Goal: Task Accomplishment & Management: Complete application form

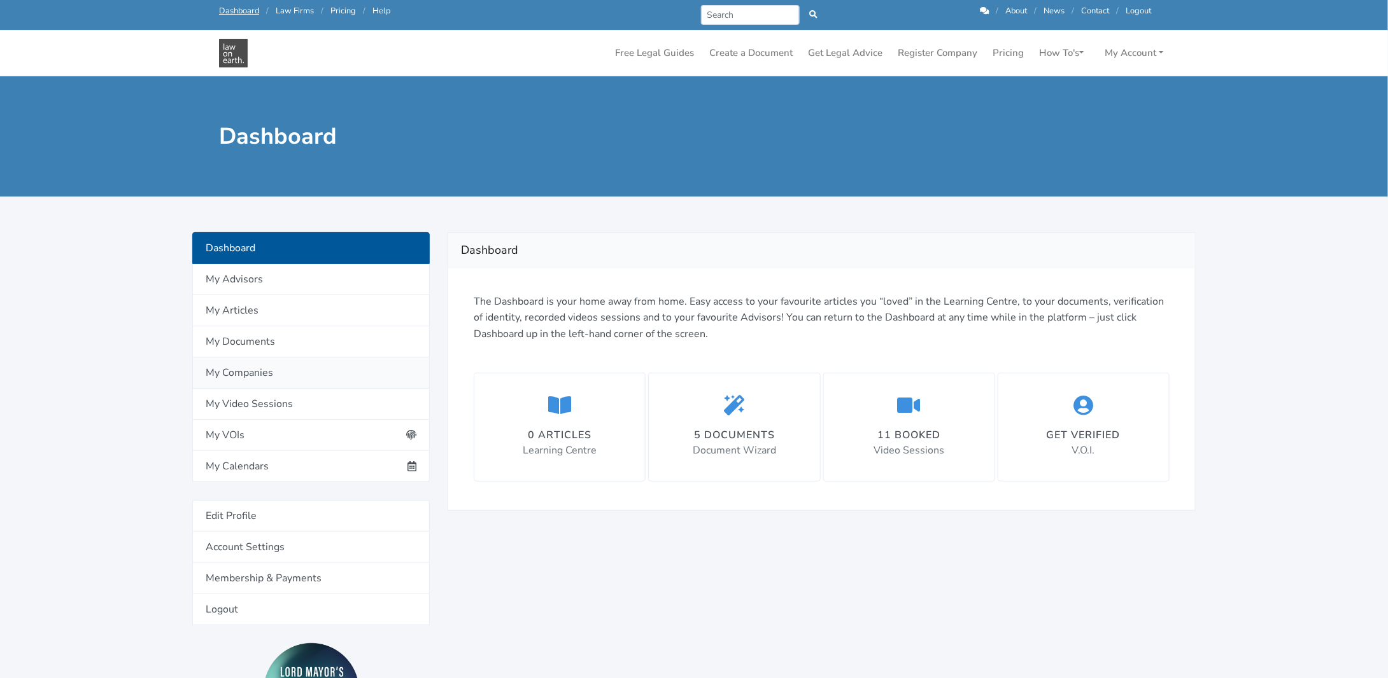
click at [251, 379] on link "My Companies" at bounding box center [310, 373] width 237 height 31
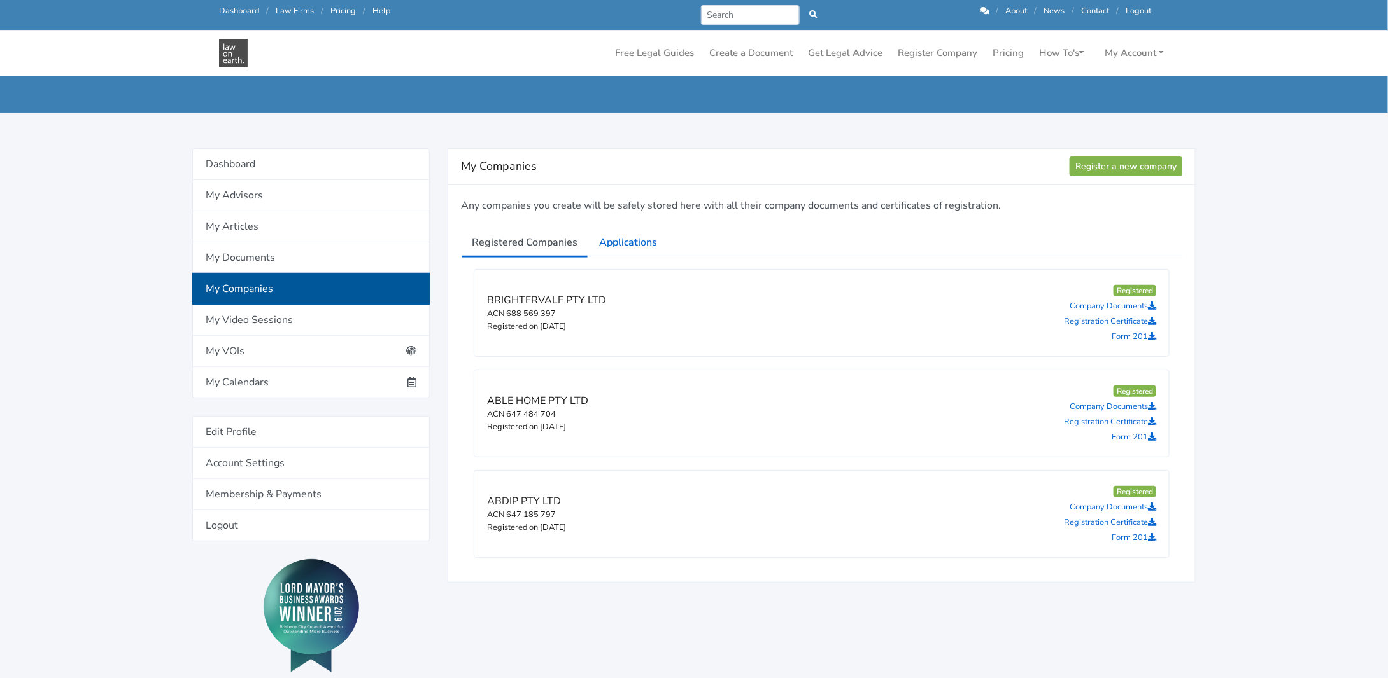
scroll to position [127, 0]
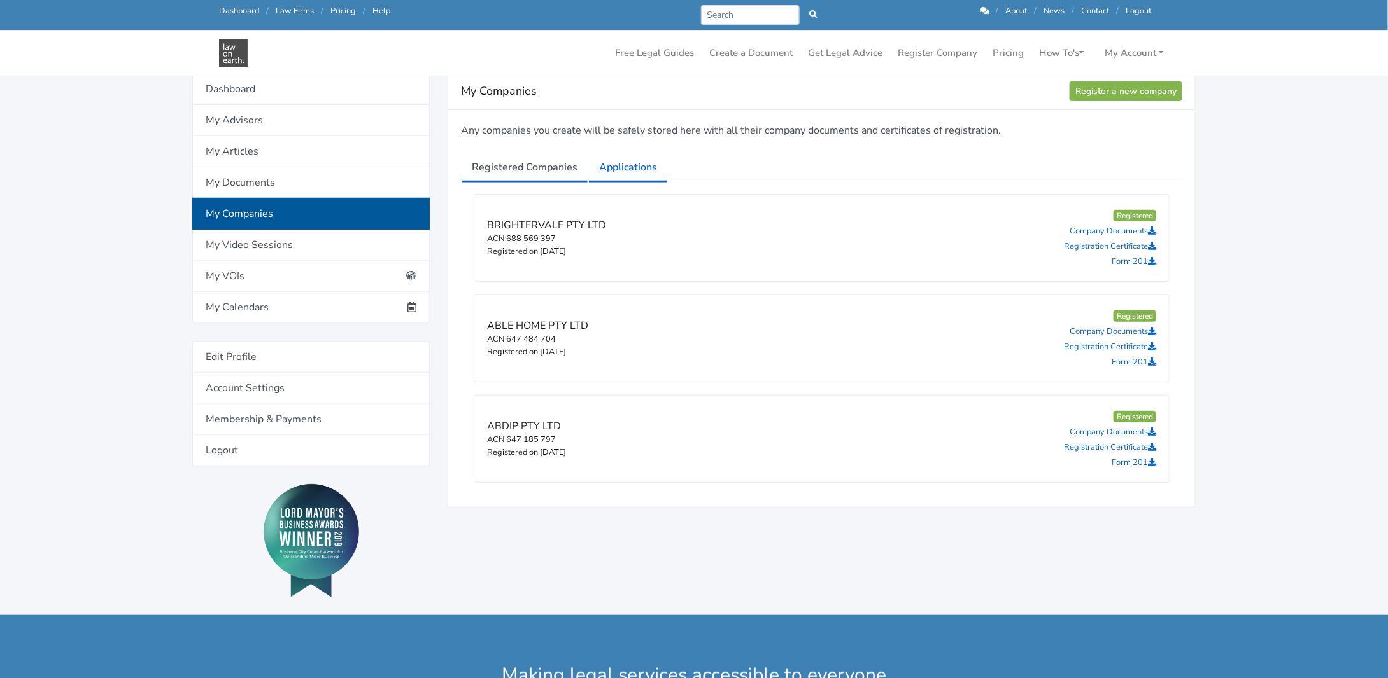
click at [624, 165] on link "Applications" at bounding box center [628, 167] width 80 height 32
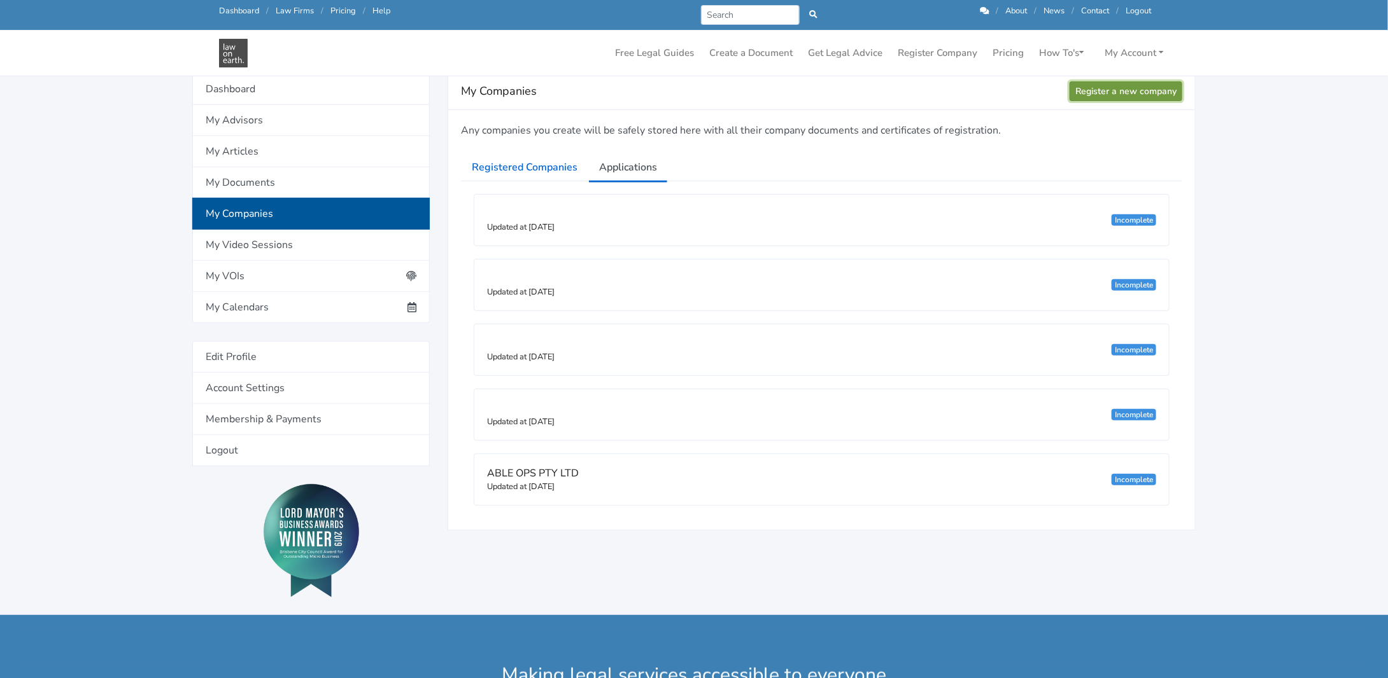
click at [1120, 89] on link "Register a new company" at bounding box center [1125, 91] width 113 height 20
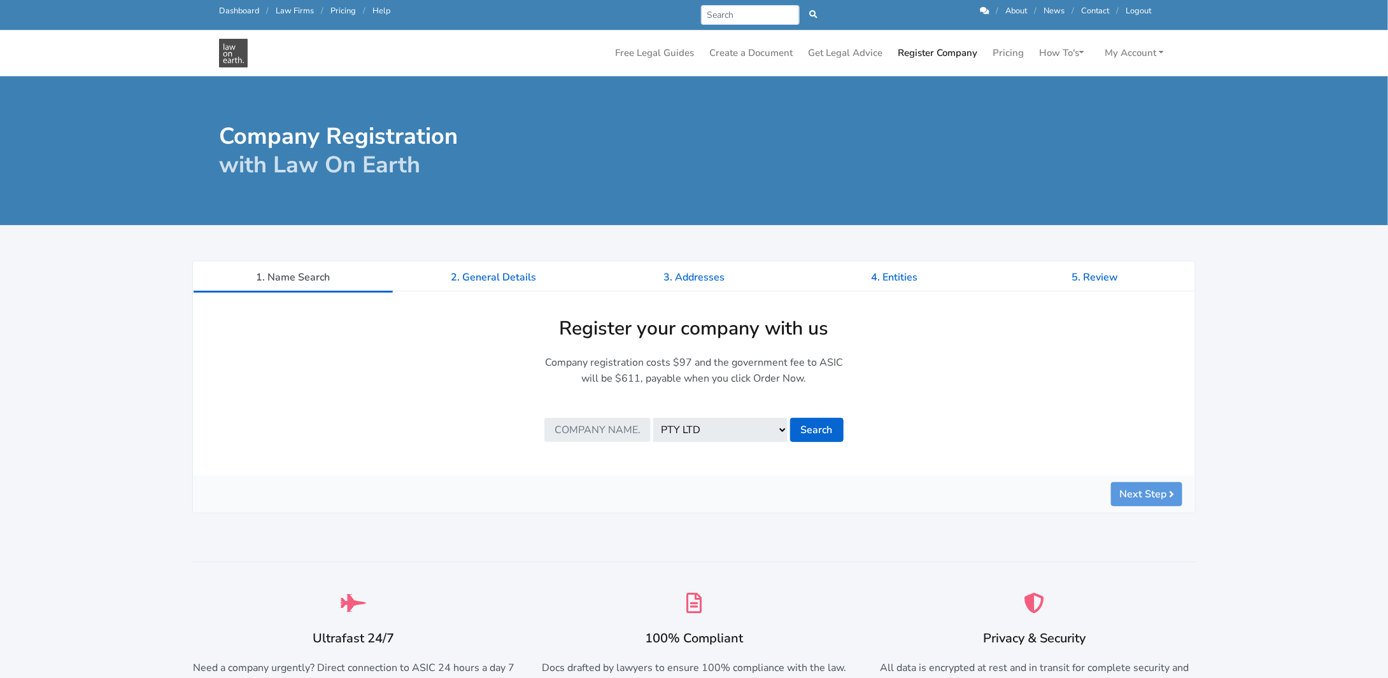
click at [572, 435] on input "text" at bounding box center [597, 430] width 106 height 24
type input "coinvest"
click at [818, 427] on button "Search" at bounding box center [816, 430] width 53 height 24
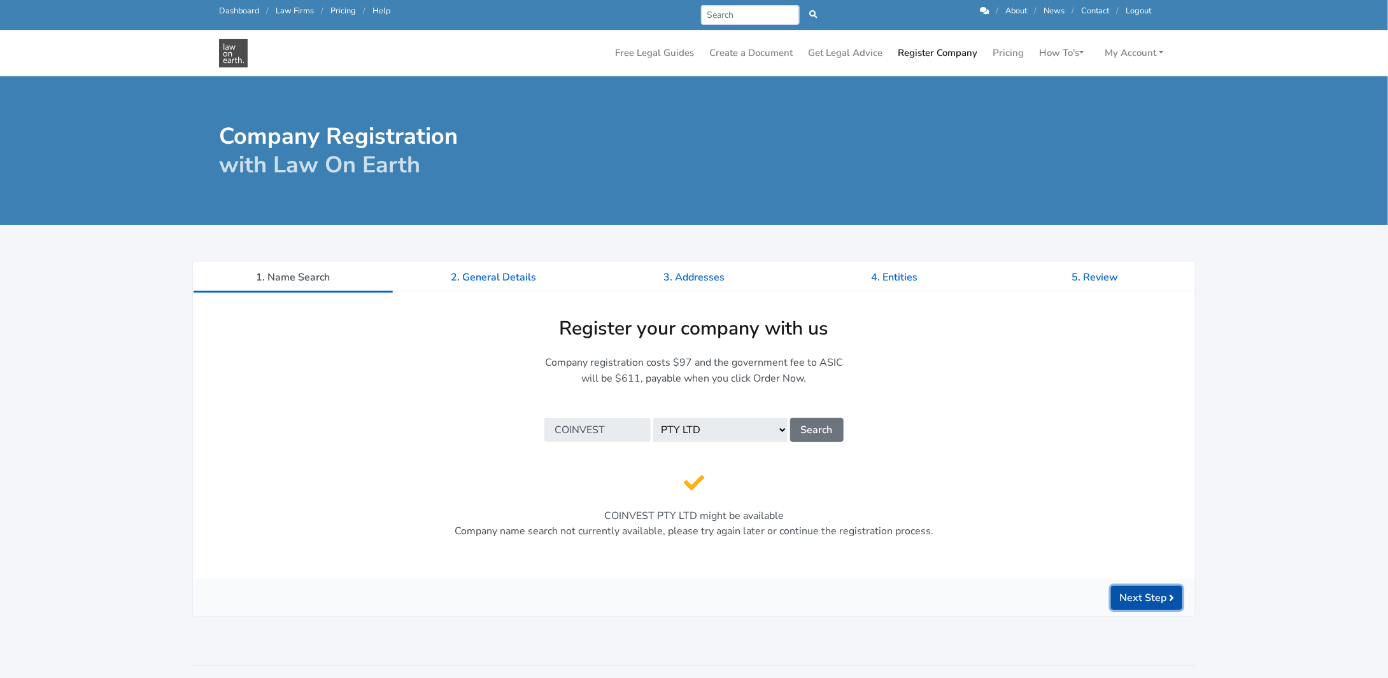
click at [1142, 599] on button "Next Step" at bounding box center [1146, 598] width 71 height 24
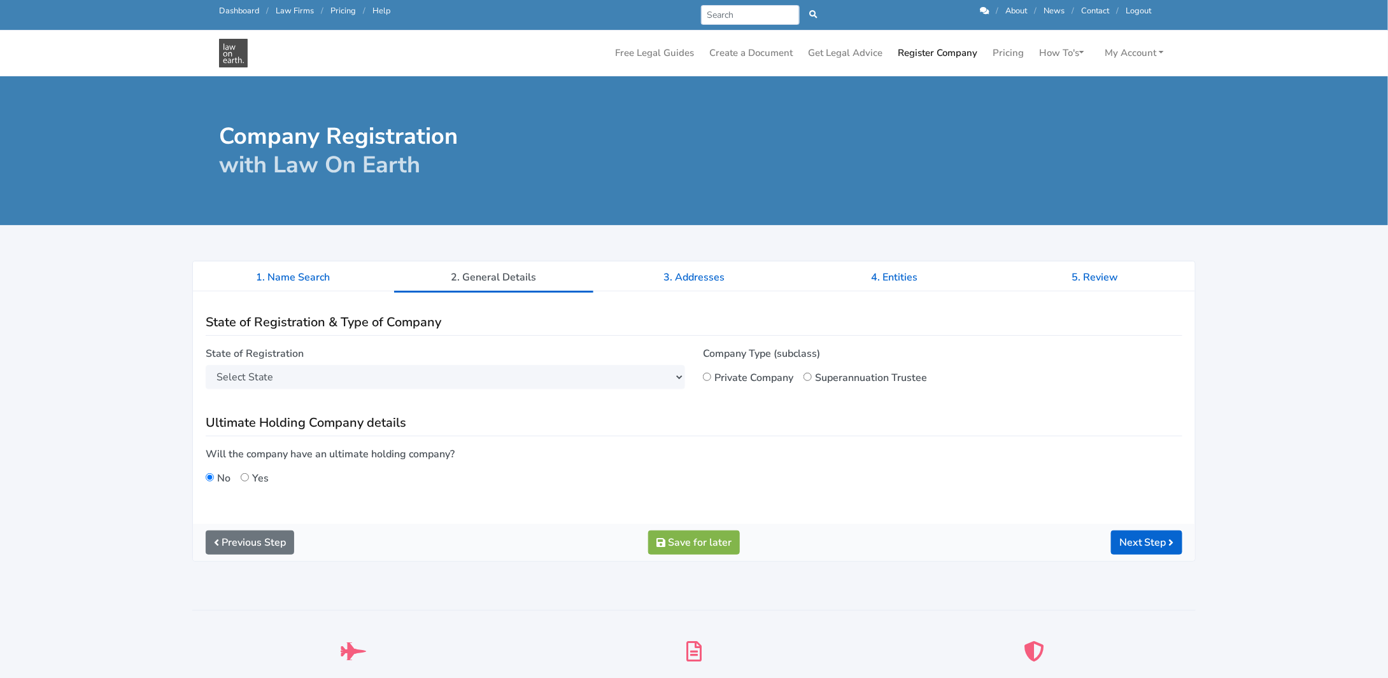
click at [708, 375] on input "Private Company" at bounding box center [707, 377] width 8 height 8
radio input "true"
click at [563, 374] on select "Select State New South Wales Victoria Queensland Tasmania South Australia Weste…" at bounding box center [445, 377] width 479 height 24
select select "QLD"
click at [206, 365] on select "Select State New South Wales Victoria Queensland Tasmania South Australia Weste…" at bounding box center [445, 377] width 479 height 24
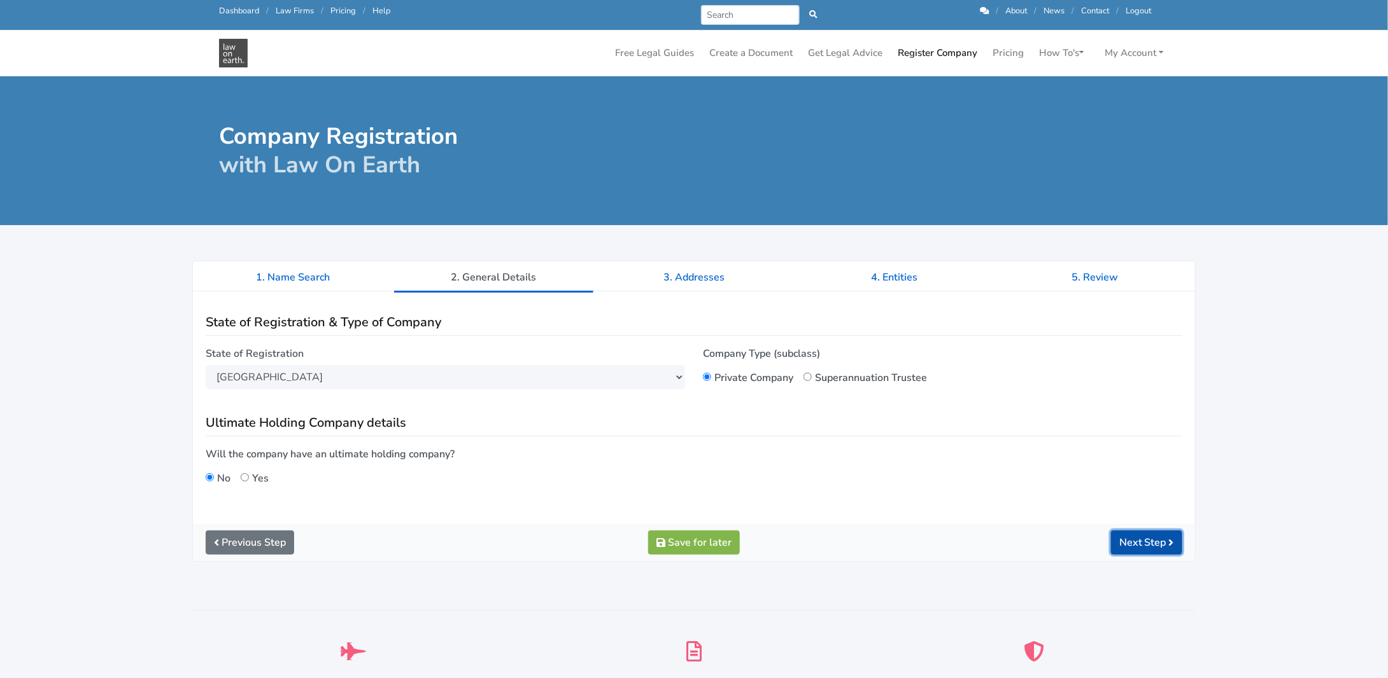
click at [1149, 544] on button "Next Step" at bounding box center [1146, 543] width 71 height 24
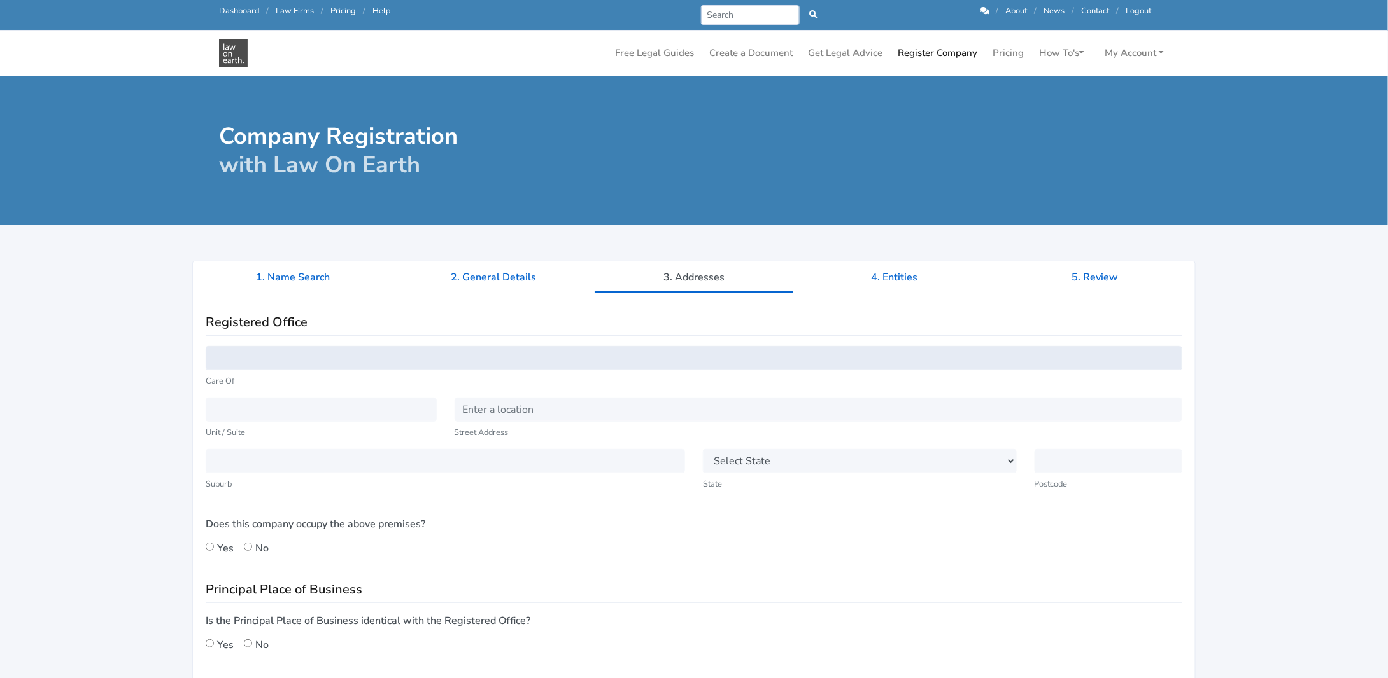
click at [243, 358] on input "text" at bounding box center [694, 358] width 976 height 24
type input "160 Alperton Road"
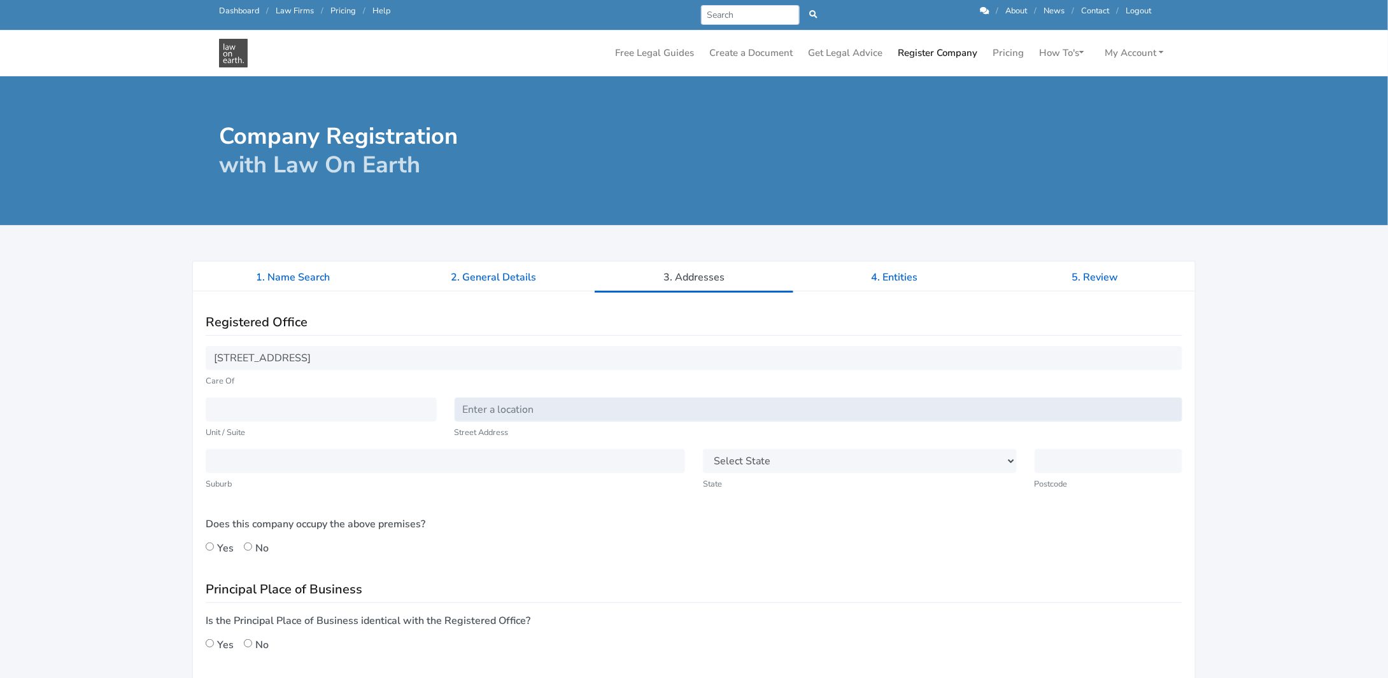
click at [516, 402] on input "text" at bounding box center [818, 410] width 728 height 24
type input "[STREET_ADDRESS]"
type input "Burbank"
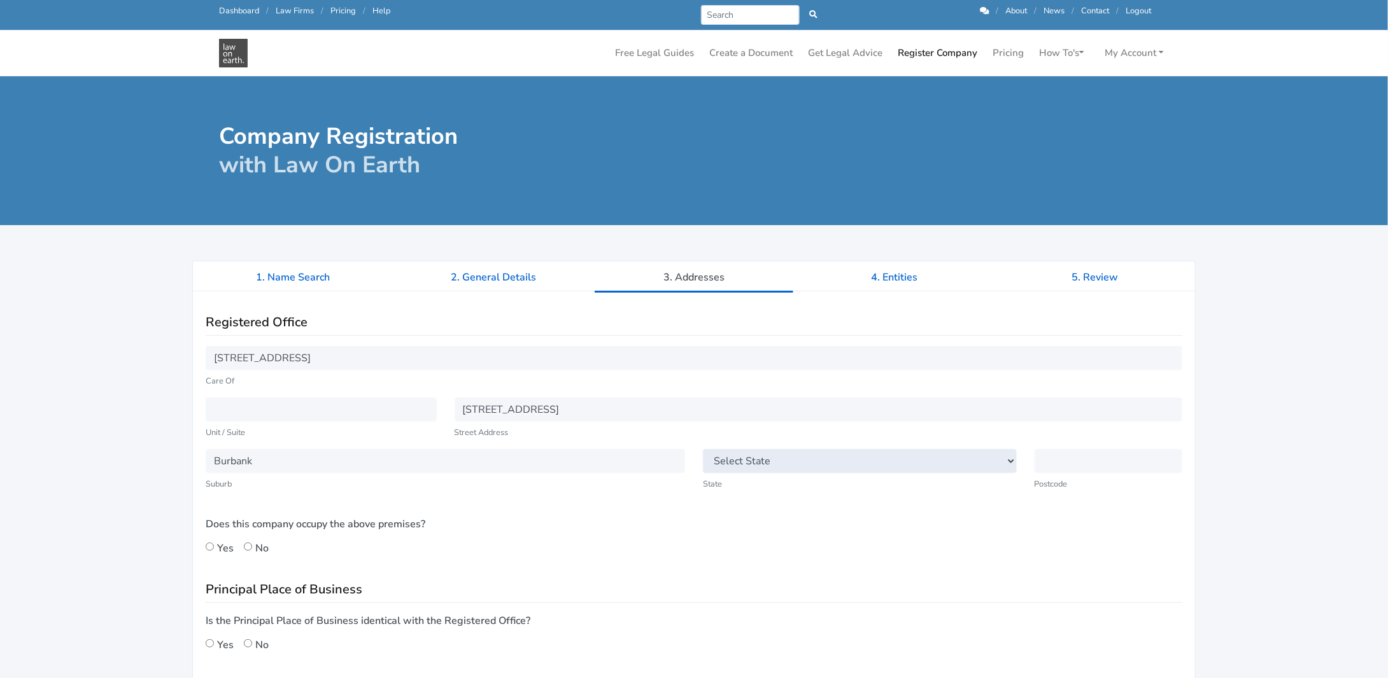
select select "QLD"
type input "4156"
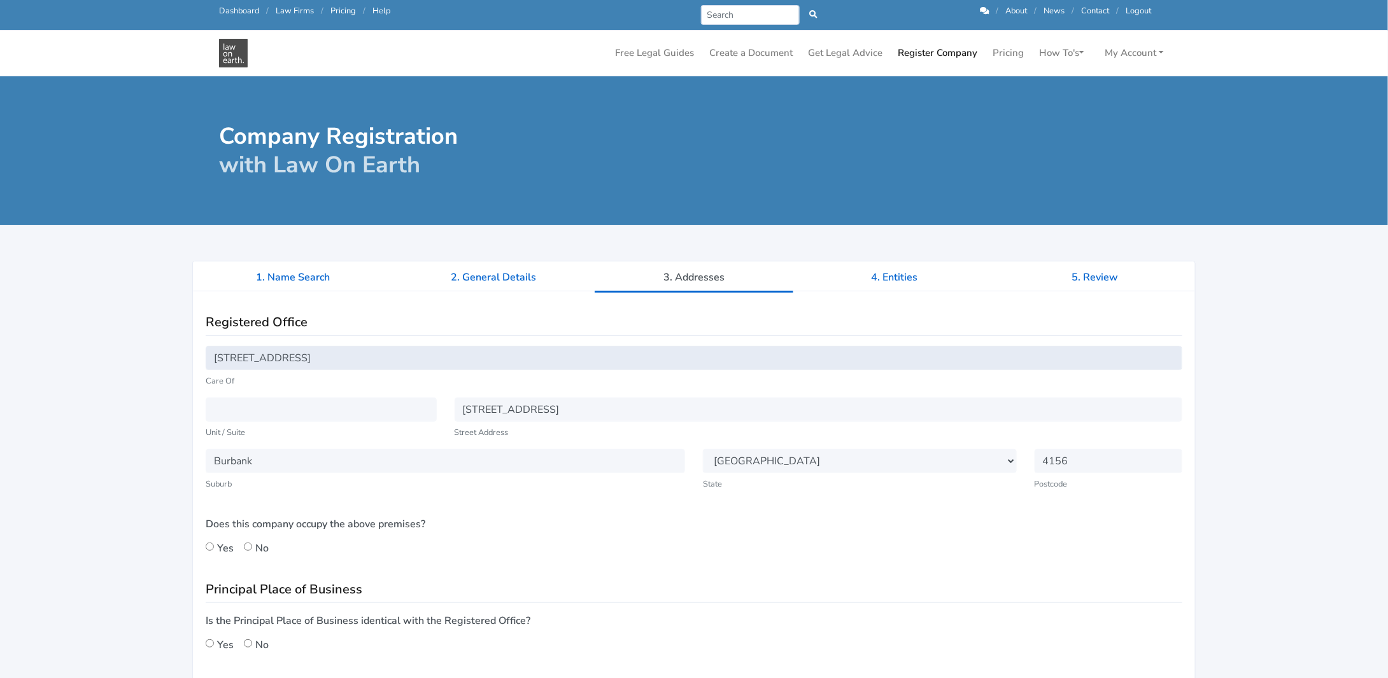
drag, startPoint x: 334, startPoint y: 353, endPoint x: 202, endPoint y: 356, distance: 132.4
click at [202, 356] on div "160 Alperton Road Care Of" at bounding box center [694, 372] width 994 height 52
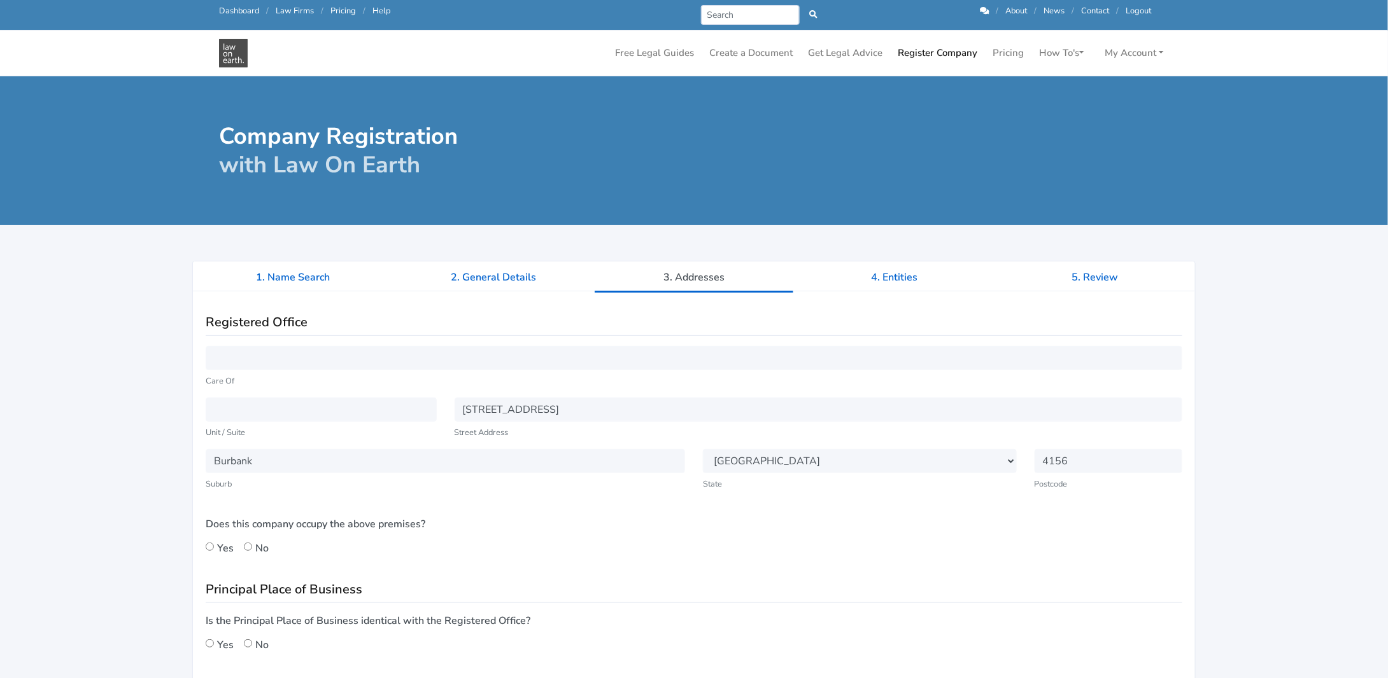
click at [340, 323] on h3 "Registered Office" at bounding box center [694, 322] width 976 height 16
click at [318, 395] on div "Care Of" at bounding box center [694, 372] width 994 height 52
click at [314, 405] on input "text" at bounding box center [321, 410] width 231 height 24
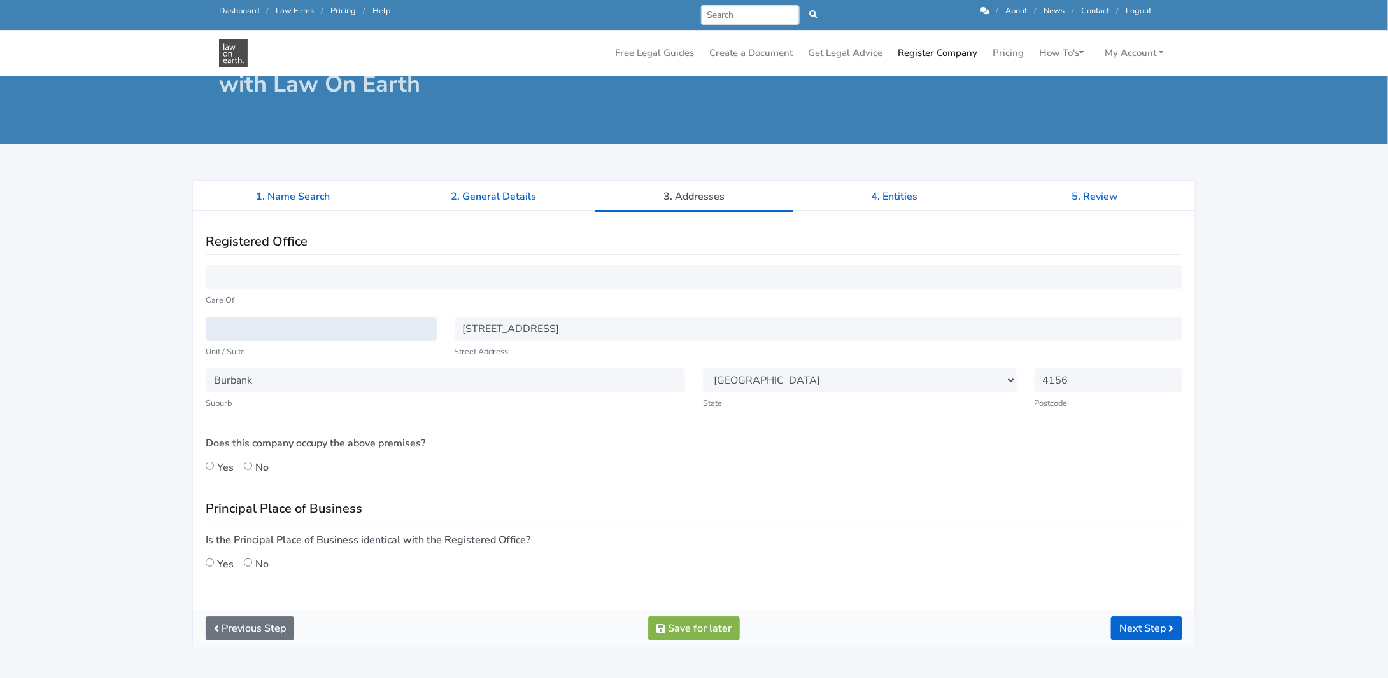
scroll to position [64, 0]
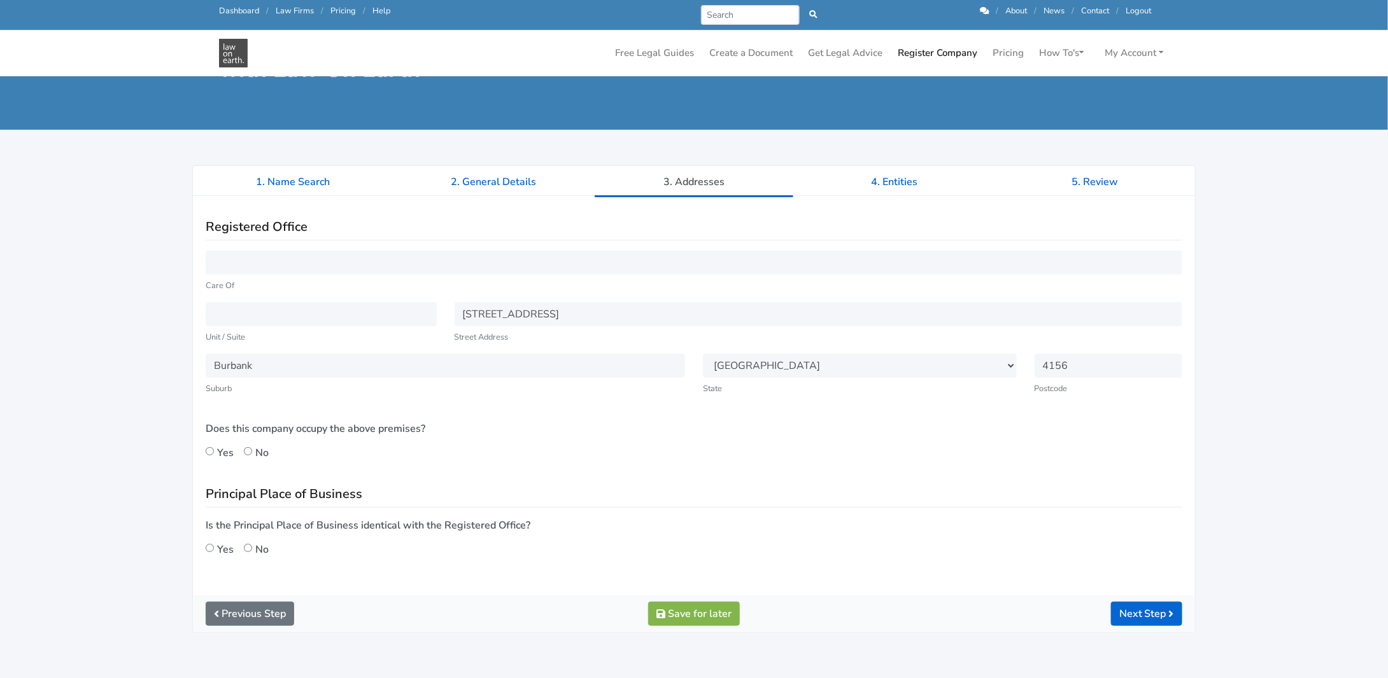
click at [210, 449] on input "Yes" at bounding box center [210, 451] width 8 height 8
radio input "true"
click at [209, 547] on input "Yes" at bounding box center [210, 548] width 8 height 8
radio input "true"
click at [1144, 615] on button "Next Step" at bounding box center [1146, 614] width 71 height 24
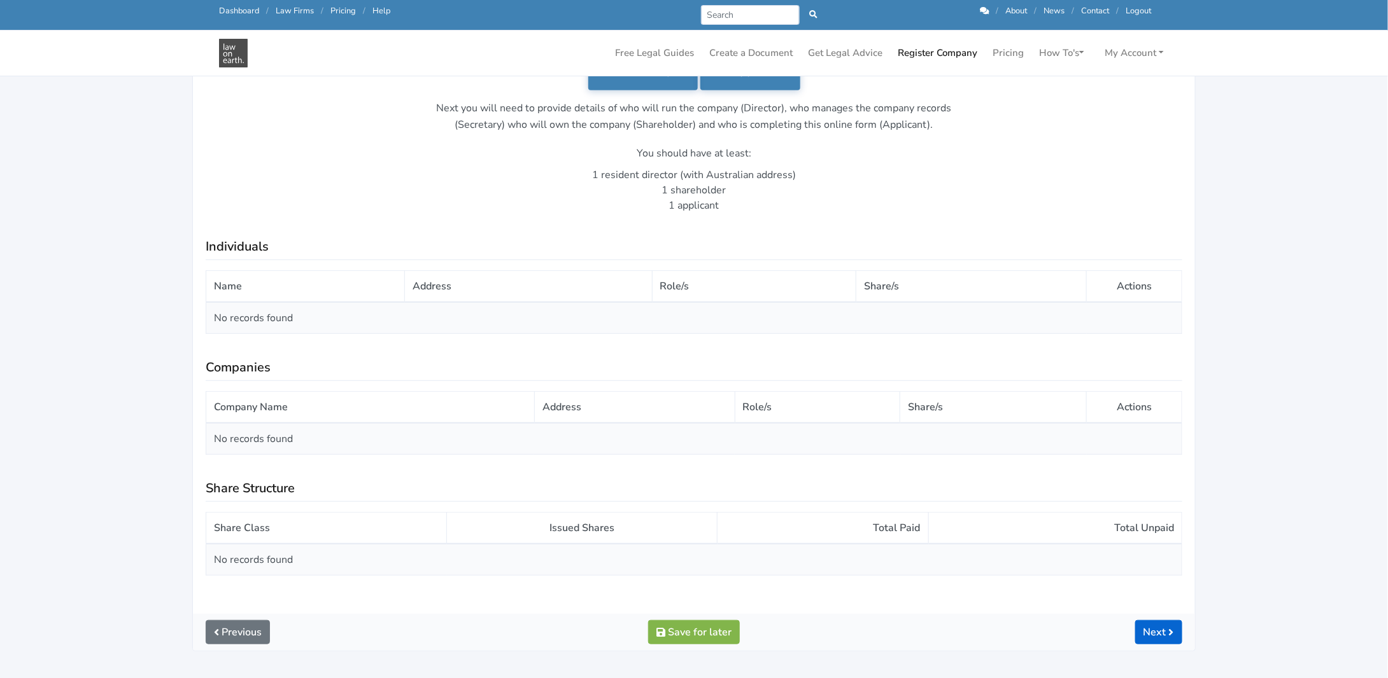
scroll to position [255, 0]
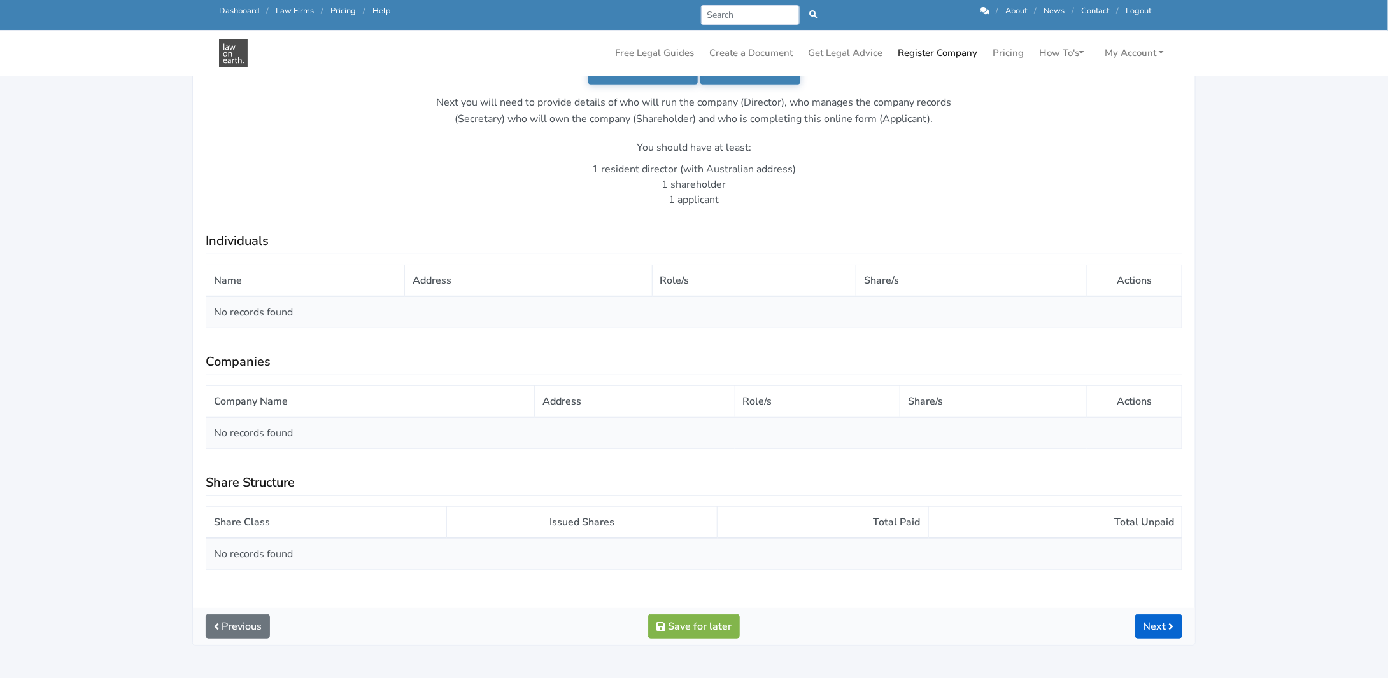
click at [263, 321] on td "No records found" at bounding box center [694, 313] width 976 height 32
click at [248, 307] on td "No records found" at bounding box center [694, 313] width 976 height 32
click at [245, 311] on td "No records found" at bounding box center [694, 313] width 976 height 32
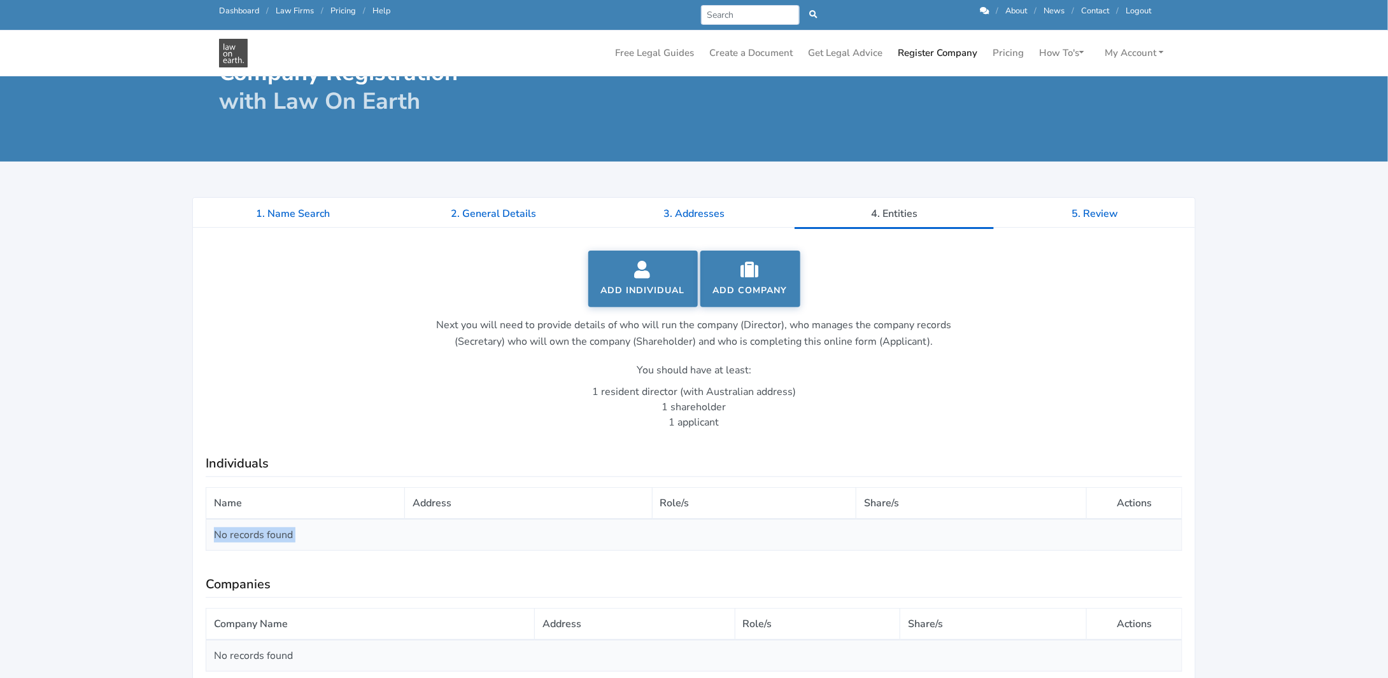
scroll to position [0, 0]
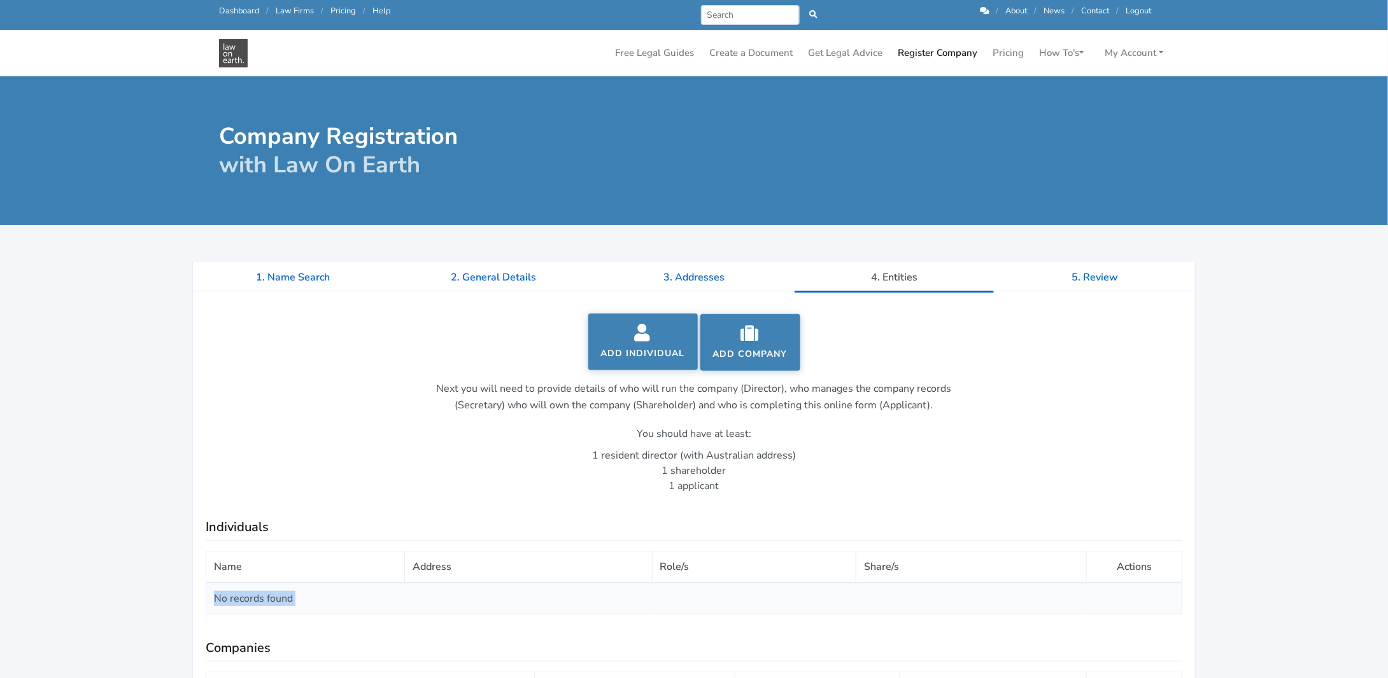
click at [635, 334] on icon at bounding box center [643, 333] width 84 height 18
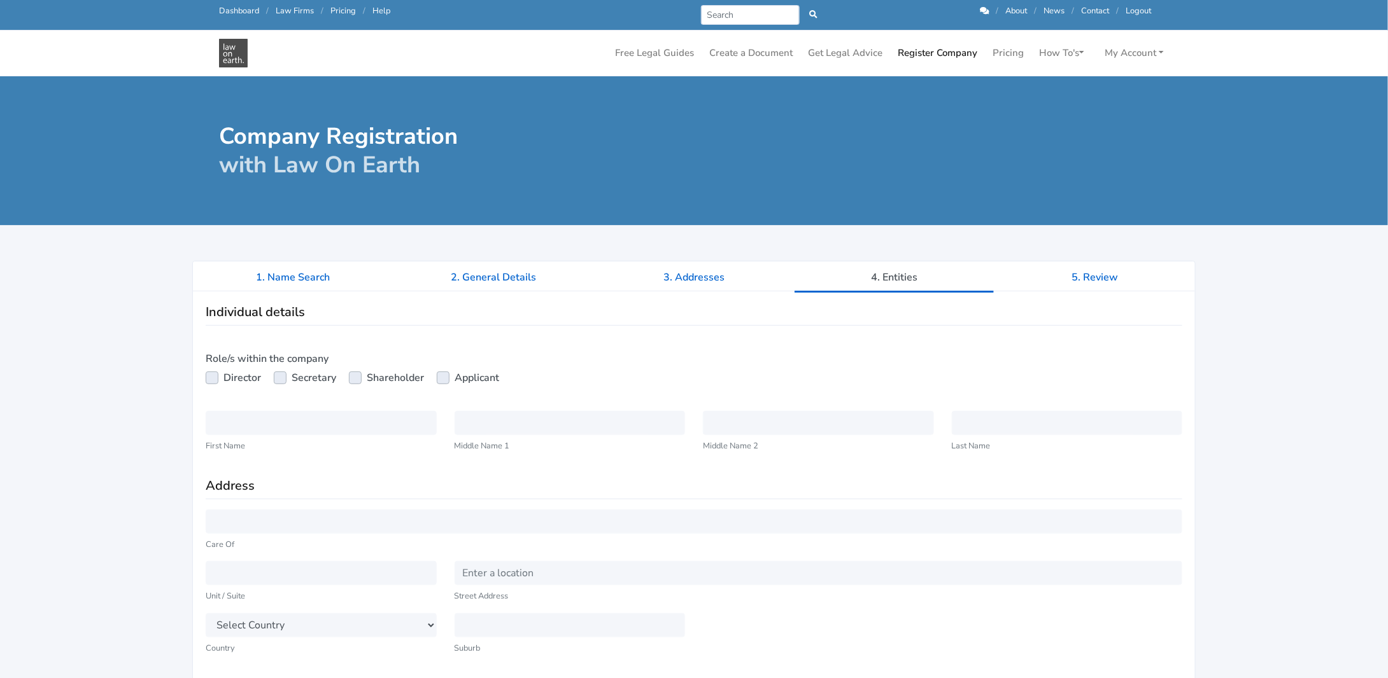
click at [223, 379] on label "Director" at bounding box center [242, 377] width 38 height 15
click at [212, 379] on input "Director" at bounding box center [211, 376] width 10 height 13
checkbox input "true"
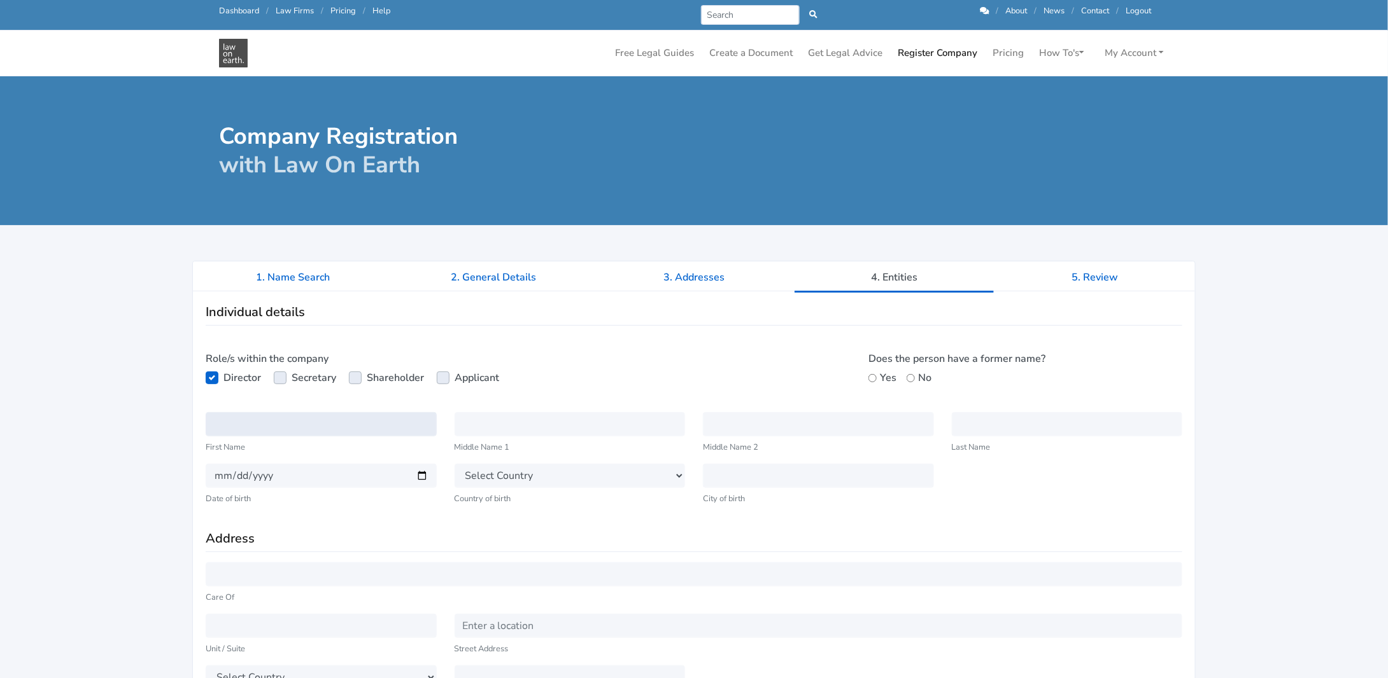
click at [246, 428] on input "text" at bounding box center [321, 424] width 231 height 24
click at [292, 377] on label "Secretary" at bounding box center [314, 377] width 45 height 15
click at [284, 377] on input "Secretary" at bounding box center [279, 376] width 10 height 13
checkbox input "true"
click at [275, 425] on input "text" at bounding box center [321, 424] width 231 height 24
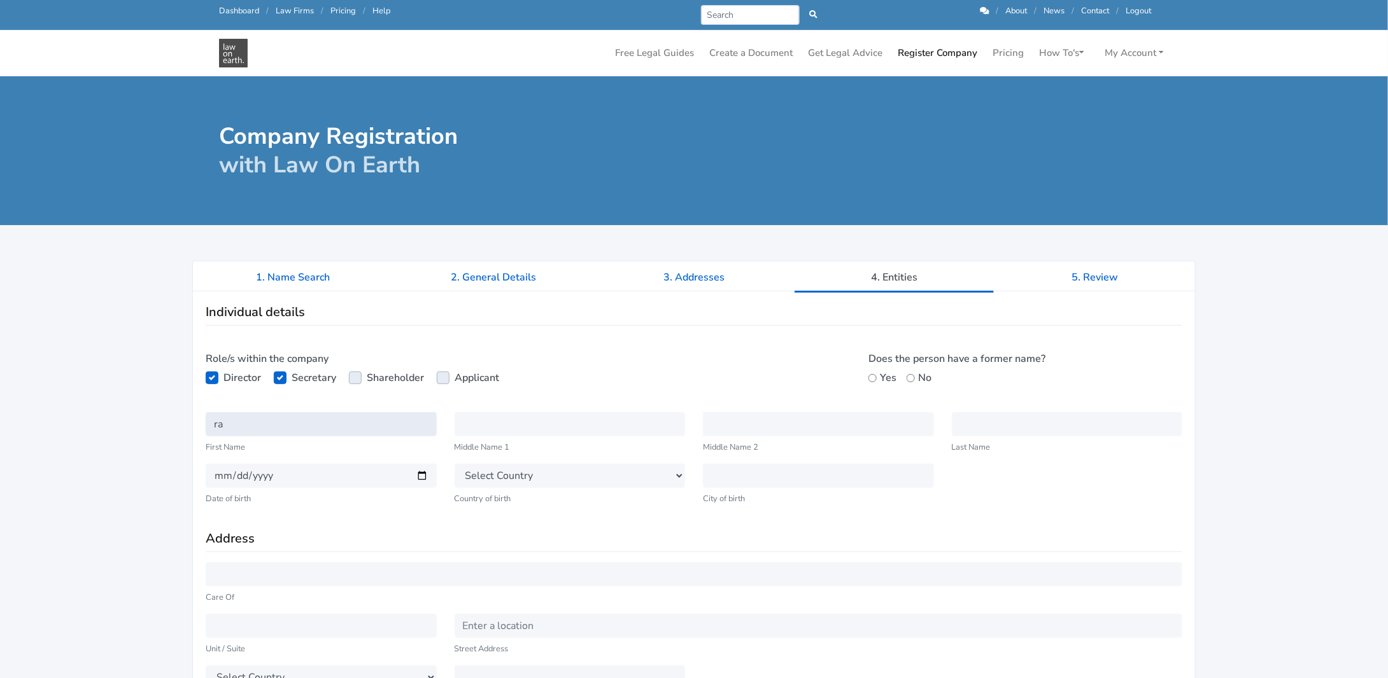
type input "r"
type input "[PERSON_NAME]"
type input "Harder"
click at [216, 471] on input "date" at bounding box center [321, 476] width 231 height 24
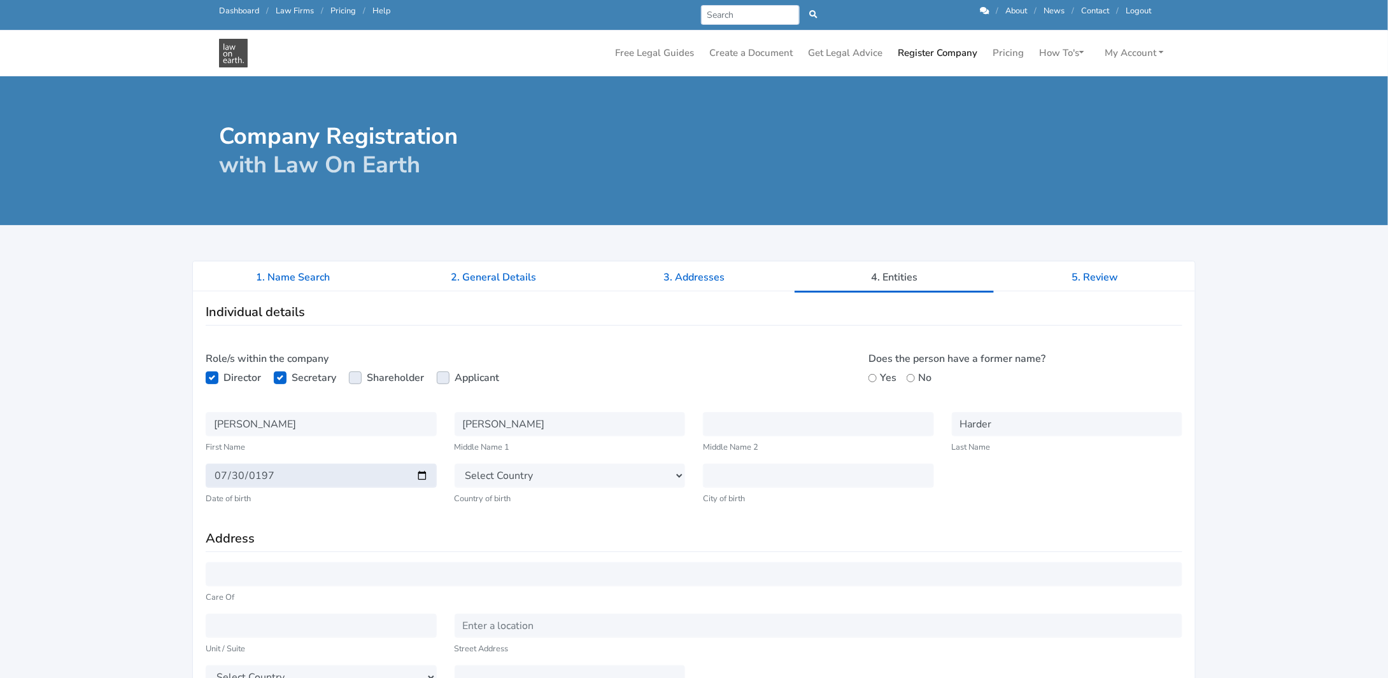
type input "[DATE]"
click at [516, 477] on select "Select Country Afghanistan Aland Islands Albania Algeria American Samoa Andorra…" at bounding box center [569, 476] width 231 height 24
select select "AU"
click at [454, 464] on select "Select Country Afghanistan Aland Islands Albania Algeria American Samoa Andorra…" at bounding box center [569, 476] width 231 height 24
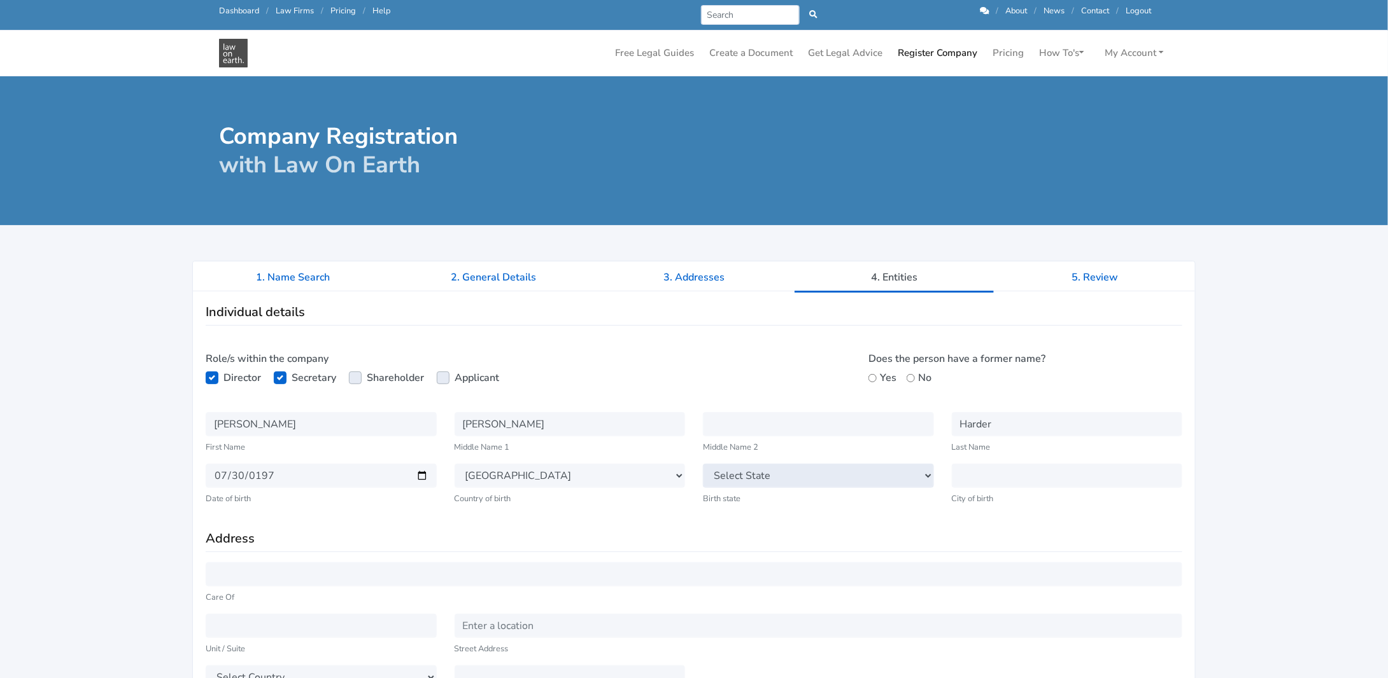
click at [752, 472] on select "Select State New South Wales Victoria Queensland Tasmania South Australia Weste…" at bounding box center [818, 476] width 231 height 24
select select "QLD"
click at [703, 464] on select "Select State New South Wales Victoria Queensland Tasmania South Australia Weste…" at bounding box center [818, 476] width 231 height 24
click at [985, 473] on input "text" at bounding box center [1067, 476] width 231 height 24
click at [959, 531] on h3 "Address" at bounding box center [694, 539] width 976 height 16
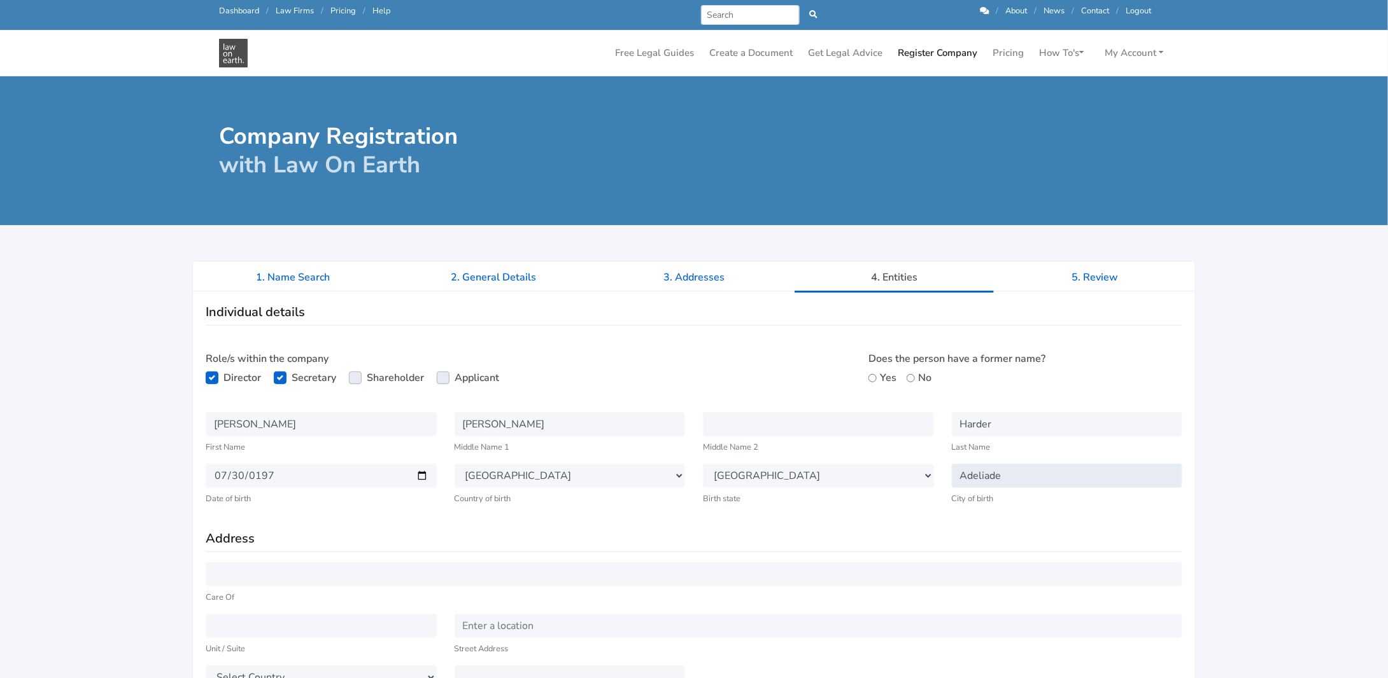
click at [991, 475] on input "Adeliade" at bounding box center [1067, 476] width 231 height 24
click at [1004, 475] on input "Adeliade" at bounding box center [1067, 476] width 231 height 24
type input "Adelaide"
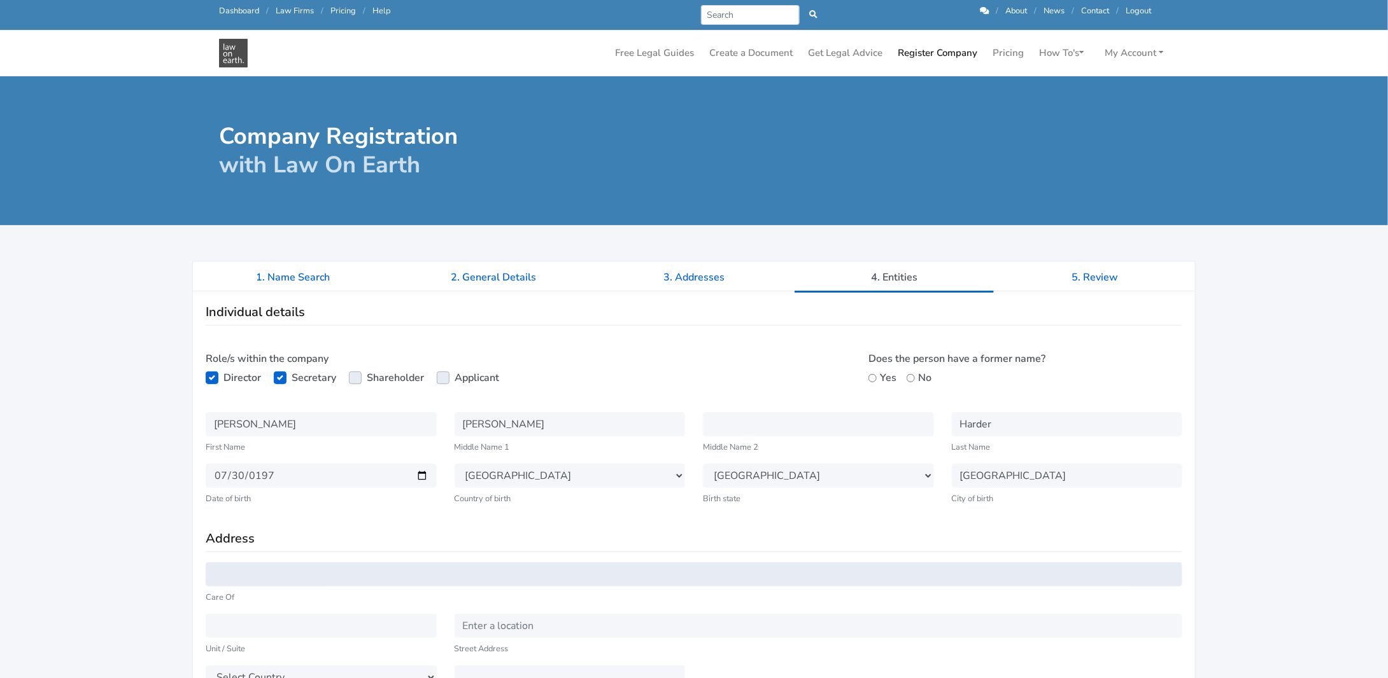
click at [225, 570] on input "text" at bounding box center [694, 575] width 976 height 24
type input "160 Alperton Road"
drag, startPoint x: 318, startPoint y: 571, endPoint x: 264, endPoint y: 591, distance: 58.4
click at [209, 575] on input "[STREET_ADDRESS]" at bounding box center [694, 575] width 976 height 24
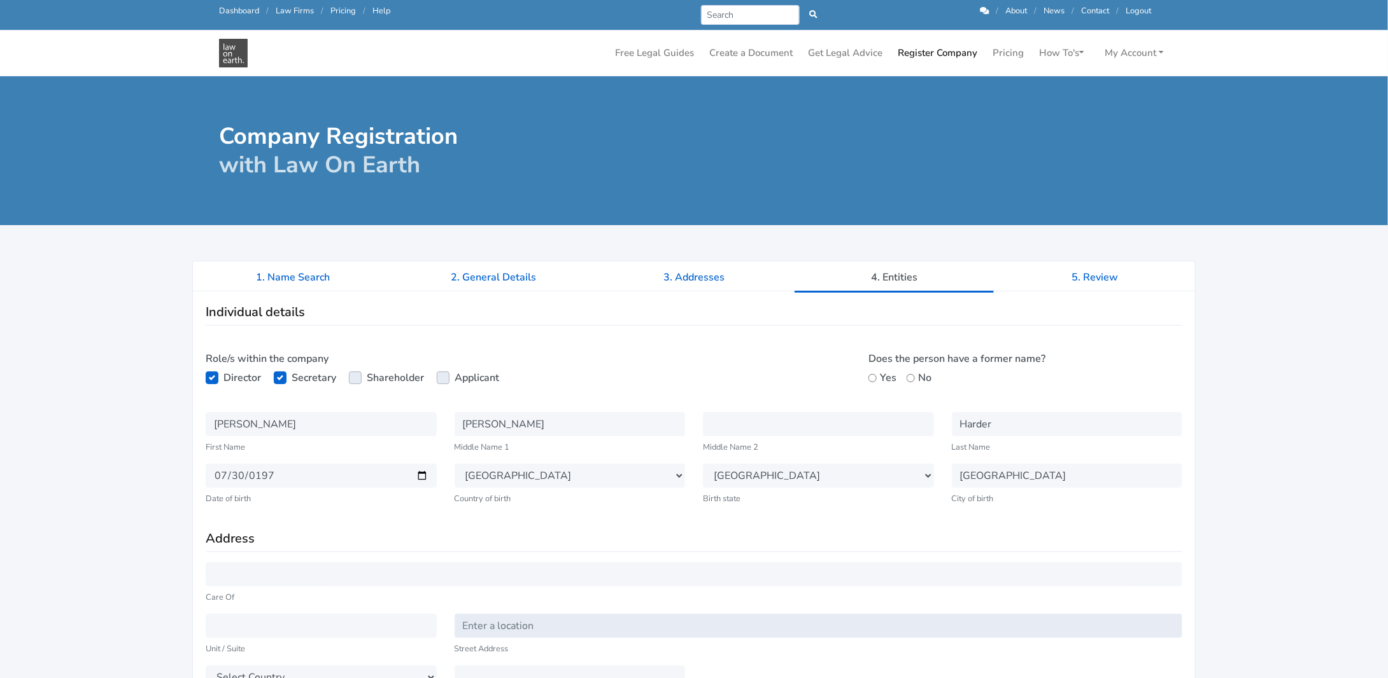
click at [463, 626] on input "text" at bounding box center [818, 626] width 728 height 24
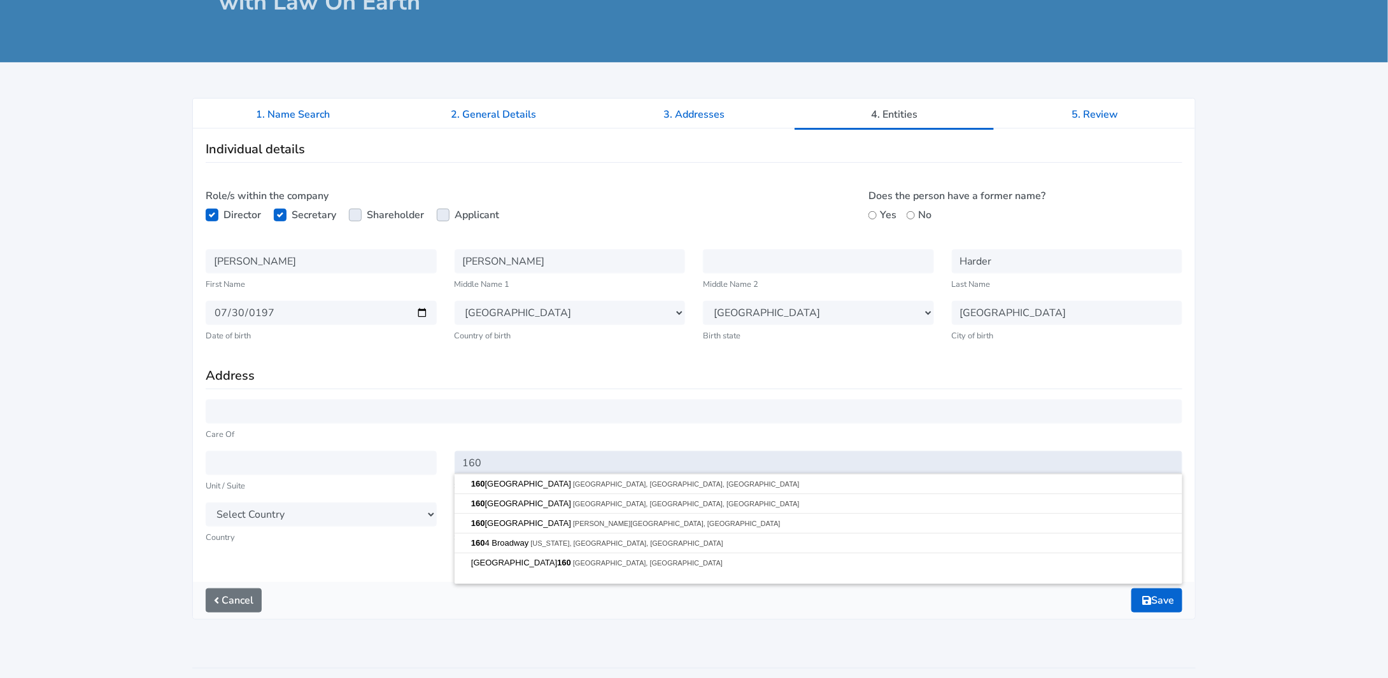
scroll to position [255, 0]
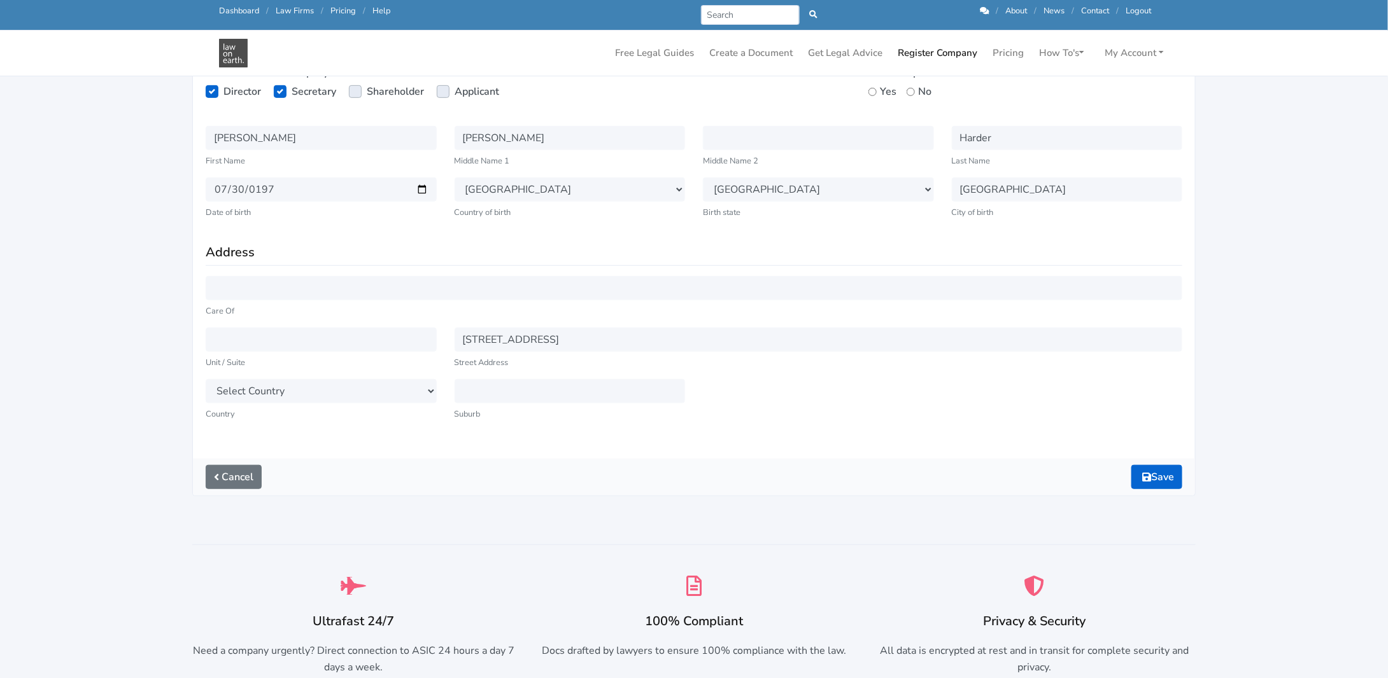
type input "[STREET_ADDRESS]"
select select "AU"
select select "QLD"
type input "Burbank"
type input "4156"
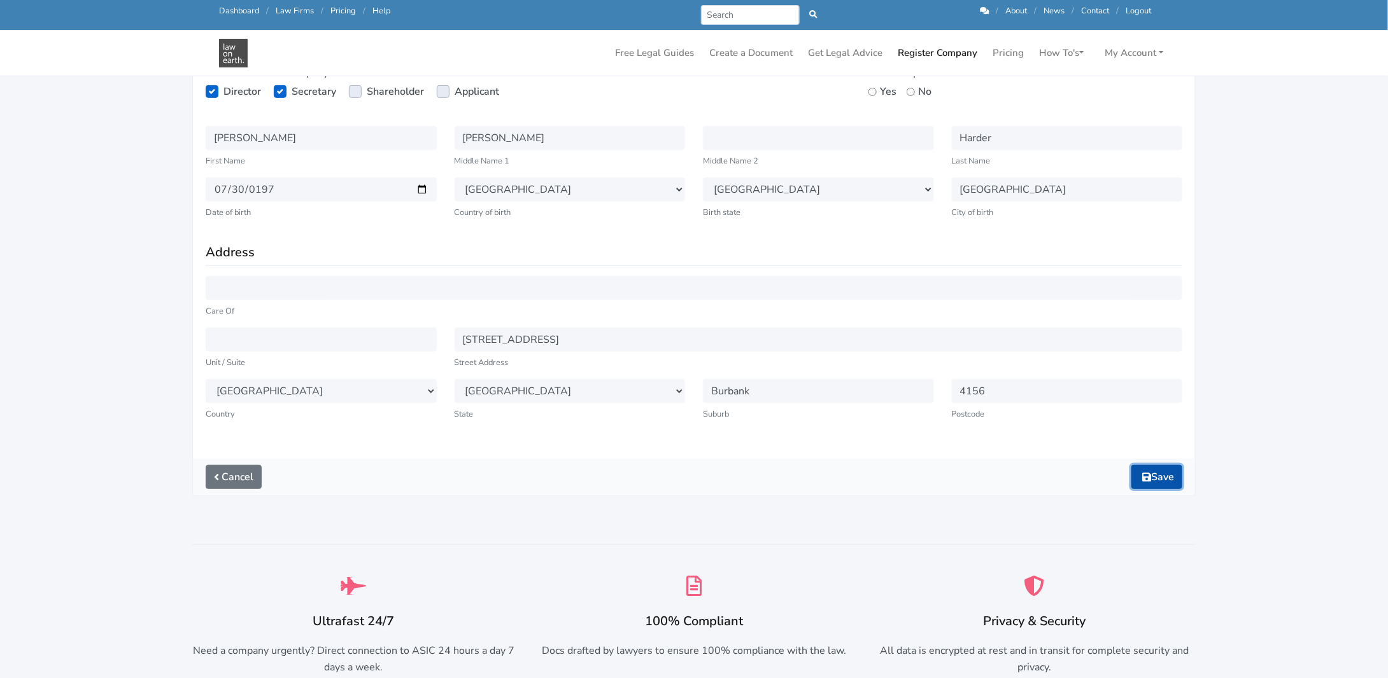
click at [1142, 477] on icon "submit" at bounding box center [1146, 477] width 9 height 10
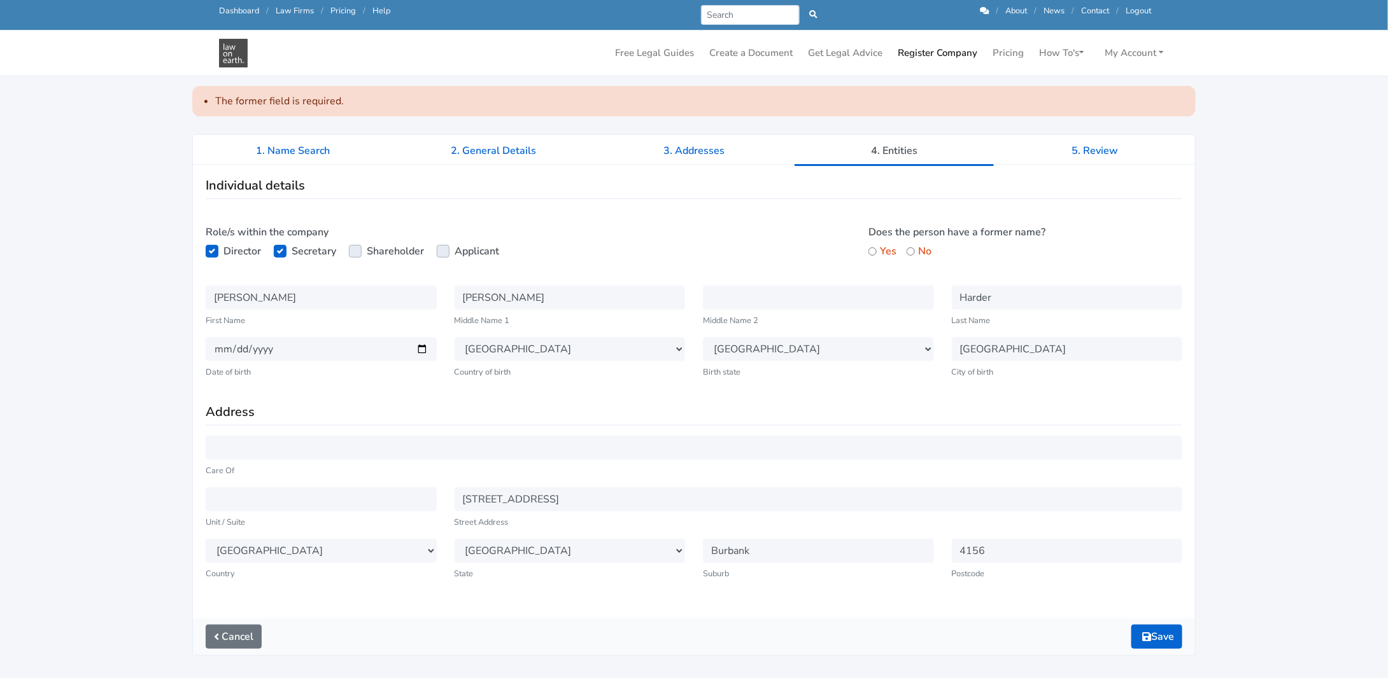
scroll to position [127, 0]
click at [869, 248] on input "Yes" at bounding box center [872, 250] width 8 height 8
radio input "true"
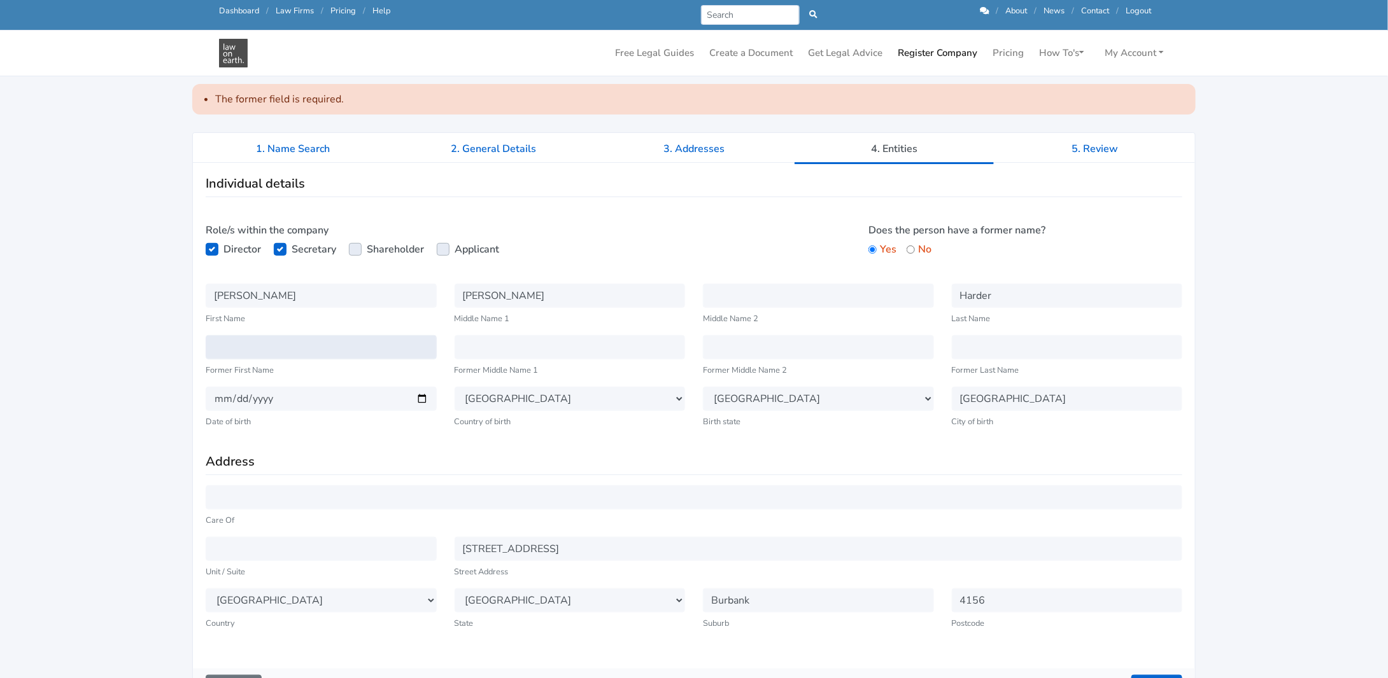
click at [237, 351] on input "text" at bounding box center [321, 347] width 231 height 24
click at [970, 349] on input "text" at bounding box center [1067, 347] width 231 height 24
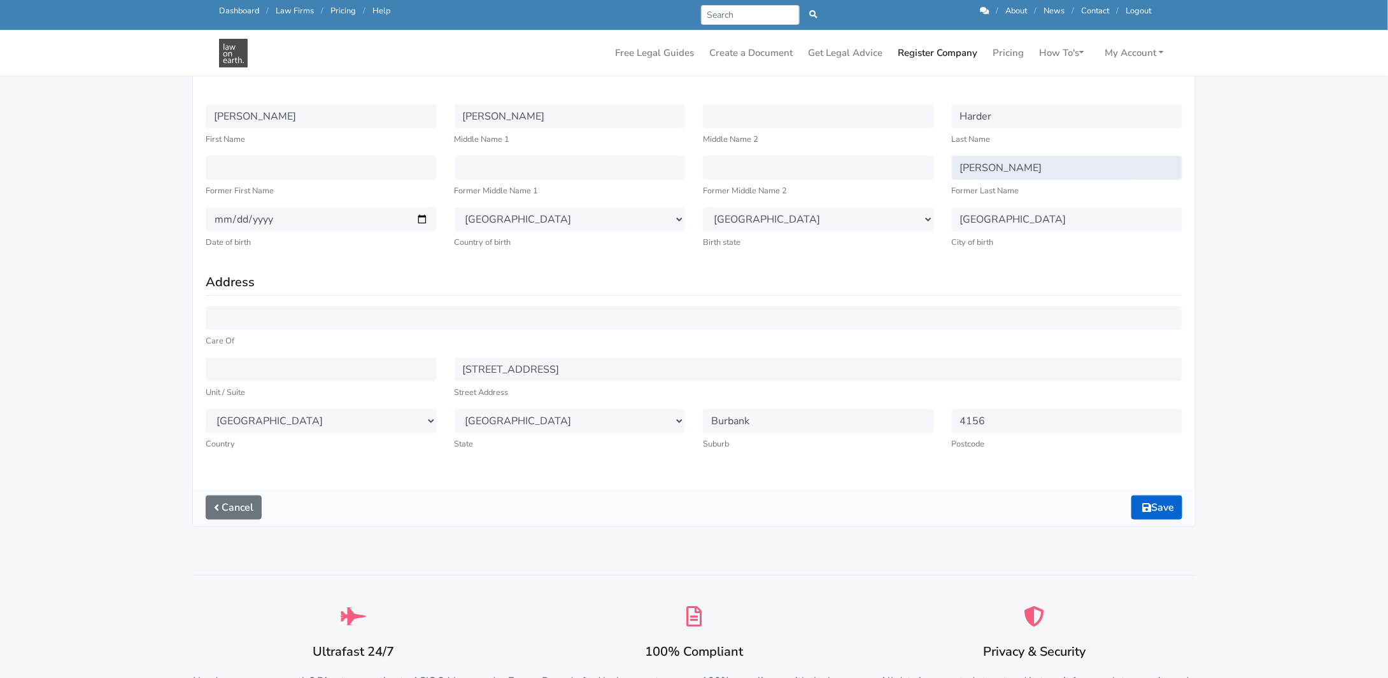
scroll to position [318, 0]
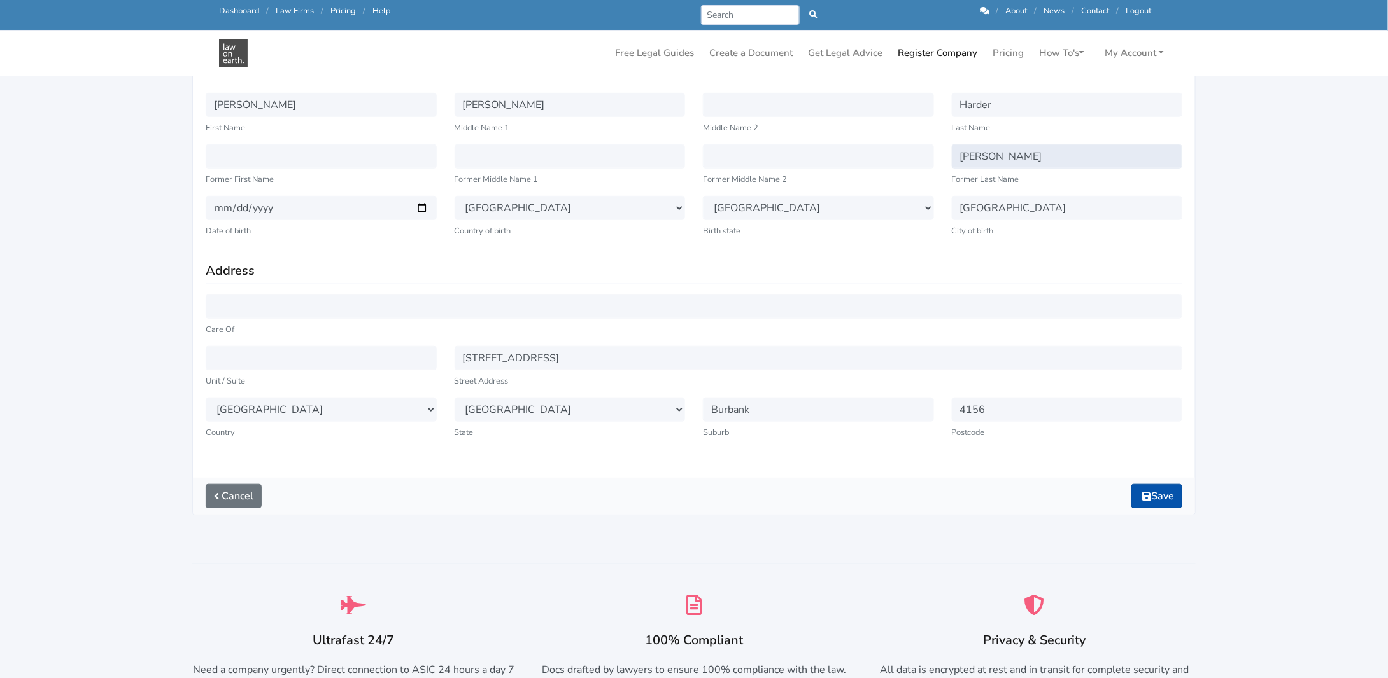
type input "[PERSON_NAME]"
click at [1162, 493] on button "Save" at bounding box center [1156, 496] width 51 height 24
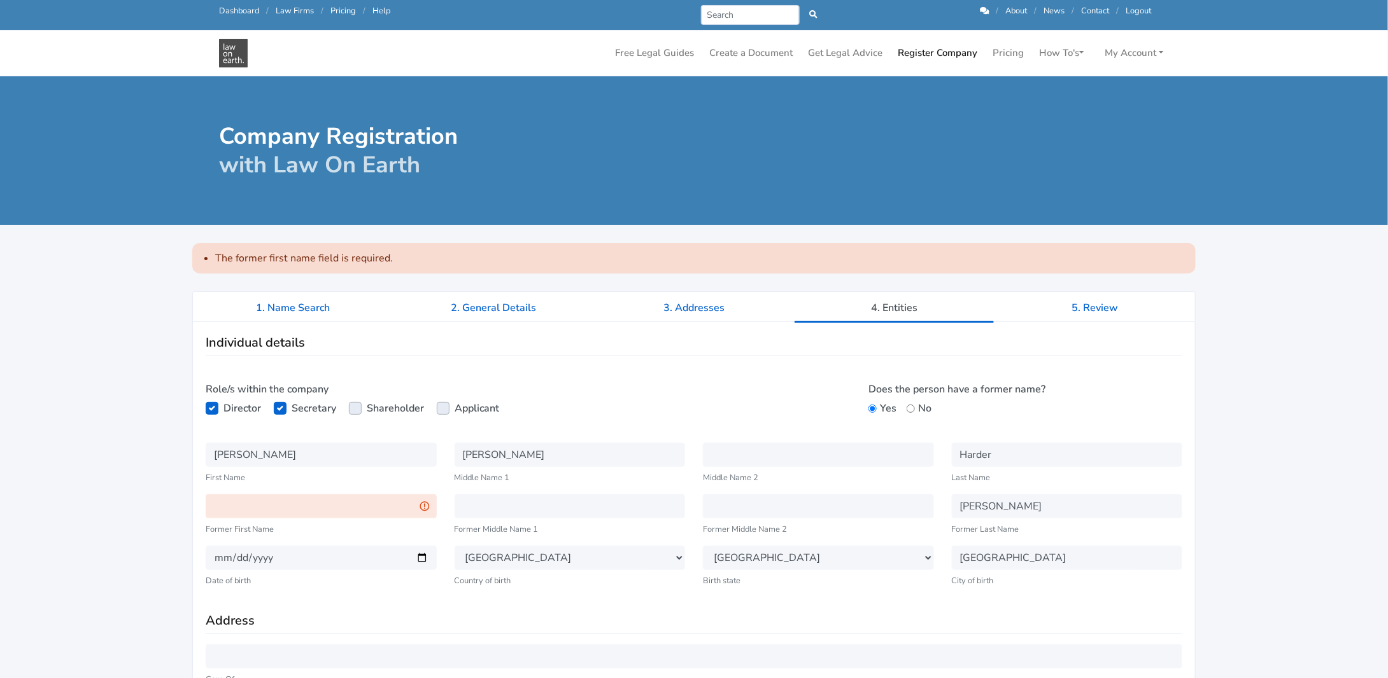
click at [300, 502] on input "text" at bounding box center [321, 507] width 231 height 24
type input "Rachel"
type input "160 Alperton Road"
type input "Rachel"
click at [496, 506] on input "text" at bounding box center [569, 507] width 231 height 24
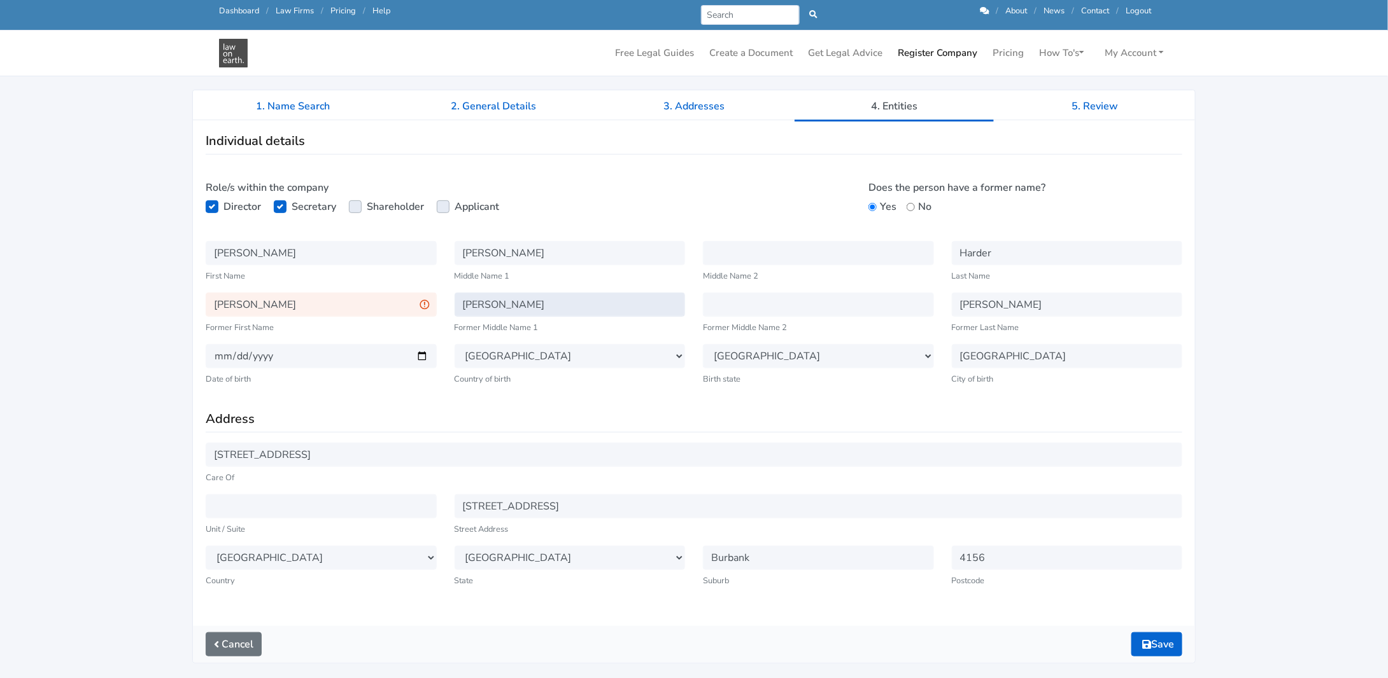
scroll to position [191, 0]
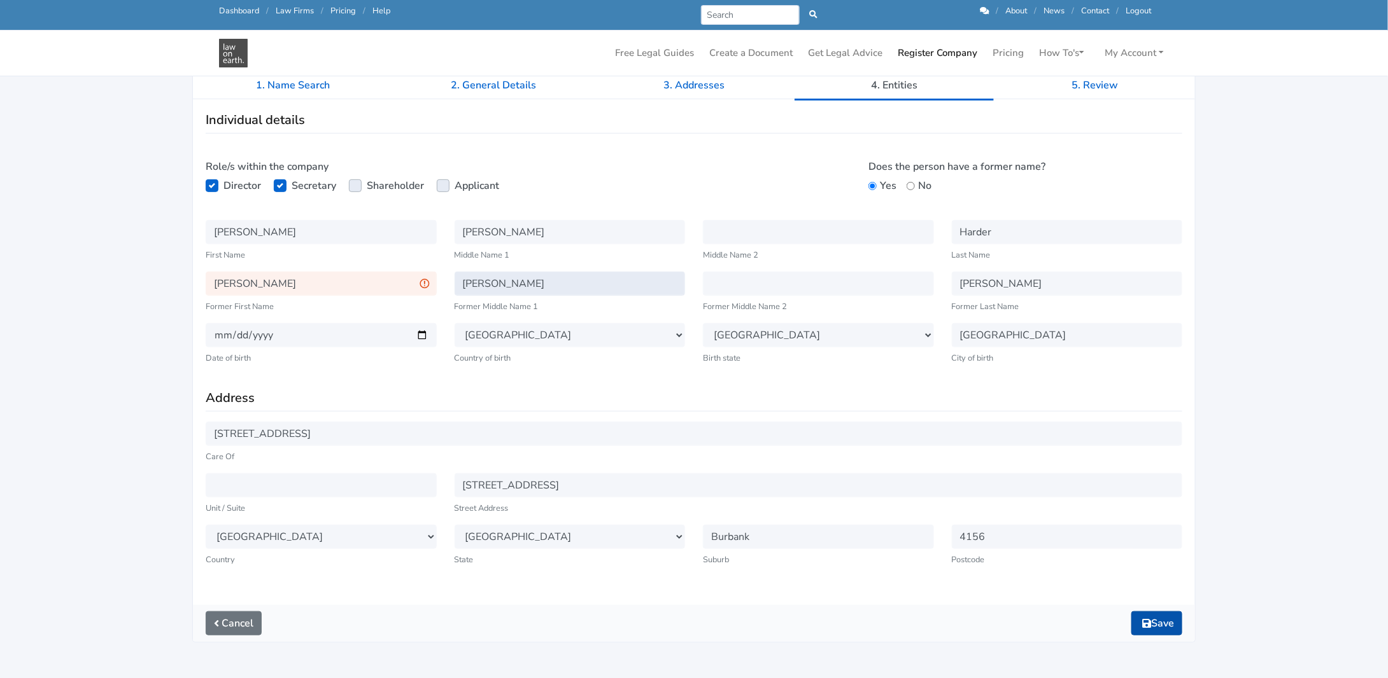
type input "Anne"
click at [1158, 623] on button "Save" at bounding box center [1156, 624] width 51 height 24
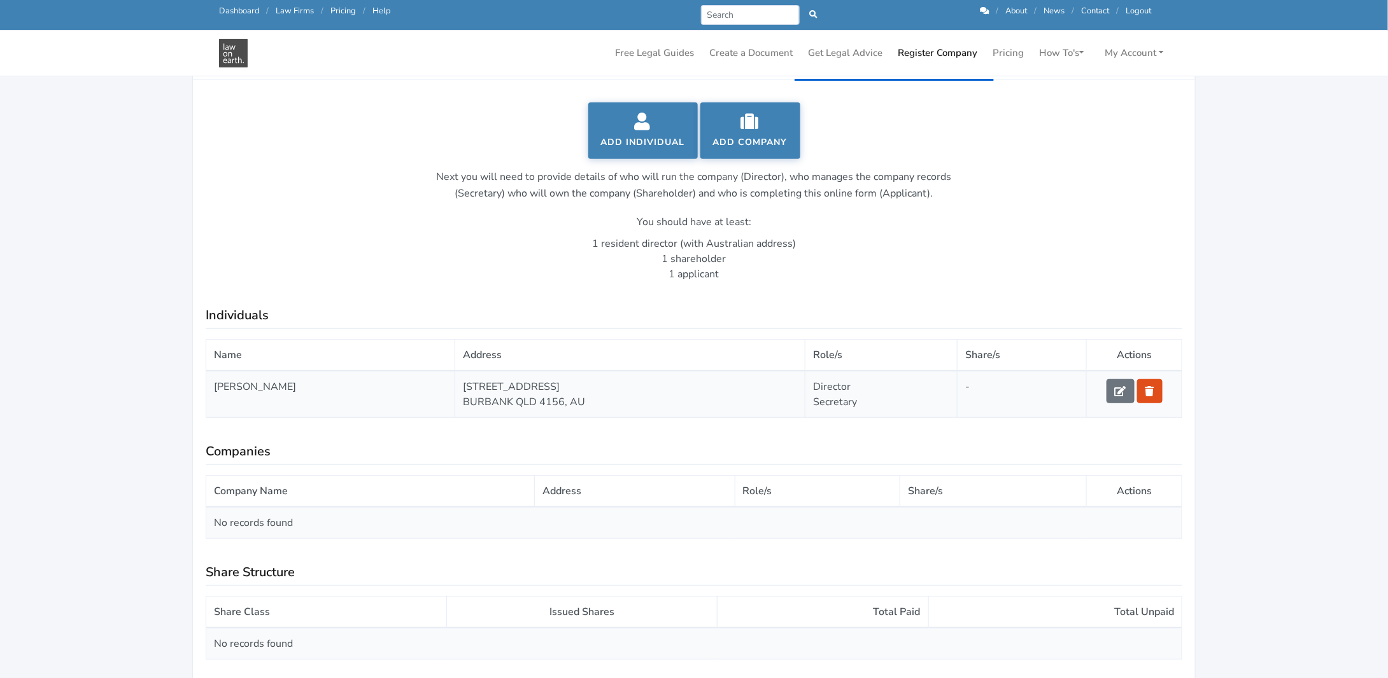
scroll to position [191, 0]
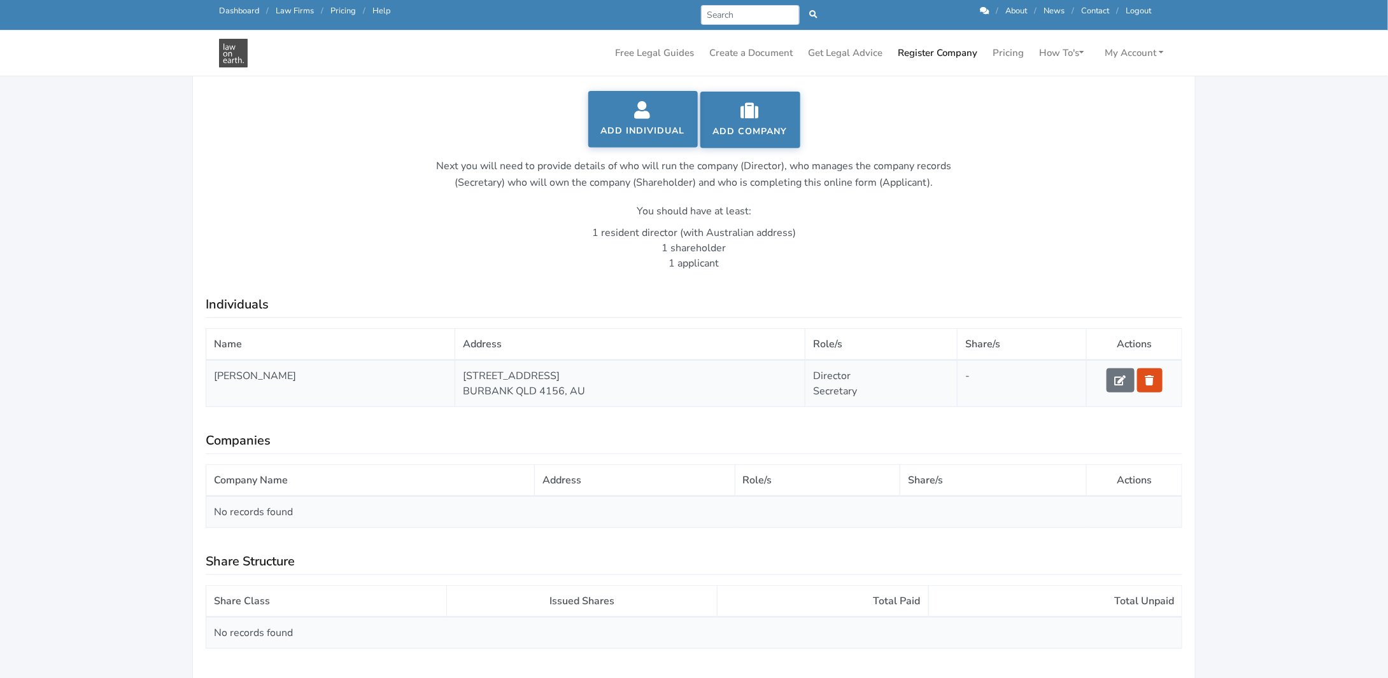
click at [637, 118] on link "Add Individual" at bounding box center [642, 119] width 109 height 57
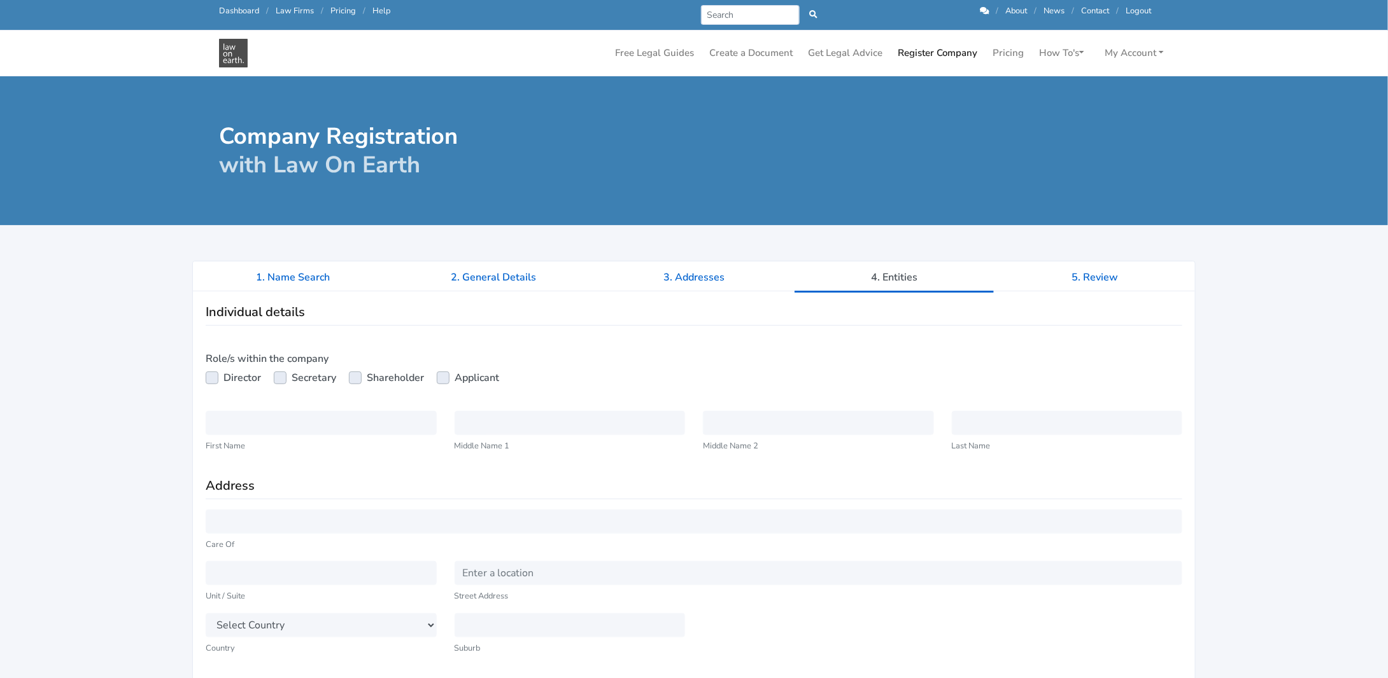
drag, startPoint x: 207, startPoint y: 379, endPoint x: 221, endPoint y: 400, distance: 25.6
click at [223, 379] on label "Director" at bounding box center [242, 377] width 38 height 15
click at [207, 379] on input "Director" at bounding box center [211, 376] width 10 height 13
checkbox input "true"
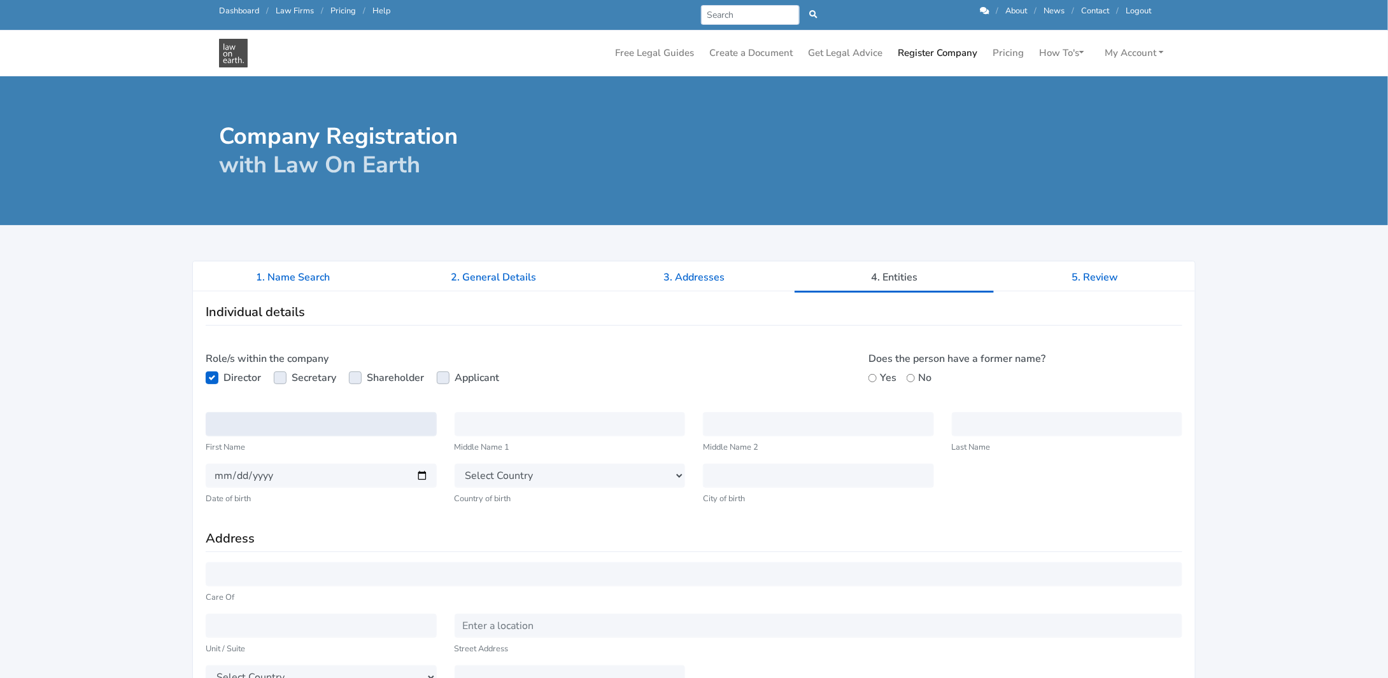
click at [235, 430] on input "text" at bounding box center [321, 424] width 231 height 24
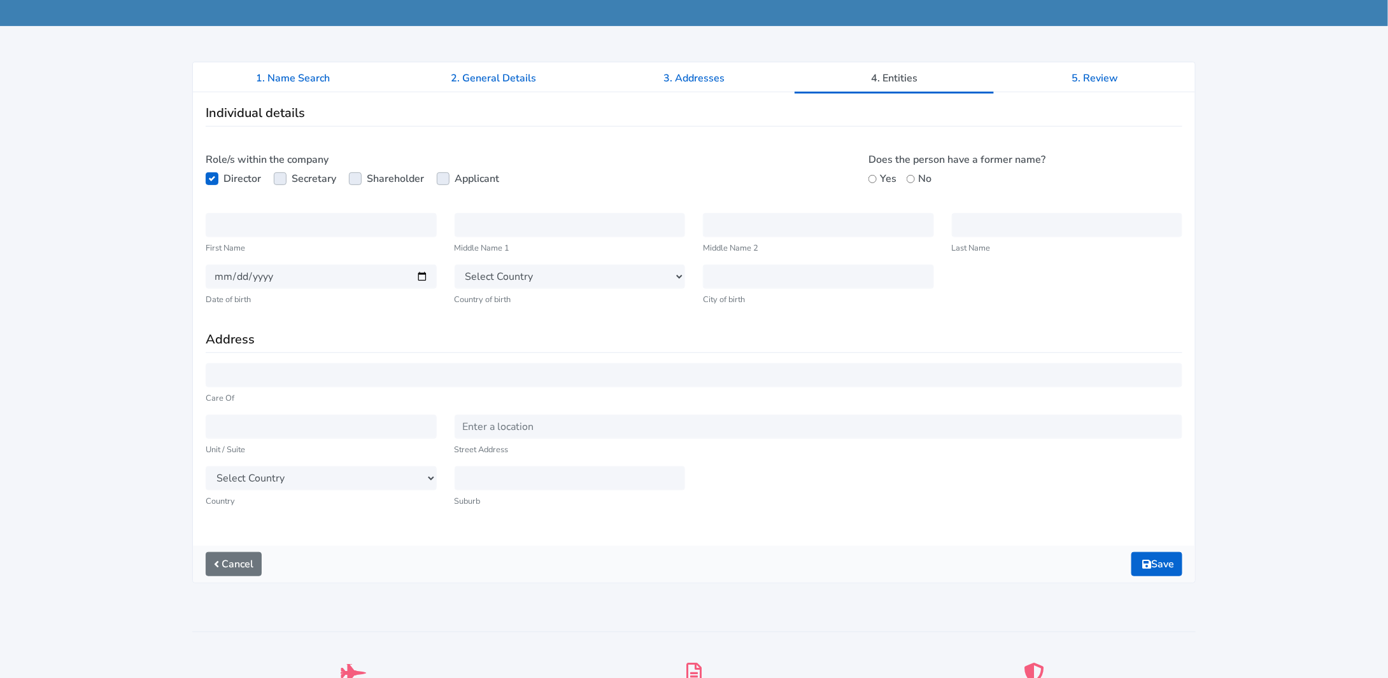
scroll to position [318, 0]
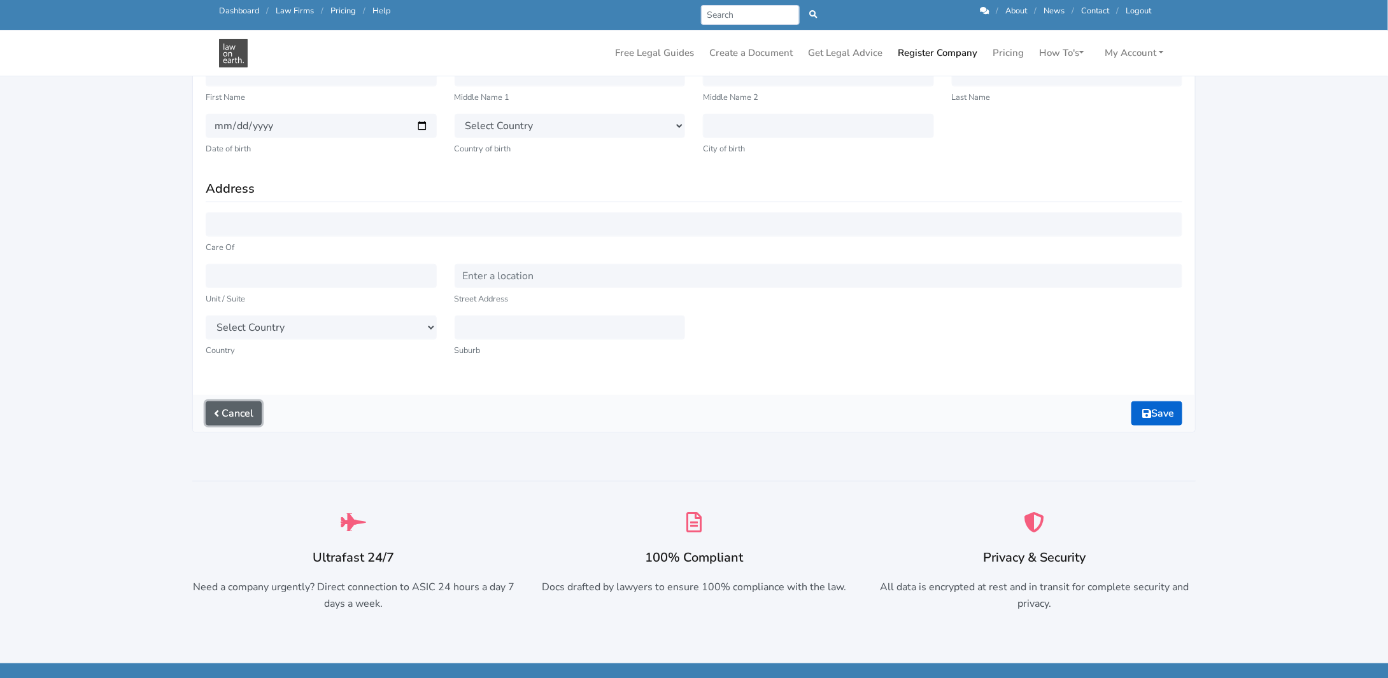
click at [223, 411] on link "Cancel" at bounding box center [234, 414] width 56 height 24
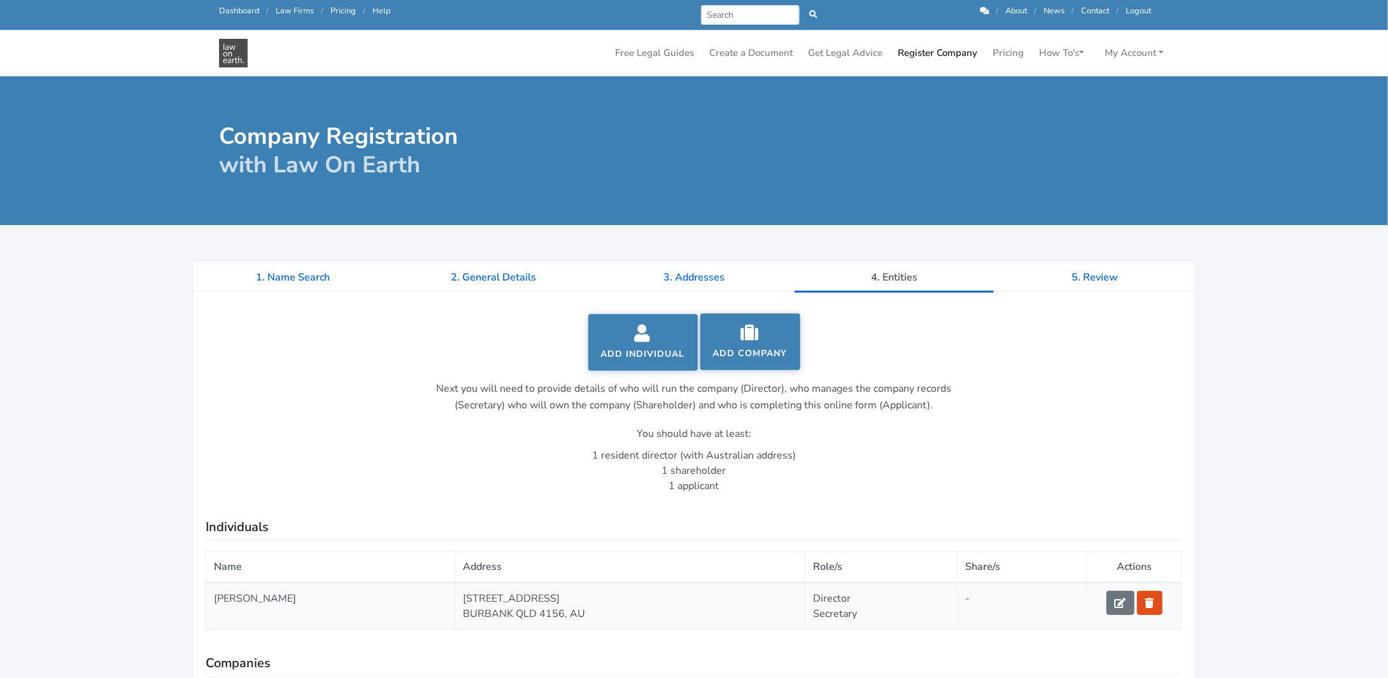
click at [761, 333] on icon at bounding box center [750, 333] width 74 height 18
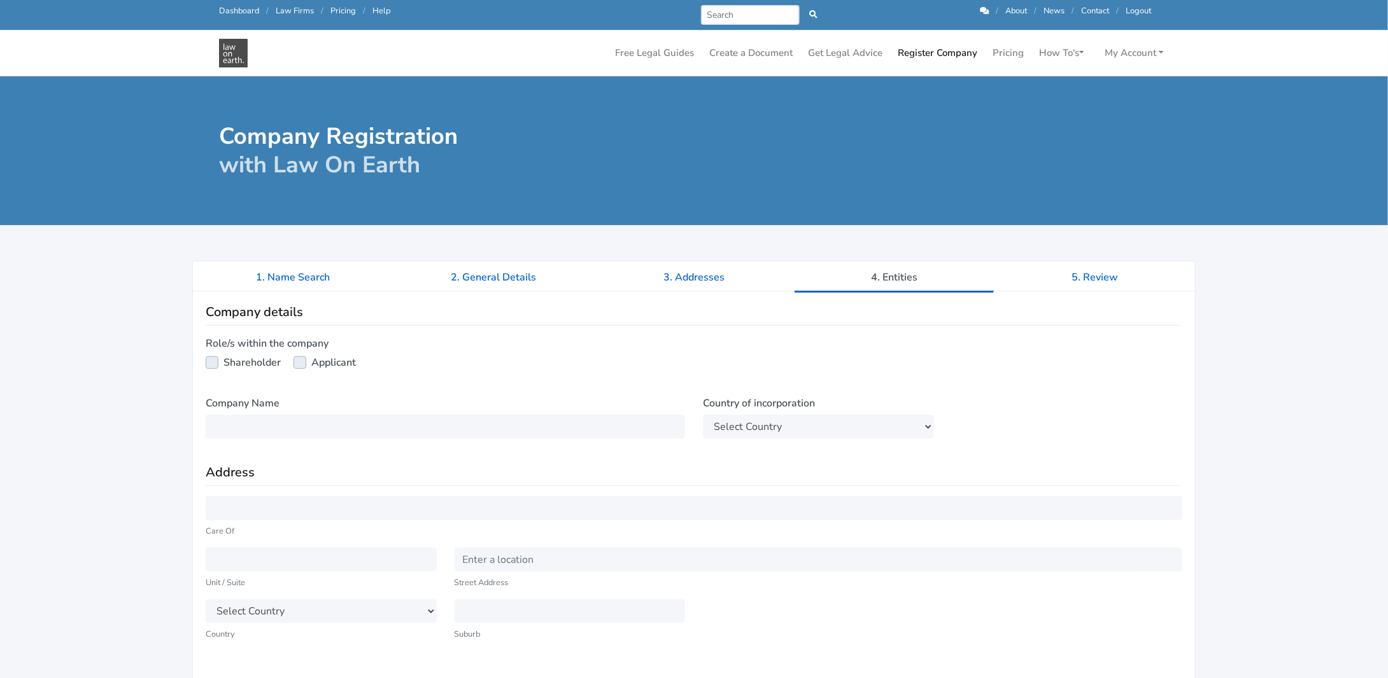
click at [223, 361] on label "Shareholder" at bounding box center [251, 362] width 57 height 15
click at [212, 361] on input "Shareholder" at bounding box center [211, 361] width 10 height 13
checkbox input "true"
click at [754, 426] on select "Select Country Afghanistan Aland Islands Albania Algeria American Samoa Andorra…" at bounding box center [818, 427] width 231 height 24
select select "AU"
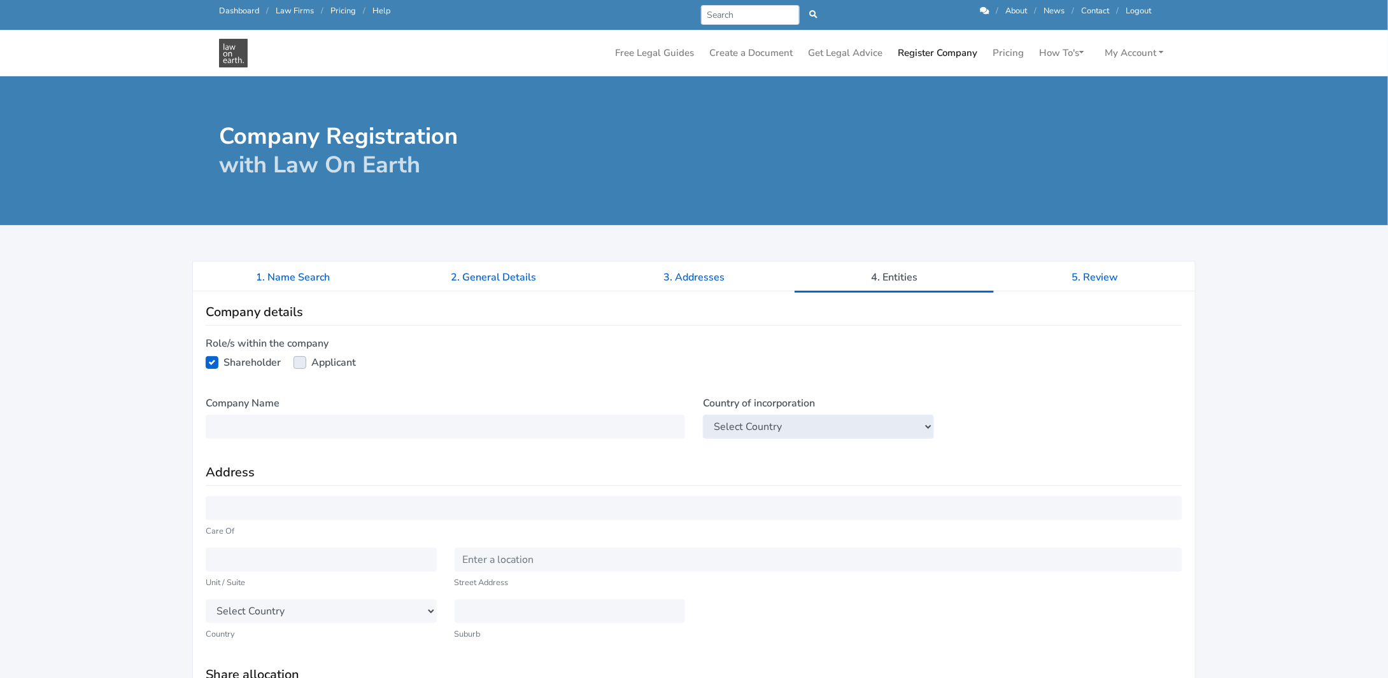
click at [703, 415] on select "Select Country Afghanistan Aland Islands Albania Algeria American Samoa Andorra…" at bounding box center [818, 427] width 231 height 24
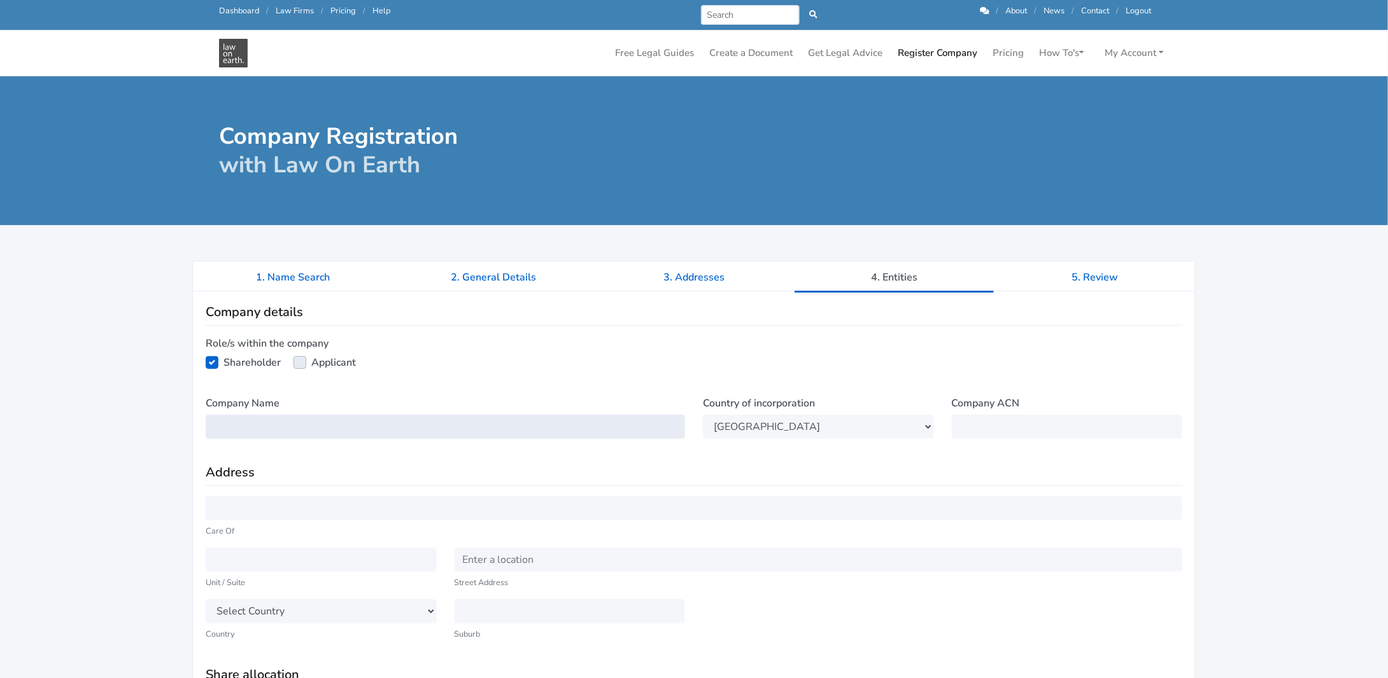
click at [293, 430] on input "text" at bounding box center [445, 427] width 479 height 24
type input "The Promise"
click at [980, 423] on input "text" at bounding box center [1067, 427] width 231 height 24
click at [1012, 427] on input "text" at bounding box center [1067, 427] width 231 height 24
type input "677065137"
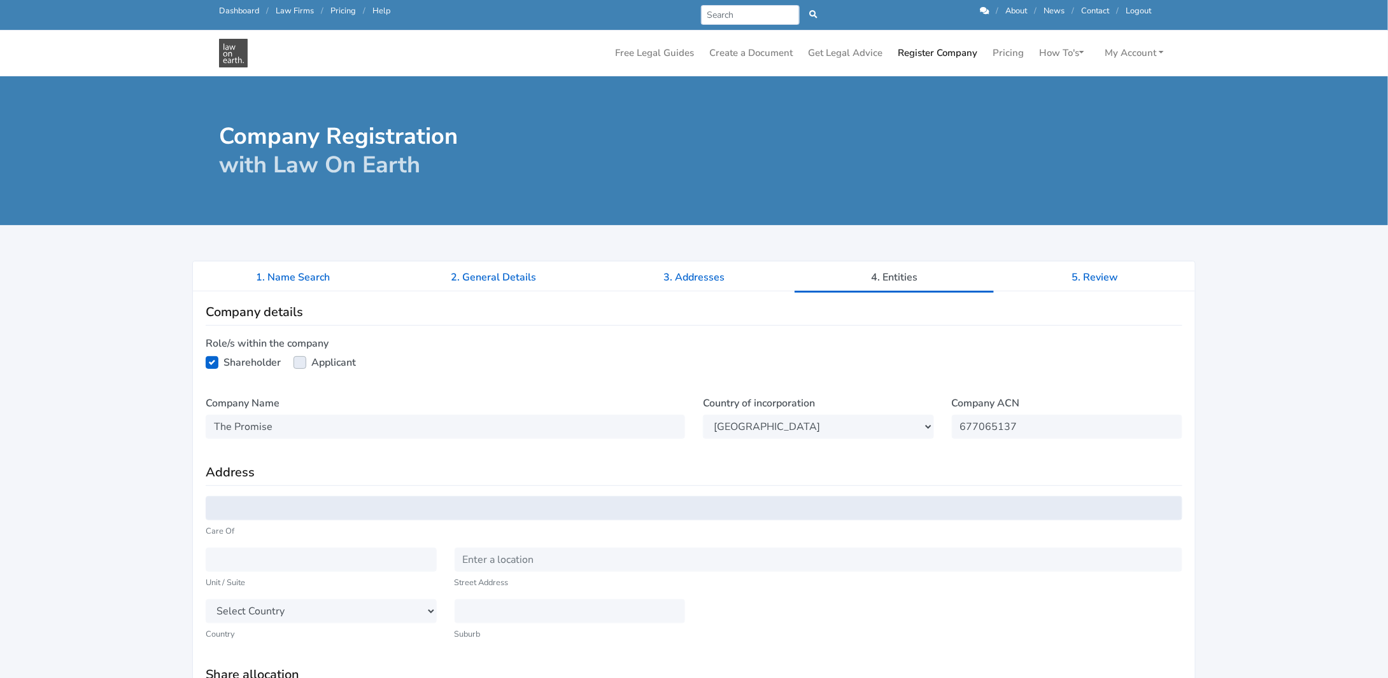
click at [279, 511] on input "text" at bounding box center [694, 508] width 976 height 24
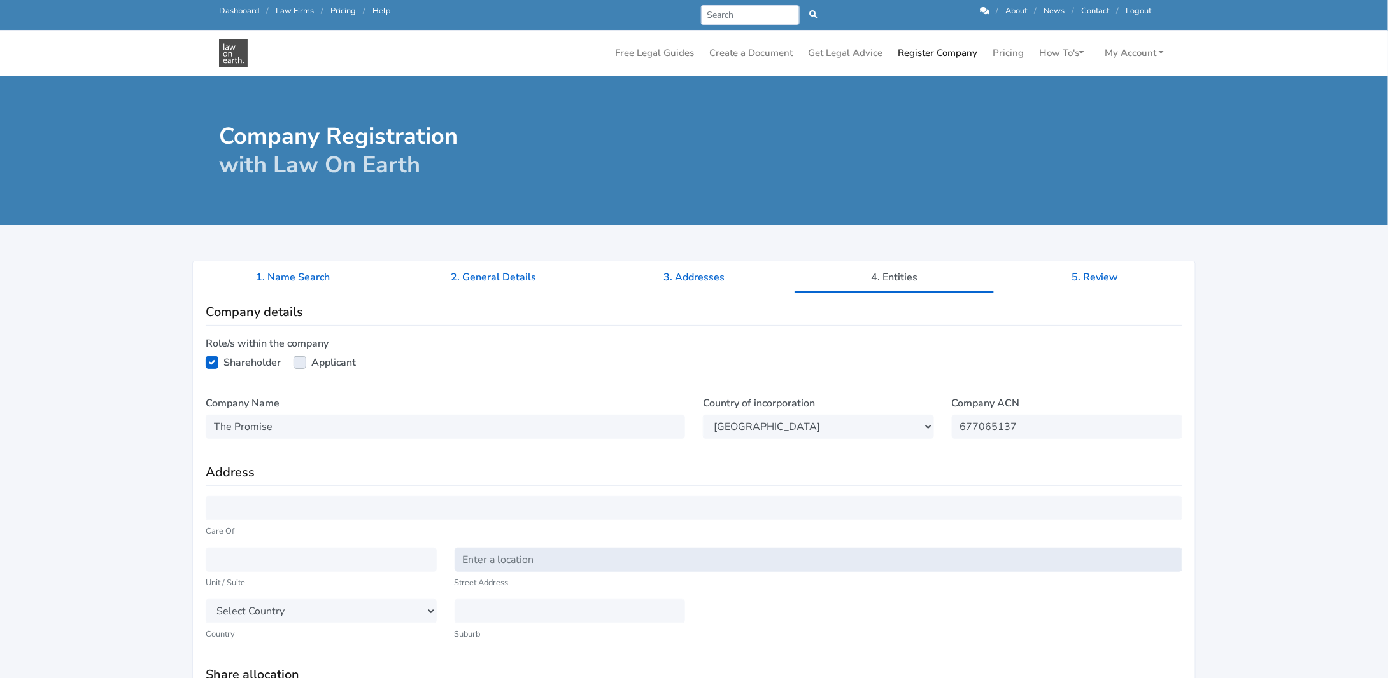
click at [501, 558] on input "text" at bounding box center [818, 560] width 728 height 24
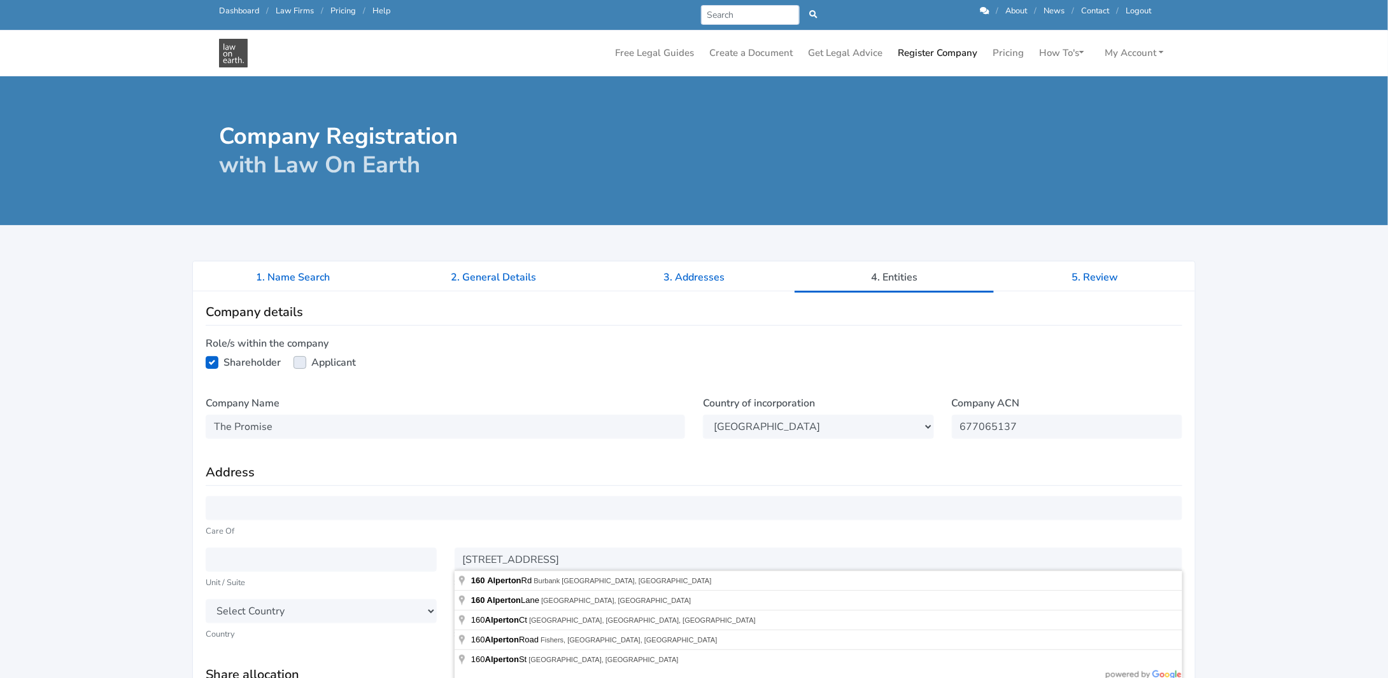
type input "[STREET_ADDRESS]"
select select "AU"
select select "QLD"
type input "Burbank"
type input "4156"
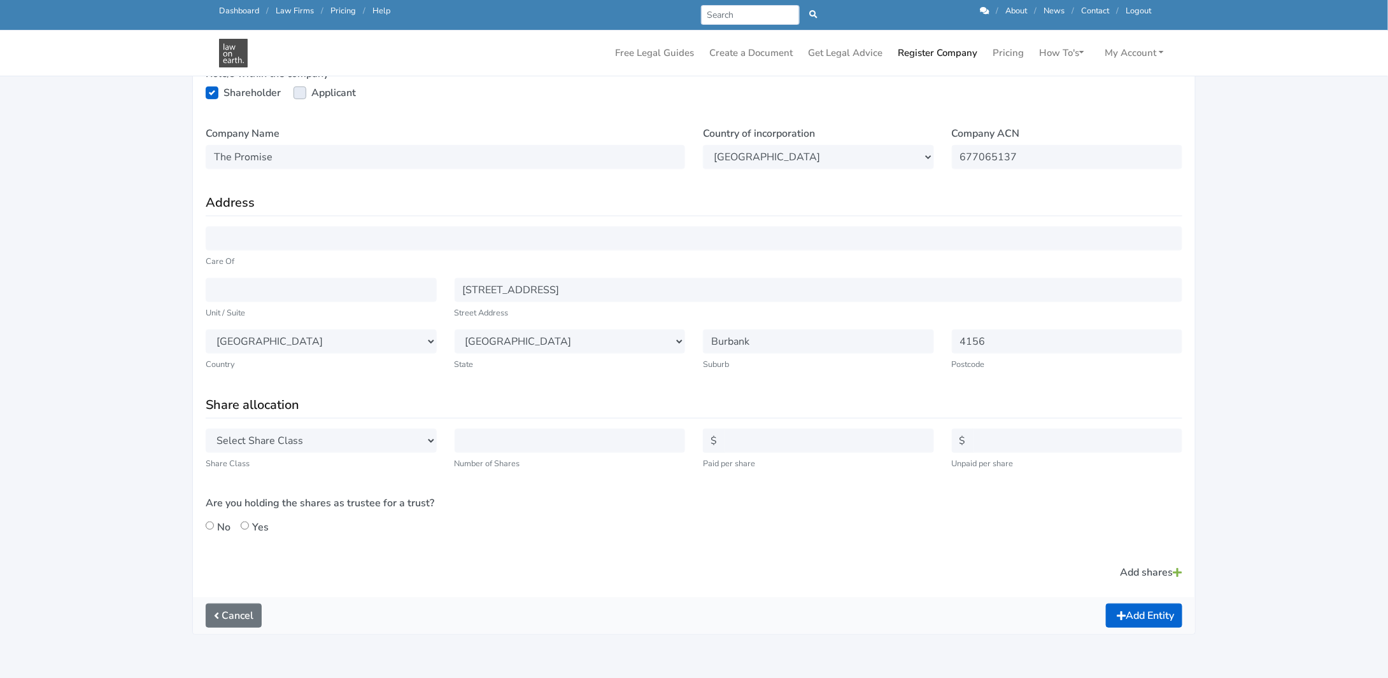
scroll to position [255, 0]
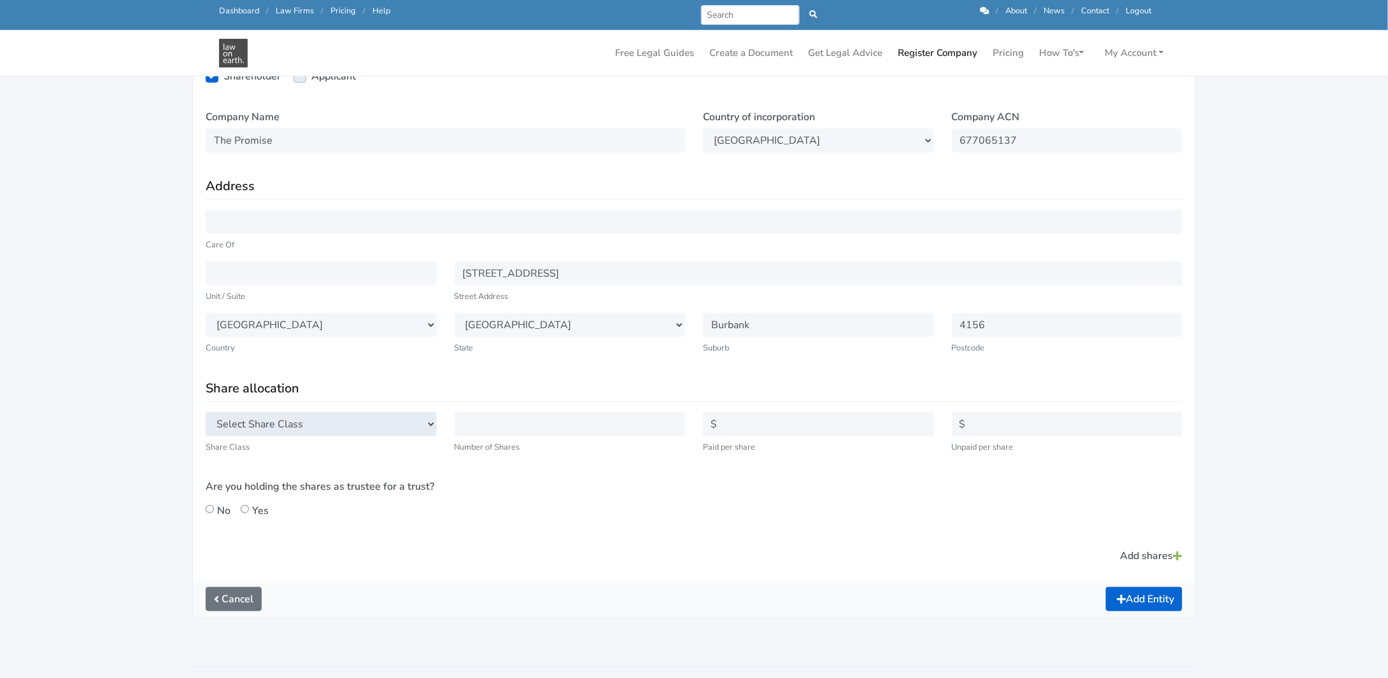
click at [363, 425] on select "Select Share Class Ordinary Class A Class B Class C Class D Class E Class F Cla…" at bounding box center [321, 424] width 231 height 24
select select "ORD"
click at [206, 412] on select "Select Share Class Ordinary Class A Class B Class C Class D Class E Class F Cla…" at bounding box center [321, 424] width 231 height 24
click at [532, 428] on input "text" at bounding box center [569, 424] width 231 height 24
click at [752, 421] on input "text" at bounding box center [829, 424] width 210 height 24
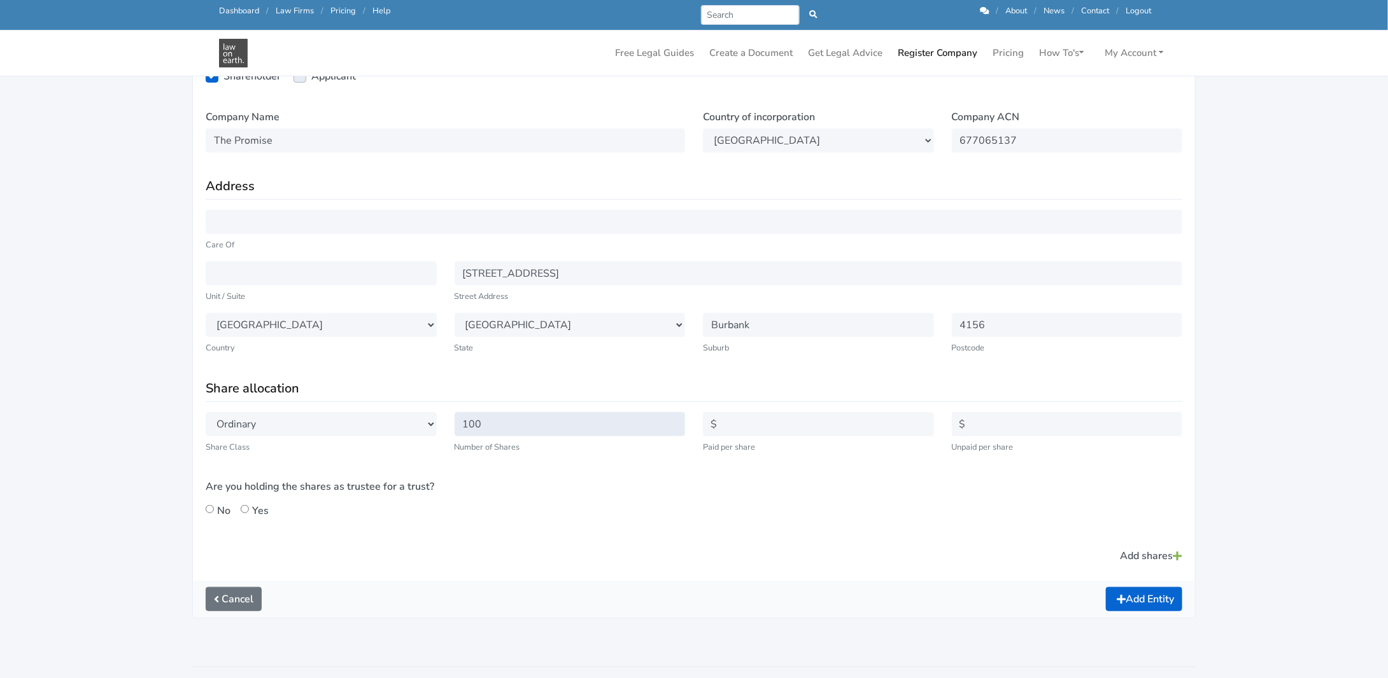
drag, startPoint x: 507, startPoint y: 427, endPoint x: 427, endPoint y: 423, distance: 80.3
click at [427, 423] on div "Select Share Class Ordinary Class A Class B Class C Class D Class E Class F Cla…" at bounding box center [694, 470] width 994 height 116
type input "50"
click at [731, 423] on input "text" at bounding box center [829, 424] width 210 height 24
type input "1"
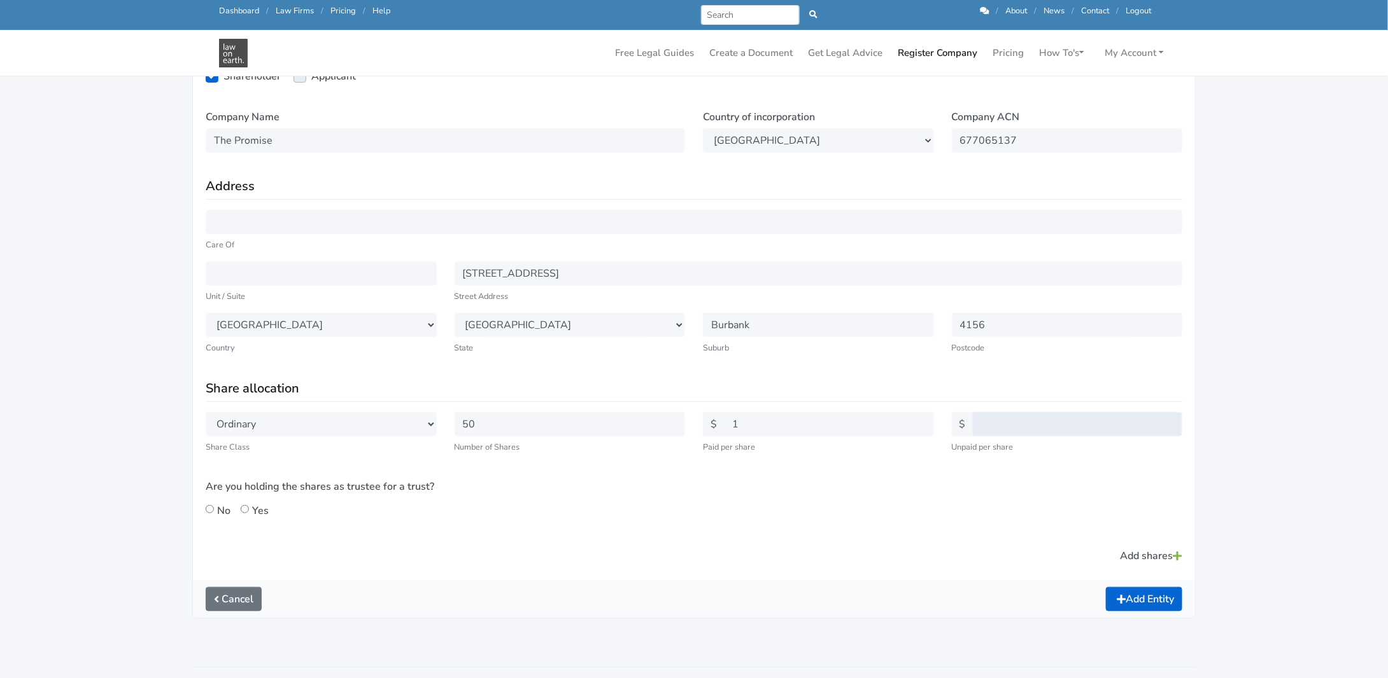
click at [980, 425] on input "text" at bounding box center [1078, 424] width 210 height 24
click at [244, 510] on input "Yes" at bounding box center [245, 509] width 8 height 8
radio input "true"
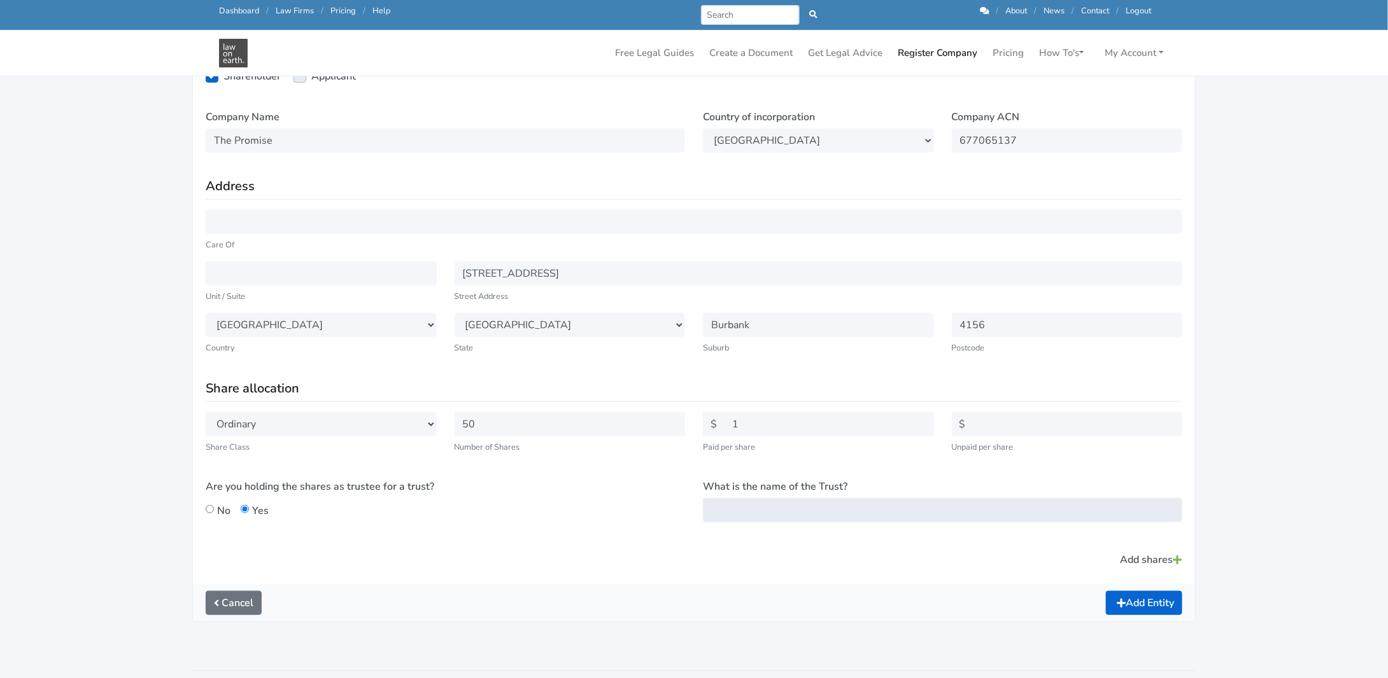
click at [722, 512] on input "What is the name of the Trust?" at bounding box center [942, 510] width 479 height 24
click at [712, 509] on input "What is the name of the Trust?" at bounding box center [942, 510] width 479 height 24
type input "t"
type input "The Promise Family Trust"
click at [1142, 558] on link "Add shares" at bounding box center [1150, 560] width 63 height 24
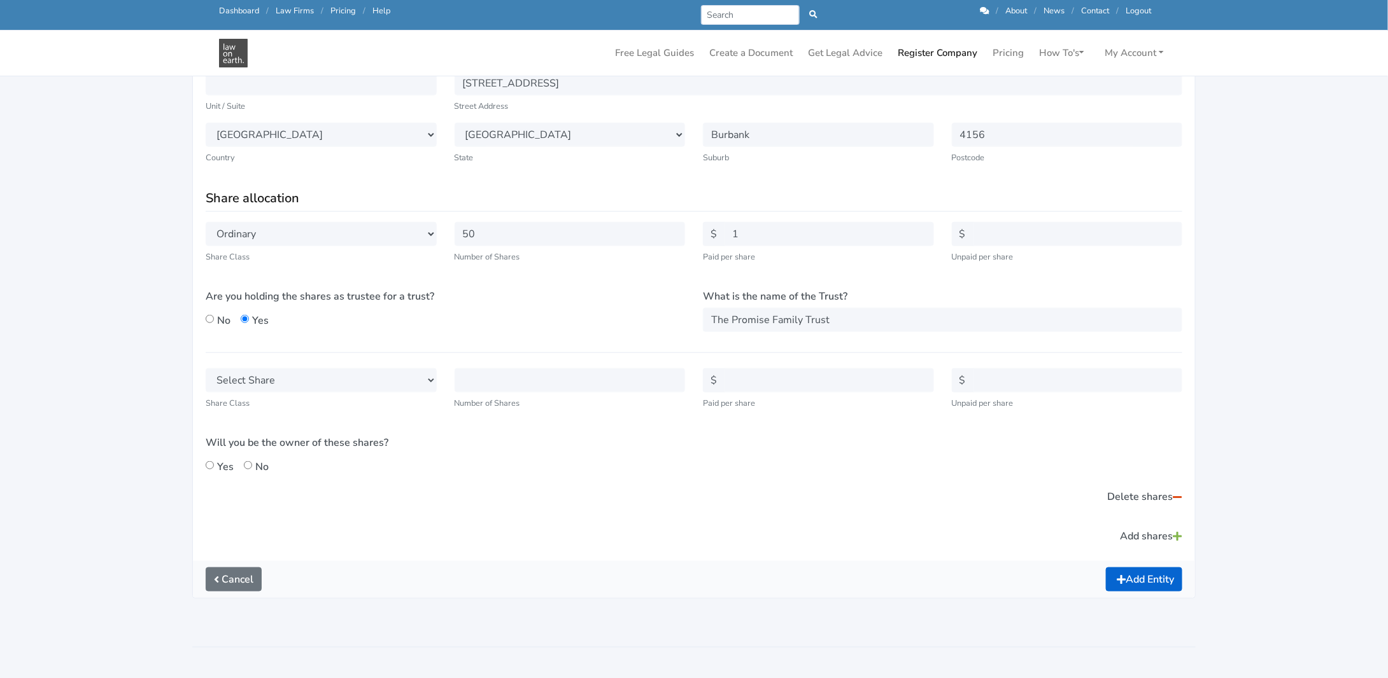
scroll to position [446, 0]
click at [369, 383] on select "Select Share Ordinary Class A Class B Class C Class D Class E Class F Class G C…" at bounding box center [321, 380] width 231 height 24
select select "ORD"
click at [206, 368] on select "Select Share Ordinary Class A Class B Class C Class D Class E Class F Class G C…" at bounding box center [321, 380] width 231 height 24
click at [476, 381] on input "text" at bounding box center [569, 380] width 231 height 24
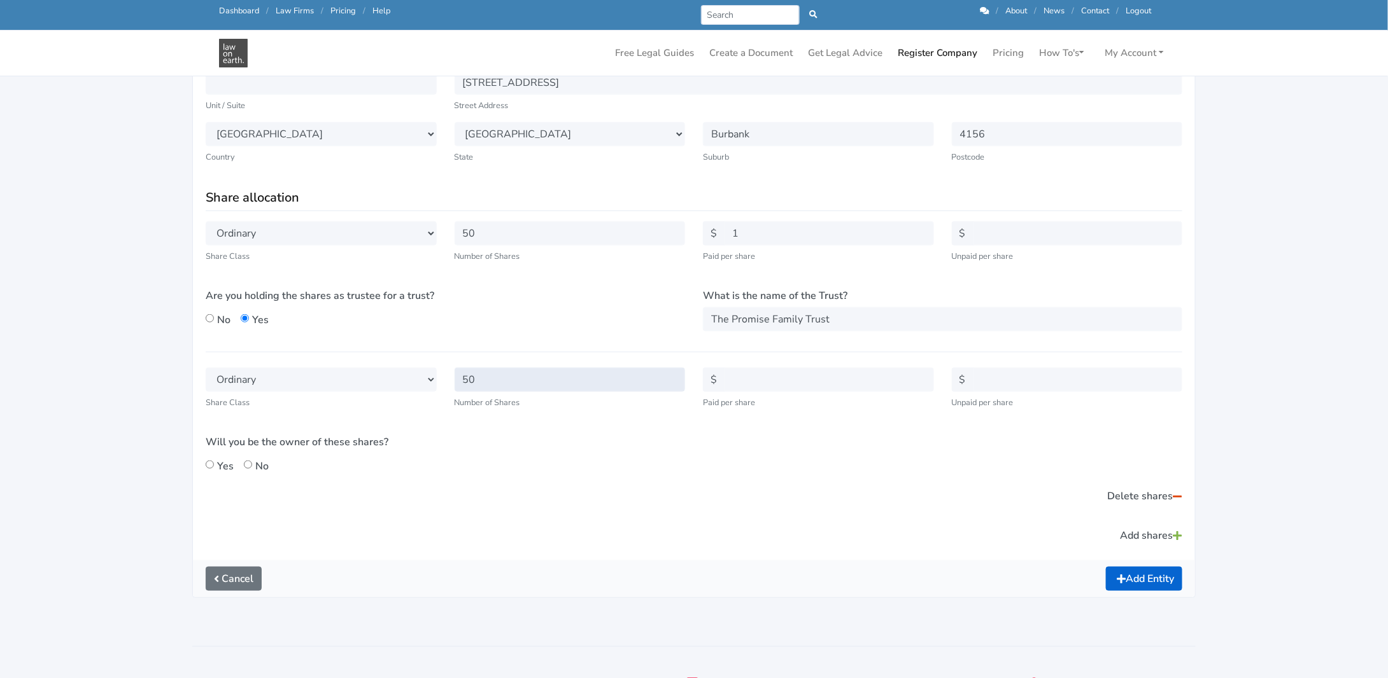
type input "50"
click at [749, 375] on input "text" at bounding box center [829, 380] width 210 height 24
type input "1"
click at [831, 440] on div "Select Share Ordinary Class A Class B Class C Class D Class E Class F Class G C…" at bounding box center [694, 438] width 994 height 141
click at [1017, 382] on input "text" at bounding box center [1078, 380] width 210 height 24
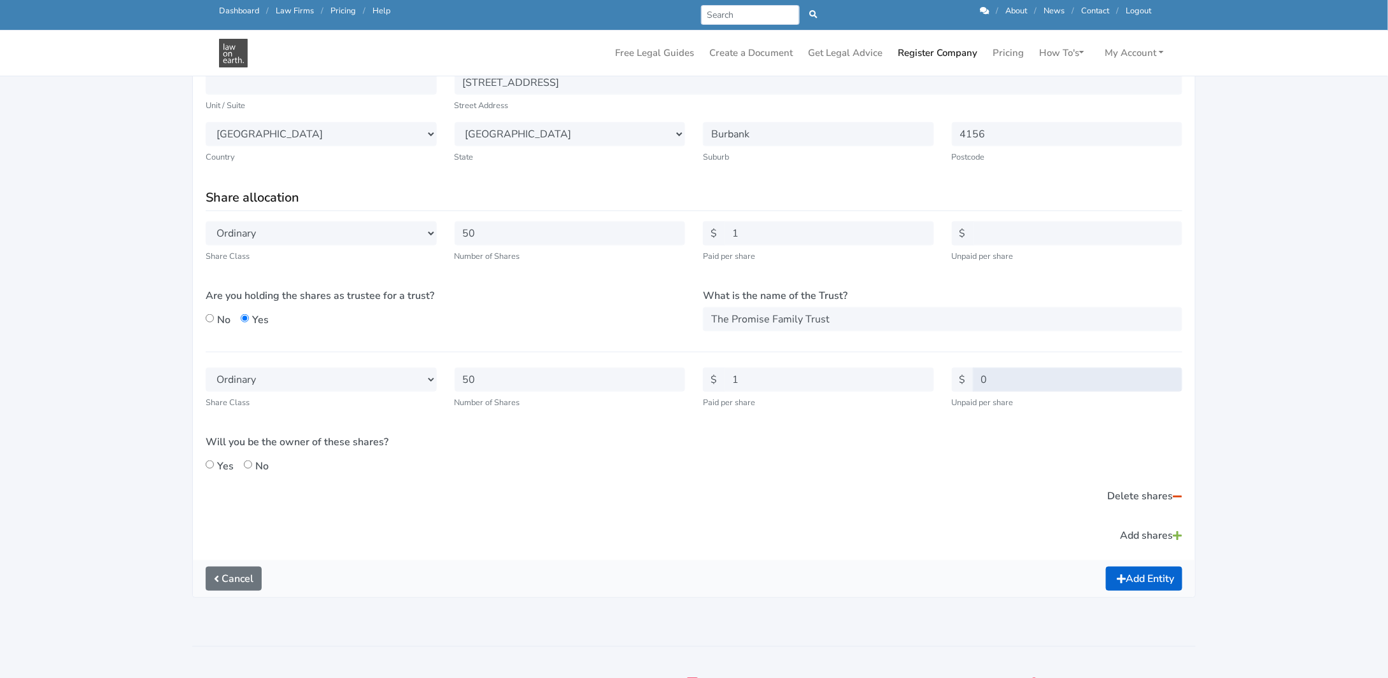
type input "0"
click at [1000, 224] on input "text" at bounding box center [1078, 233] width 210 height 24
type input "0"
click at [1011, 484] on div "Delete shares" at bounding box center [694, 496] width 994 height 24
click at [208, 465] on input "No" at bounding box center [210, 465] width 8 height 8
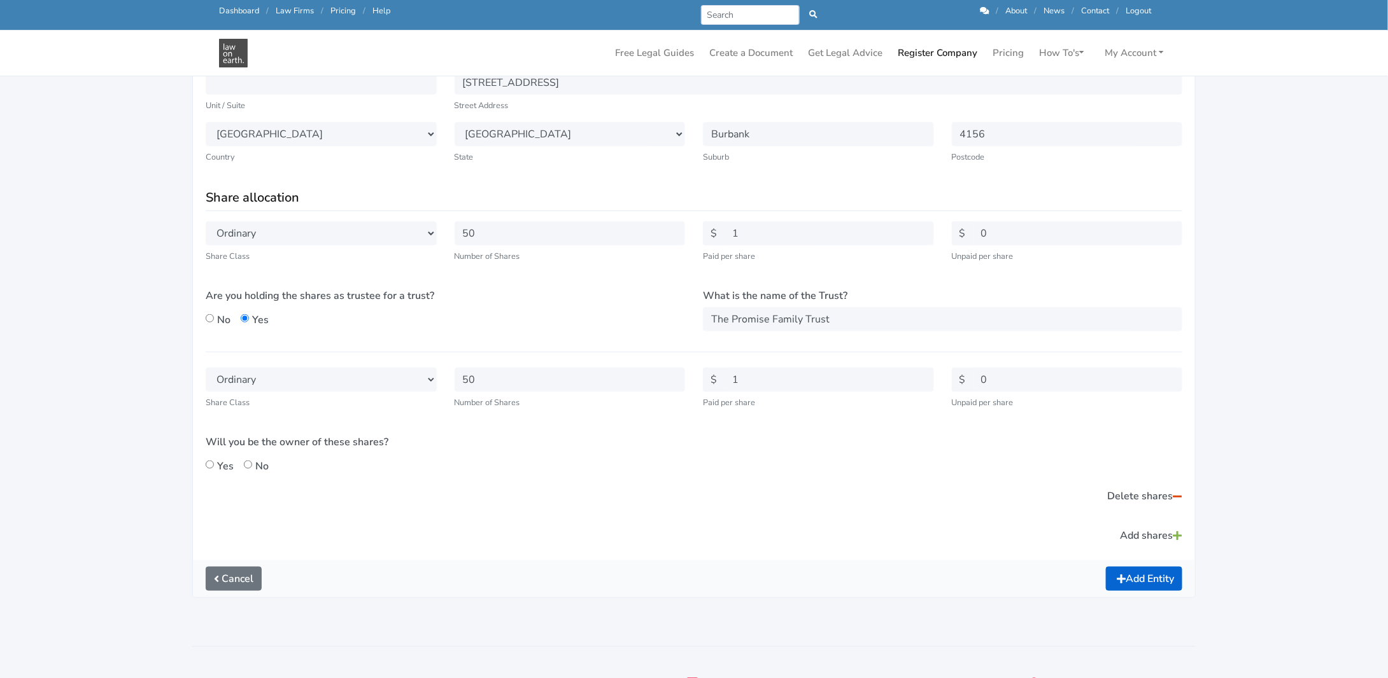
radio input "true"
click at [1146, 537] on link "Add shares" at bounding box center [1150, 536] width 63 height 24
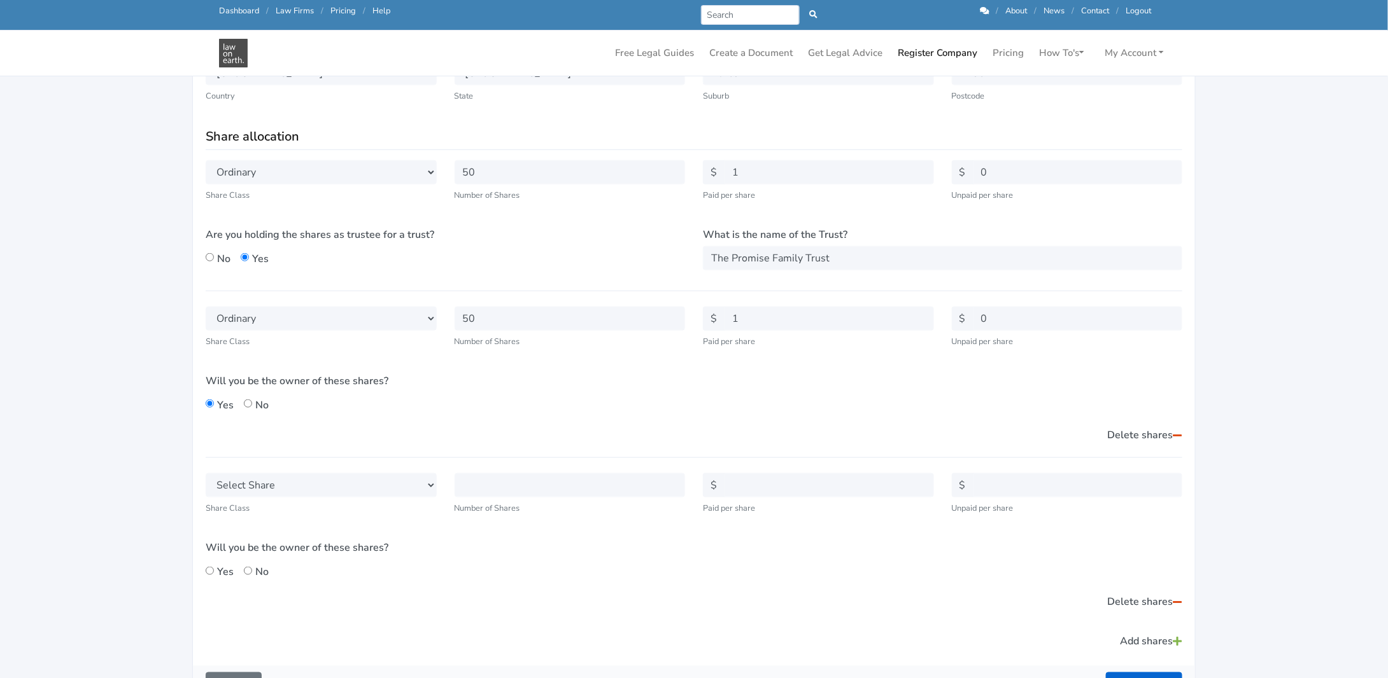
scroll to position [573, 0]
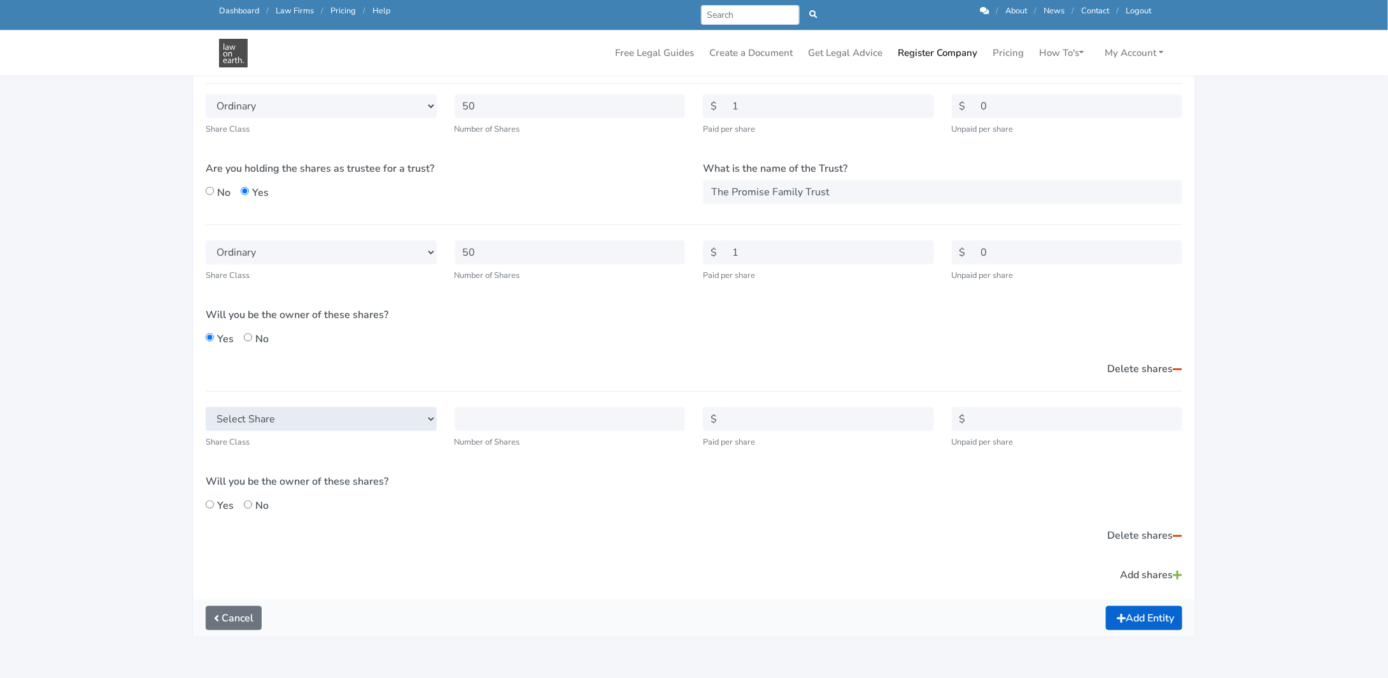
click at [225, 413] on select "Select Share Ordinary Class A Class B Class C Class D Class E Class F Class G C…" at bounding box center [321, 419] width 231 height 24
select select "A"
click at [206, 407] on select "Select Share Ordinary Class A Class B Class C Class D Class E Class F Class G C…" at bounding box center [321, 419] width 231 height 24
click at [486, 422] on input "text" at bounding box center [569, 419] width 231 height 24
type input "233"
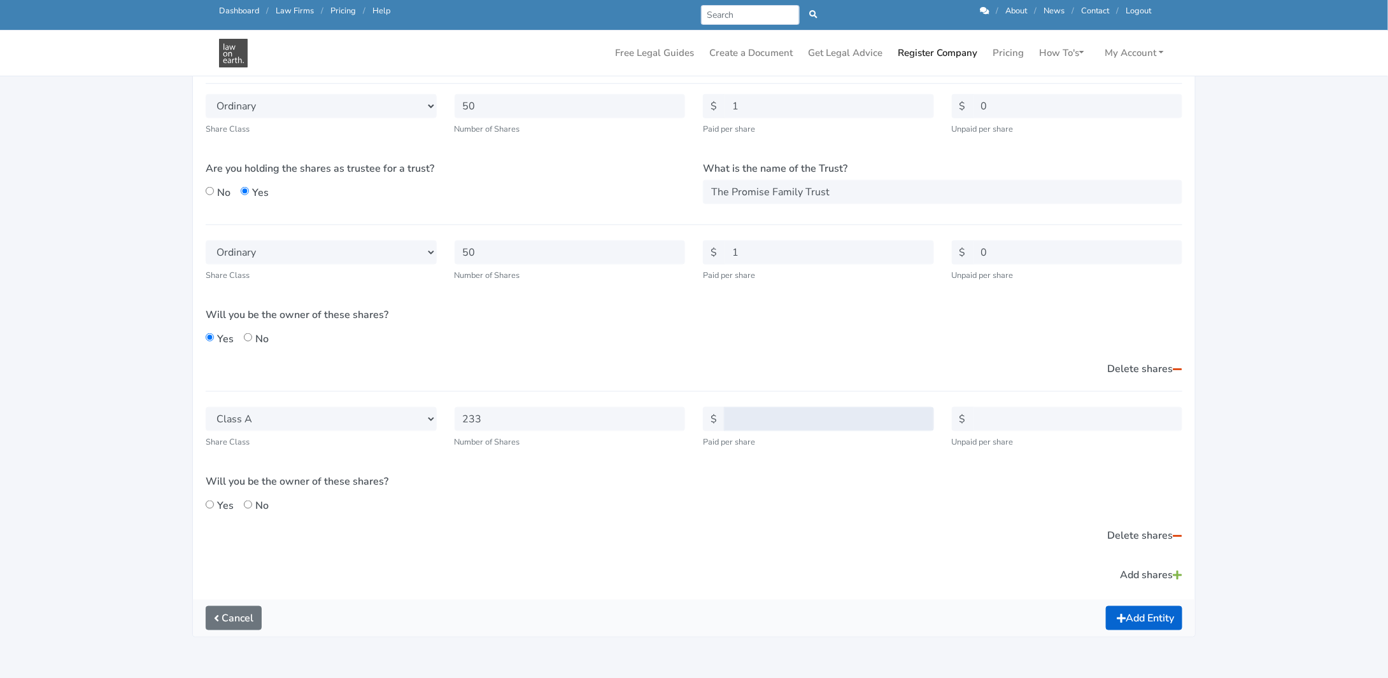
click at [737, 418] on input "text" at bounding box center [829, 419] width 210 height 24
type input "1"
click at [1008, 420] on input "text" at bounding box center [1078, 419] width 210 height 24
type input "0"
click at [983, 504] on div "Select Share Ordinary Class A Class B Class C Class D Class E Class F Class G C…" at bounding box center [694, 477] width 994 height 141
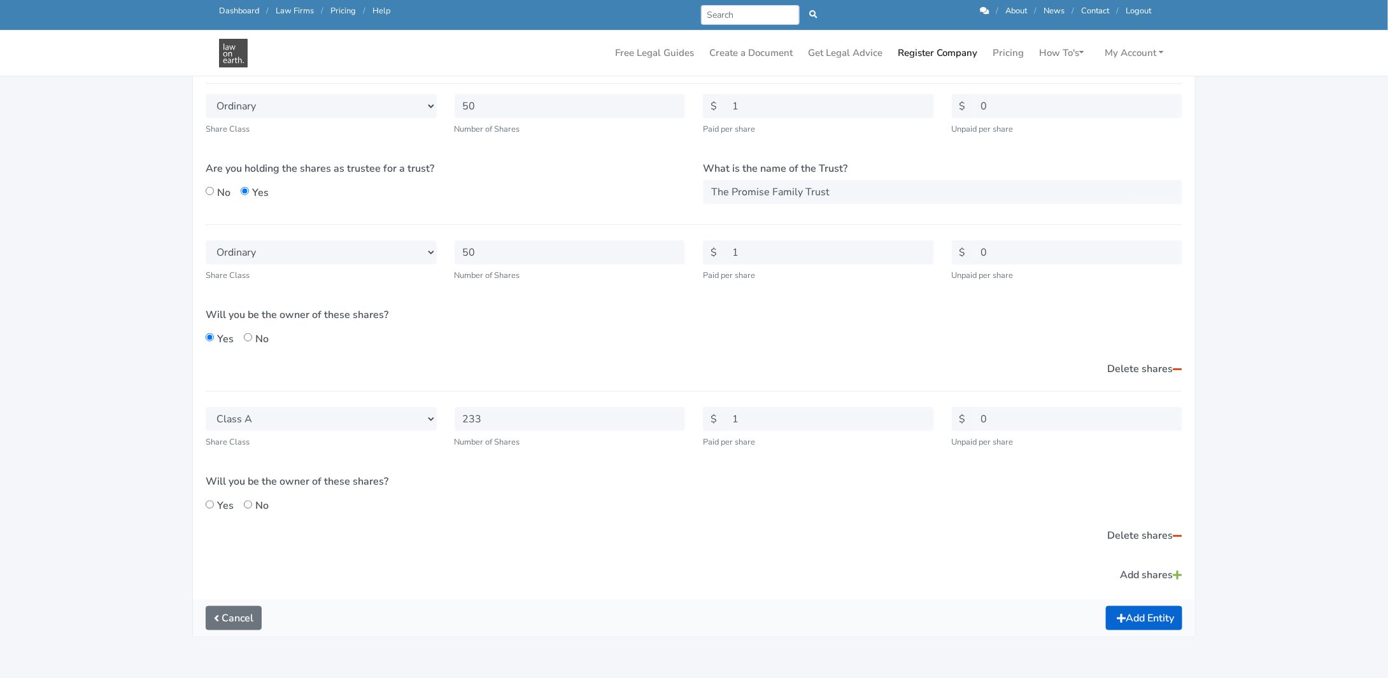
click at [209, 501] on input "No" at bounding box center [210, 505] width 8 height 8
radio input "true"
click at [474, 418] on input "233" at bounding box center [569, 419] width 231 height 24
type input "223"
click at [491, 499] on div "Will you be the owner of these shares? Yes No" at bounding box center [445, 493] width 479 height 39
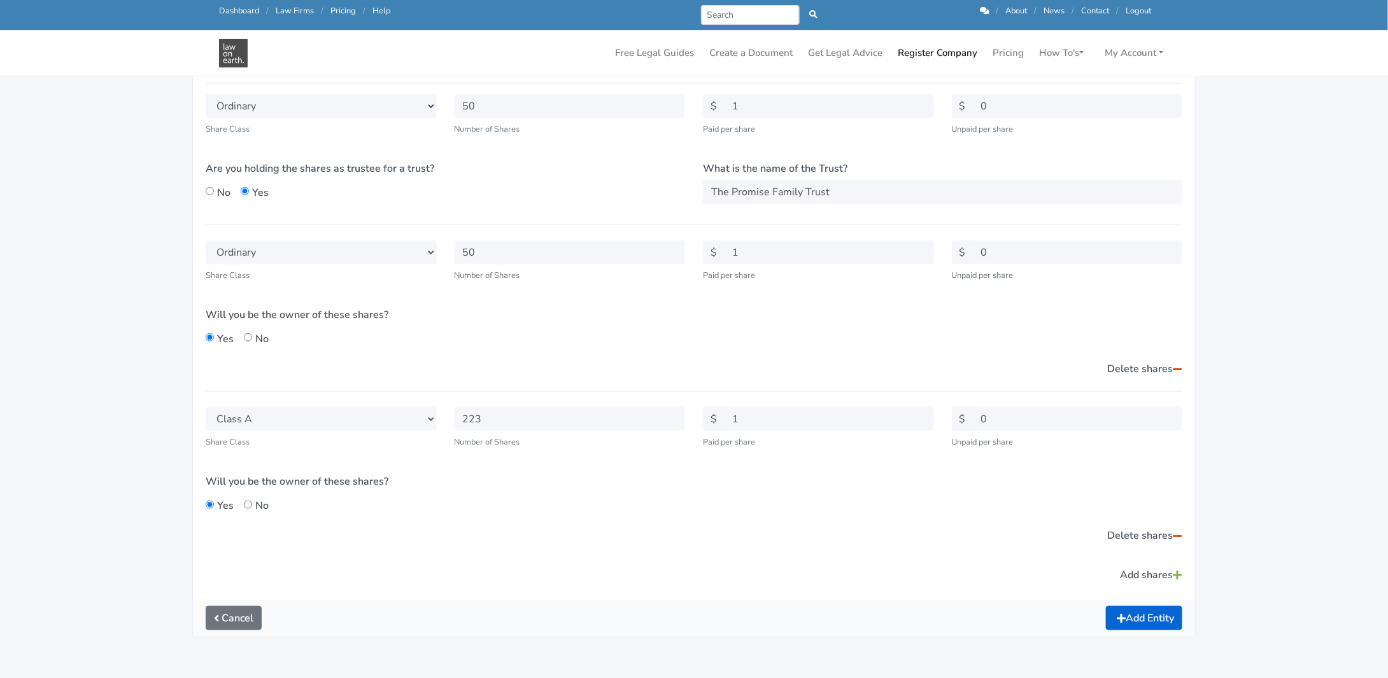
click at [1156, 572] on link "Add shares" at bounding box center [1150, 575] width 63 height 24
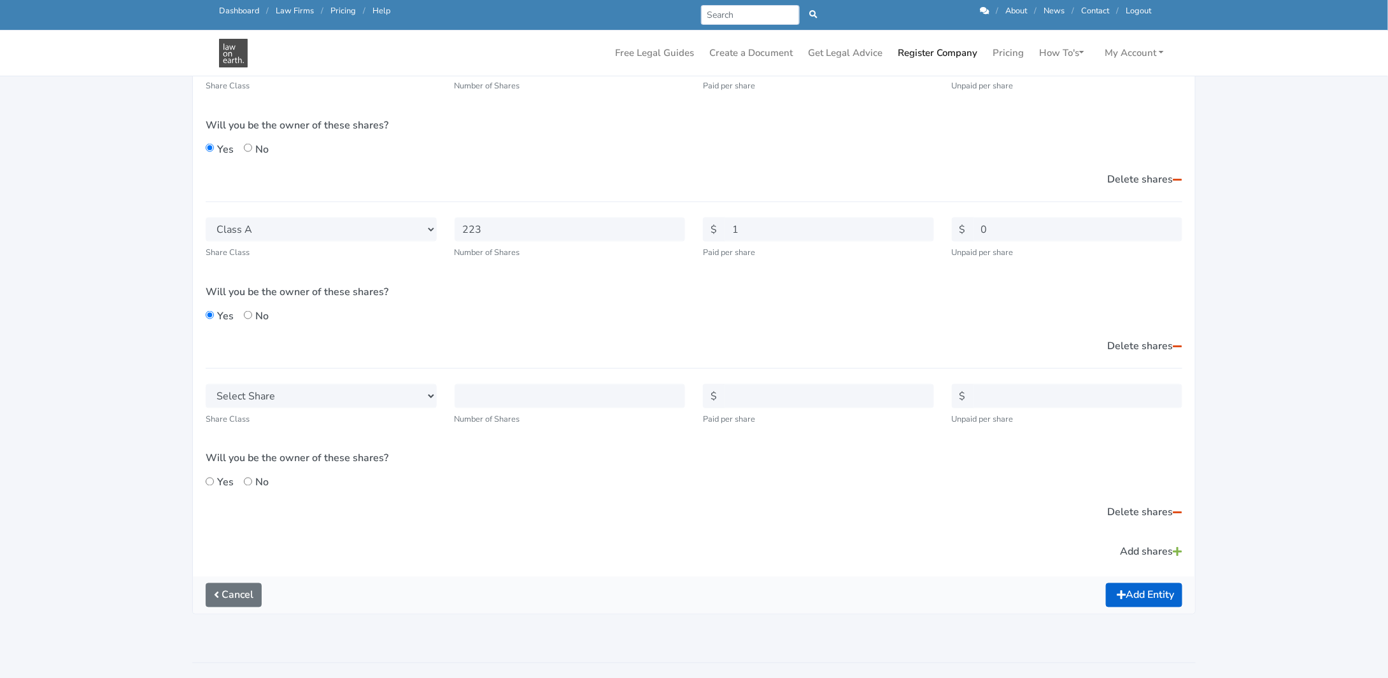
scroll to position [764, 0]
click at [418, 392] on select "Select Share Ordinary Class A Class B Class C Class D Class E Class F Class G C…" at bounding box center [321, 395] width 231 height 24
select select "A"
click at [206, 383] on select "Select Share Ordinary Class A Class B Class C Class D Class E Class F Class G C…" at bounding box center [321, 395] width 231 height 24
click at [481, 393] on input "text" at bounding box center [569, 395] width 231 height 24
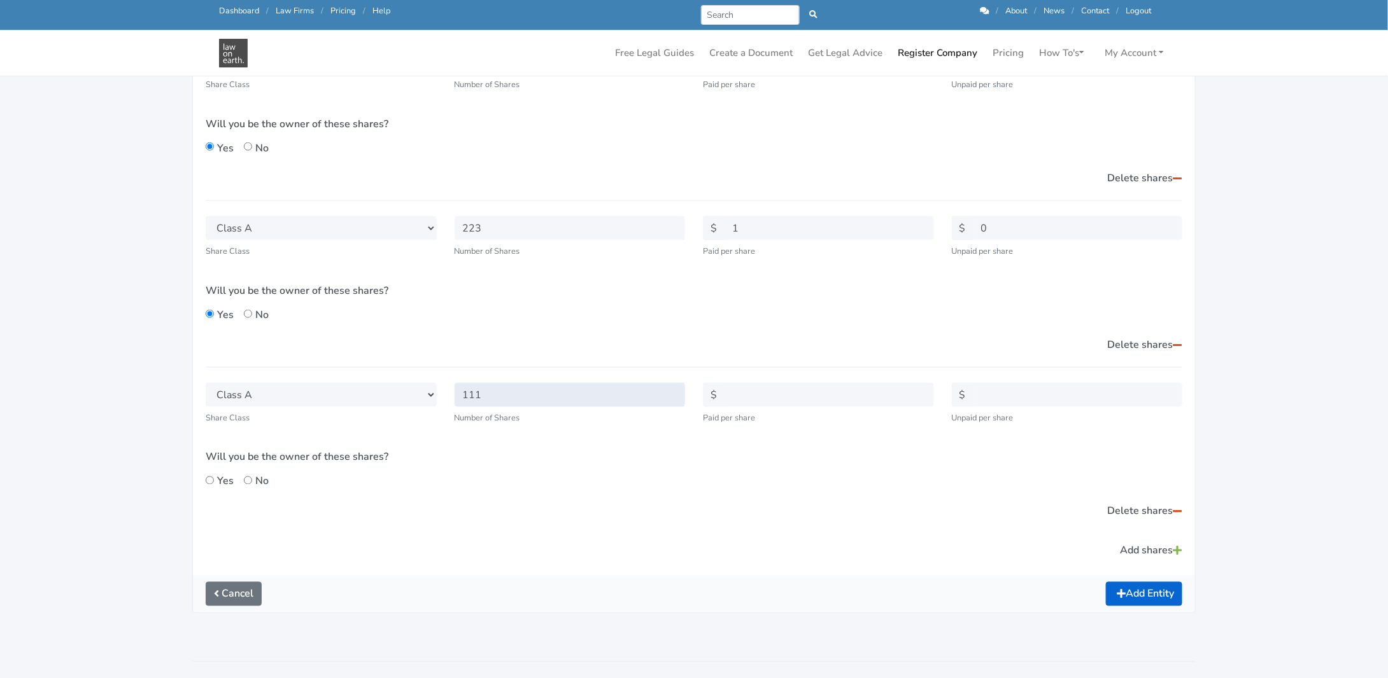
type input "111"
click at [482, 221] on input "223" at bounding box center [569, 228] width 231 height 24
type input "223"
click at [731, 388] on input "text" at bounding box center [829, 395] width 210 height 24
type input "1"
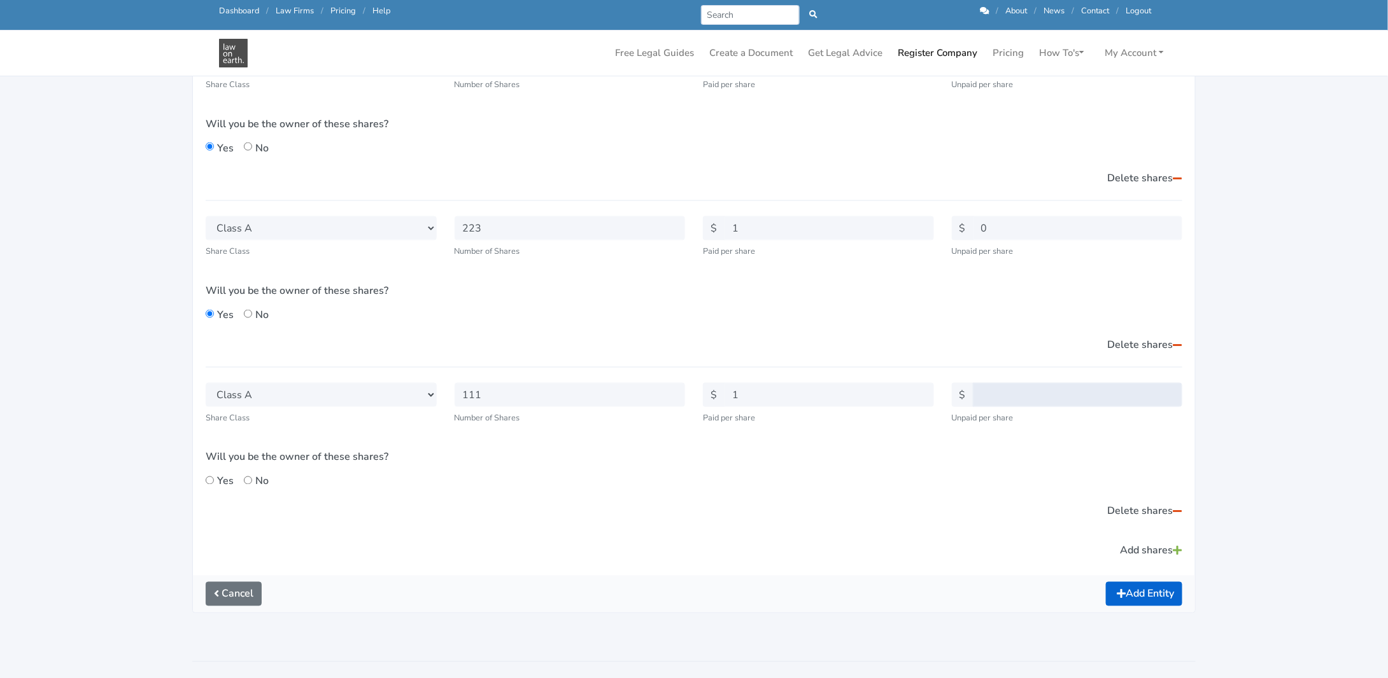
click at [978, 392] on input "text" at bounding box center [1078, 395] width 210 height 24
type input "0"
click at [246, 477] on input "Yes" at bounding box center [248, 481] width 8 height 8
radio input "true"
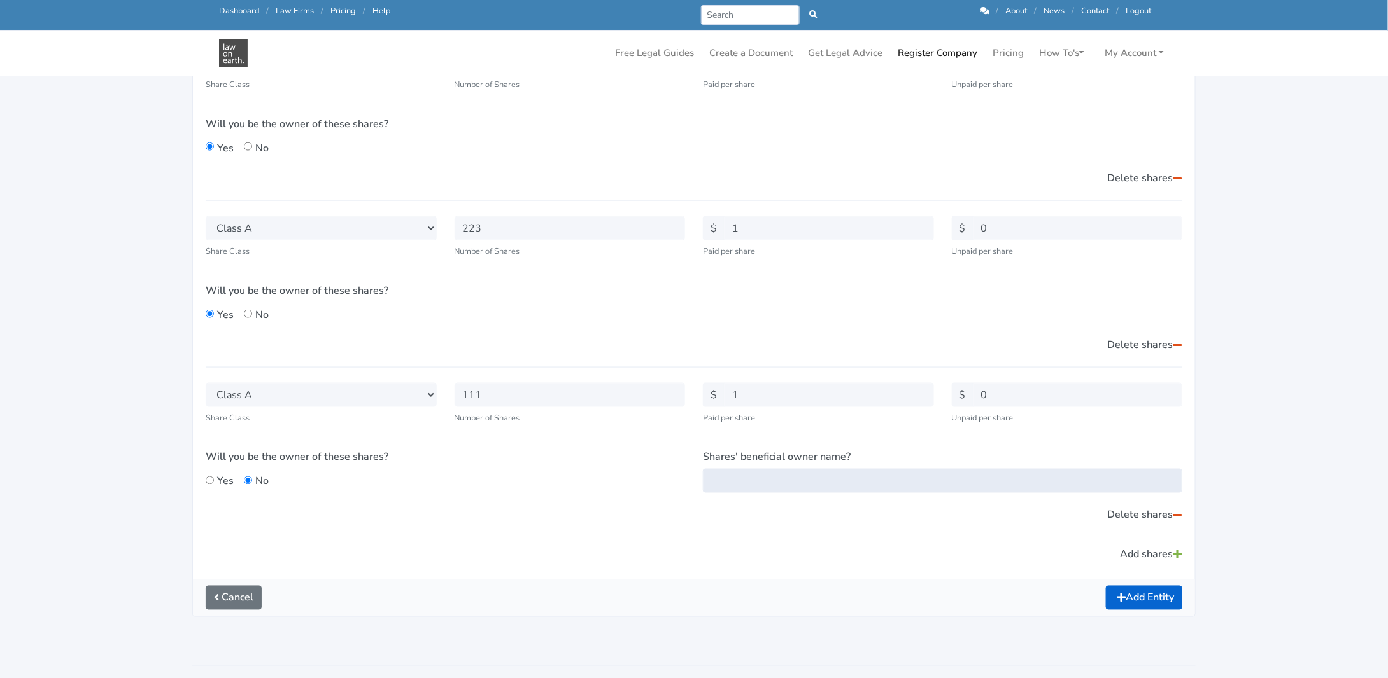
click at [766, 478] on input "What is the name of the Trust?" at bounding box center [942, 481] width 479 height 24
click at [735, 482] on input "What is the name of the Trust?" at bounding box center [942, 481] width 479 height 24
paste input "Kirsten Renee Baird"
type input "Kirsten Renee Baird"
click at [1134, 551] on link "Add shares" at bounding box center [1150, 555] width 63 height 24
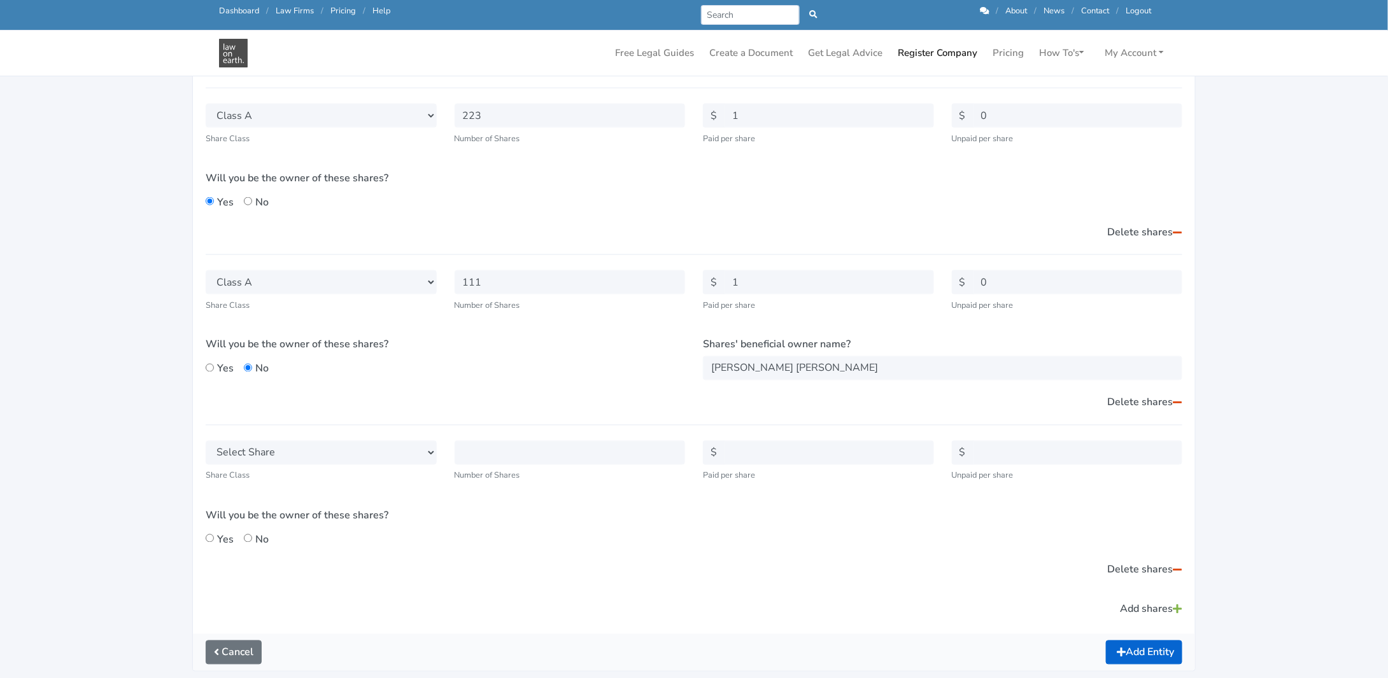
scroll to position [891, 0]
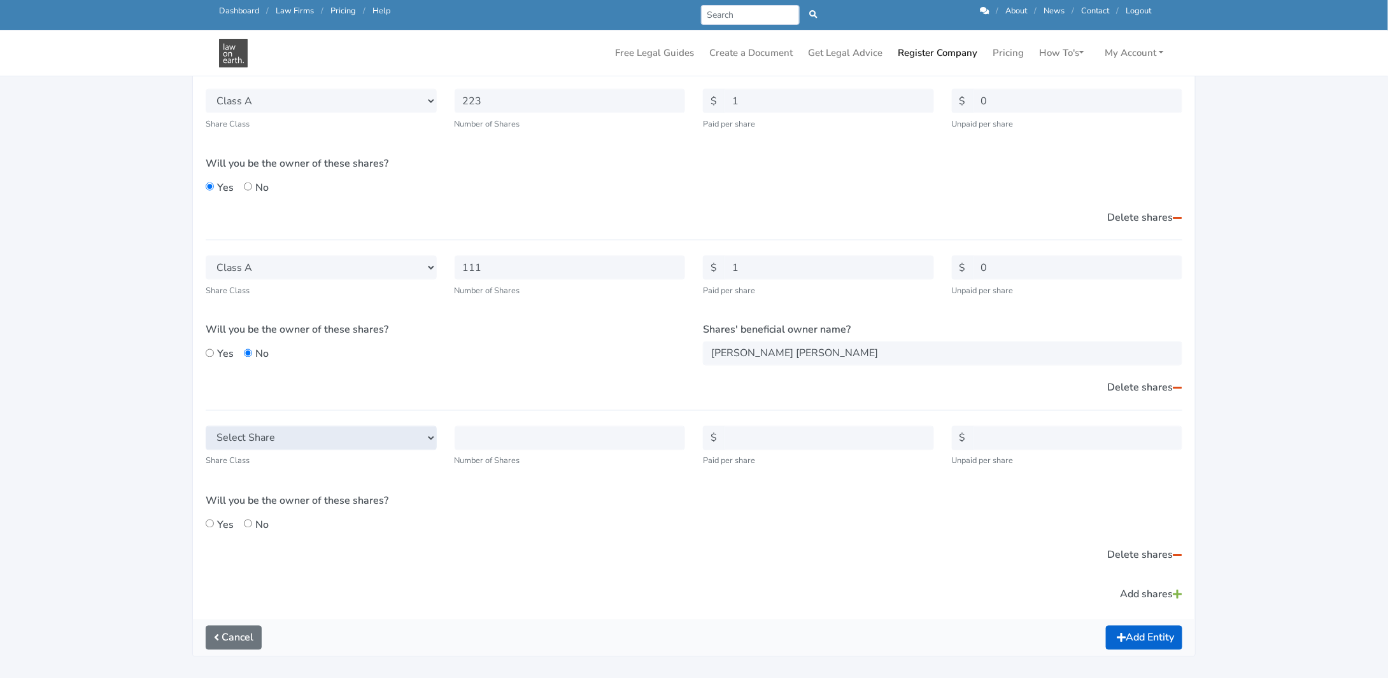
click at [430, 433] on select "Select Share Ordinary Class A Class B Class C Class D Class E Class F Class G C…" at bounding box center [321, 438] width 231 height 24
click at [653, 346] on div "Will you be the owner of these shares? Yes No" at bounding box center [445, 342] width 479 height 39
click at [1137, 383] on link "Delete shares" at bounding box center [1144, 388] width 76 height 24
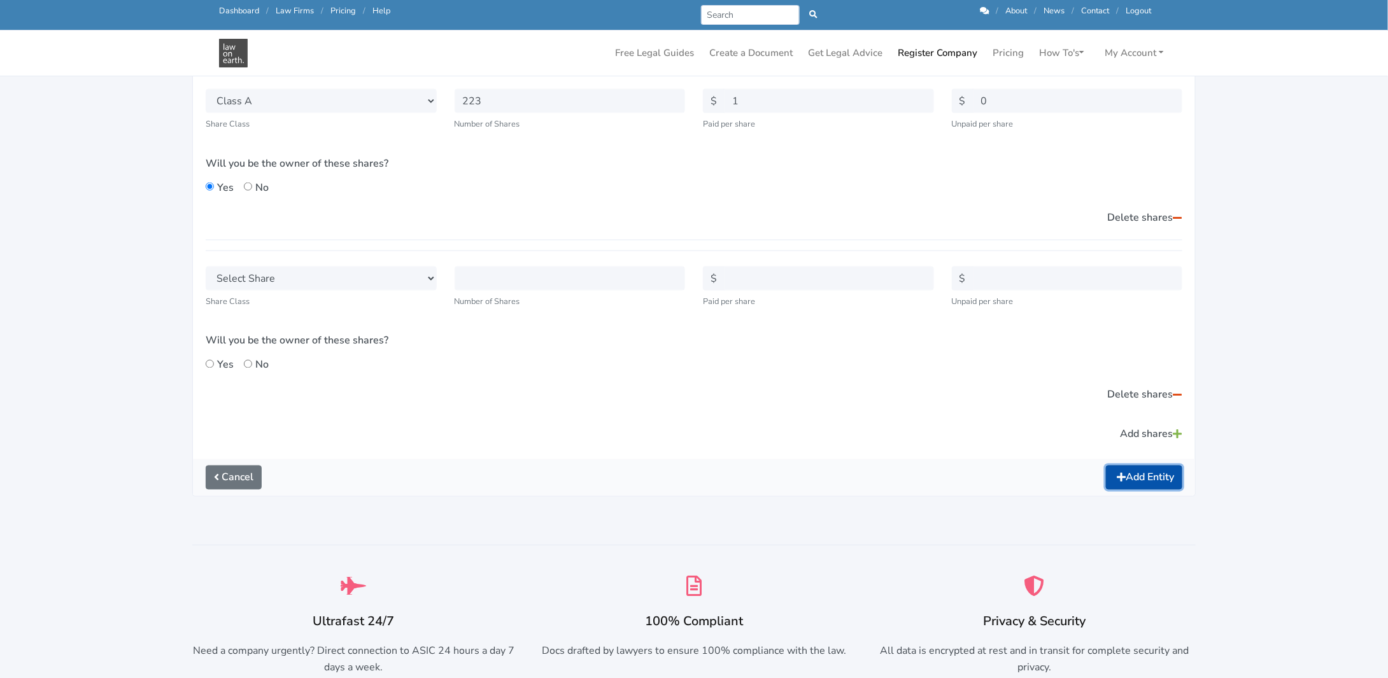
click at [1155, 474] on button "Add Entity" at bounding box center [1144, 478] width 76 height 24
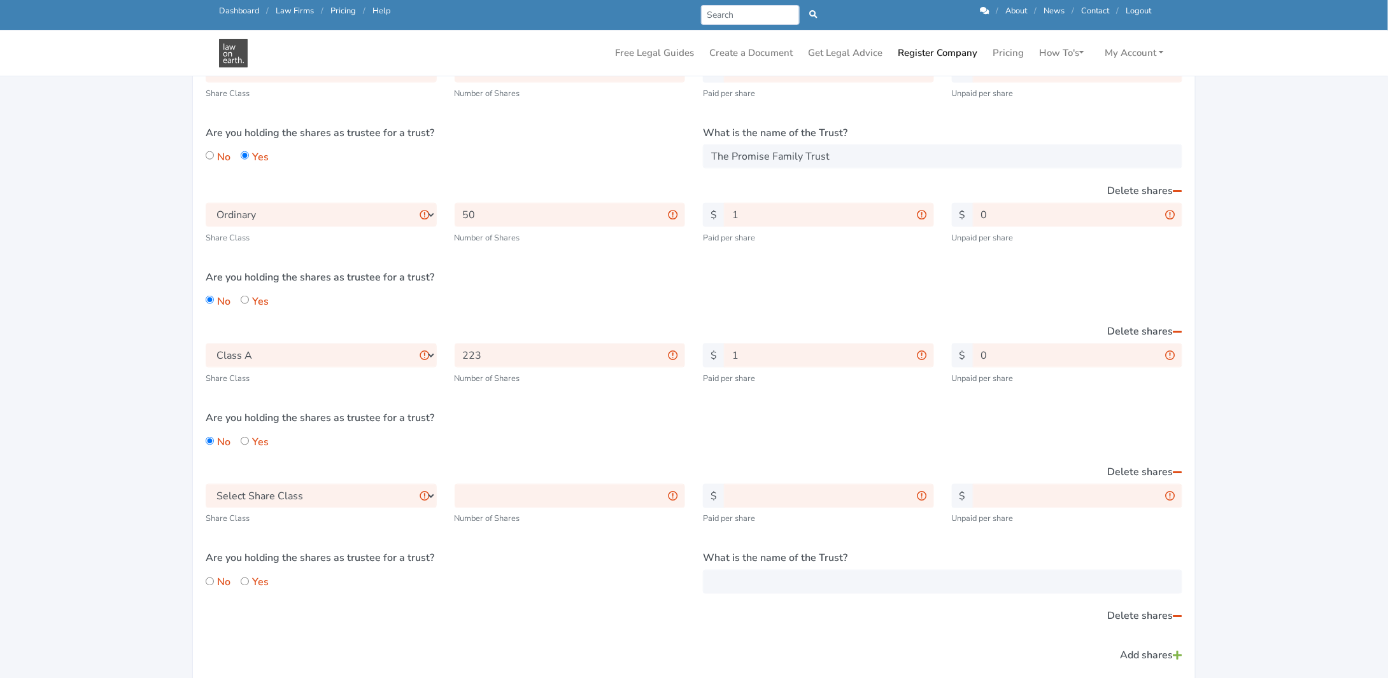
scroll to position [764, 0]
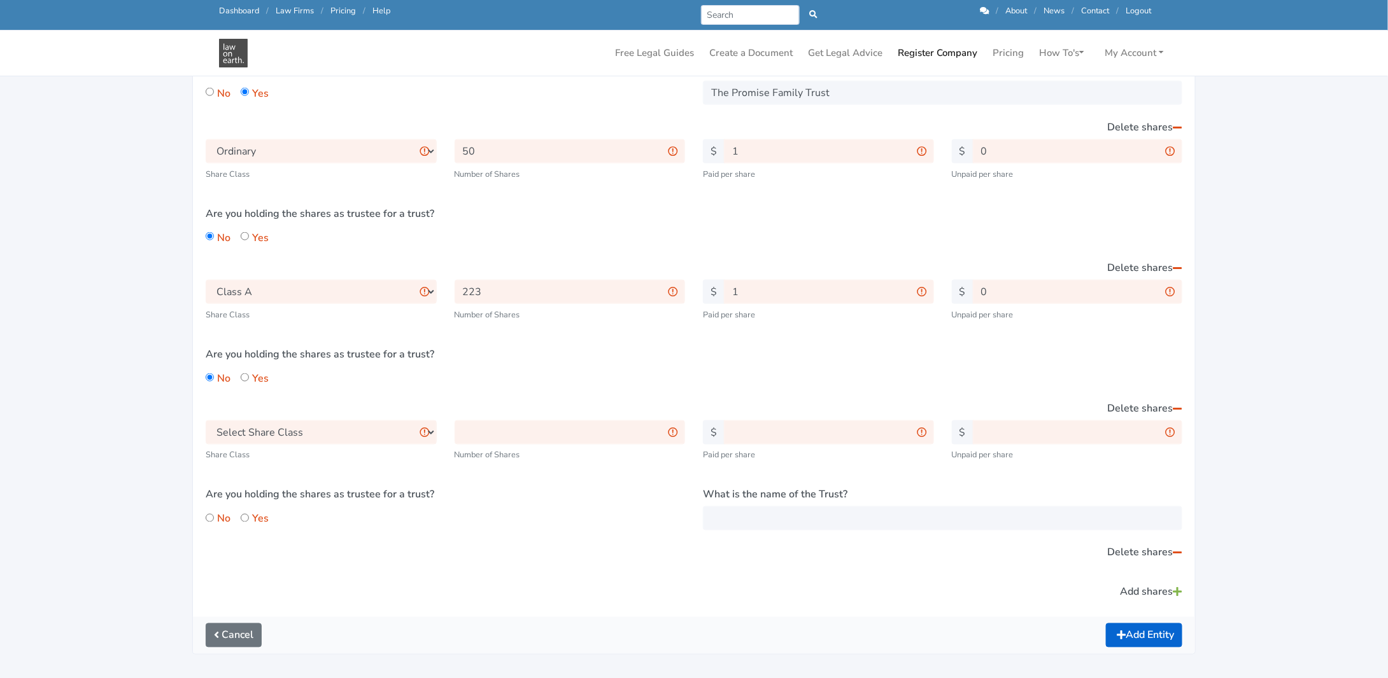
click at [244, 234] on input "Yes" at bounding box center [245, 236] width 8 height 8
radio input "true"
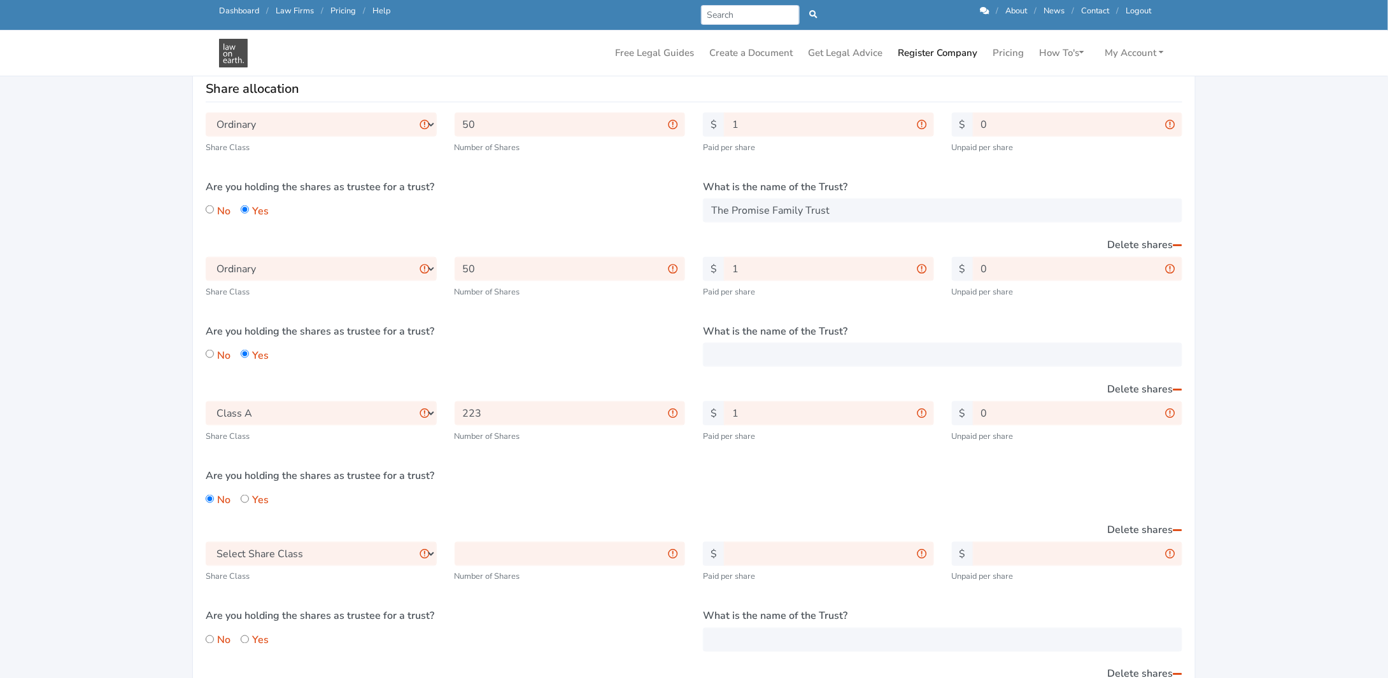
scroll to position [636, 0]
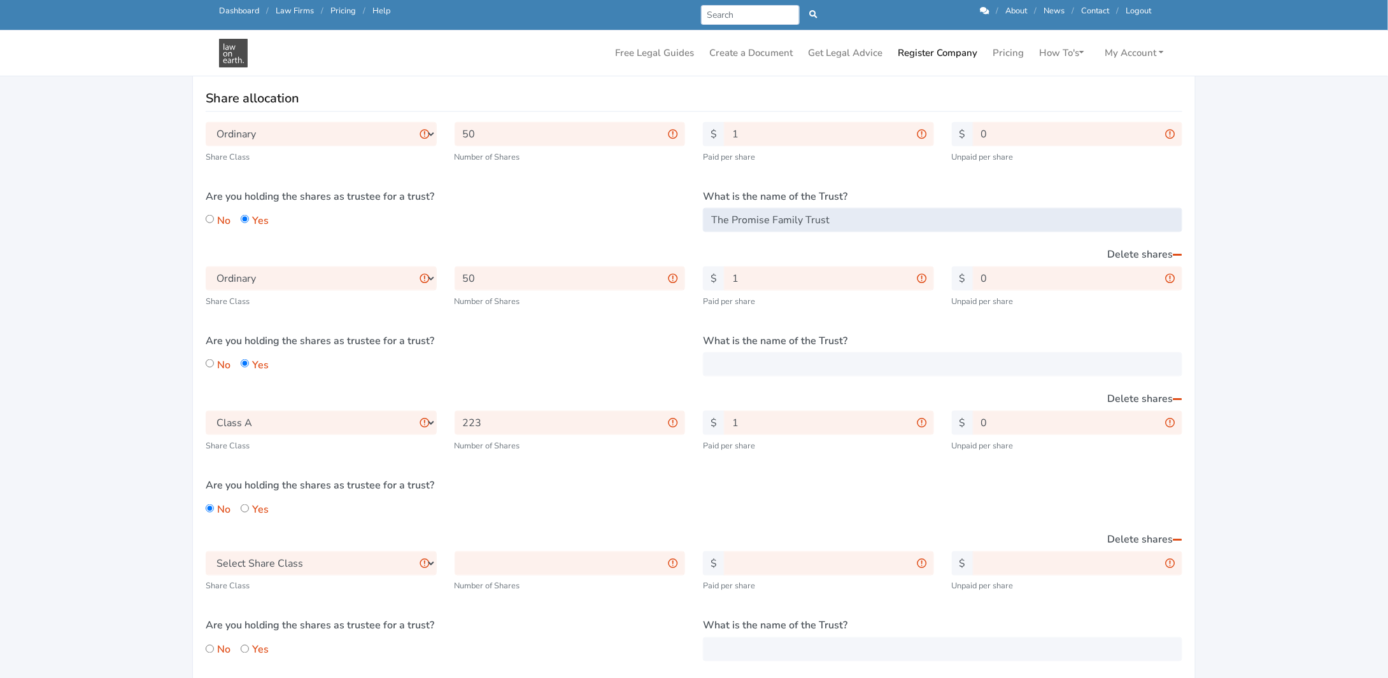
drag, startPoint x: 839, startPoint y: 216, endPoint x: 665, endPoint y: 217, distance: 173.8
click at [665, 217] on div "Select Share Class Ordinary Class A Class B Class C Class D Class E Class F Cla…" at bounding box center [694, 194] width 994 height 144
click at [724, 356] on input "What is the name of the Trust?" at bounding box center [942, 365] width 479 height 24
paste input "The Promise Family Trust"
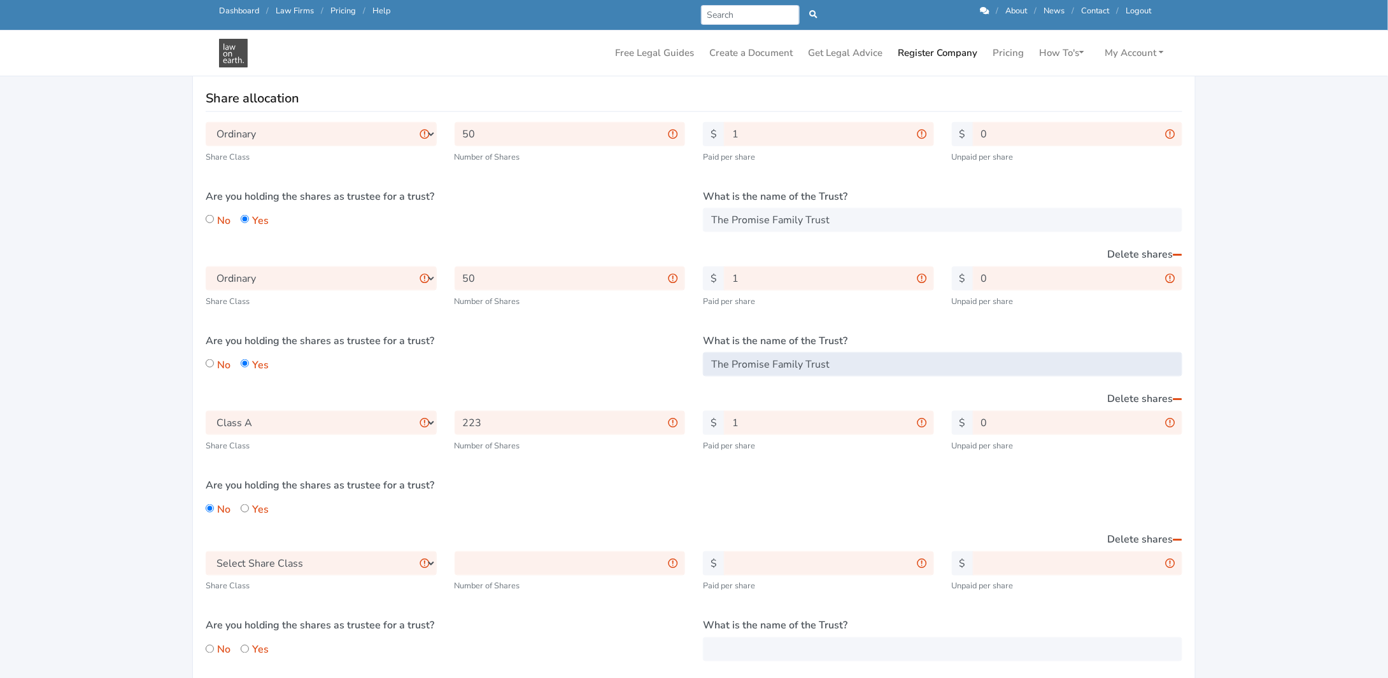
type input "The Promise Family Trust"
click at [1146, 538] on link "Delete shares" at bounding box center [1144, 540] width 76 height 24
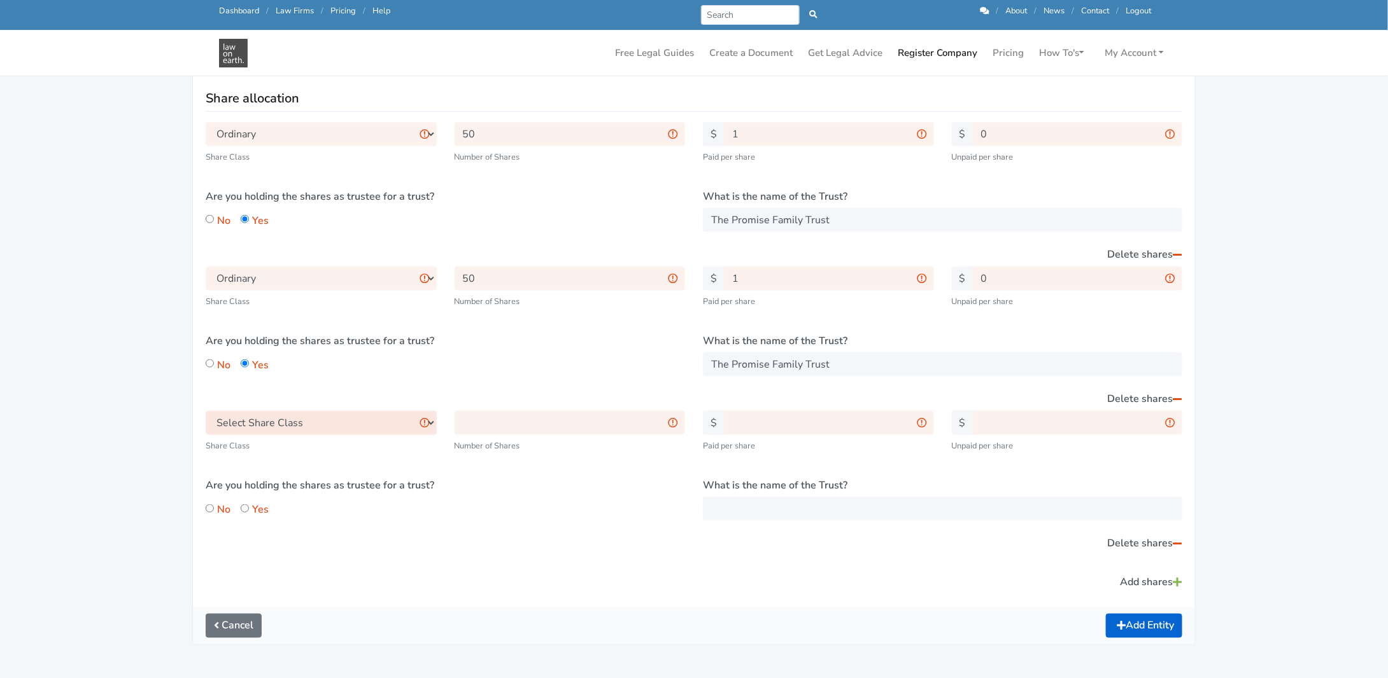
click at [326, 423] on select "Select Share Class Ordinary Class A Class B Class C Class D Class E Class F Cla…" at bounding box center [321, 423] width 231 height 24
select select "A"
click at [206, 411] on select "Select Share Class Ordinary Class A Class B Class C Class D Class E Class F Cla…" at bounding box center [321, 423] width 231 height 24
click at [531, 422] on input "text" at bounding box center [569, 423] width 231 height 24
type input "234"
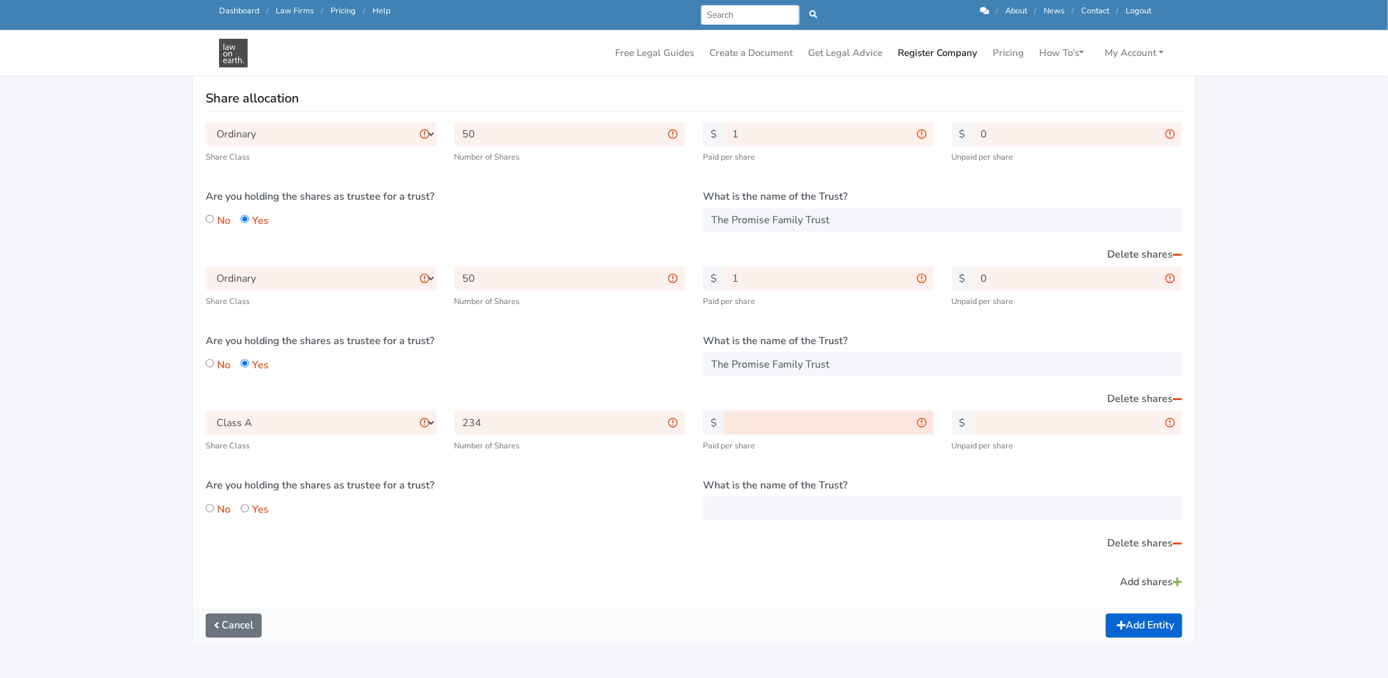
click at [787, 422] on input "text" at bounding box center [829, 423] width 210 height 24
type input "10"
click at [595, 489] on label "Are you holding the shares as trustee for a trust?" at bounding box center [445, 485] width 479 height 15
drag, startPoint x: 841, startPoint y: 362, endPoint x: 614, endPoint y: 358, distance: 227.9
click at [614, 358] on div "Select Share Class Ordinary Class A Class B Class C Class D Class E Class F Cla…" at bounding box center [694, 339] width 994 height 144
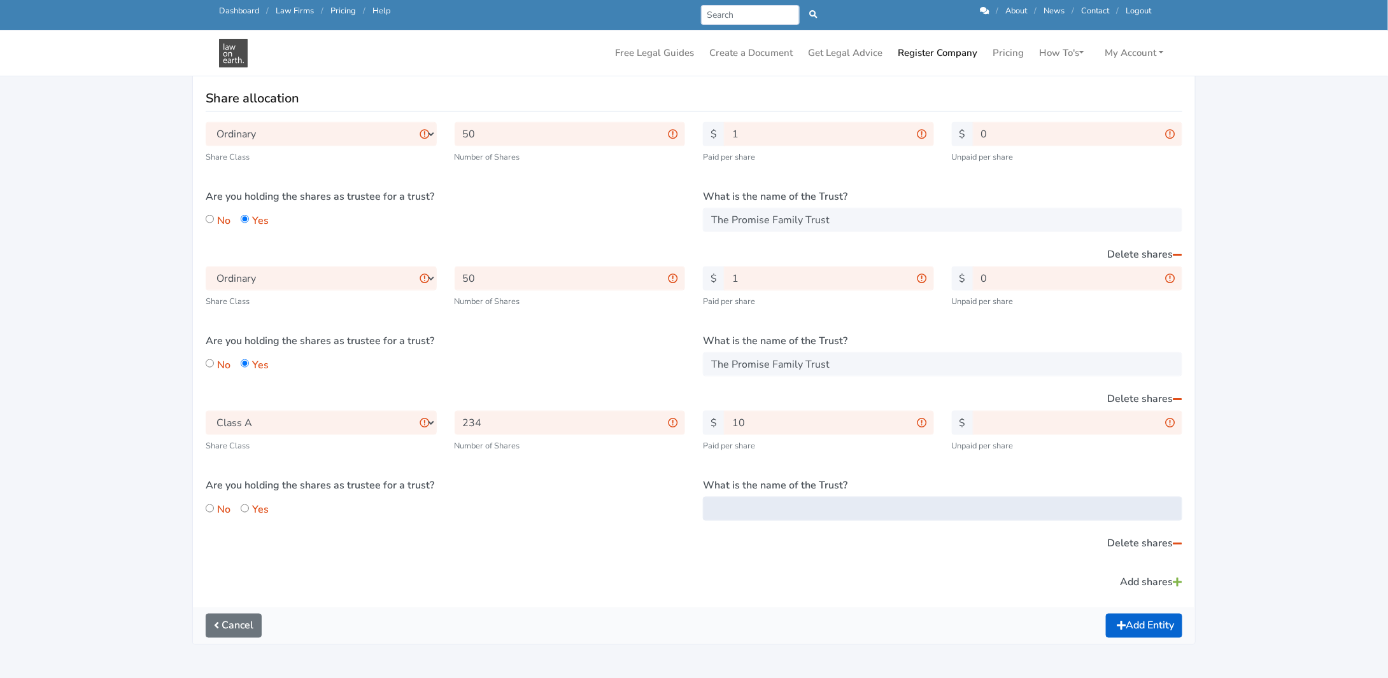
click at [733, 502] on input "What is the name of the Trust?" at bounding box center [942, 509] width 479 height 24
paste input "The Promise Family Trust"
type input "The Promise Family Trust"
click at [244, 507] on input "Yes" at bounding box center [245, 509] width 8 height 8
radio input "true"
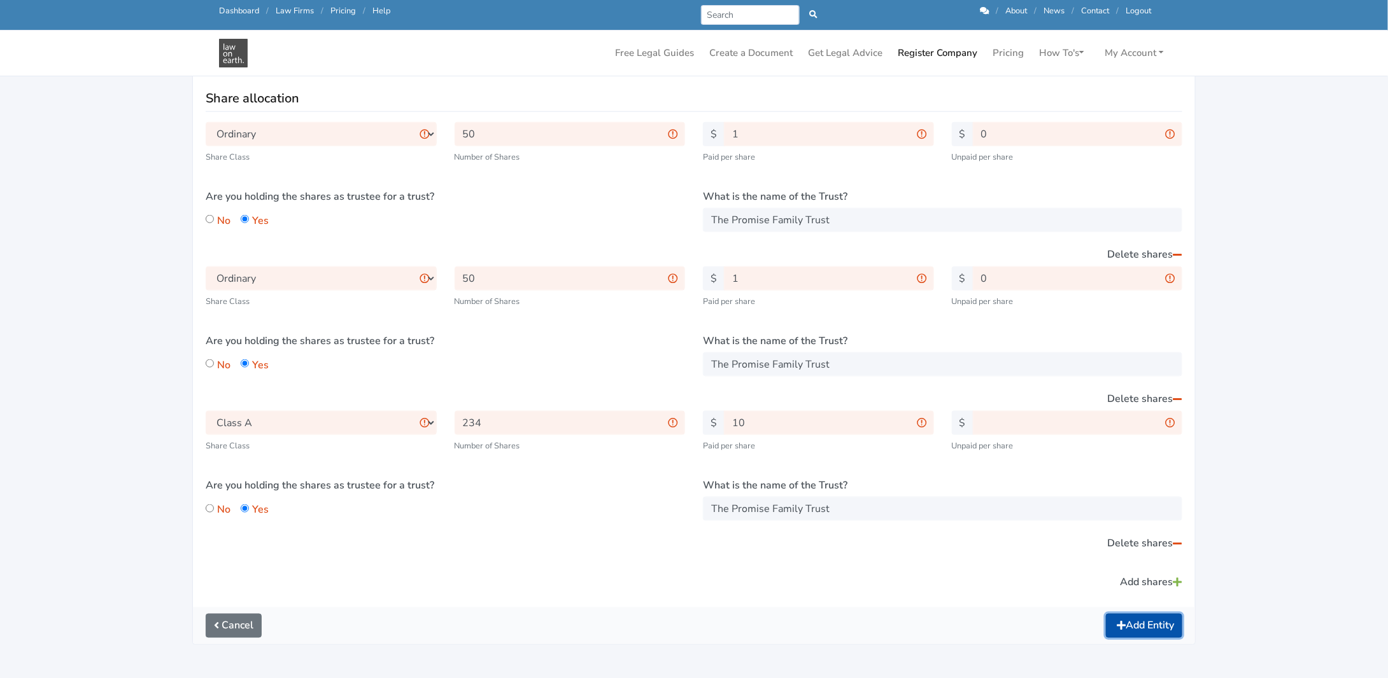
click at [1132, 619] on button "Add Entity" at bounding box center [1144, 626] width 76 height 24
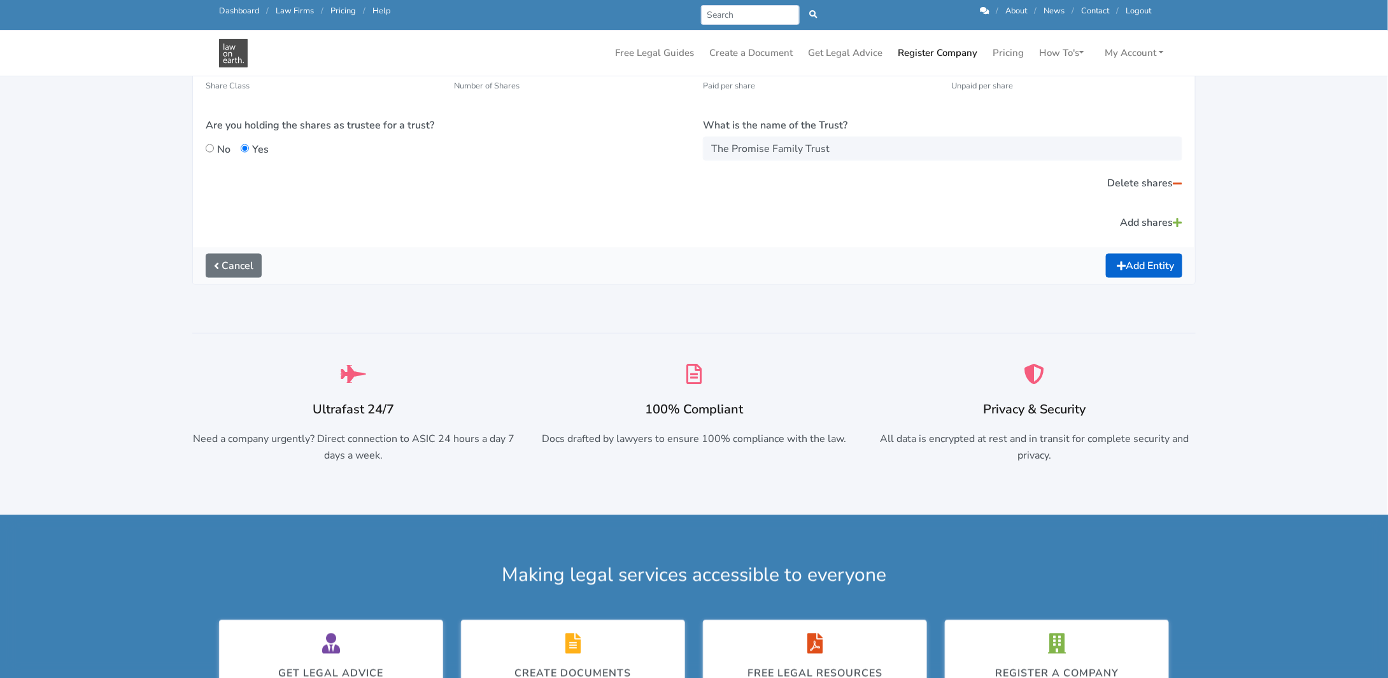
scroll to position [764, 0]
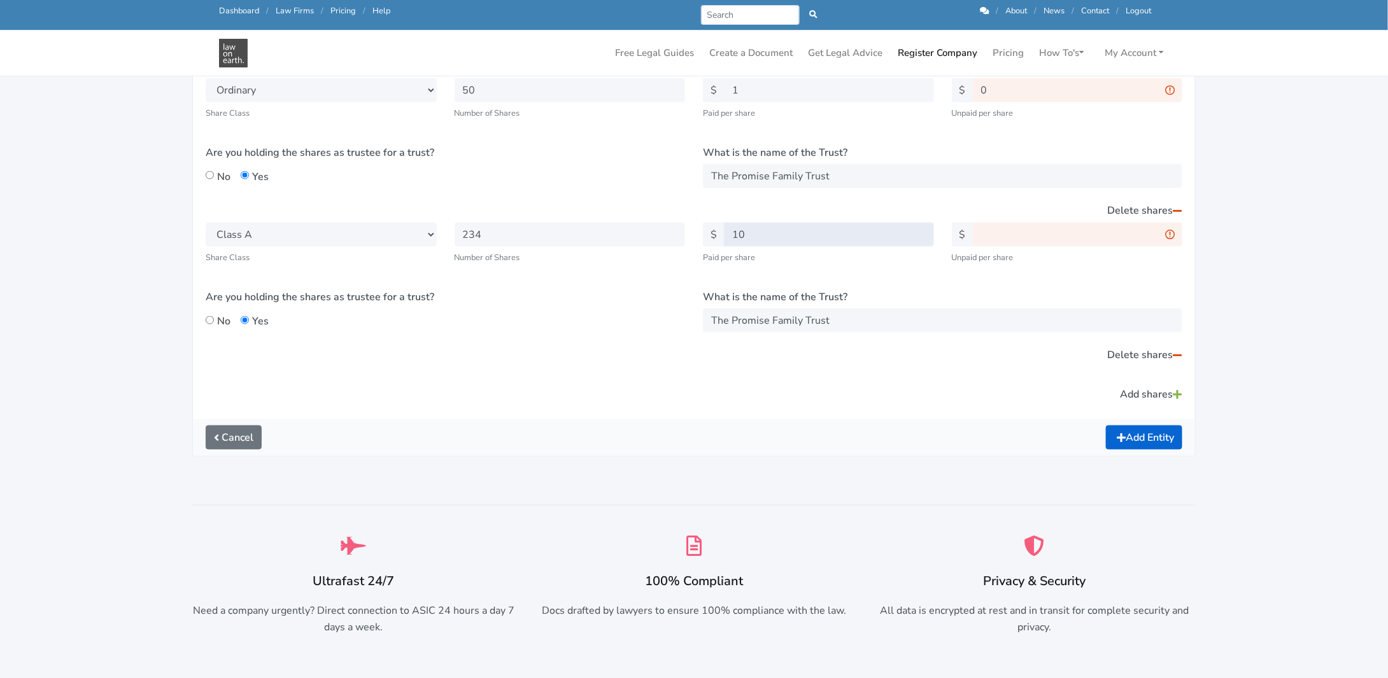
click at [754, 232] on input "10" at bounding box center [829, 235] width 210 height 24
type input "11"
click at [1012, 240] on input "text" at bounding box center [1078, 235] width 210 height 24
type input "0"
drag, startPoint x: 934, startPoint y: 292, endPoint x: 943, endPoint y: 285, distance: 11.0
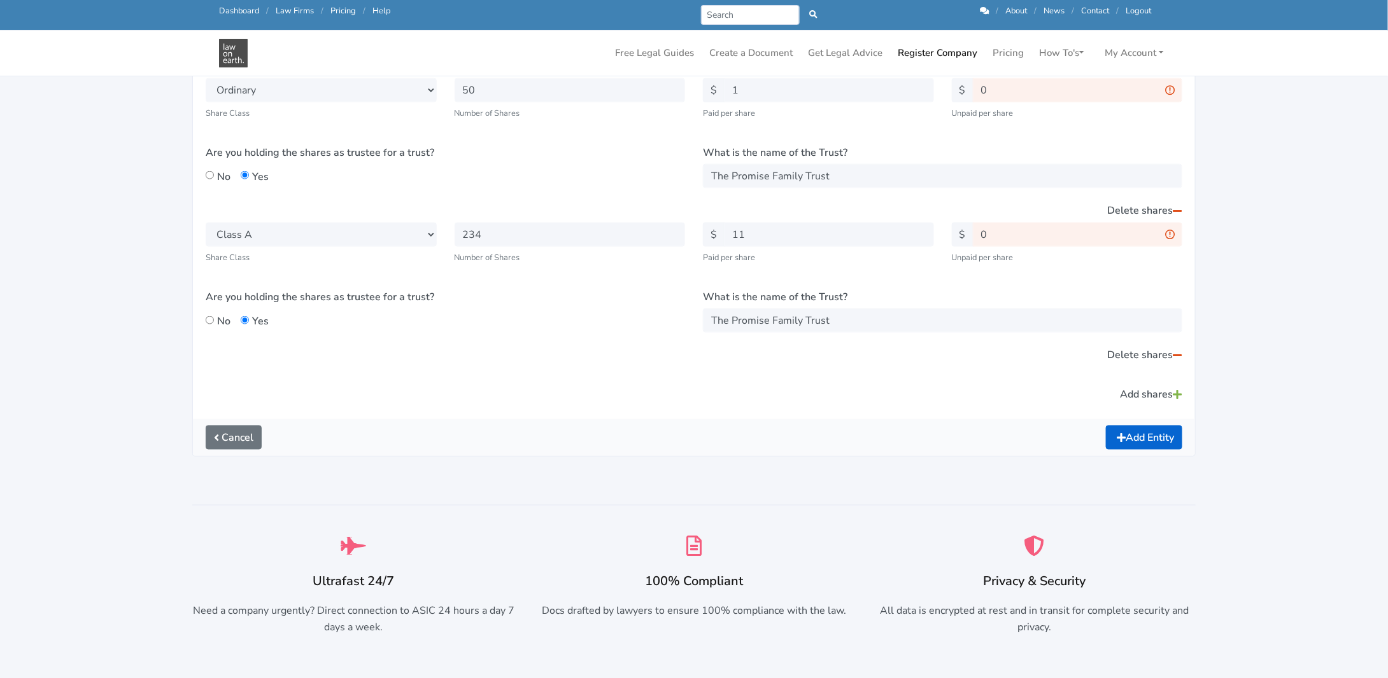
click at [942, 285] on div "Select Share Class Ordinary Class A Class B Class C Class D Class E Class F Cla…" at bounding box center [694, 295] width 994 height 144
click at [764, 236] on input "11" at bounding box center [829, 235] width 210 height 24
type input "1"
click at [997, 232] on input "0" at bounding box center [1078, 235] width 210 height 24
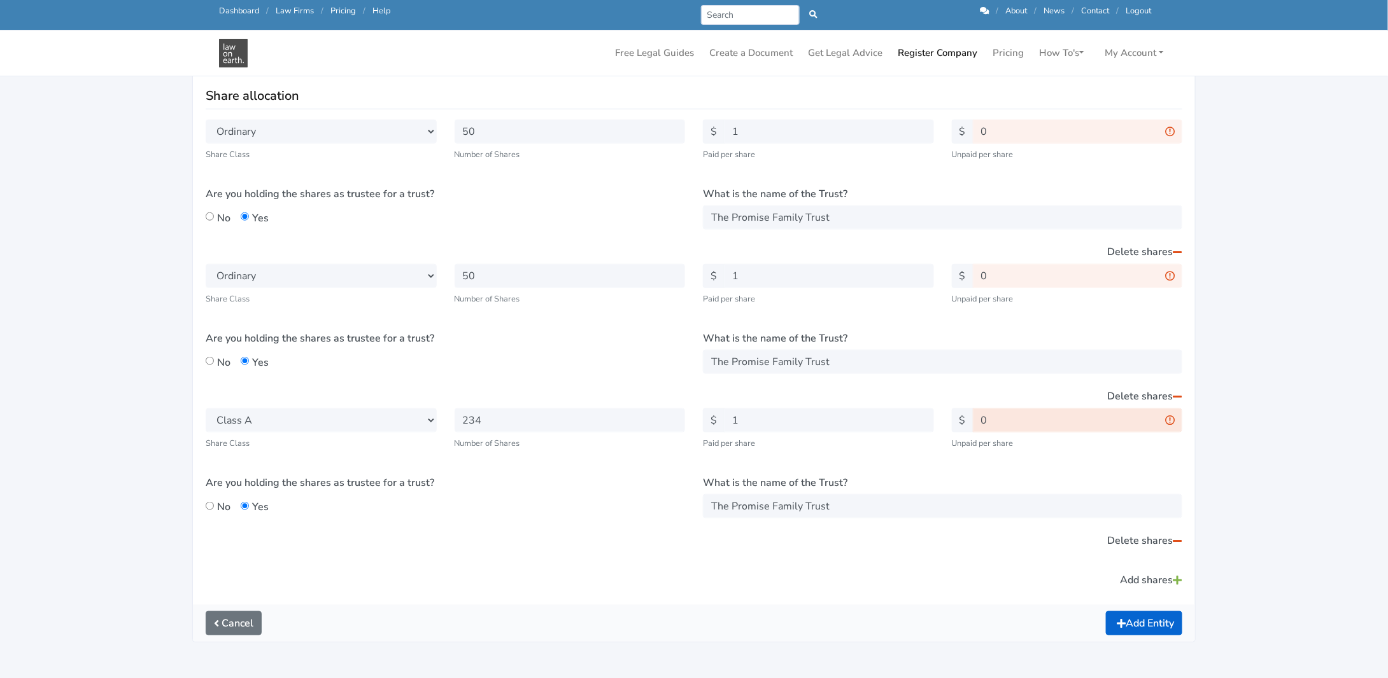
scroll to position [573, 0]
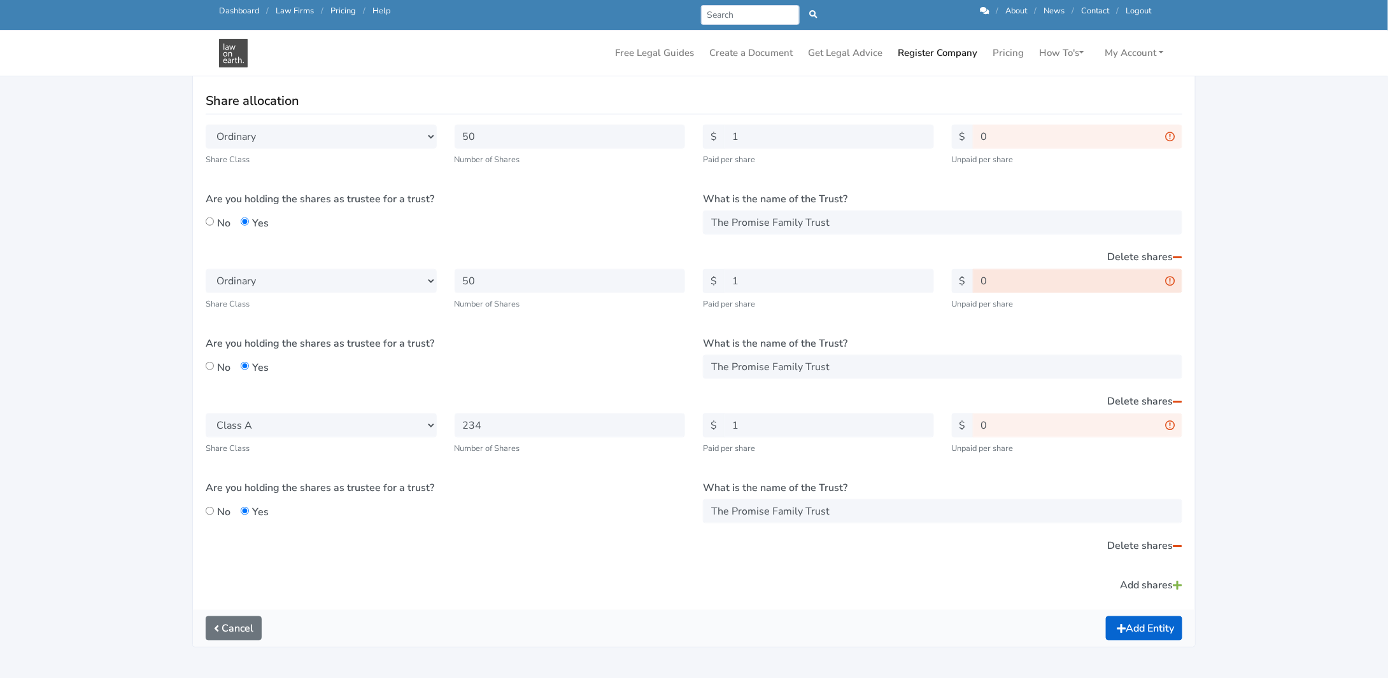
click at [1169, 278] on input "0" at bounding box center [1078, 281] width 210 height 24
click at [1171, 281] on input "0" at bounding box center [1078, 281] width 210 height 24
click at [1172, 137] on input "0" at bounding box center [1078, 137] width 210 height 24
click at [1170, 137] on input "0" at bounding box center [1078, 137] width 210 height 24
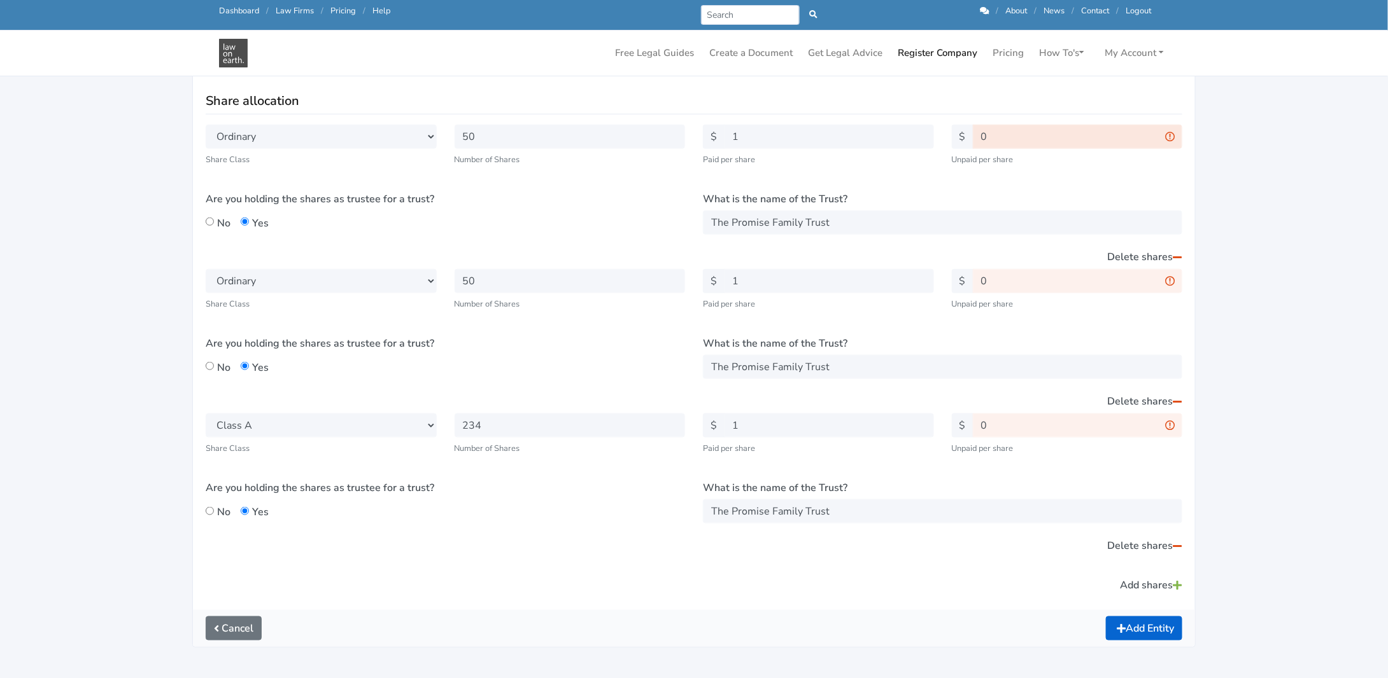
click at [1170, 137] on input "0" at bounding box center [1078, 137] width 210 height 24
type input "1"
click at [998, 283] on input "0" at bounding box center [1078, 281] width 210 height 24
type input "1"
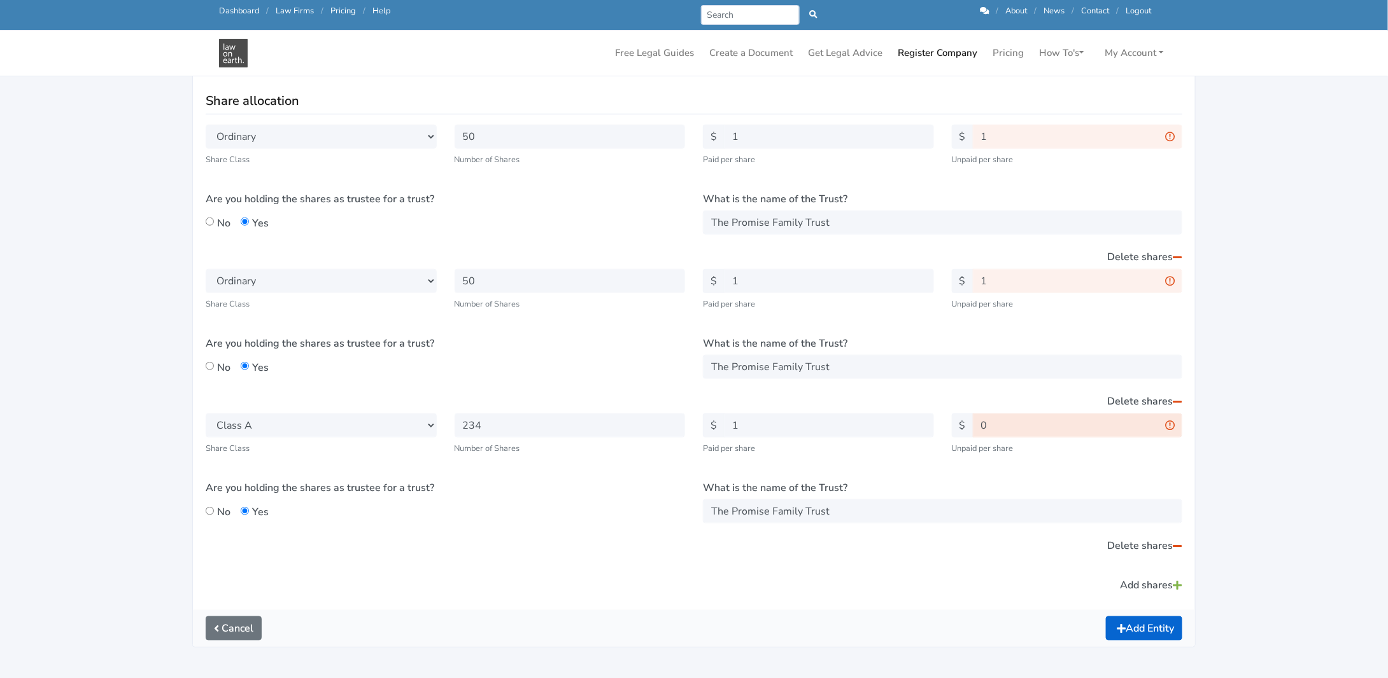
click at [997, 426] on input "0" at bounding box center [1078, 426] width 210 height 24
type input "1"
click at [953, 461] on div "$ 1 Unpaid per share" at bounding box center [1067, 440] width 249 height 52
click at [1172, 423] on input "1" at bounding box center [1078, 426] width 210 height 24
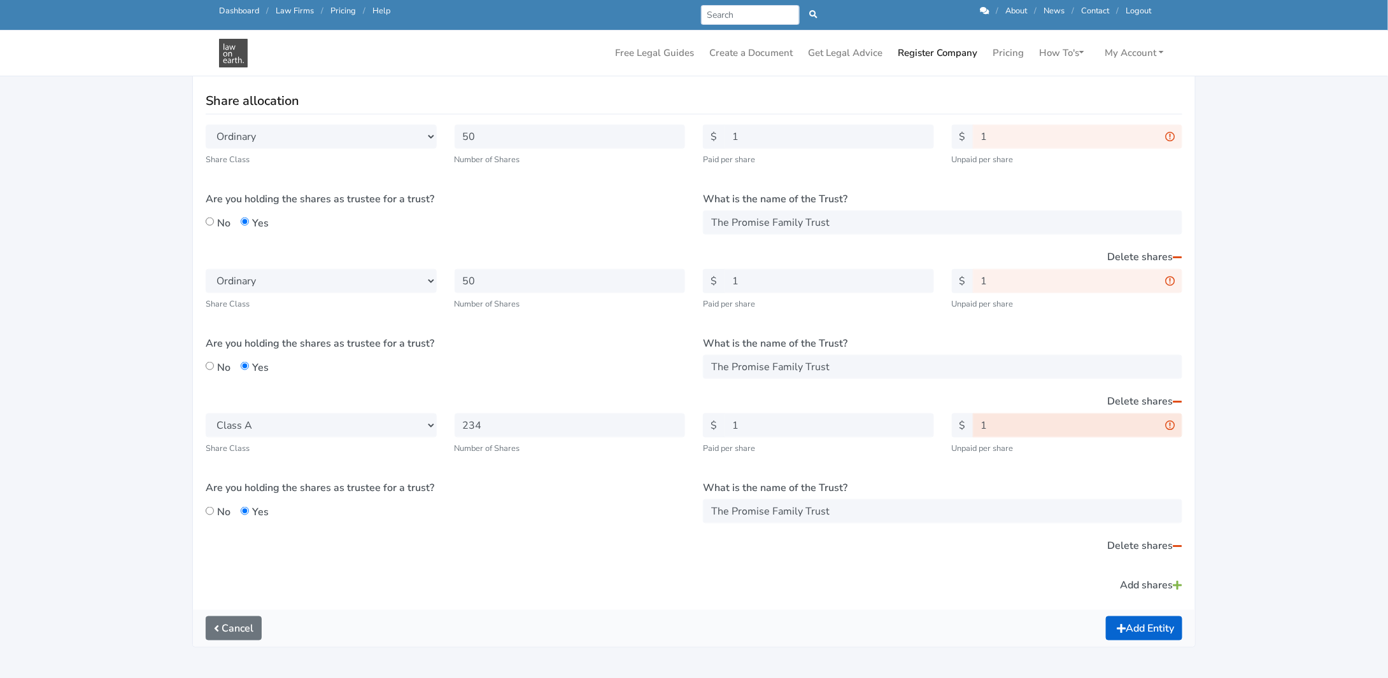
click at [1172, 423] on input "1" at bounding box center [1078, 426] width 210 height 24
click at [1171, 423] on input "1" at bounding box center [1078, 426] width 210 height 24
type input "0"
drag, startPoint x: 995, startPoint y: 282, endPoint x: 935, endPoint y: 274, distance: 60.9
click at [935, 274] on div "Select Share Class Ordinary Class A Class B Class C Class D Class E Class F Cla…" at bounding box center [694, 341] width 994 height 144
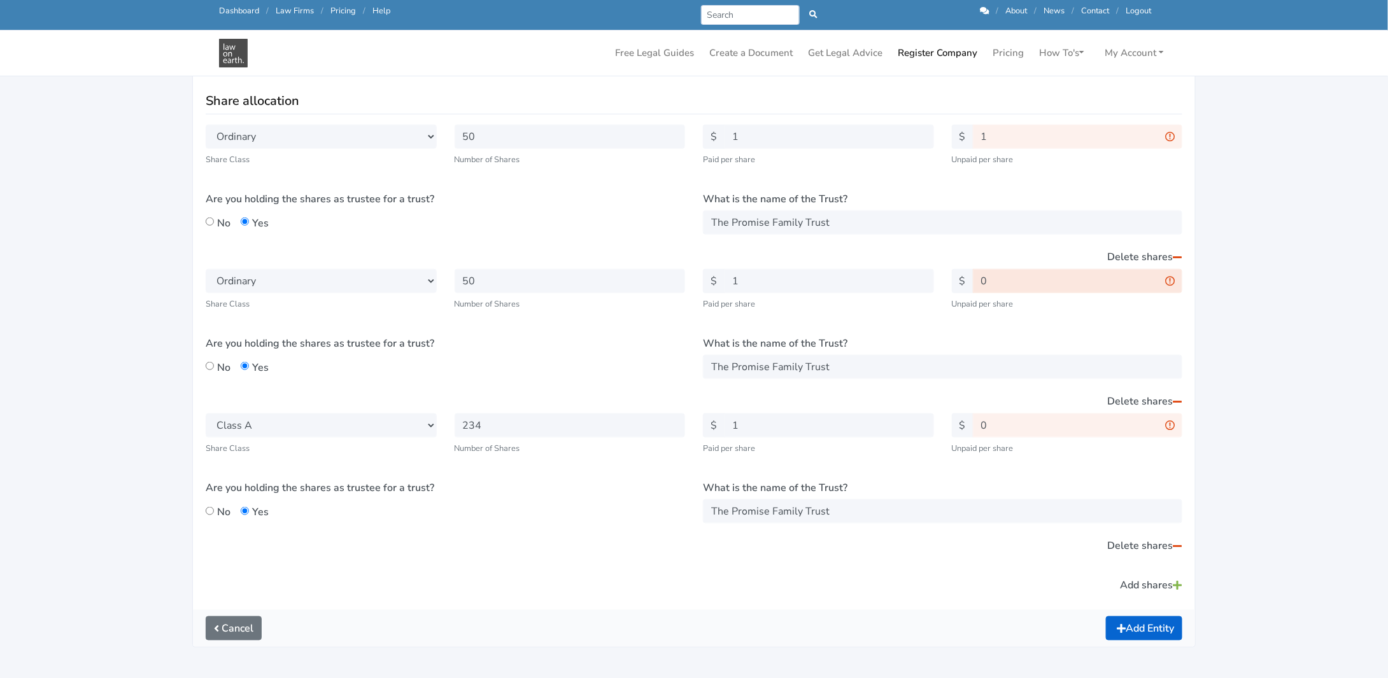
type input "0"
drag, startPoint x: 997, startPoint y: 132, endPoint x: 957, endPoint y: 129, distance: 39.6
click at [957, 129] on div "$ 1" at bounding box center [1067, 137] width 231 height 24
type input "0"
click at [1106, 617] on button "Add Entity" at bounding box center [1144, 629] width 76 height 24
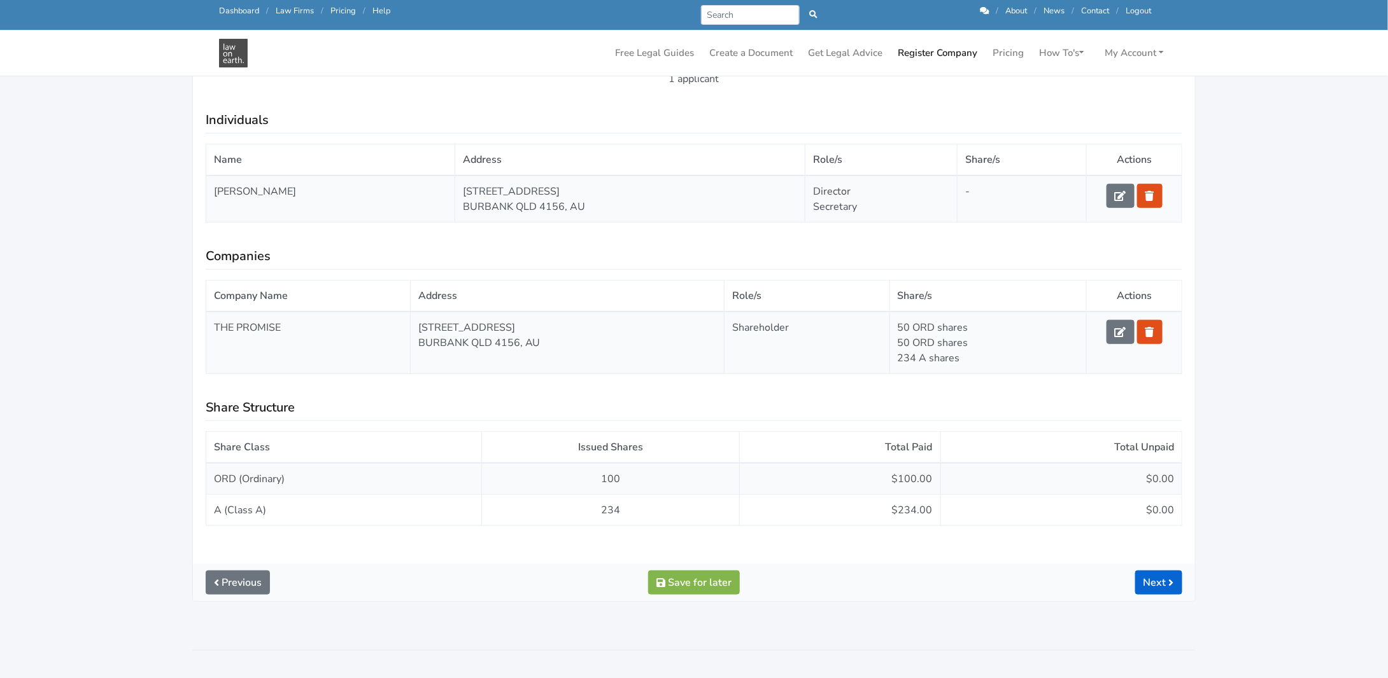
scroll to position [382, 0]
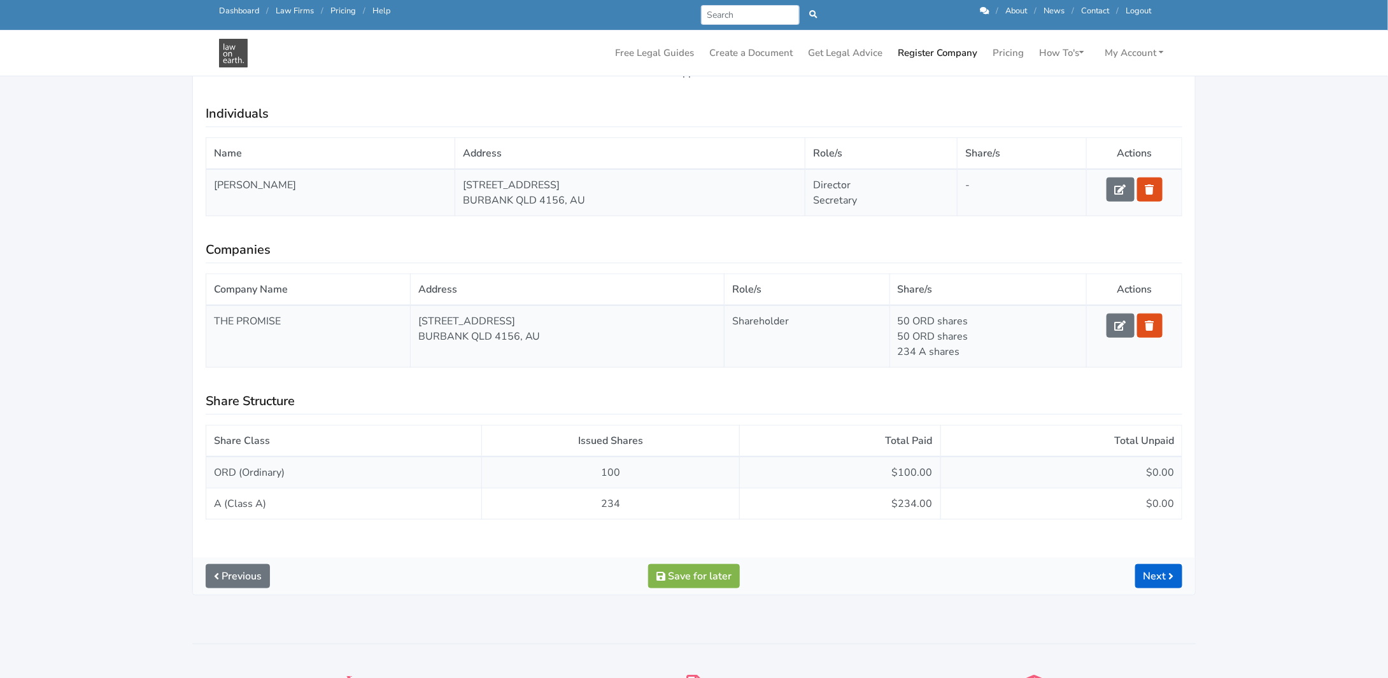
click at [1007, 182] on div "-" at bounding box center [1021, 185] width 113 height 15
click at [1120, 325] on icon at bounding box center [1119, 326] width 11 height 10
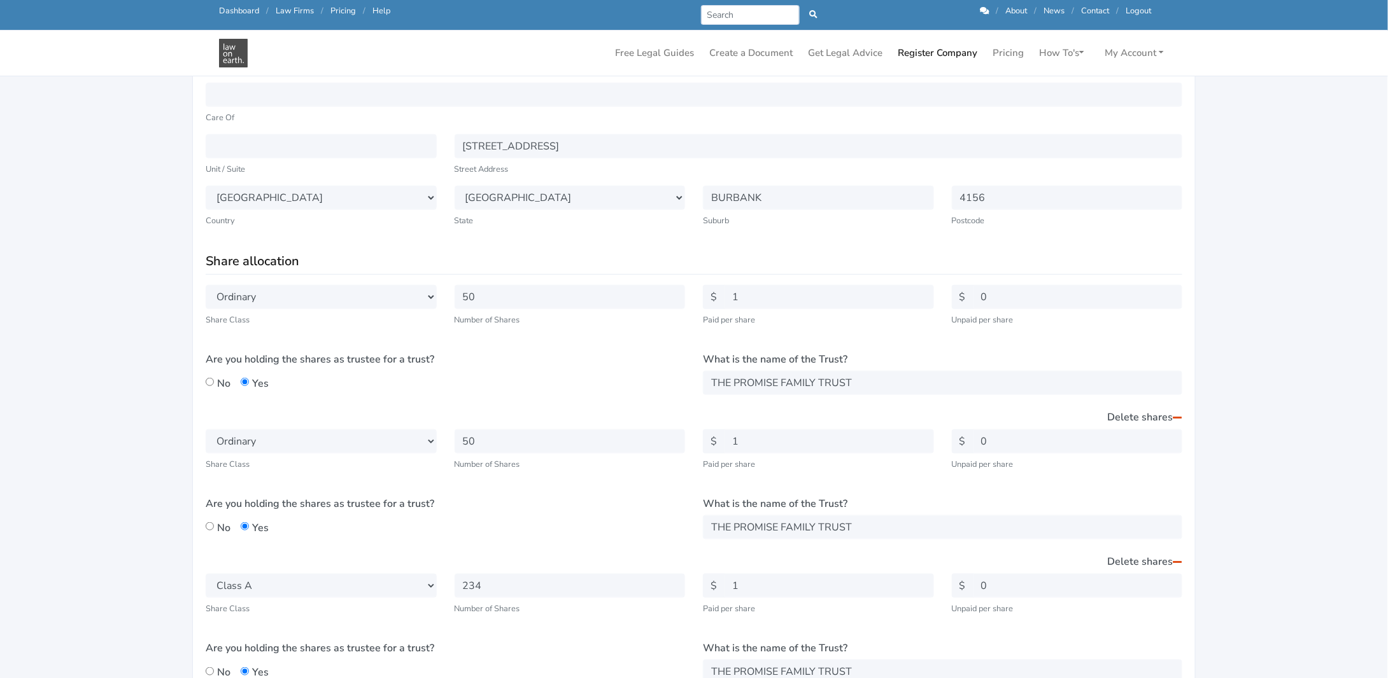
scroll to position [573, 0]
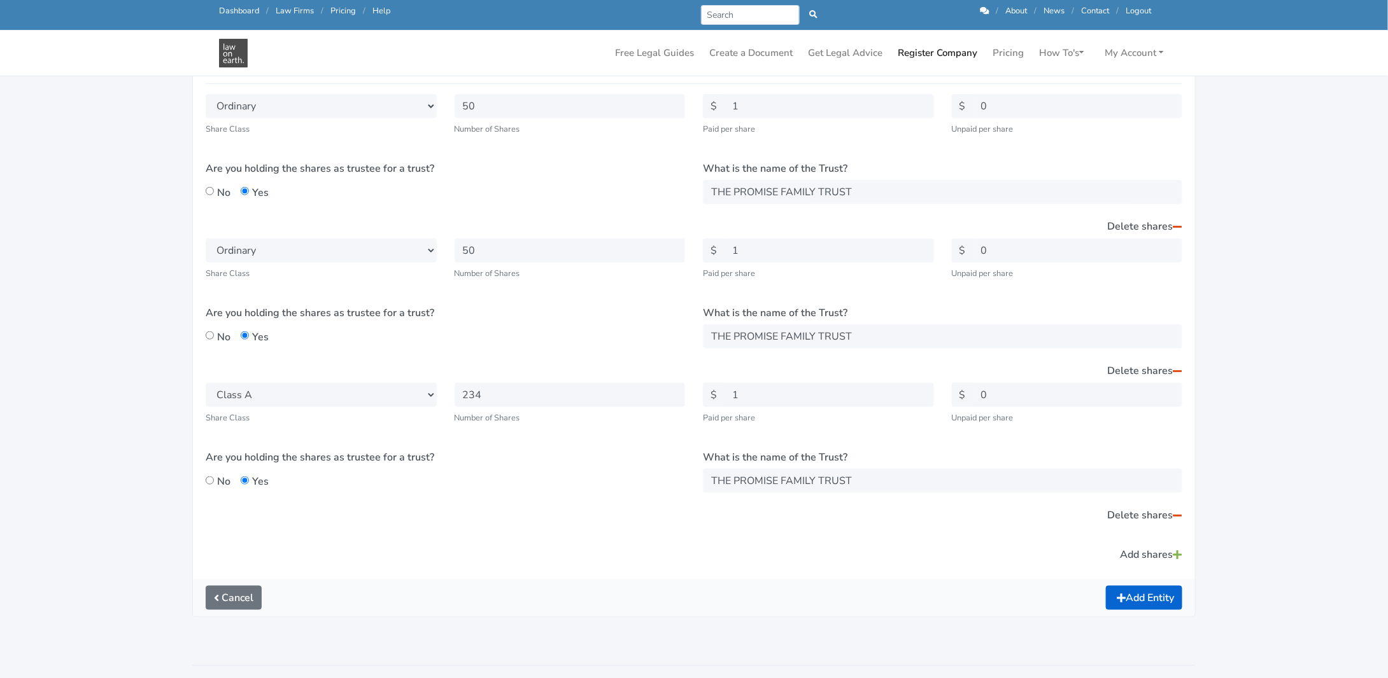
click at [1127, 366] on link "Delete shares" at bounding box center [1144, 371] width 76 height 24
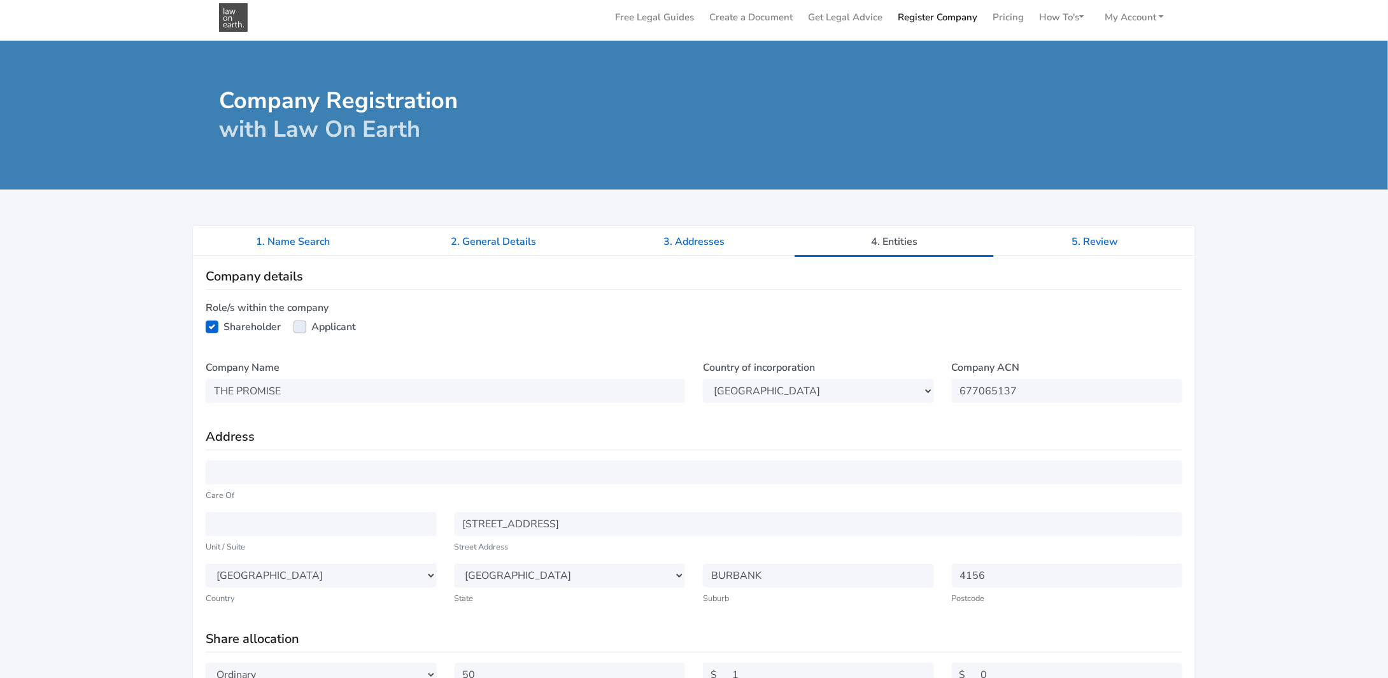
scroll to position [0, 0]
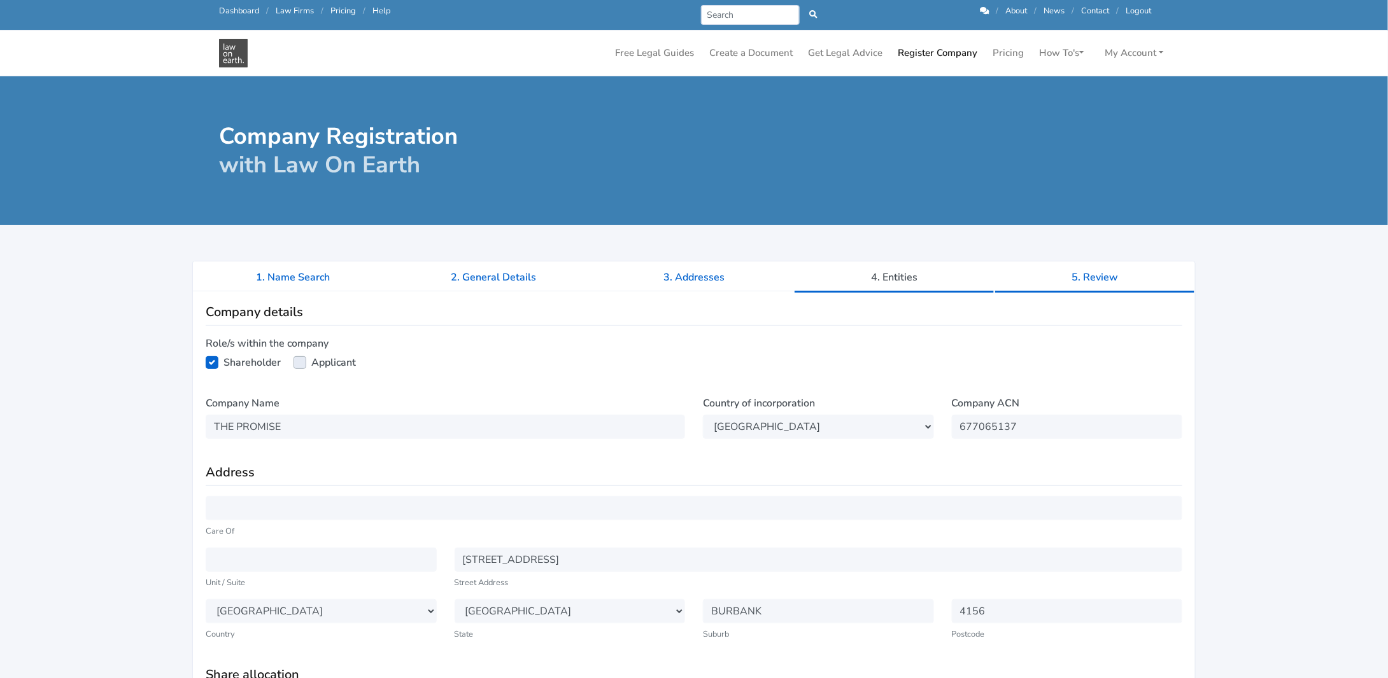
click at [1077, 273] on link "5. Review" at bounding box center [1094, 278] width 200 height 32
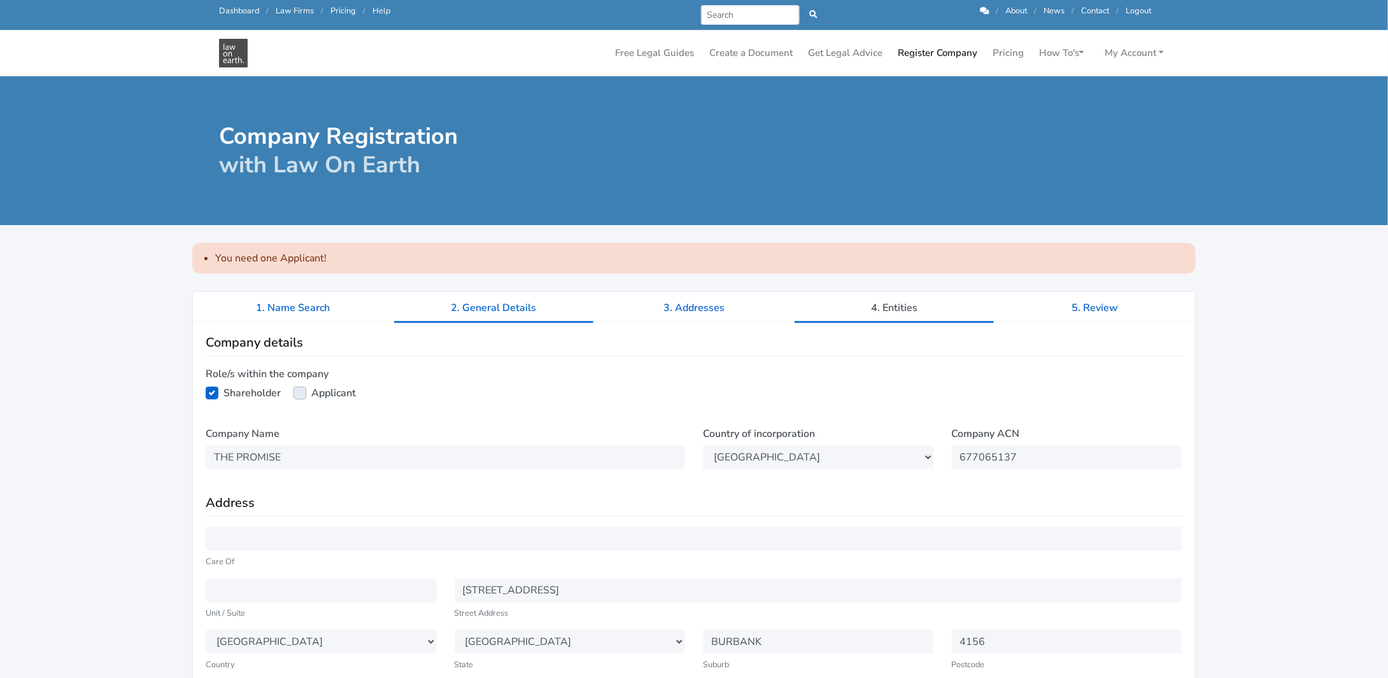
click at [537, 307] on link "2. General Details" at bounding box center [493, 308] width 200 height 32
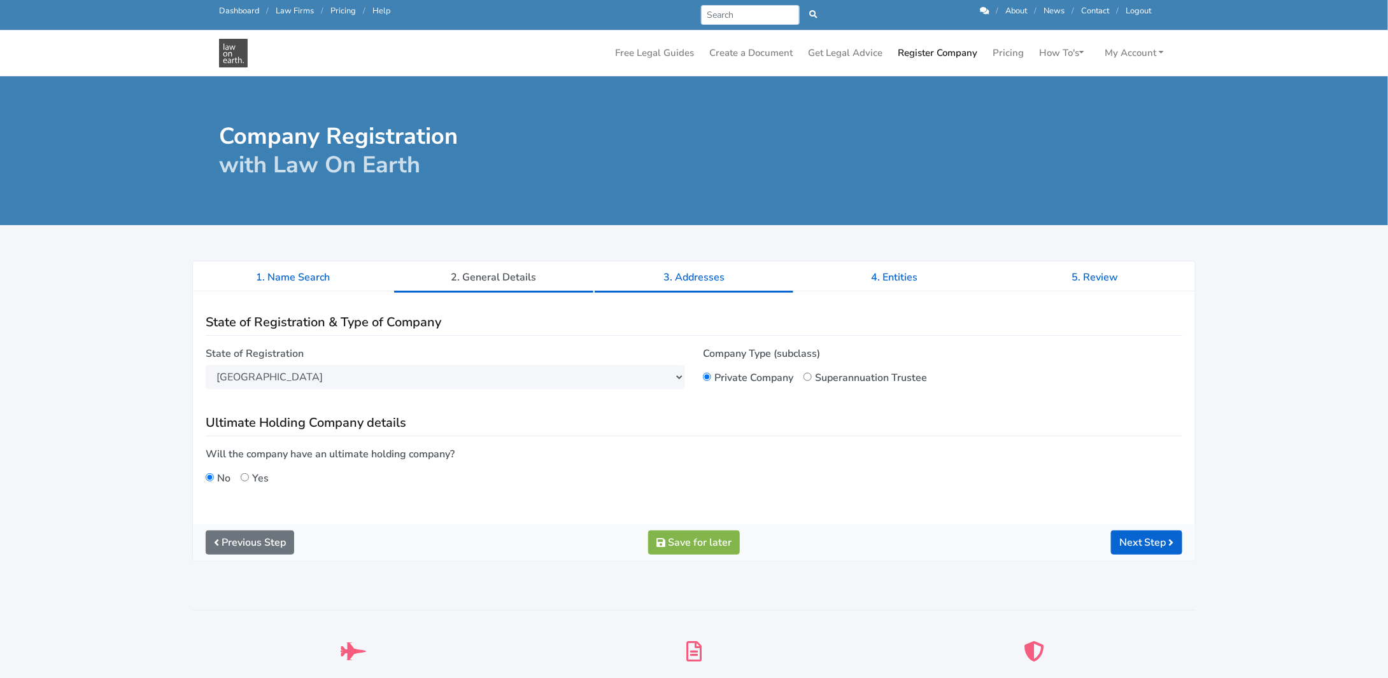
click at [696, 280] on link "3. Addresses" at bounding box center [694, 278] width 200 height 32
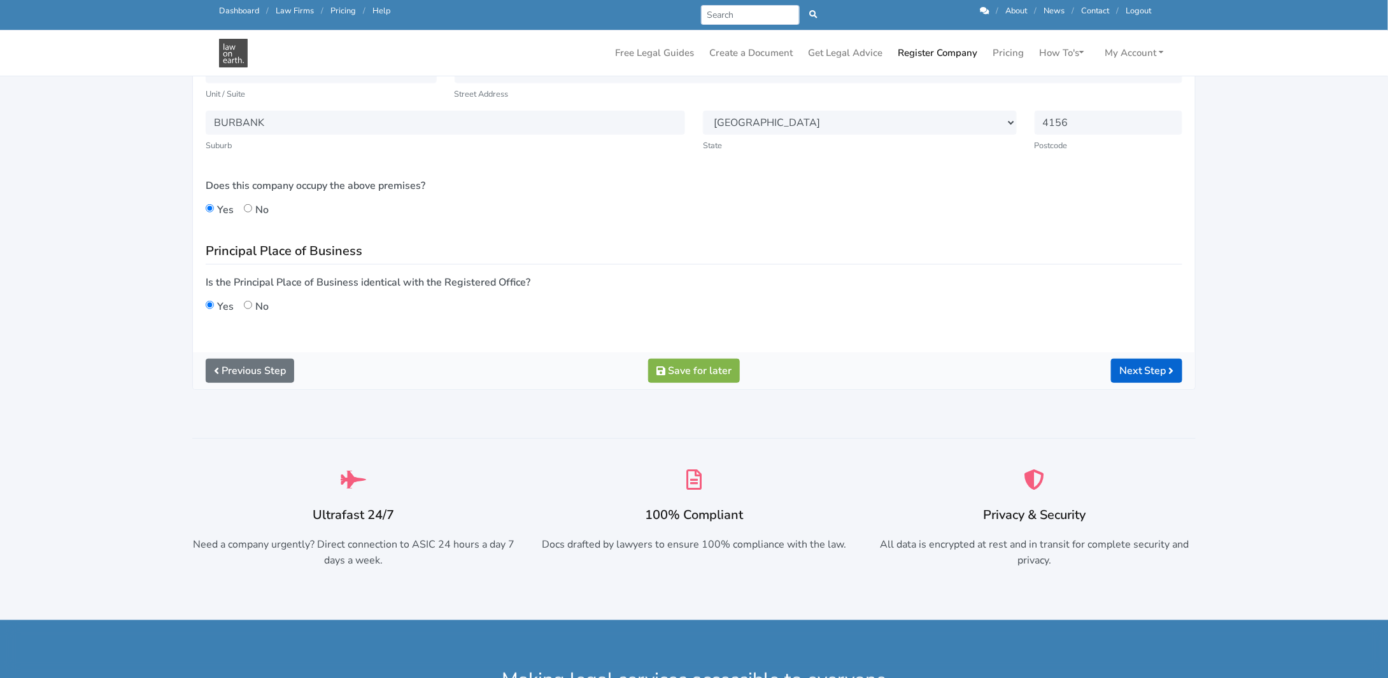
scroll to position [318, 0]
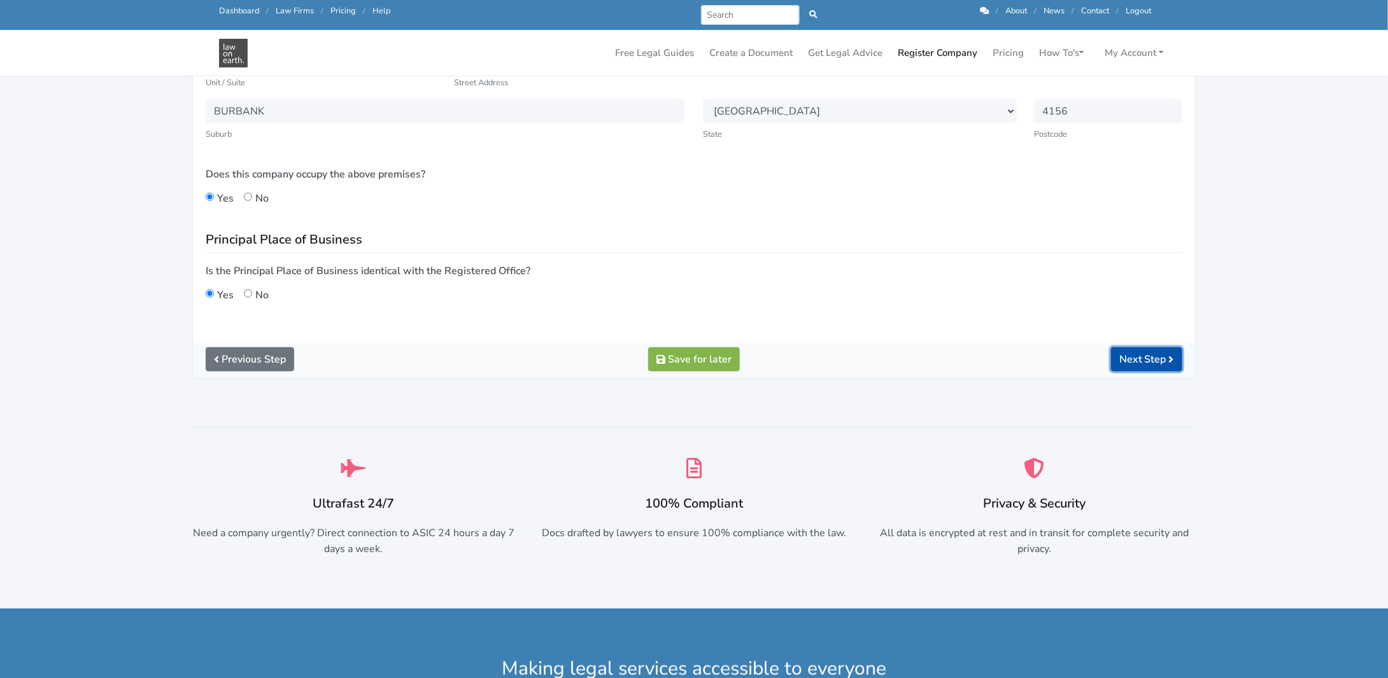
click at [1121, 356] on button "Next Step" at bounding box center [1146, 360] width 71 height 24
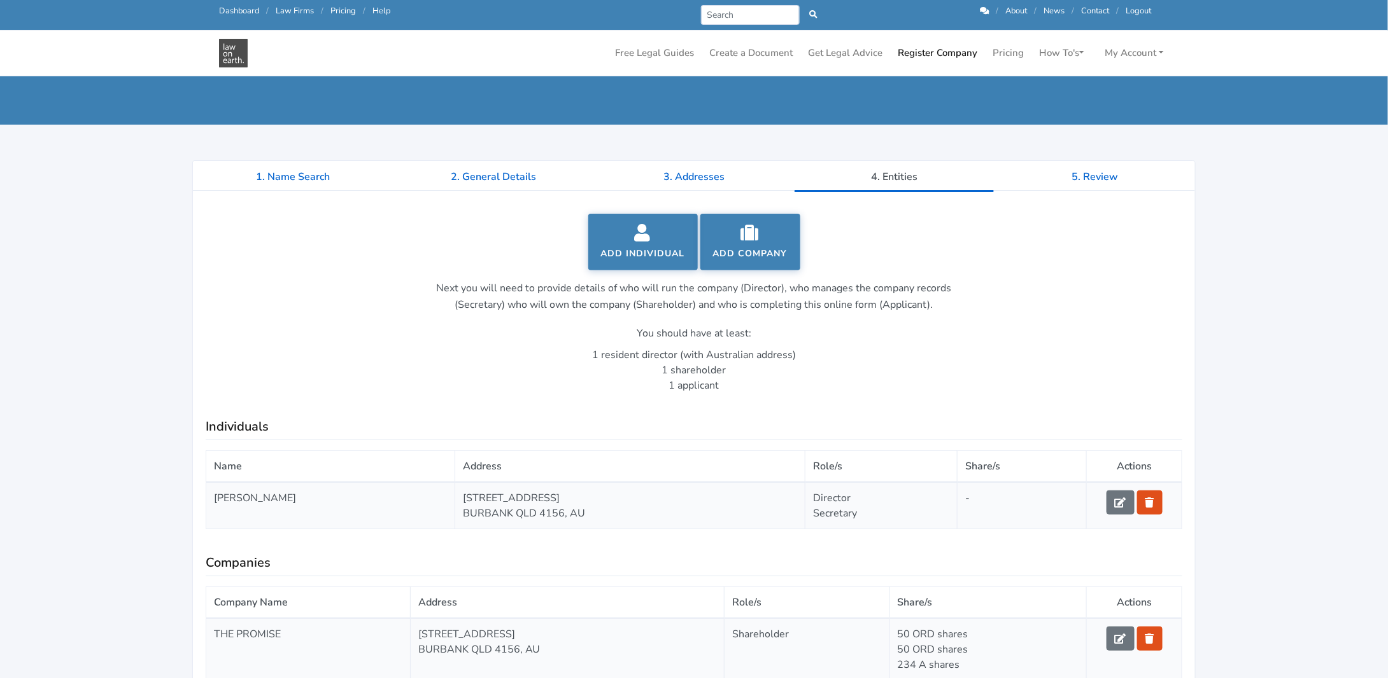
scroll to position [64, 0]
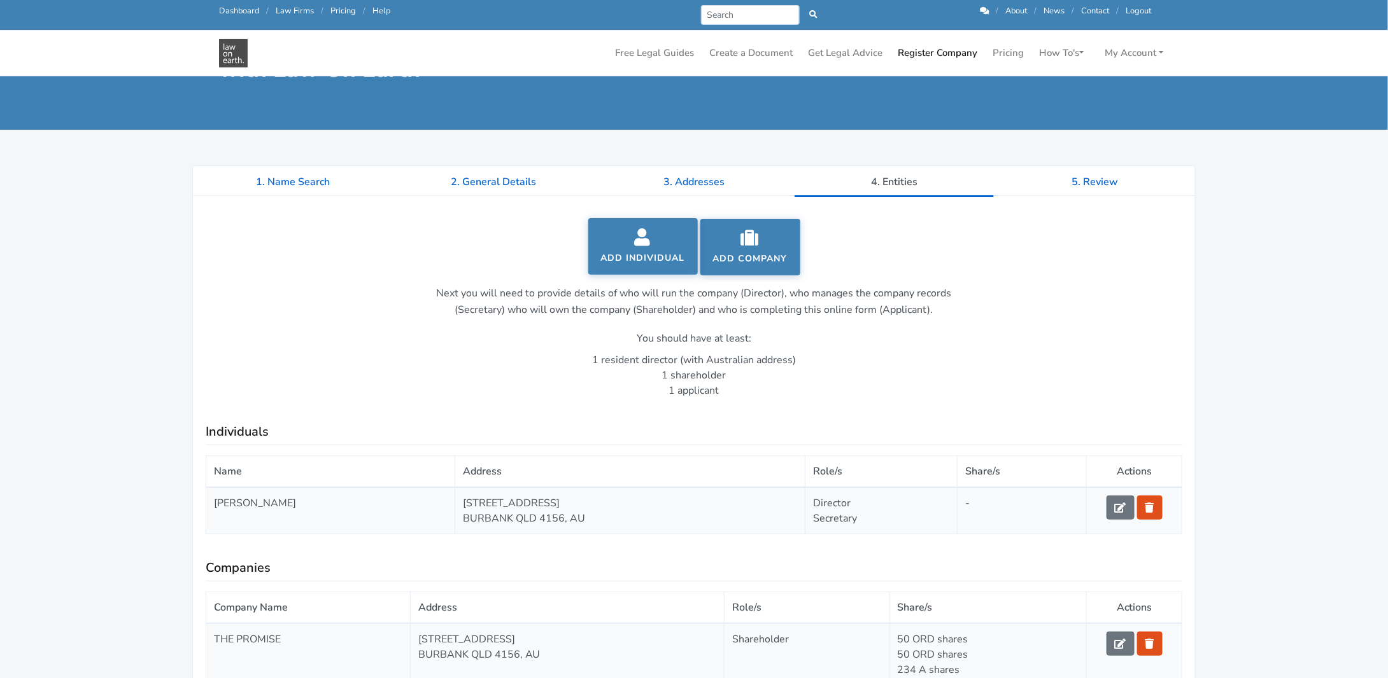
click at [637, 259] on link "Add Individual" at bounding box center [642, 246] width 109 height 57
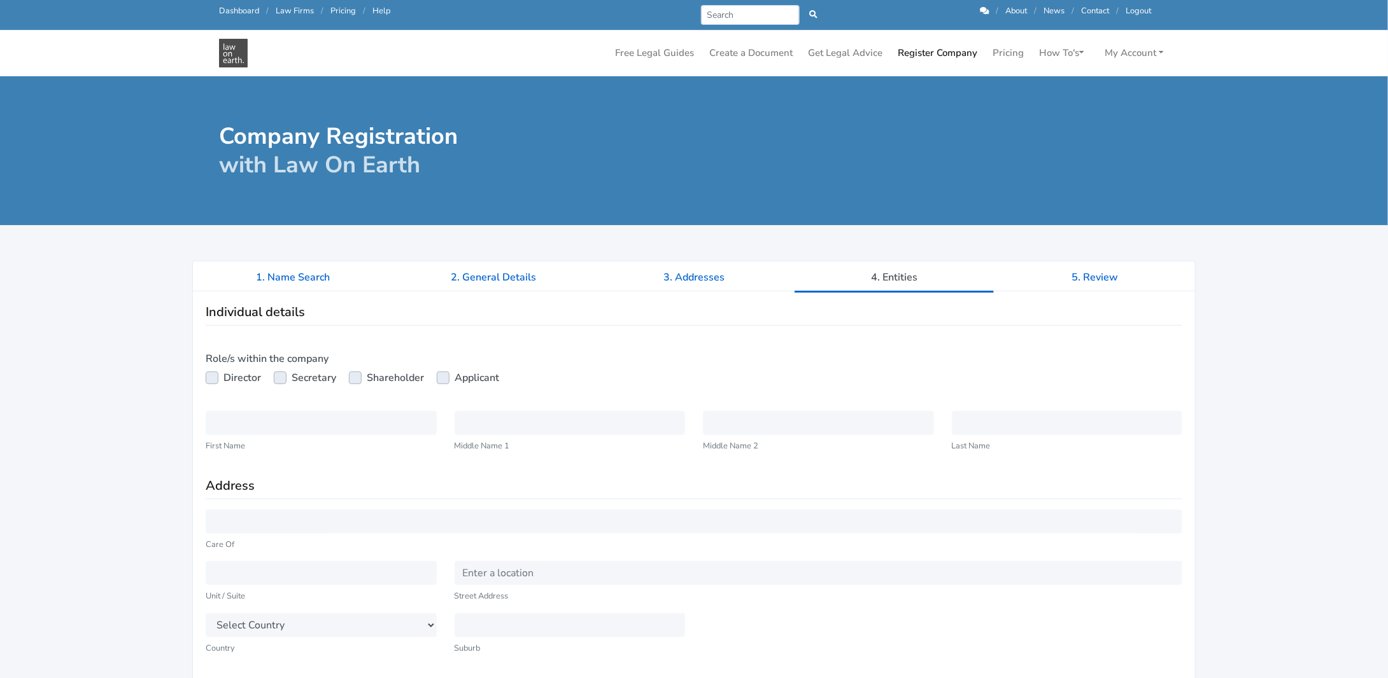
click at [223, 374] on label "Director" at bounding box center [242, 377] width 38 height 15
click at [209, 374] on input "Director" at bounding box center [211, 376] width 10 height 13
checkbox input "true"
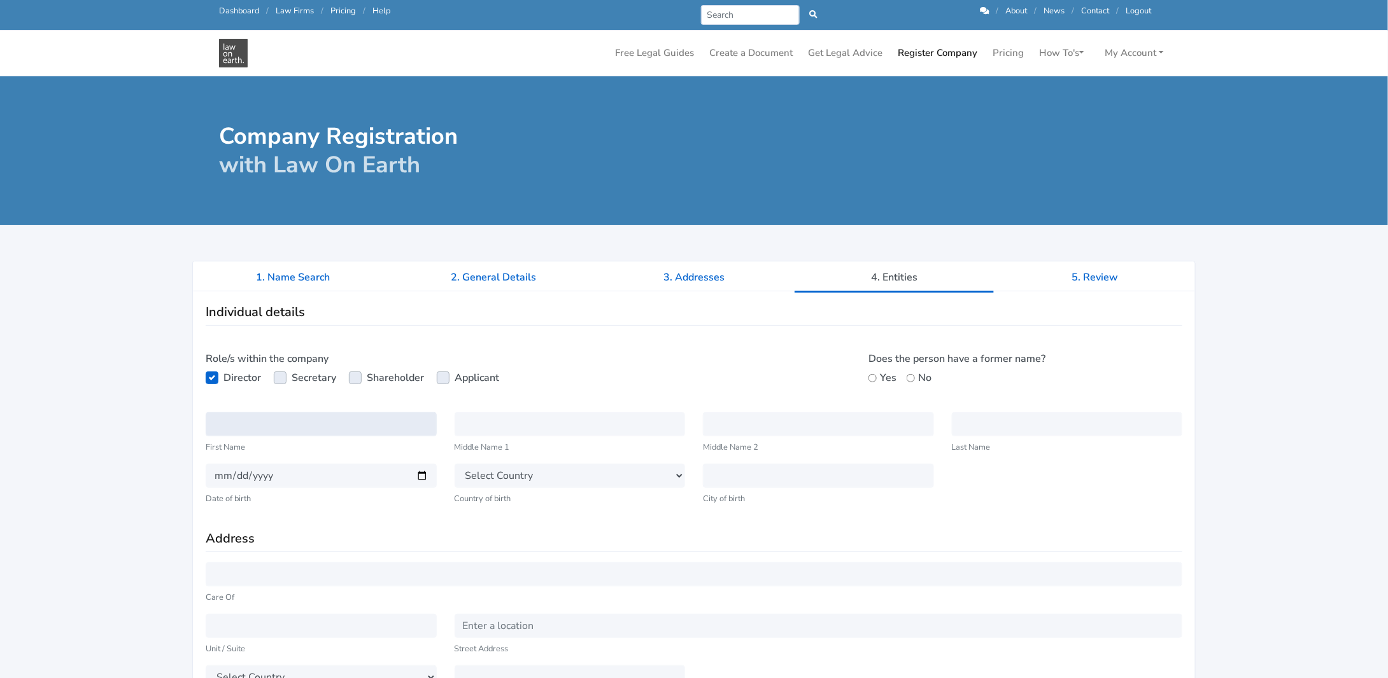
click at [268, 423] on input "text" at bounding box center [321, 424] width 231 height 24
type input "Jake"
type input "Stanley"
type input "Baird"
click at [209, 473] on input "date" at bounding box center [321, 476] width 231 height 24
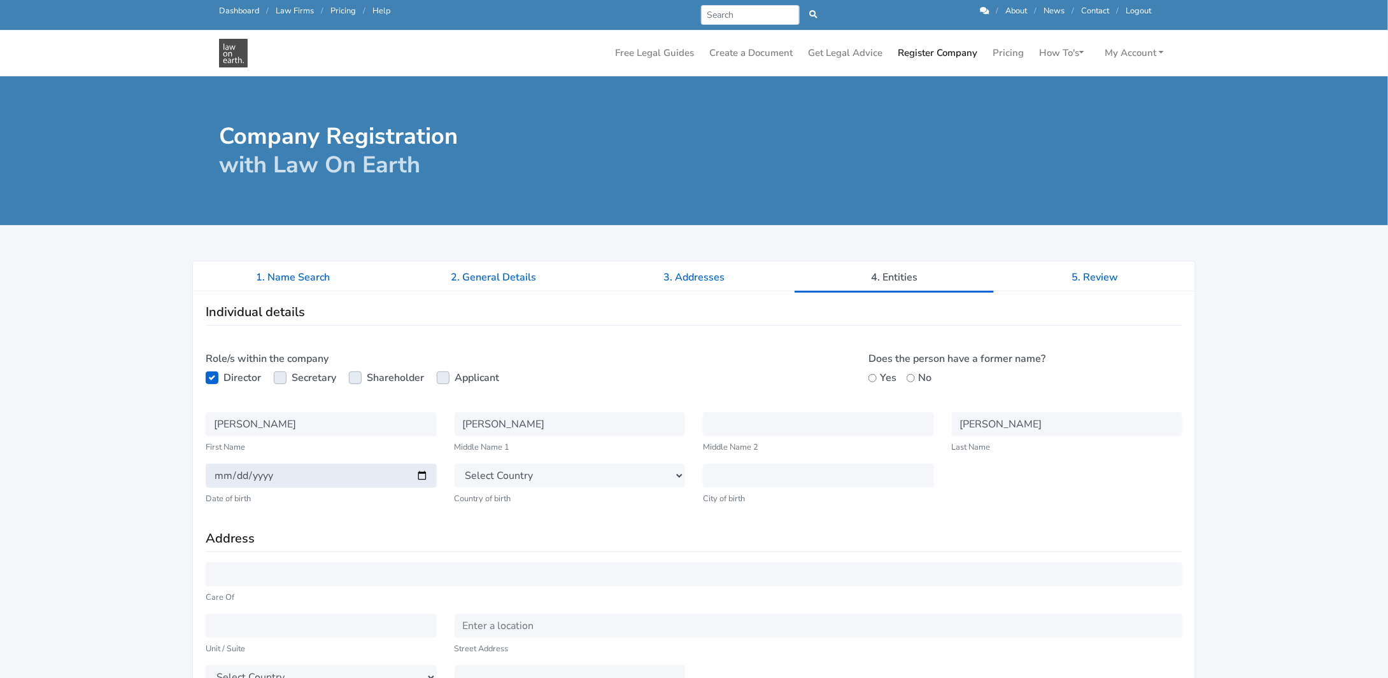
click at [243, 477] on input "date" at bounding box center [321, 476] width 231 height 24
type input "1989-09-09"
click at [489, 477] on select "Select Country Afghanistan Aland Islands Albania Algeria American Samoa Andorra…" at bounding box center [569, 476] width 231 height 24
select select "AU"
click at [454, 464] on select "Select Country Afghanistan Aland Islands Albania Algeria American Samoa Andorra…" at bounding box center [569, 476] width 231 height 24
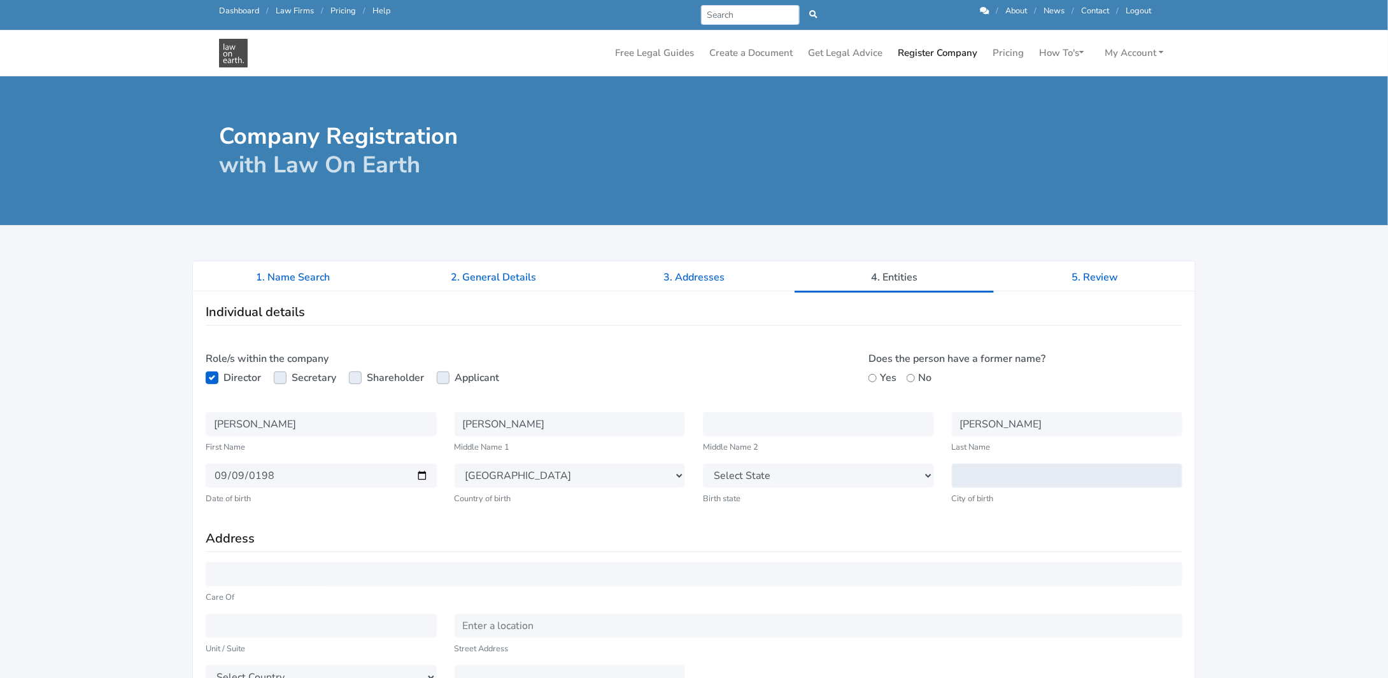
click at [990, 478] on input "text" at bounding box center [1067, 476] width 231 height 24
type input "Clayton"
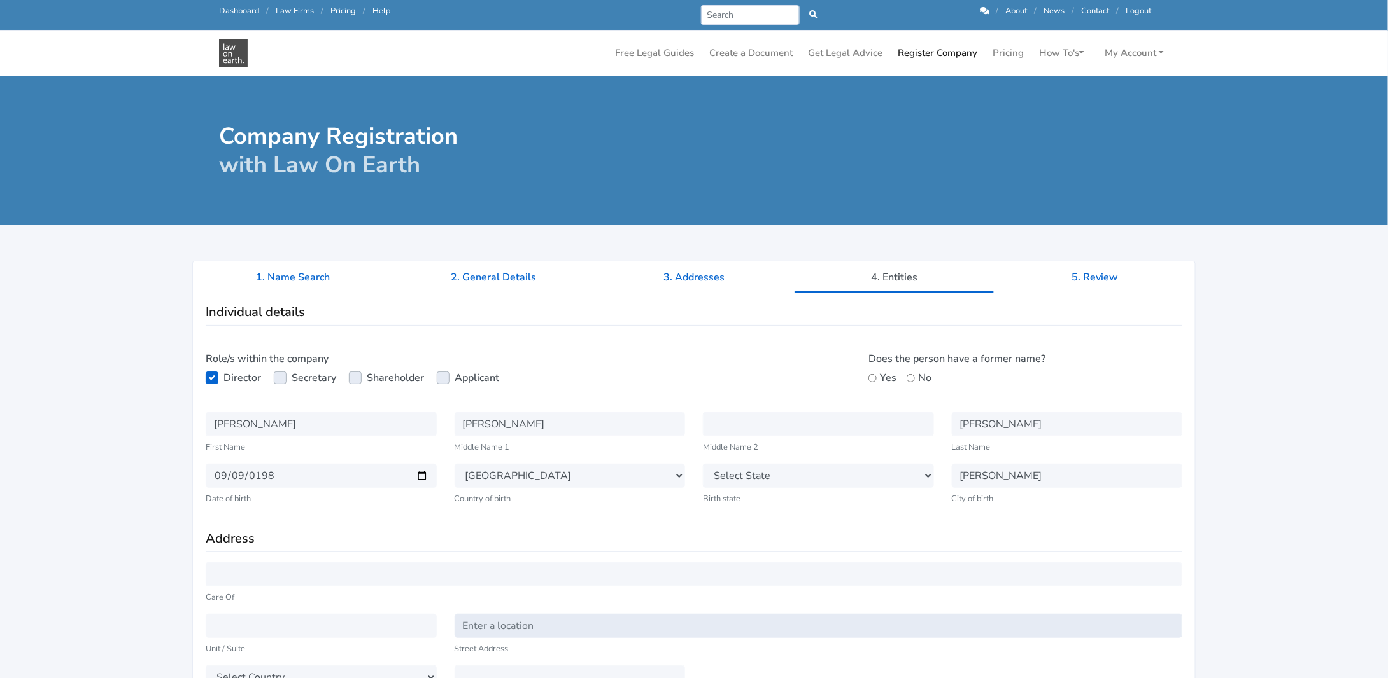
click at [530, 625] on input "text" at bounding box center [818, 626] width 728 height 24
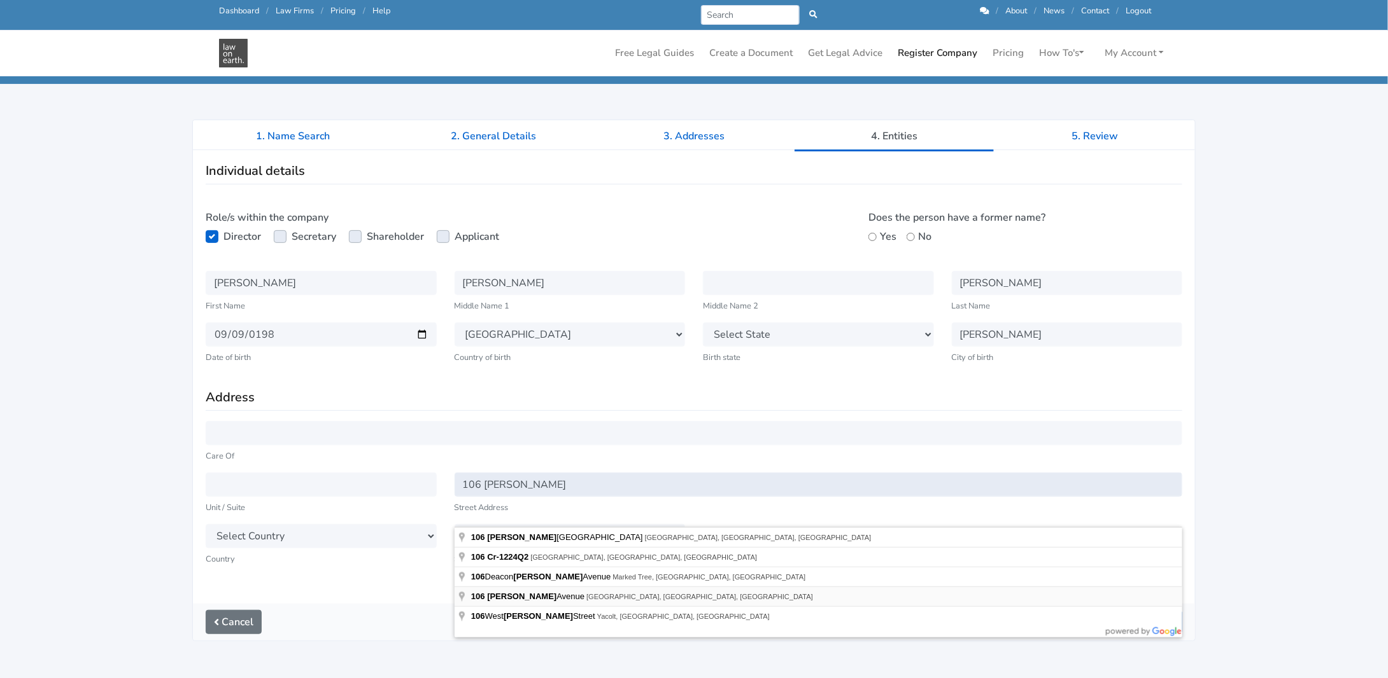
scroll to position [127, 0]
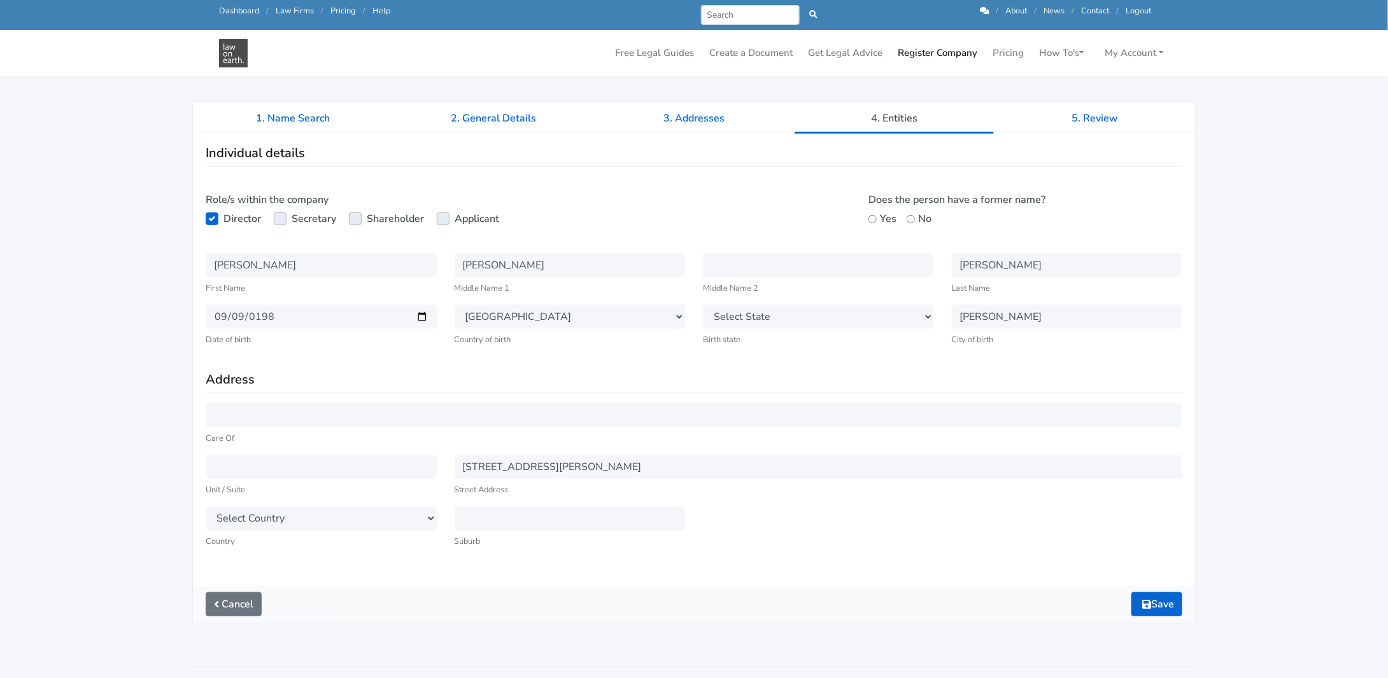
type input "[STREET_ADDRESS][PERSON_NAME]"
select select "AU"
select select "QLD"
type input "Buderim"
type input "4556"
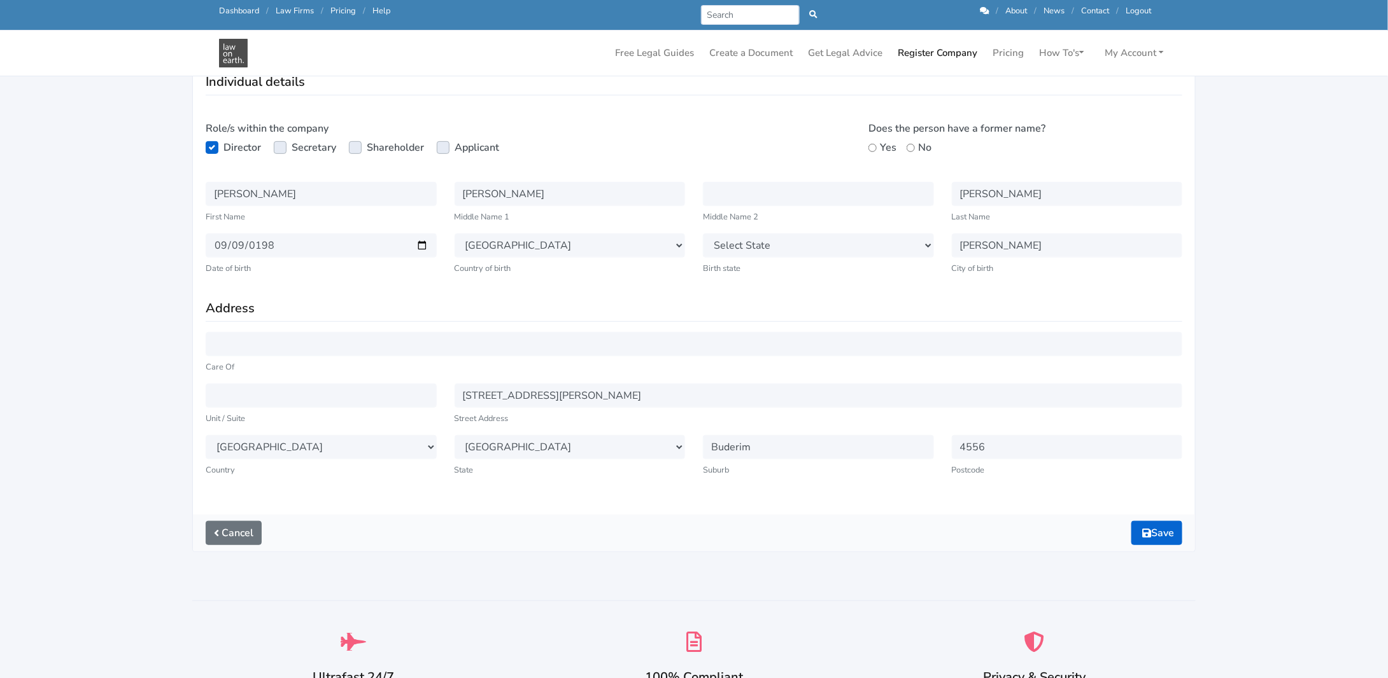
scroll to position [318, 0]
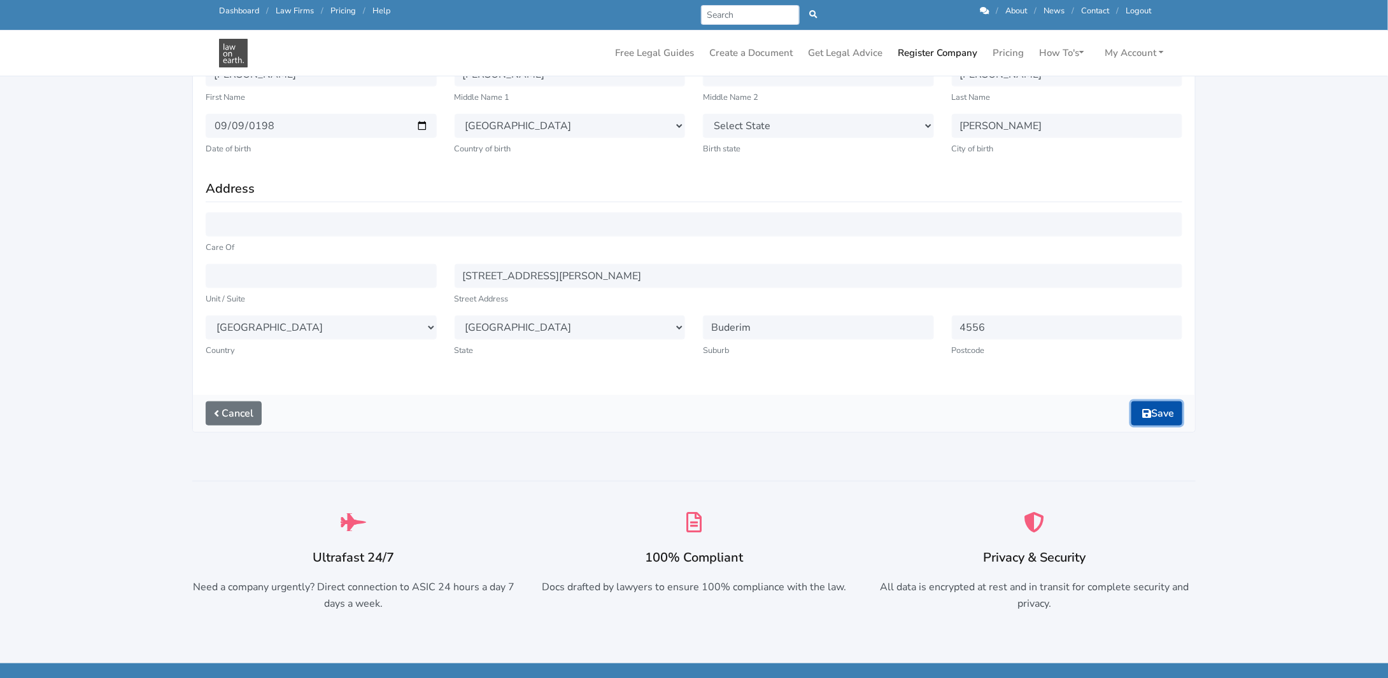
click at [1142, 409] on icon "submit" at bounding box center [1146, 414] width 9 height 10
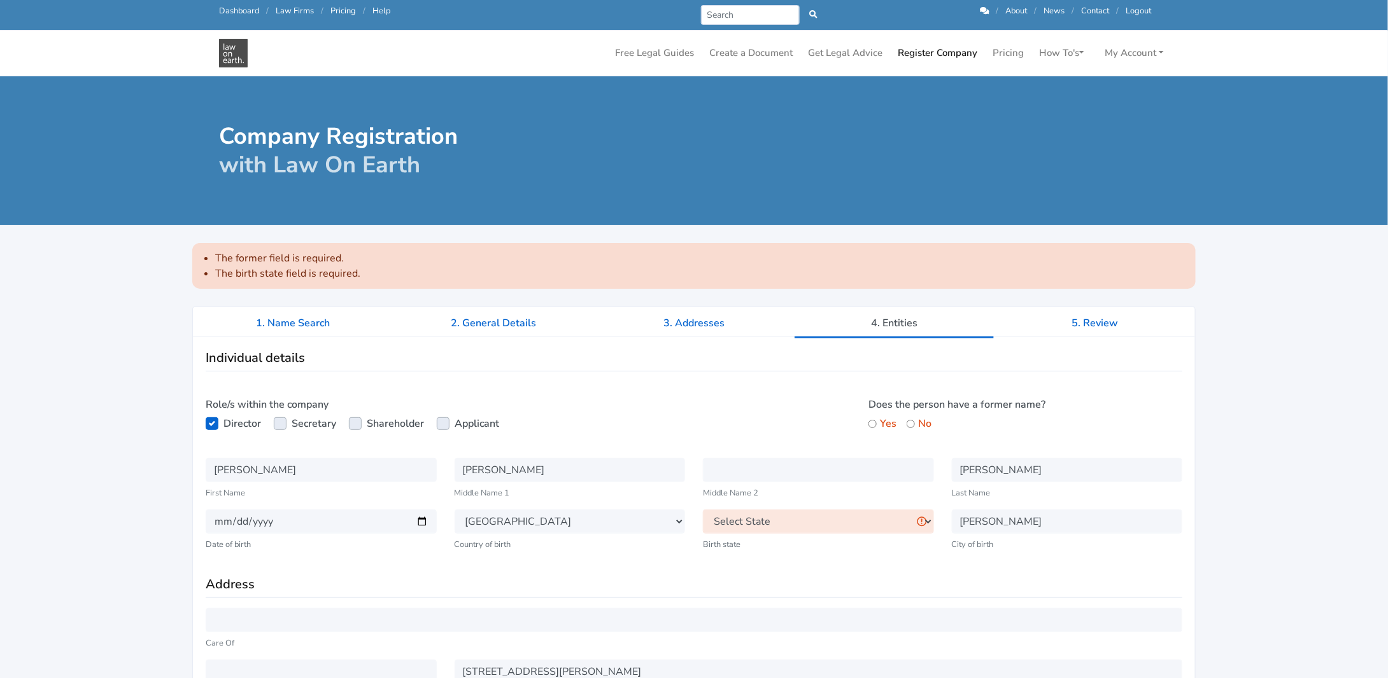
click at [753, 519] on select "Select State New South Wales Victoria Queensland Tasmania South Australia Weste…" at bounding box center [818, 522] width 231 height 24
select select "VIC"
click at [703, 510] on select "Select State New South Wales Victoria Queensland Tasmania South Australia Weste…" at bounding box center [818, 522] width 231 height 24
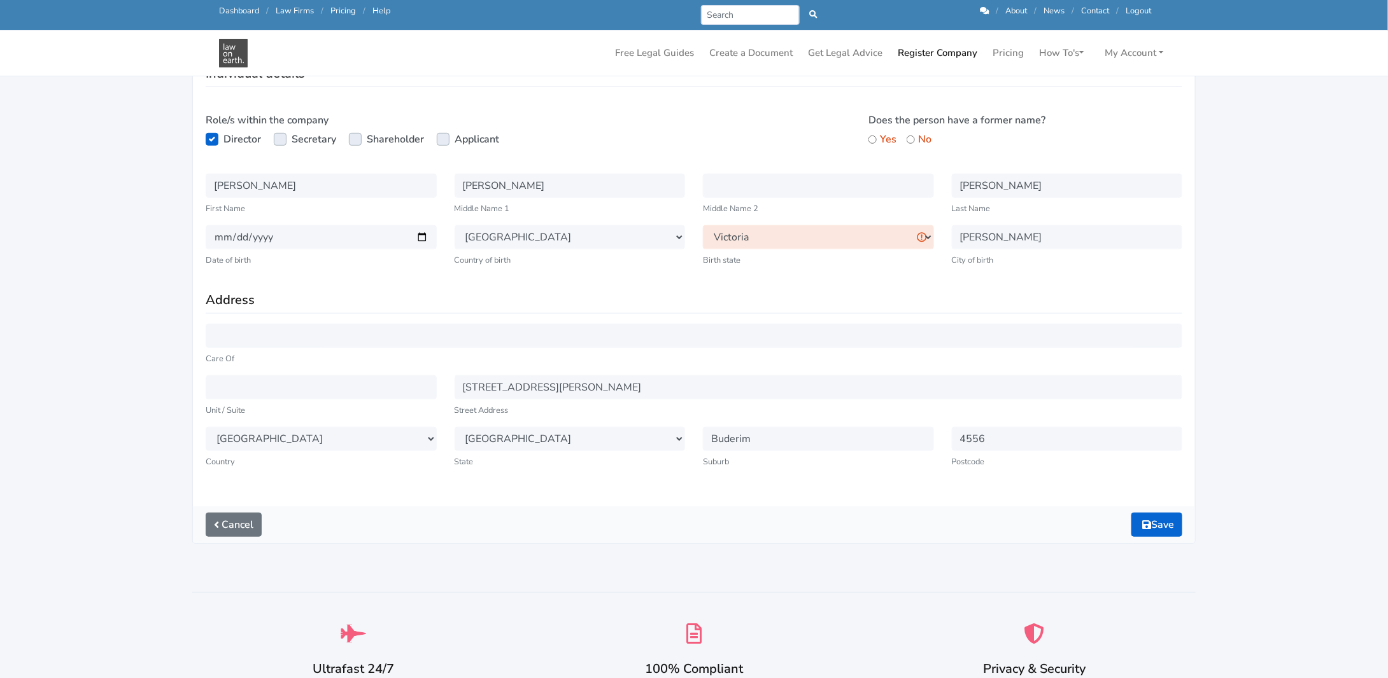
scroll to position [255, 0]
click at [1157, 524] on button "Save" at bounding box center [1156, 523] width 51 height 24
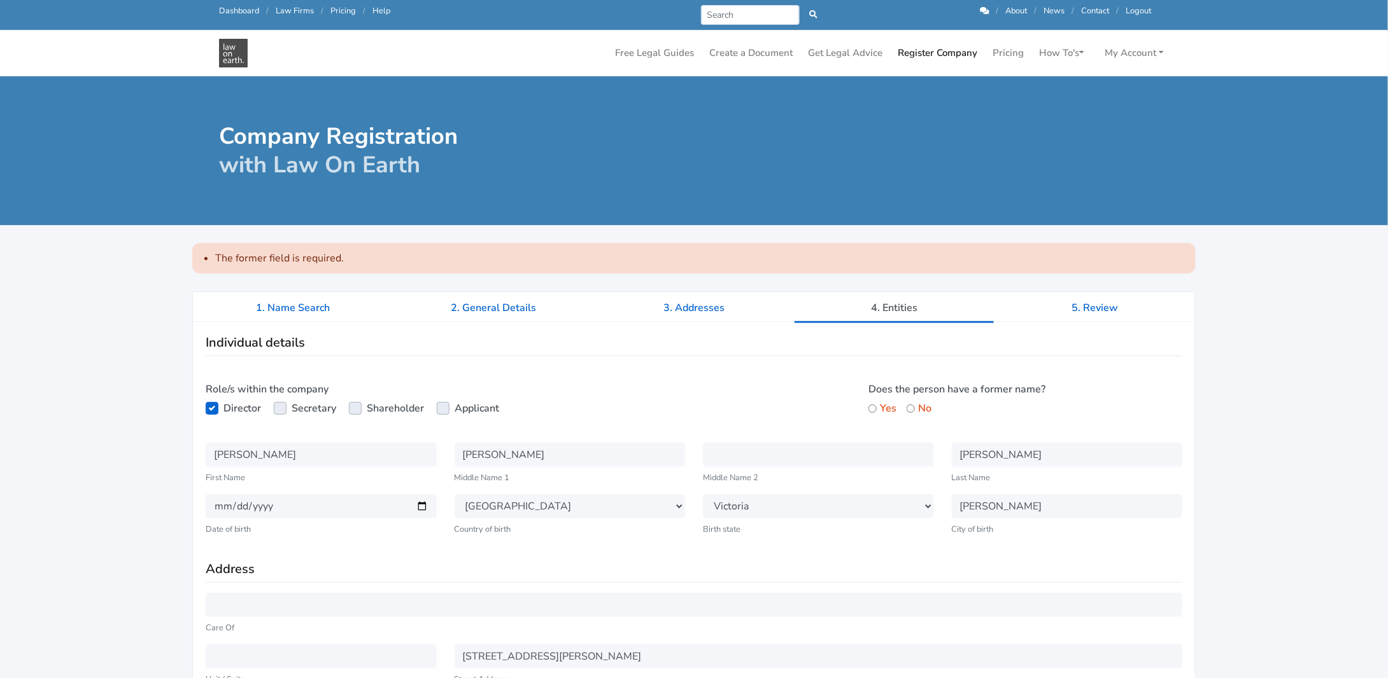
click at [911, 407] on input "No" at bounding box center [910, 409] width 8 height 8
radio input "true"
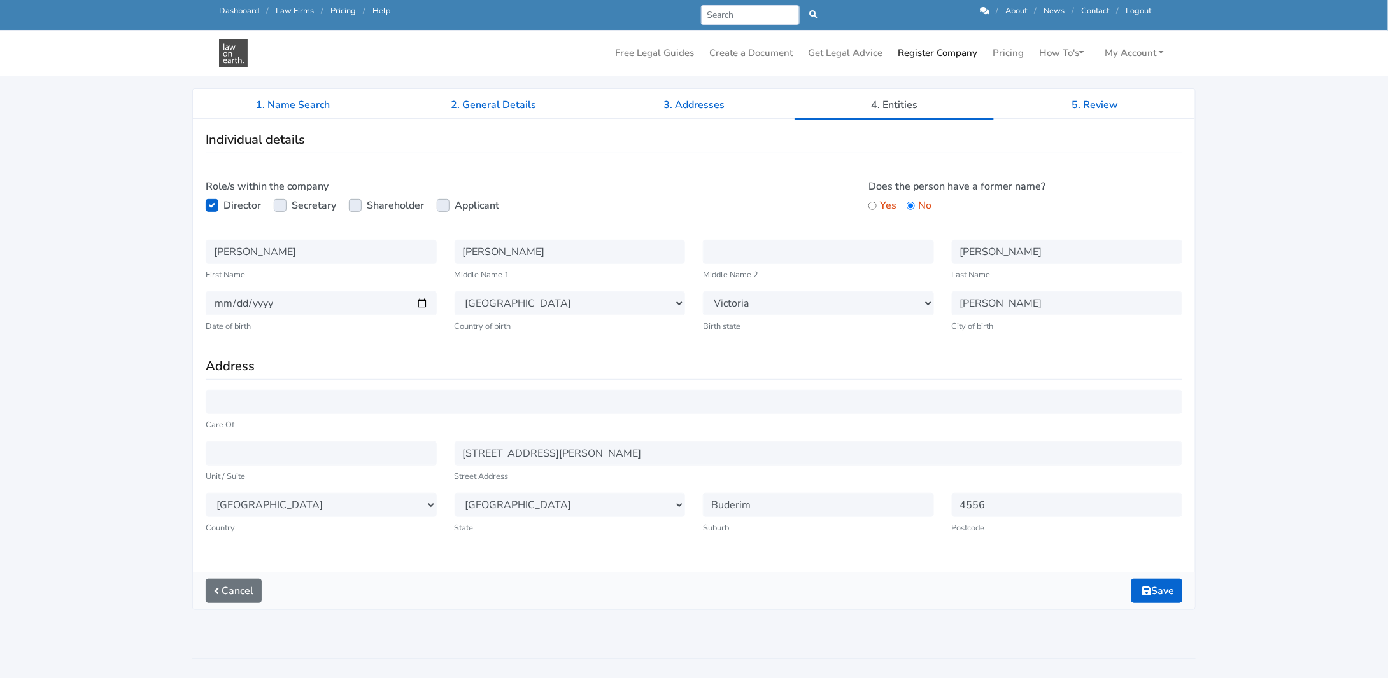
scroll to position [318, 0]
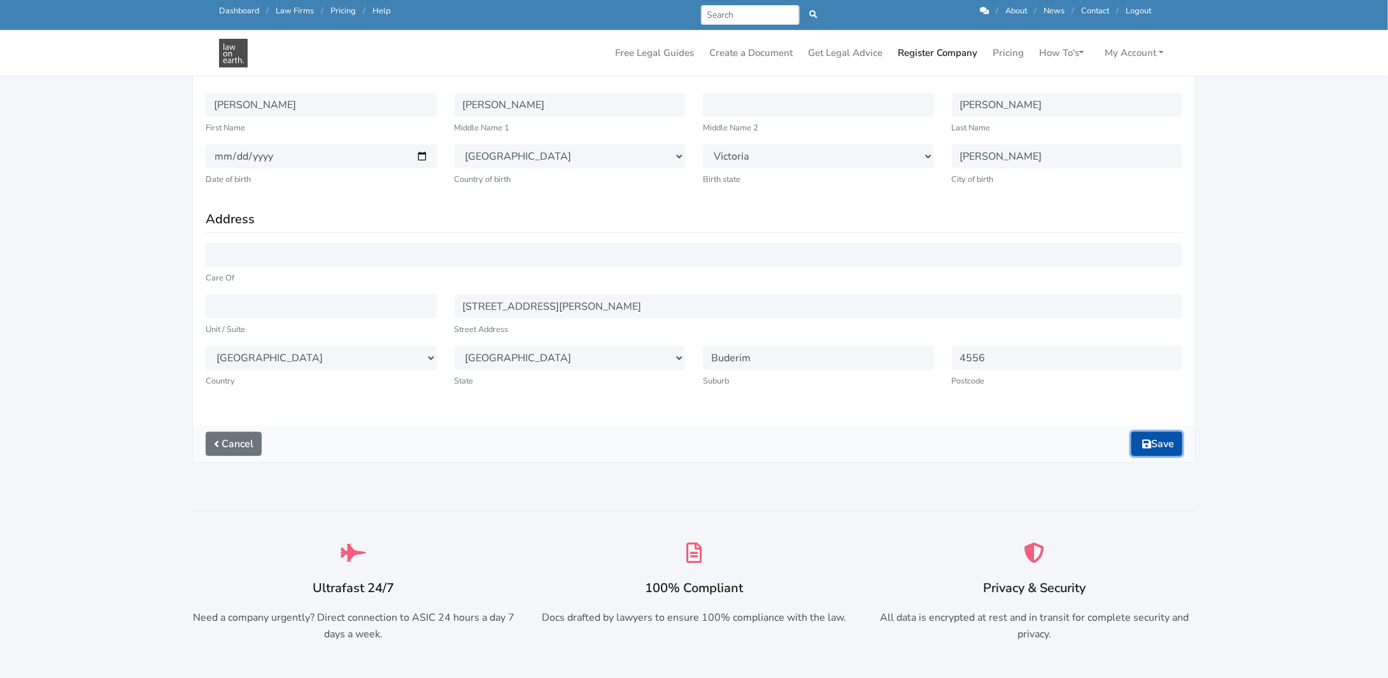
click at [1160, 443] on button "Save" at bounding box center [1156, 444] width 51 height 24
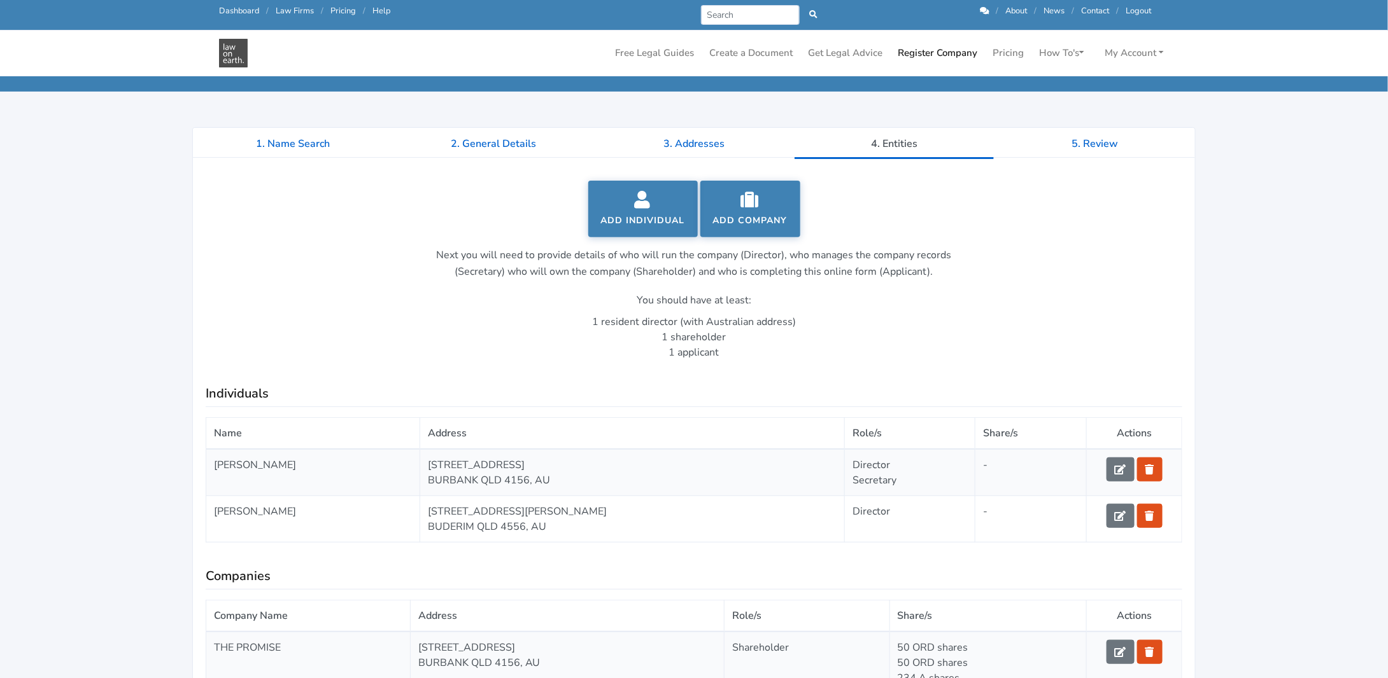
scroll to position [191, 0]
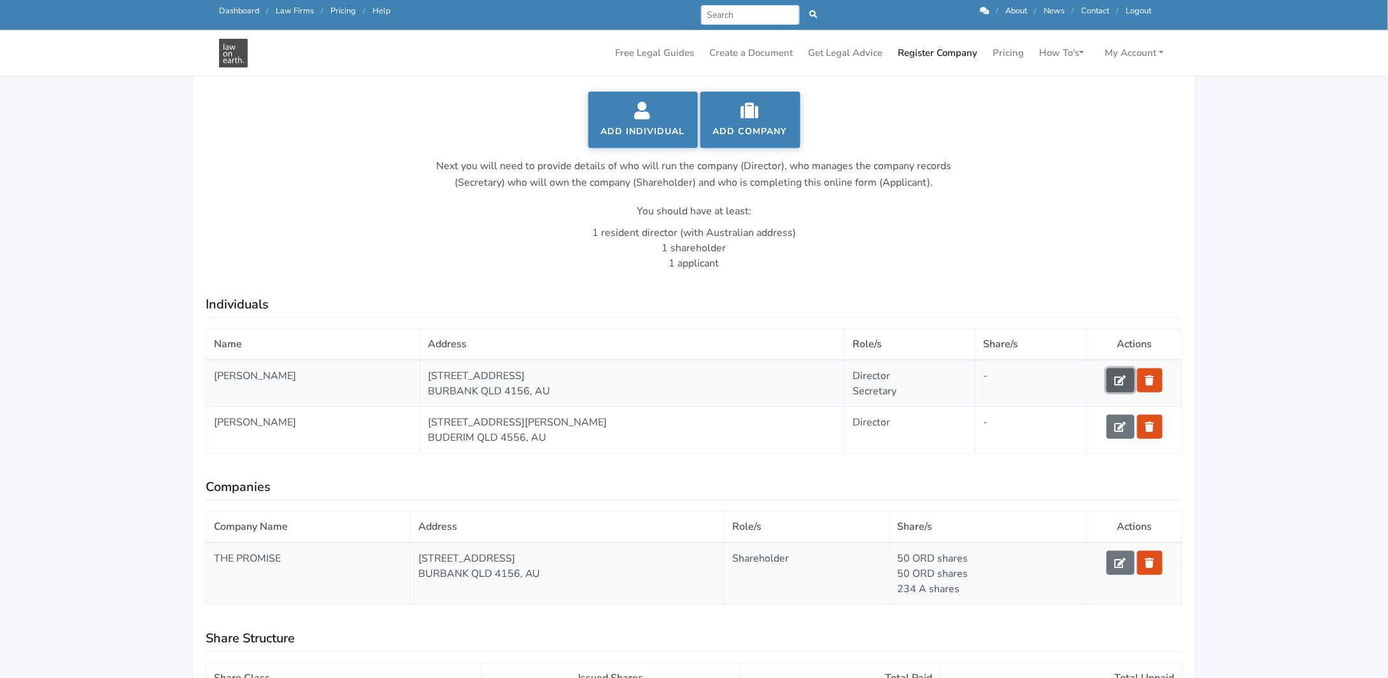
click at [1121, 379] on icon at bounding box center [1119, 381] width 11 height 10
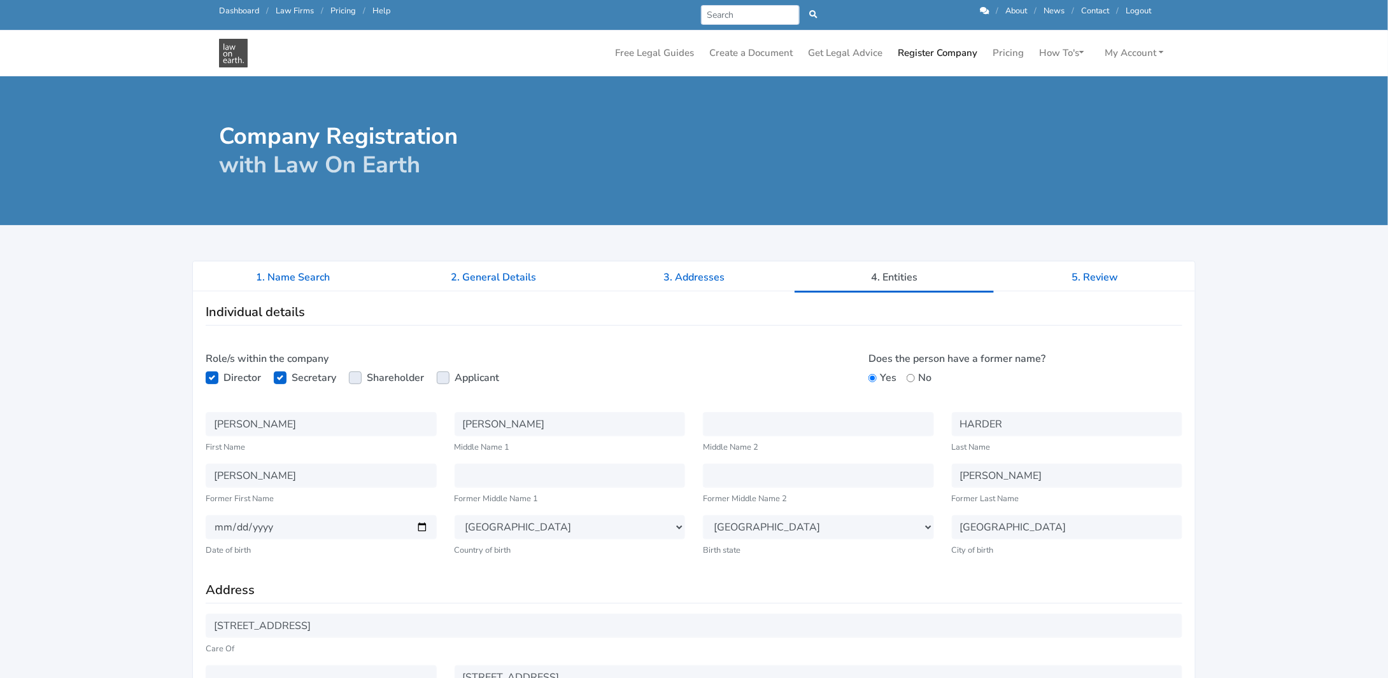
click at [454, 376] on label "Applicant" at bounding box center [476, 377] width 45 height 15
click at [444, 376] on input "Applicant" at bounding box center [442, 376] width 10 height 13
checkbox input "true"
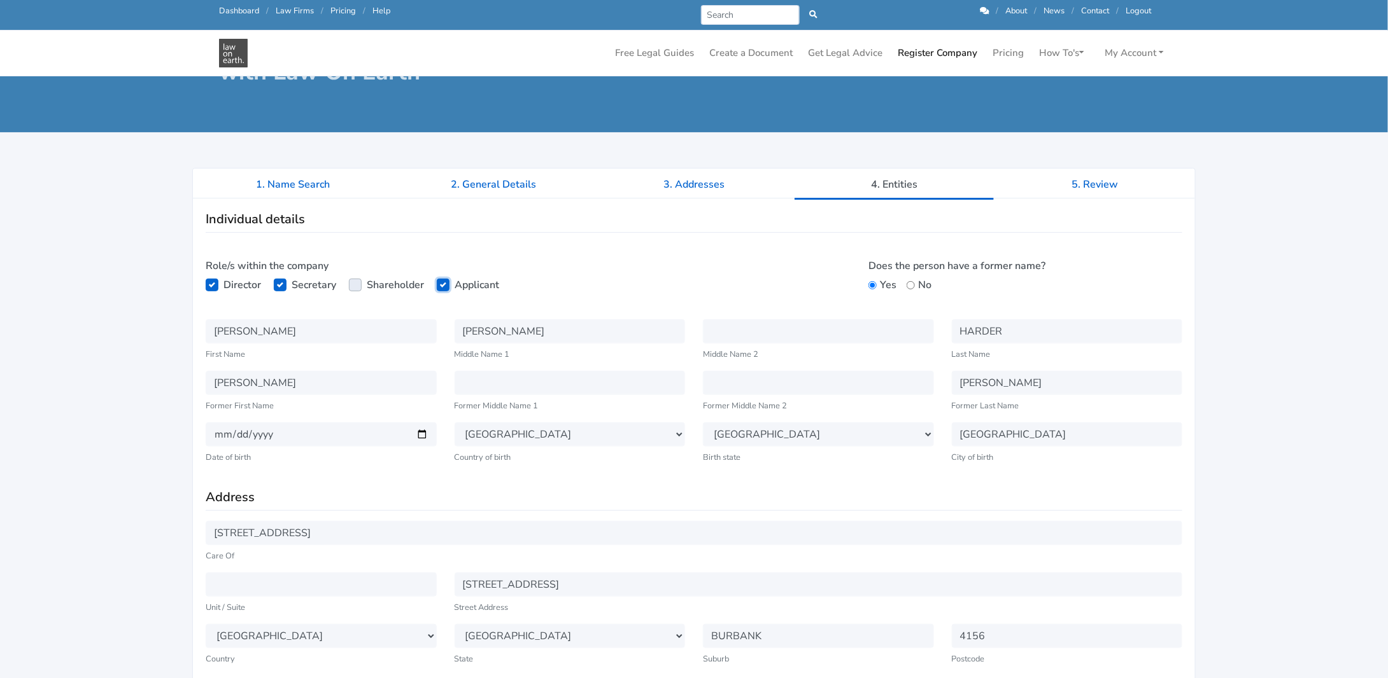
scroll to position [255, 0]
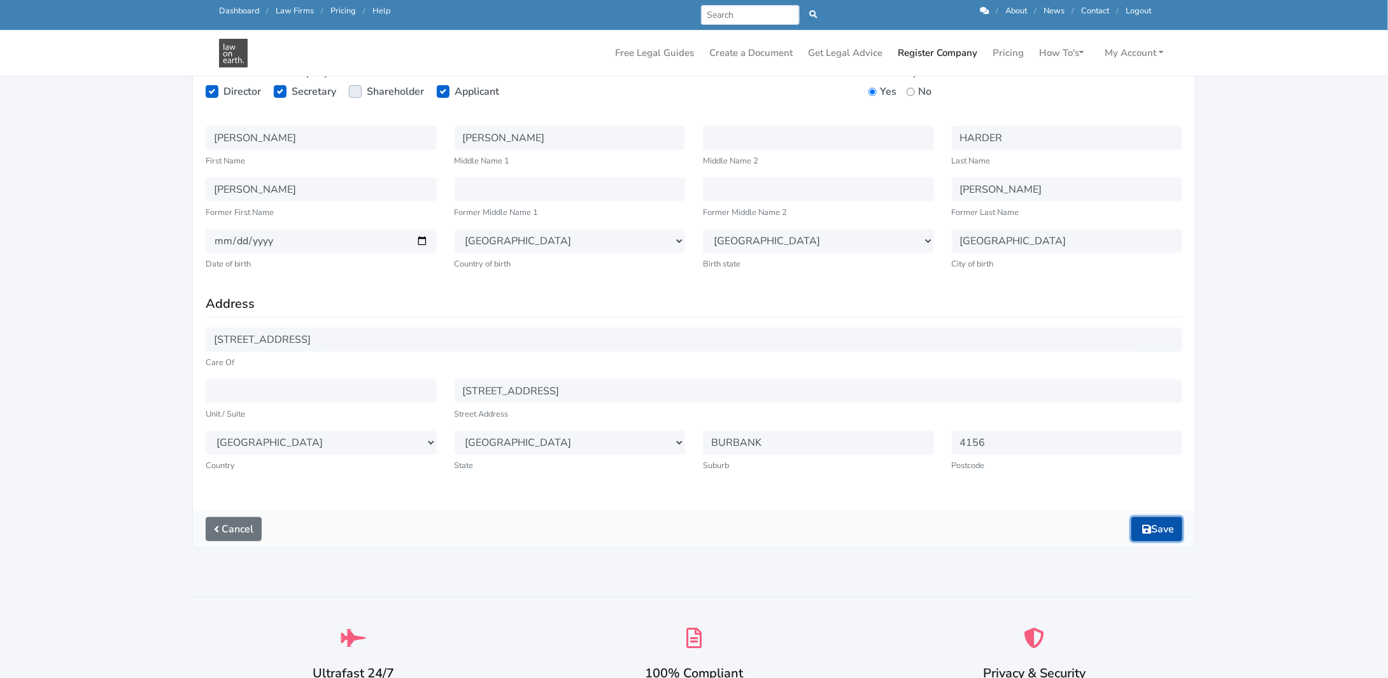
click at [1157, 524] on button "Save" at bounding box center [1156, 529] width 51 height 24
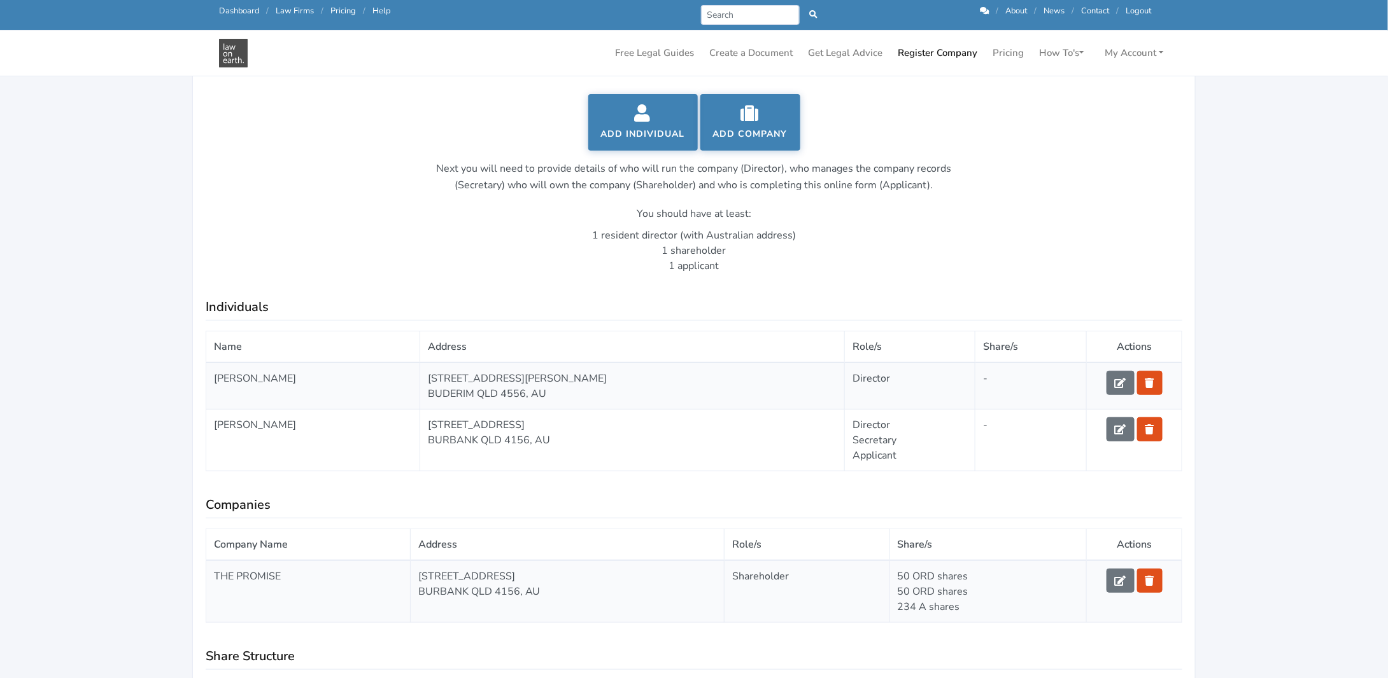
scroll to position [191, 0]
click at [1115, 382] on icon at bounding box center [1119, 381] width 11 height 10
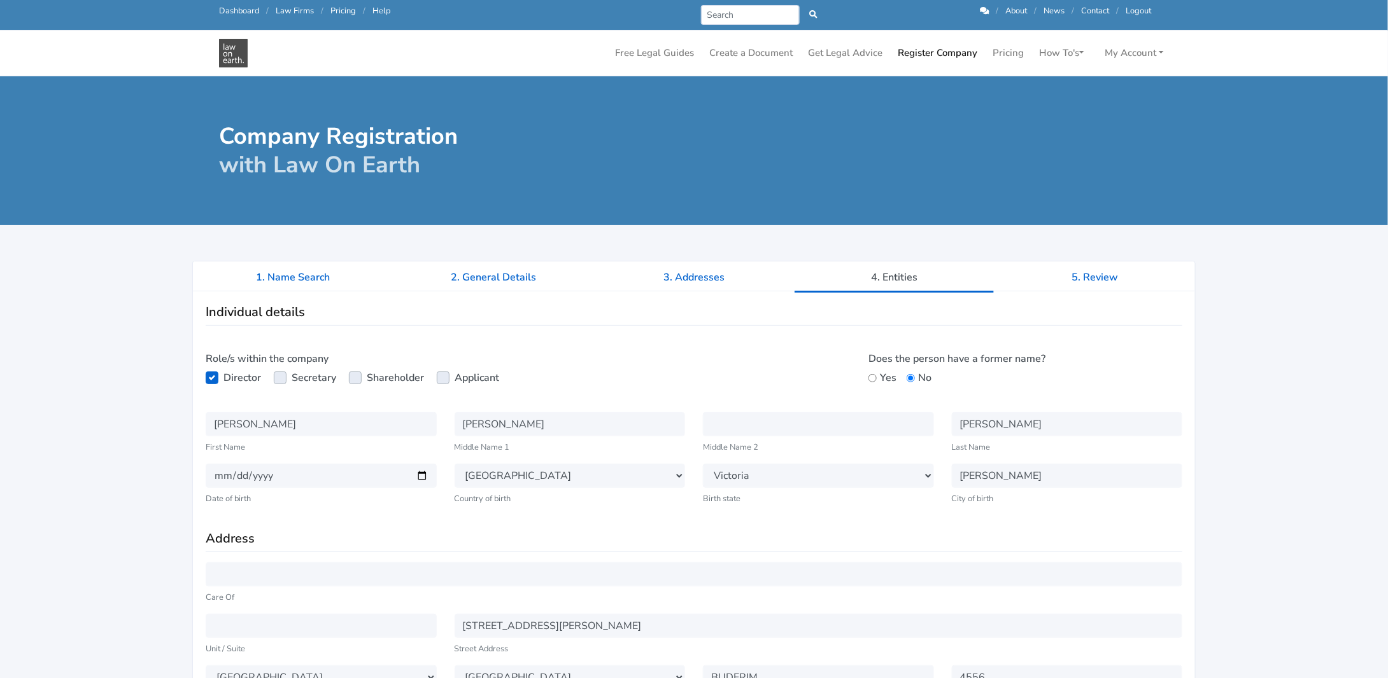
click at [454, 380] on label "Applicant" at bounding box center [476, 377] width 45 height 15
click at [444, 380] on input "Applicant" at bounding box center [442, 376] width 10 height 13
checkbox input "true"
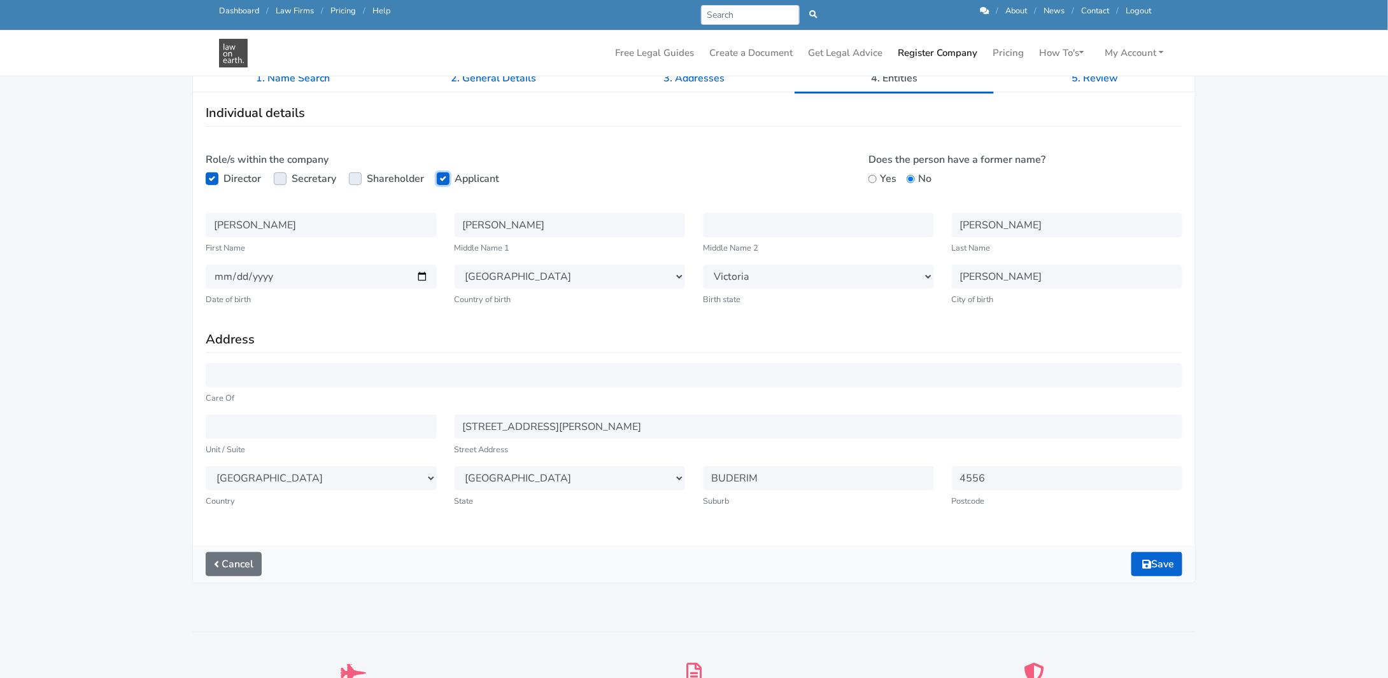
scroll to position [318, 0]
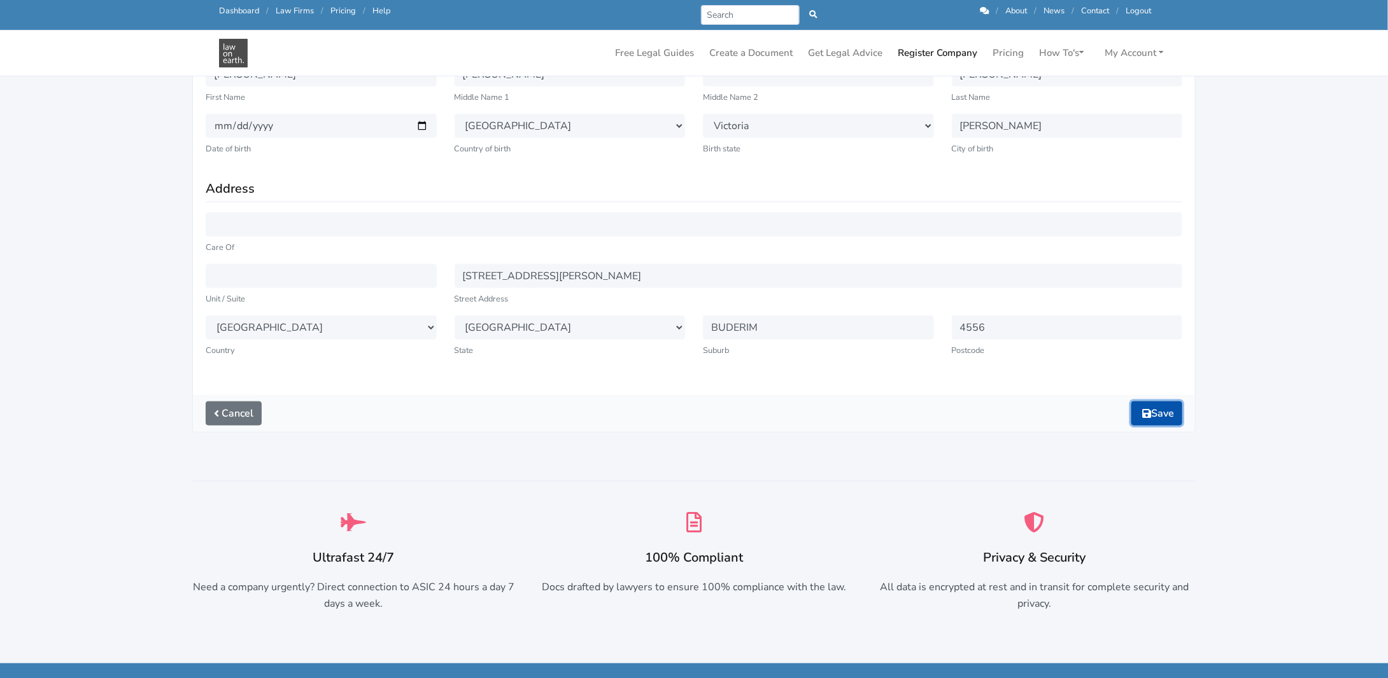
click at [1169, 412] on button "Save" at bounding box center [1156, 414] width 51 height 24
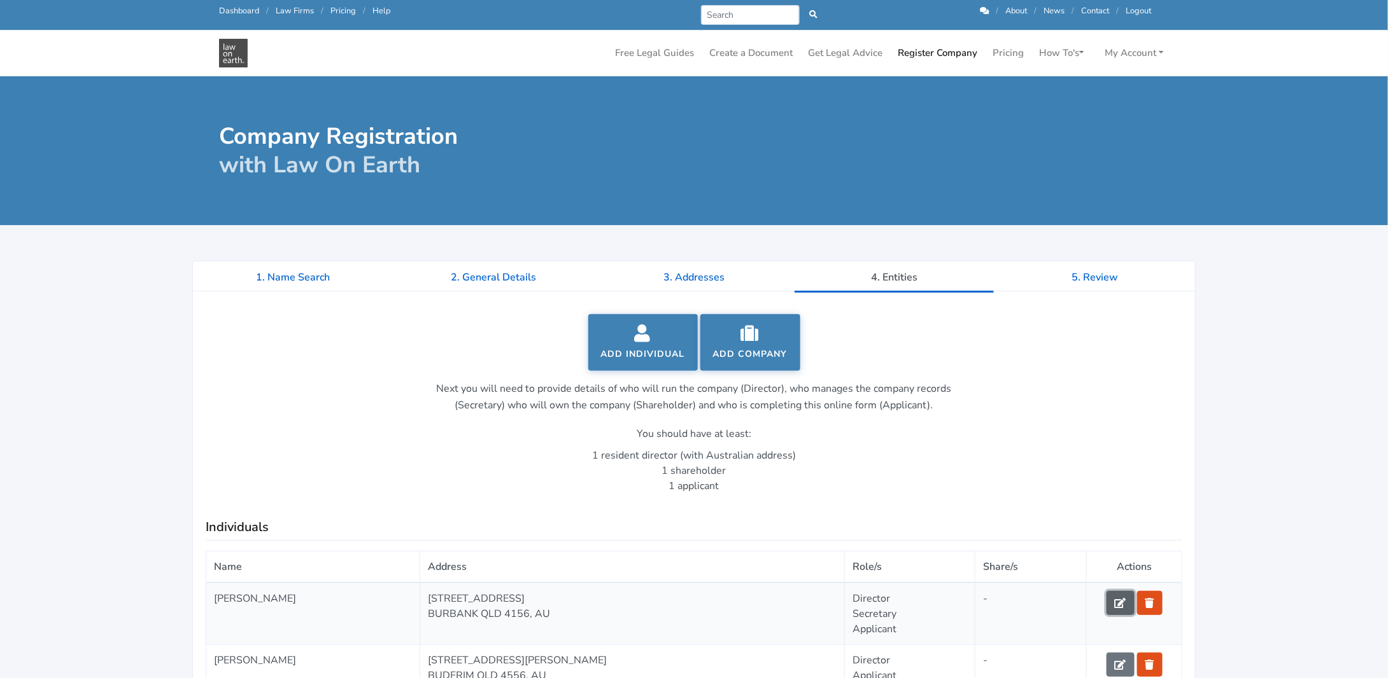
click at [1118, 599] on icon at bounding box center [1119, 603] width 11 height 10
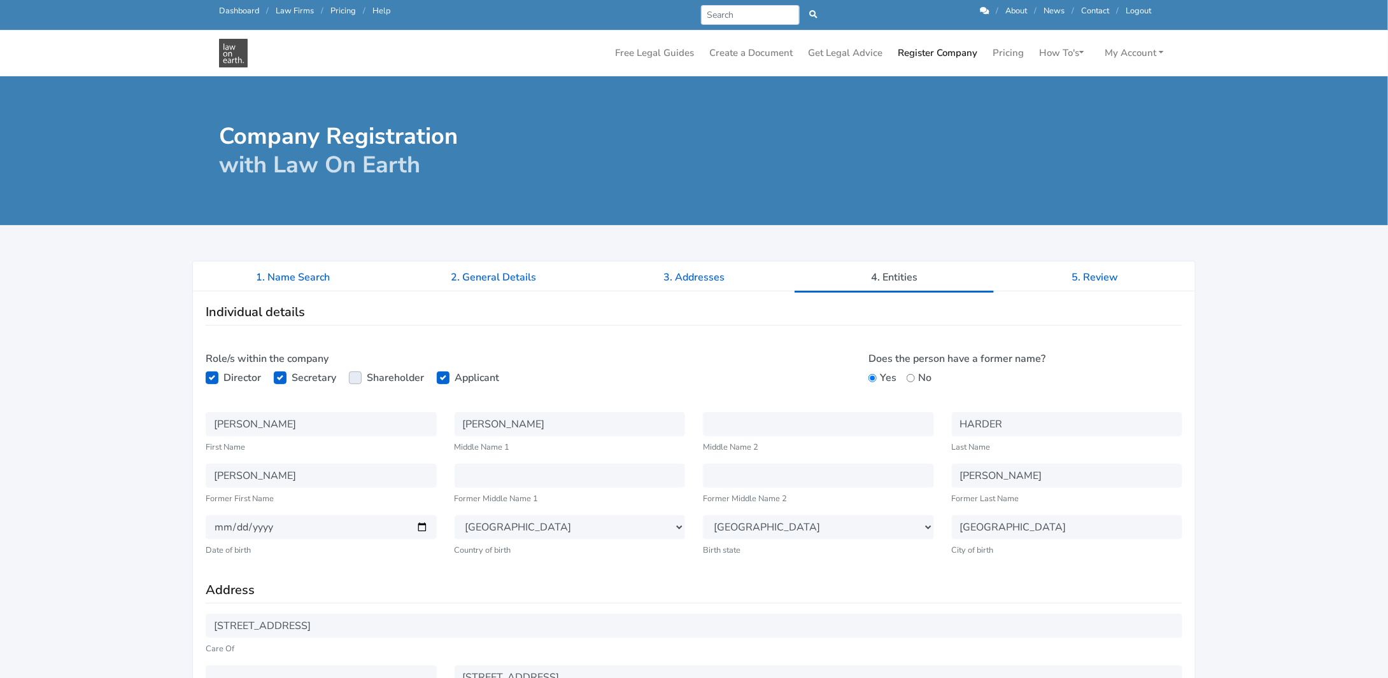
click at [454, 381] on label "Applicant" at bounding box center [476, 377] width 45 height 15
click at [441, 381] on input "Applicant" at bounding box center [442, 376] width 10 height 13
checkbox input "false"
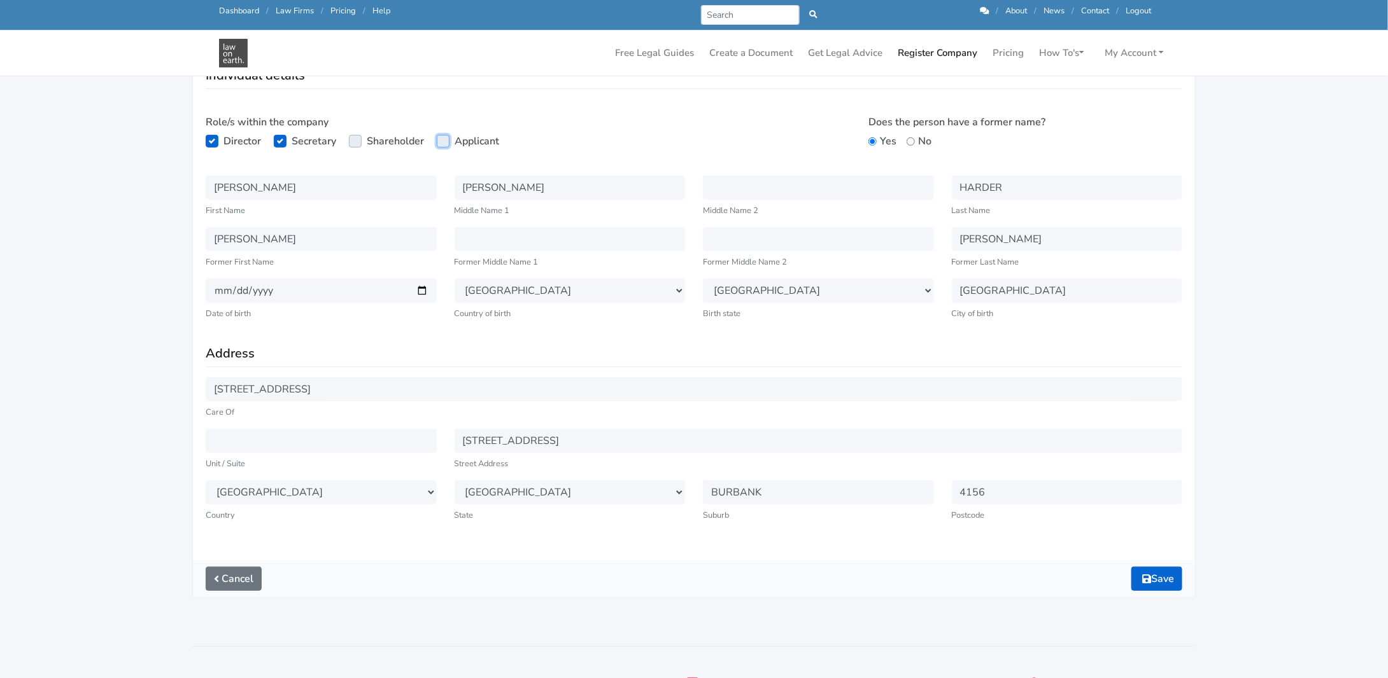
scroll to position [255, 0]
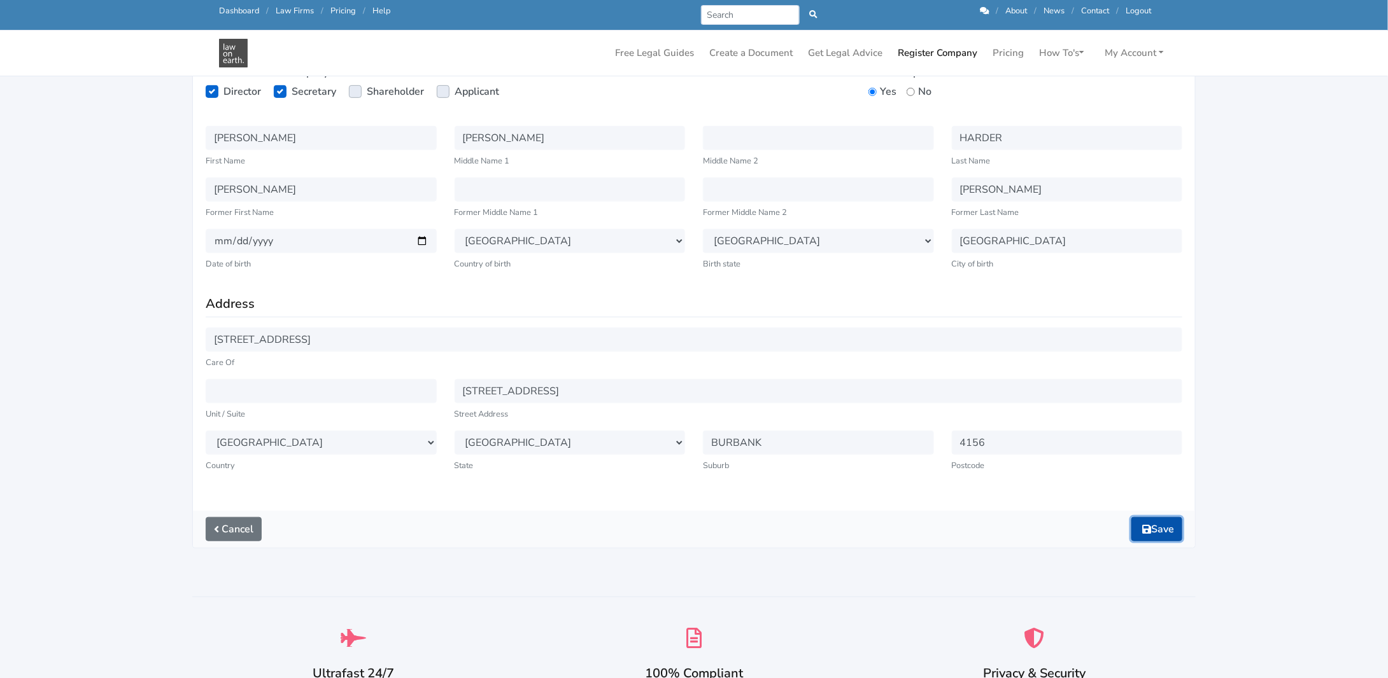
click at [1167, 531] on button "Save" at bounding box center [1156, 529] width 51 height 24
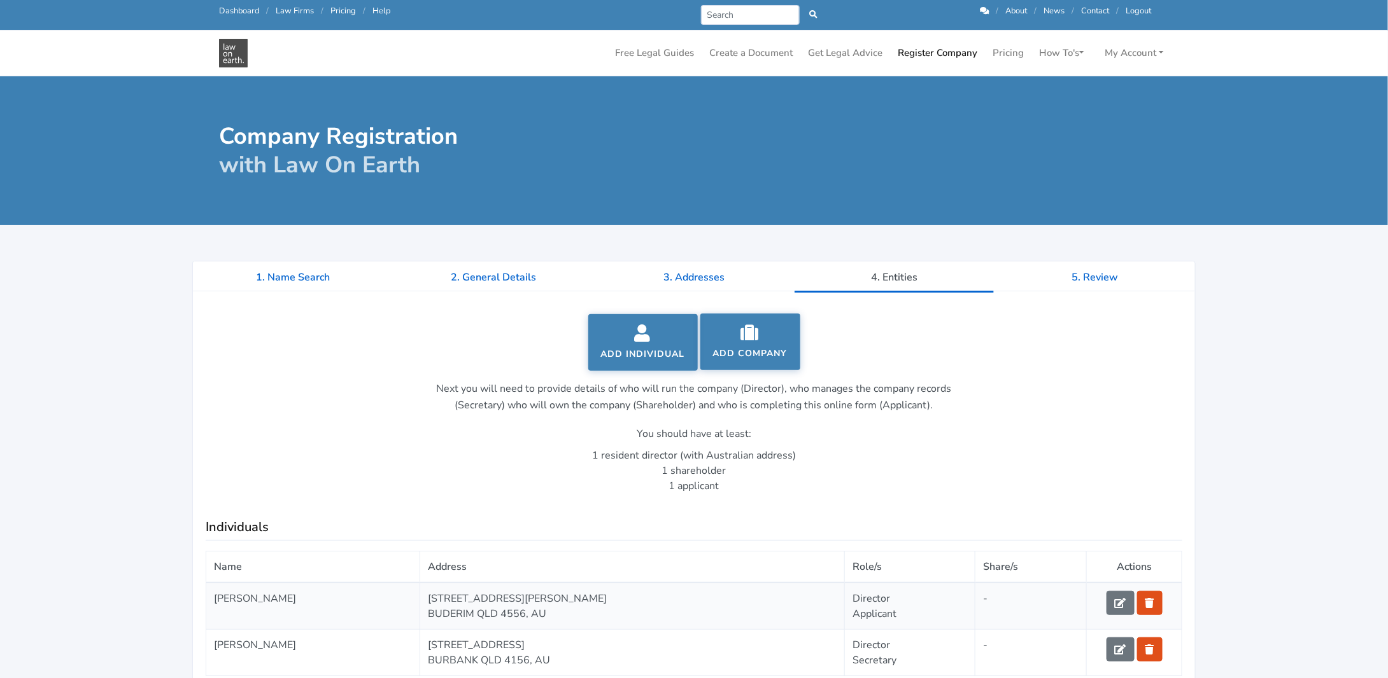
click at [750, 335] on icon at bounding box center [750, 333] width 74 height 18
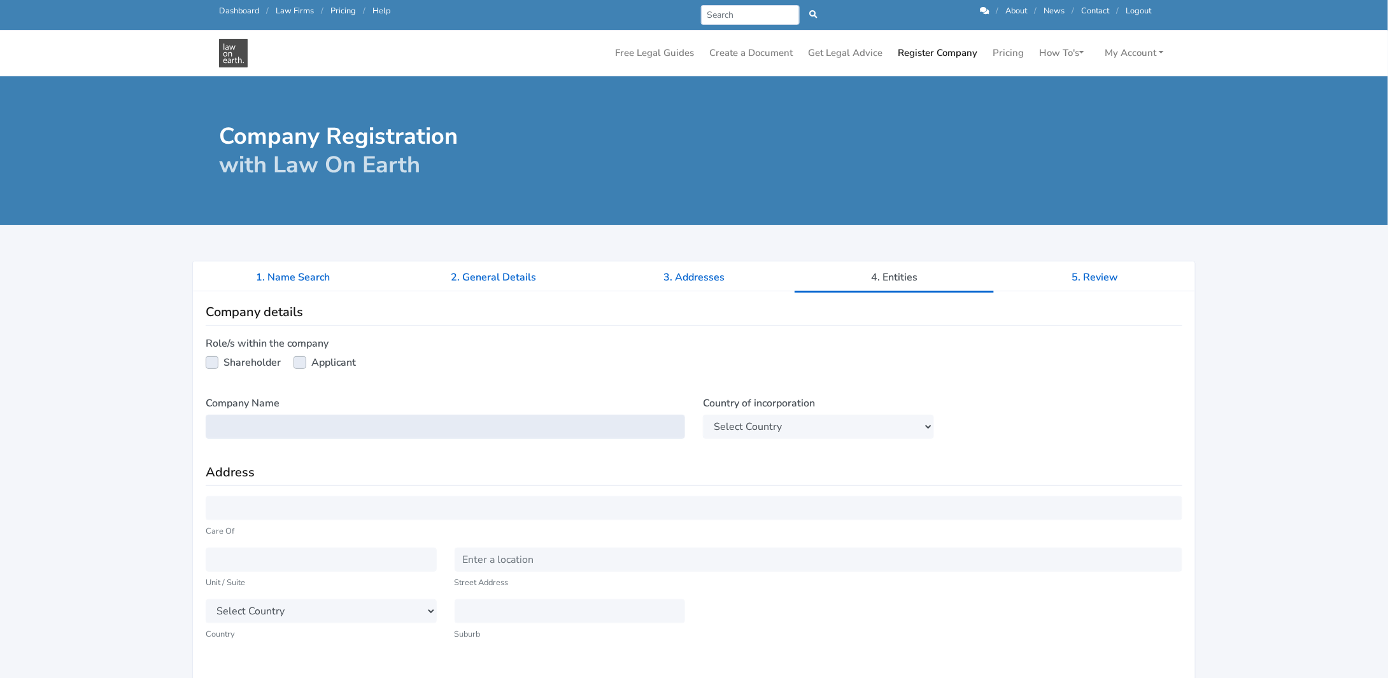
click at [482, 430] on input "text" at bounding box center [445, 427] width 479 height 24
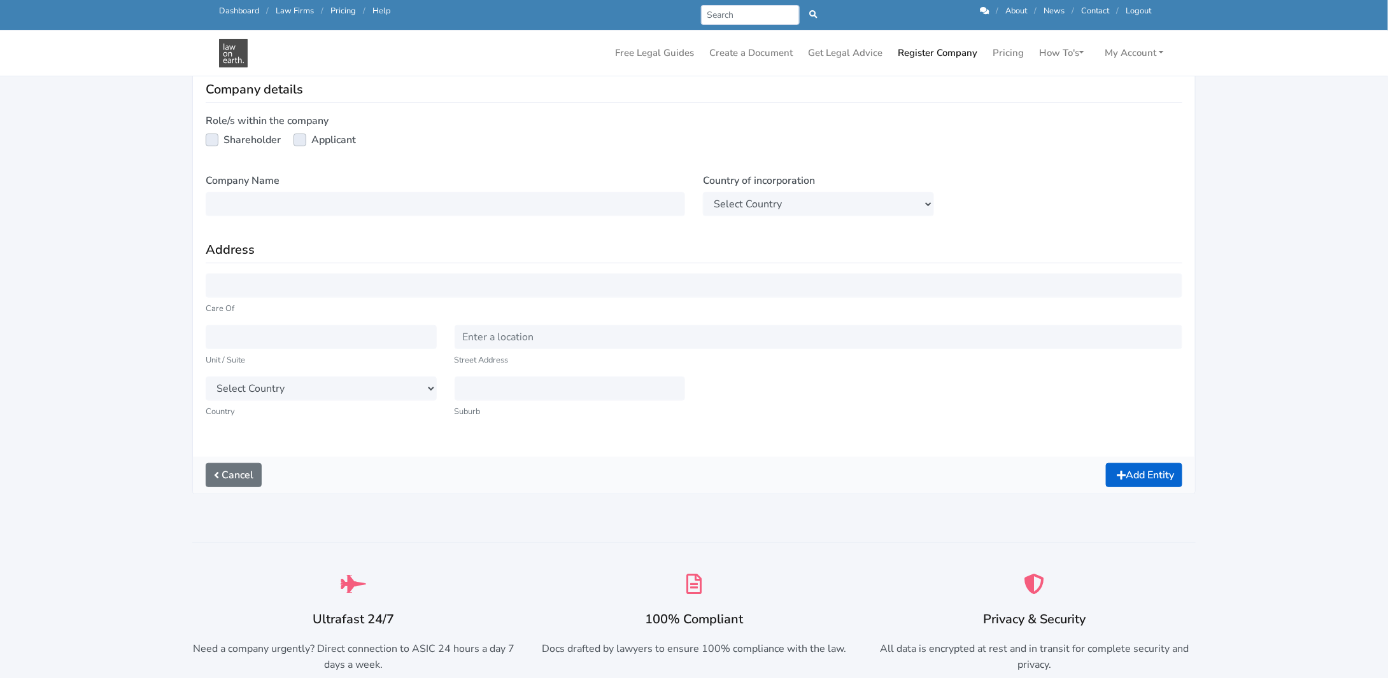
scroll to position [318, 0]
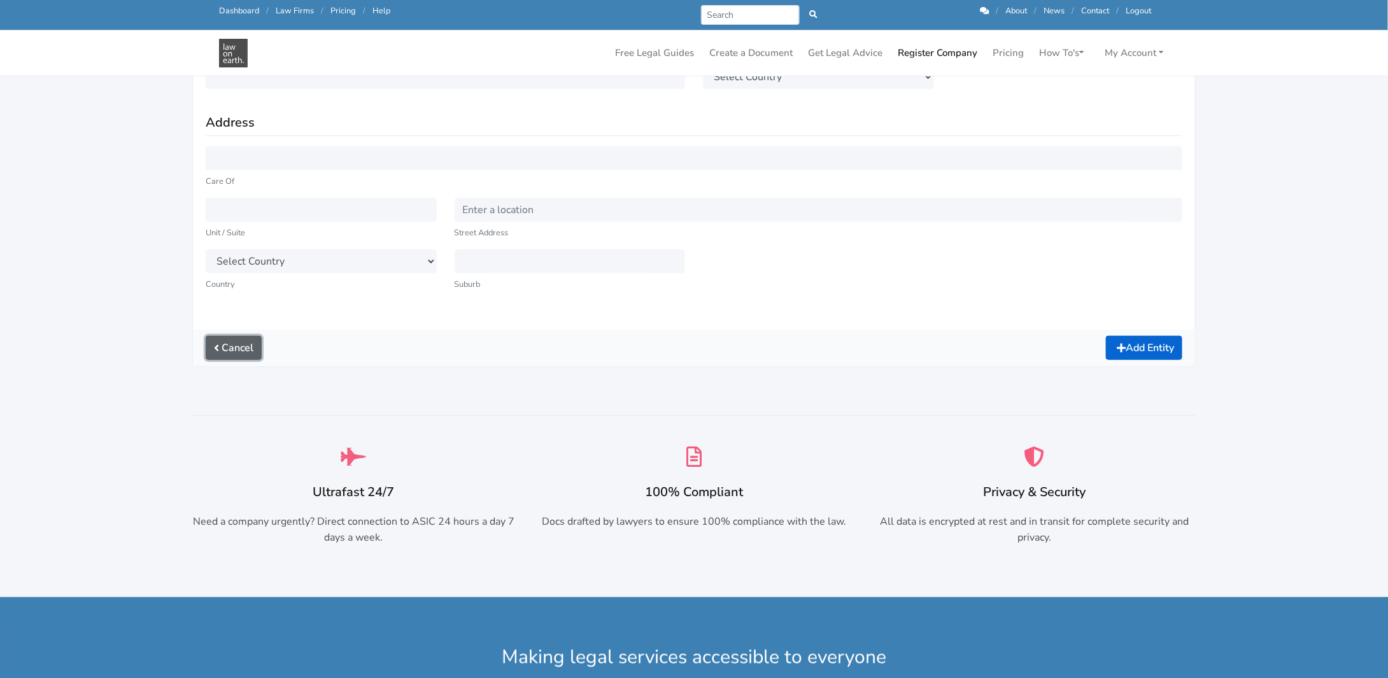
click at [221, 346] on link "Cancel" at bounding box center [234, 348] width 56 height 24
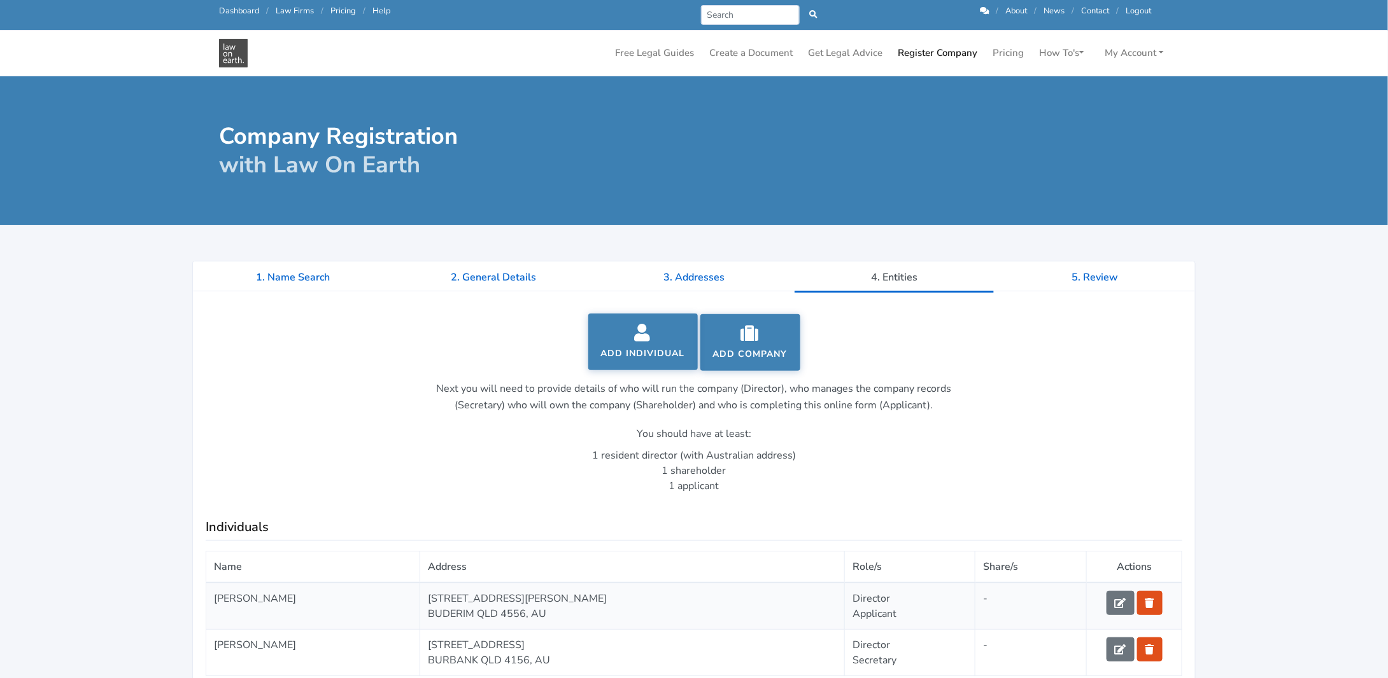
click at [624, 348] on link "Add Individual" at bounding box center [642, 342] width 109 height 57
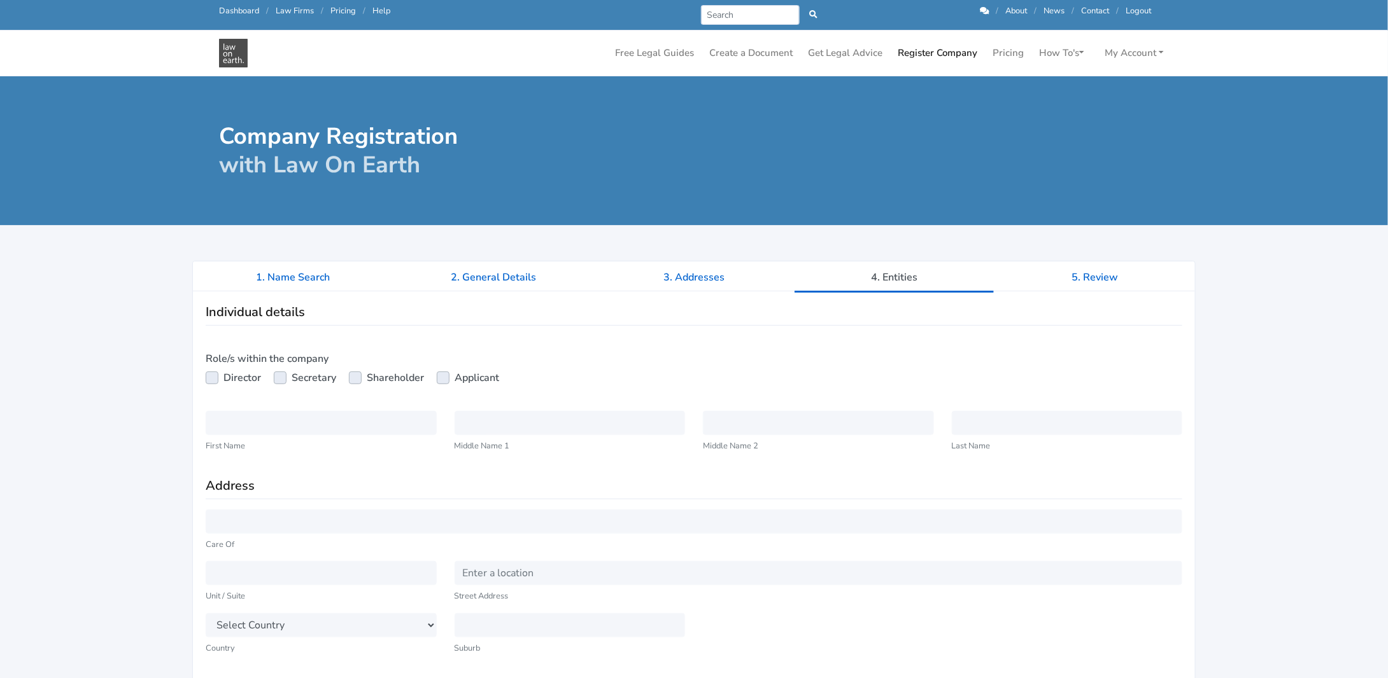
click at [367, 374] on label "Shareholder" at bounding box center [395, 377] width 57 height 15
click at [353, 374] on input "Shareholder" at bounding box center [354, 376] width 10 height 13
checkbox input "true"
click at [291, 423] on input "text" at bounding box center [321, 423] width 231 height 24
type input "Kirsten"
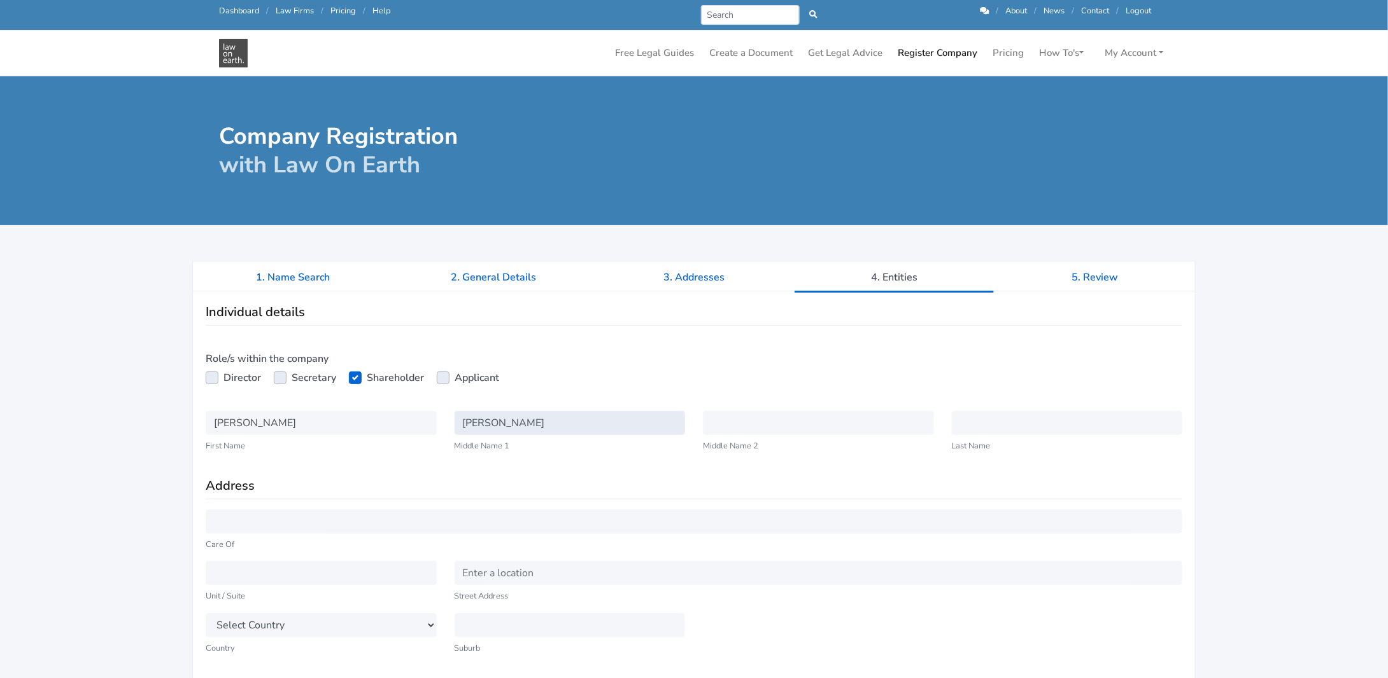
type input "Renee"
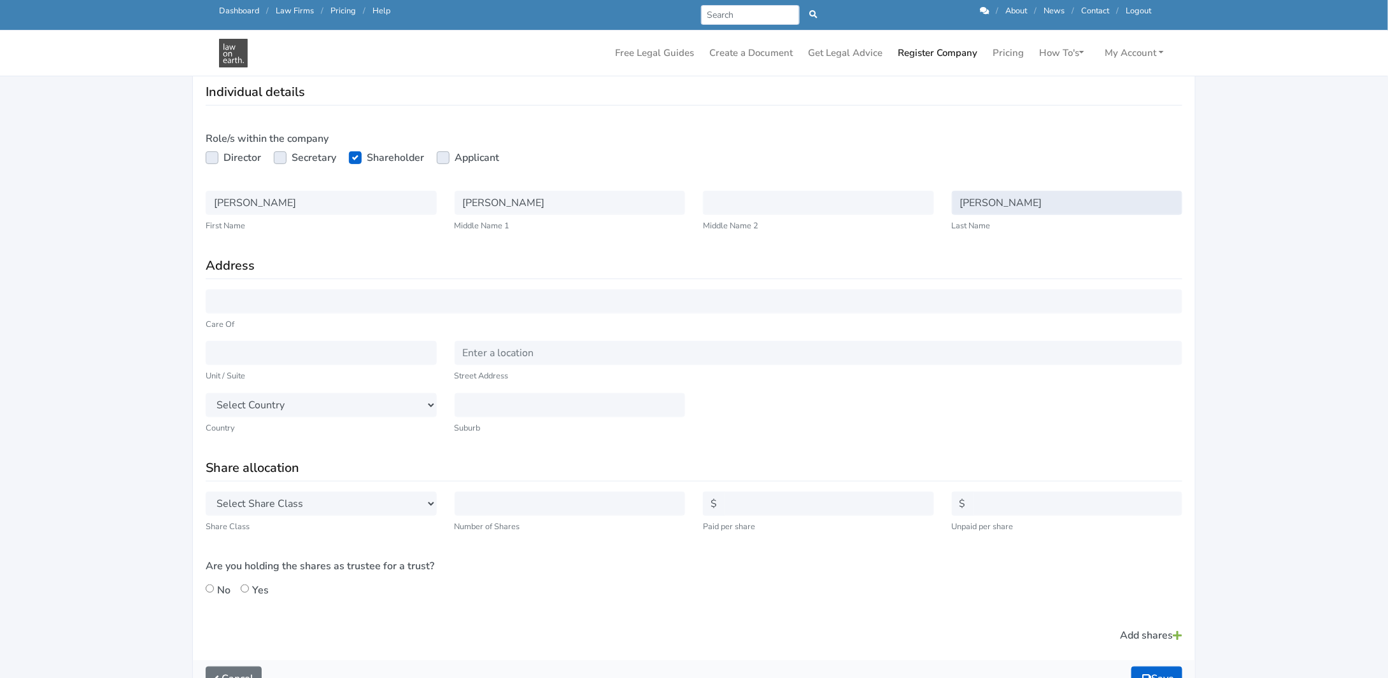
scroll to position [191, 0]
type input "Baird"
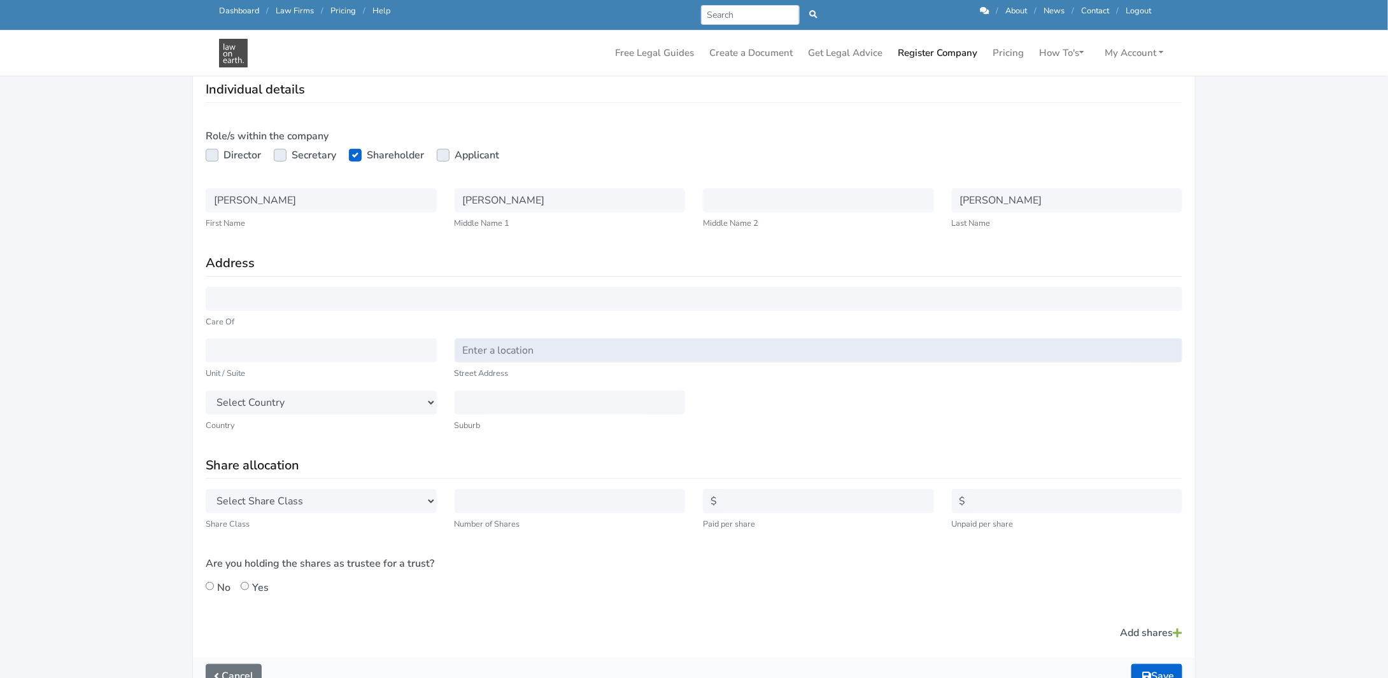
click at [489, 350] on input "text" at bounding box center [818, 351] width 728 height 24
type input "106 Jones Road"
select select "AU"
select select "QLD"
type input "Buderim"
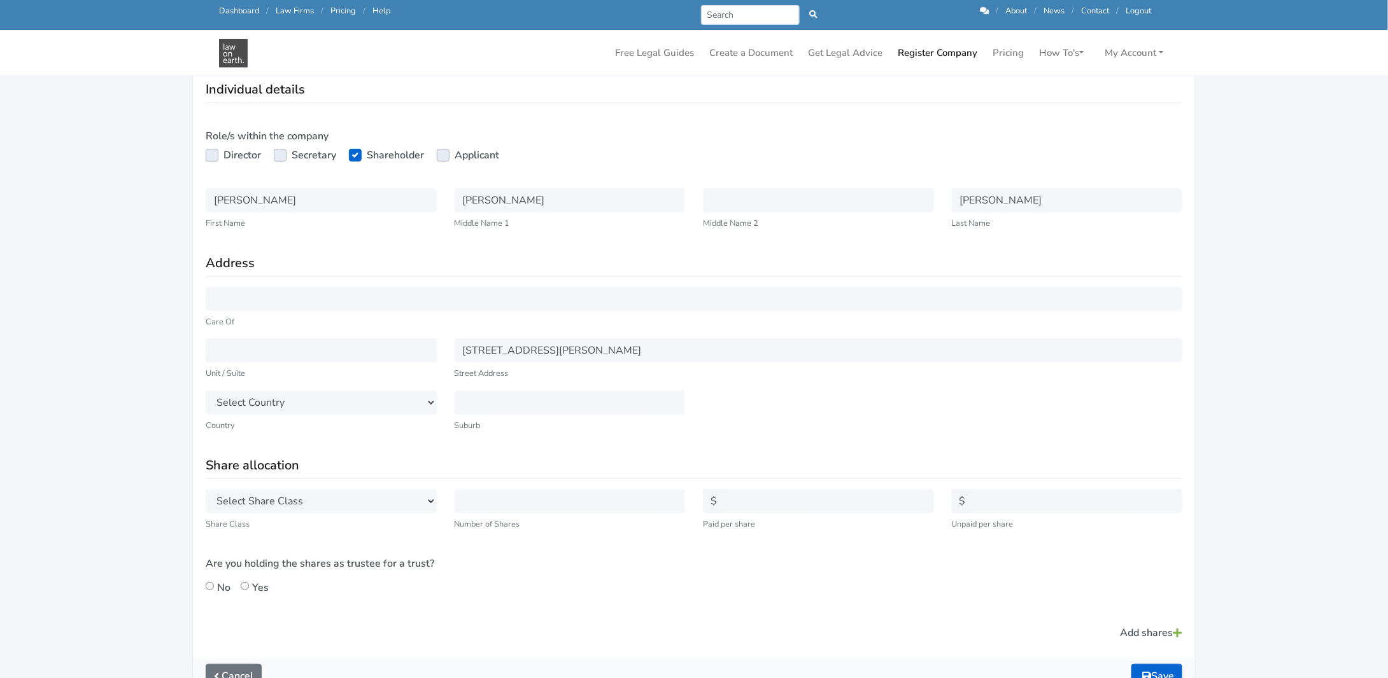
type input "4556"
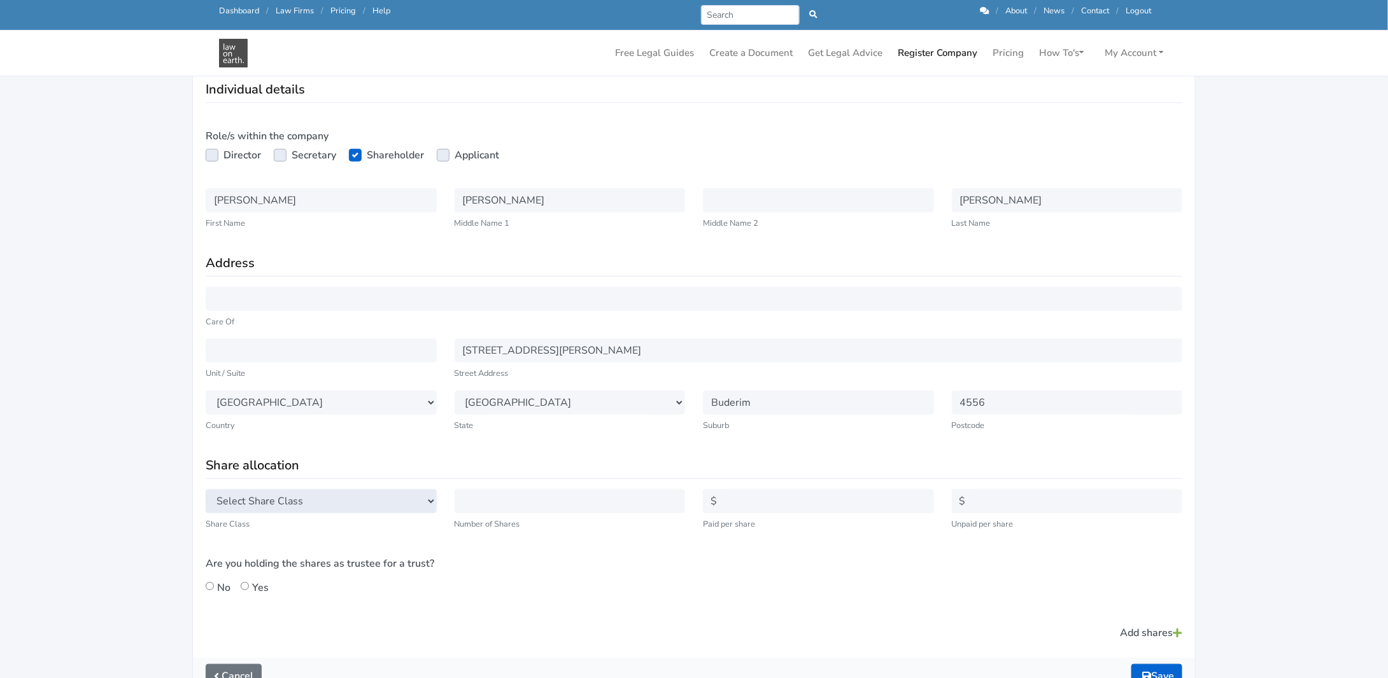
click at [360, 500] on select "Select Share Class Ordinary Class A Class B Class C Class D Class E Class F Cla…" at bounding box center [321, 501] width 231 height 24
select select "ORD"
click at [206, 489] on select "Select Share Class Ordinary Class A Class B Class C Class D Class E Class F Cla…" at bounding box center [321, 501] width 231 height 24
click at [509, 504] on input "text" at bounding box center [569, 501] width 231 height 24
type input "50"
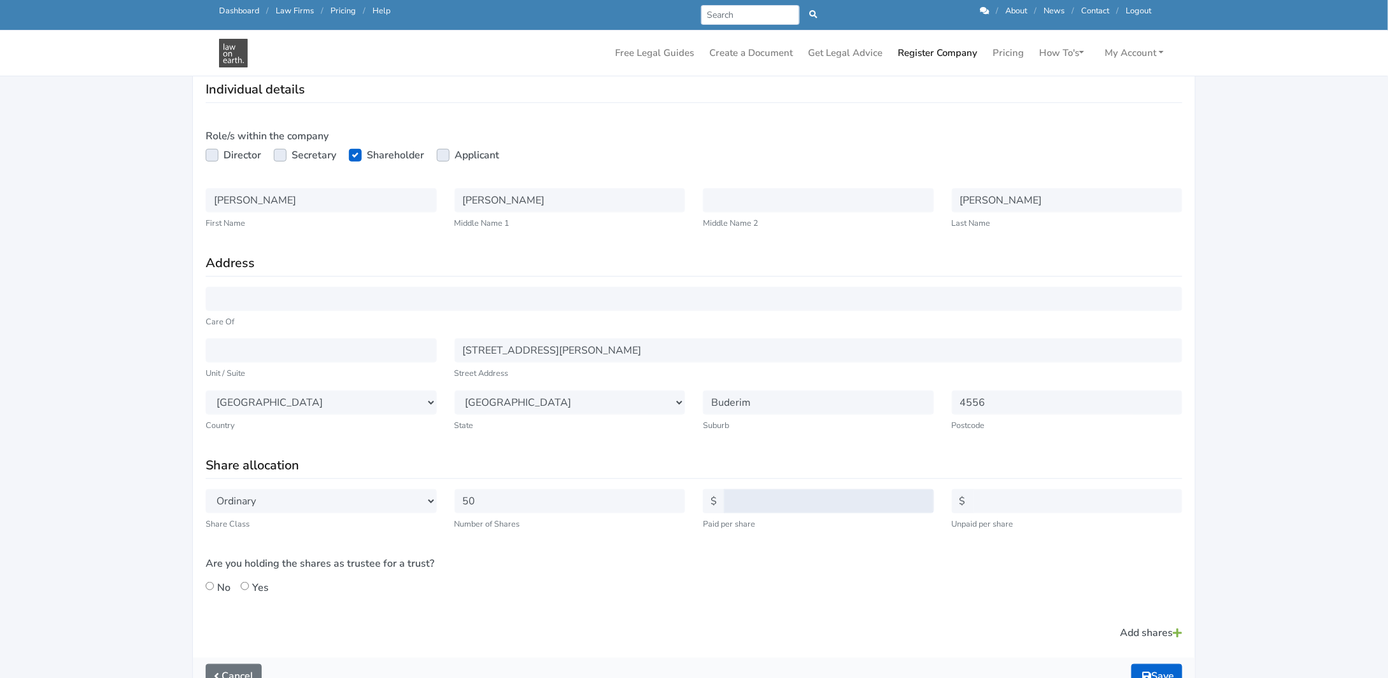
click at [750, 507] on input "text" at bounding box center [829, 501] width 210 height 24
type input "1"
click at [983, 502] on input "text" at bounding box center [1078, 501] width 210 height 24
type input "1"
click at [907, 555] on div "Select Share Class Ordinary Class A Class B Class C Class D Class E Class F Cla…" at bounding box center [694, 547] width 994 height 116
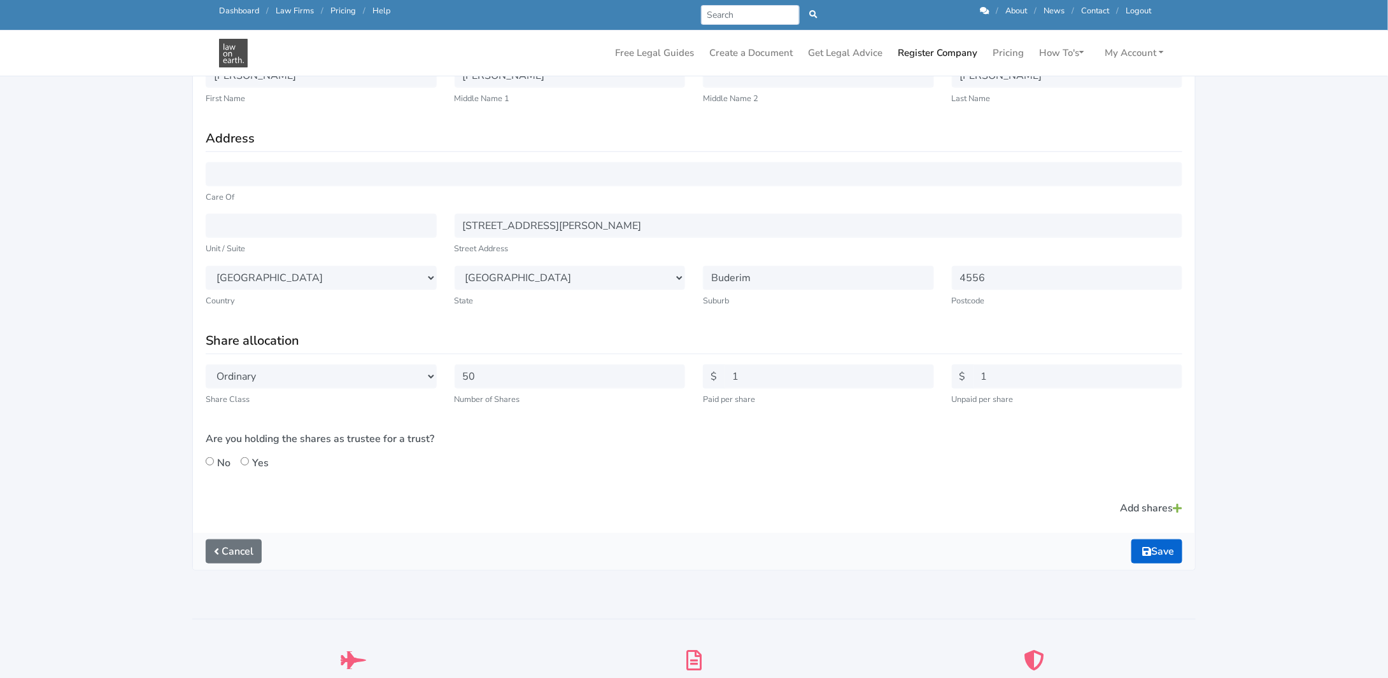
scroll to position [382, 0]
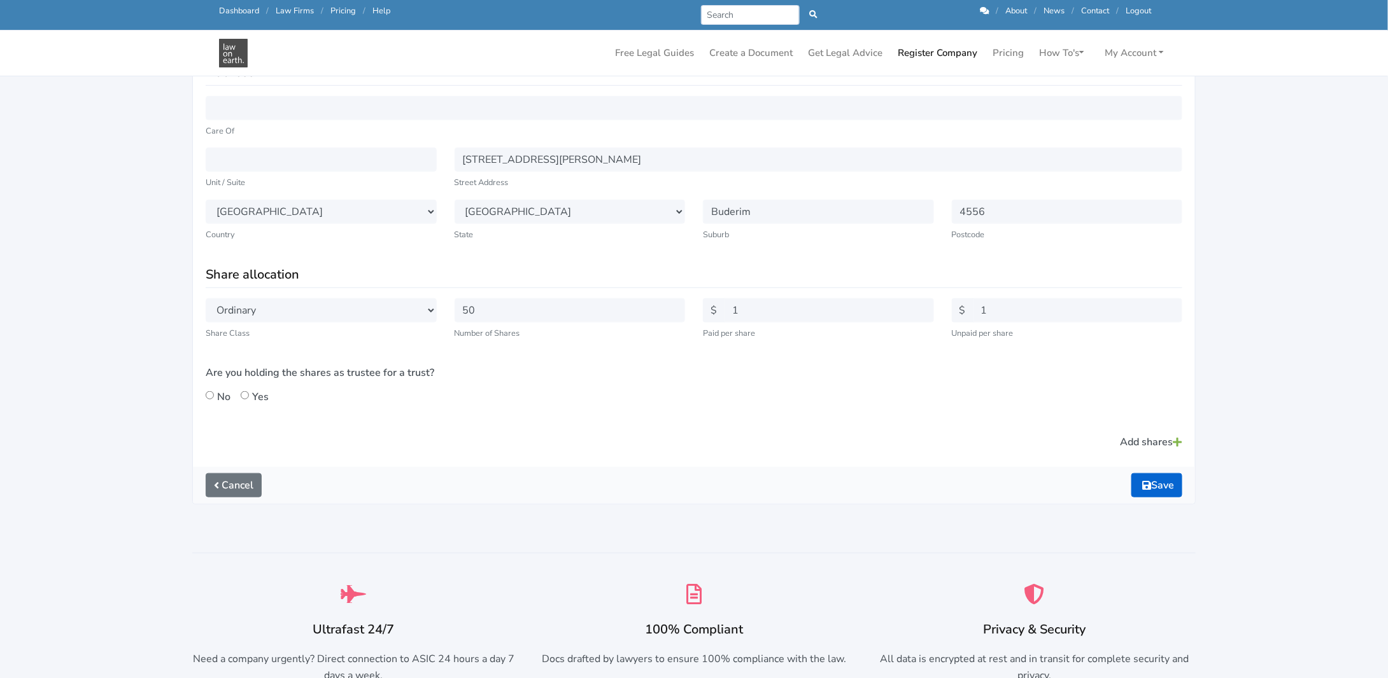
click at [242, 395] on input "Yes" at bounding box center [245, 395] width 8 height 8
radio input "true"
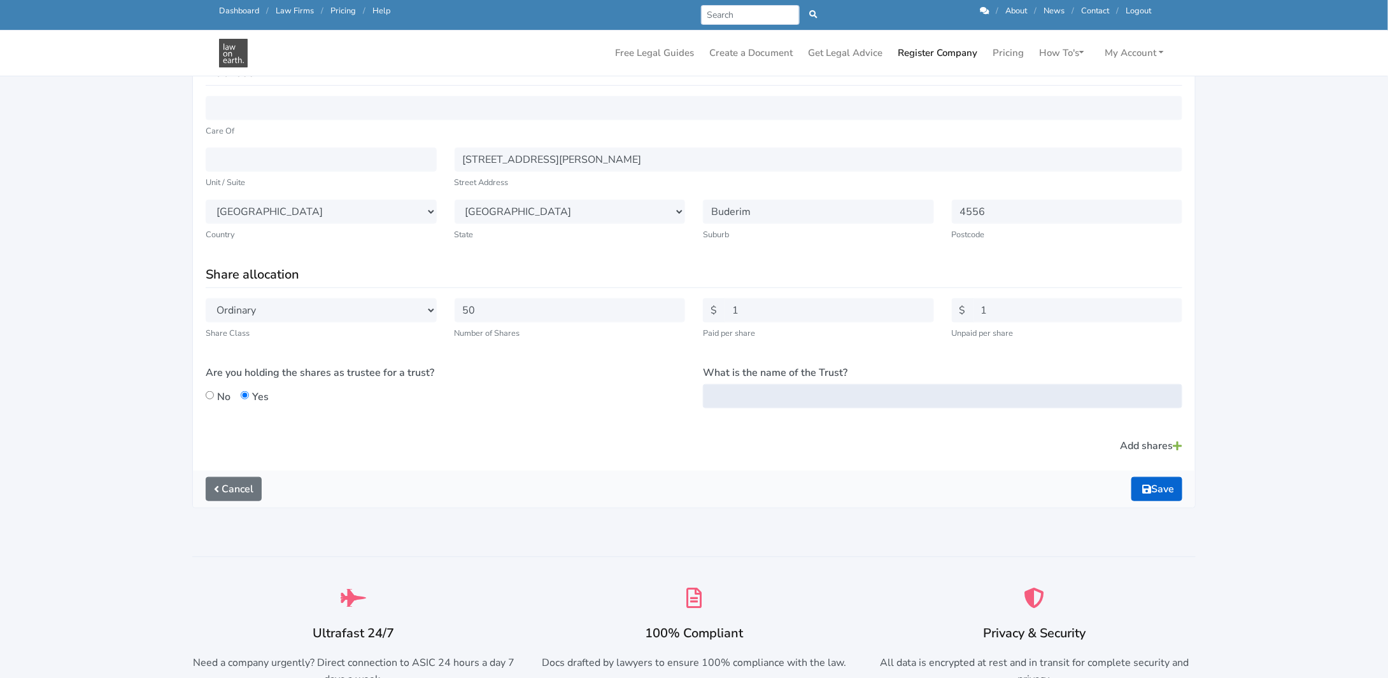
click at [726, 386] on input "What is the name of the Trust?" at bounding box center [942, 396] width 479 height 24
paste input "James Baird Discretionary Trust"
type input "James Baird Discretionary Trust"
click at [780, 435] on div "Add shares" at bounding box center [694, 446] width 994 height 24
click at [1161, 443] on link "Add shares" at bounding box center [1150, 446] width 63 height 24
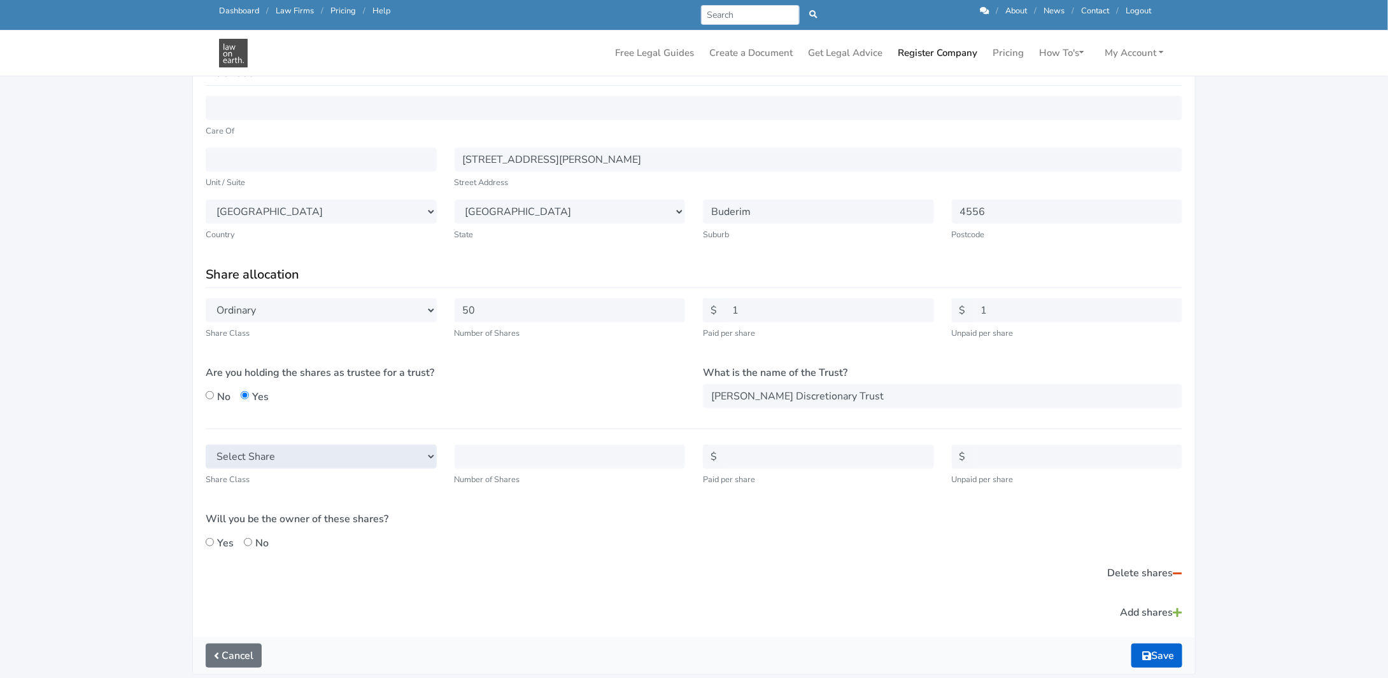
click at [428, 453] on select "Select Share Ordinary Class A Class B Class C Class D Class E Class F Class G C…" at bounding box center [321, 457] width 231 height 24
select select "A"
click at [206, 445] on select "Select Share Ordinary Class A Class B Class C Class D Class E Class F Class G C…" at bounding box center [321, 457] width 231 height 24
click at [524, 461] on input "text" at bounding box center [569, 457] width 231 height 24
type input "111"
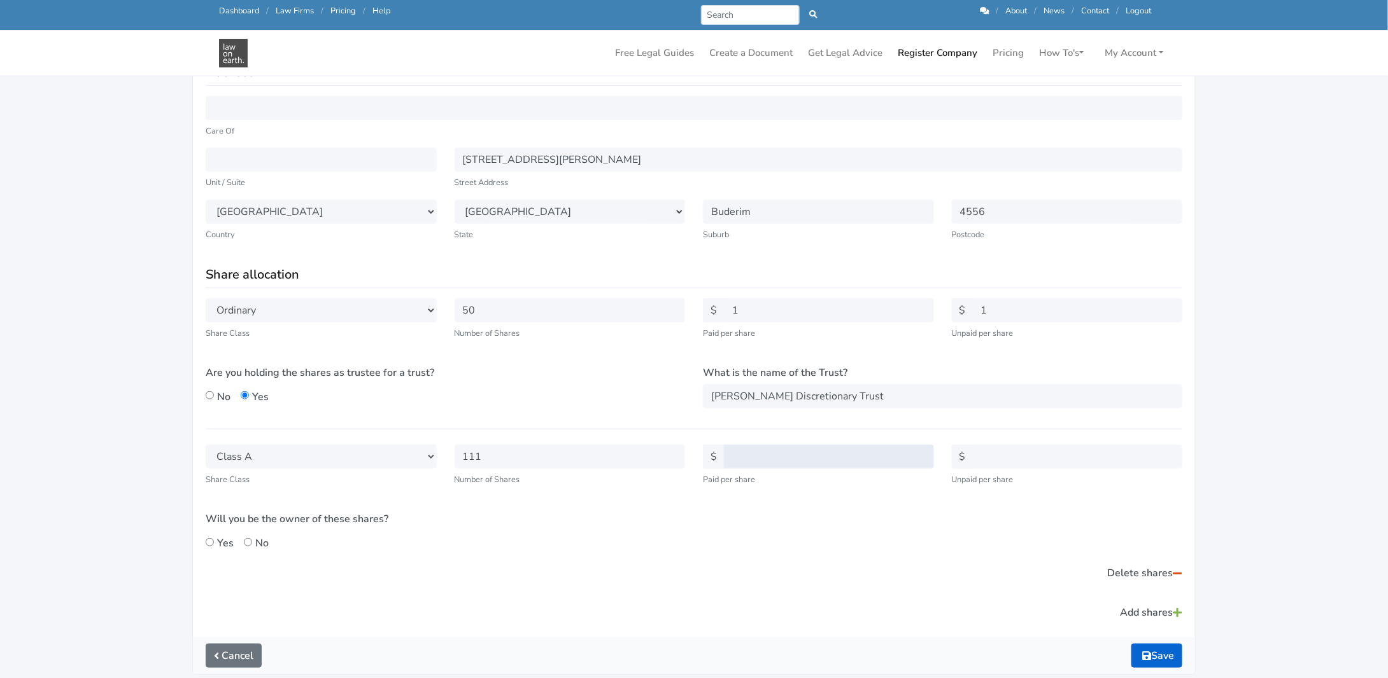
click at [735, 459] on input "text" at bounding box center [829, 457] width 210 height 24
type input "1"
click at [999, 455] on input "text" at bounding box center [1078, 457] width 210 height 24
type input "0"
click at [995, 310] on input "1" at bounding box center [1078, 311] width 210 height 24
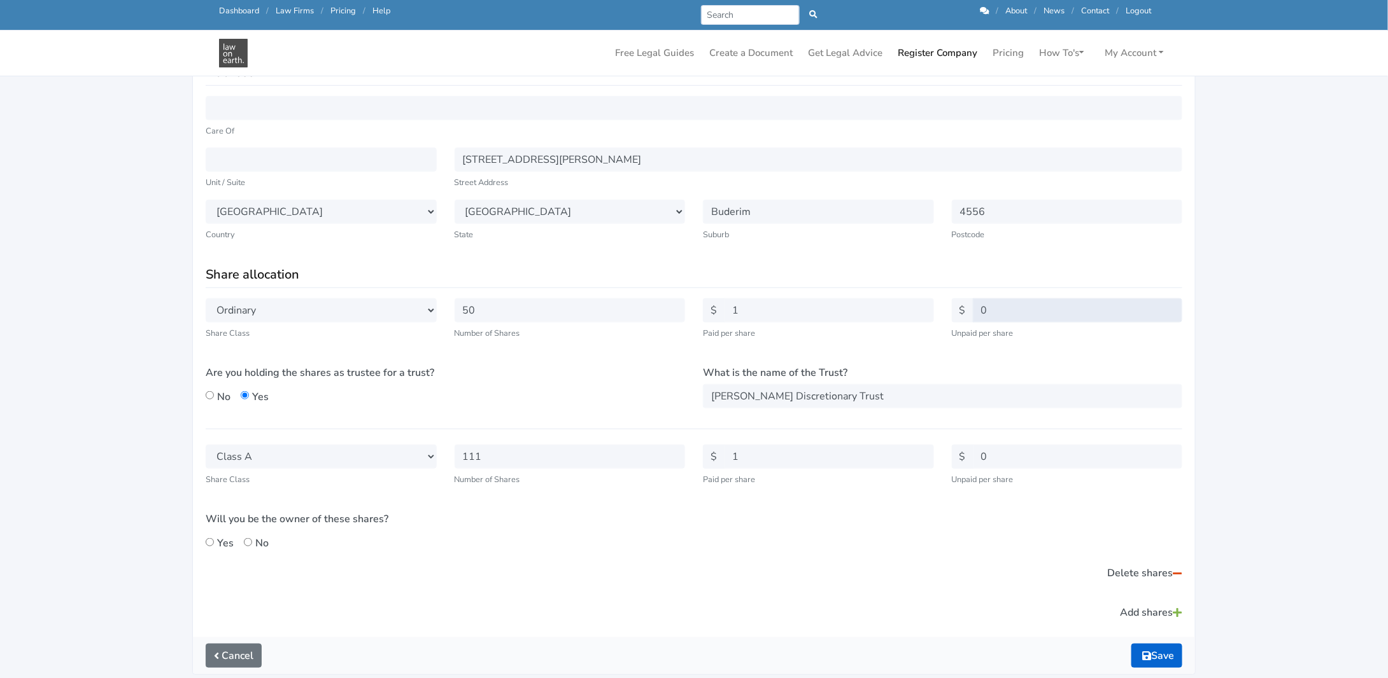
type input "0"
drag, startPoint x: 932, startPoint y: 611, endPoint x: 940, endPoint y: 589, distance: 23.2
click at [932, 604] on div "Add shares" at bounding box center [694, 613] width 994 height 24
click at [246, 542] on input "Yes" at bounding box center [248, 542] width 8 height 8
radio input "true"
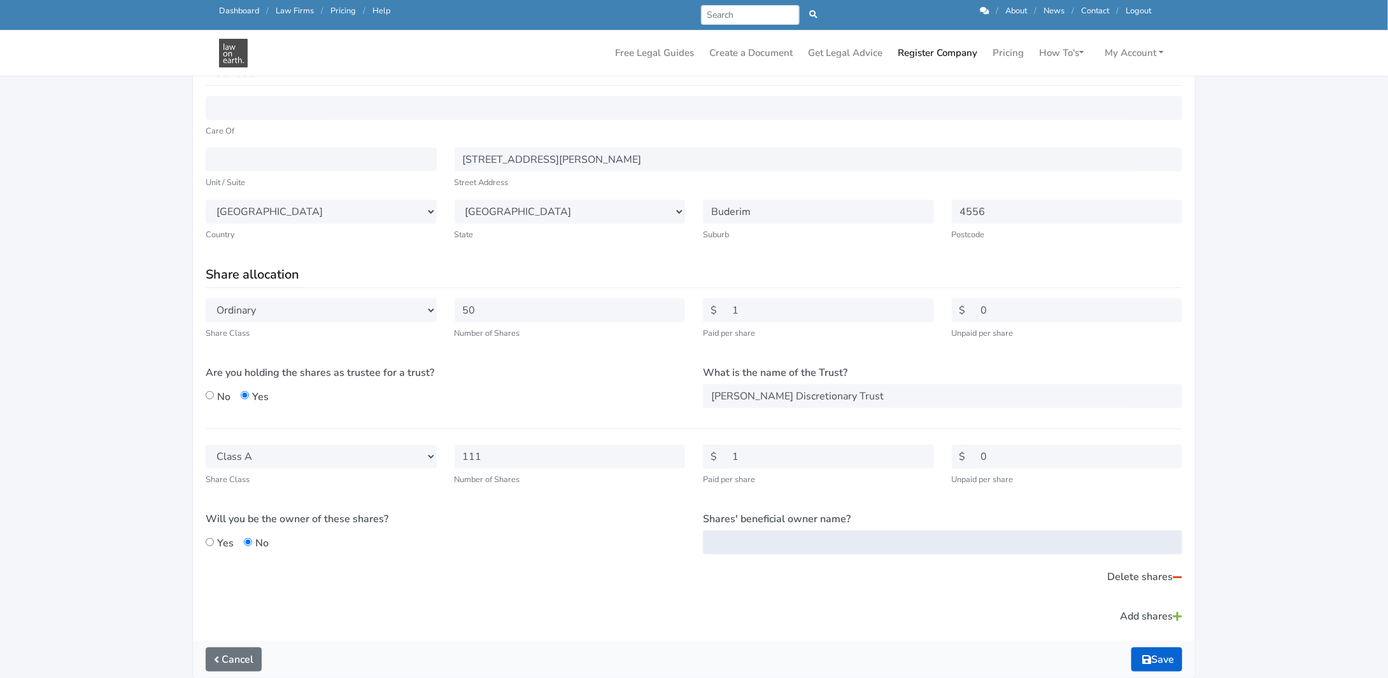
click at [743, 542] on input "What is the name of the Trust?" at bounding box center [942, 543] width 479 height 24
drag, startPoint x: 862, startPoint y: 390, endPoint x: 628, endPoint y: 390, distance: 234.9
click at [628, 390] on div "Select Share Class Ordinary Class A Class B Class C Class D Class E Class F Cla…" at bounding box center [694, 359] width 994 height 120
click at [725, 531] on input "What is the name of the Trust?" at bounding box center [942, 543] width 479 height 24
paste input "James Baird Discretionary Trust"
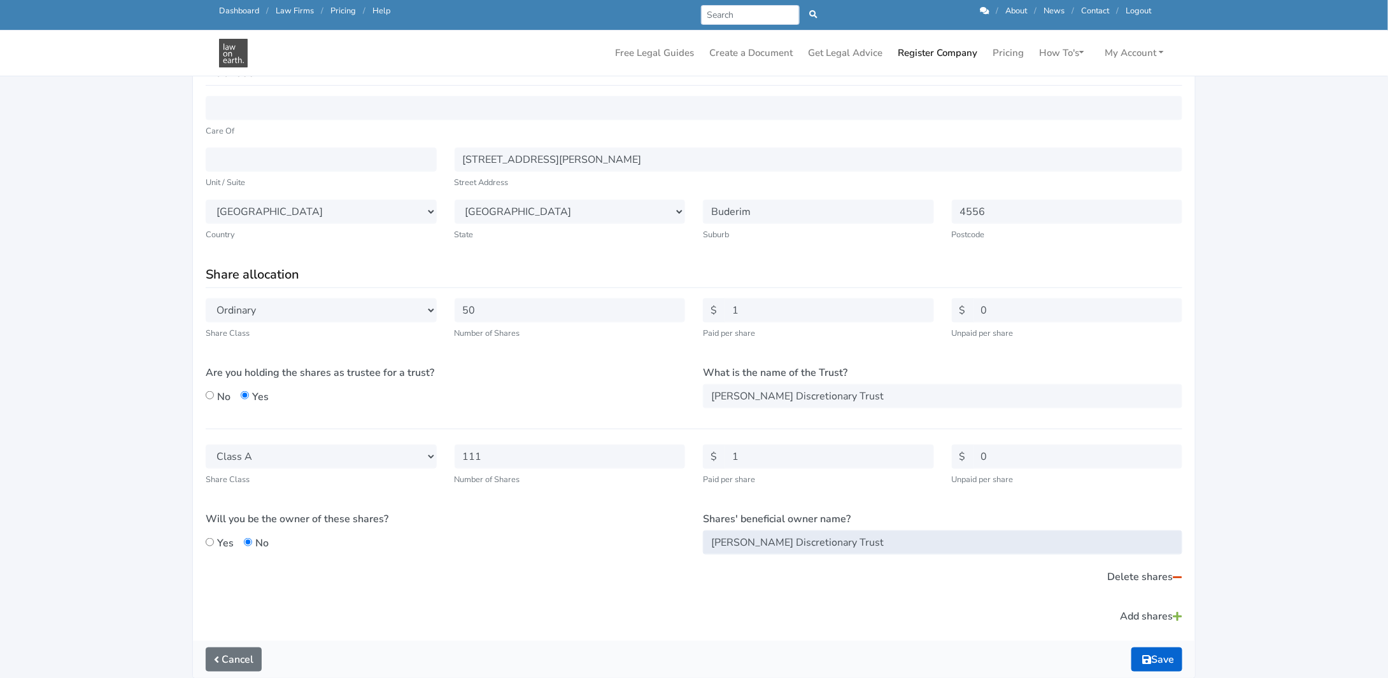
type input "James Baird Discretionary Trust"
click at [706, 586] on div "Delete shares" at bounding box center [694, 577] width 994 height 24
click at [1154, 656] on button "Save" at bounding box center [1156, 660] width 51 height 24
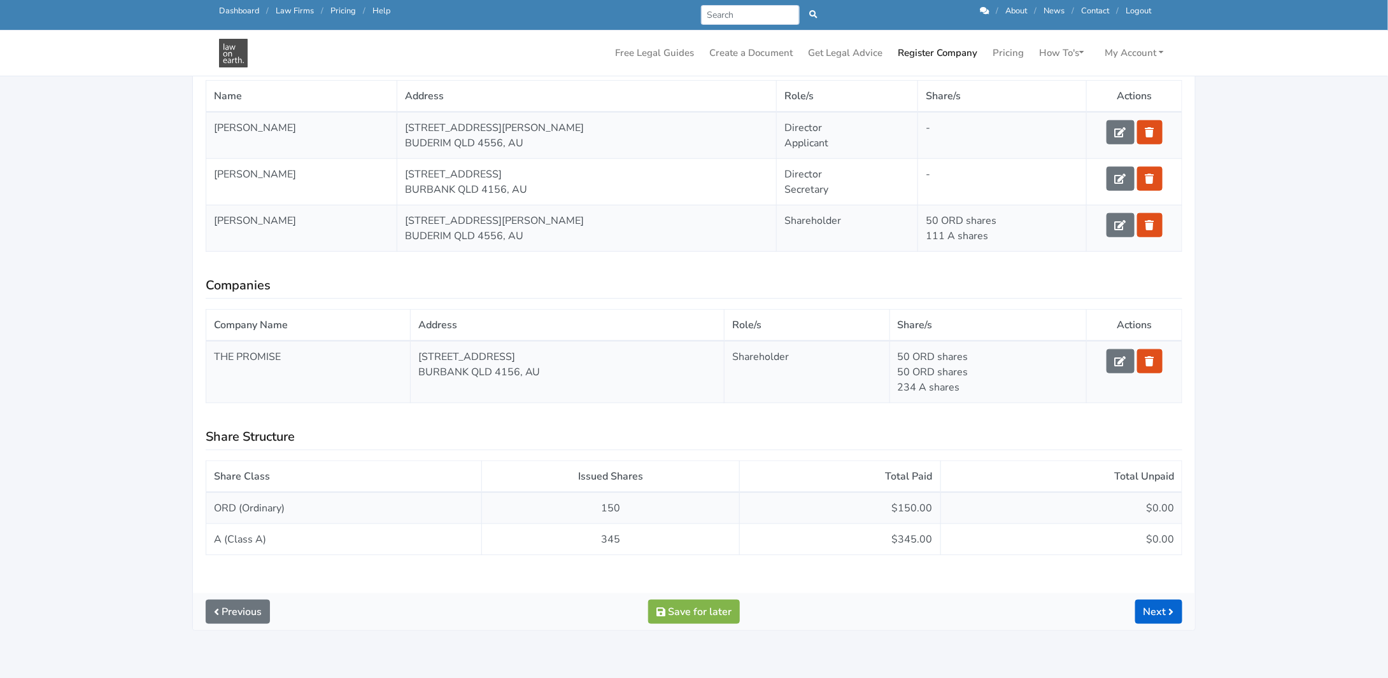
scroll to position [446, 0]
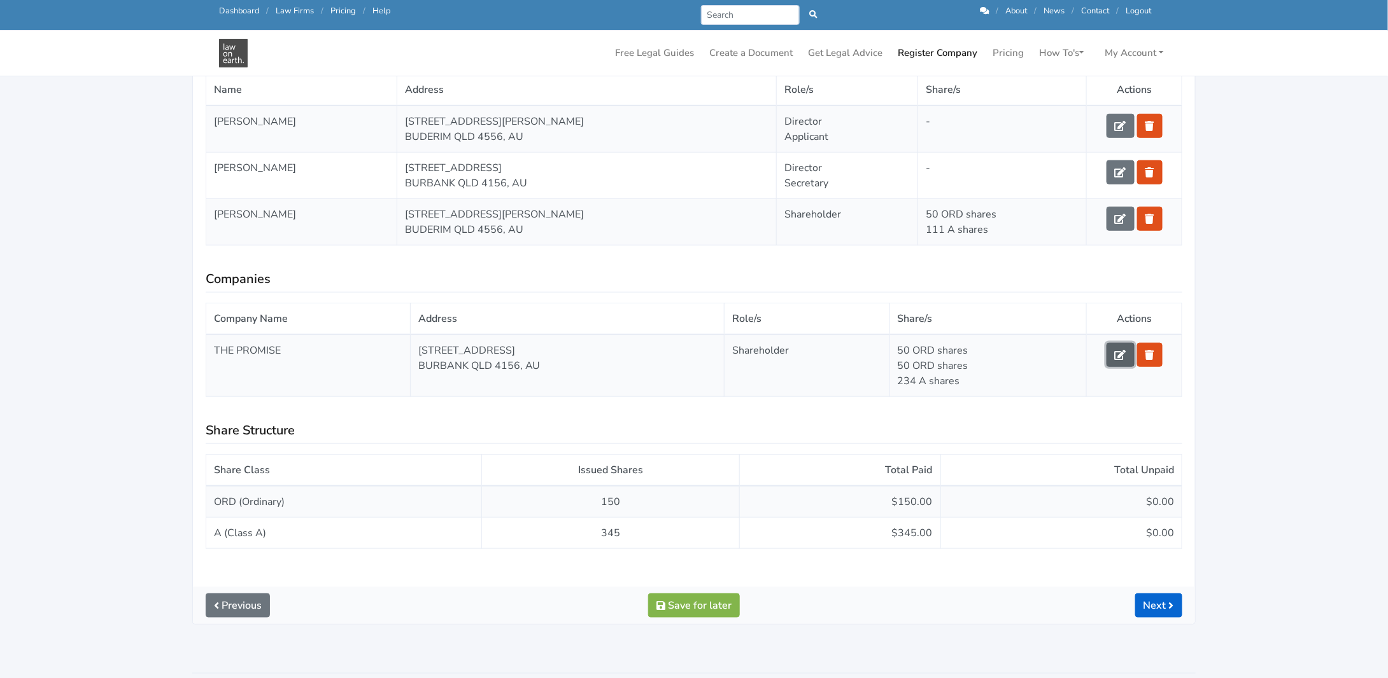
click at [1121, 351] on icon at bounding box center [1119, 355] width 11 height 10
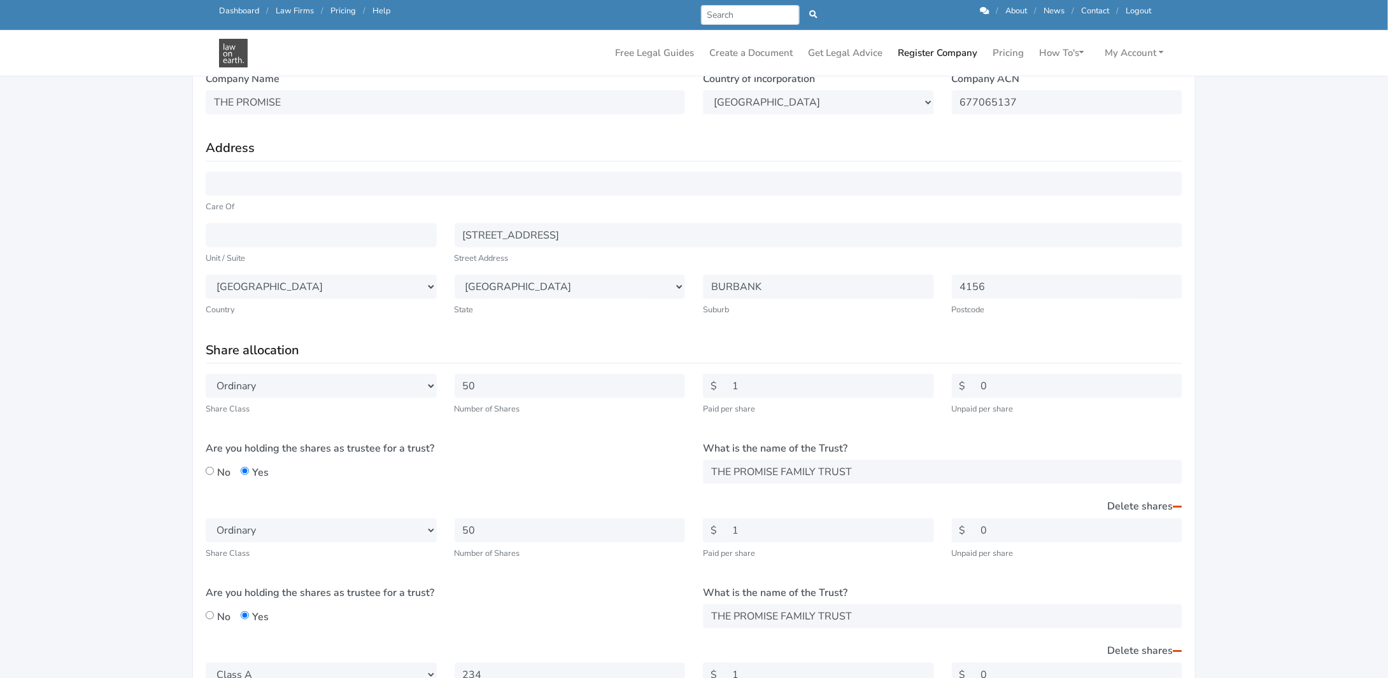
scroll to position [318, 0]
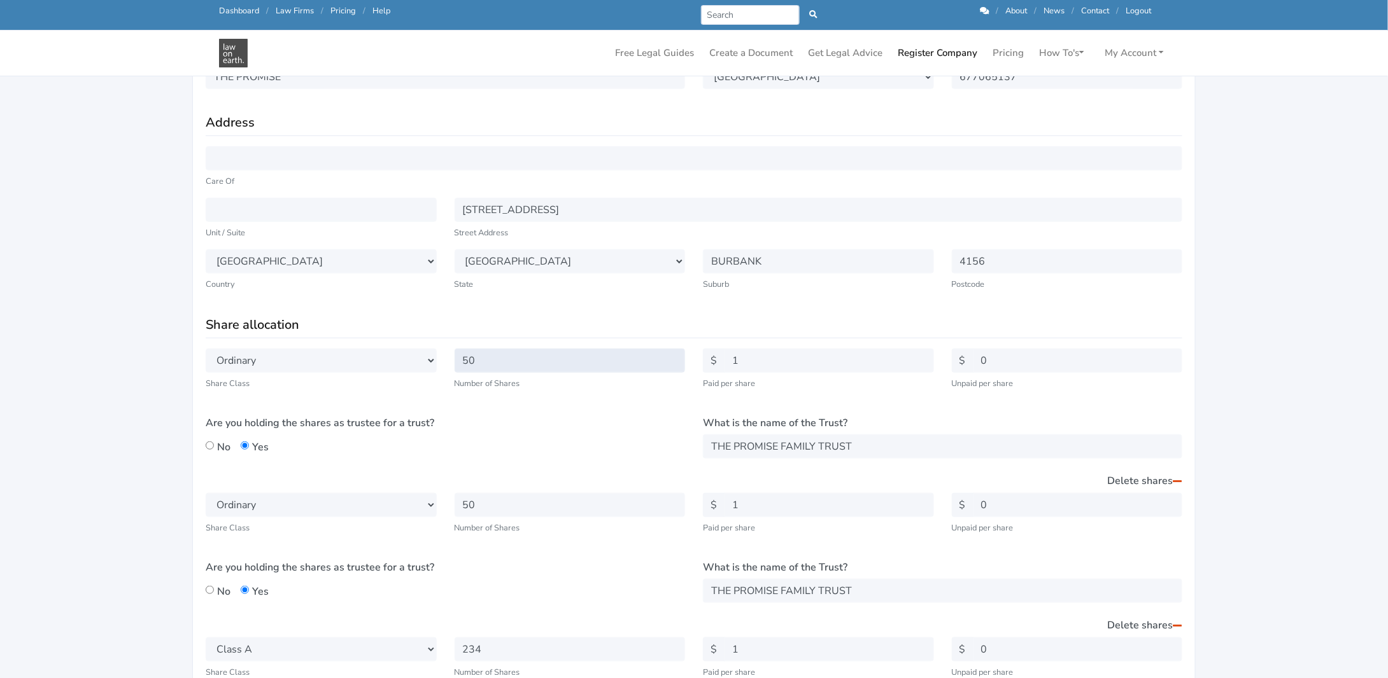
click at [497, 358] on input "50" at bounding box center [569, 361] width 231 height 24
type input "5"
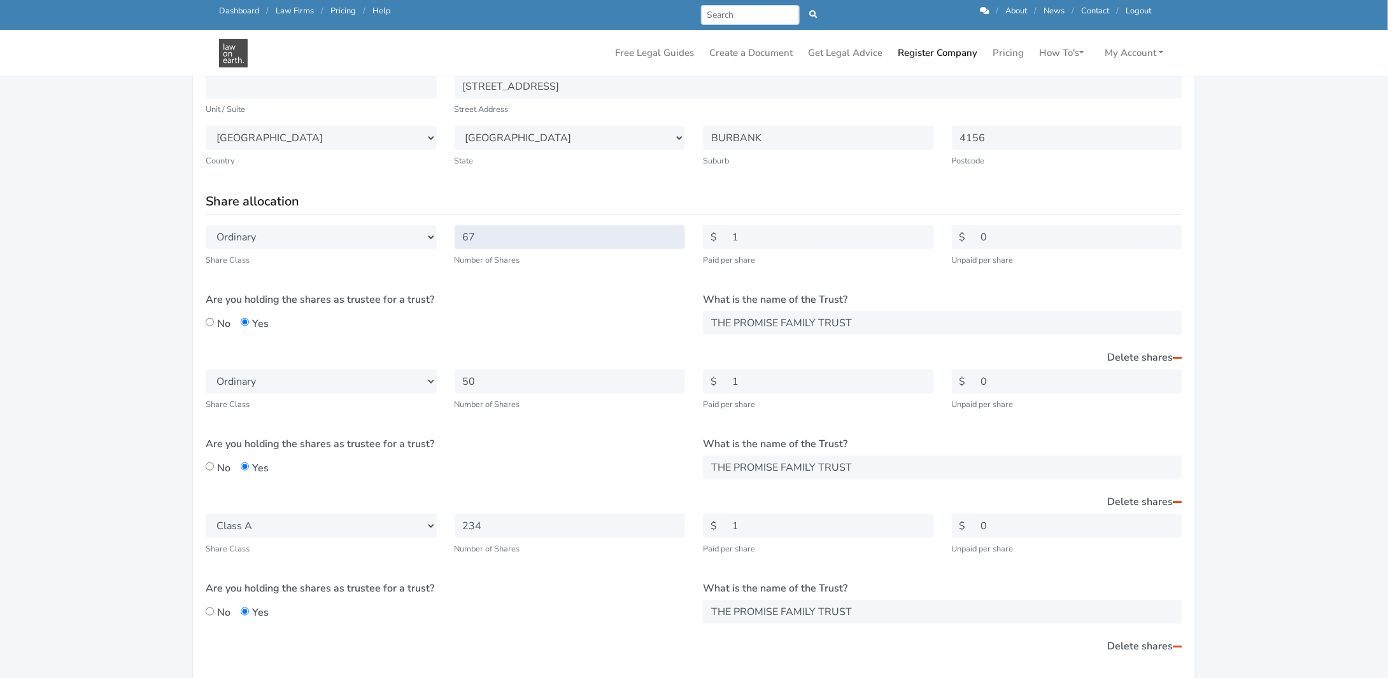
scroll to position [446, 0]
type input "67"
click at [1139, 497] on link "Delete shares" at bounding box center [1144, 498] width 76 height 24
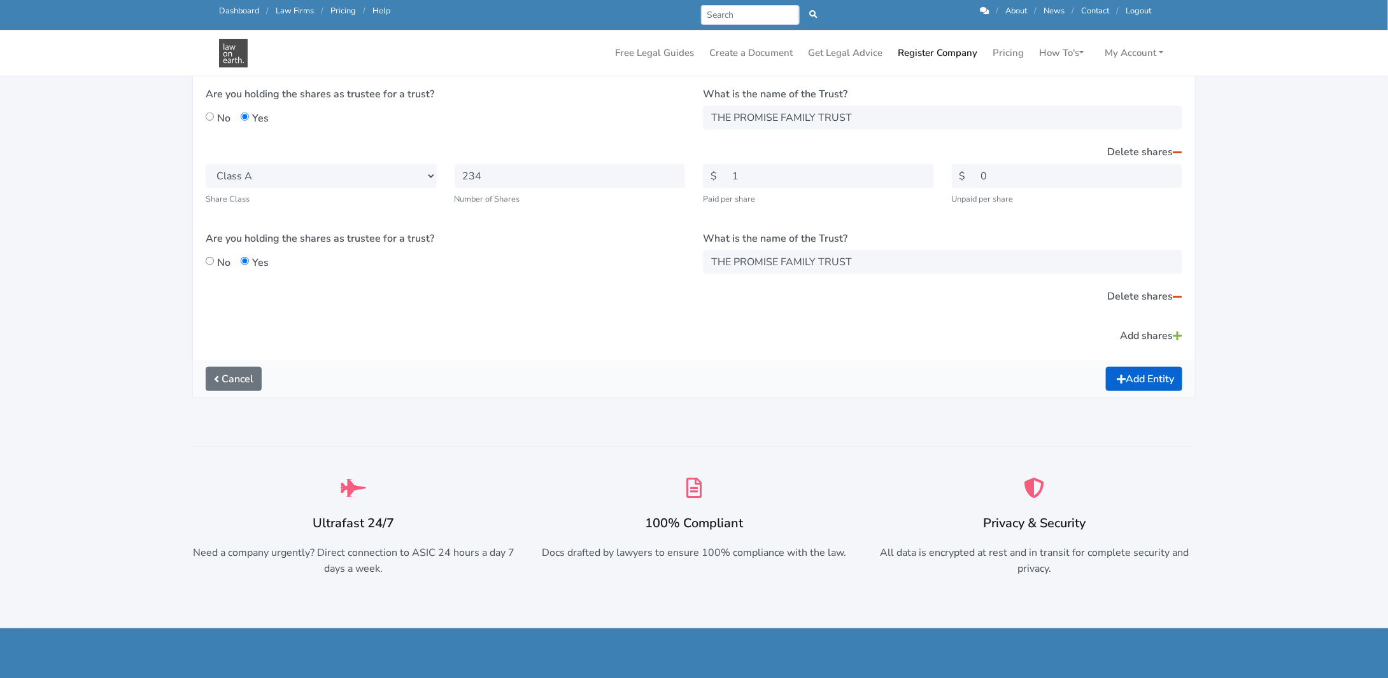
scroll to position [509, 0]
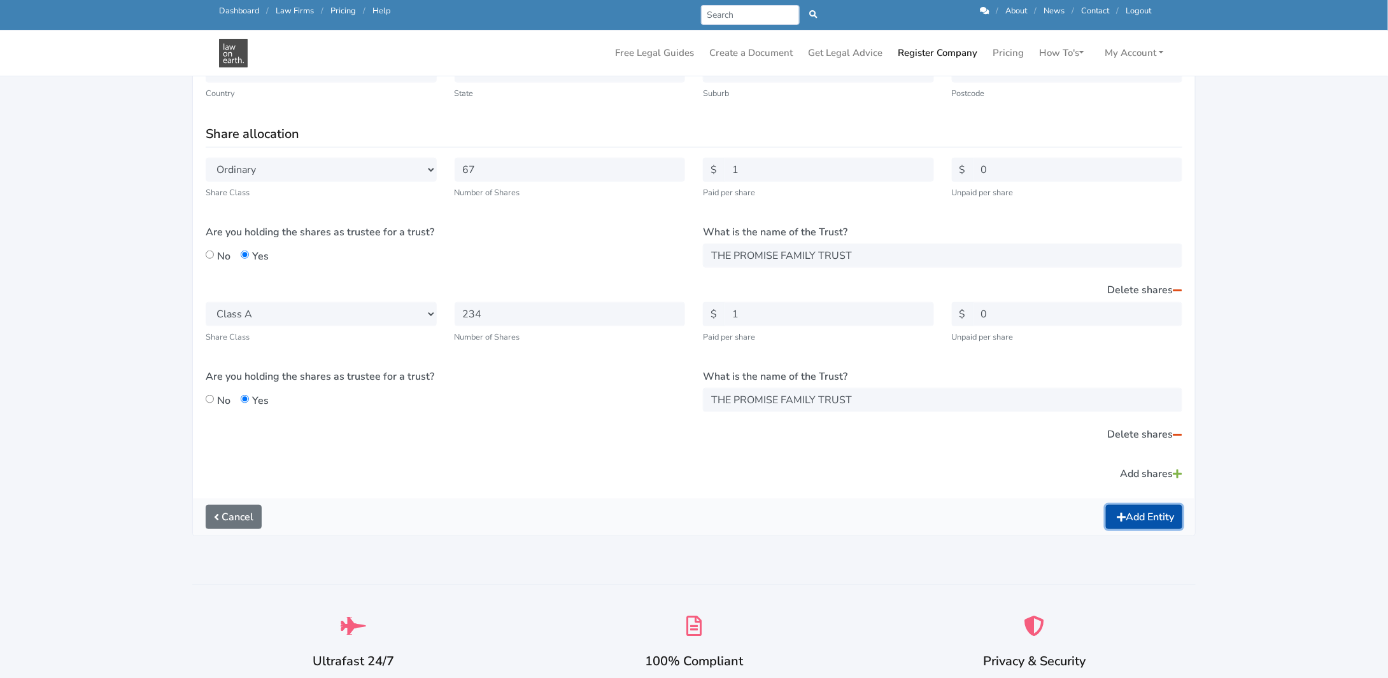
click at [1136, 516] on button "Add Entity" at bounding box center [1144, 517] width 76 height 24
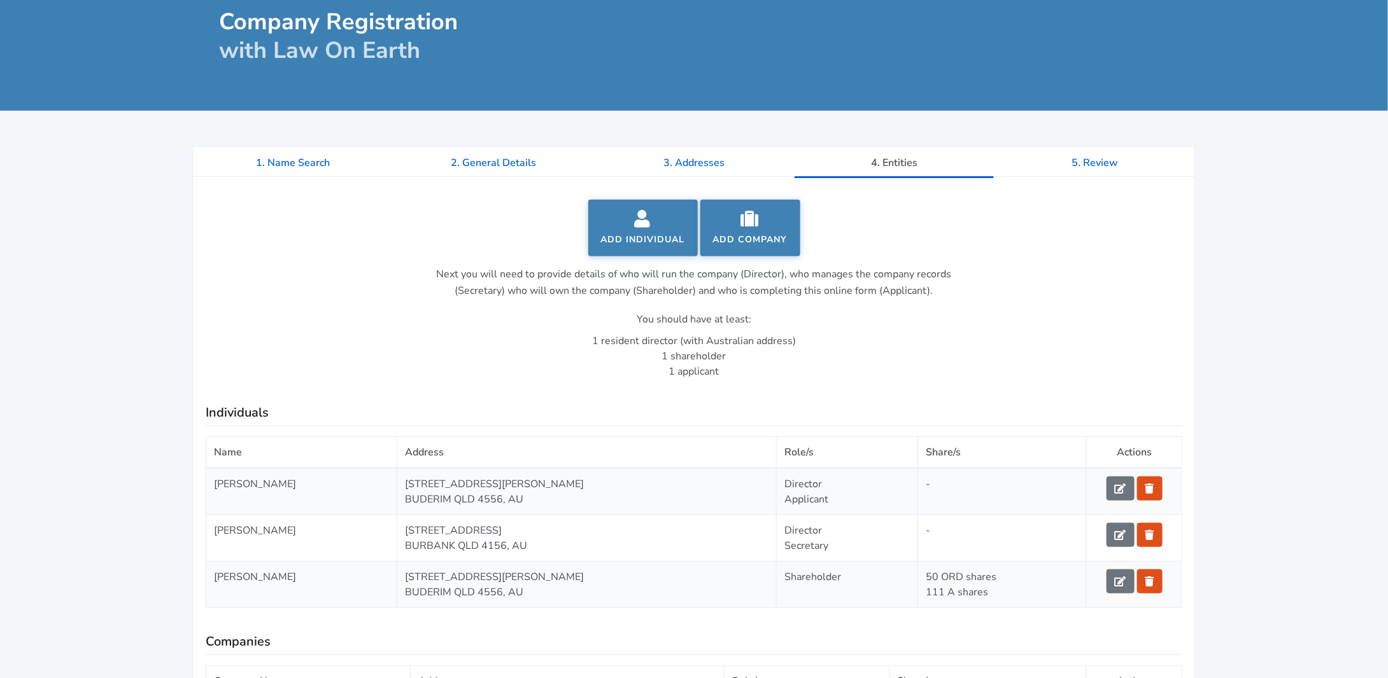
scroll to position [191, 0]
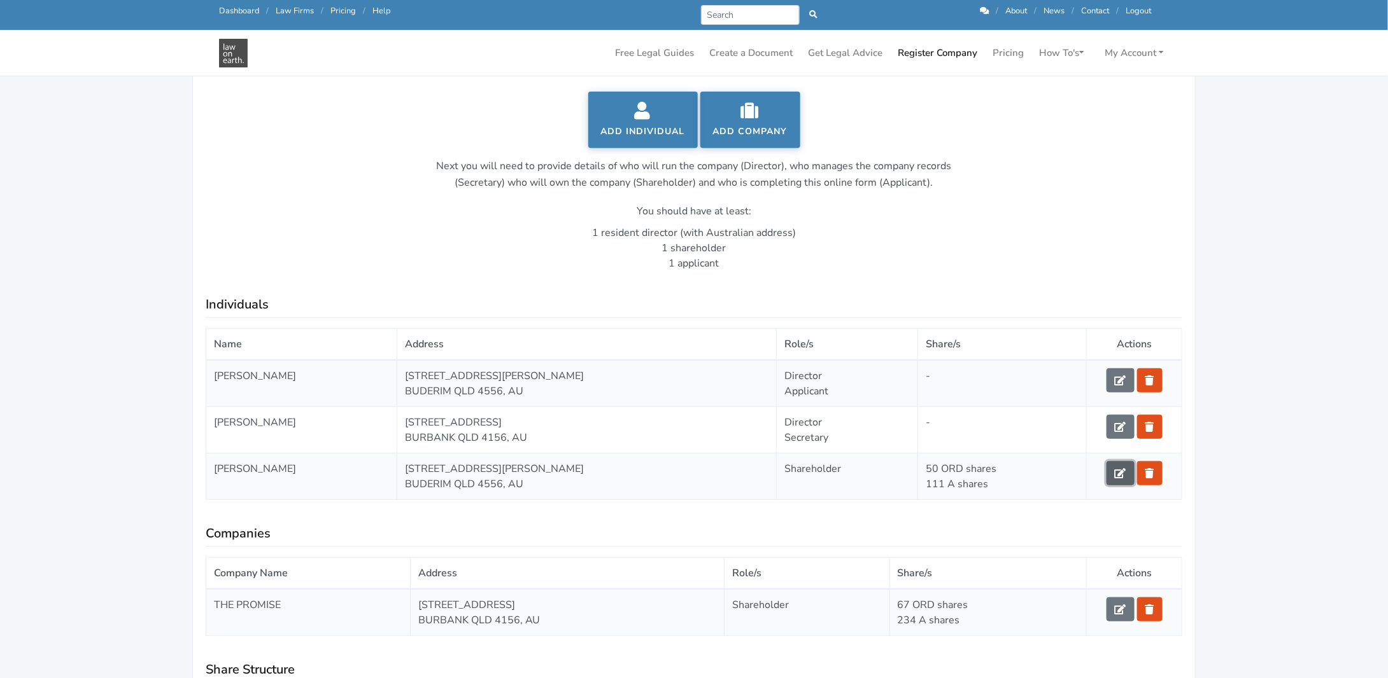
click at [1119, 470] on icon at bounding box center [1119, 473] width 11 height 10
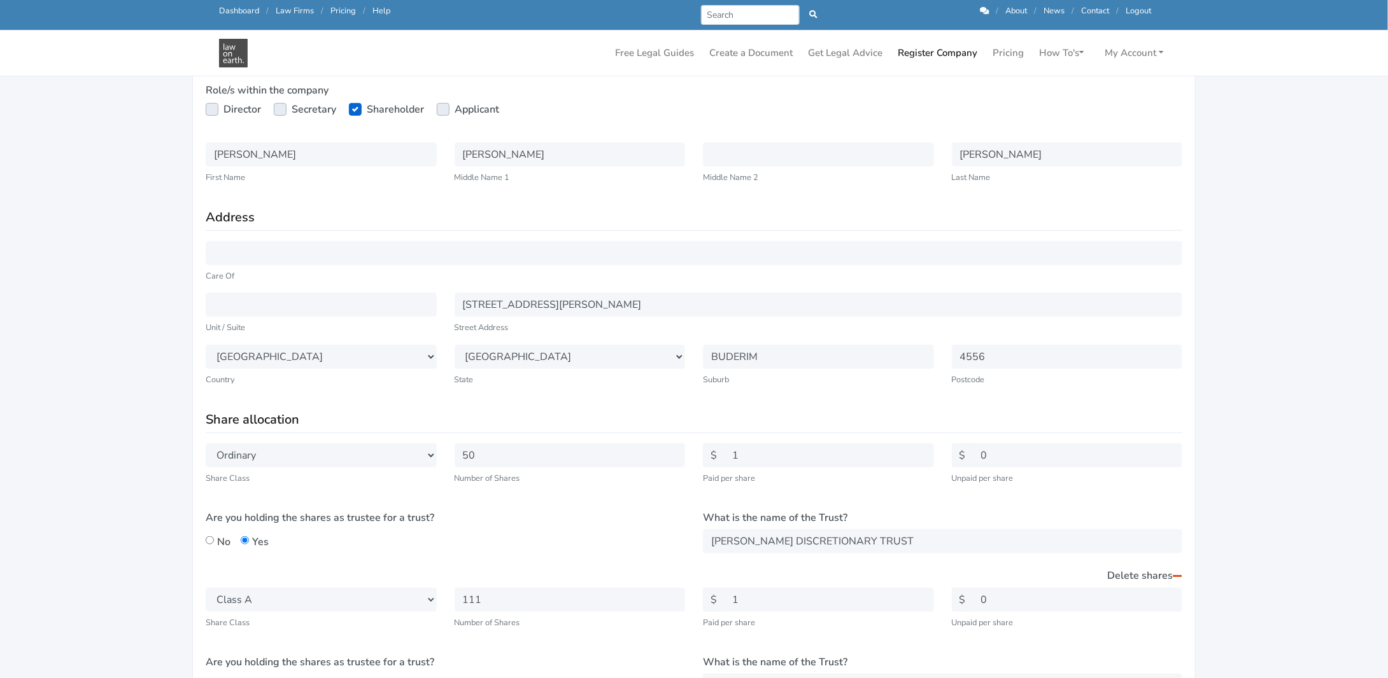
scroll to position [255, 0]
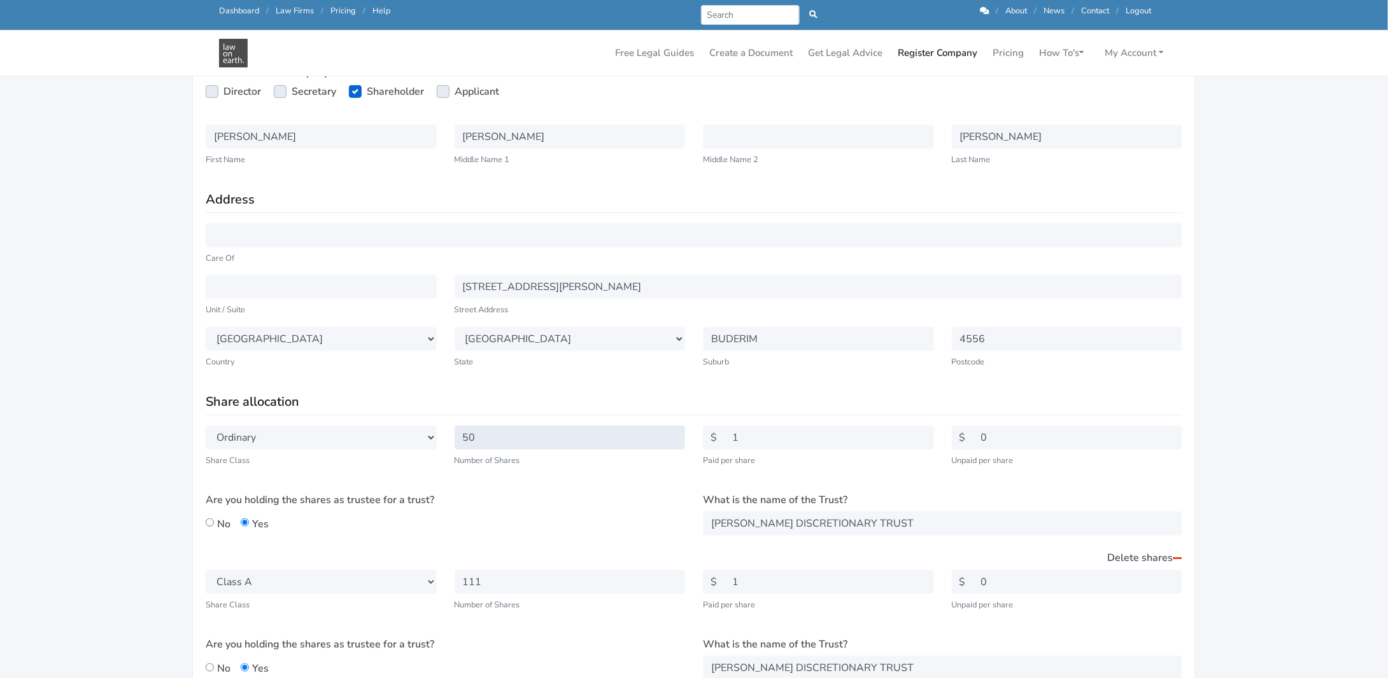
click at [503, 430] on input "50" at bounding box center [569, 438] width 231 height 24
type input "5"
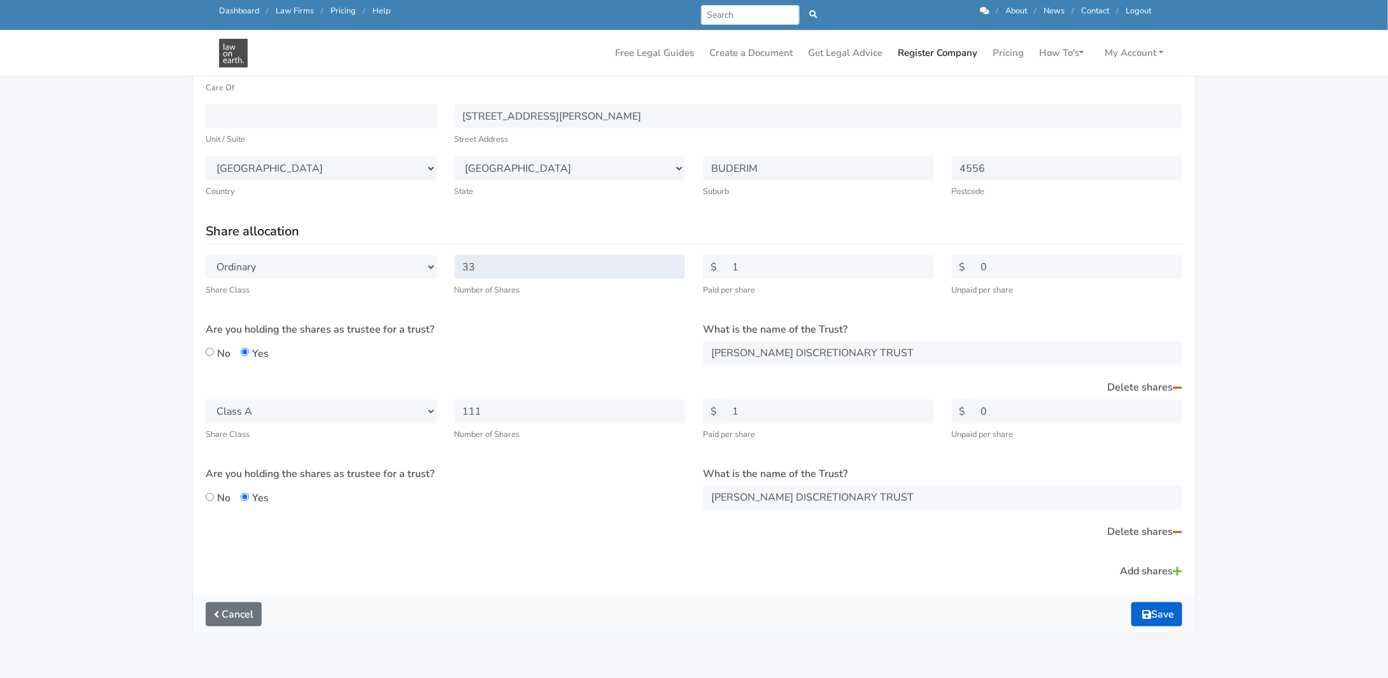
scroll to position [573, 0]
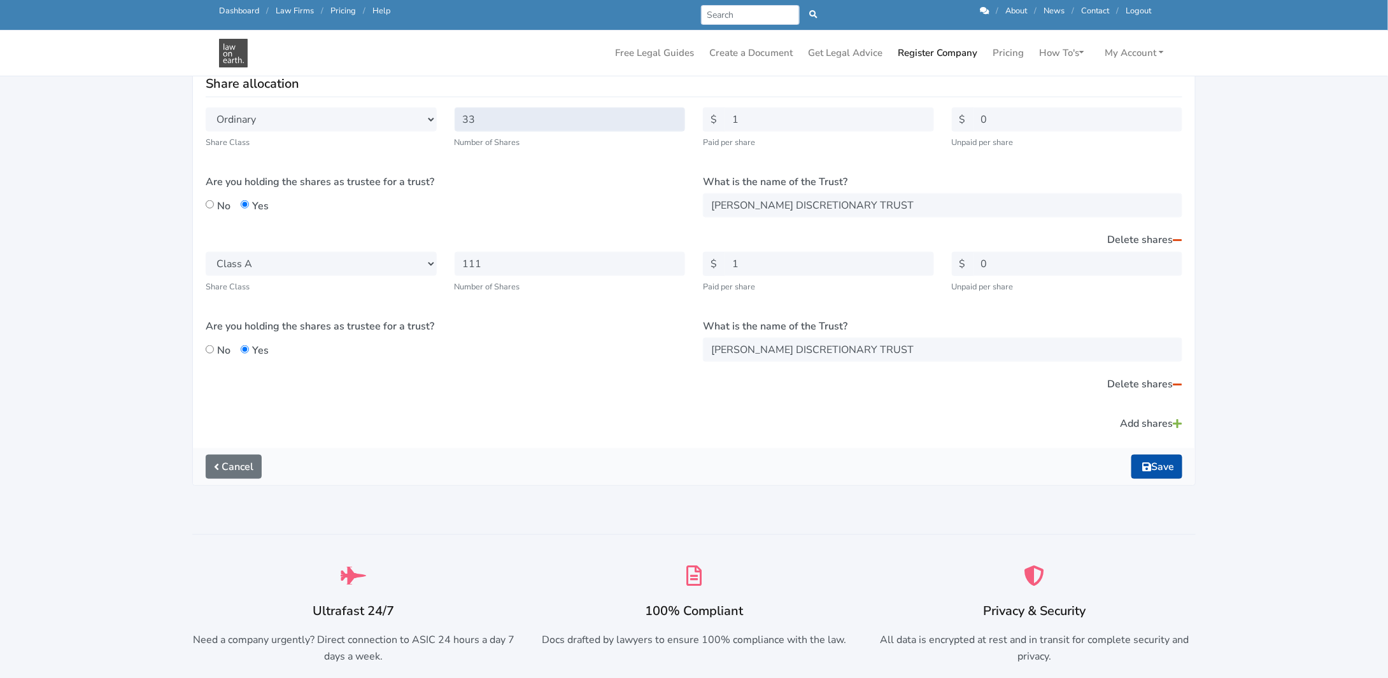
type input "33"
click at [1174, 463] on button "Save" at bounding box center [1156, 467] width 51 height 24
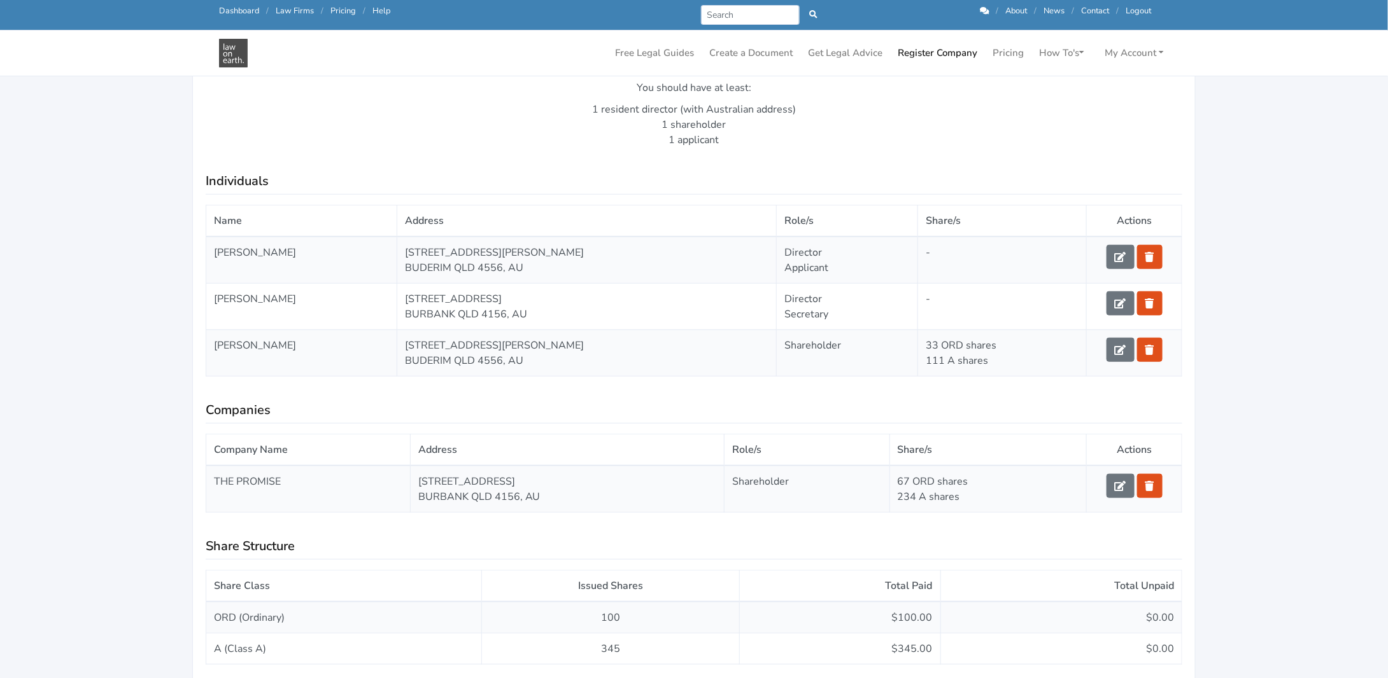
scroll to position [382, 0]
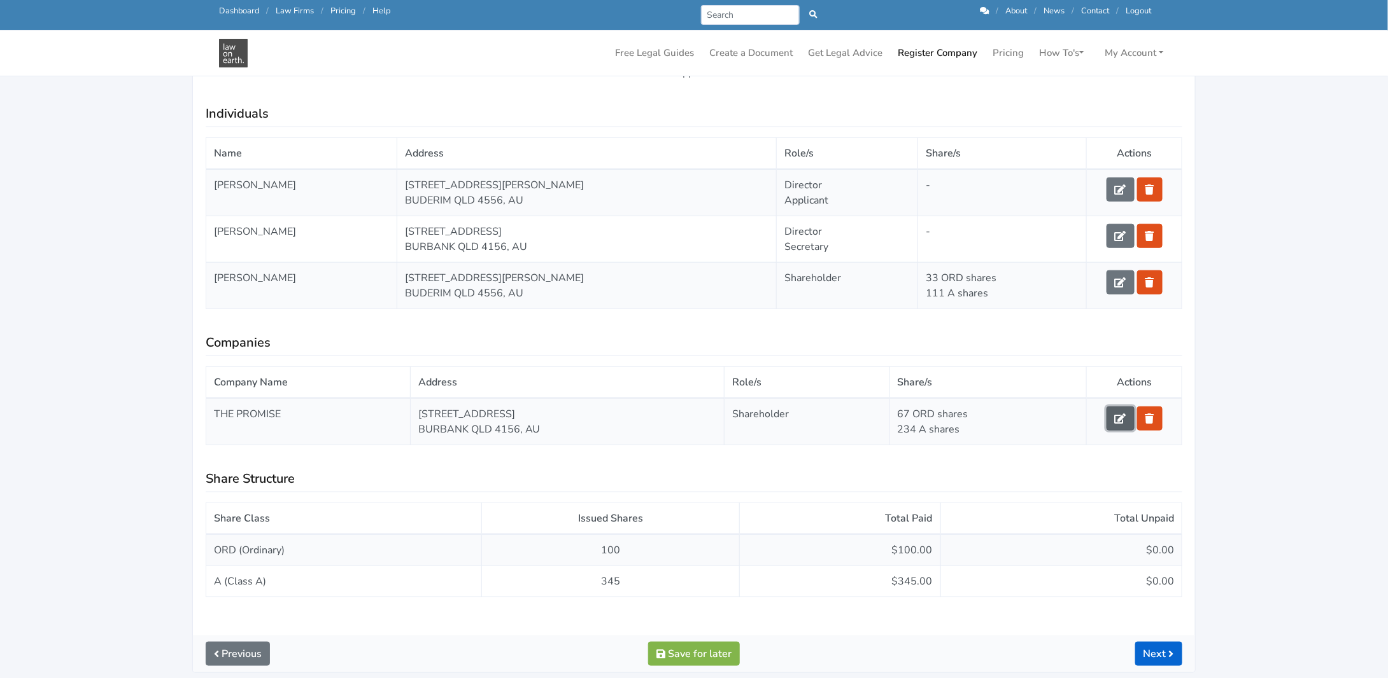
click at [1116, 414] on icon at bounding box center [1119, 419] width 11 height 10
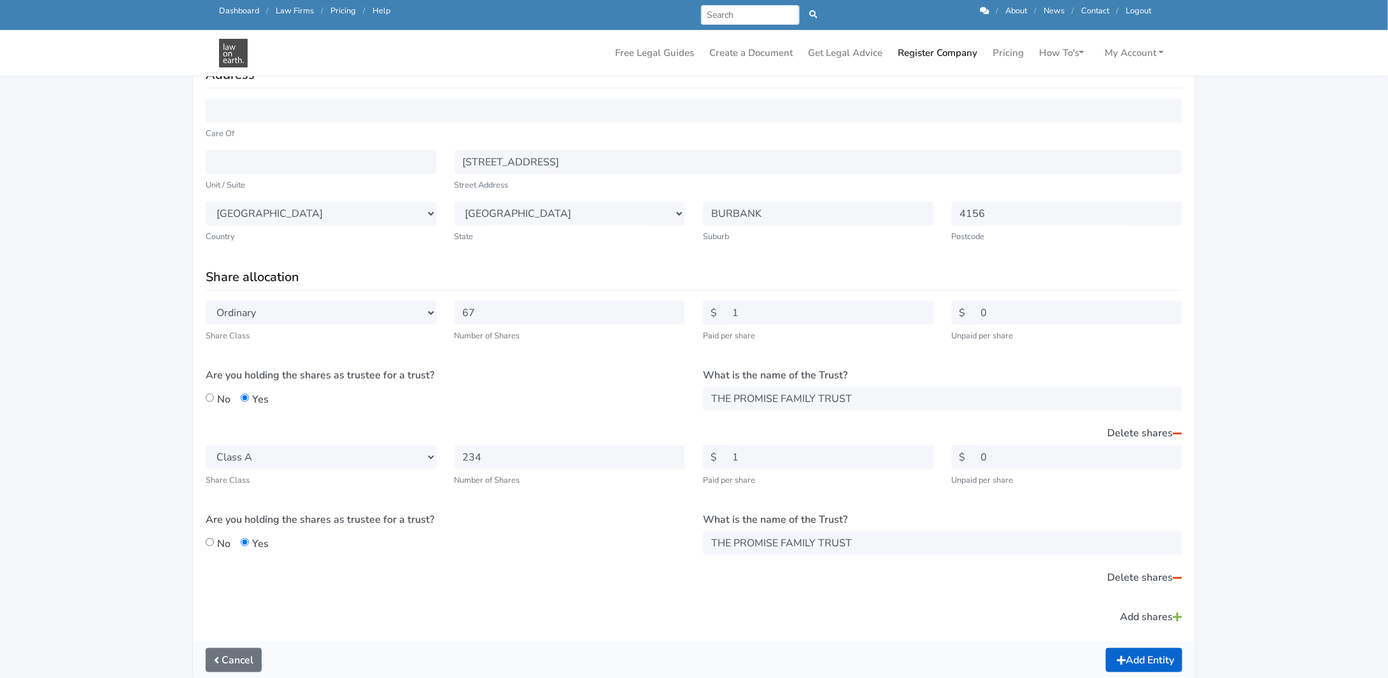
scroll to position [382, 0]
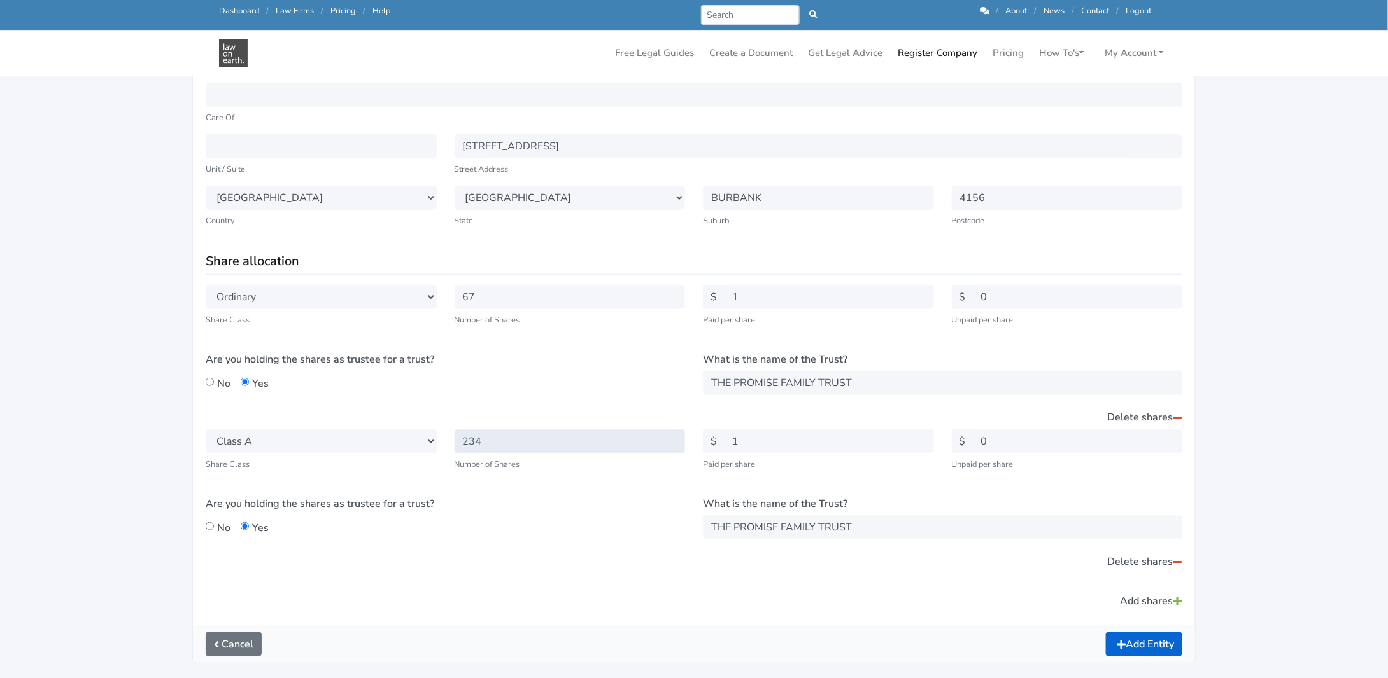
click at [489, 440] on input "234" at bounding box center [569, 442] width 231 height 24
type input "222"
click at [1149, 636] on button "Add Entity" at bounding box center [1144, 645] width 76 height 24
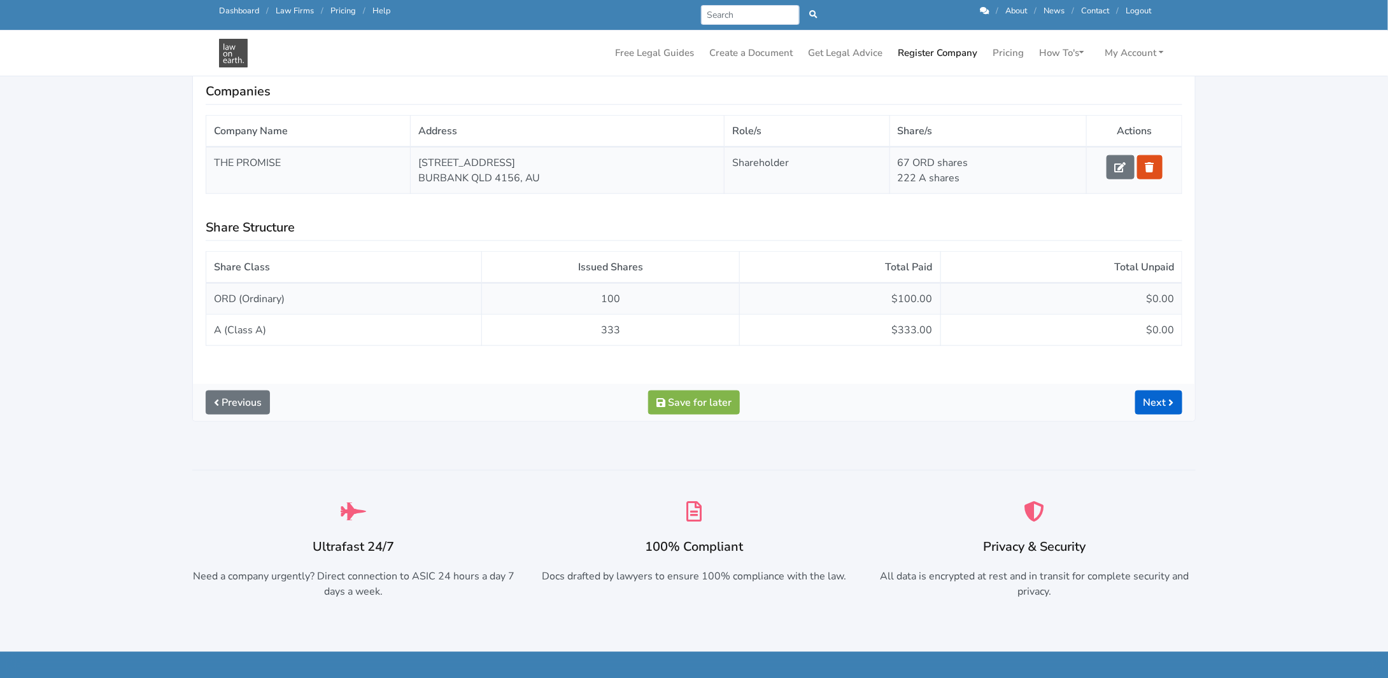
scroll to position [636, 0]
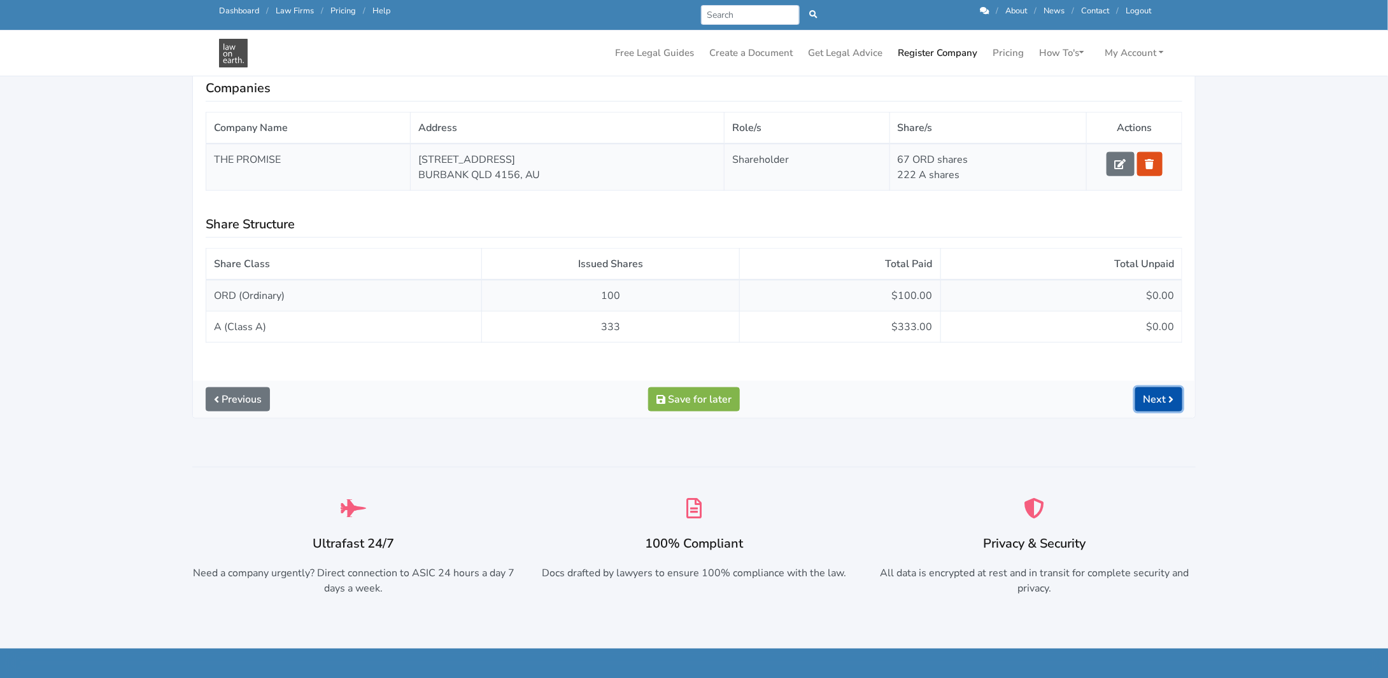
click at [1156, 397] on link "Next" at bounding box center [1158, 400] width 47 height 24
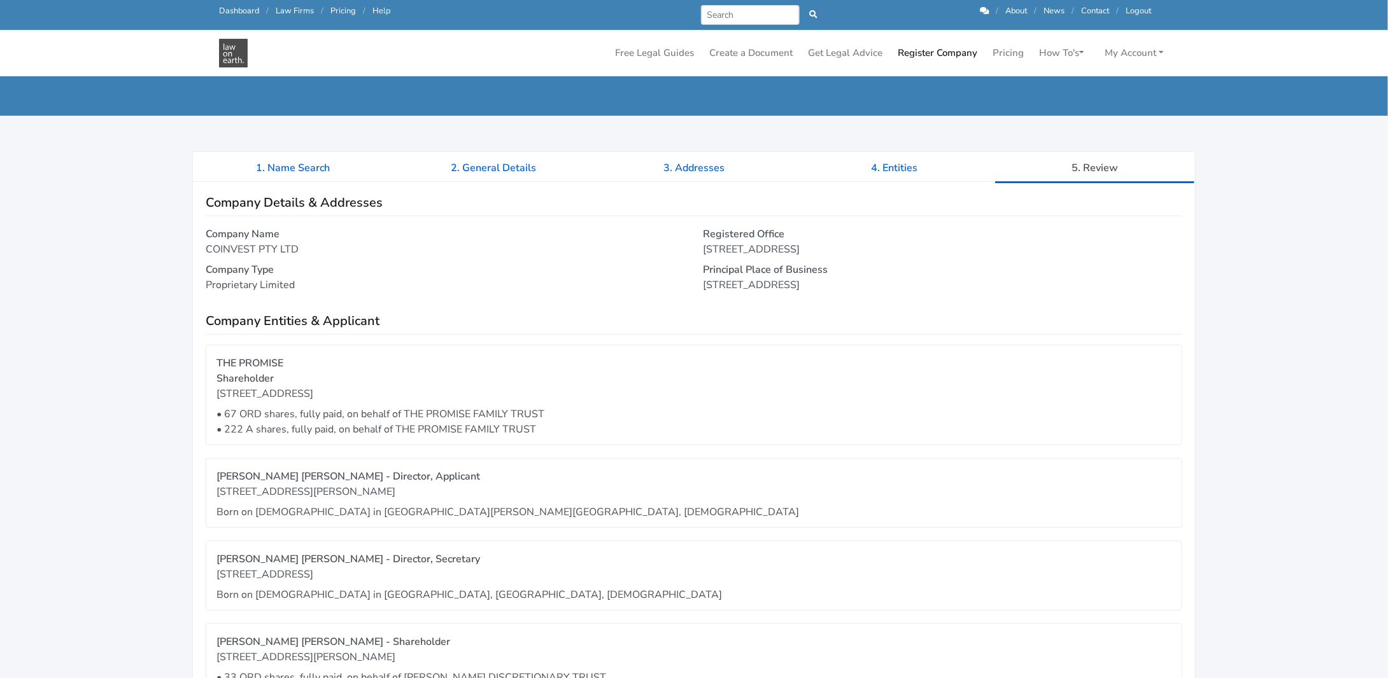
scroll to position [64, 0]
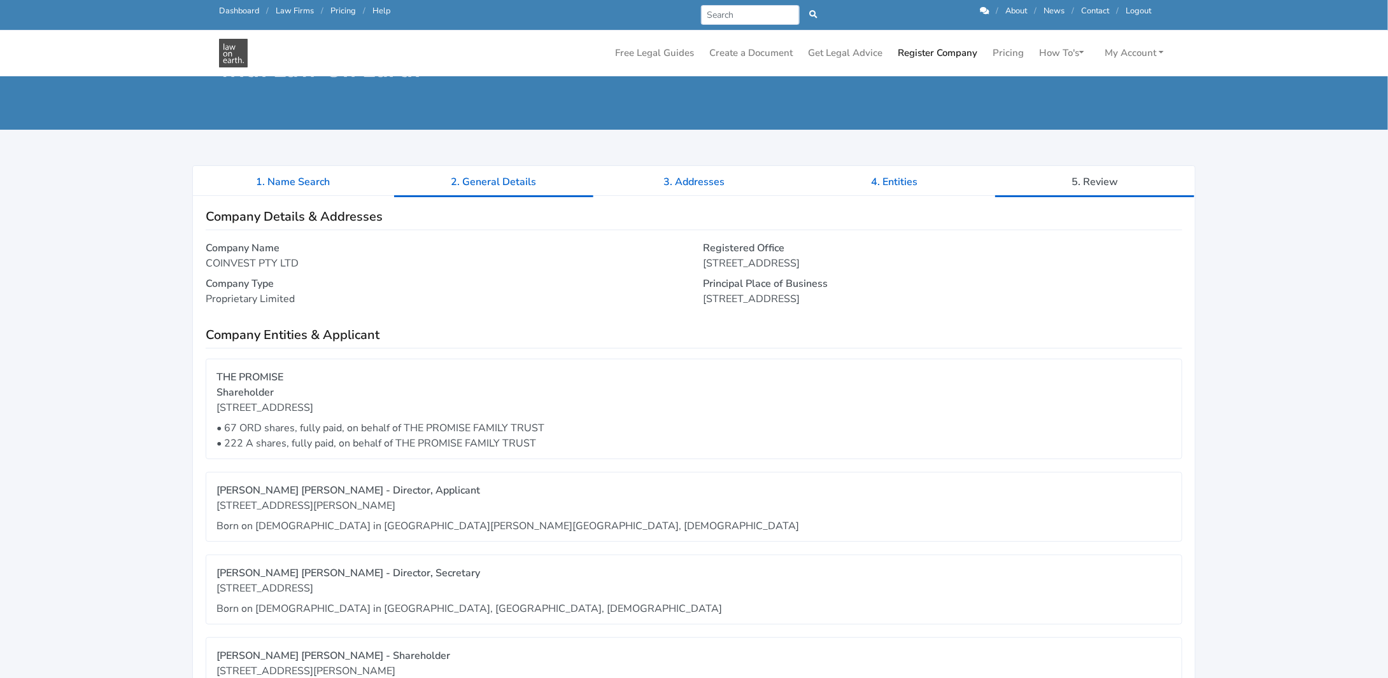
click at [510, 186] on link "2. General Details" at bounding box center [493, 182] width 200 height 32
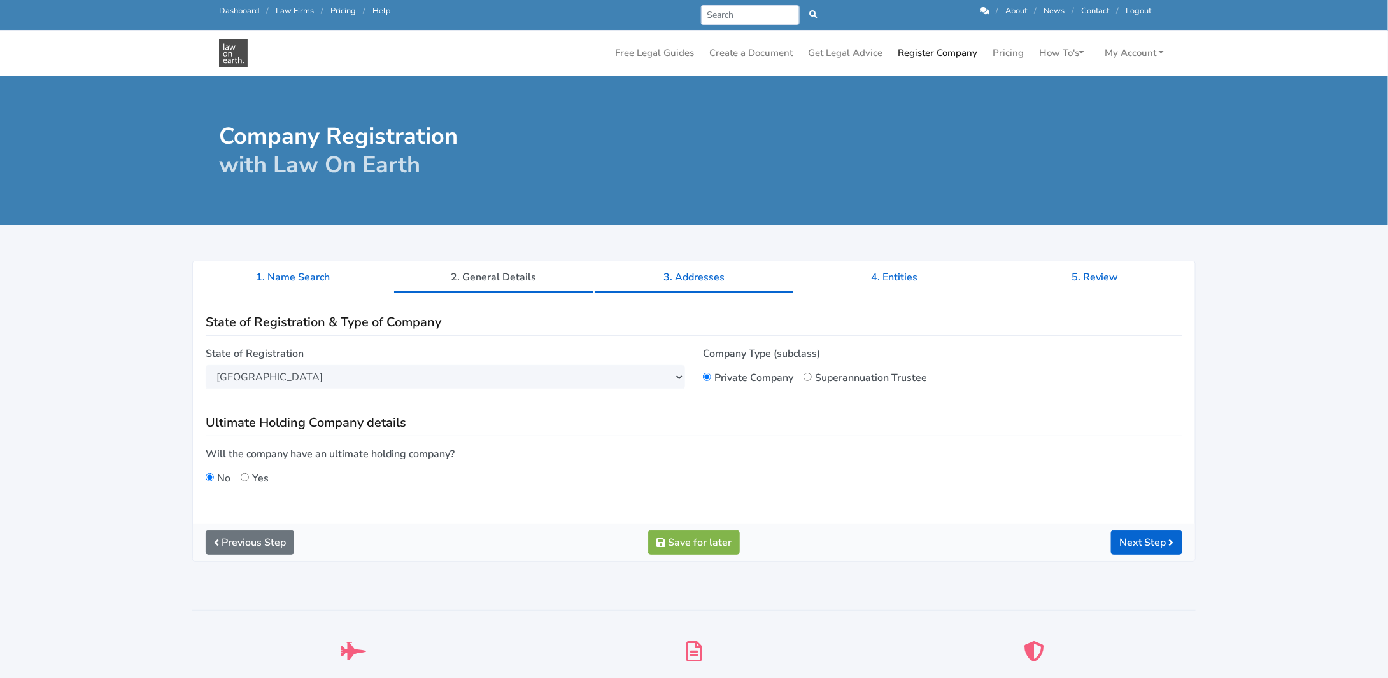
click at [682, 277] on link "3. Addresses" at bounding box center [694, 278] width 200 height 32
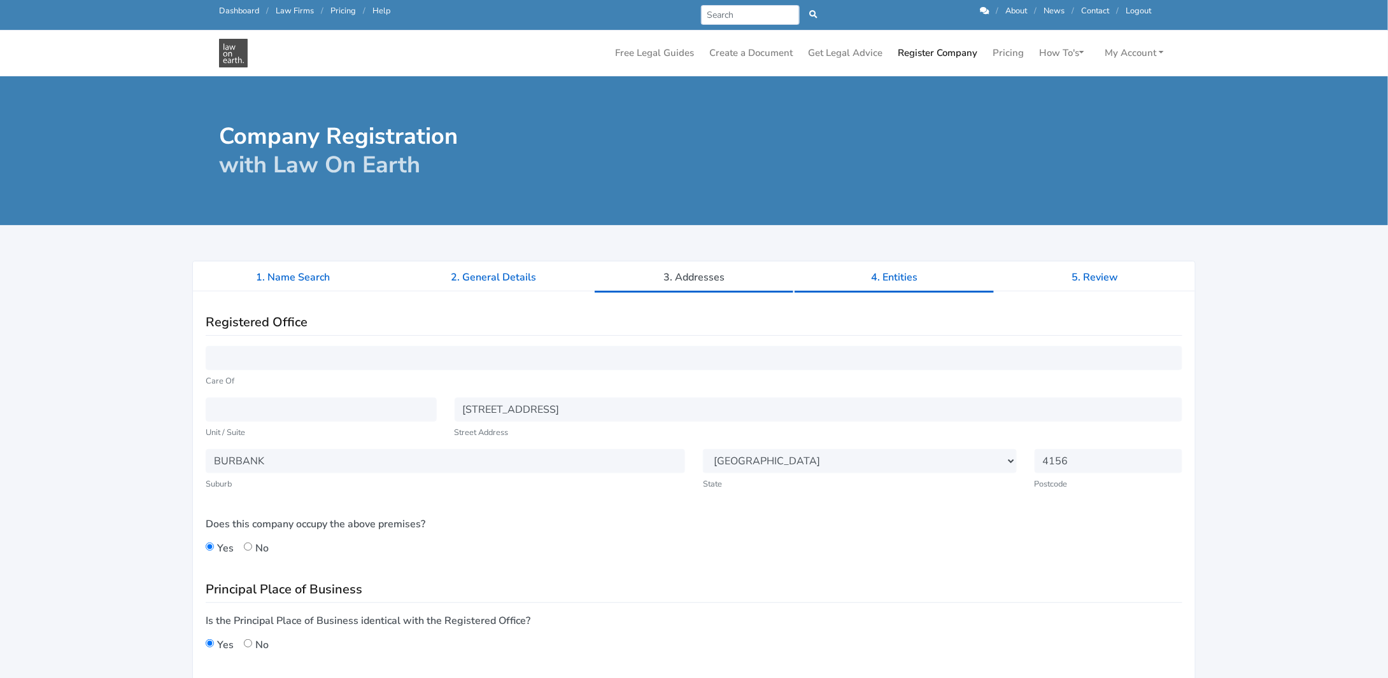
click at [900, 280] on link "4. Entities" at bounding box center [894, 278] width 200 height 32
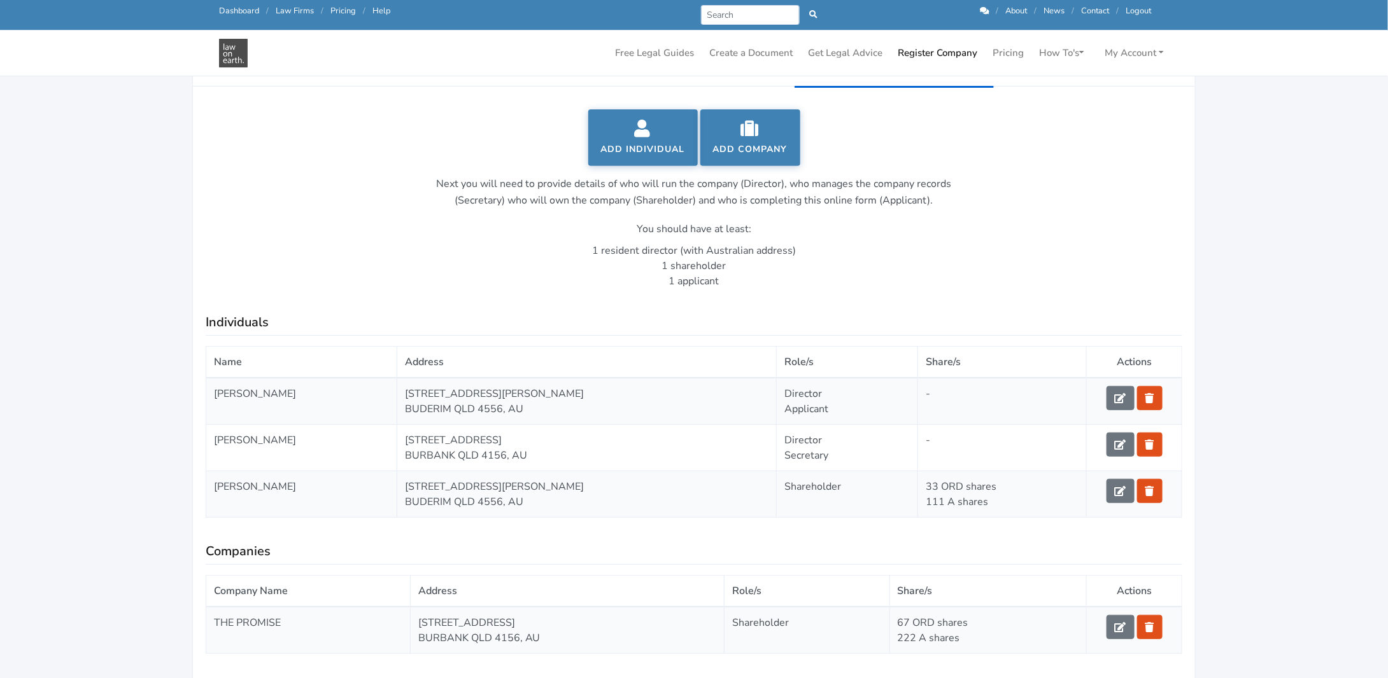
scroll to position [191, 0]
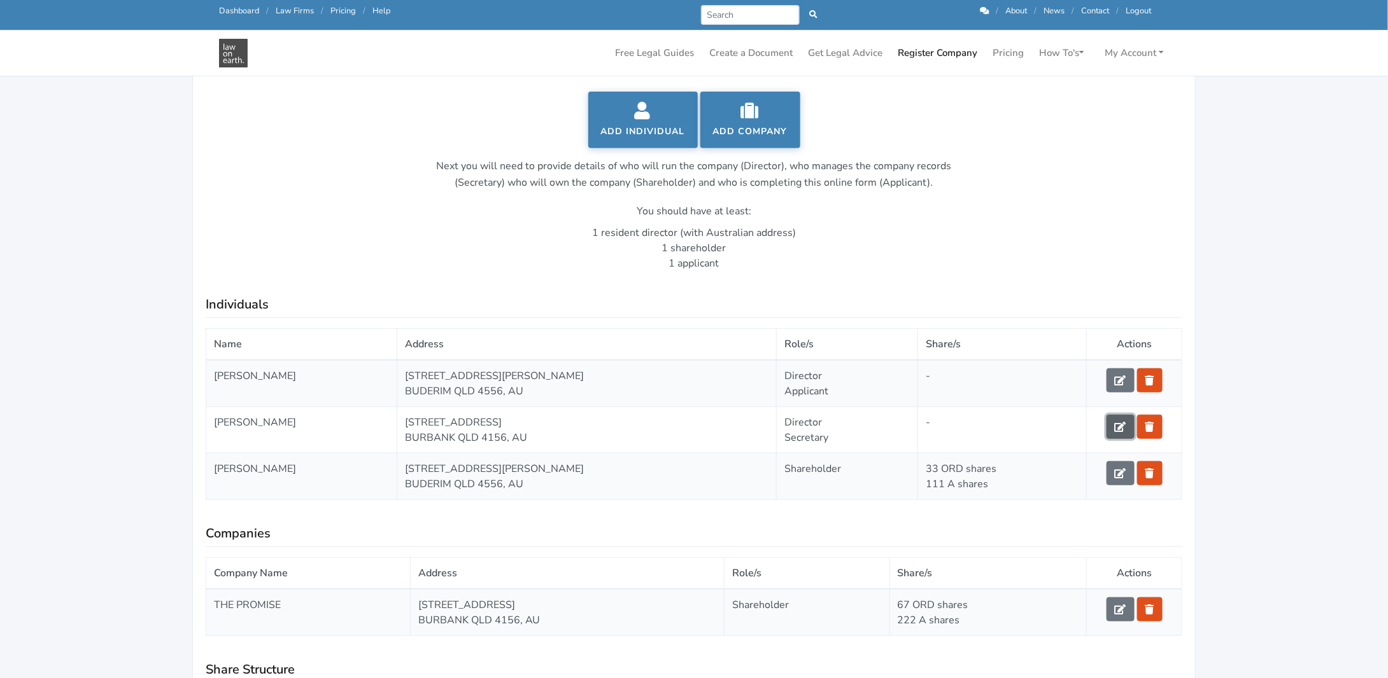
click at [1121, 425] on icon at bounding box center [1119, 427] width 11 height 10
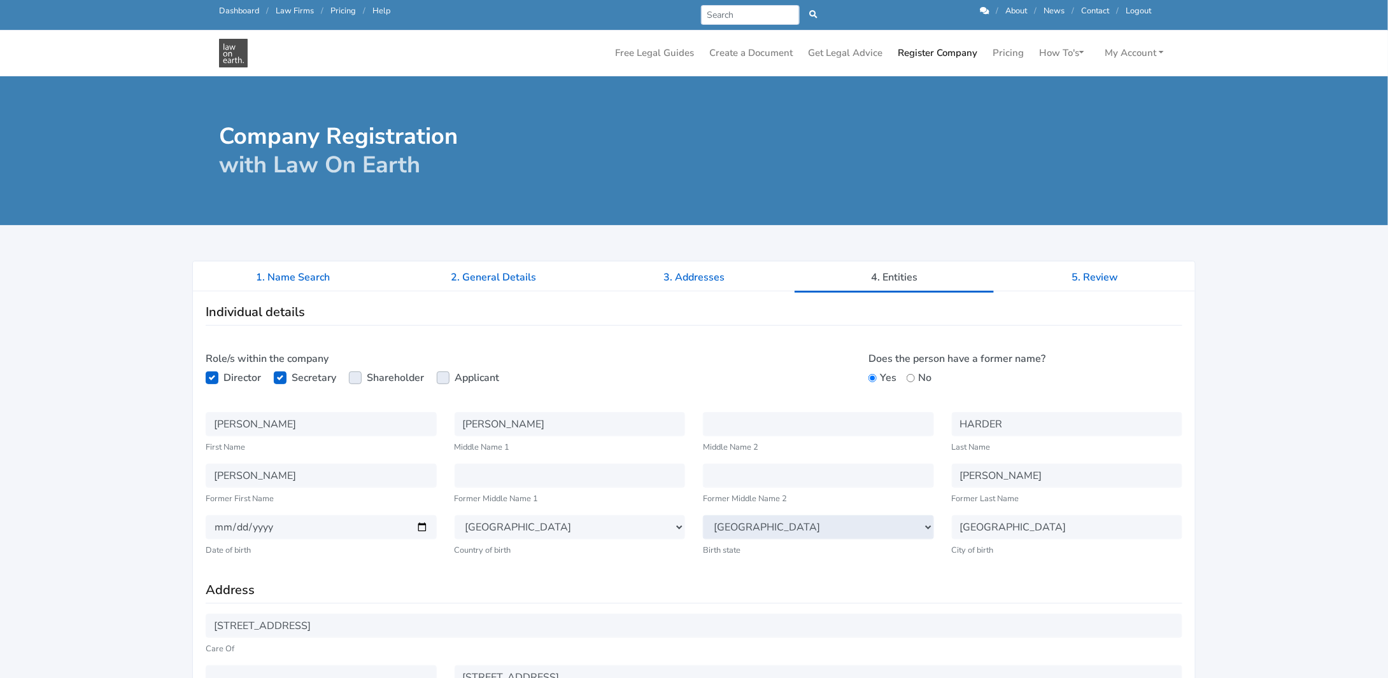
click at [775, 523] on select "Select State [GEOGRAPHIC_DATA] [GEOGRAPHIC_DATA] [GEOGRAPHIC_DATA] [GEOGRAPHIC_…" at bounding box center [818, 528] width 231 height 24
select select "VIC"
click at [703, 516] on select "Select State [GEOGRAPHIC_DATA] [GEOGRAPHIC_DATA] [GEOGRAPHIC_DATA] [GEOGRAPHIC_…" at bounding box center [818, 528] width 231 height 24
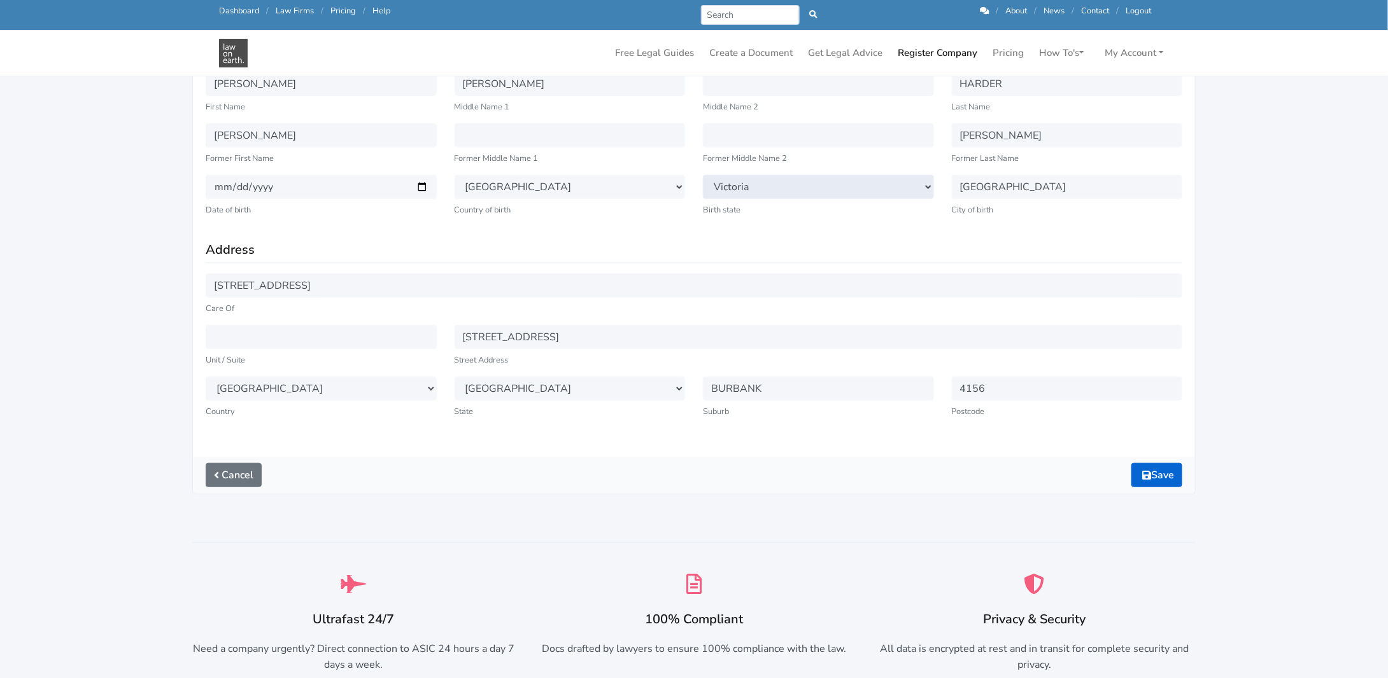
scroll to position [255, 0]
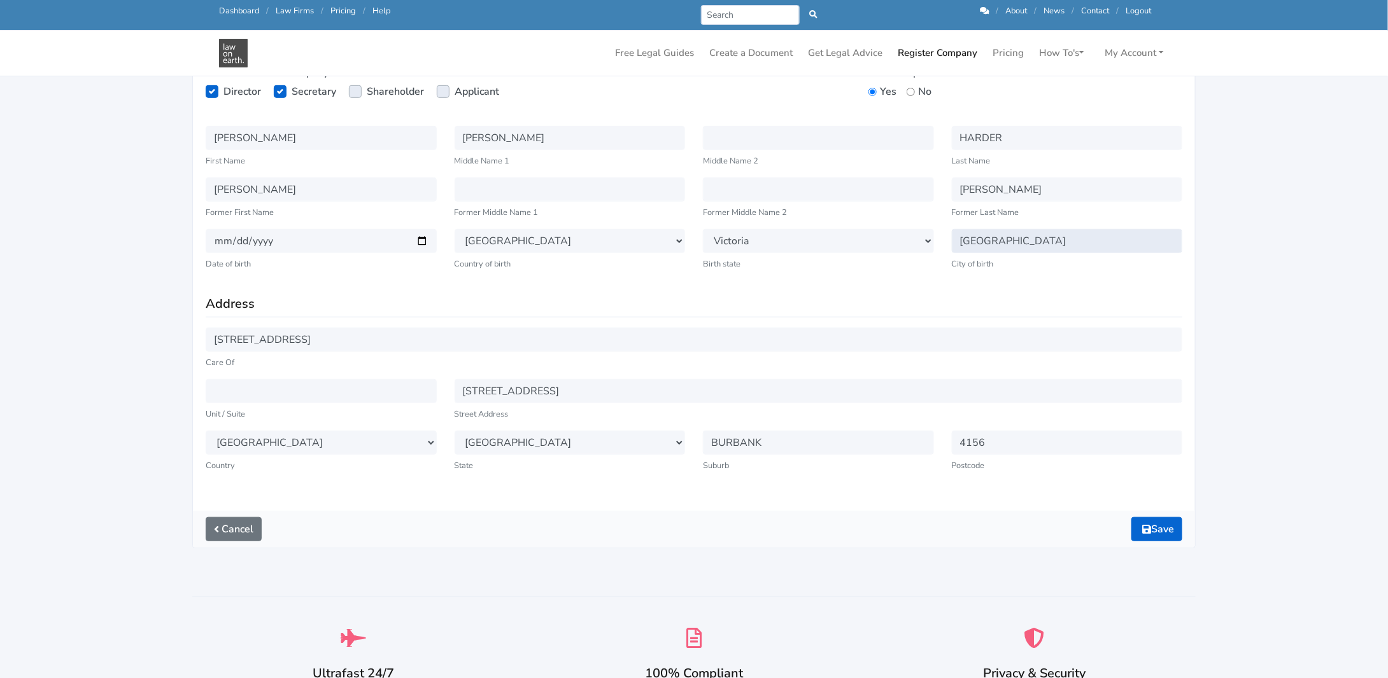
click at [1030, 236] on input "ADELAIDE" at bounding box center [1067, 241] width 231 height 24
type input "A"
type input "Glenelg"
click at [1018, 289] on div "Individual details Role/s within the company Director Secretary Shareholder Pub…" at bounding box center [694, 258] width 1002 height 506
click at [1151, 522] on button "Save" at bounding box center [1156, 529] width 51 height 24
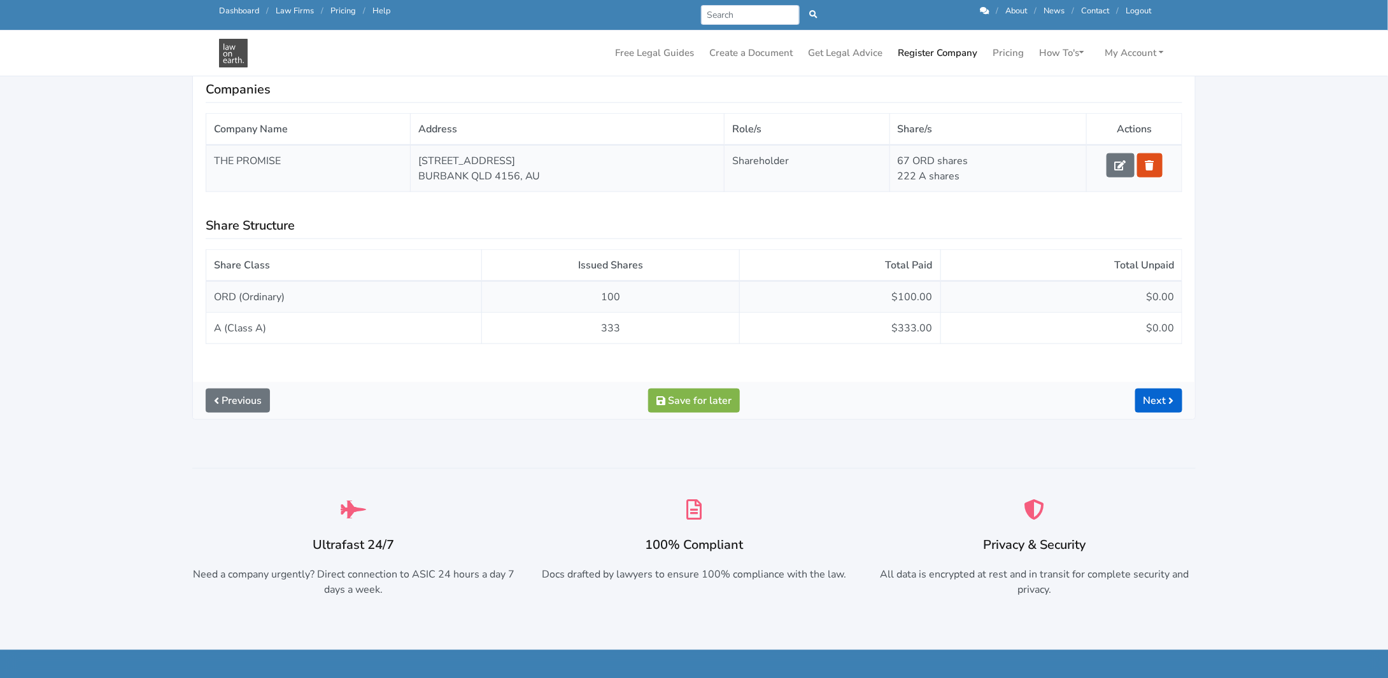
scroll to position [636, 0]
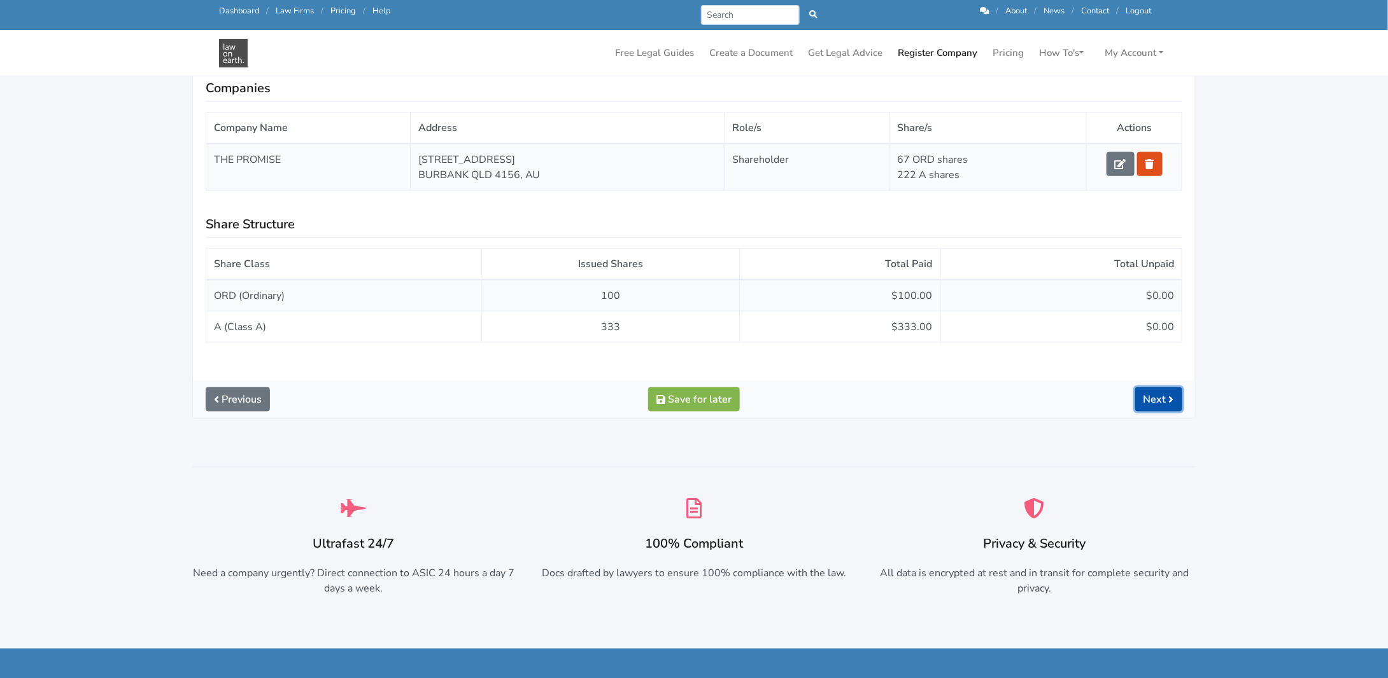
click at [1161, 393] on link "Next" at bounding box center [1158, 400] width 47 height 24
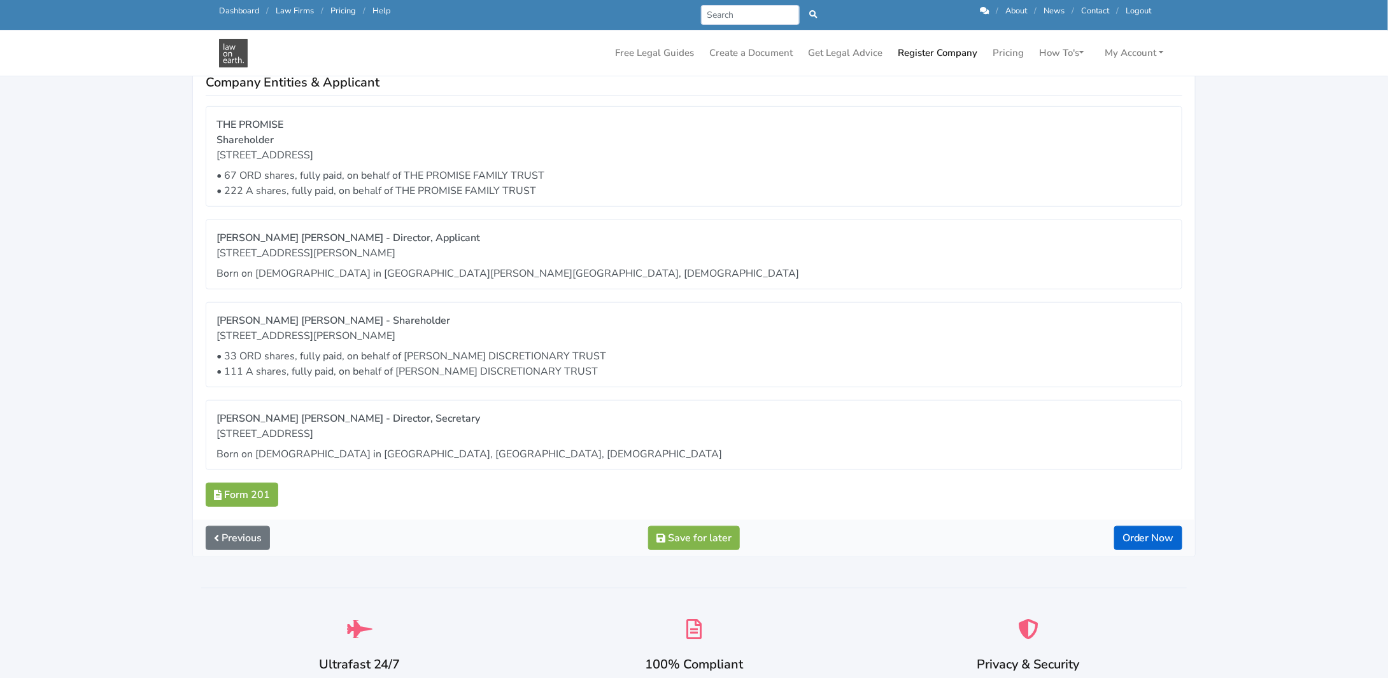
scroll to position [318, 0]
click at [241, 488] on link "Form 201" at bounding box center [242, 493] width 73 height 24
click at [247, 533] on link "Previous" at bounding box center [238, 536] width 64 height 24
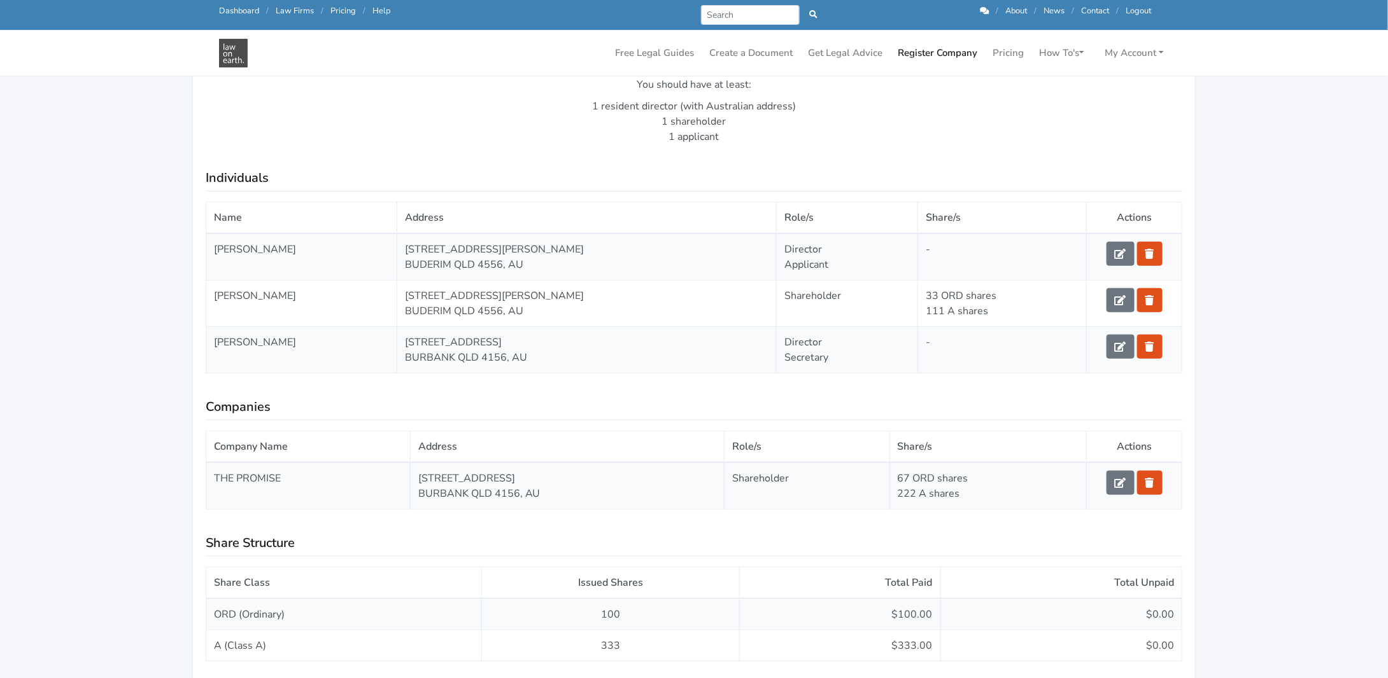
scroll to position [318, 0]
click at [1115, 298] on icon at bounding box center [1119, 300] width 11 height 10
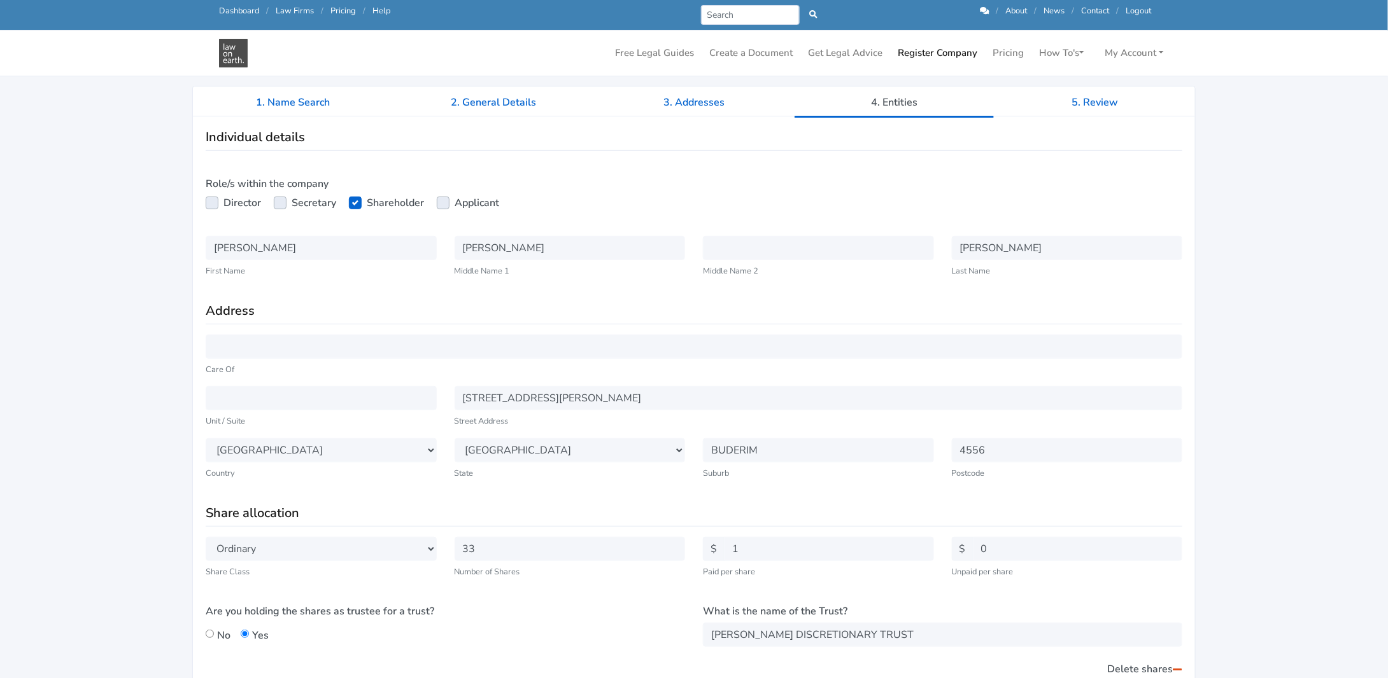
scroll to position [318, 0]
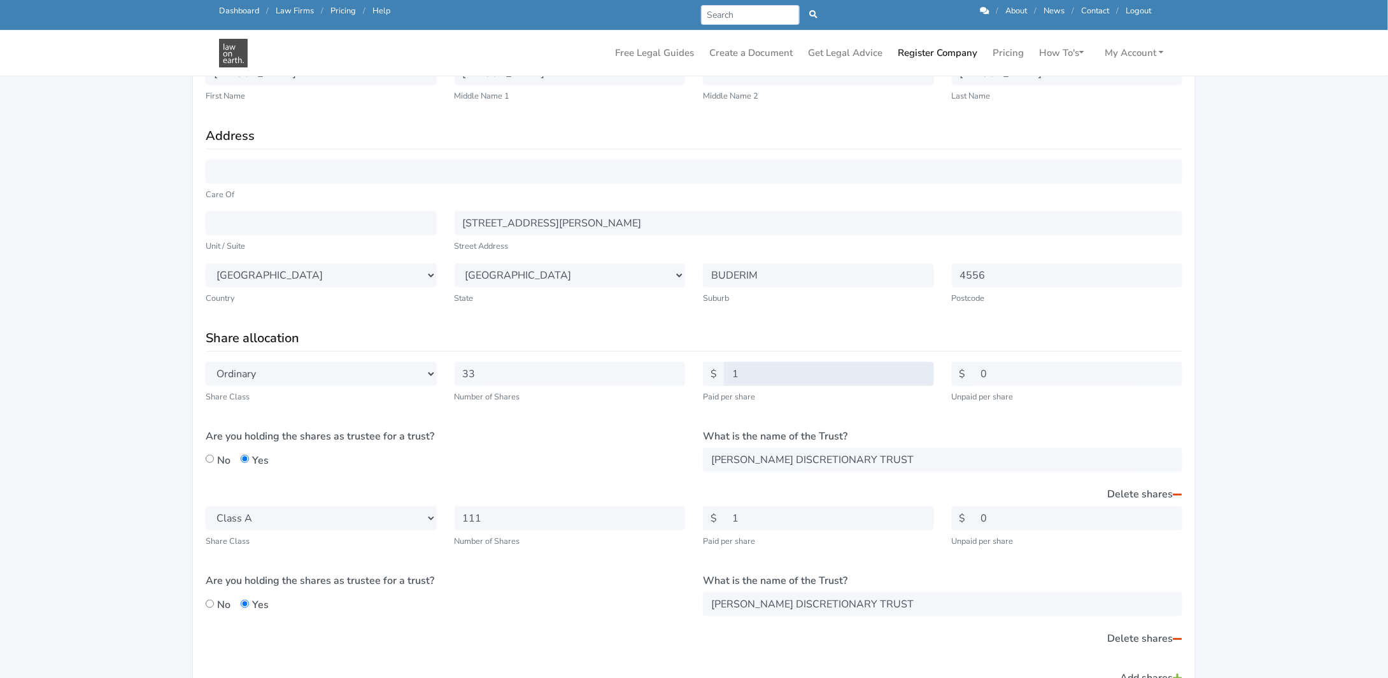
click at [762, 374] on input "1" at bounding box center [829, 374] width 210 height 24
type input "0.01"
click at [748, 520] on input "1" at bounding box center [829, 519] width 210 height 24
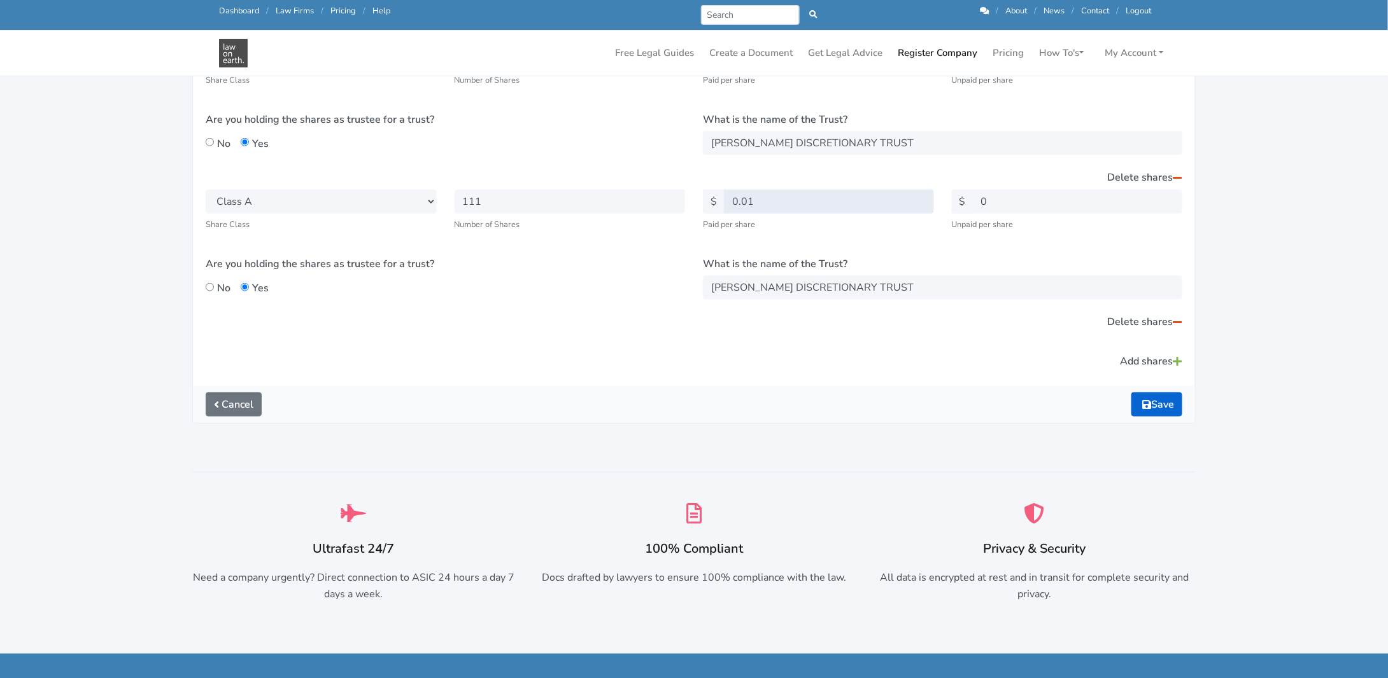
scroll to position [636, 0]
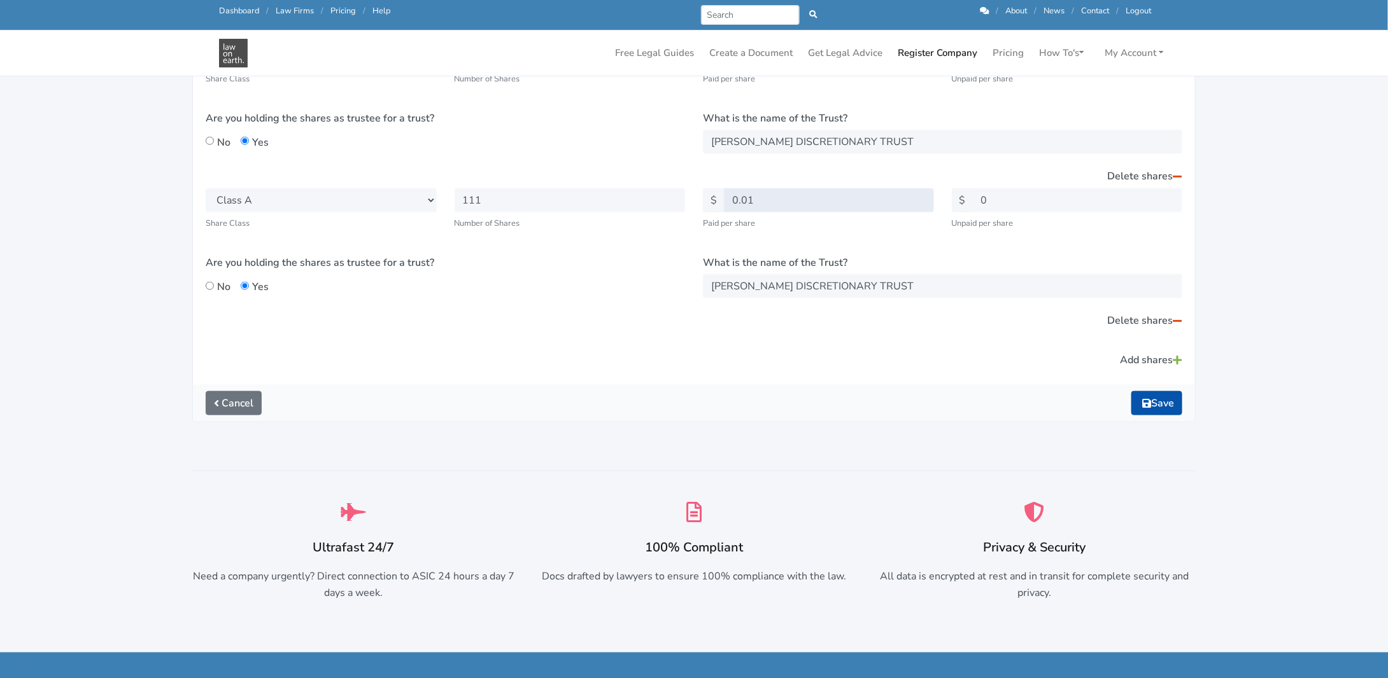
type input "0.01"
click at [1149, 399] on button "Save" at bounding box center [1156, 403] width 51 height 24
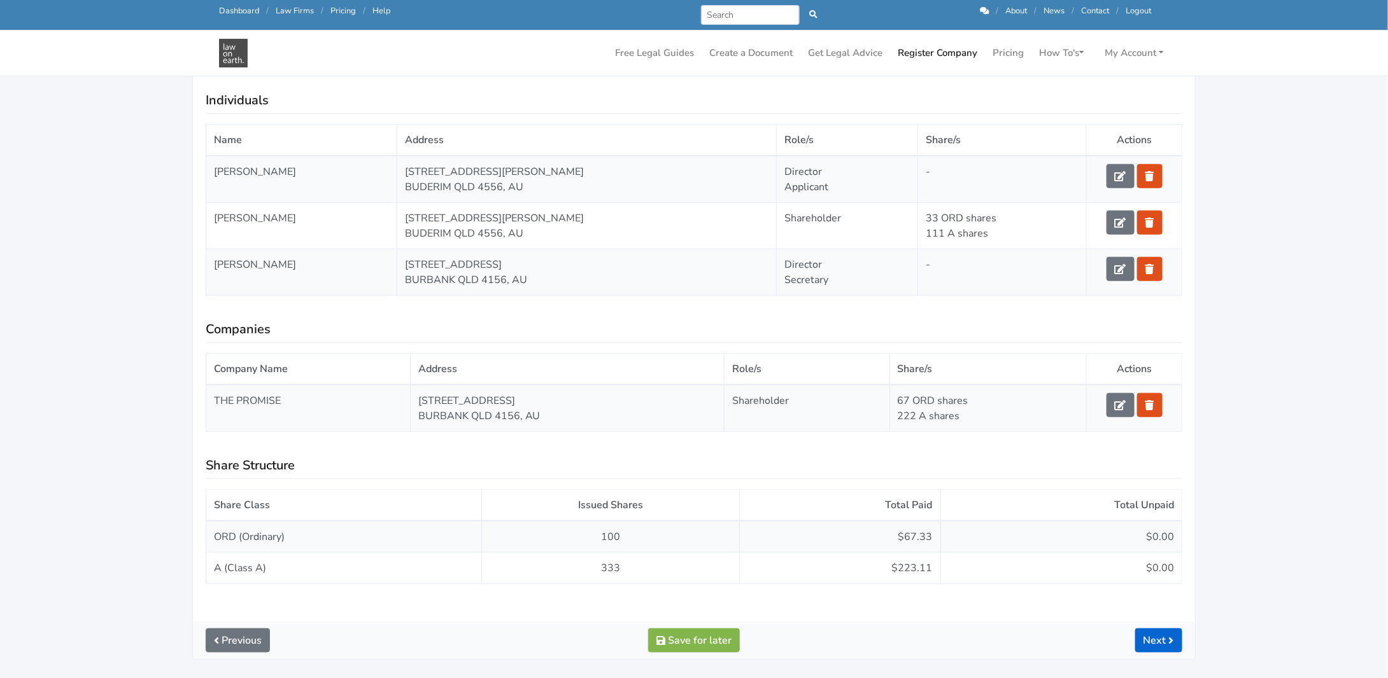
scroll to position [382, 0]
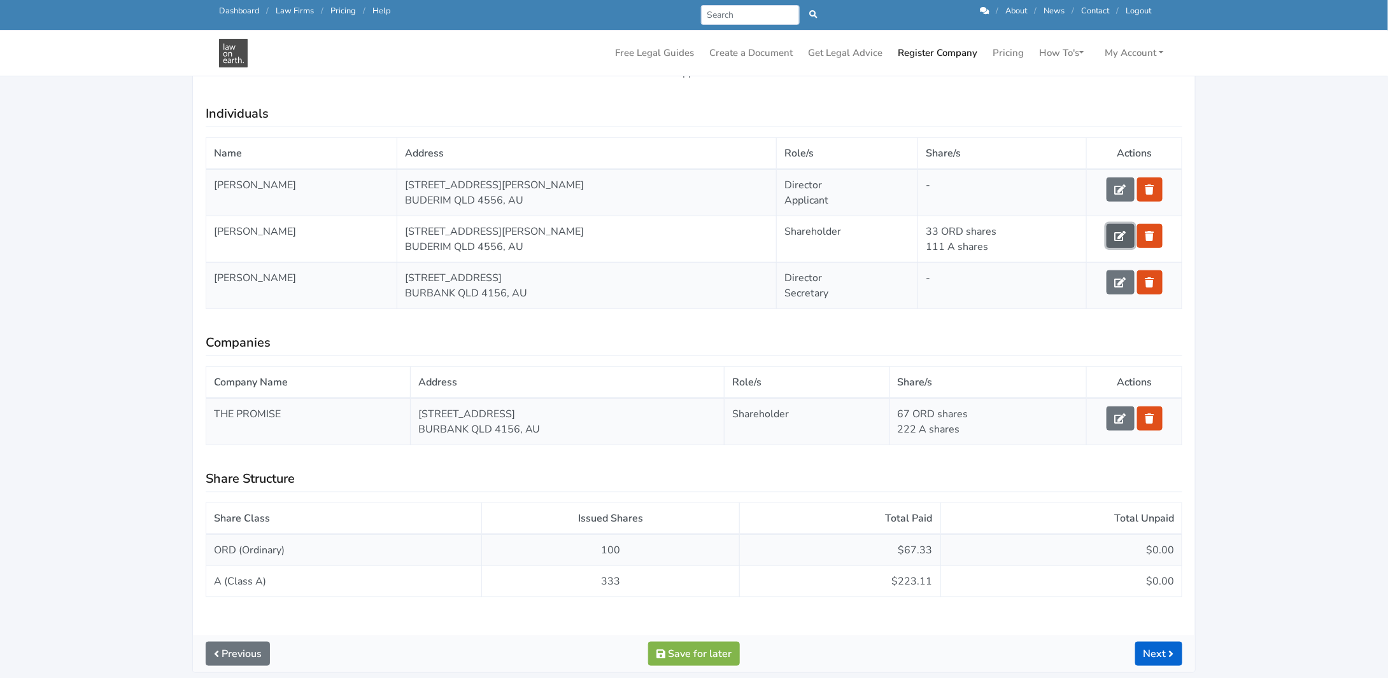
click at [1119, 237] on icon at bounding box center [1119, 236] width 11 height 10
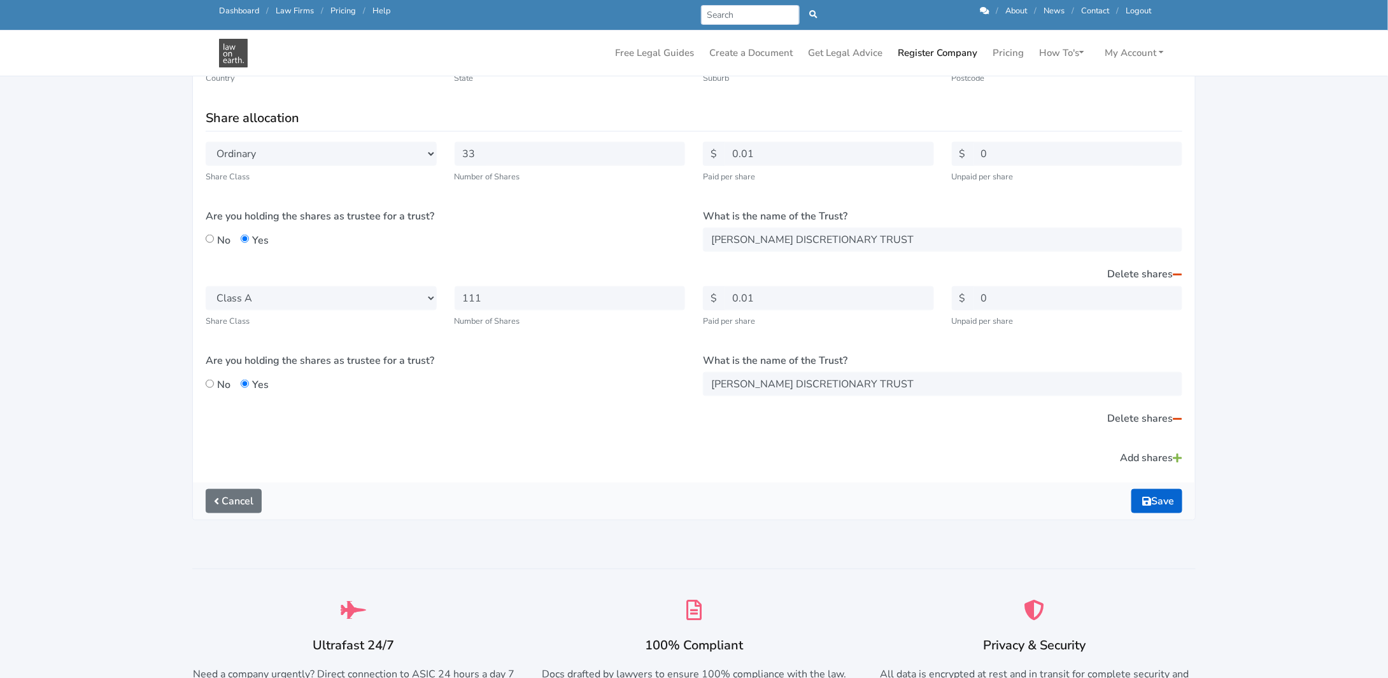
scroll to position [573, 0]
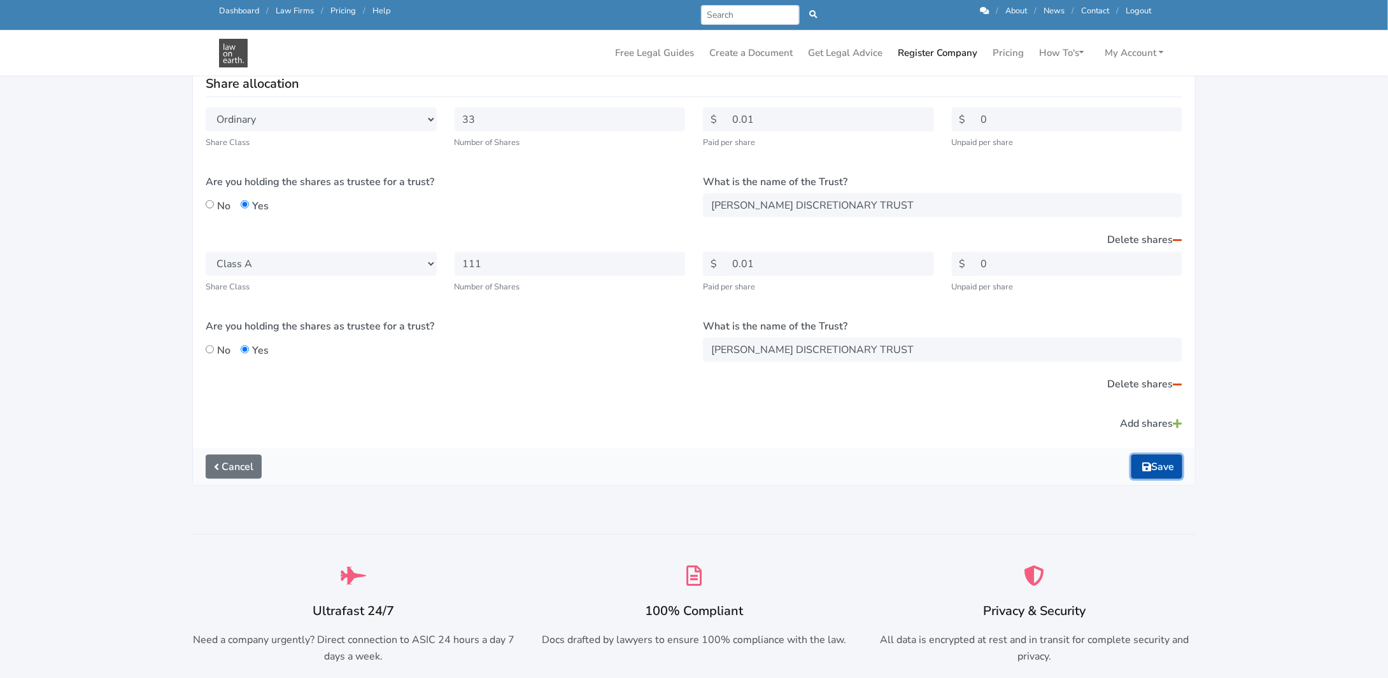
click at [1153, 460] on button "Save" at bounding box center [1156, 467] width 51 height 24
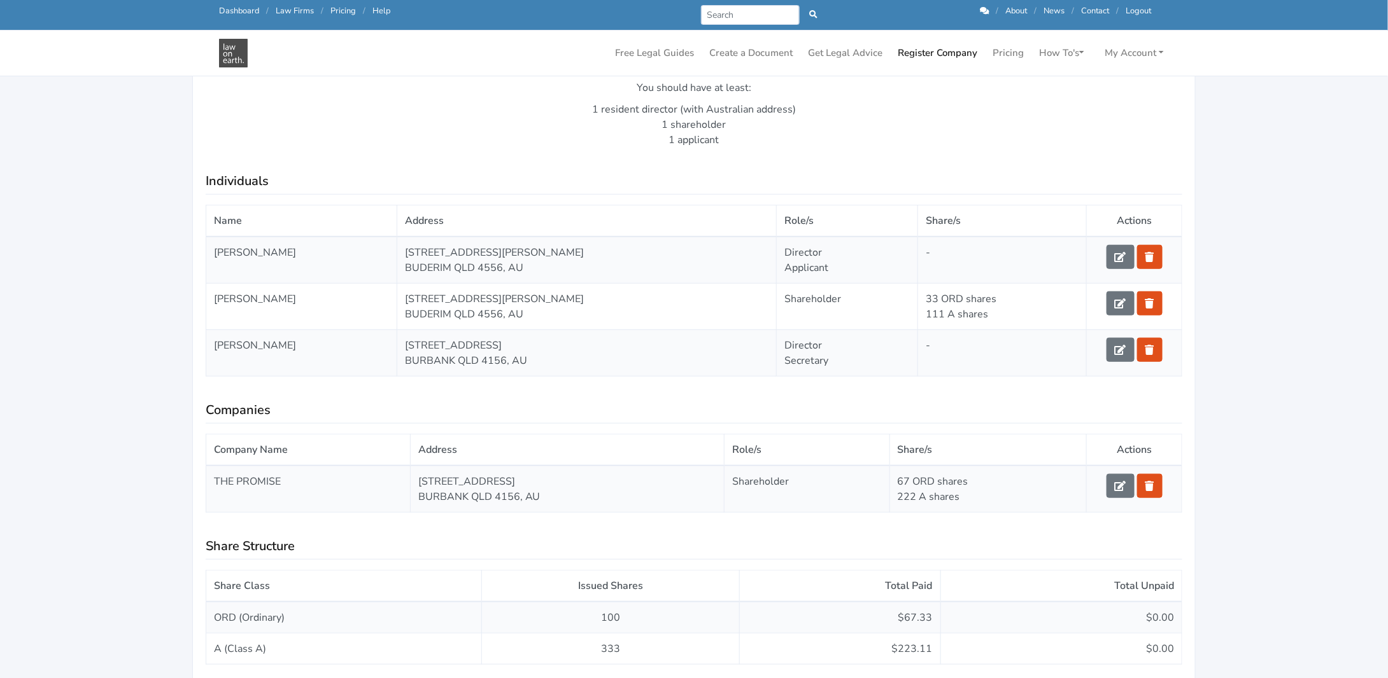
scroll to position [382, 0]
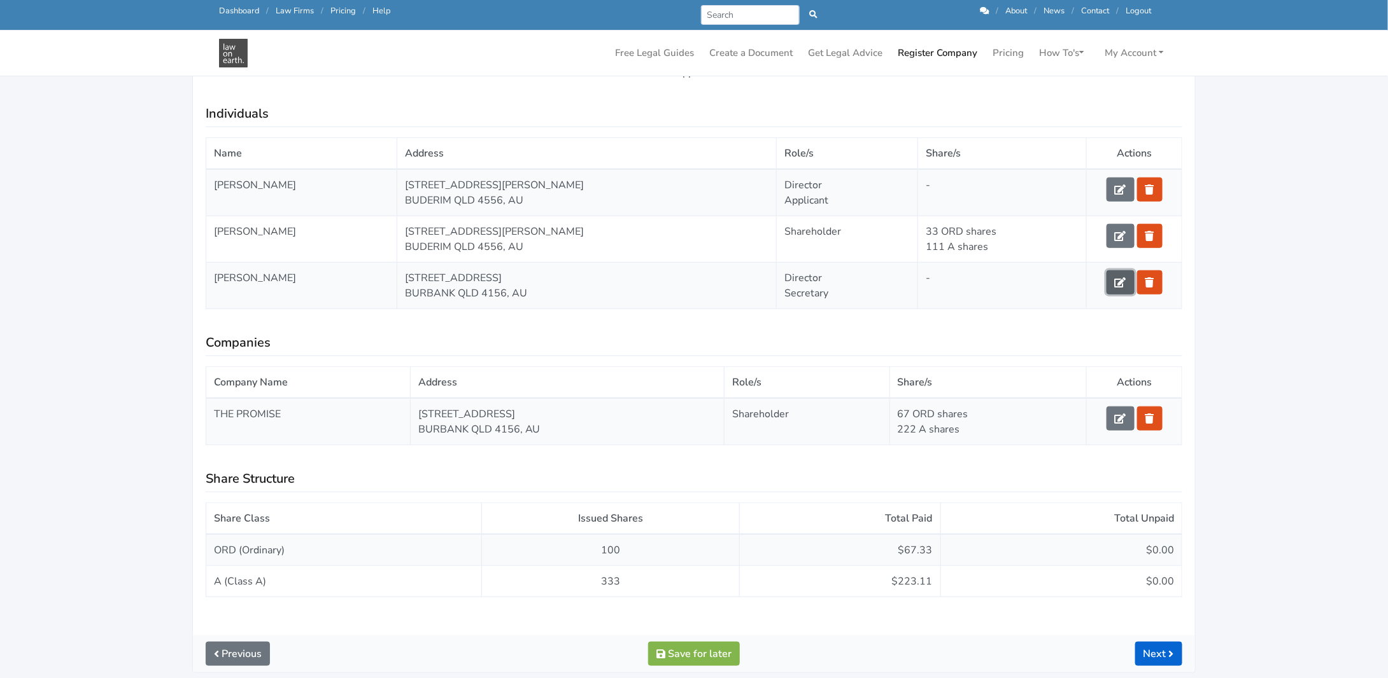
click at [1124, 278] on icon at bounding box center [1119, 283] width 11 height 10
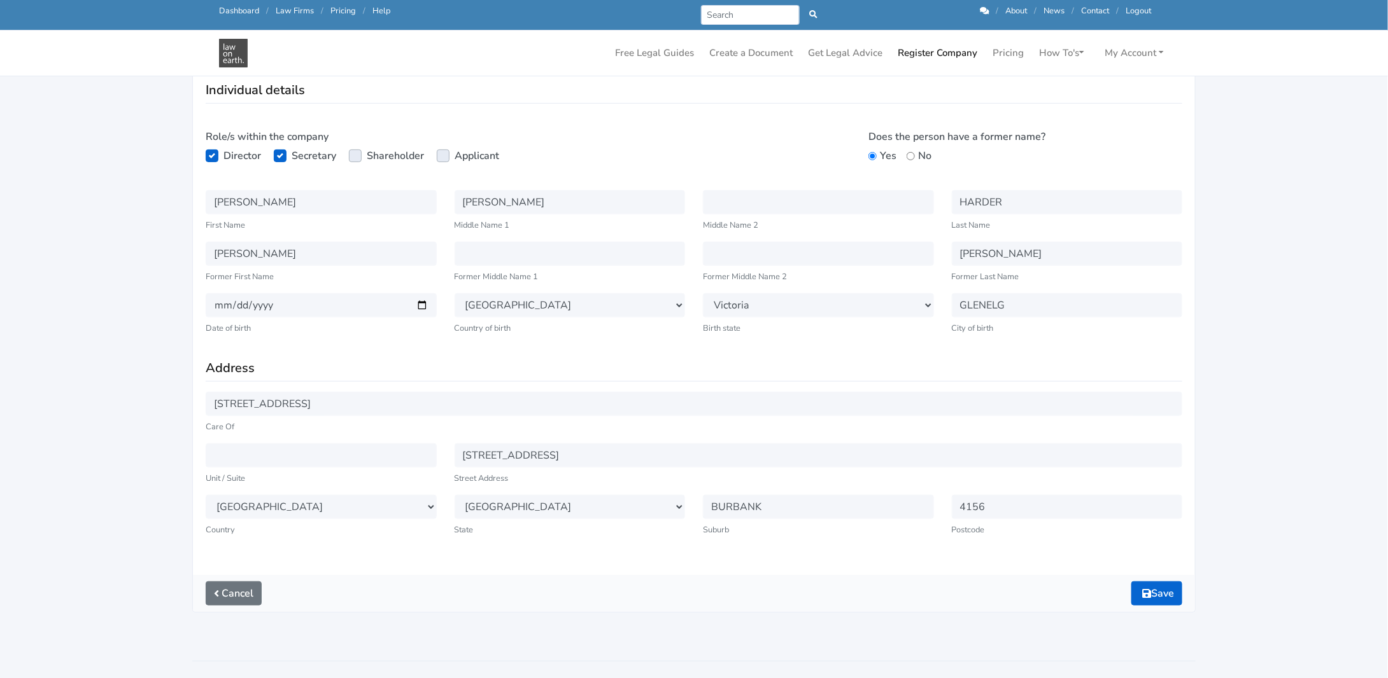
scroll to position [191, 0]
click at [1147, 588] on icon "submit" at bounding box center [1146, 593] width 9 height 10
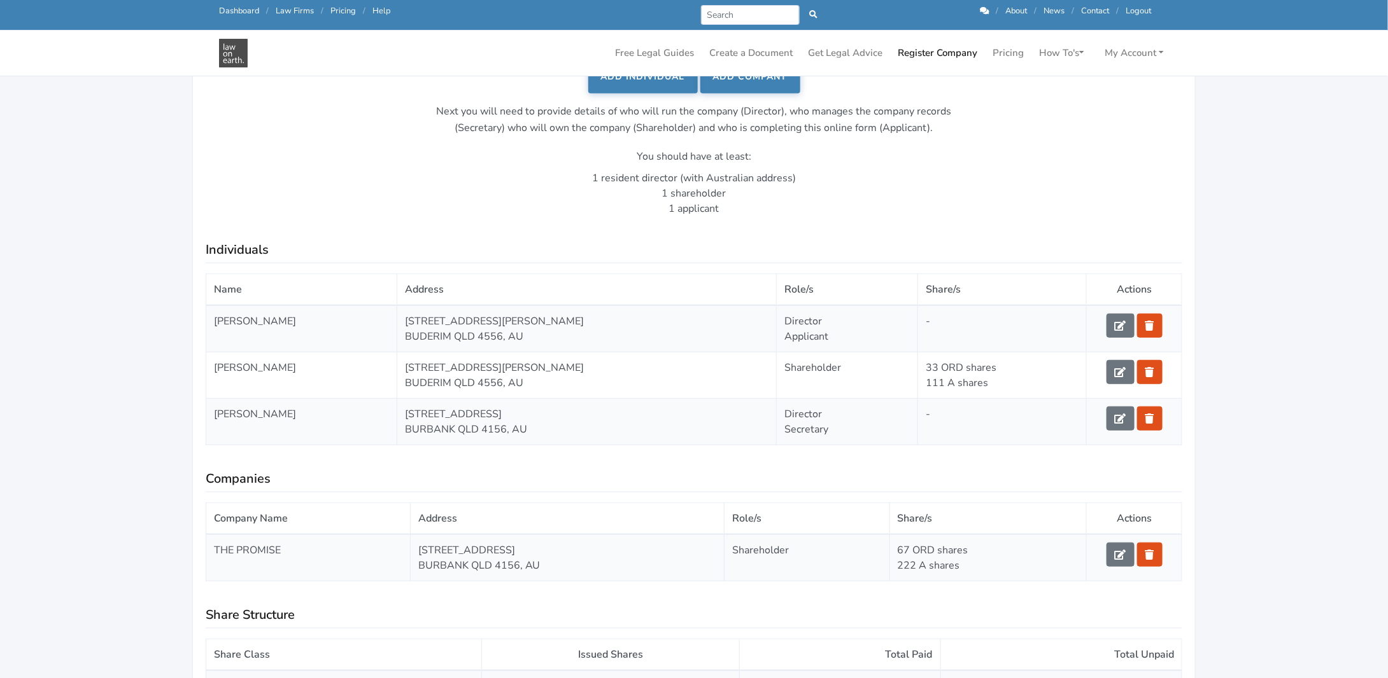
scroll to position [318, 0]
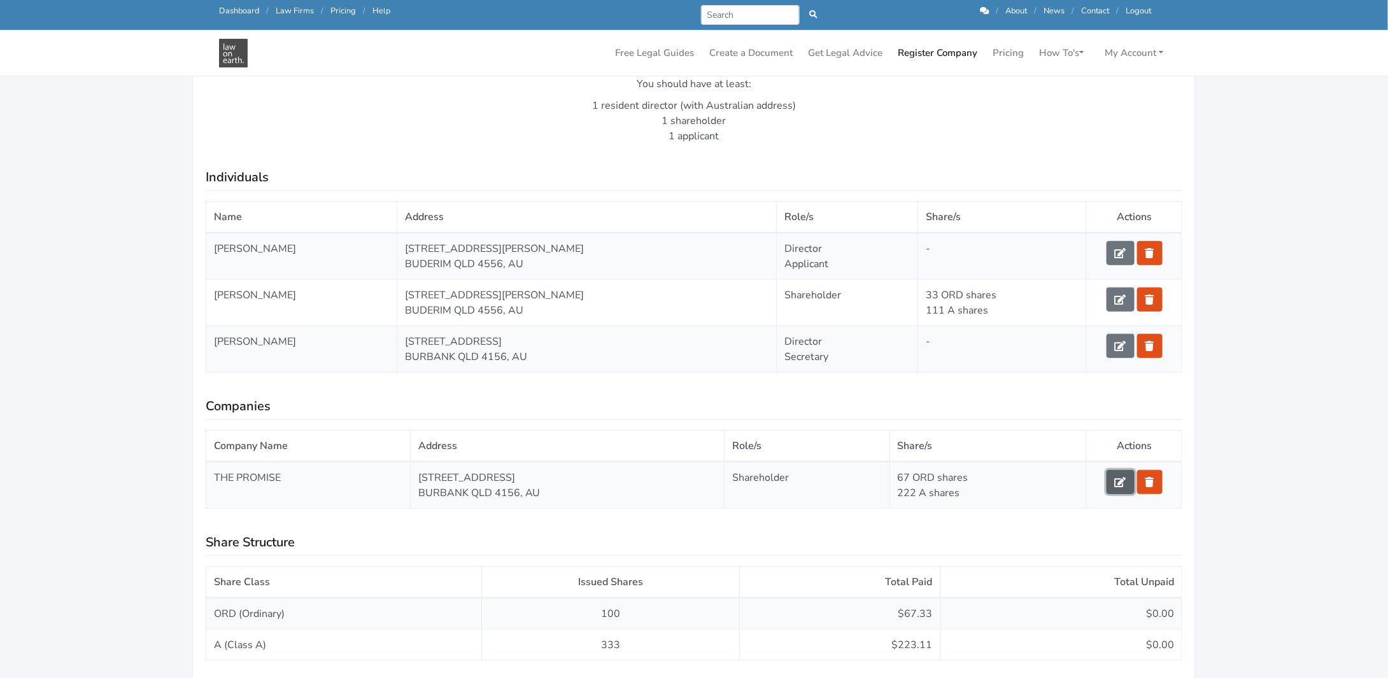
click at [1107, 479] on link at bounding box center [1120, 482] width 28 height 24
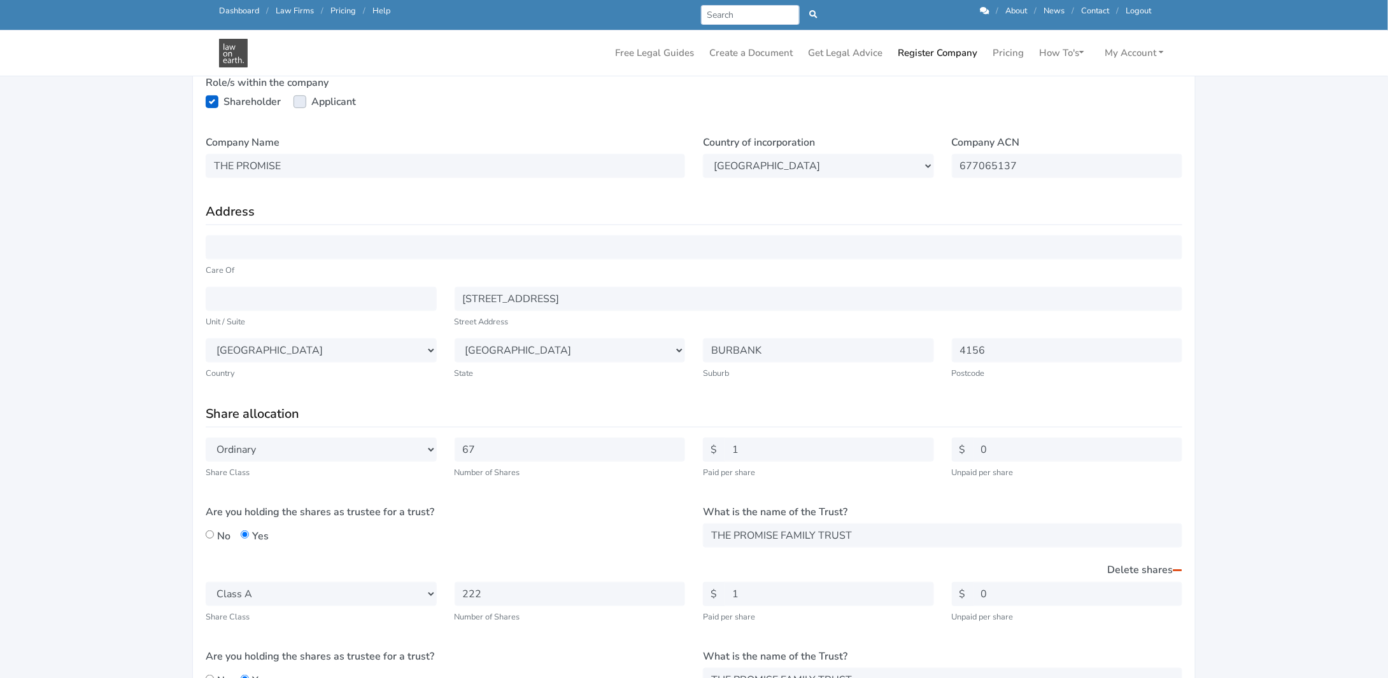
scroll to position [318, 0]
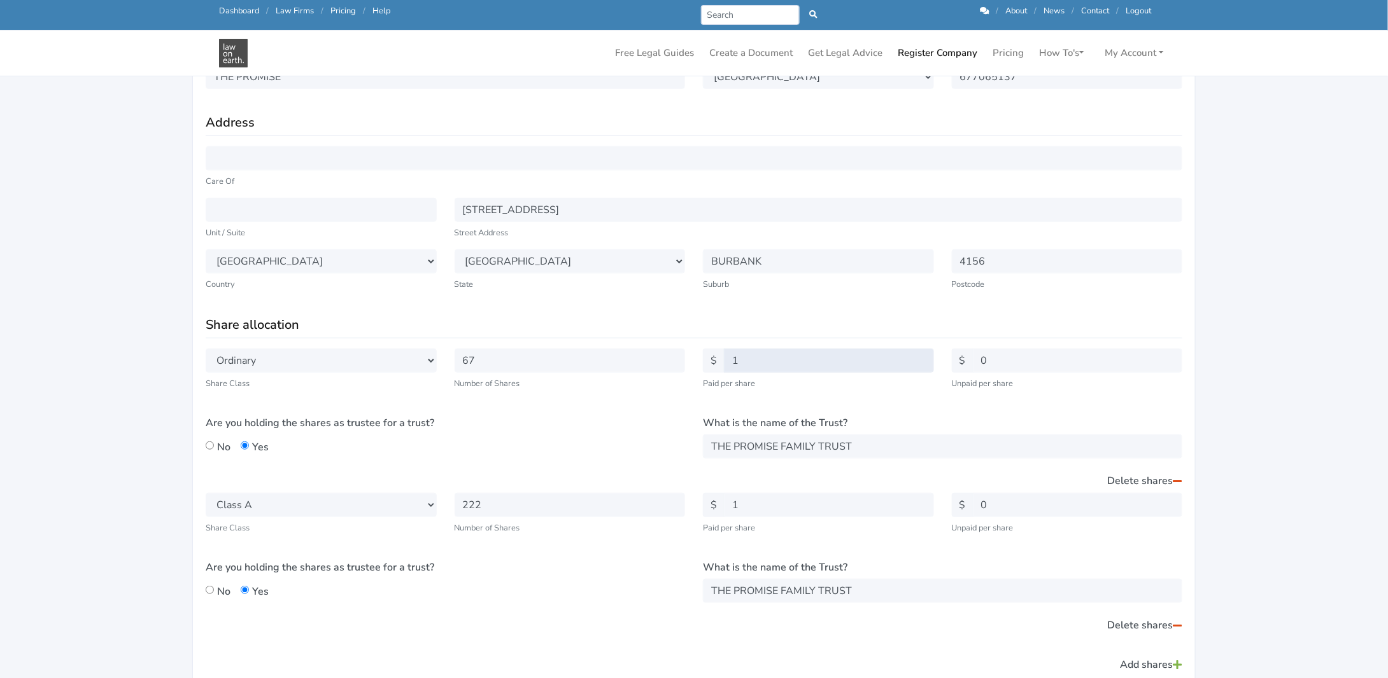
click at [750, 361] on input "1" at bounding box center [829, 361] width 210 height 24
type input "0.01"
click at [749, 506] on input "1" at bounding box center [829, 505] width 210 height 24
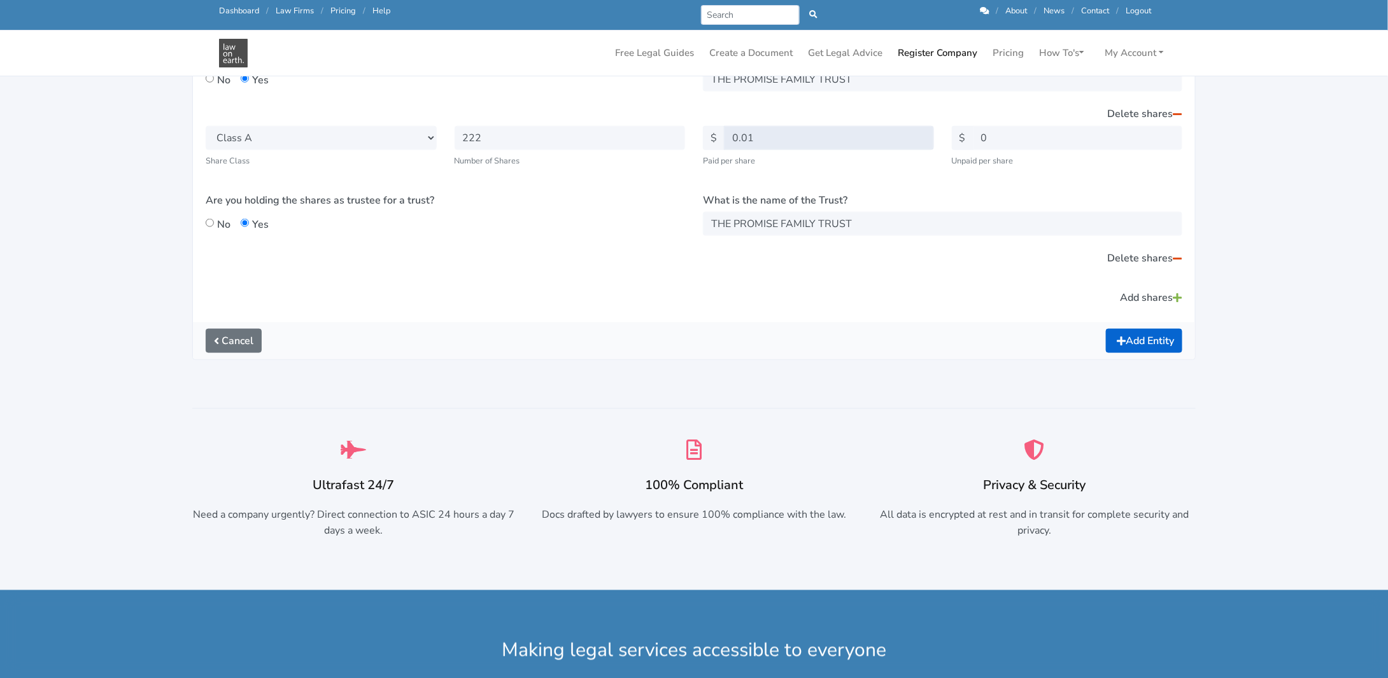
scroll to position [700, 0]
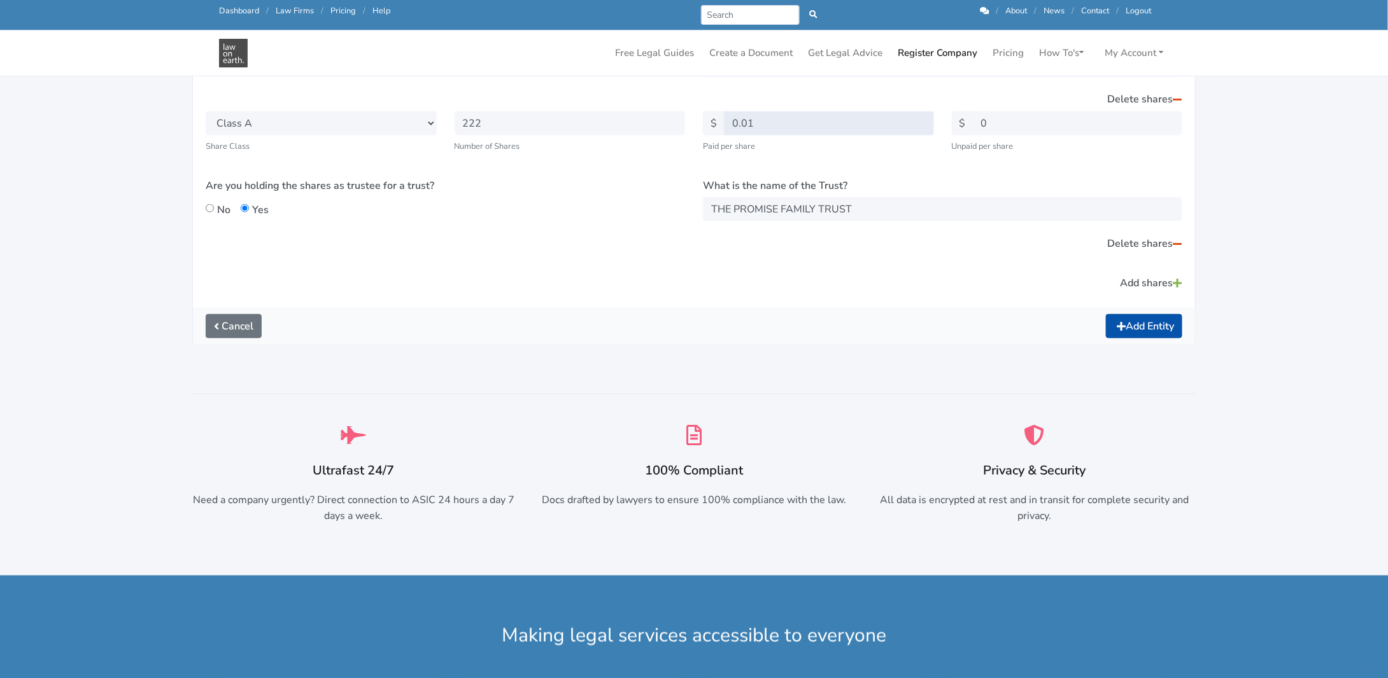
type input "0.01"
click at [1131, 330] on button "Add Entity" at bounding box center [1144, 326] width 76 height 24
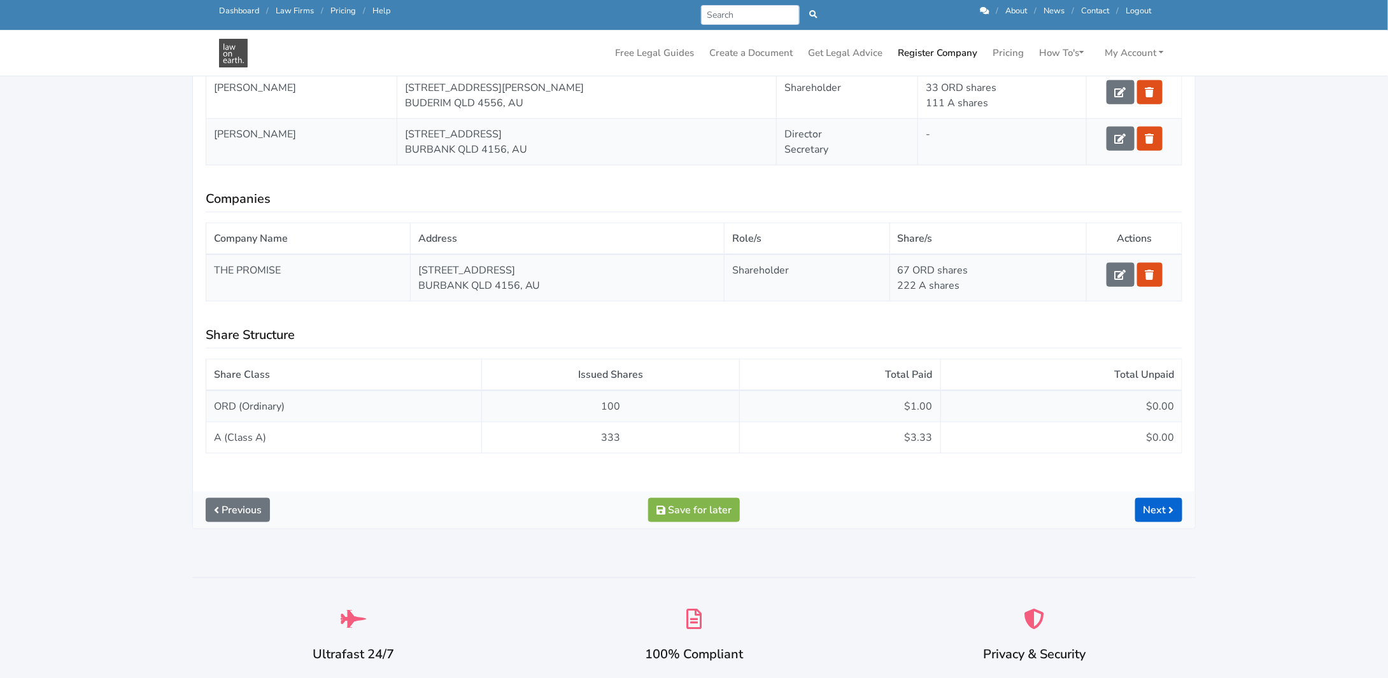
scroll to position [509, 0]
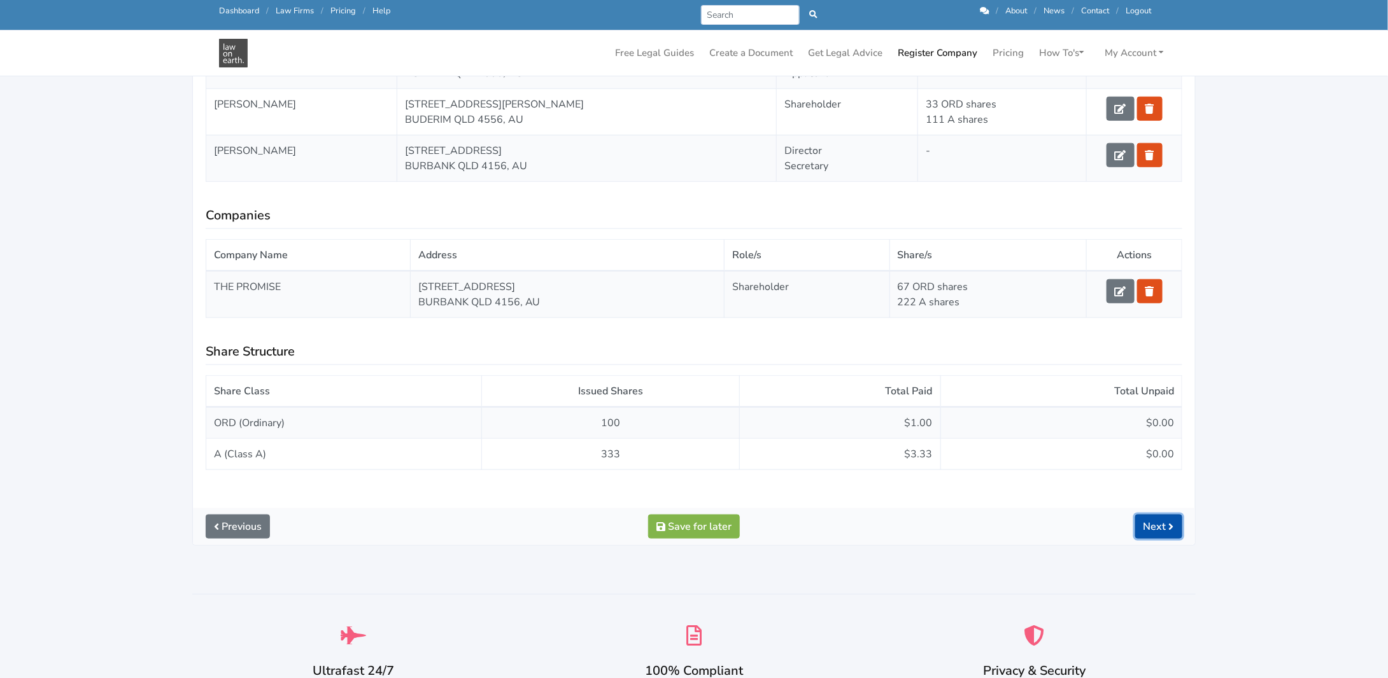
click at [1152, 522] on link "Next" at bounding box center [1158, 527] width 47 height 24
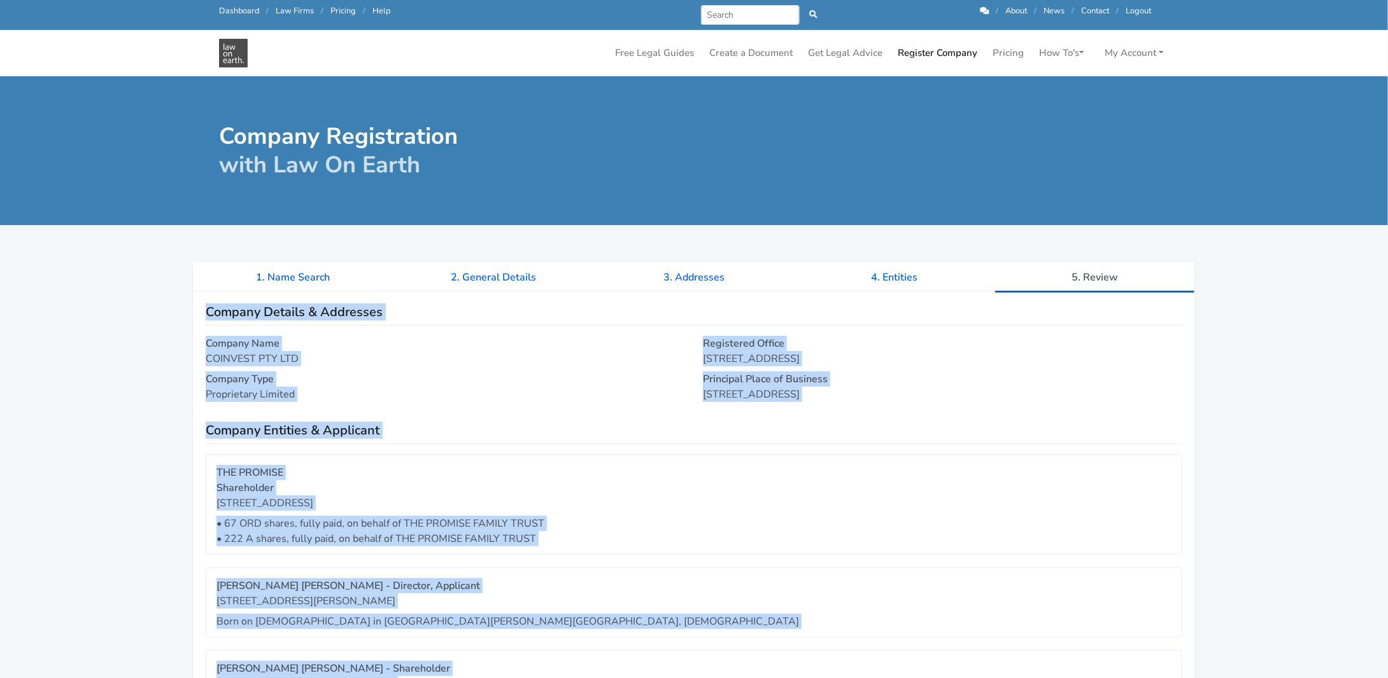
drag, startPoint x: 467, startPoint y: 449, endPoint x: 173, endPoint y: 305, distance: 327.6
click at [173, 305] on div "1. Name Search 2. General Details 3. Addresses 4. Entities 5. Review Company De…" at bounding box center [693, 680] width 1057 height 875
copy div "Loremip Dolorsi & Ametconse Adipisc Elit SEDDOEIU TEM INC Utlabor Etdo Magnaali…"
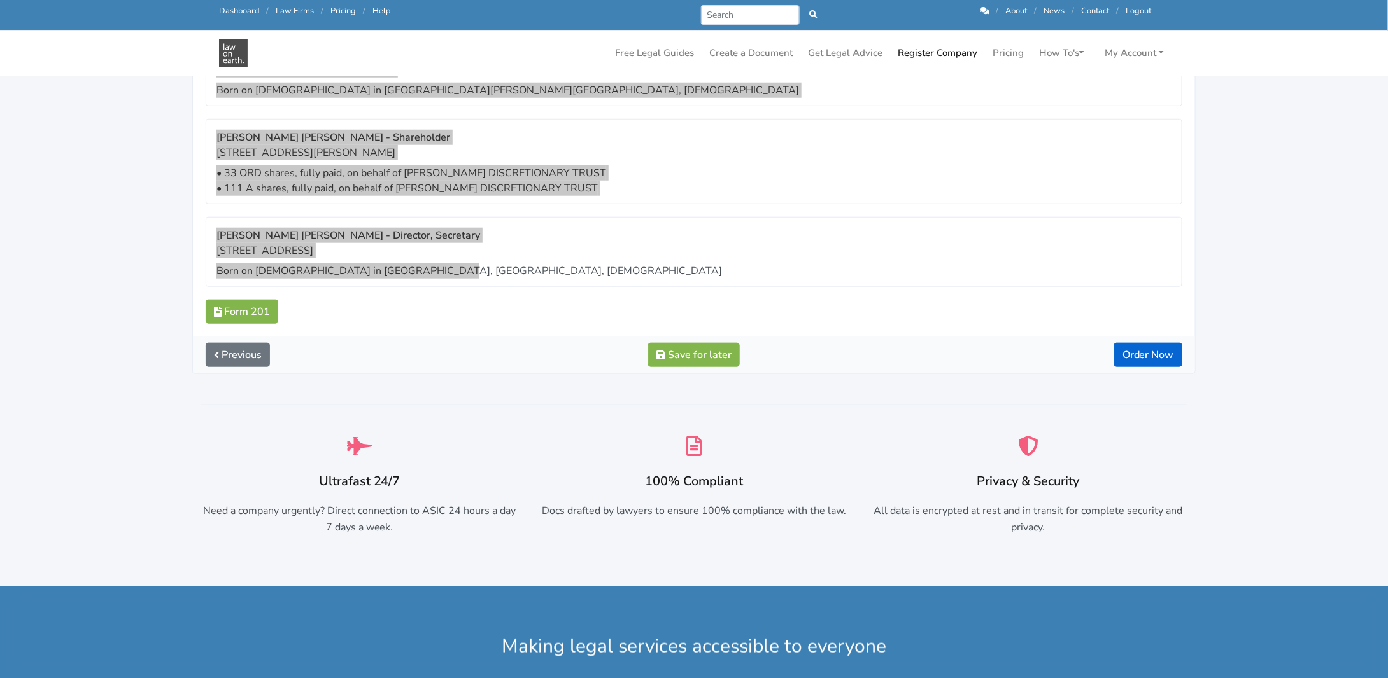
scroll to position [509, 0]
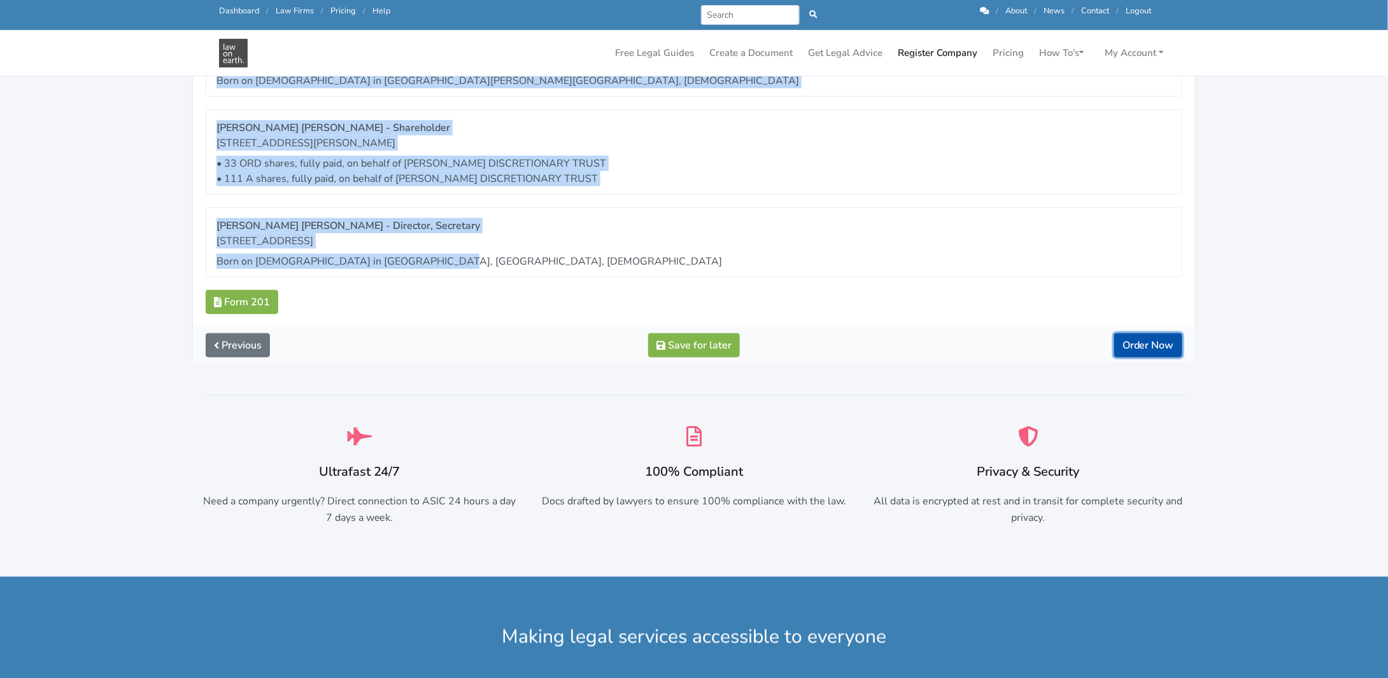
click at [1151, 339] on button "Order Now" at bounding box center [1148, 346] width 68 height 24
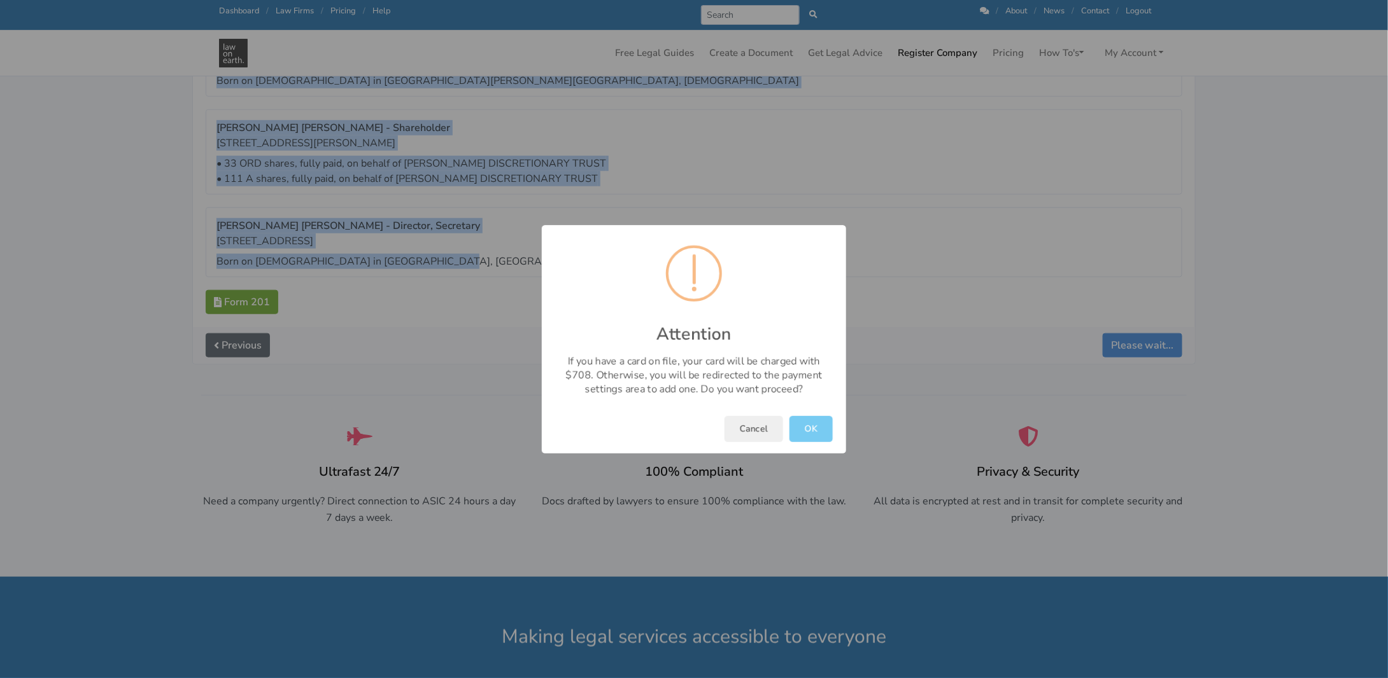
click at [810, 430] on button "OK" at bounding box center [810, 429] width 43 height 26
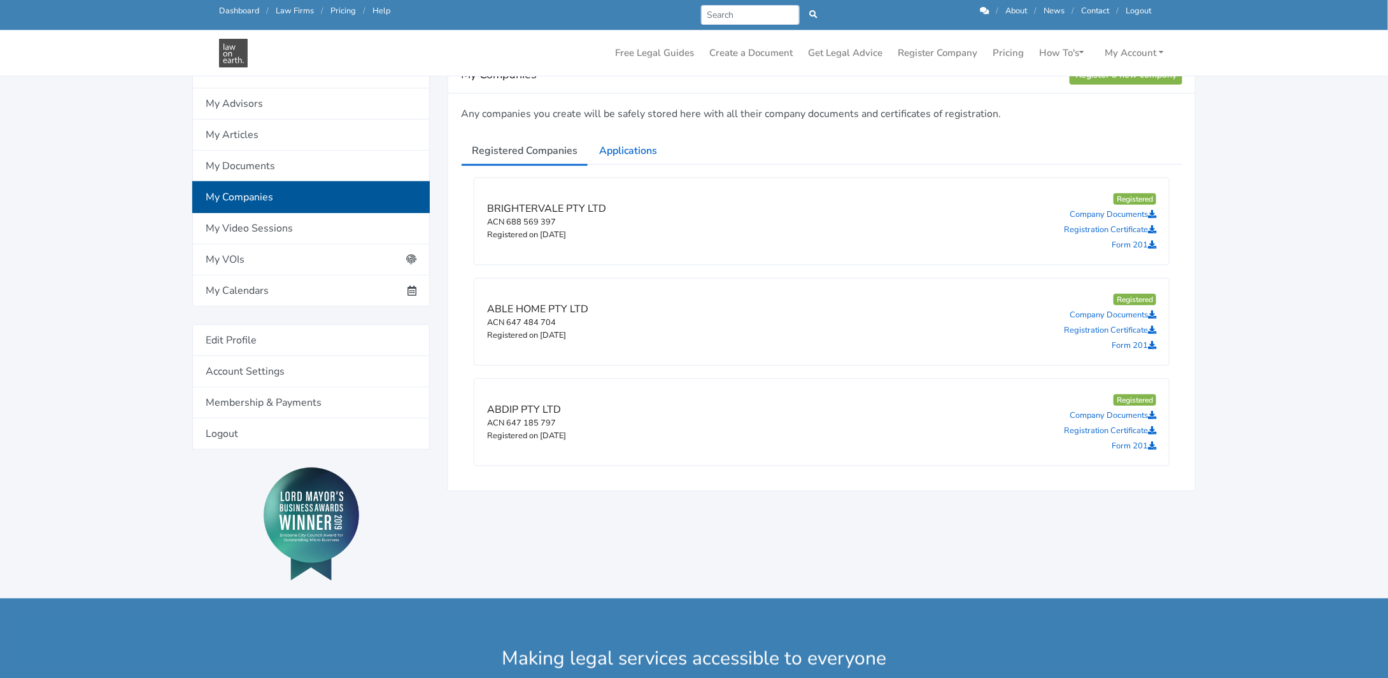
scroll to position [127, 0]
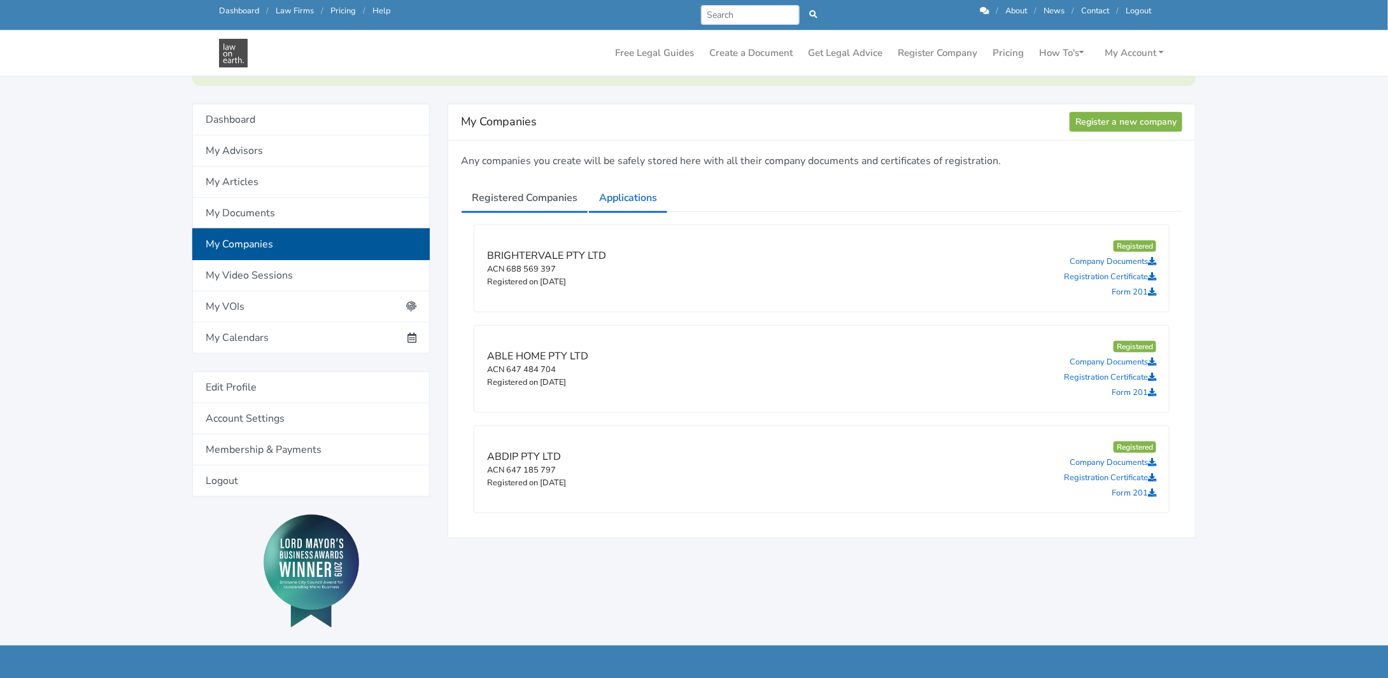
click at [636, 197] on link "Applications" at bounding box center [628, 198] width 80 height 32
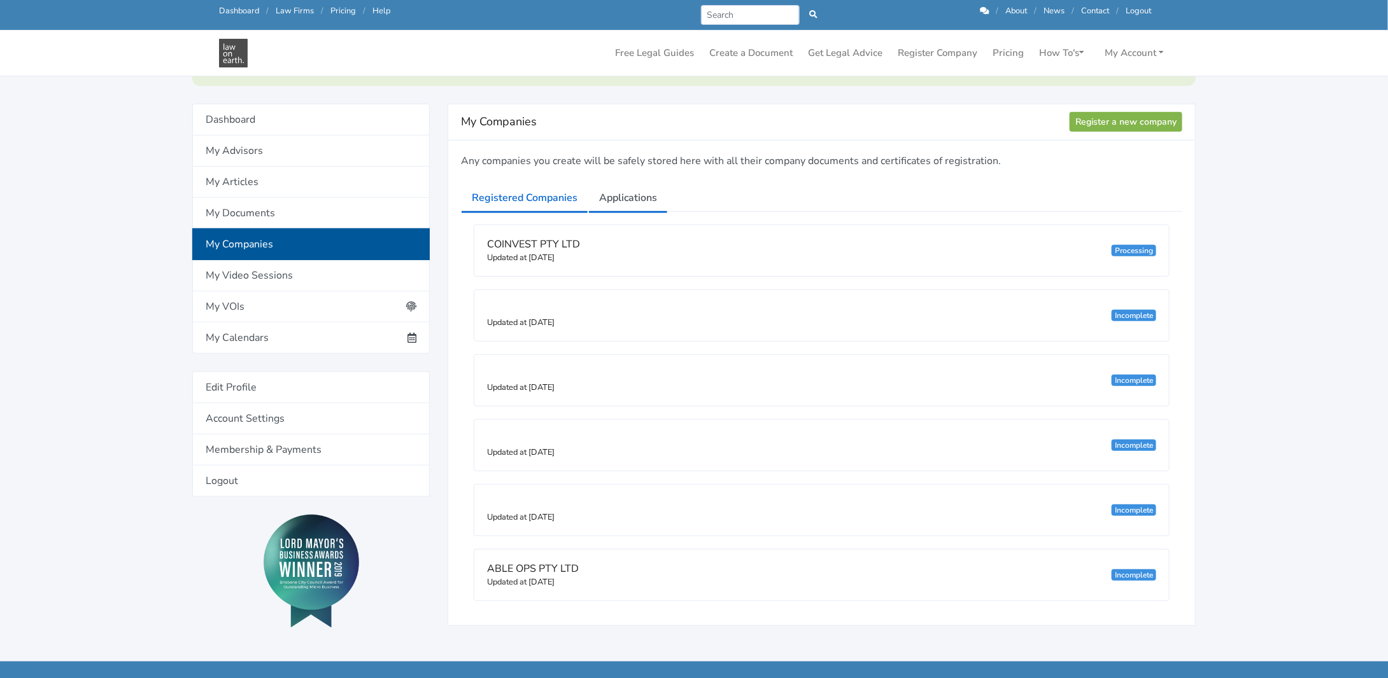
click at [544, 199] on link "Registered Companies" at bounding box center [524, 198] width 127 height 32
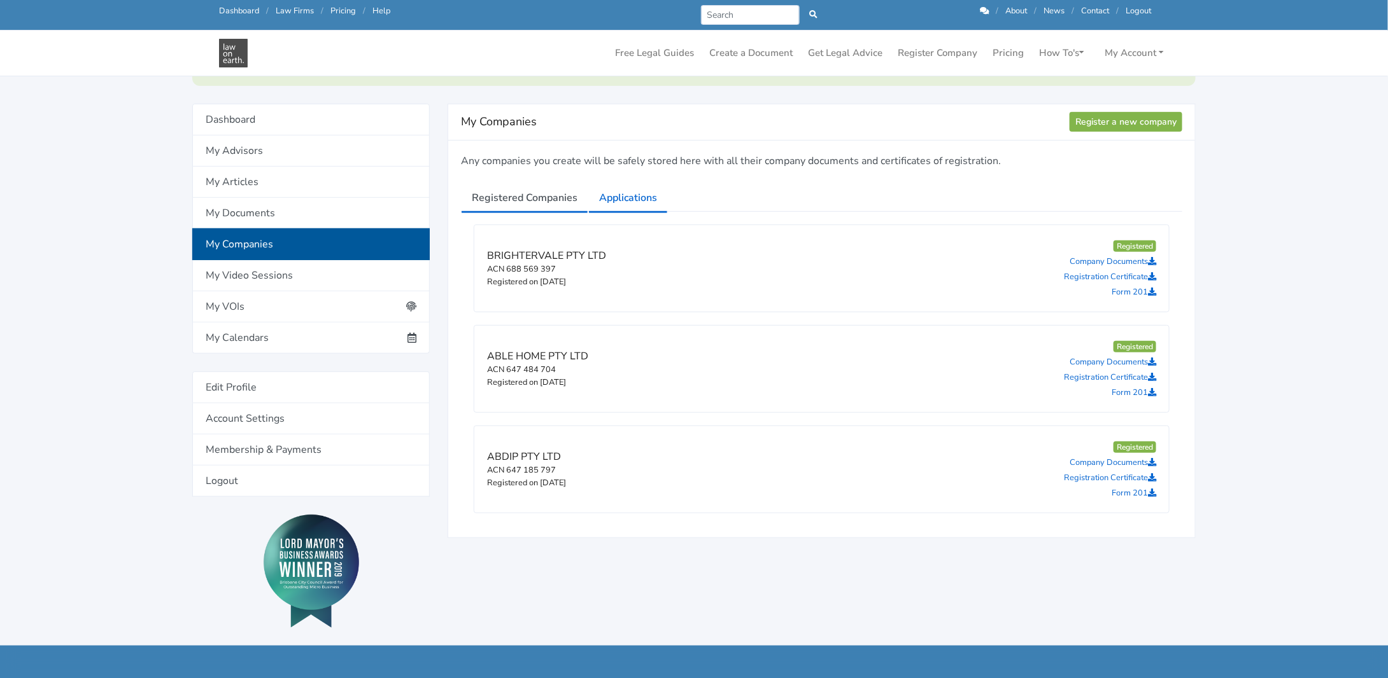
click at [642, 203] on link "Applications" at bounding box center [628, 198] width 80 height 32
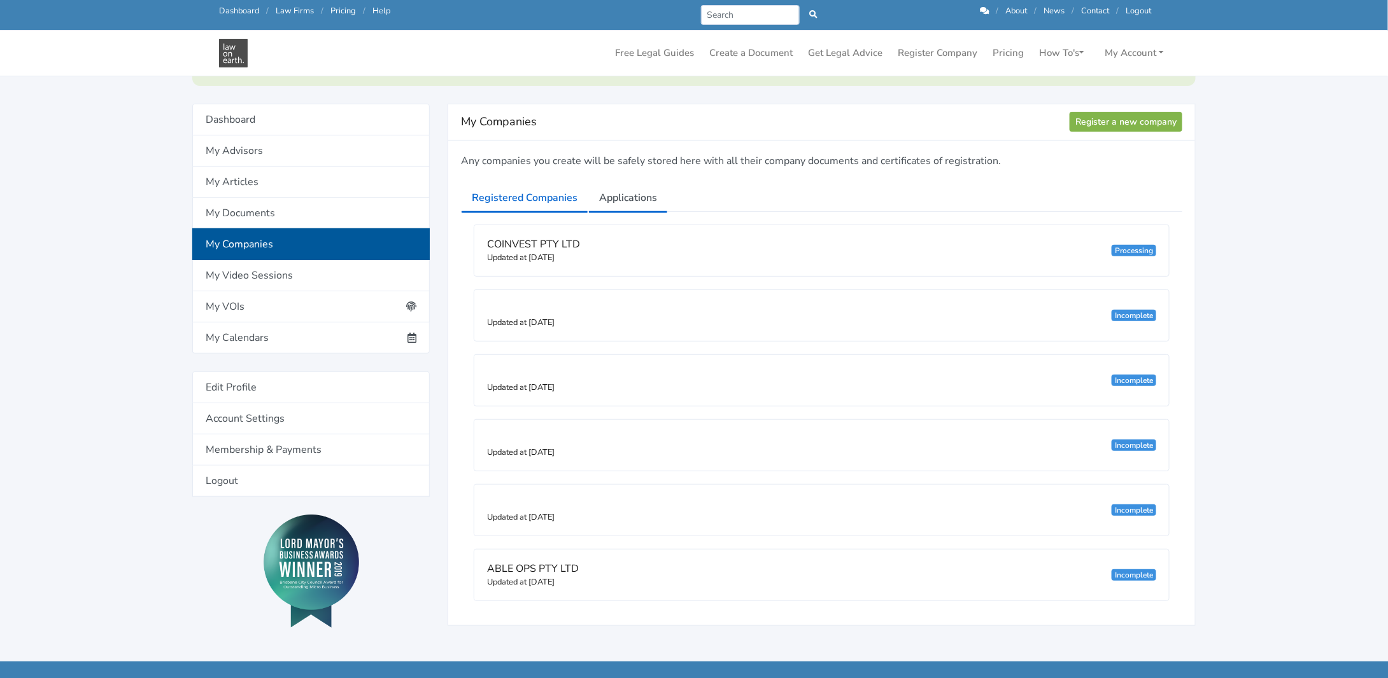
click at [527, 193] on link "Registered Companies" at bounding box center [524, 198] width 127 height 32
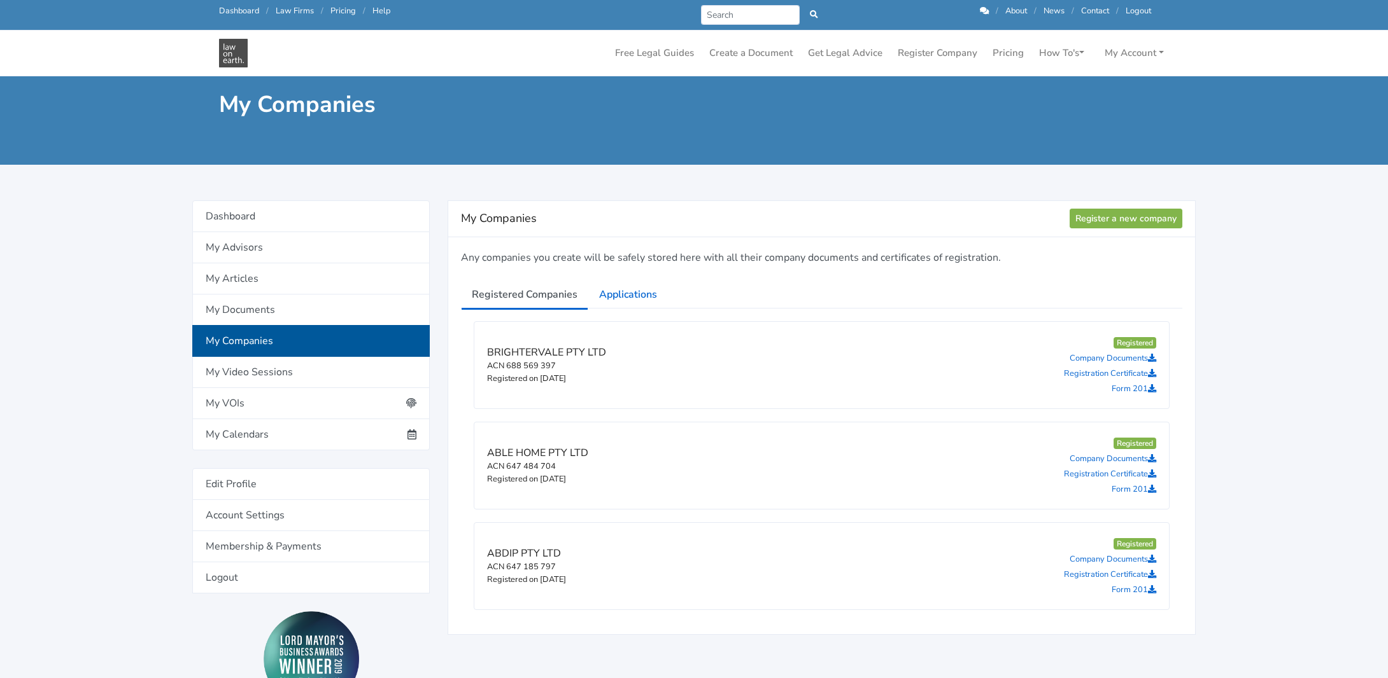
scroll to position [127, 0]
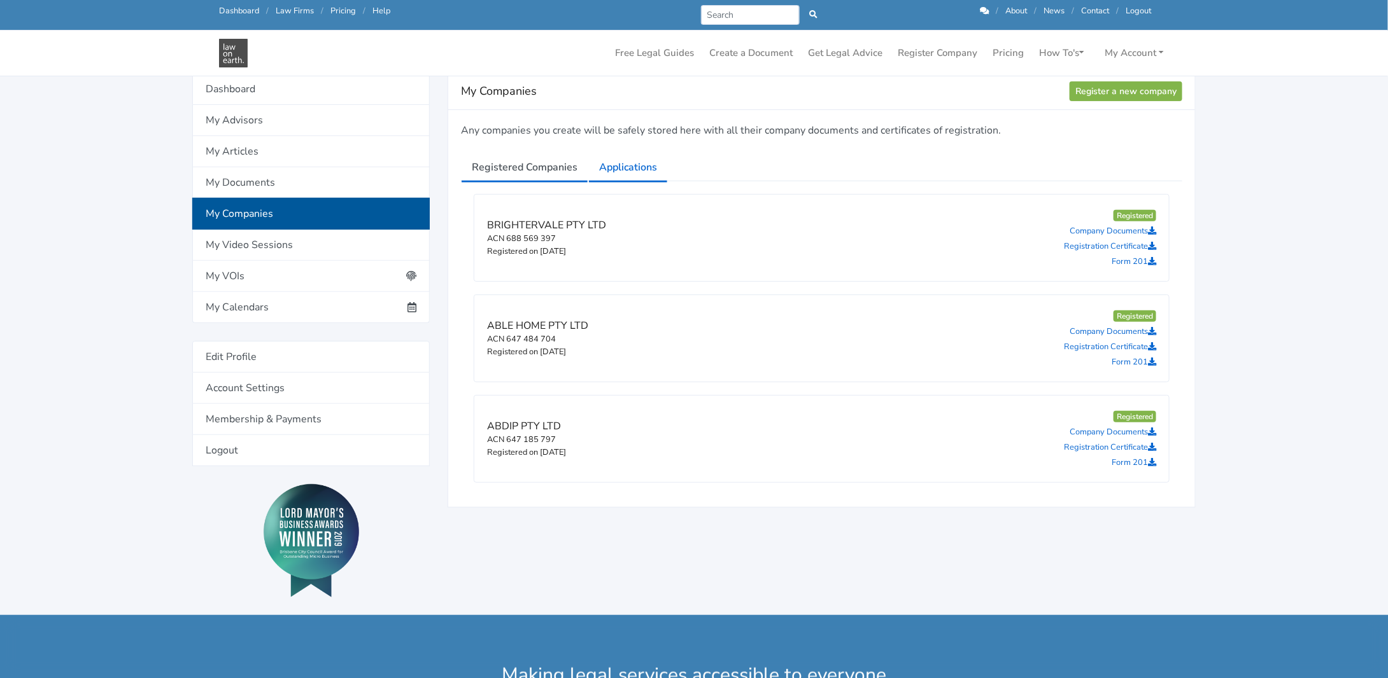
click at [614, 158] on link "Applications" at bounding box center [628, 167] width 80 height 32
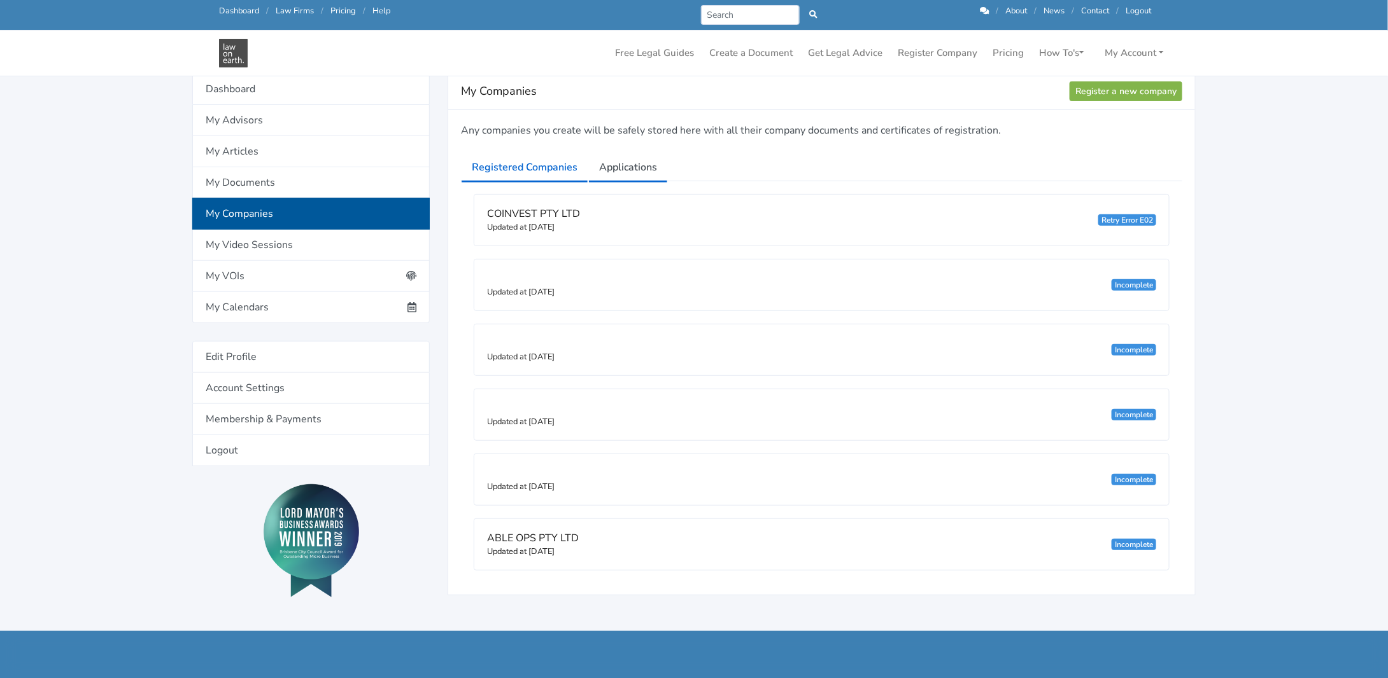
click at [514, 167] on link "Registered Companies" at bounding box center [524, 167] width 127 height 32
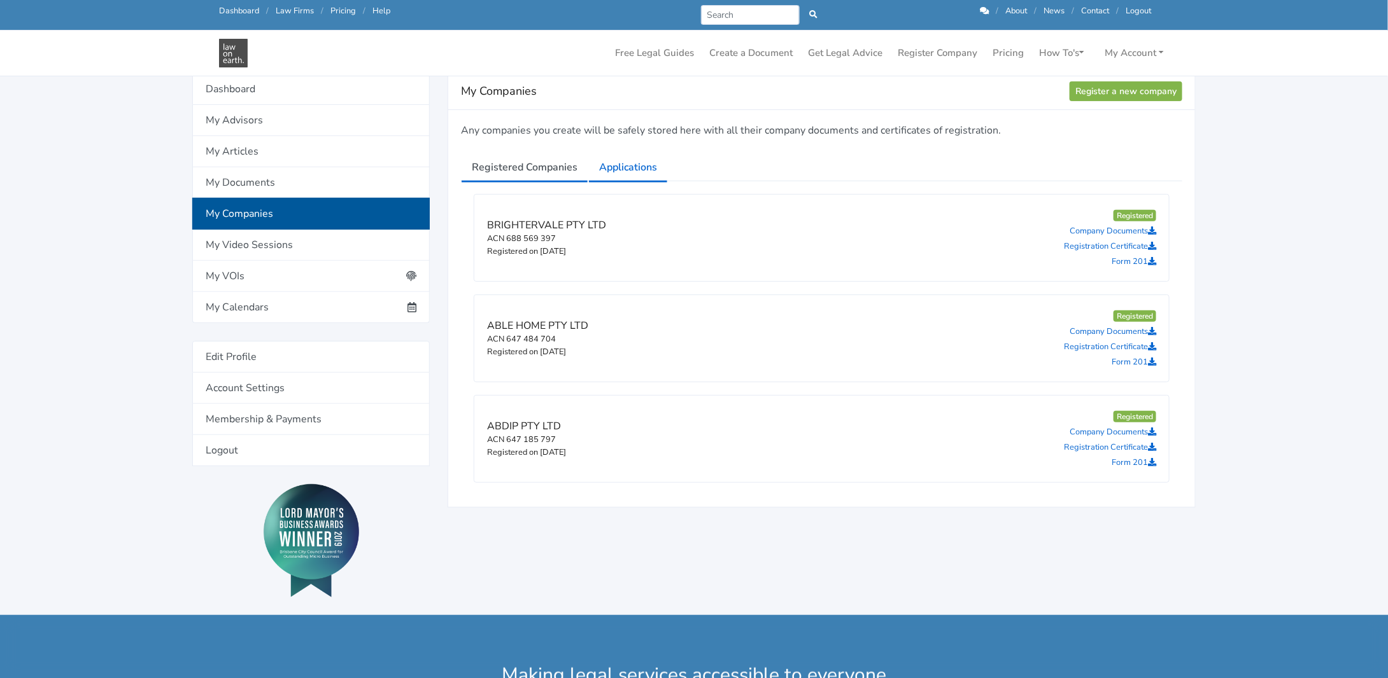
click at [603, 165] on link "Applications" at bounding box center [628, 167] width 80 height 32
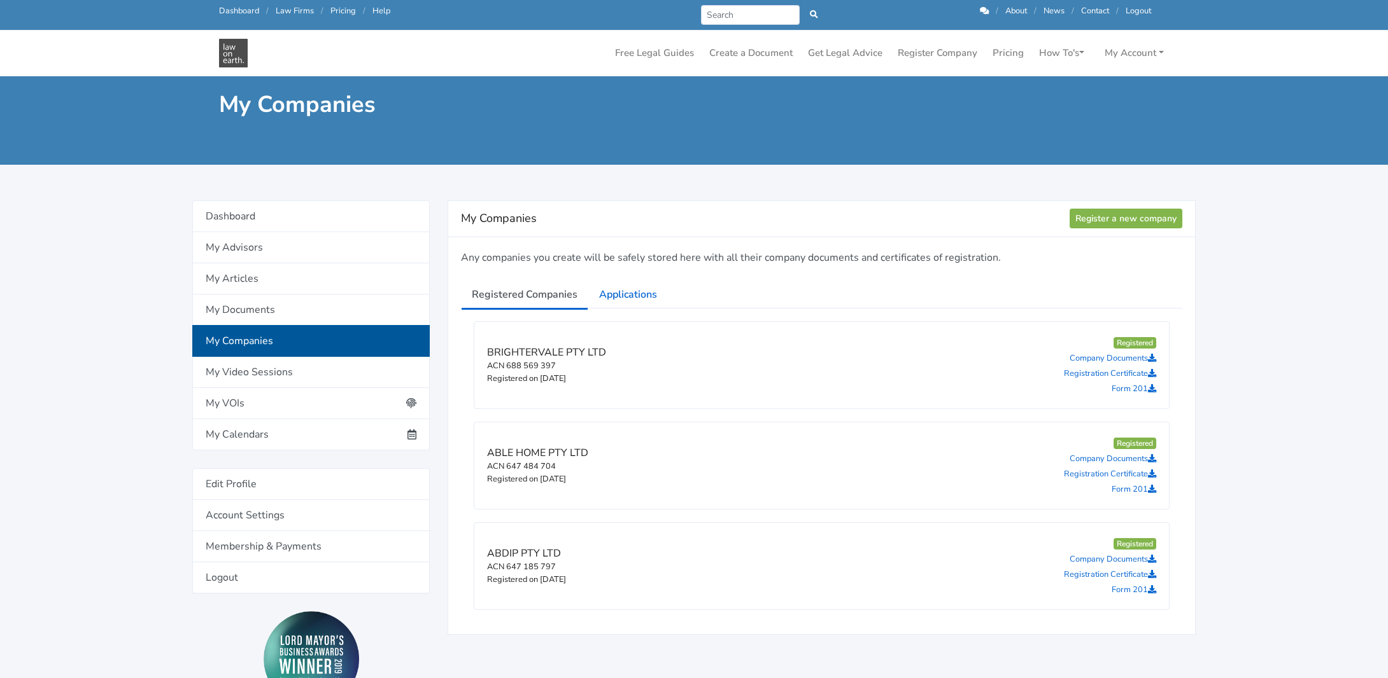
scroll to position [127, 0]
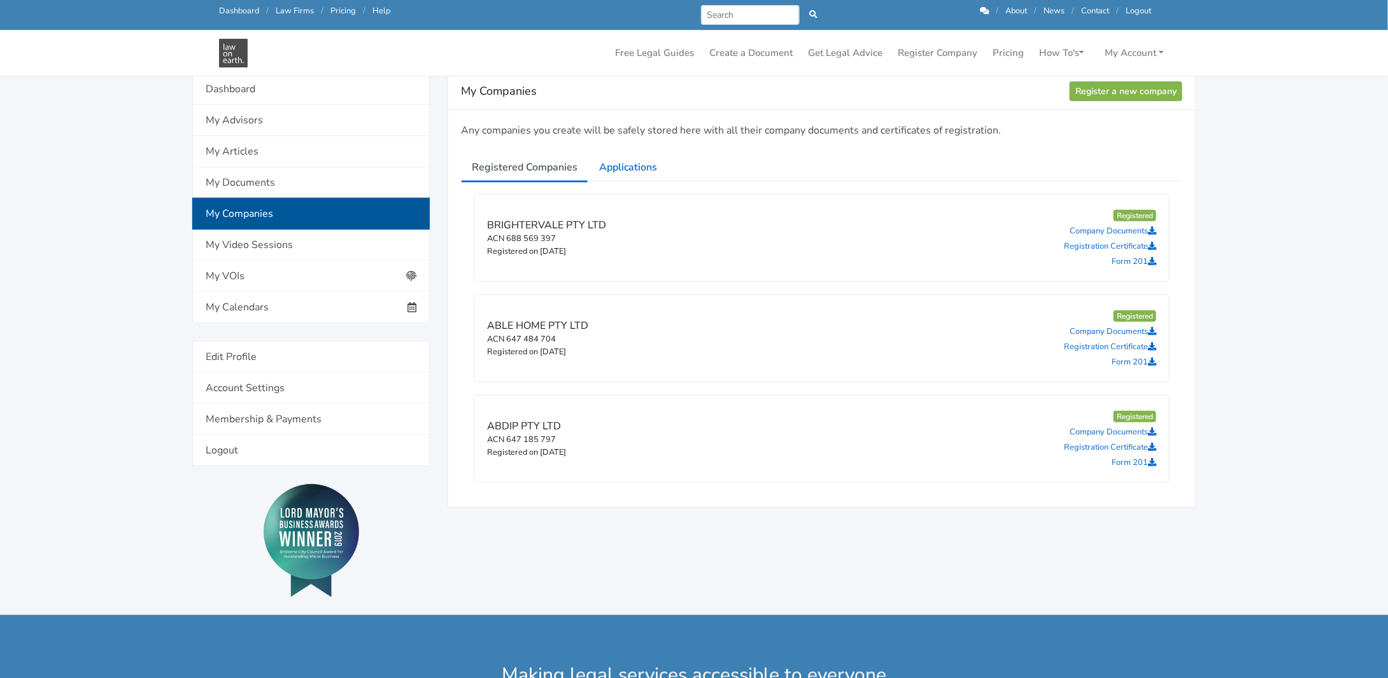
click at [625, 183] on div "BRIGHTERVALE PTY LTD ACN 688 569 397 Registered on [DATE] Registered Company Do…" at bounding box center [821, 343] width 721 height 325
click at [632, 171] on link "Applications" at bounding box center [628, 167] width 80 height 32
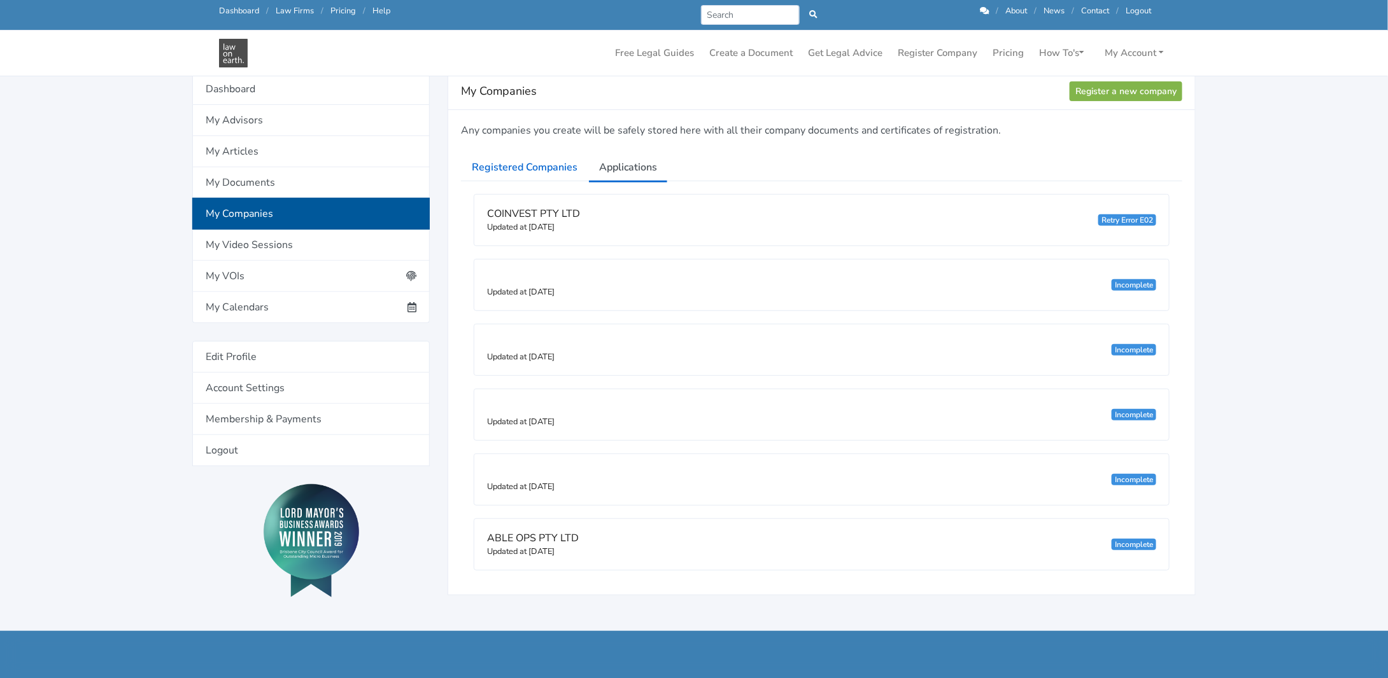
click at [507, 222] on small "Updated at 24/09/2025" at bounding box center [520, 226] width 67 height 11
click at [505, 214] on span "COINVEST PTY LTD" at bounding box center [533, 214] width 93 height 14
click at [507, 214] on span "COINVEST PTY LTD" at bounding box center [533, 214] width 93 height 14
click at [1109, 221] on div "Retry Error E02" at bounding box center [1127, 219] width 58 height 11
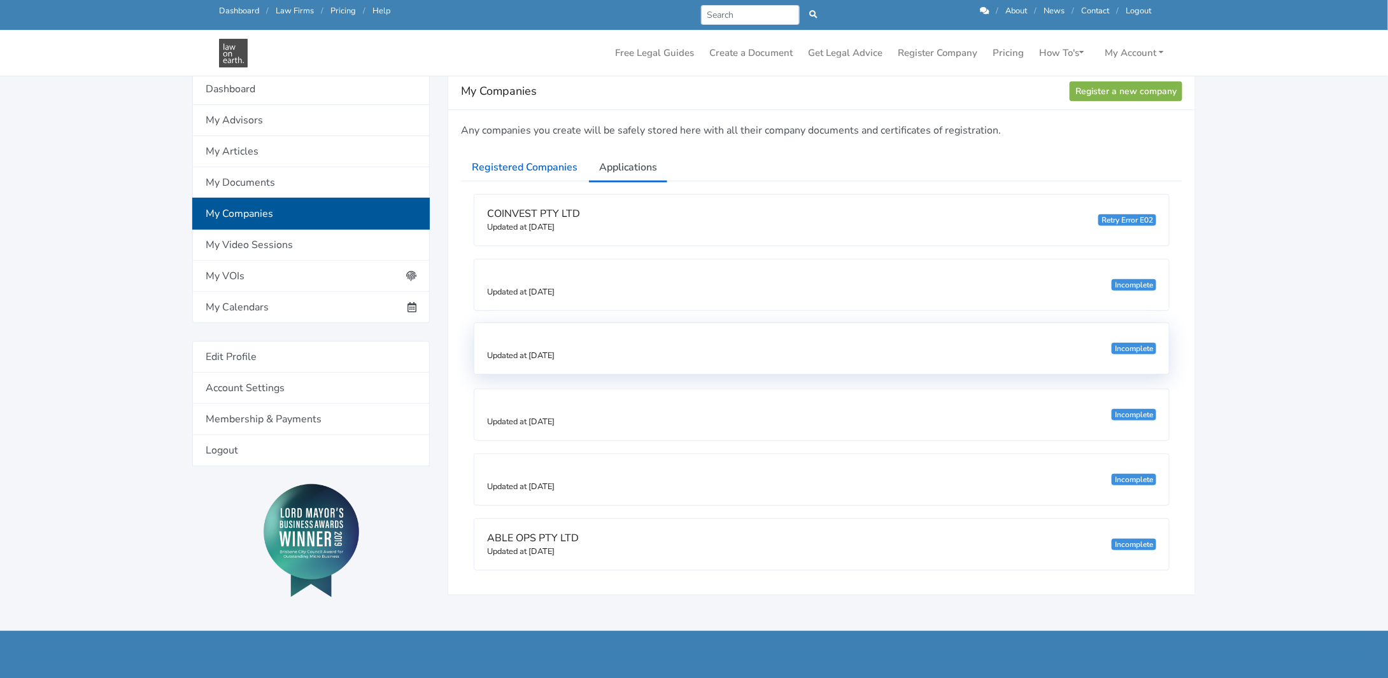
drag, startPoint x: 1156, startPoint y: 218, endPoint x: 1094, endPoint y: 324, distance: 123.2
click at [1089, 221] on div "COINVEST PTY LTD Updated at 24/09/2025 Retry Error E02" at bounding box center [821, 220] width 694 height 51
copy div "Retry Error E02"
click at [982, 11] on icon at bounding box center [984, 11] width 9 height 8
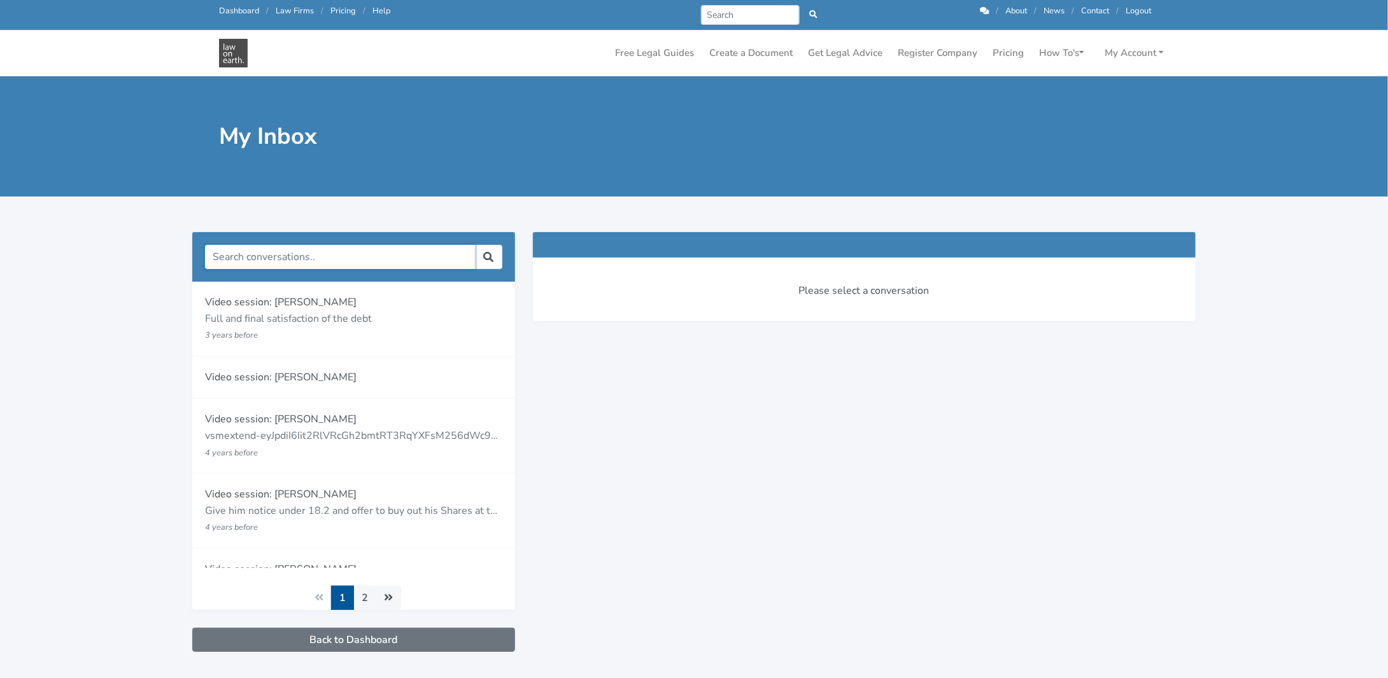
click at [274, 254] on input "text" at bounding box center [340, 257] width 270 height 24
paste input "Retry Error E02"
type input "Retry Error E02"
click at [488, 255] on icon at bounding box center [488, 257] width 13 height 10
click at [238, 10] on link "Dashboard" at bounding box center [239, 10] width 40 height 11
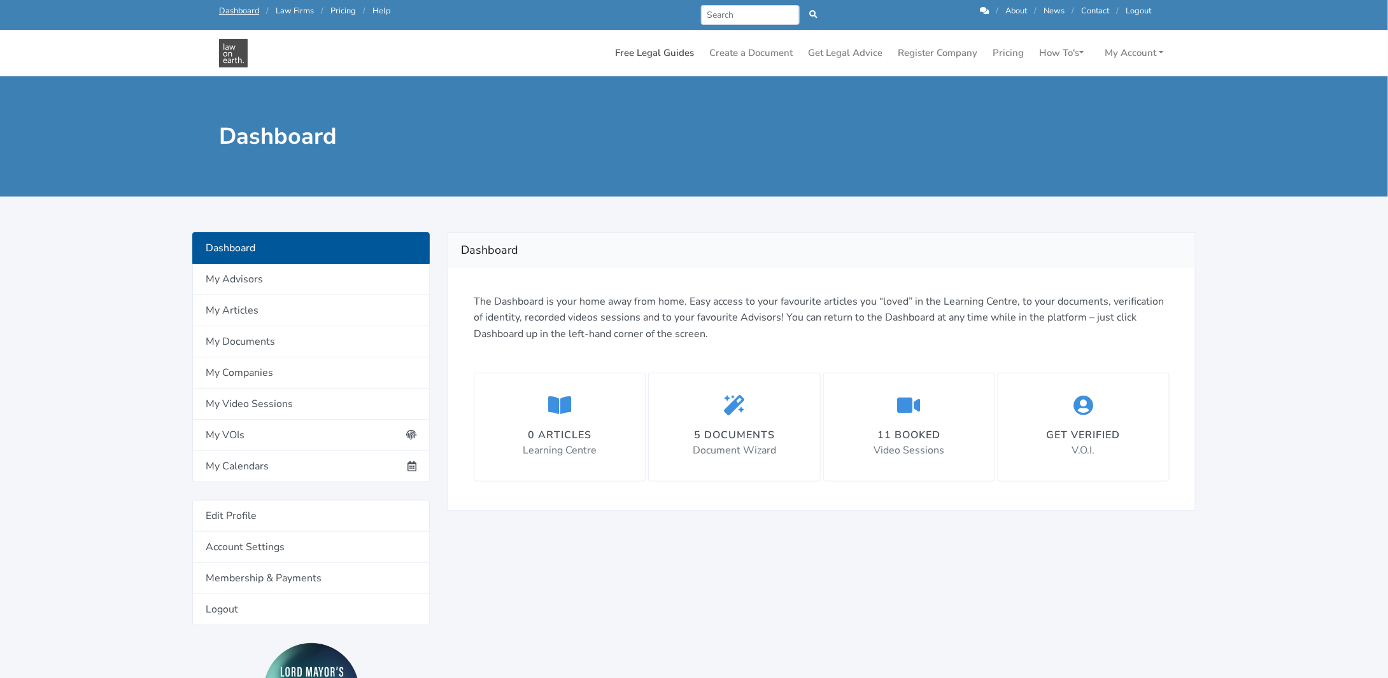
click at [643, 52] on link "Free Legal Guides" at bounding box center [654, 53] width 89 height 25
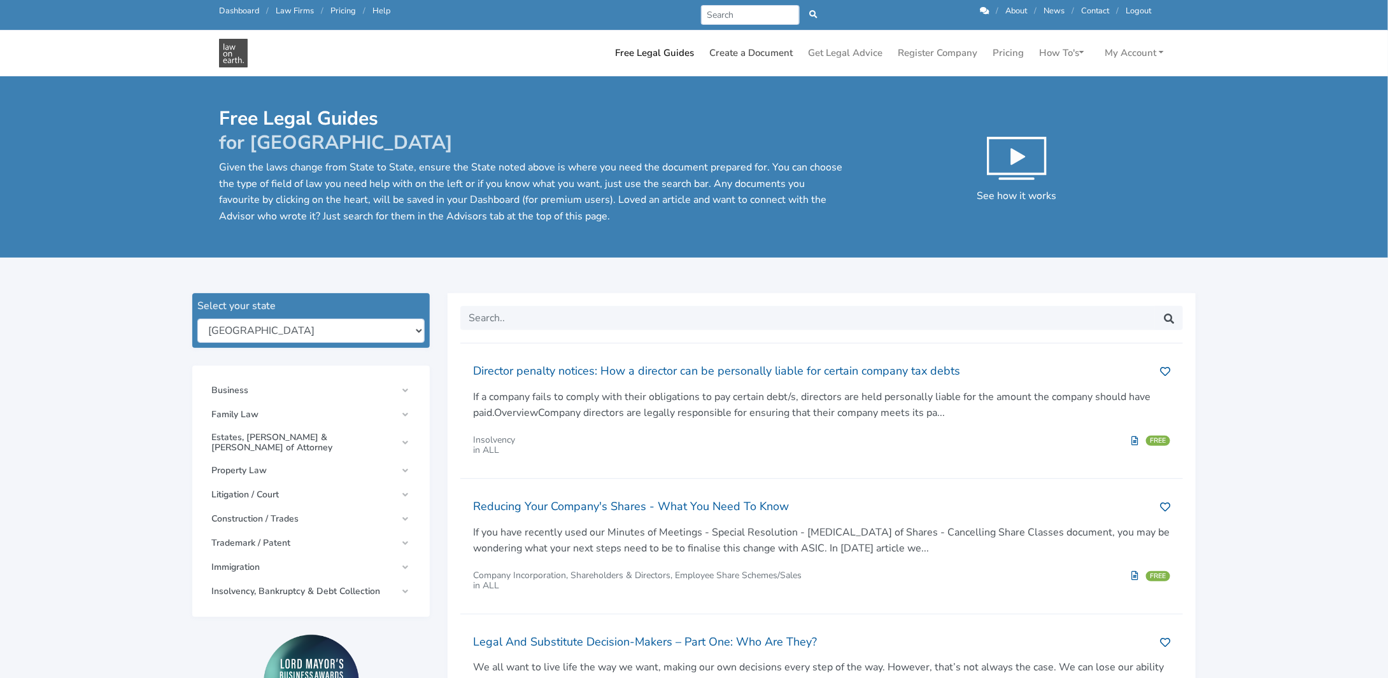
click at [726, 56] on link "Create a Document" at bounding box center [751, 53] width 94 height 25
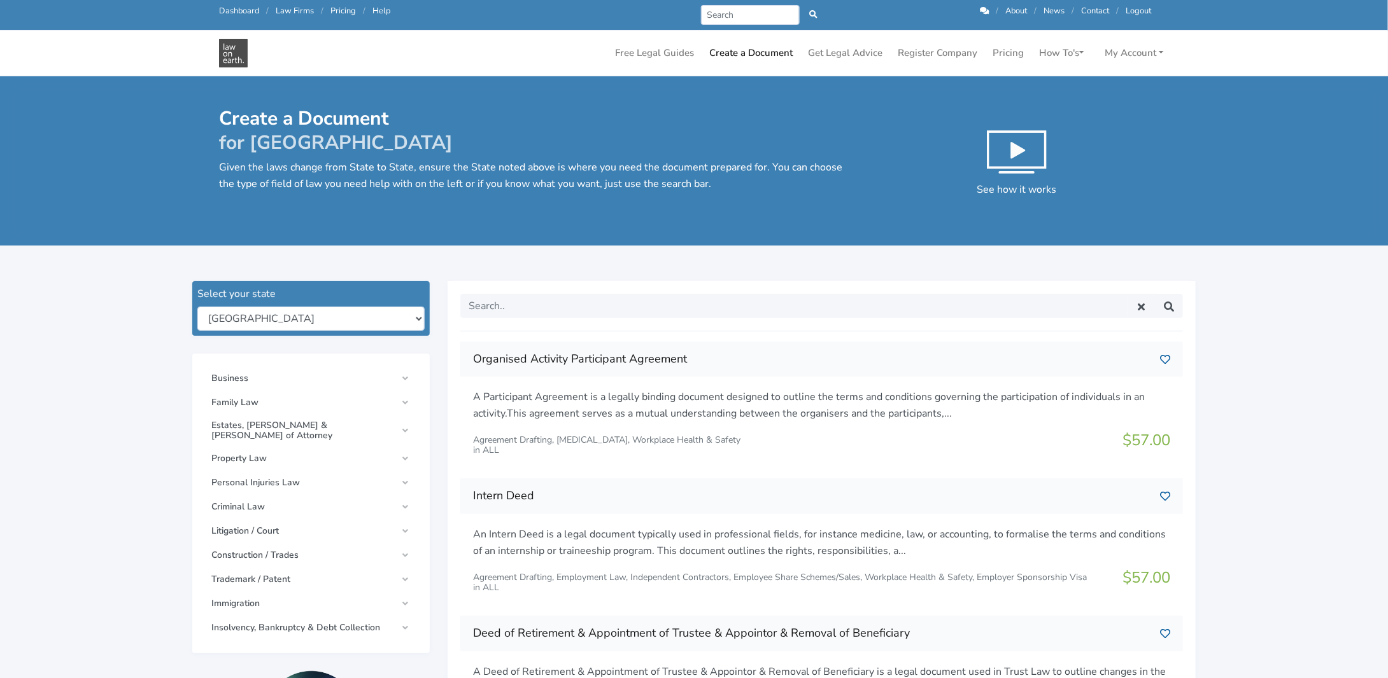
click at [226, 8] on link "Dashboard" at bounding box center [239, 10] width 40 height 11
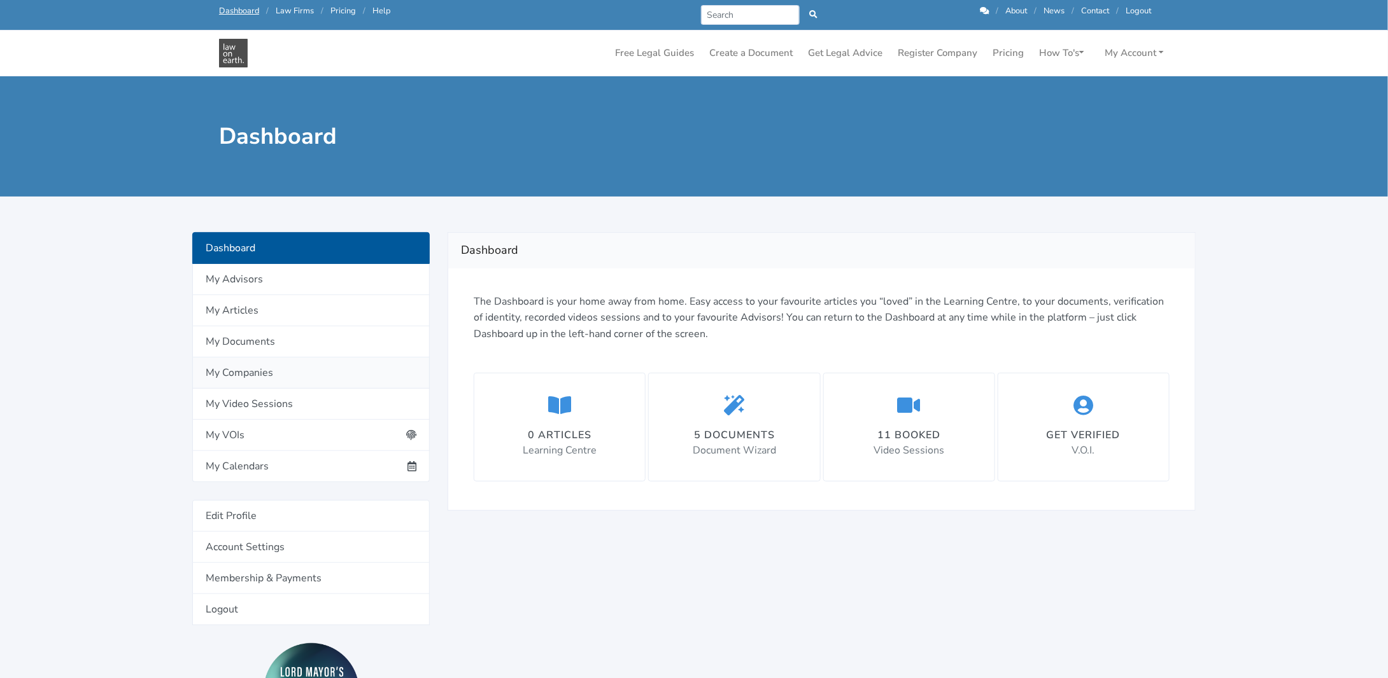
click at [261, 374] on link "My Companies" at bounding box center [310, 373] width 237 height 31
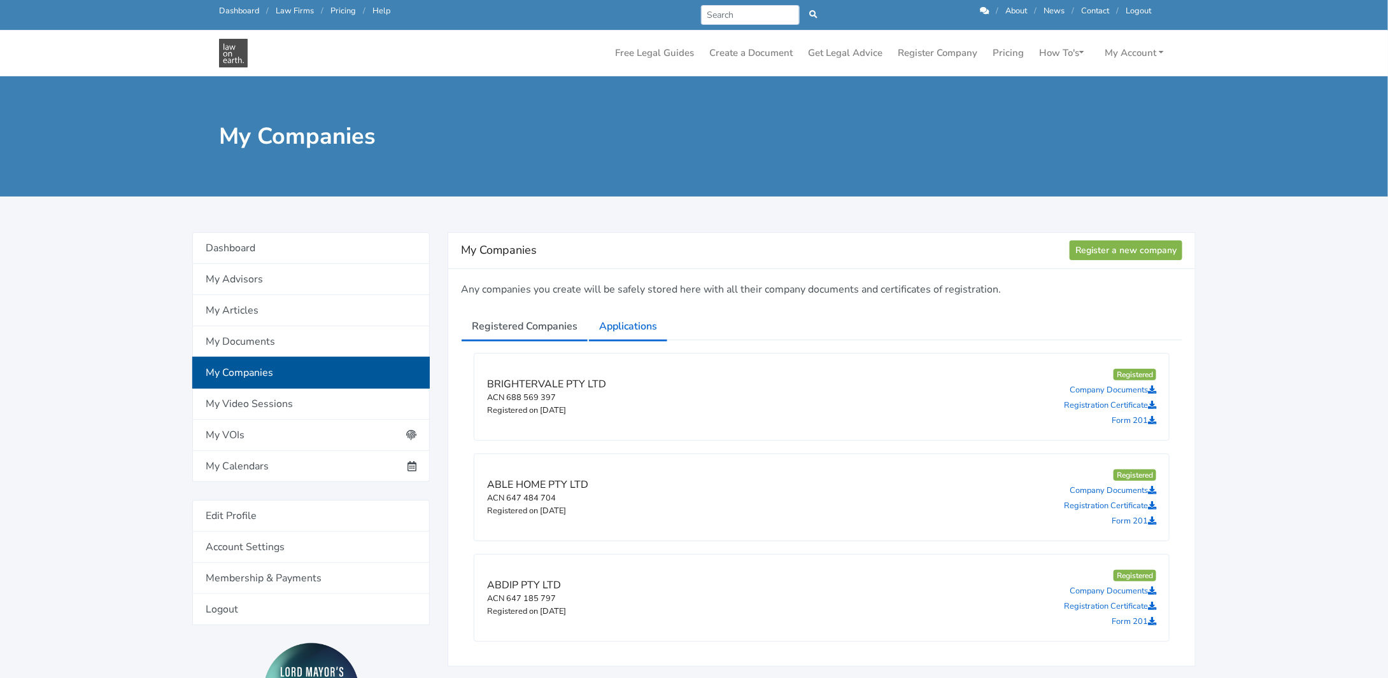
click at [615, 327] on link "Applications" at bounding box center [628, 327] width 80 height 32
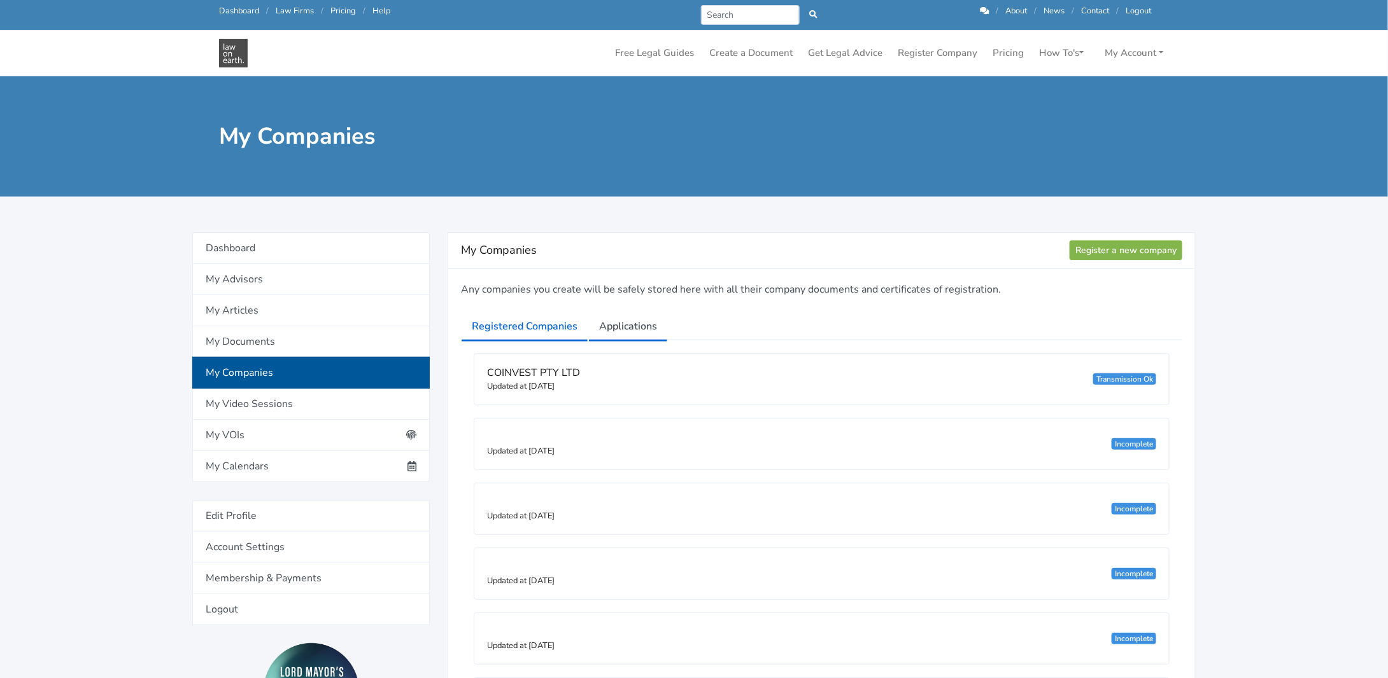
click at [511, 317] on link "Registered Companies" at bounding box center [524, 327] width 127 height 32
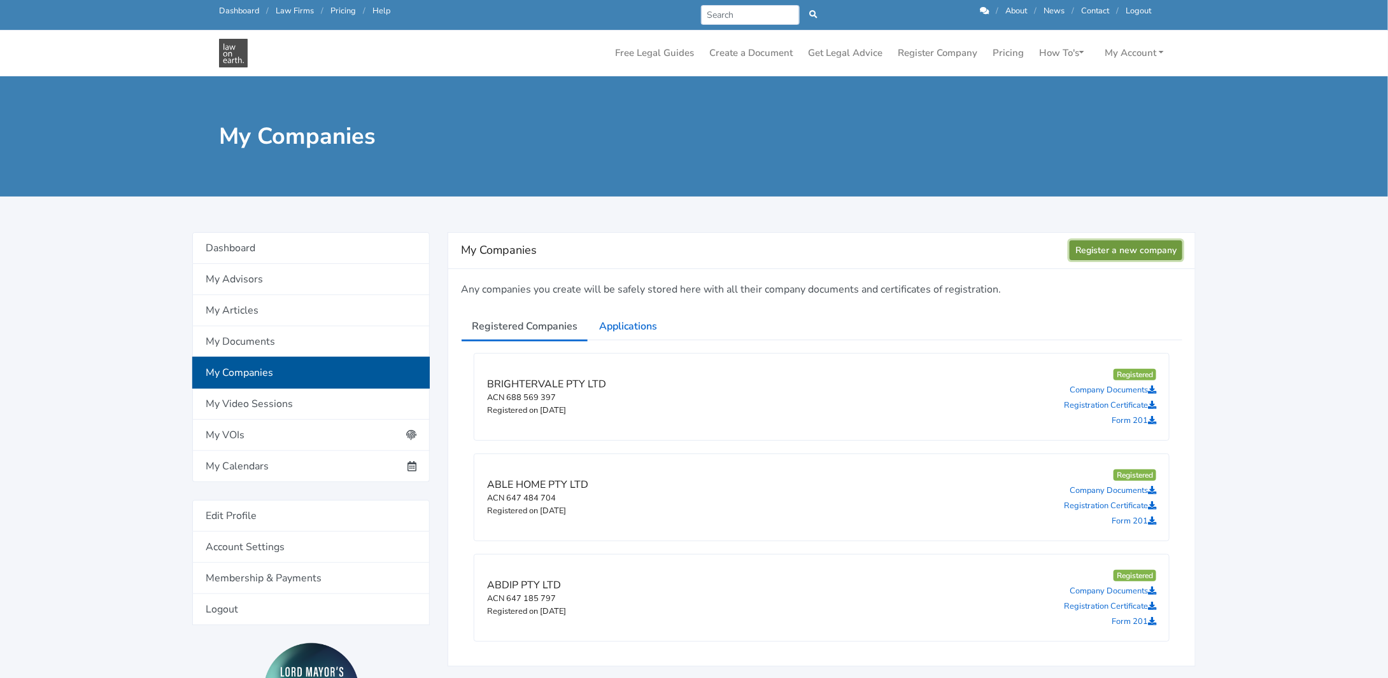
click at [1128, 246] on link "Register a new company" at bounding box center [1125, 251] width 113 height 20
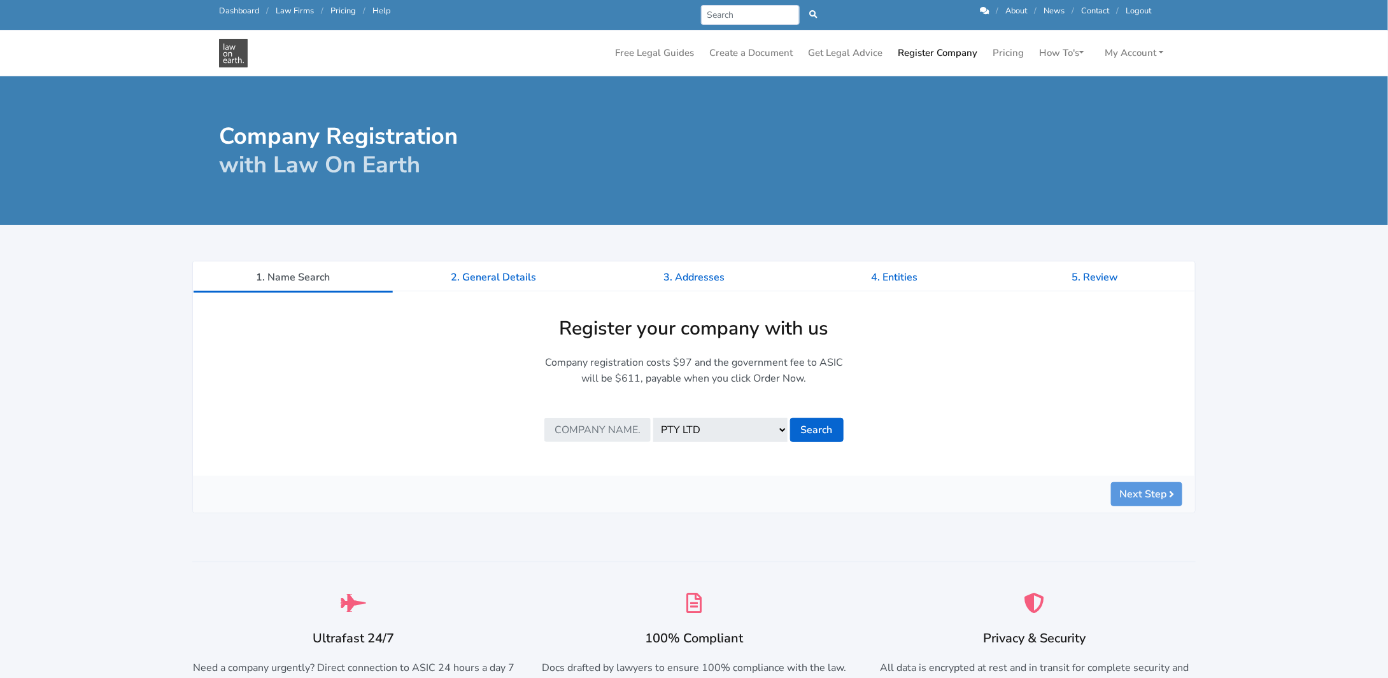
click at [603, 432] on input "text" at bounding box center [597, 430] width 106 height 24
type input "coinvestcapital"
click at [816, 428] on button "Search" at bounding box center [816, 430] width 53 height 24
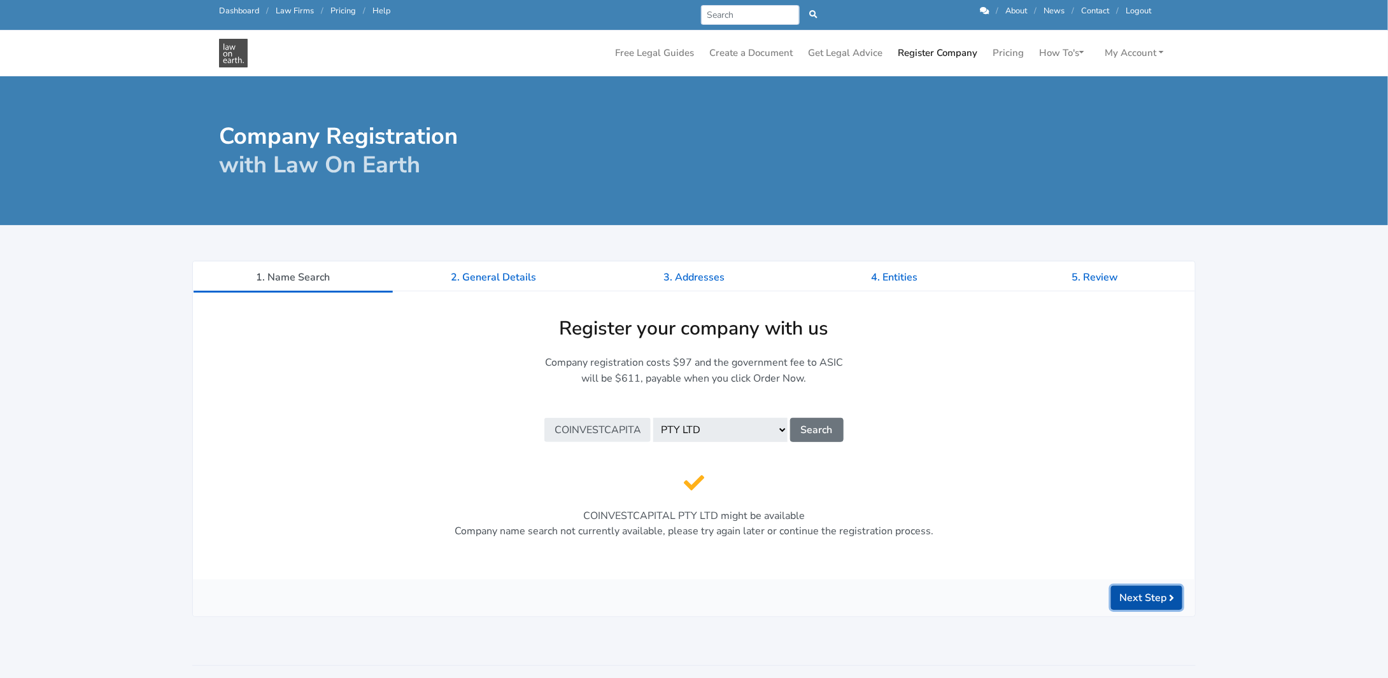
click at [1133, 595] on button "Next Step" at bounding box center [1146, 598] width 71 height 24
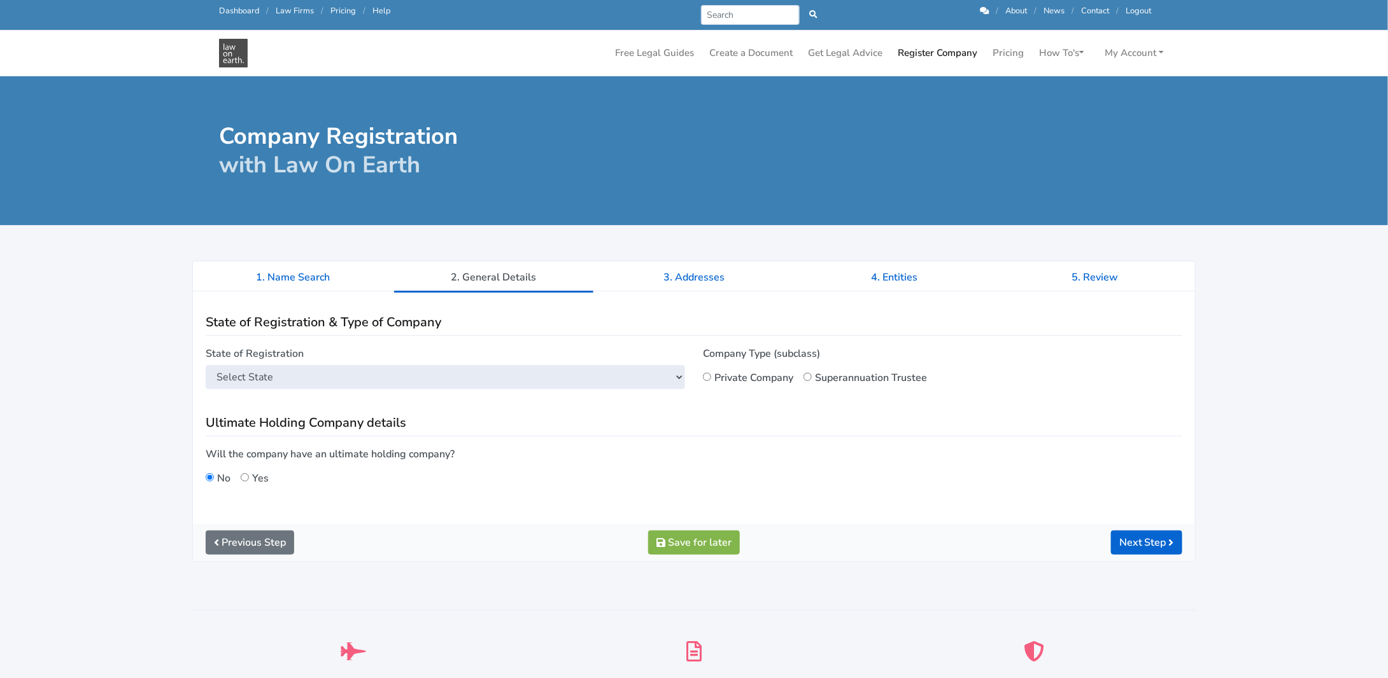
click at [265, 376] on select "Select State New South Wales Victoria Queensland Tasmania South Australia Weste…" at bounding box center [445, 377] width 479 height 24
select select "QLD"
click at [206, 365] on select "Select State New South Wales Victoria Queensland Tasmania South Australia Weste…" at bounding box center [445, 377] width 479 height 24
click at [708, 375] on input "Private Company" at bounding box center [707, 377] width 8 height 8
radio input "true"
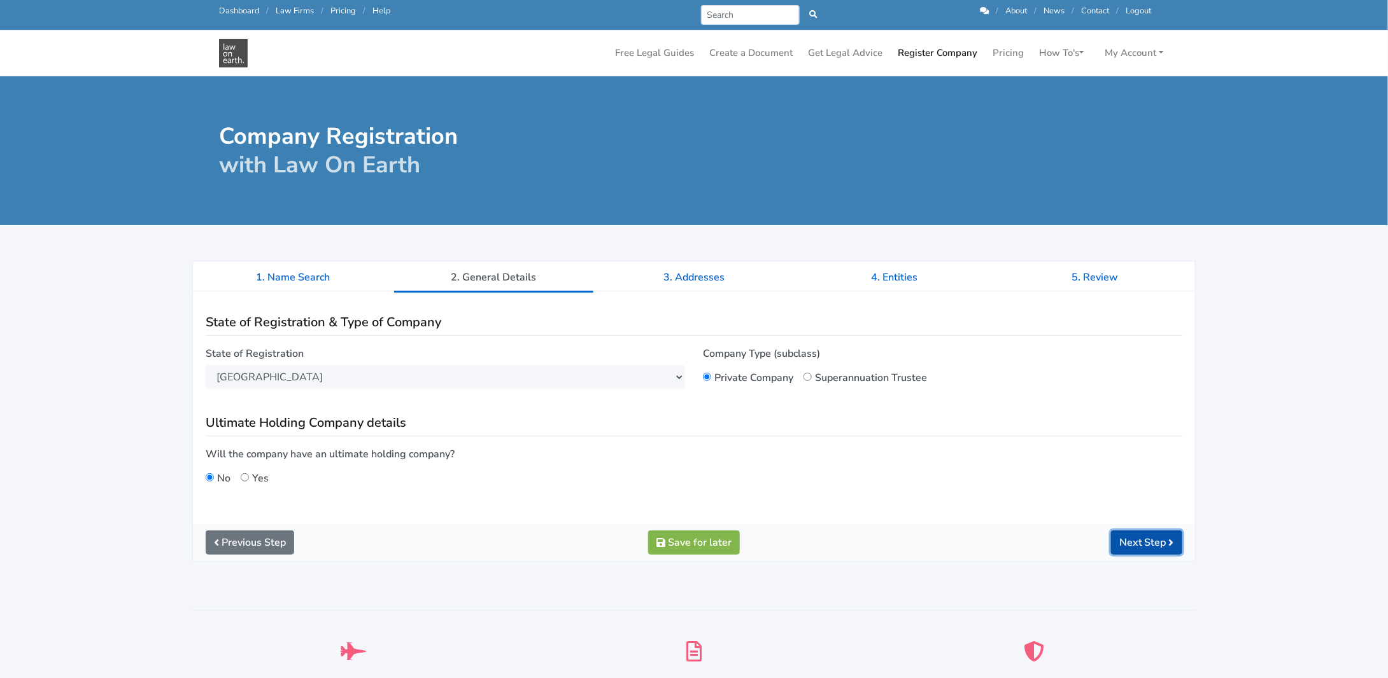
click at [1133, 537] on button "Next Step" at bounding box center [1146, 543] width 71 height 24
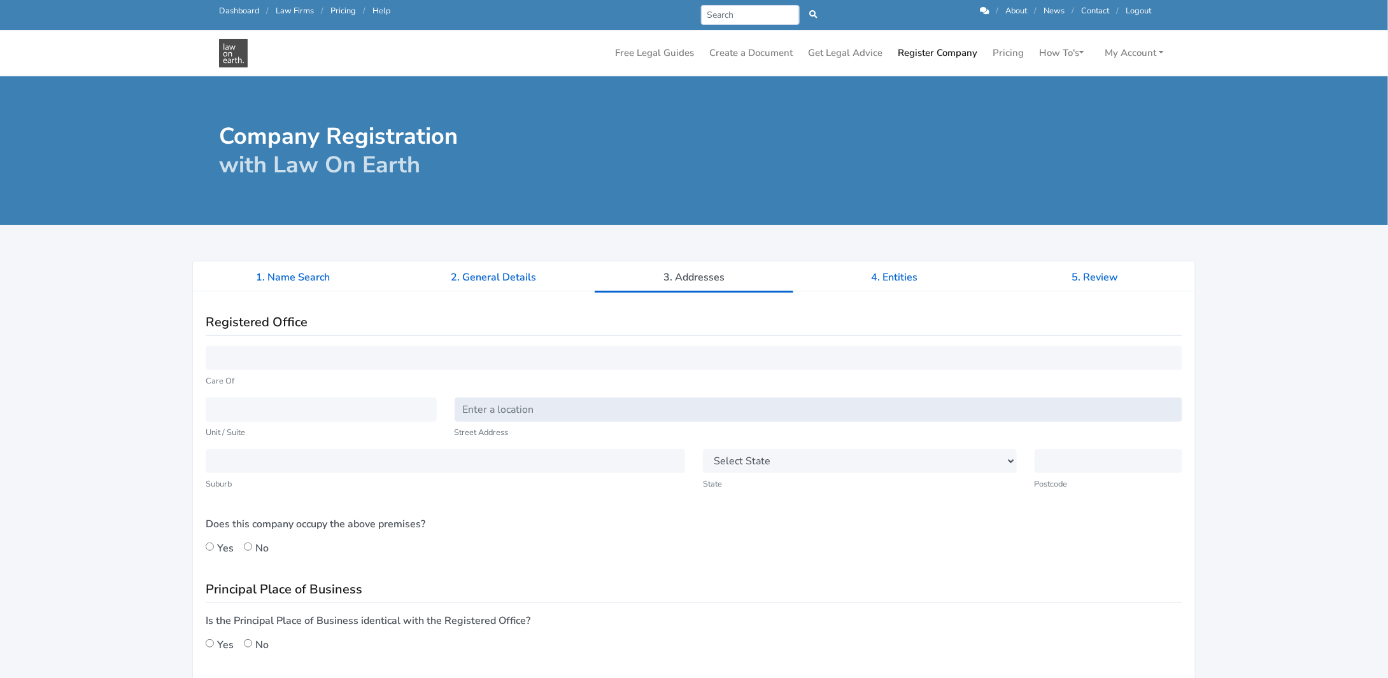
click at [484, 410] on input "text" at bounding box center [818, 410] width 728 height 24
type input "[STREET_ADDRESS]"
type input "Burbank"
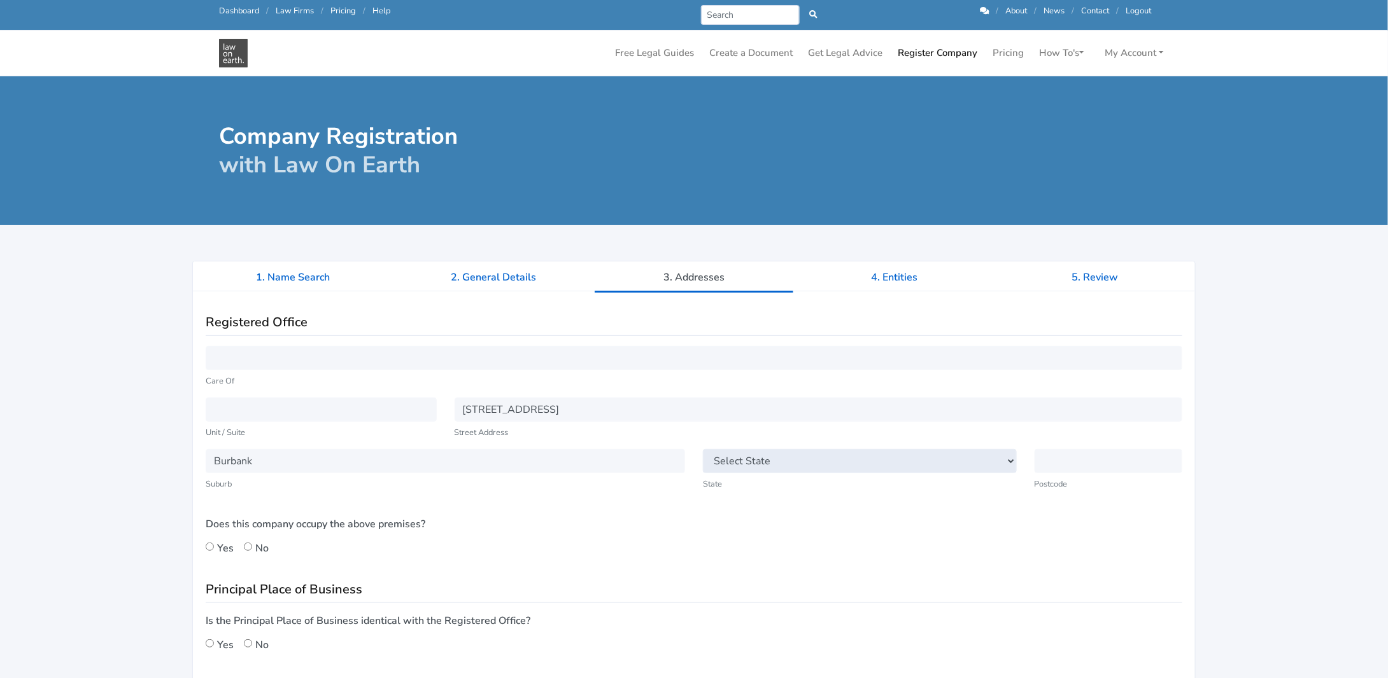
select select "QLD"
type input "4156"
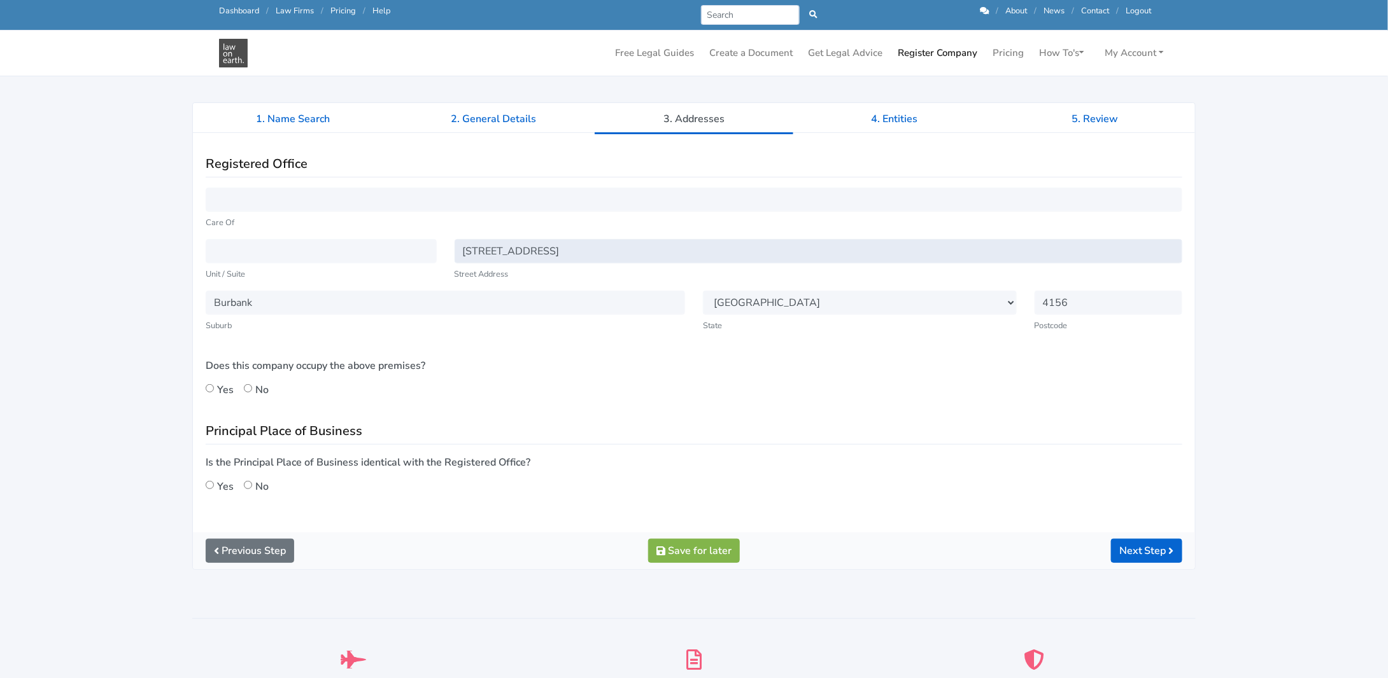
scroll to position [127, 0]
click at [207, 387] on input "Yes" at bounding box center [210, 388] width 8 height 8
radio input "true"
click at [209, 484] on input "Yes" at bounding box center [210, 485] width 8 height 8
radio input "true"
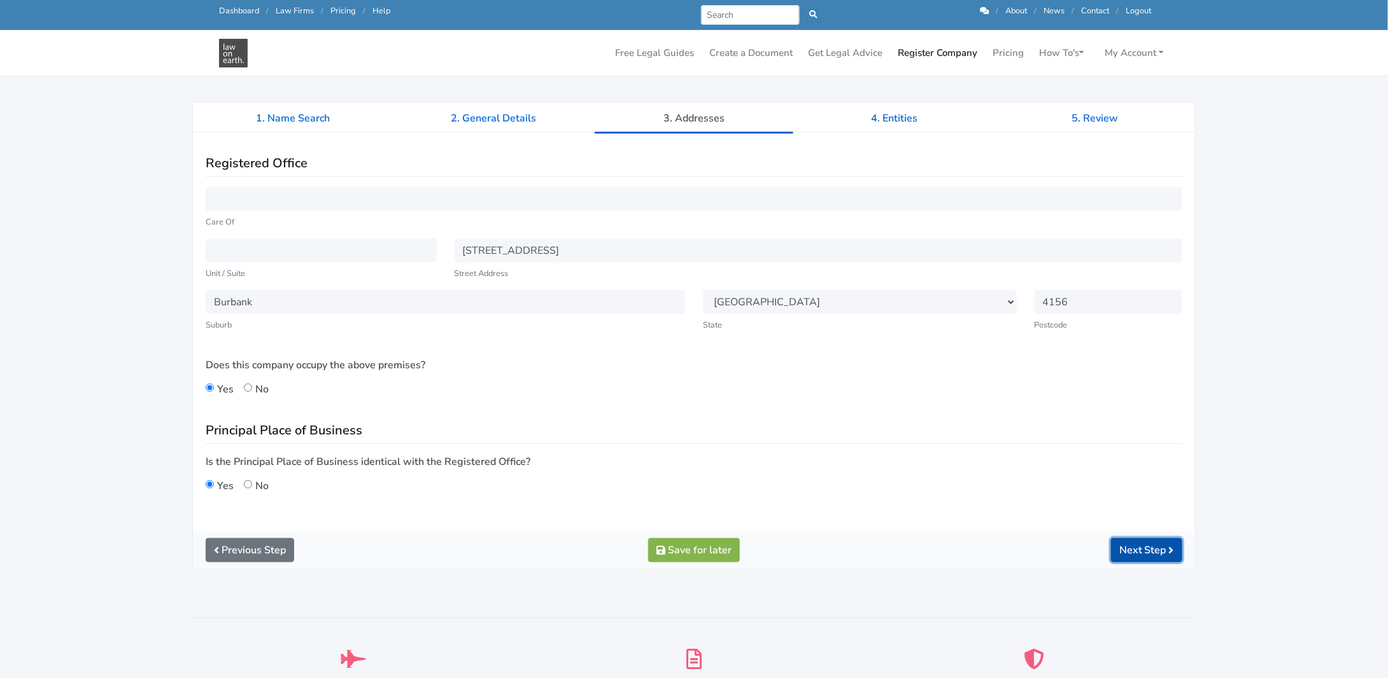
click at [1134, 549] on button "Next Step" at bounding box center [1146, 550] width 71 height 24
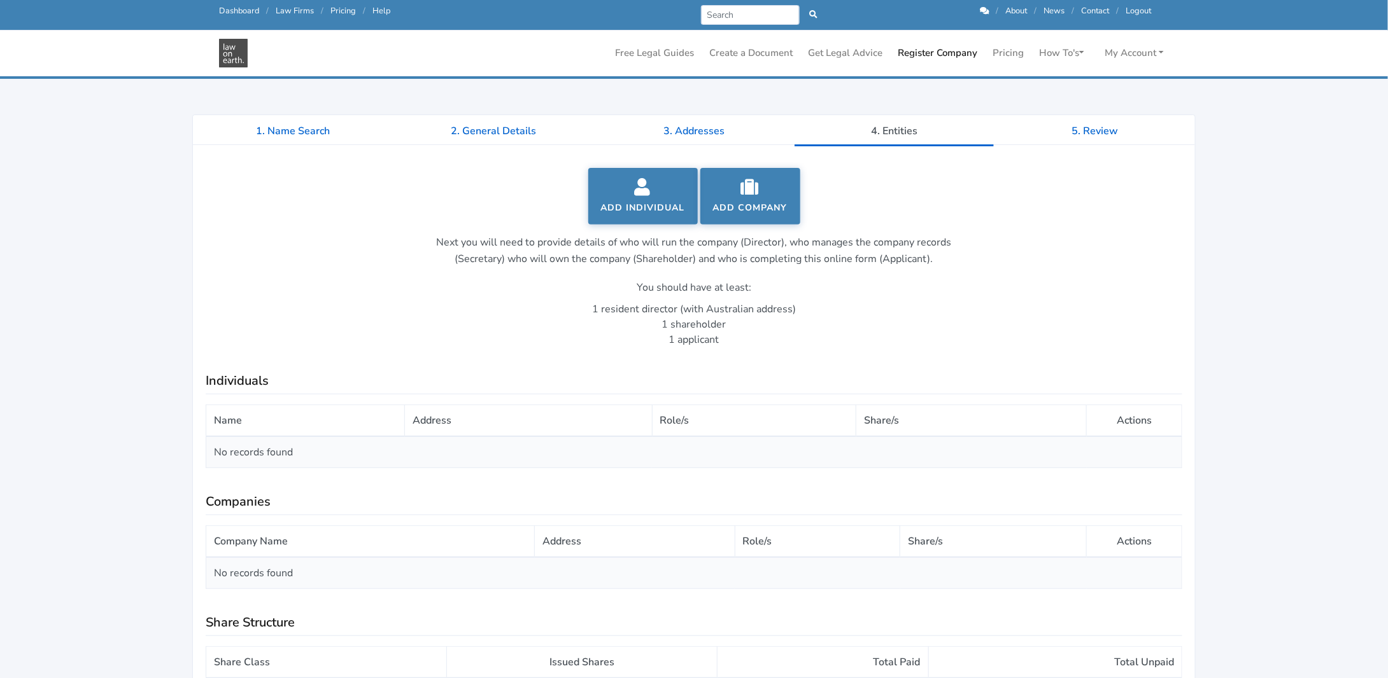
scroll to position [64, 0]
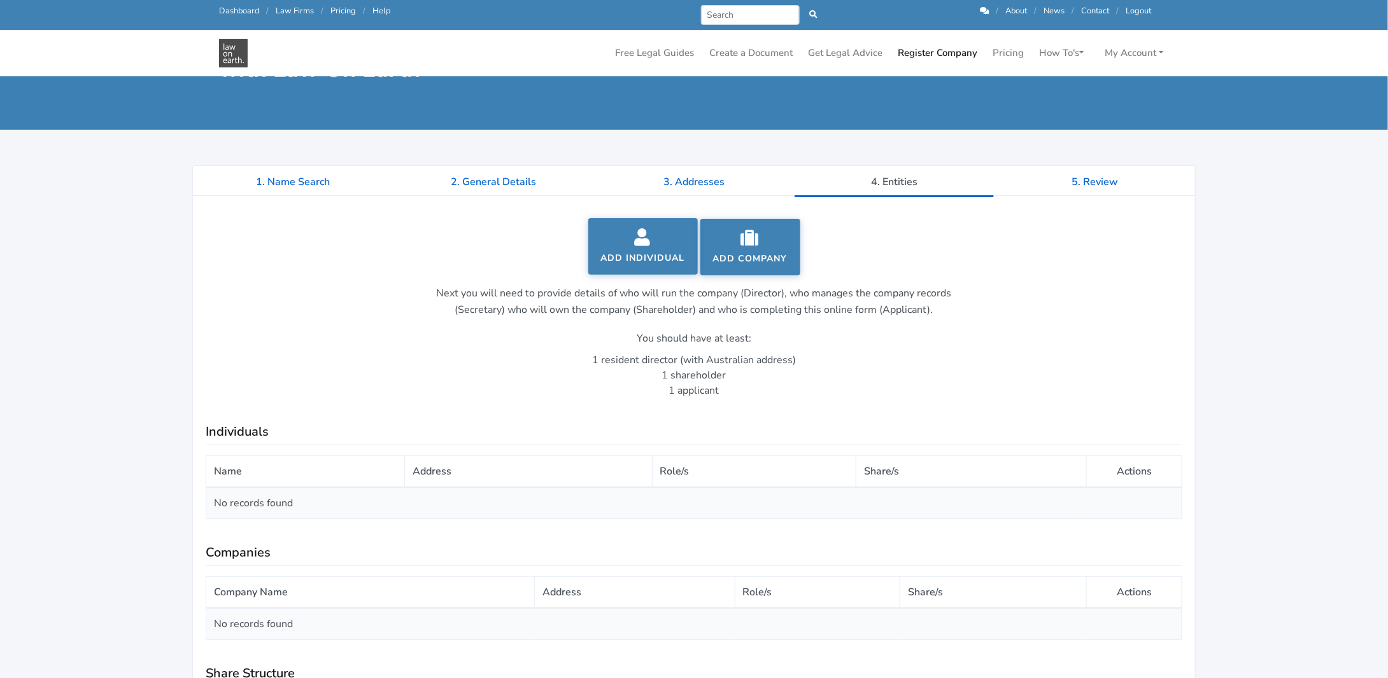
click at [632, 251] on link "Add Individual" at bounding box center [642, 246] width 109 height 57
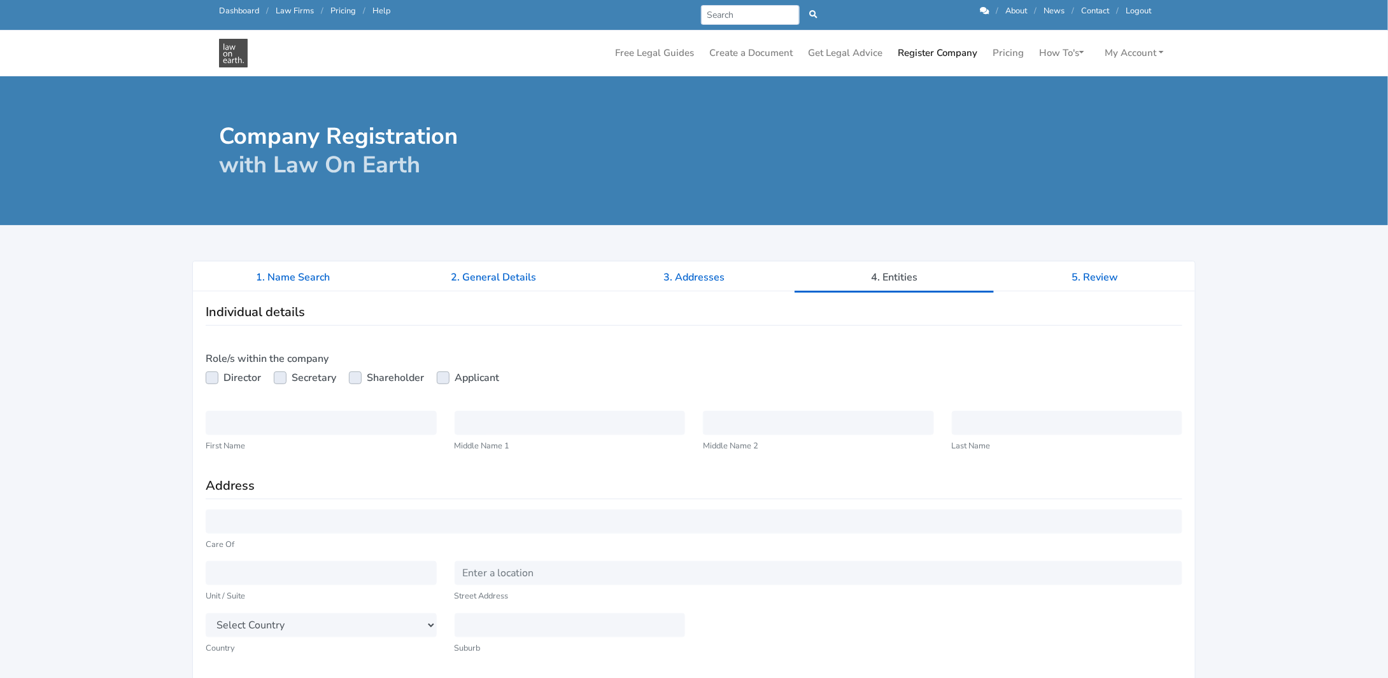
click at [223, 379] on label "Director" at bounding box center [242, 377] width 38 height 15
click at [211, 379] on input "Director" at bounding box center [211, 376] width 10 height 13
checkbox input "true"
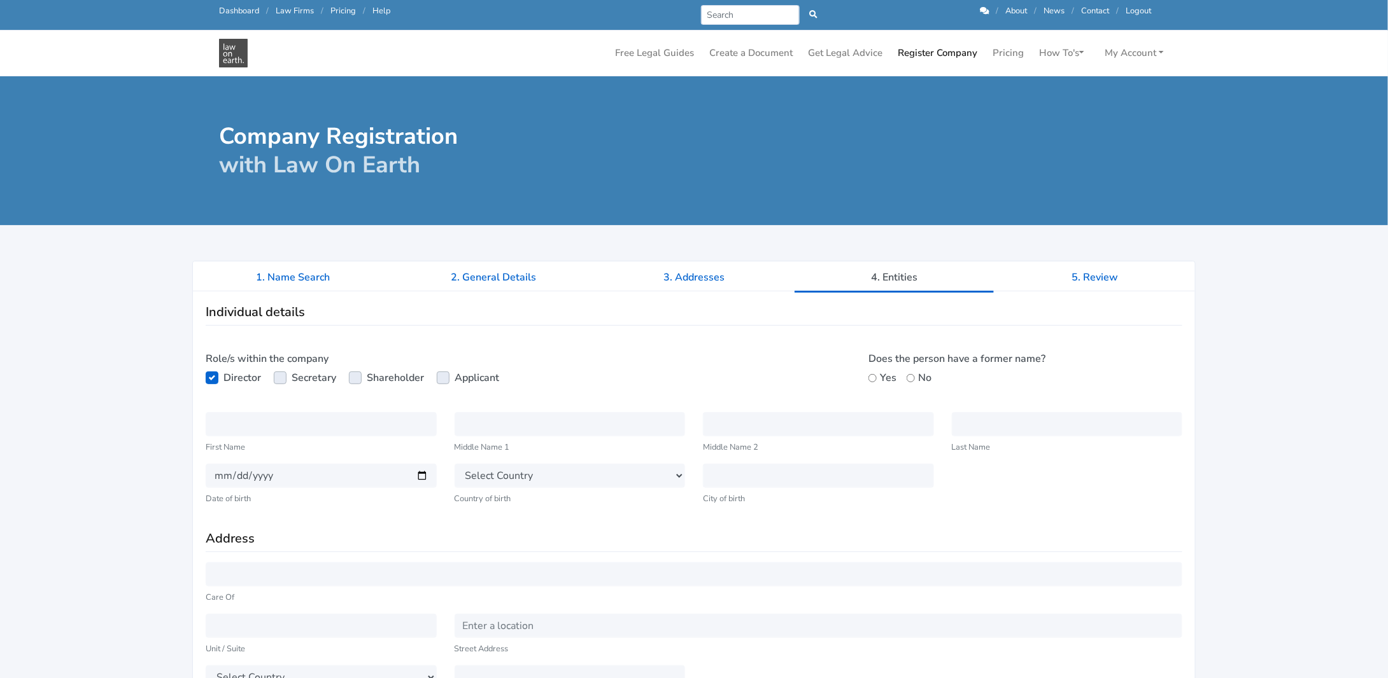
drag, startPoint x: 274, startPoint y: 372, endPoint x: 360, endPoint y: 389, distance: 88.1
click at [292, 373] on label "Secretary" at bounding box center [314, 377] width 45 height 15
click at [277, 373] on input "Secretary" at bounding box center [279, 376] width 10 height 13
checkbox input "true"
click at [454, 376] on label "Applicant" at bounding box center [476, 377] width 45 height 15
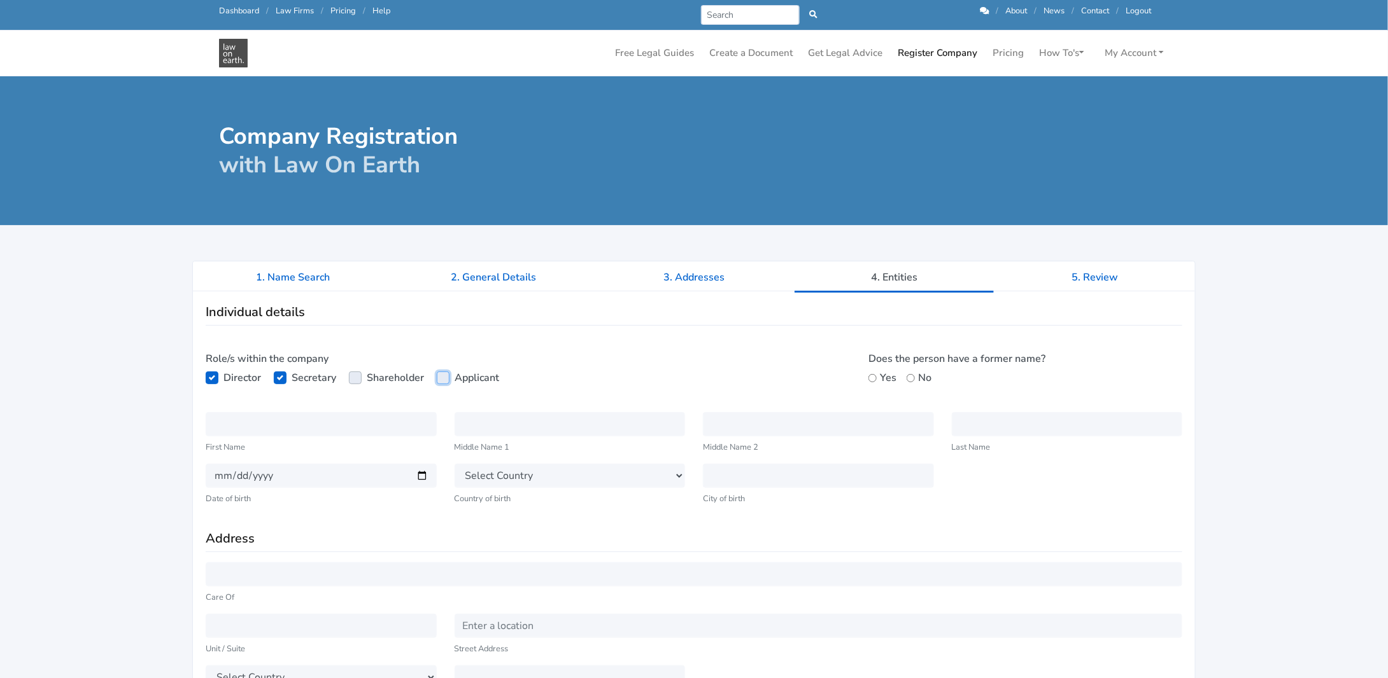
click at [445, 376] on input "Applicant" at bounding box center [442, 376] width 10 height 13
checkbox input "true"
click at [315, 423] on input "text" at bounding box center [321, 424] width 231 height 24
type input "[PERSON_NAME]"
click at [492, 426] on input "text" at bounding box center [569, 424] width 231 height 24
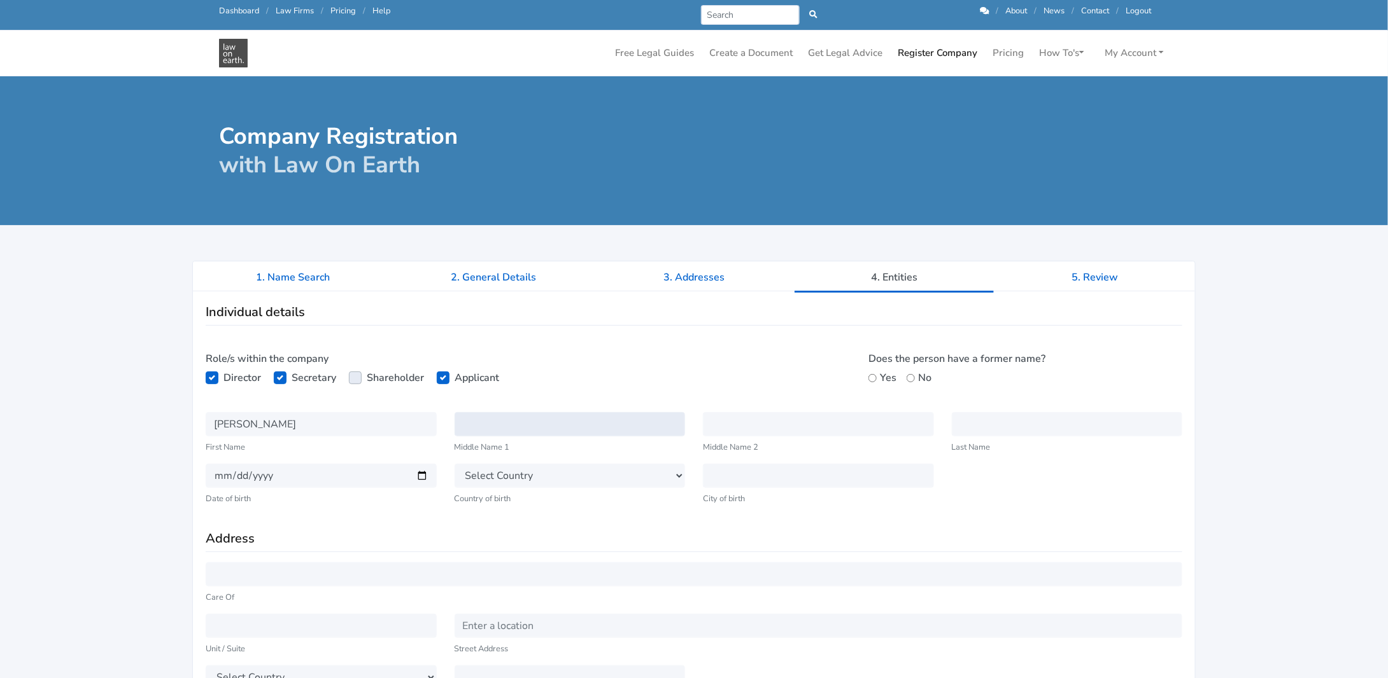
type input "Anne"
click at [1006, 430] on input "text" at bounding box center [1067, 424] width 231 height 24
type input "Harder"
select select "AU"
select select "QLD"
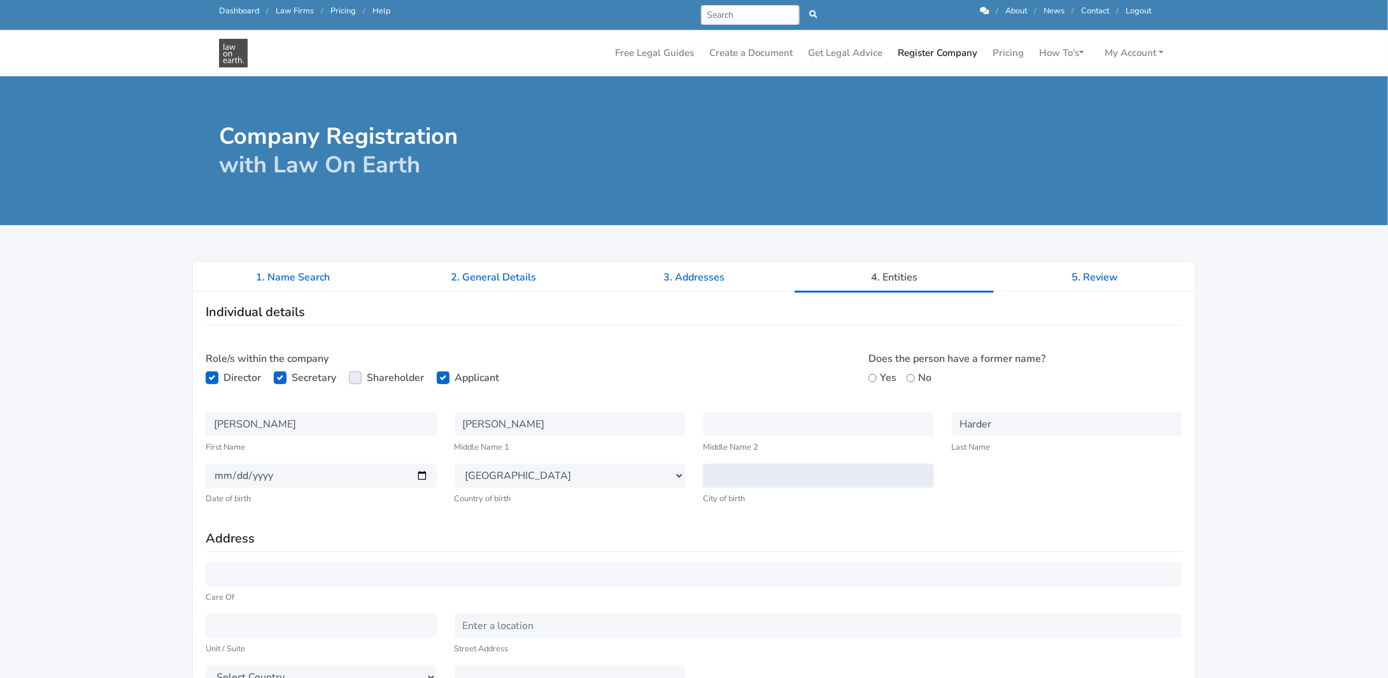
type input "Burbank"
type input "160 Alperton Road"
click at [220, 470] on input "date" at bounding box center [321, 476] width 231 height 24
type input "1972-07-30"
click at [808, 476] on select "Select State New South Wales Victoria Queensland Tasmania South Australia Weste…" at bounding box center [818, 476] width 231 height 24
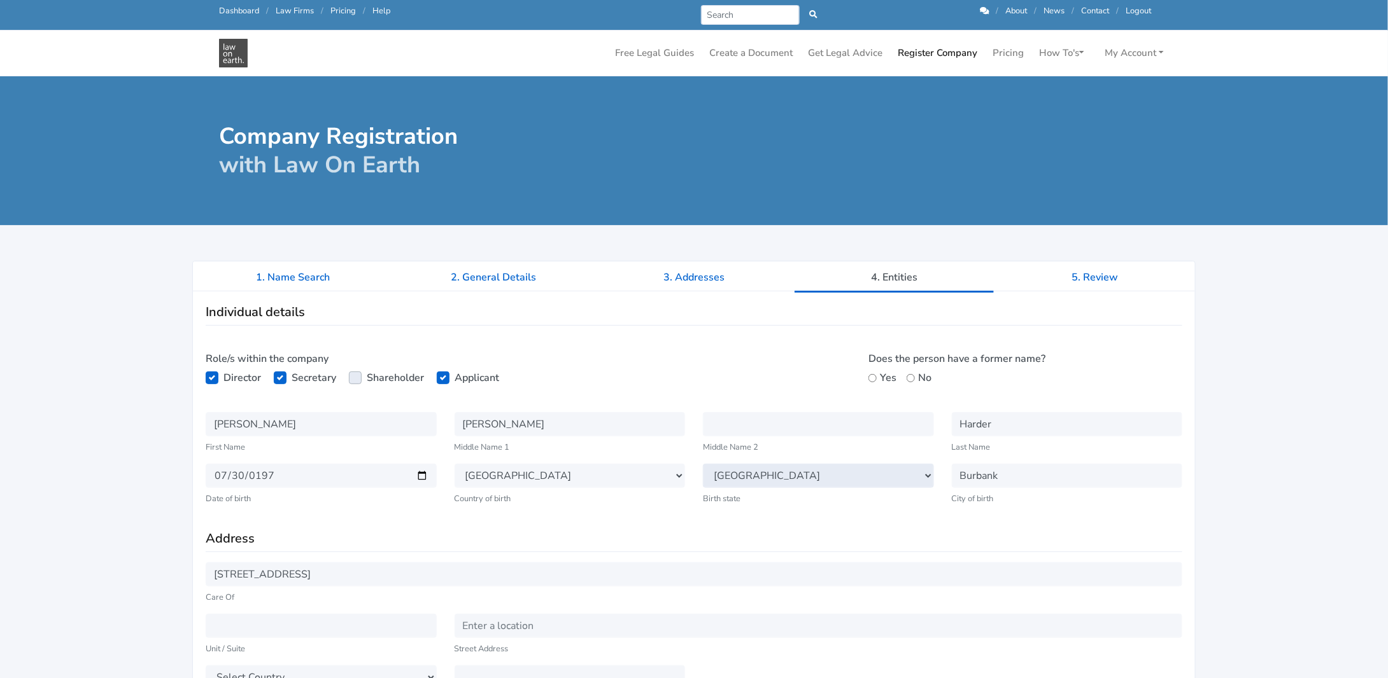
select select "VIC"
click at [703, 464] on select "Select State New South Wales Victoria Queensland Tasmania South Australia Weste…" at bounding box center [818, 476] width 231 height 24
drag, startPoint x: 1007, startPoint y: 475, endPoint x: 883, endPoint y: 477, distance: 123.5
click at [878, 478] on div "Individual details Role/s within the company Director Secretary Shareholder Pub…" at bounding box center [694, 409] width 994 height 211
type input "Glenelg"
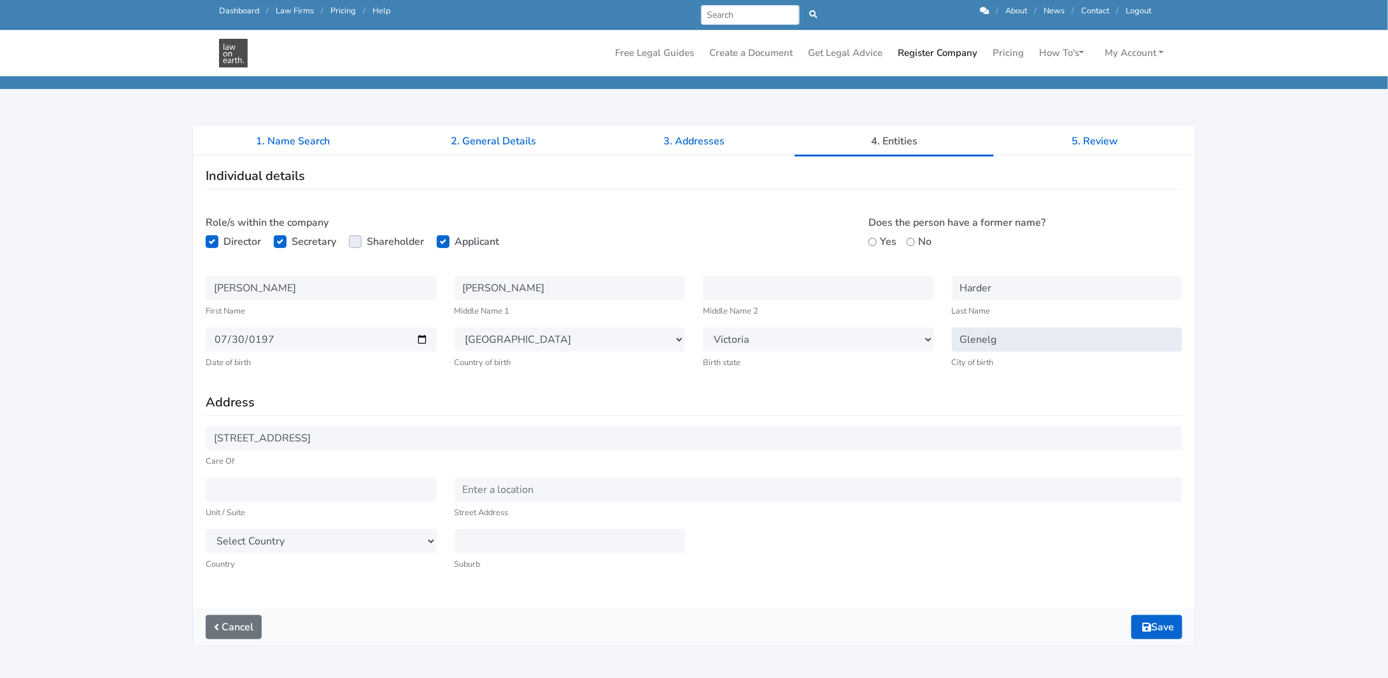
scroll to position [127, 0]
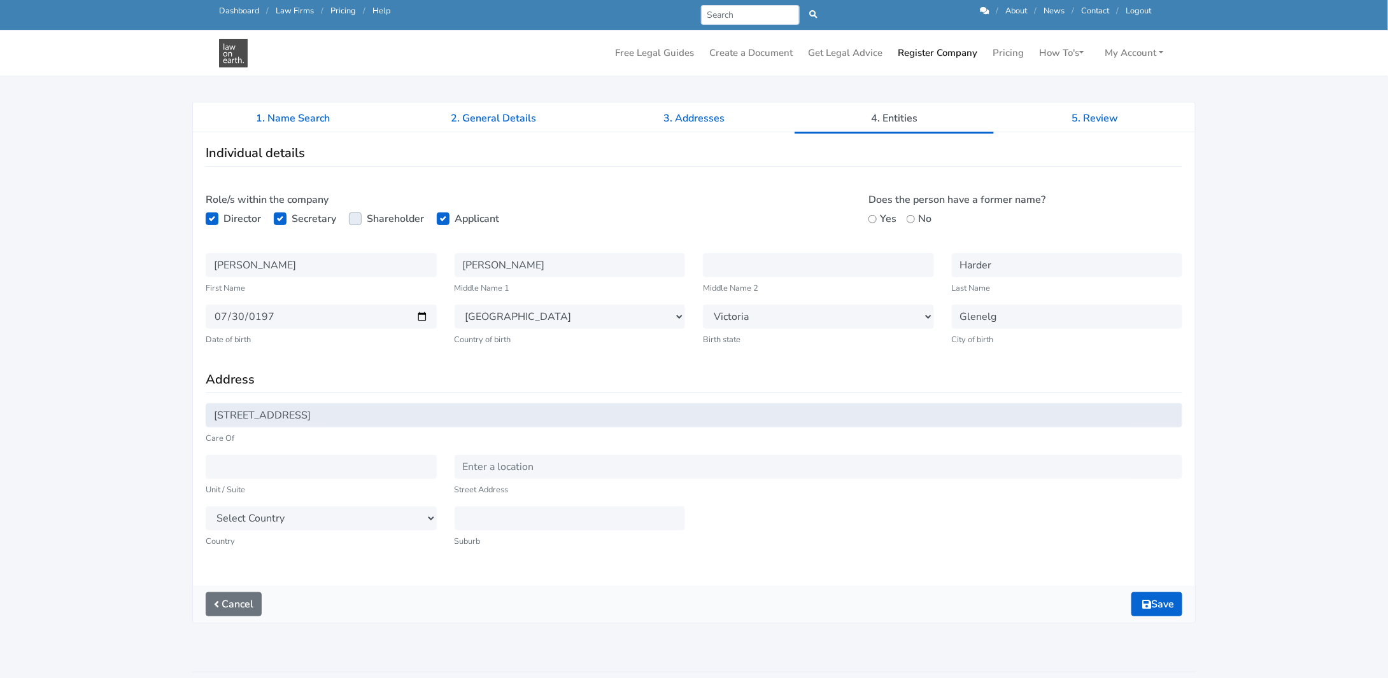
drag, startPoint x: 313, startPoint y: 411, endPoint x: 264, endPoint y: 429, distance: 52.4
click at [194, 405] on div "Individual details Role/s within the company Director Secretary Shareholder Pub…" at bounding box center [694, 359] width 1002 height 454
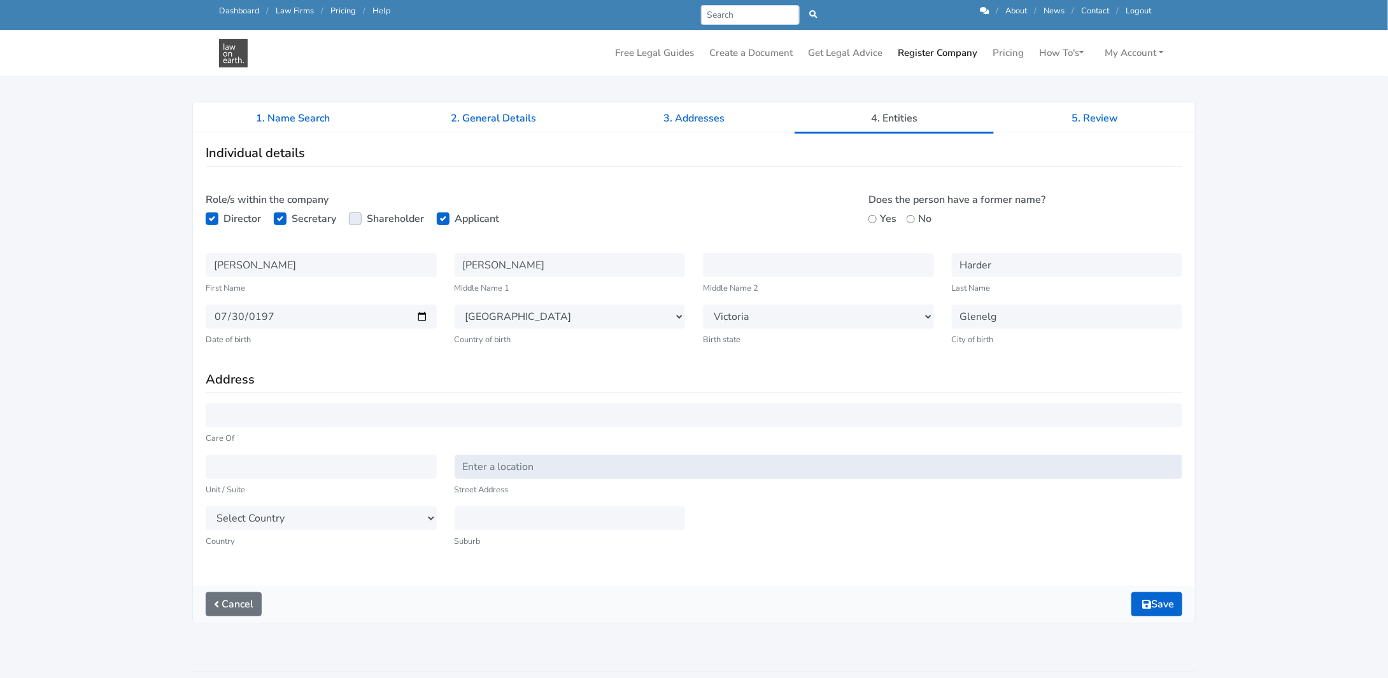
click at [489, 468] on input "text" at bounding box center [818, 467] width 728 height 24
type input "[STREET_ADDRESS]"
select select "AU"
select select "QLD"
type input "Burbank"
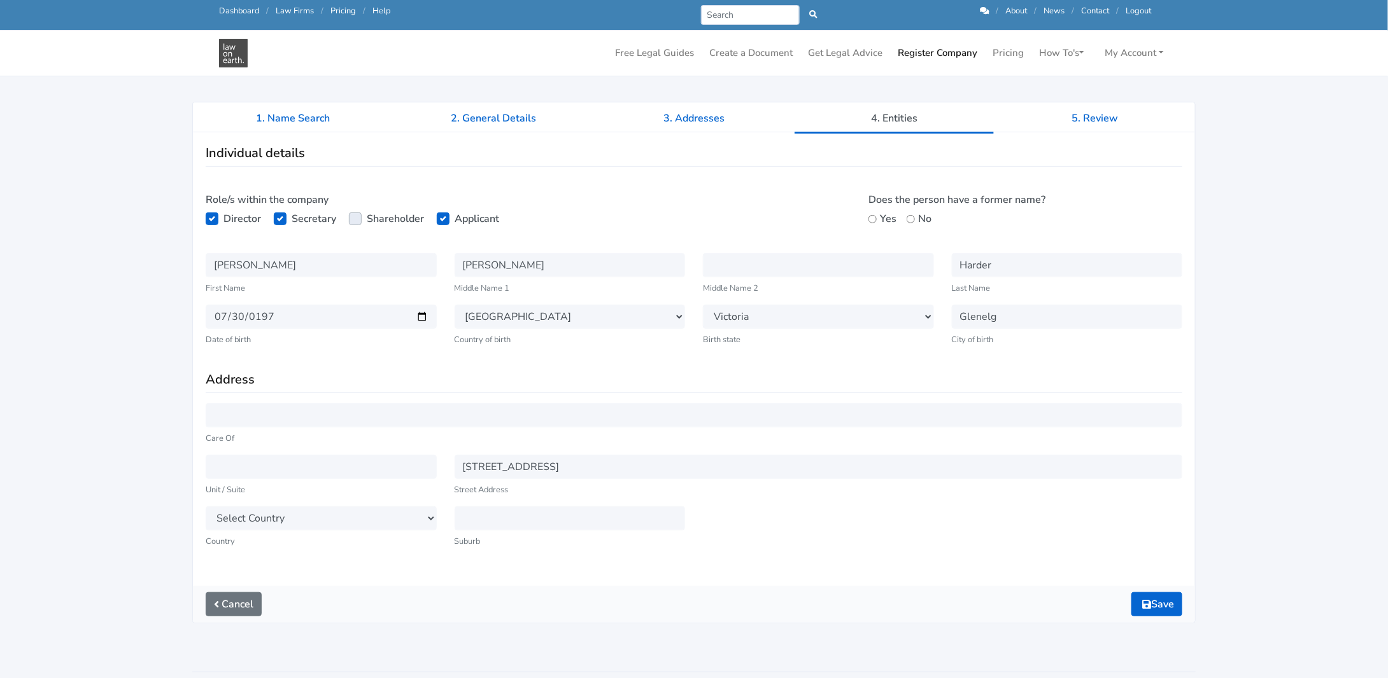
type input "4156"
click at [874, 218] on input "Yes" at bounding box center [872, 219] width 8 height 8
radio input "true"
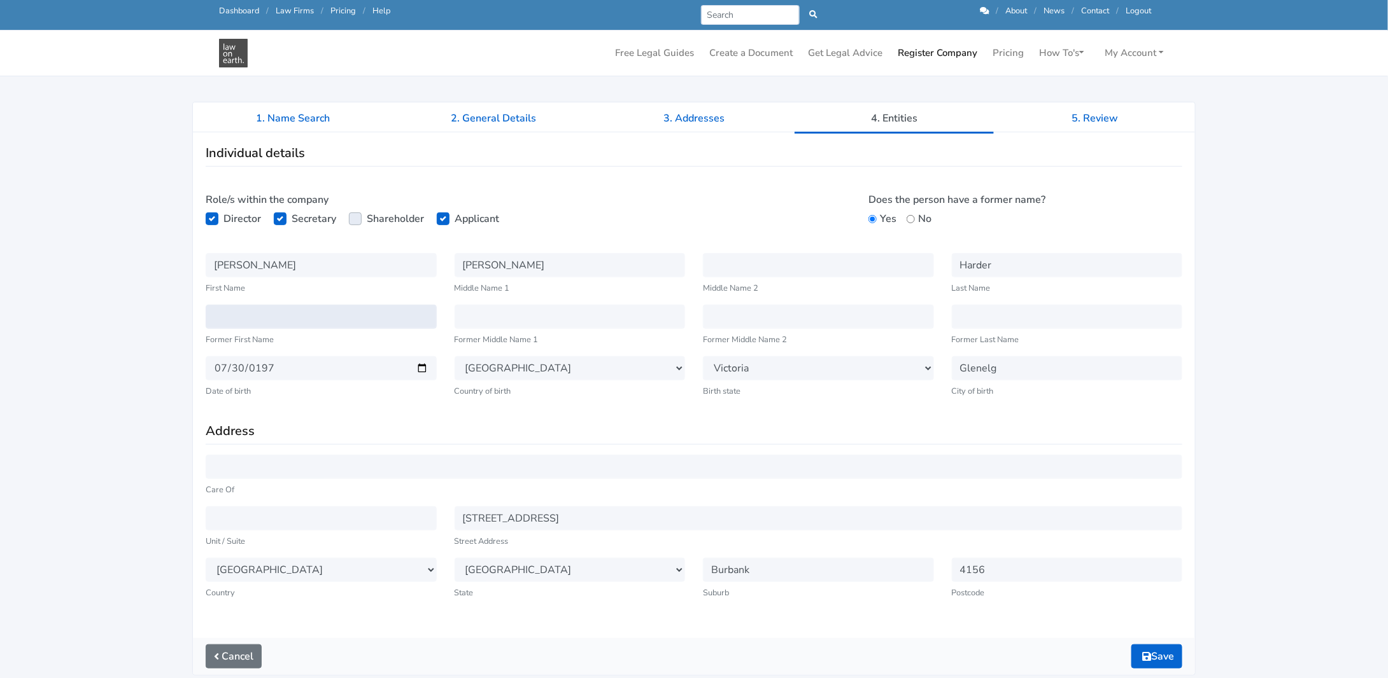
click at [281, 313] on input "text" at bounding box center [321, 317] width 231 height 24
type input "Rachel"
click at [514, 322] on input "aNNE" at bounding box center [569, 317] width 231 height 24
type input "a"
type input "Anne"
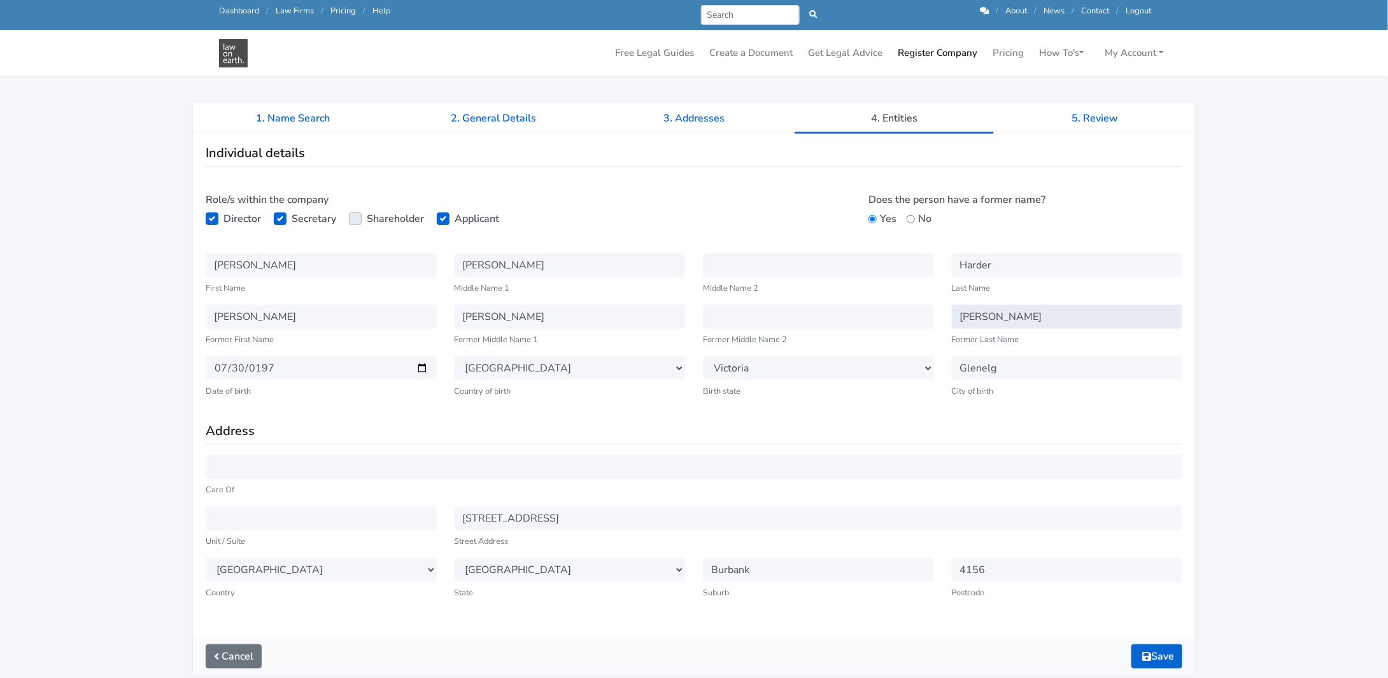
type input "Miller"
click at [851, 436] on h3 "Address" at bounding box center [694, 431] width 976 height 16
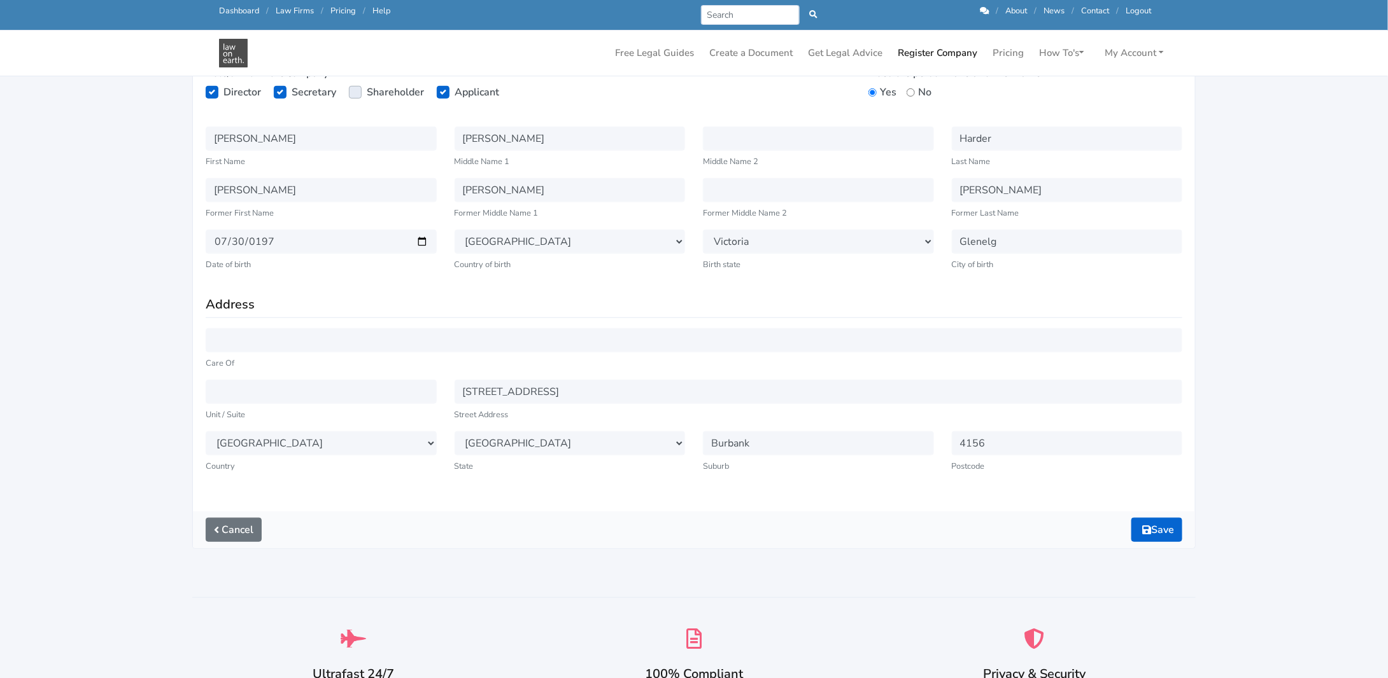
scroll to position [255, 0]
click at [1156, 523] on button "Save" at bounding box center [1156, 529] width 51 height 24
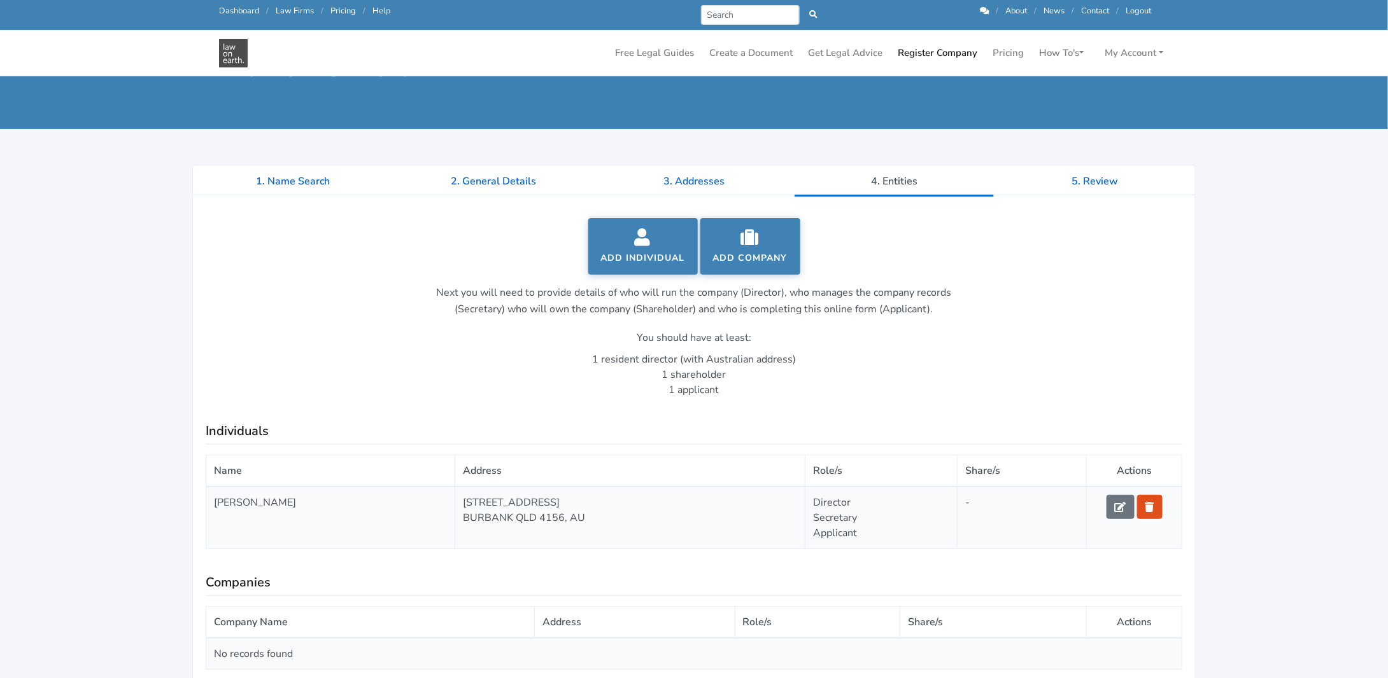
scroll to position [64, 0]
click at [748, 253] on link "Add company" at bounding box center [750, 246] width 100 height 57
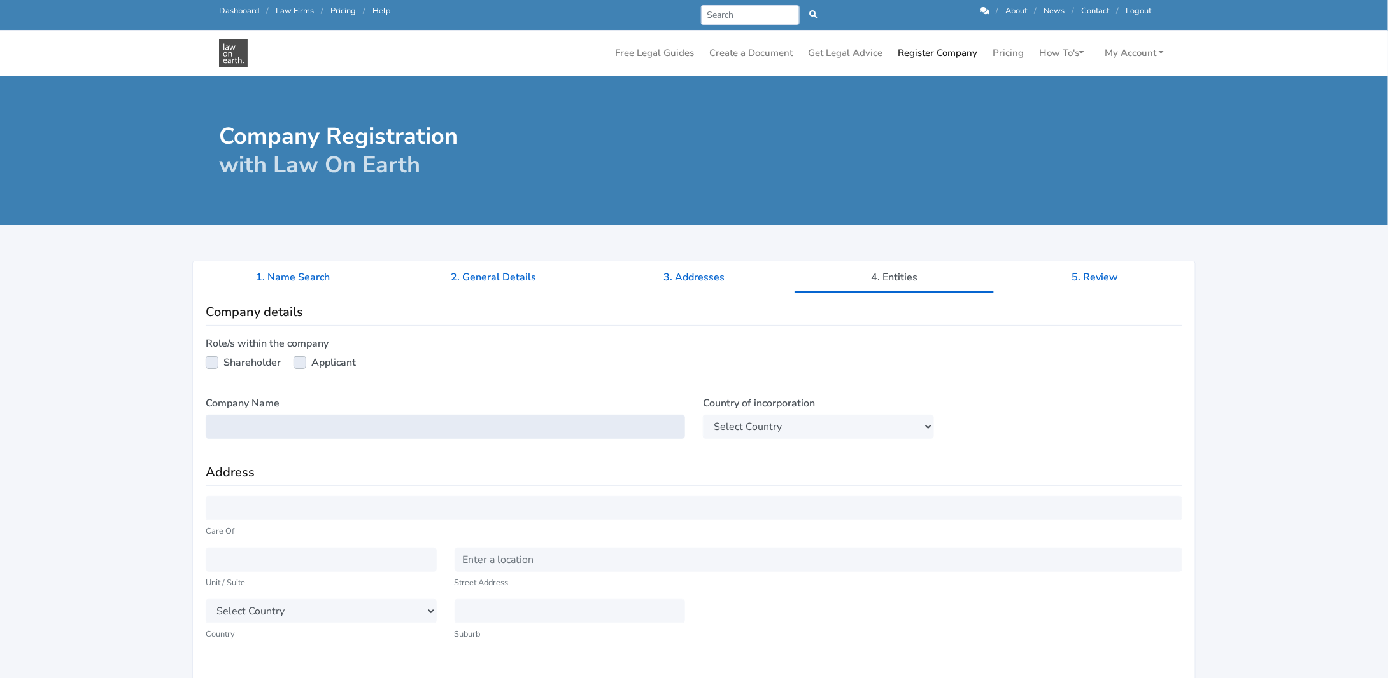
click at [276, 415] on input "text" at bounding box center [445, 427] width 479 height 24
type input "The Promise QLD"
click at [749, 422] on select "Select Country Afghanistan Aland Islands Albania Algeria American Samoa Andorra…" at bounding box center [818, 427] width 231 height 24
select select "AU"
click at [703, 415] on select "Select Country Afghanistan Aland Islands Albania Algeria American Samoa Andorra…" at bounding box center [818, 427] width 231 height 24
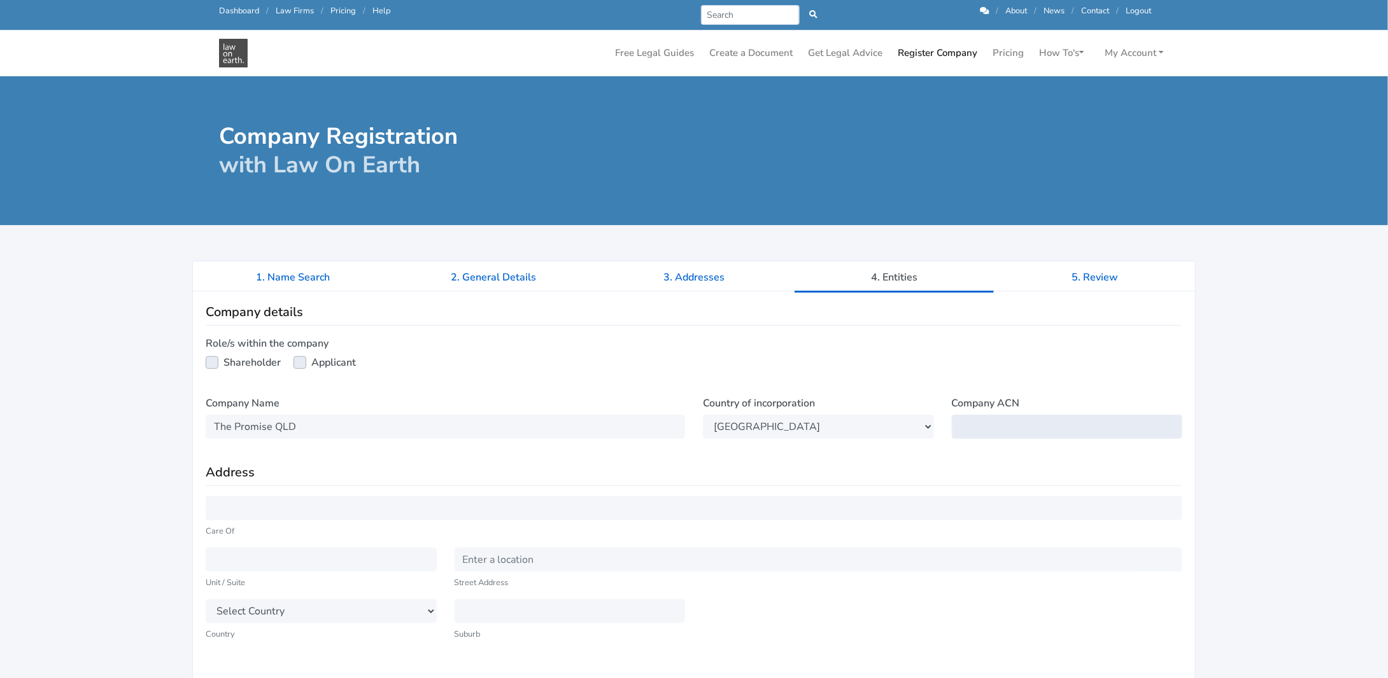
click at [975, 420] on input "text" at bounding box center [1067, 427] width 231 height 24
click at [1016, 422] on input "text" at bounding box center [1067, 427] width 231 height 24
type input "0"
type input "677065137"
click at [493, 564] on input "text" at bounding box center [818, 560] width 728 height 24
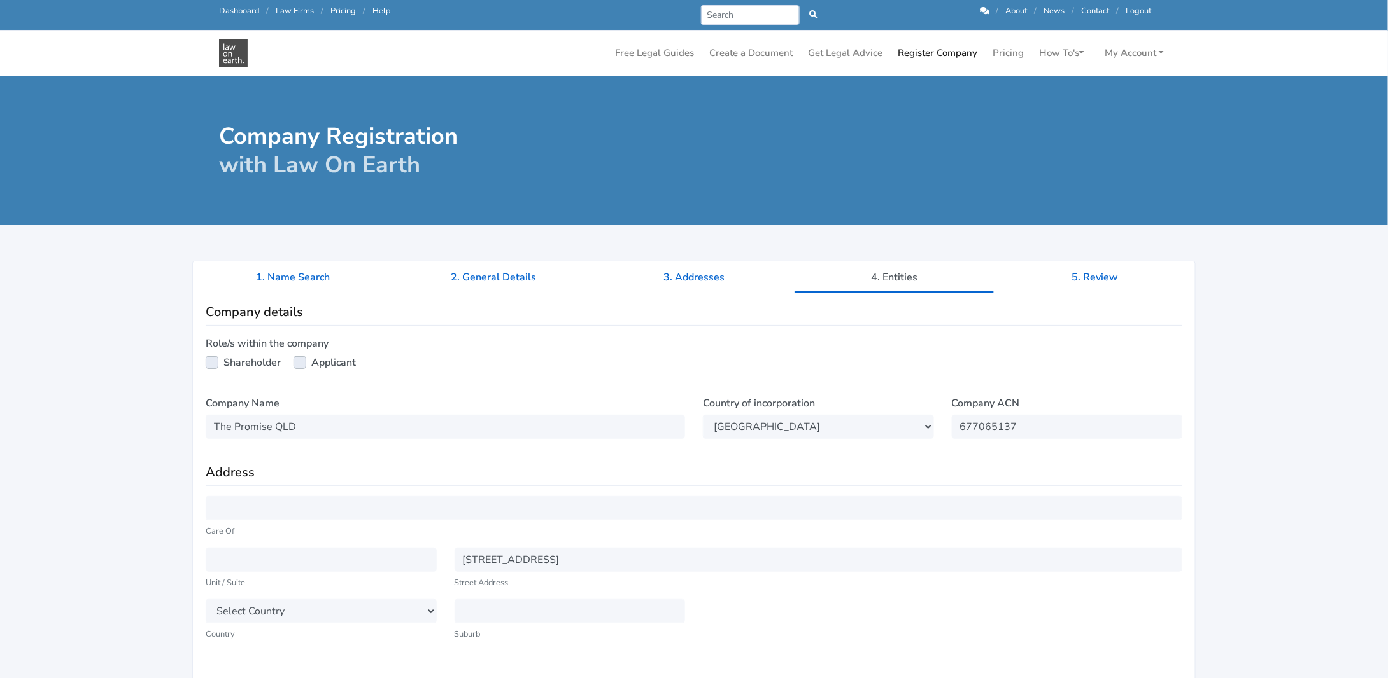
type input "160 Alperton Road"
select select "AU"
select select "QLD"
type input "Burbank"
type input "4156"
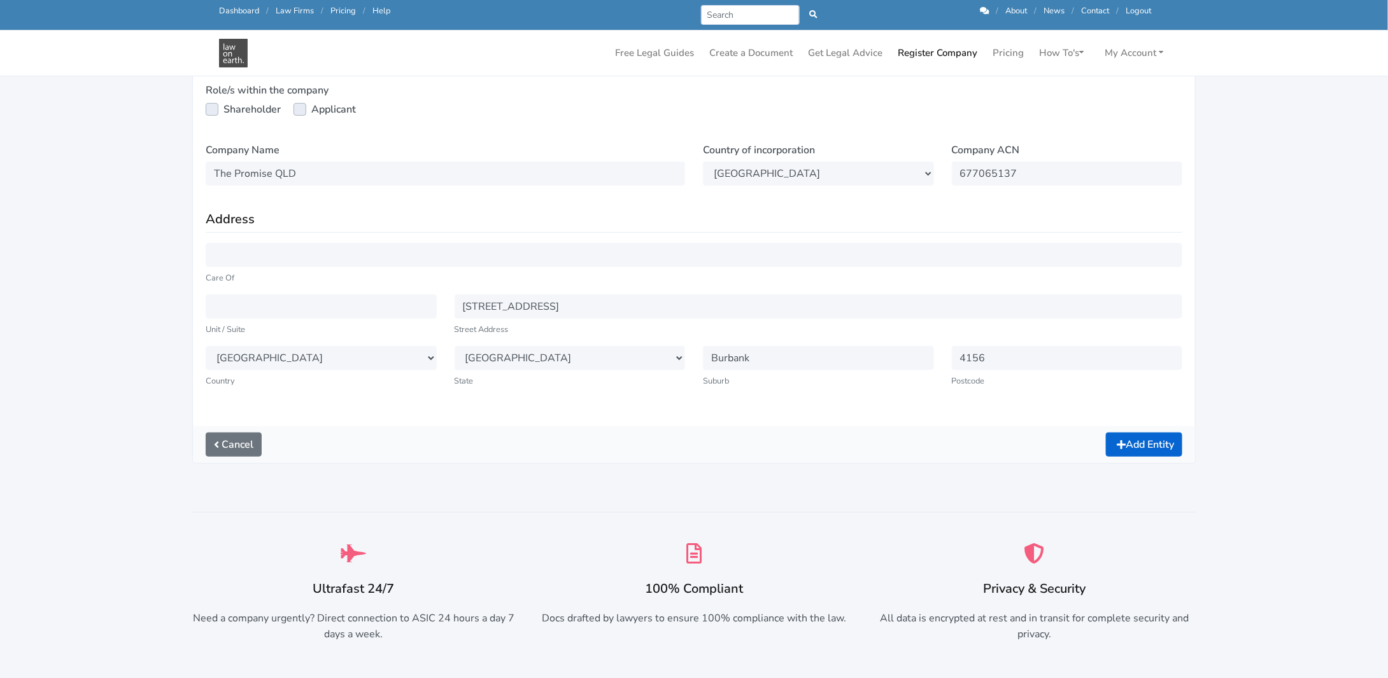
scroll to position [255, 0]
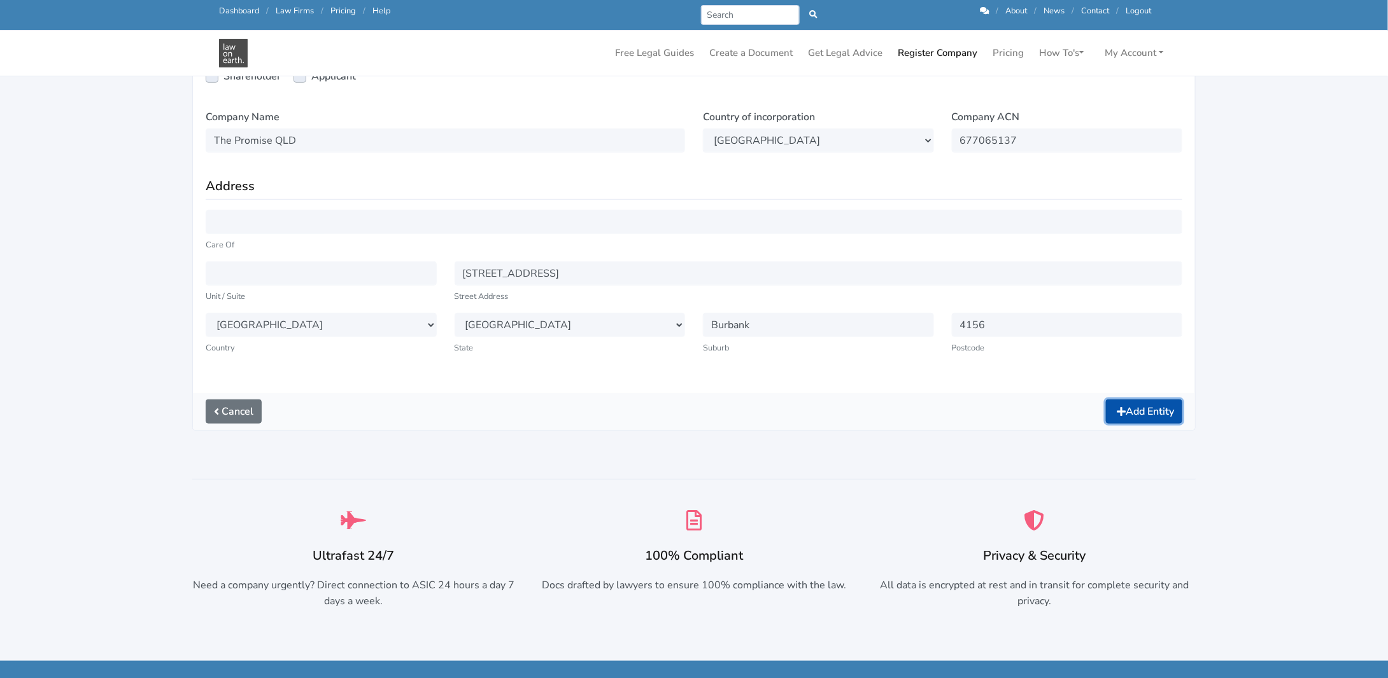
click at [1139, 412] on button "Add Entity" at bounding box center [1144, 412] width 76 height 24
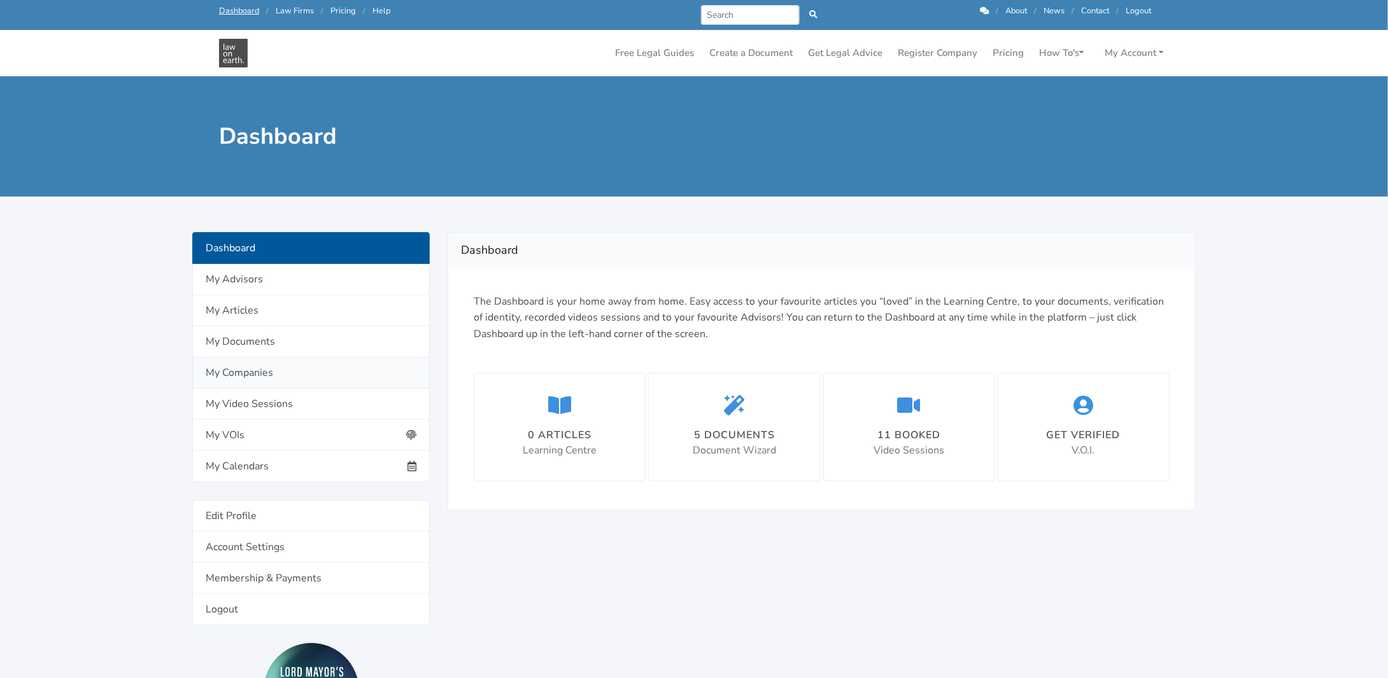
click at [235, 376] on link "My Companies" at bounding box center [310, 373] width 237 height 31
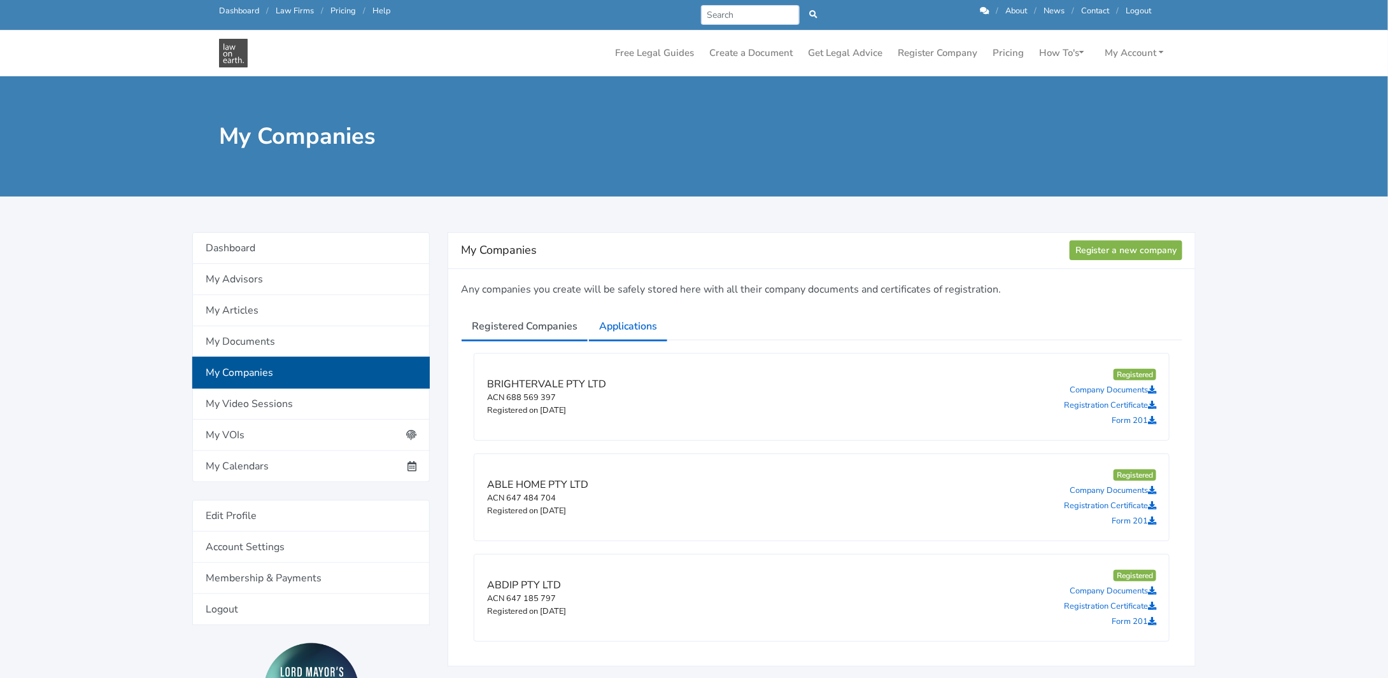
click at [622, 319] on link "Applications" at bounding box center [628, 327] width 80 height 32
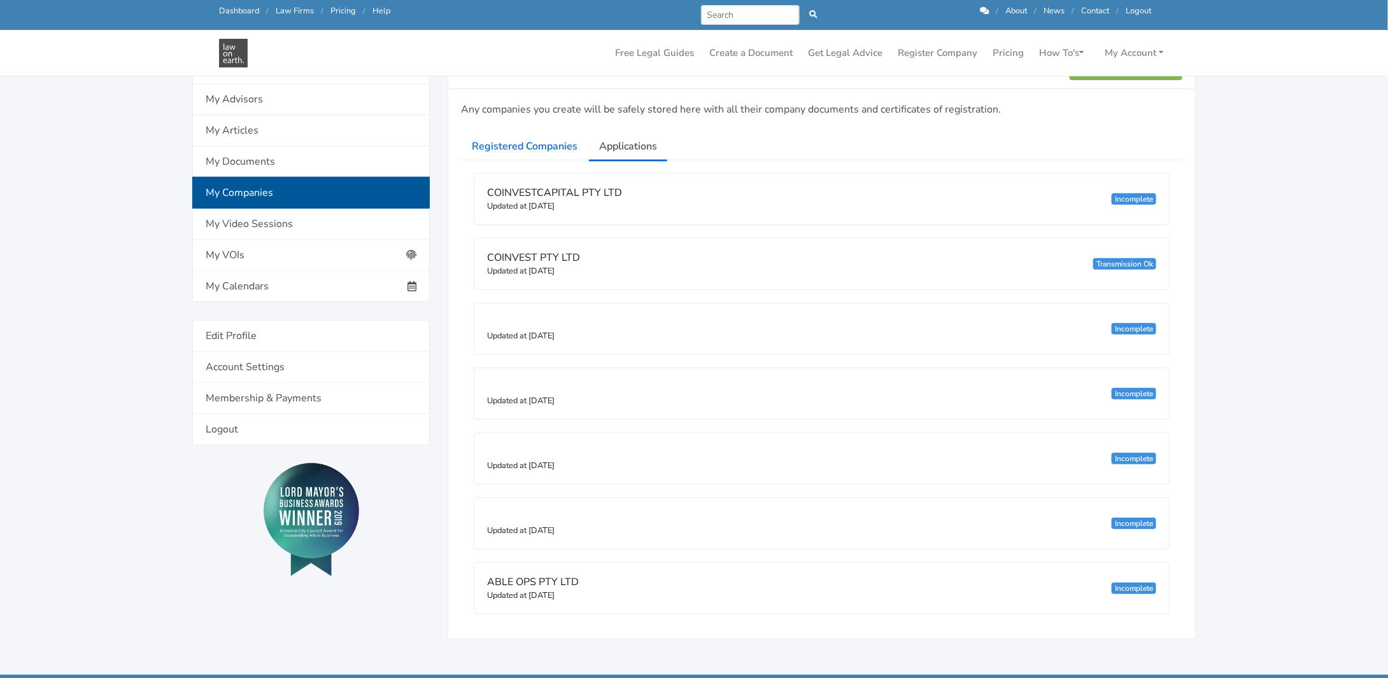
scroll to position [191, 0]
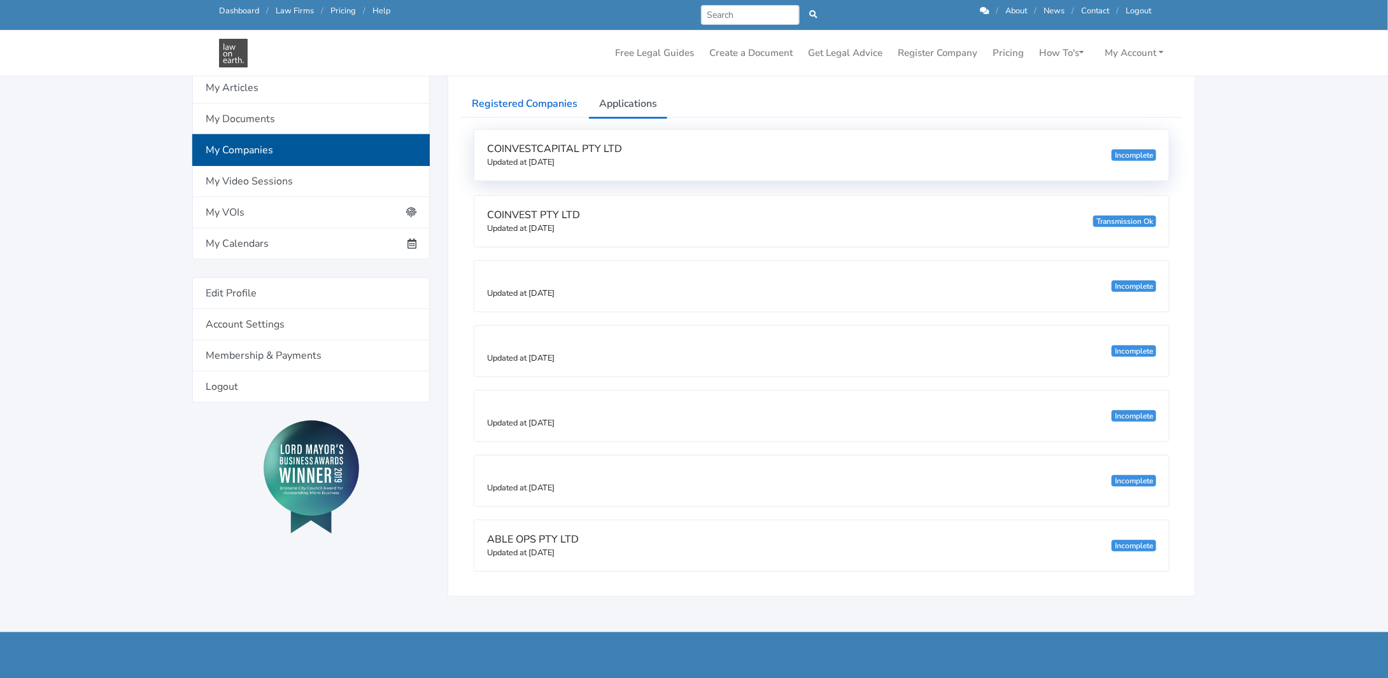
click at [1122, 155] on div "Incomplete" at bounding box center [1133, 155] width 45 height 11
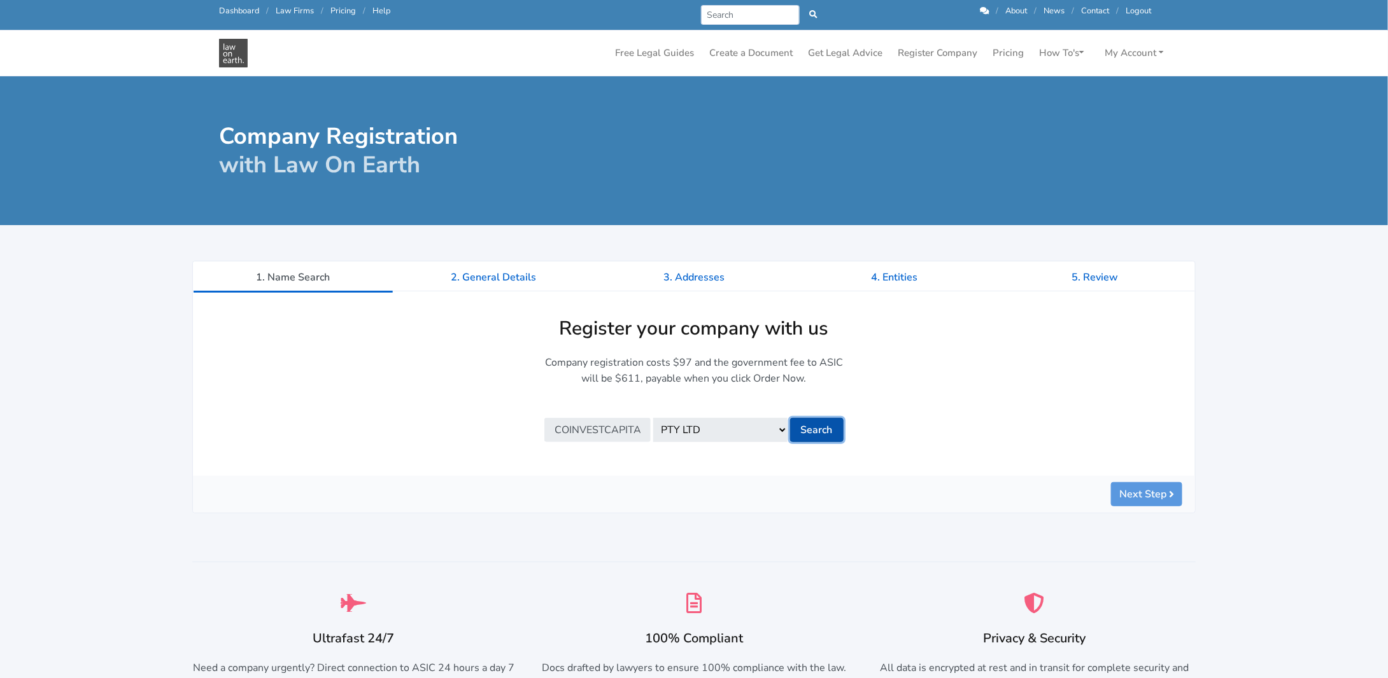
click at [823, 430] on button "Search" at bounding box center [816, 430] width 53 height 24
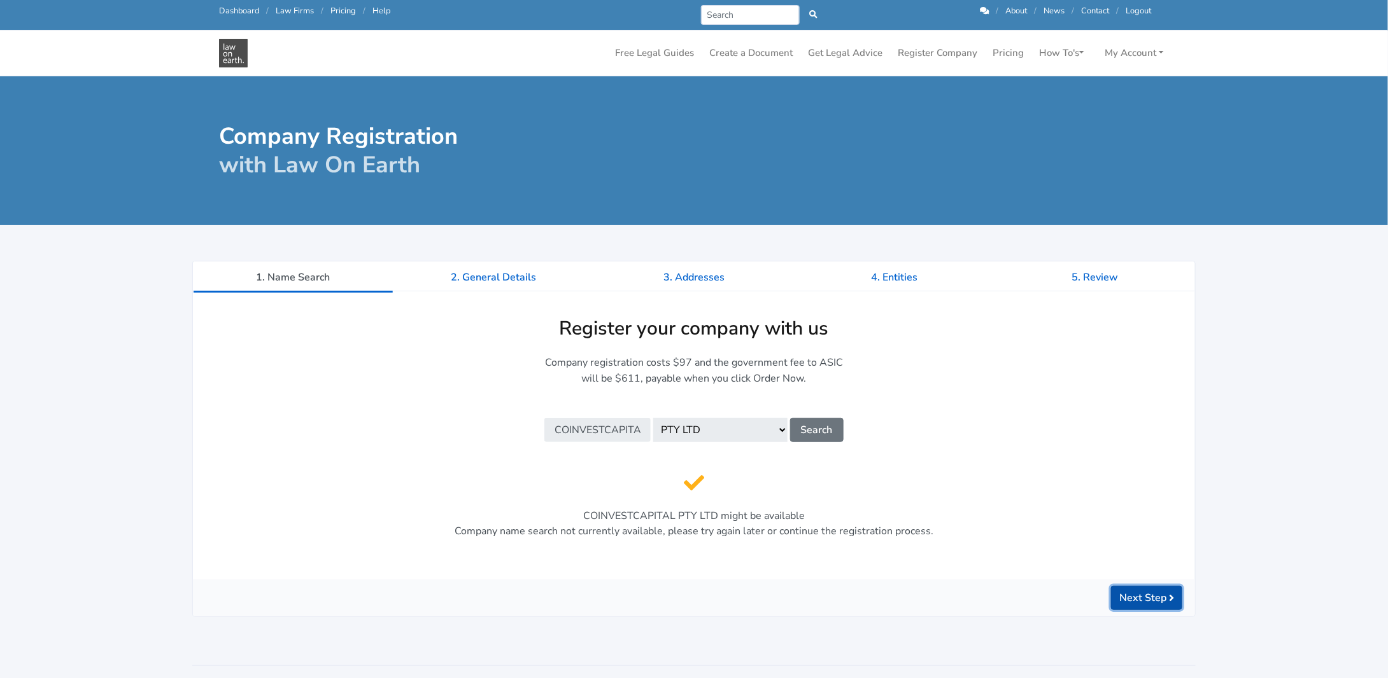
click at [1123, 596] on button "Next Step" at bounding box center [1146, 598] width 71 height 24
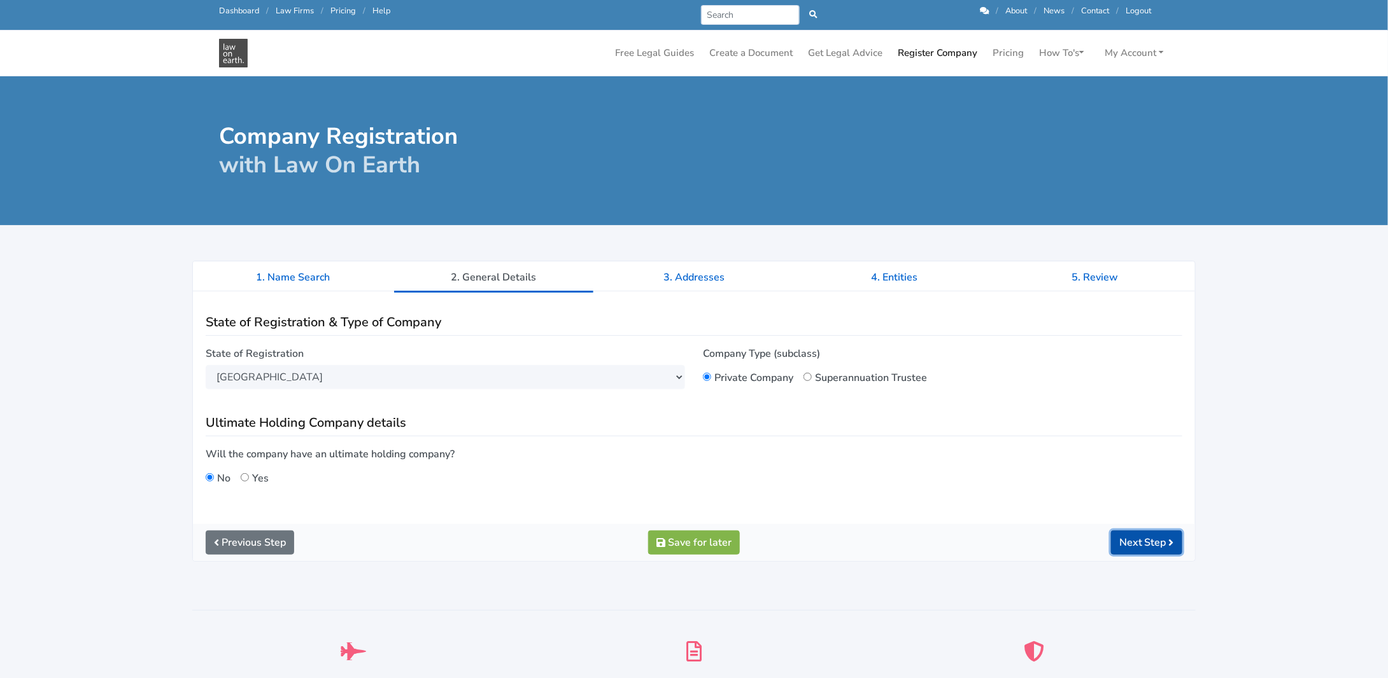
click at [1160, 541] on button "Next Step" at bounding box center [1146, 543] width 71 height 24
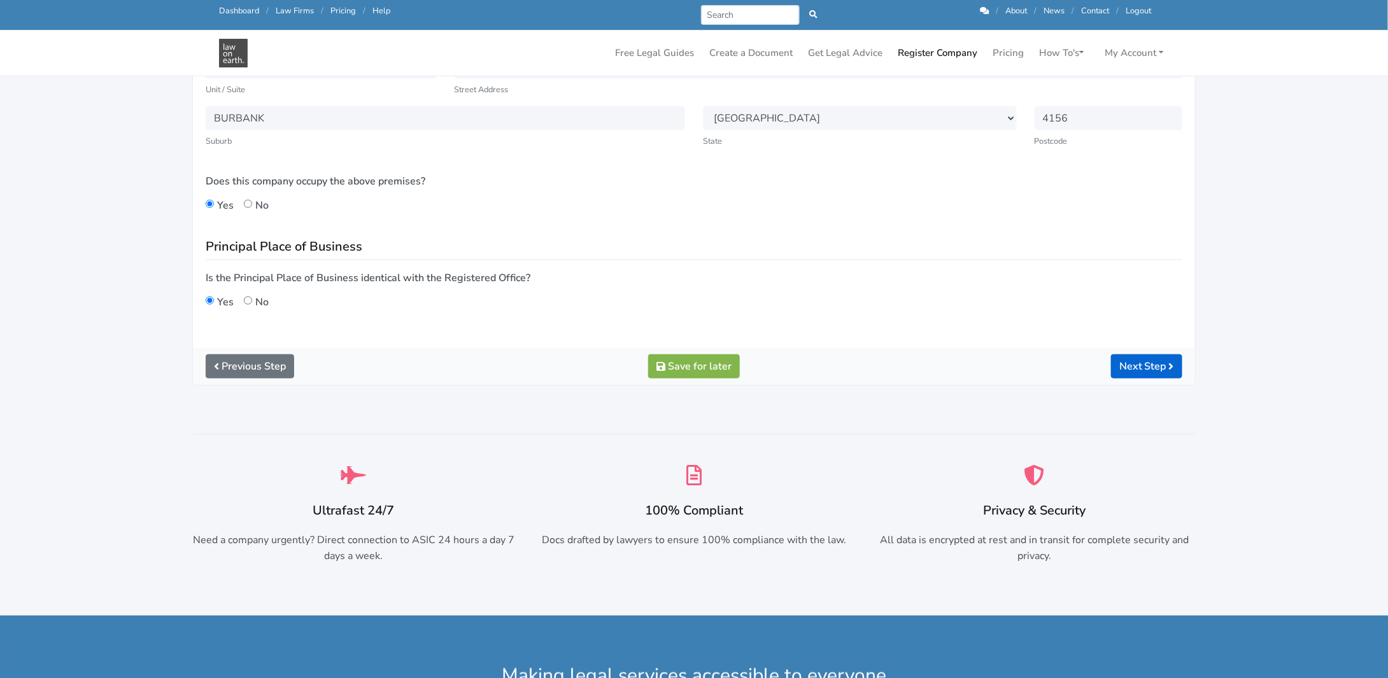
scroll to position [318, 0]
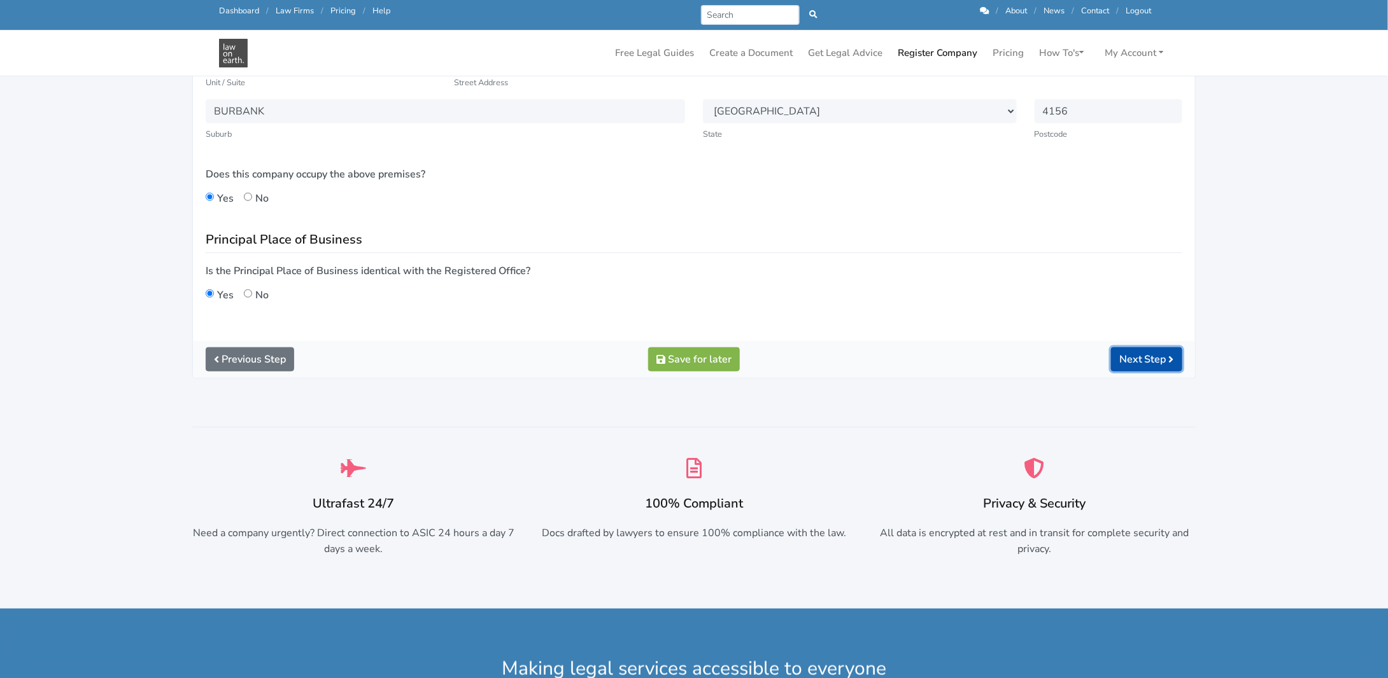
click at [1145, 353] on button "Next Step" at bounding box center [1146, 360] width 71 height 24
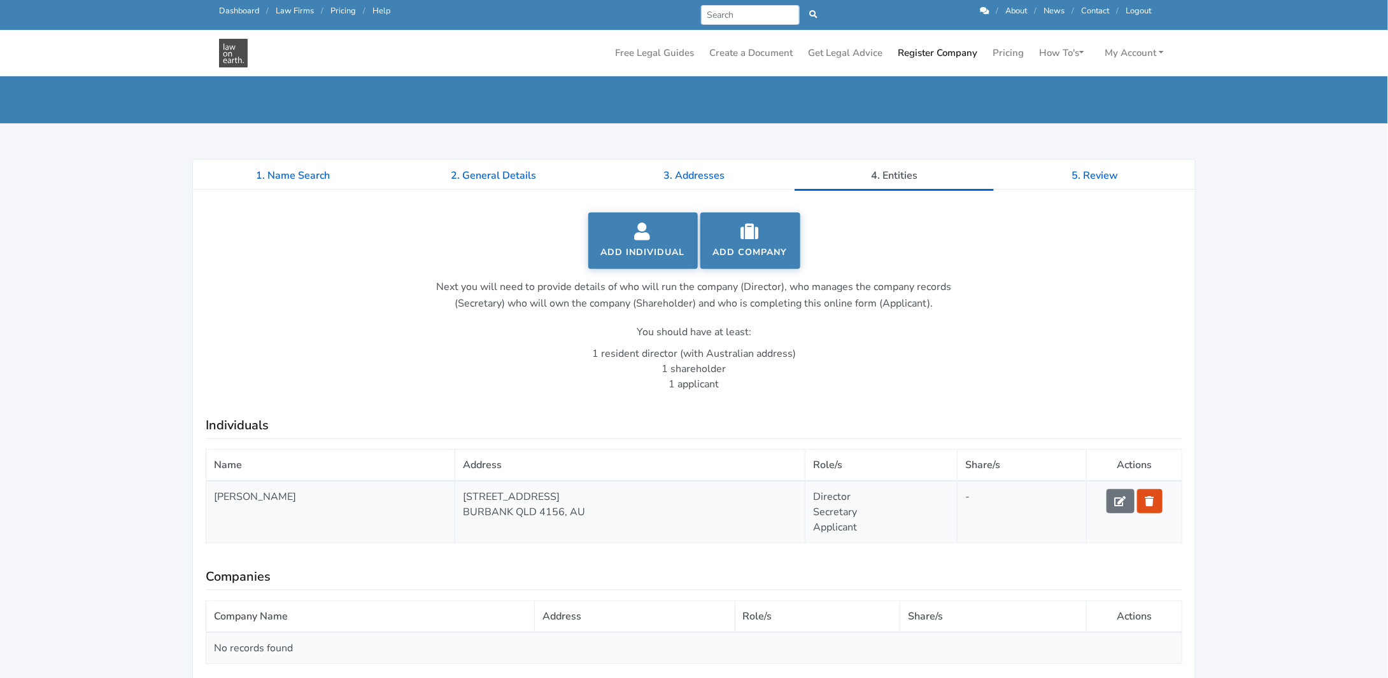
scroll to position [64, 0]
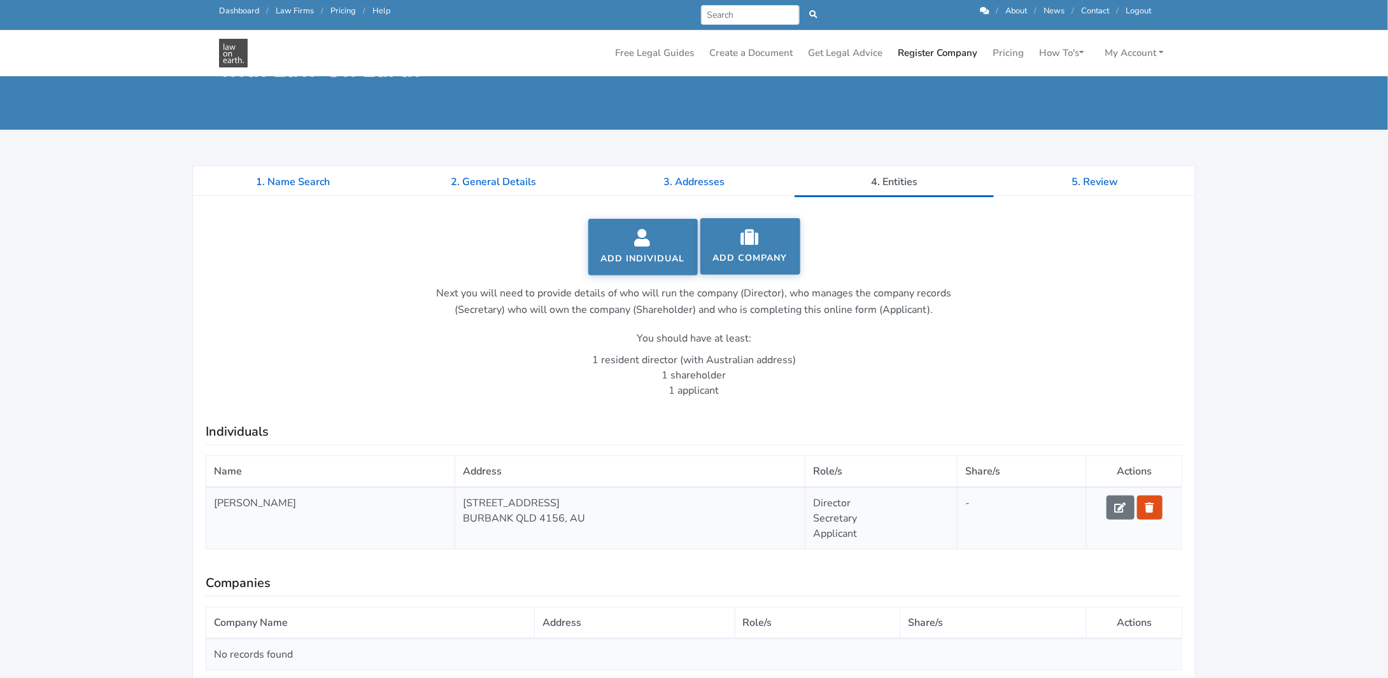
click at [734, 248] on link "Add company" at bounding box center [750, 246] width 100 height 57
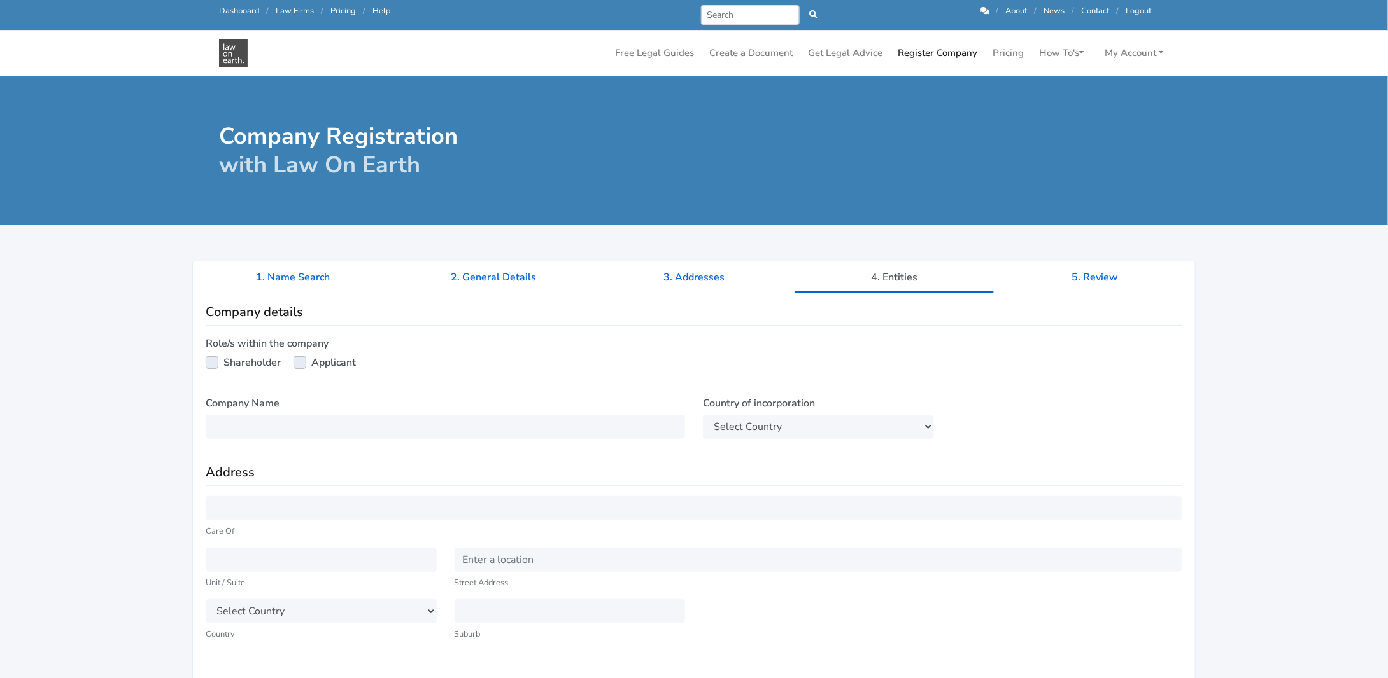
click at [223, 362] on label "Shareholder" at bounding box center [251, 362] width 57 height 15
click at [211, 362] on input "Shareholder" at bounding box center [211, 361] width 10 height 13
checkbox input "true"
click at [248, 426] on input "text" at bounding box center [445, 427] width 479 height 24
type input "The Promise QLD"
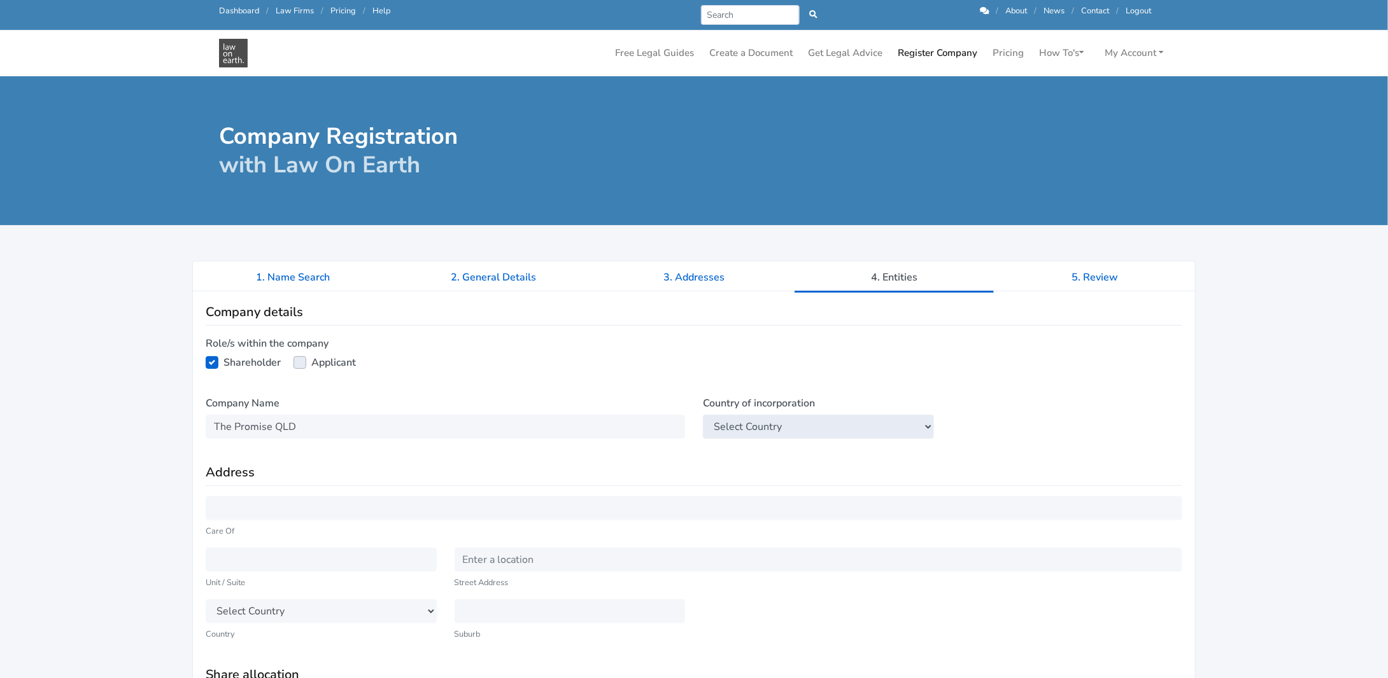
click at [727, 424] on select "Select Country Afghanistan Aland Islands Albania Algeria American Samoa Andorra…" at bounding box center [818, 427] width 231 height 24
select select "AU"
click at [703, 415] on select "Select Country Afghanistan Aland Islands Albania Algeria American Samoa Andorra…" at bounding box center [818, 427] width 231 height 24
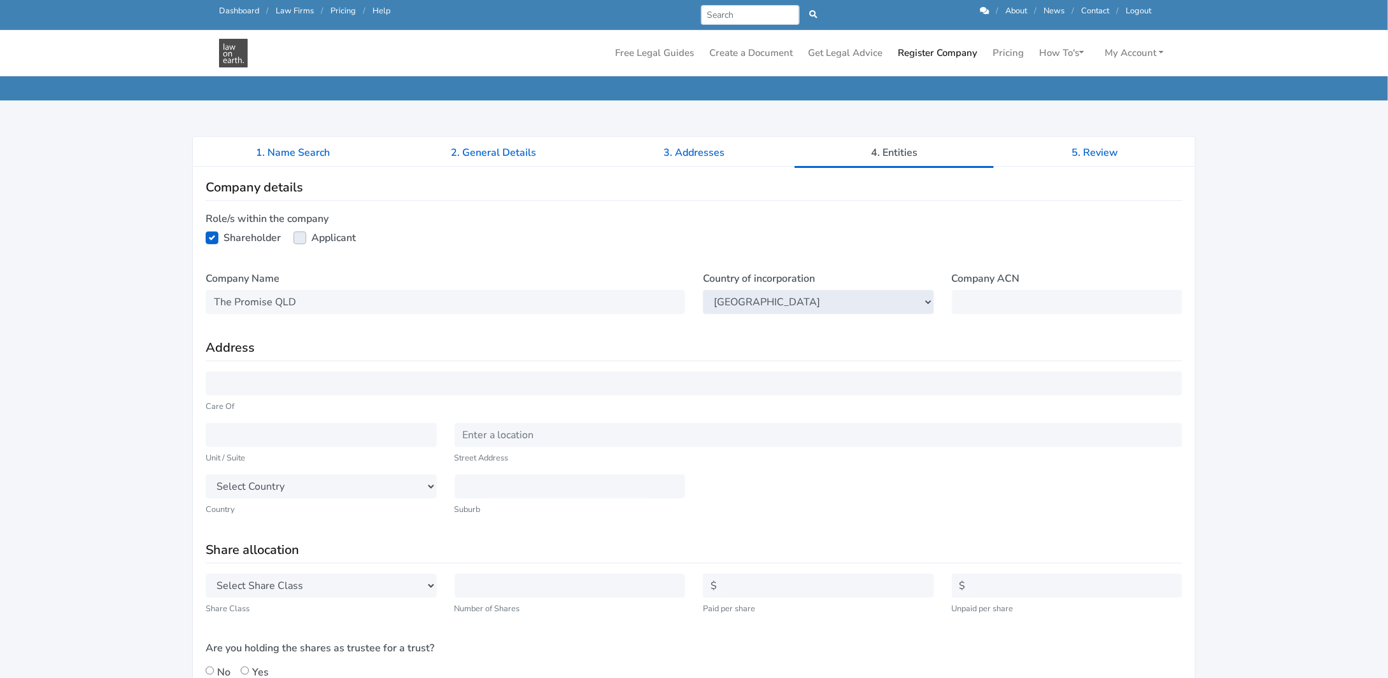
scroll to position [191, 0]
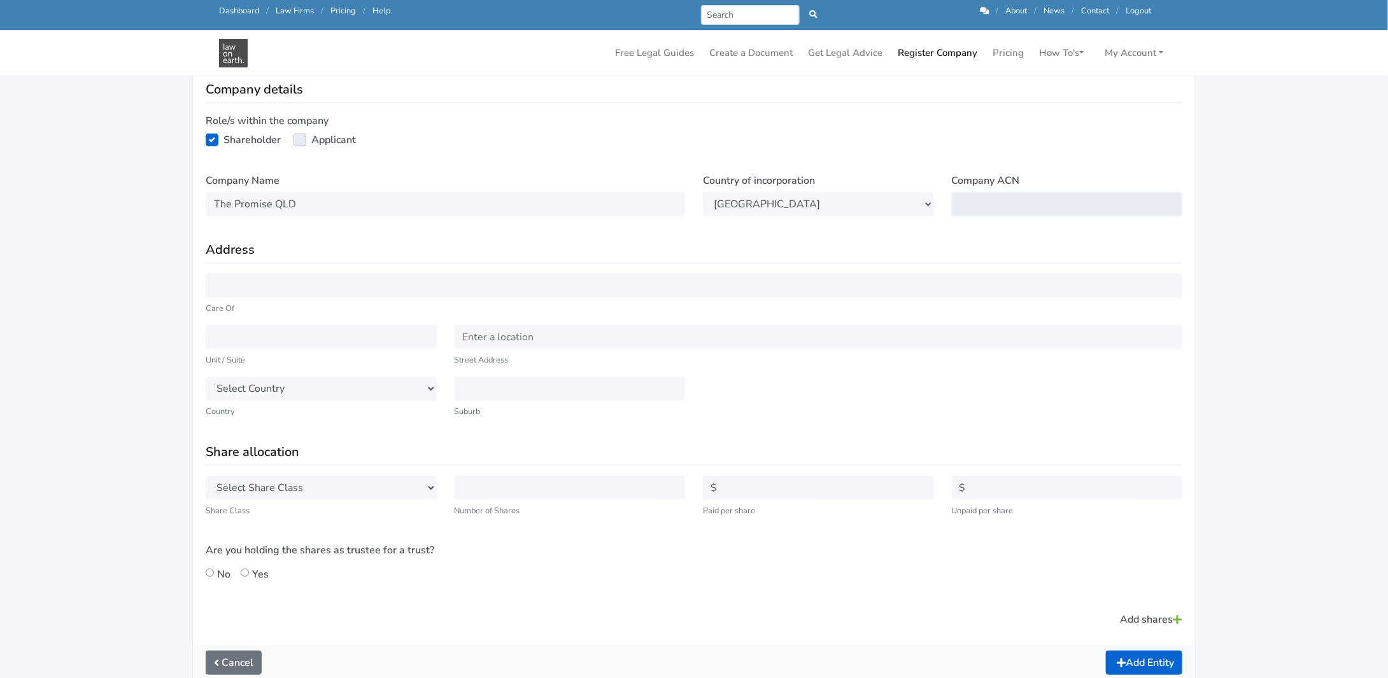
click at [1015, 202] on input "text" at bounding box center [1067, 204] width 231 height 24
type input "677065137"
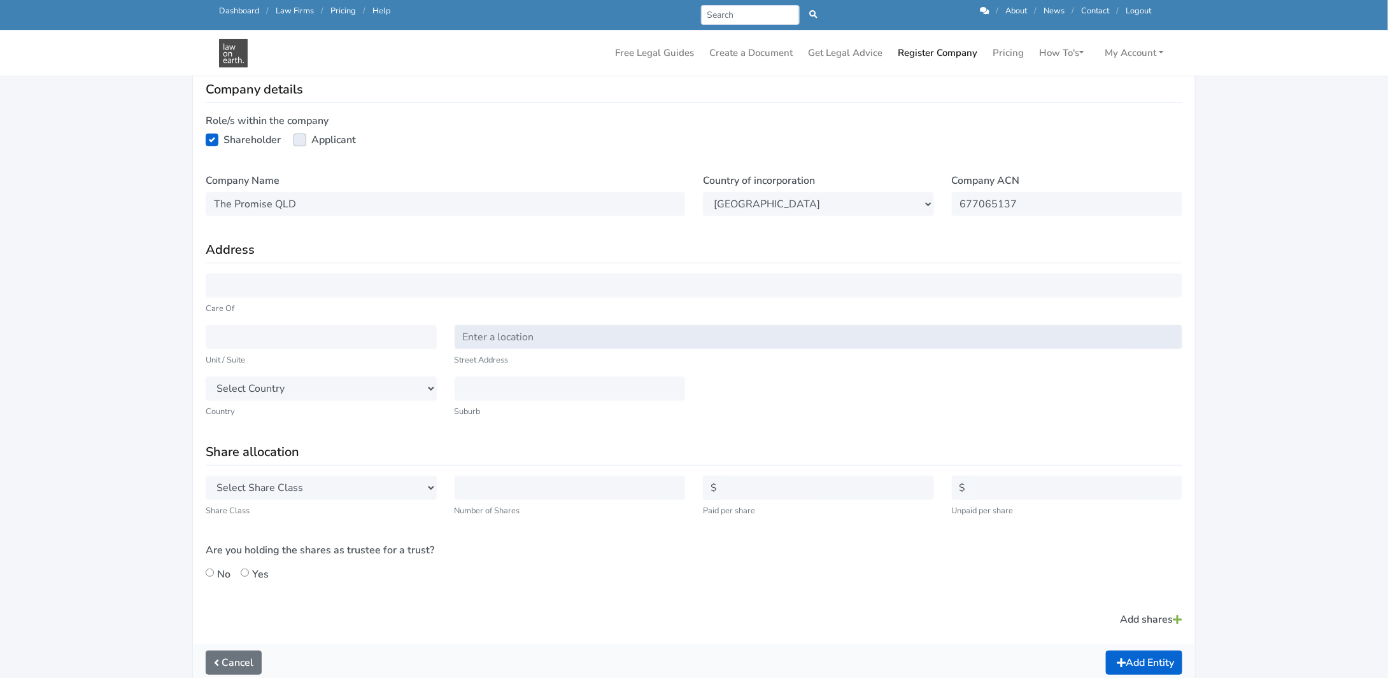
click at [500, 335] on input "text" at bounding box center [818, 337] width 728 height 24
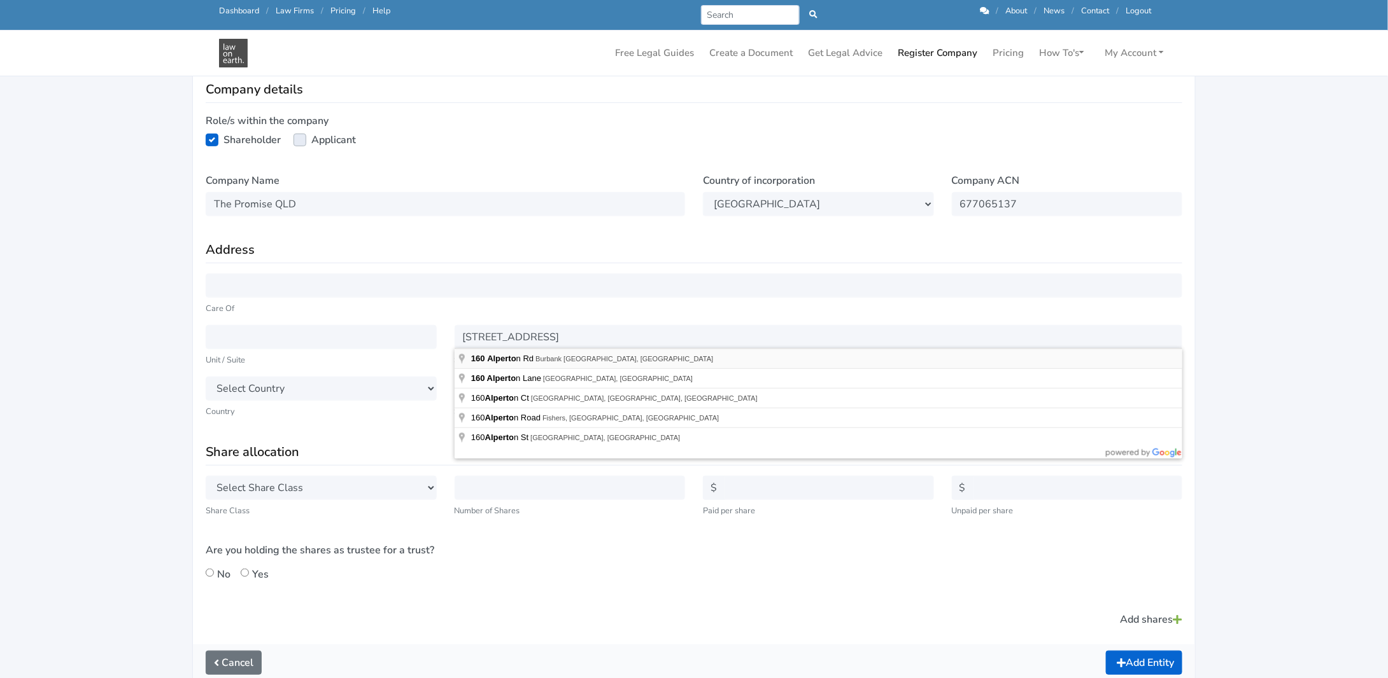
type input "160 Alperton Road"
select select "AU"
select select "QLD"
type input "Burbank"
type input "4156"
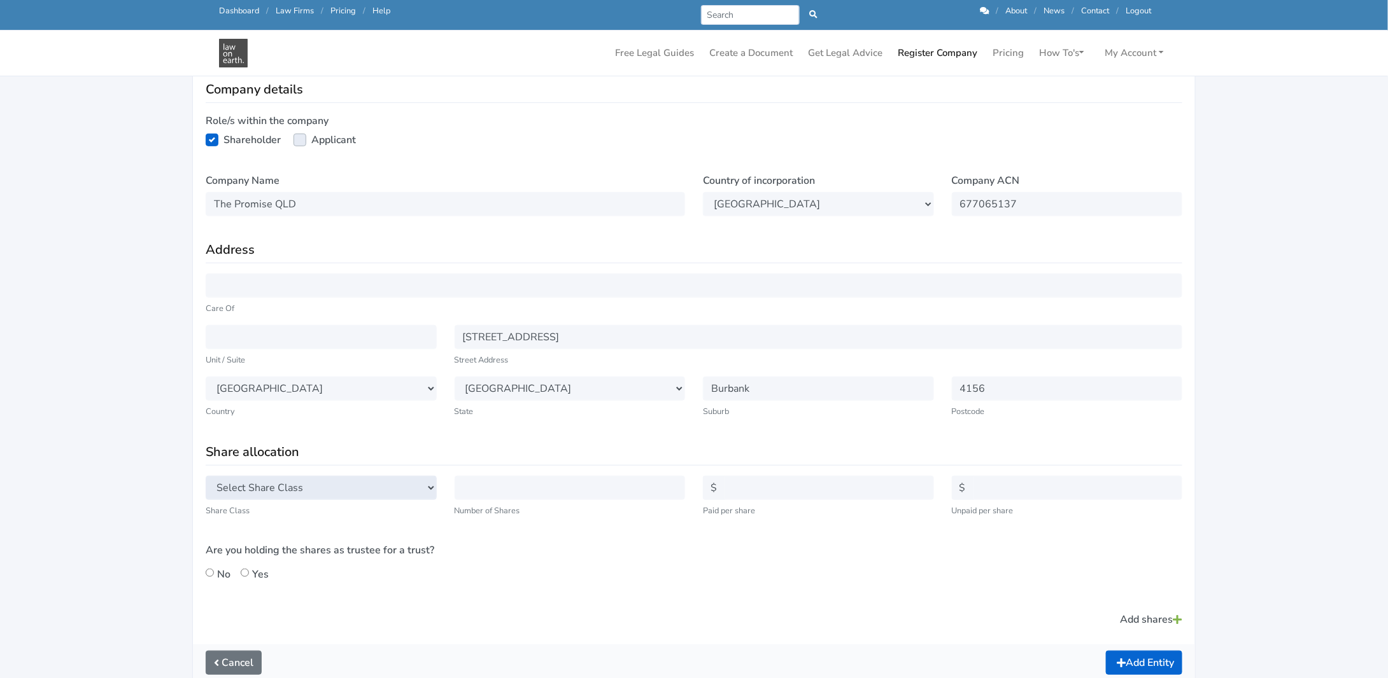
click at [331, 488] on select "Select Share Class Ordinary Class A Class B Class C Class D Class E Class F Cla…" at bounding box center [321, 488] width 231 height 24
select select "ORD"
click at [206, 476] on select "Select Share Class Ordinary Class A Class B Class C Class D Class E Class F Cla…" at bounding box center [321, 488] width 231 height 24
click at [481, 491] on input "text" at bounding box center [569, 488] width 231 height 24
type input "100"
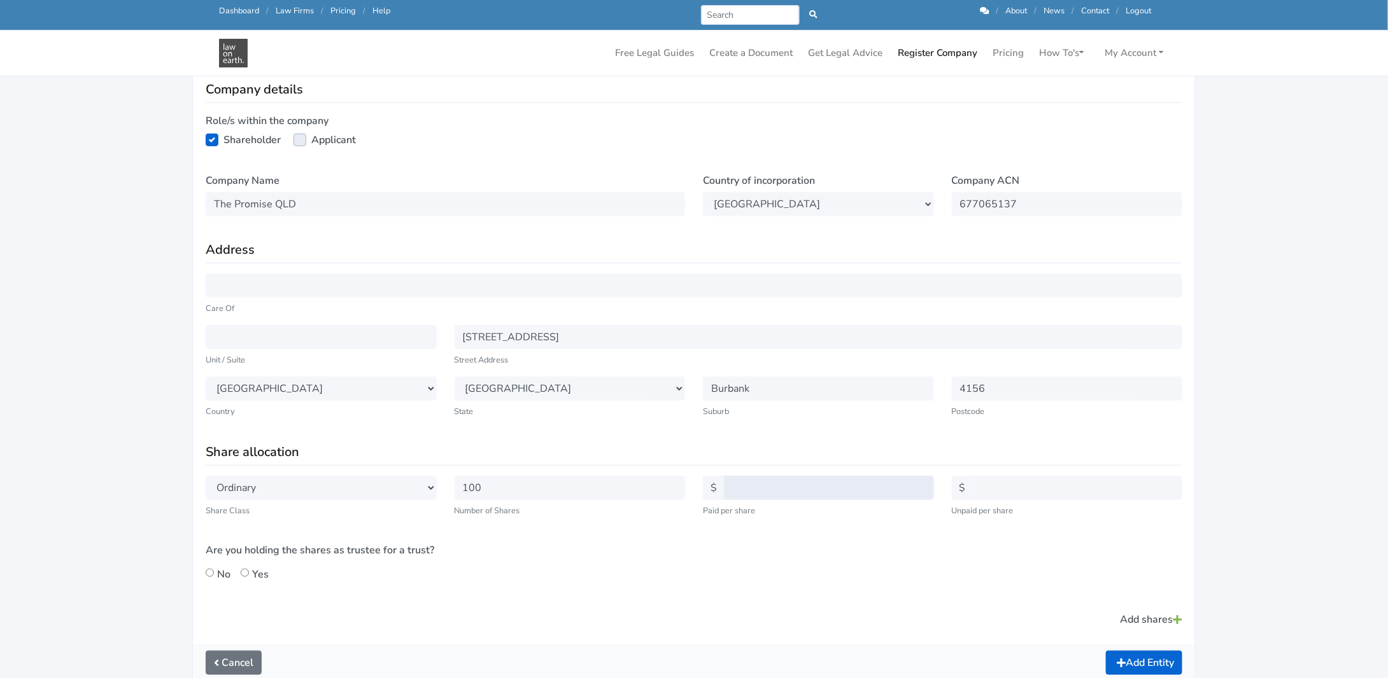
click at [732, 486] on input "text" at bounding box center [829, 488] width 210 height 24
type input "0.01"
drag, startPoint x: 953, startPoint y: 532, endPoint x: 960, endPoint y: 523, distance: 11.0
click at [953, 532] on div "Select Share Class Ordinary Class A Class B Class C Class D Class E Class F Cla…" at bounding box center [694, 534] width 994 height 116
click at [978, 482] on input "text" at bounding box center [1078, 488] width 210 height 24
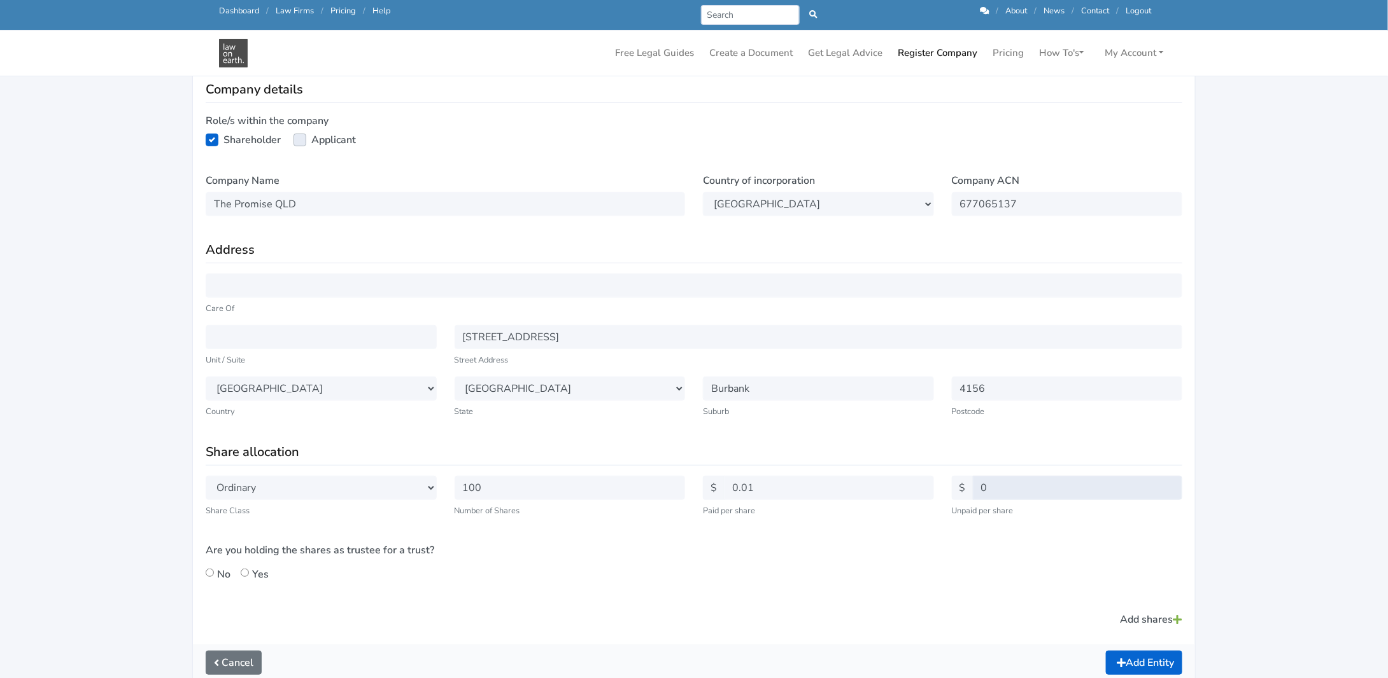
type input "0"
click at [995, 556] on div "Select Share Class Ordinary Class A Class B Class C Class D Class E Class F Cla…" at bounding box center [694, 534] width 994 height 116
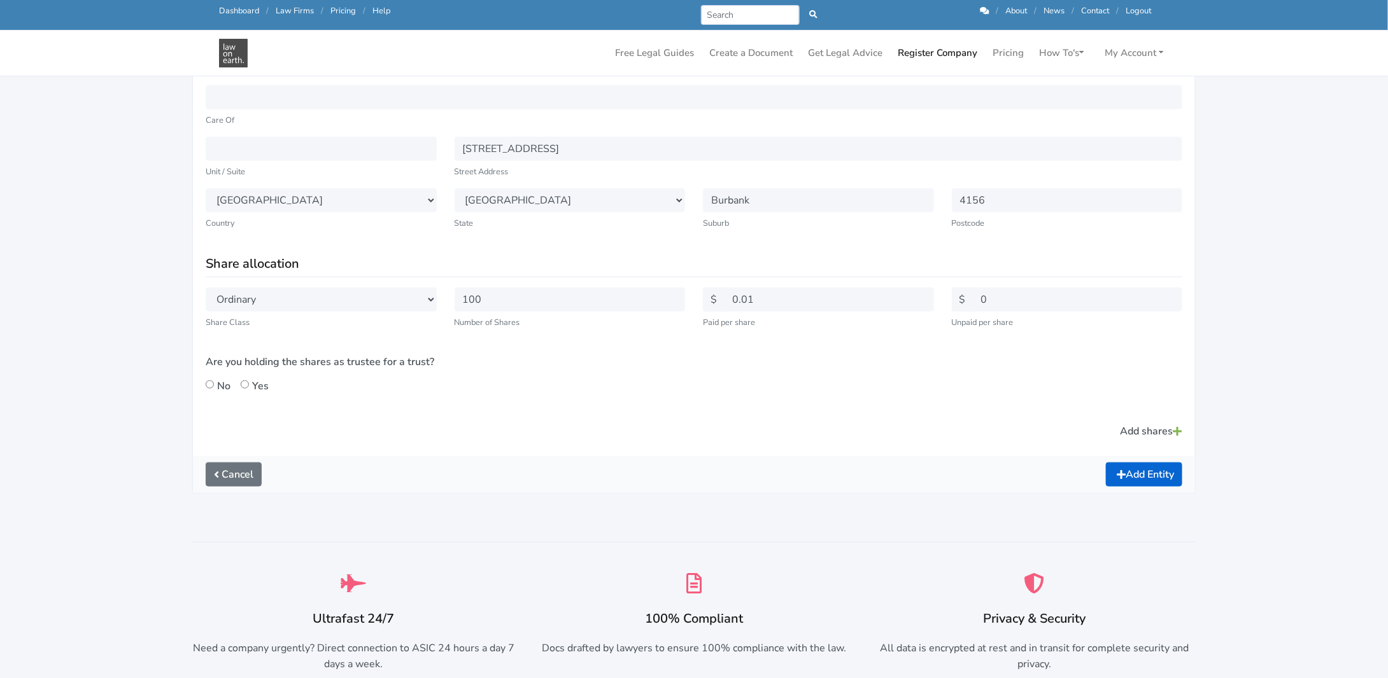
scroll to position [382, 0]
click at [243, 382] on input "Yes" at bounding box center [245, 382] width 8 height 8
radio input "true"
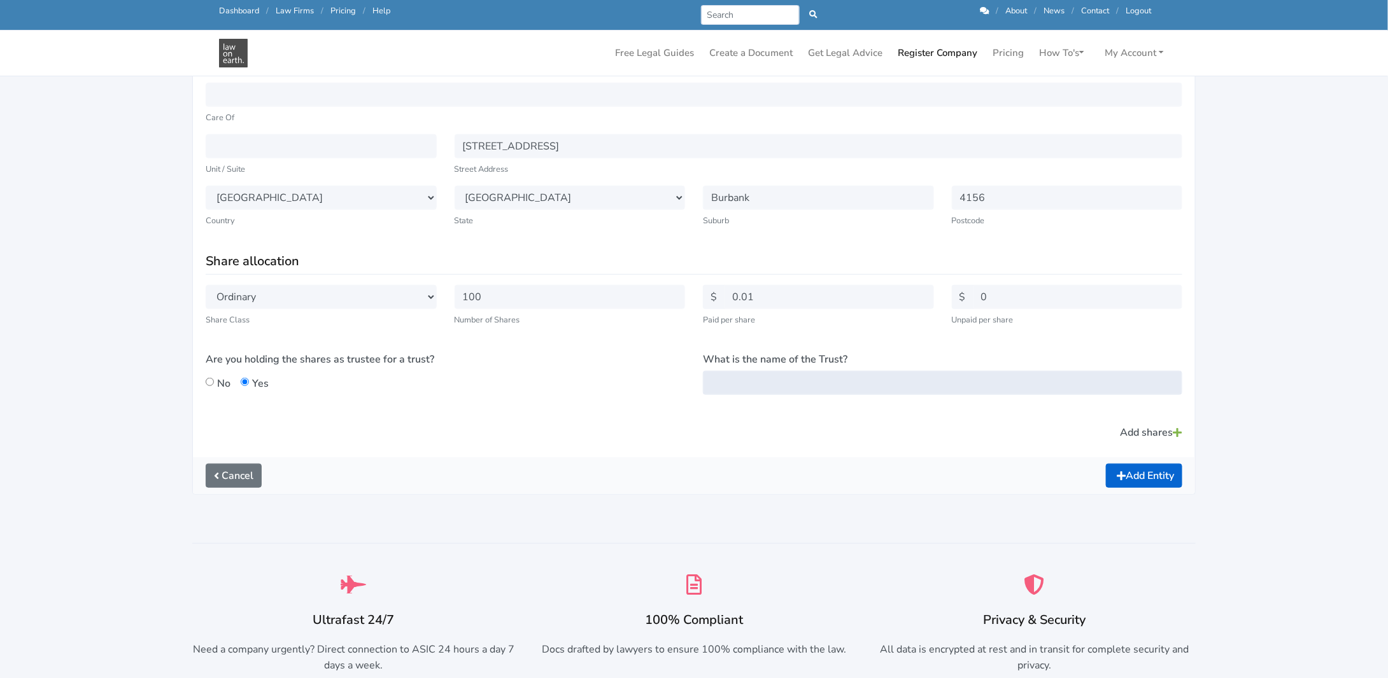
click at [734, 379] on input "What is the name of the Trust?" at bounding box center [942, 383] width 479 height 24
type input "The Promise Family Trust"
click at [1139, 433] on link "Add shares" at bounding box center [1150, 433] width 63 height 24
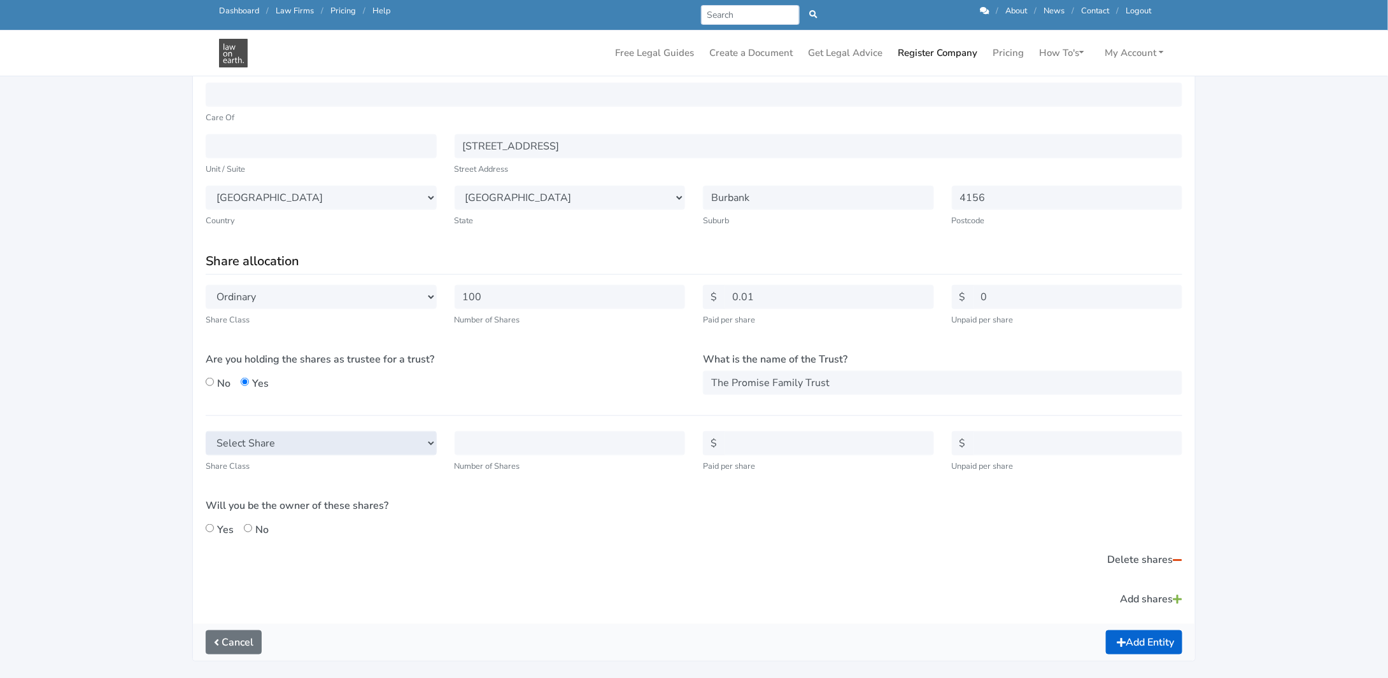
click at [294, 437] on select "Select Share Ordinary Class A Class B Class C Class D Class E Class F Class G C…" at bounding box center [321, 444] width 231 height 24
click at [537, 535] on div "Will you be the owner of these shares? Yes No" at bounding box center [445, 517] width 479 height 39
click at [1132, 559] on link "Delete shares" at bounding box center [1144, 560] width 76 height 24
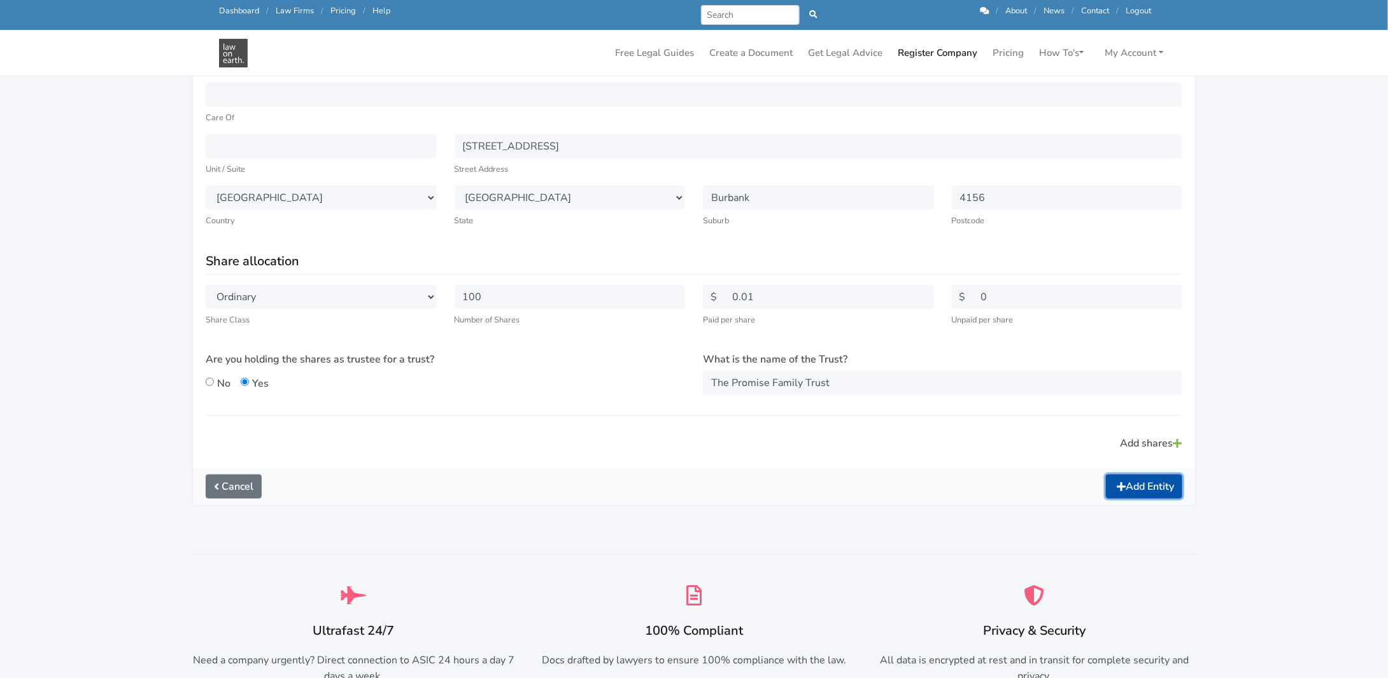
click at [1146, 484] on button "Add Entity" at bounding box center [1144, 487] width 76 height 24
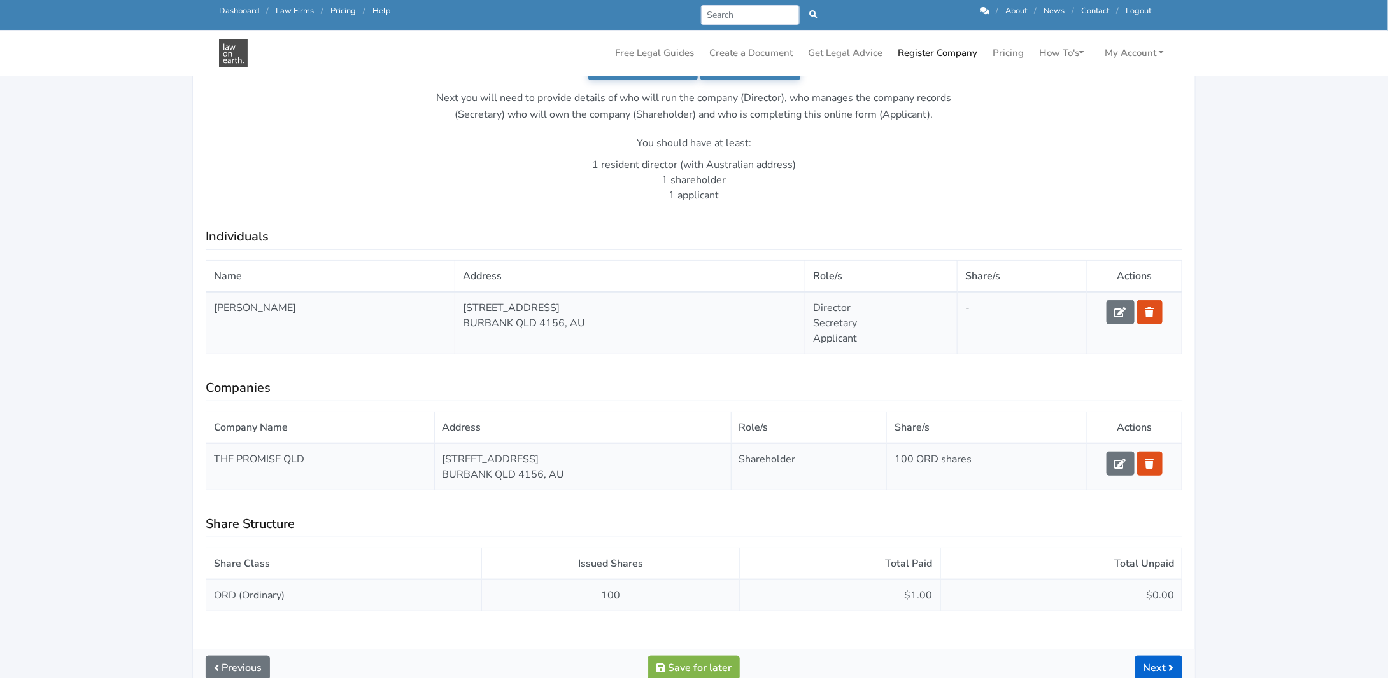
scroll to position [318, 0]
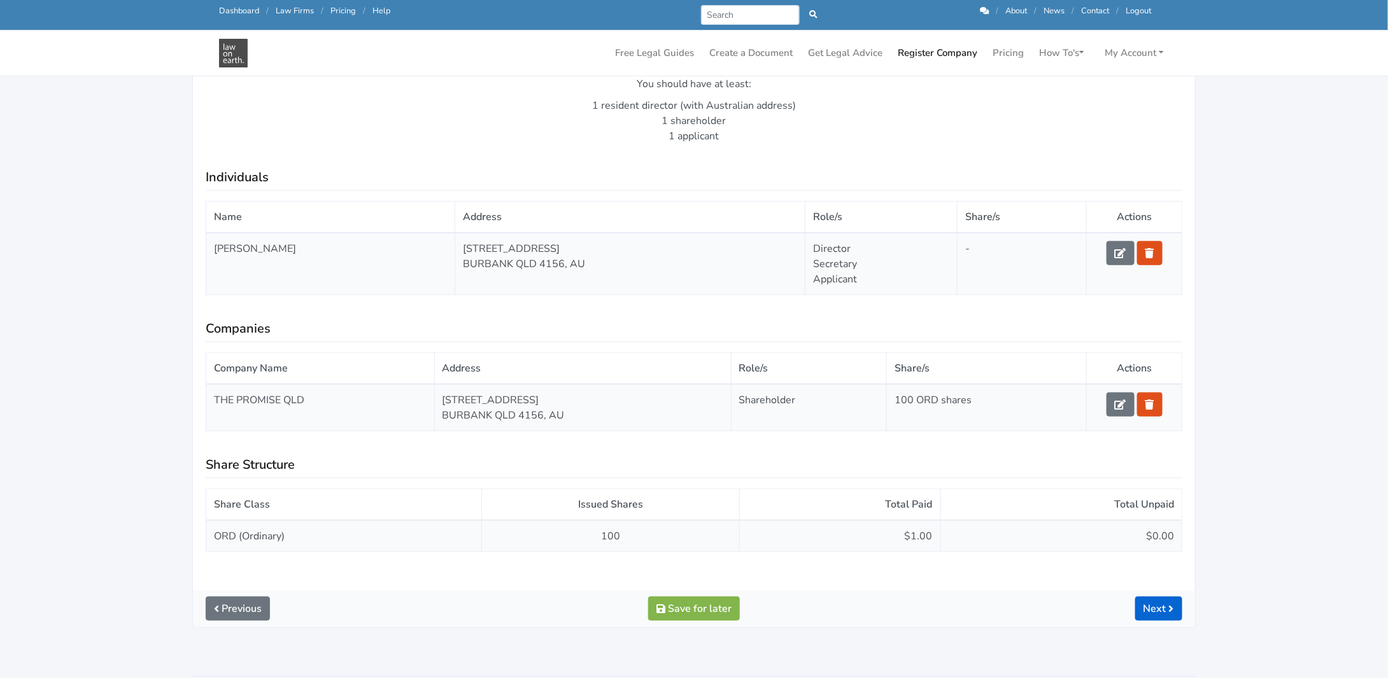
click at [1129, 598] on div "Next" at bounding box center [1025, 609] width 332 height 24
click at [1149, 606] on link "Next" at bounding box center [1158, 609] width 47 height 24
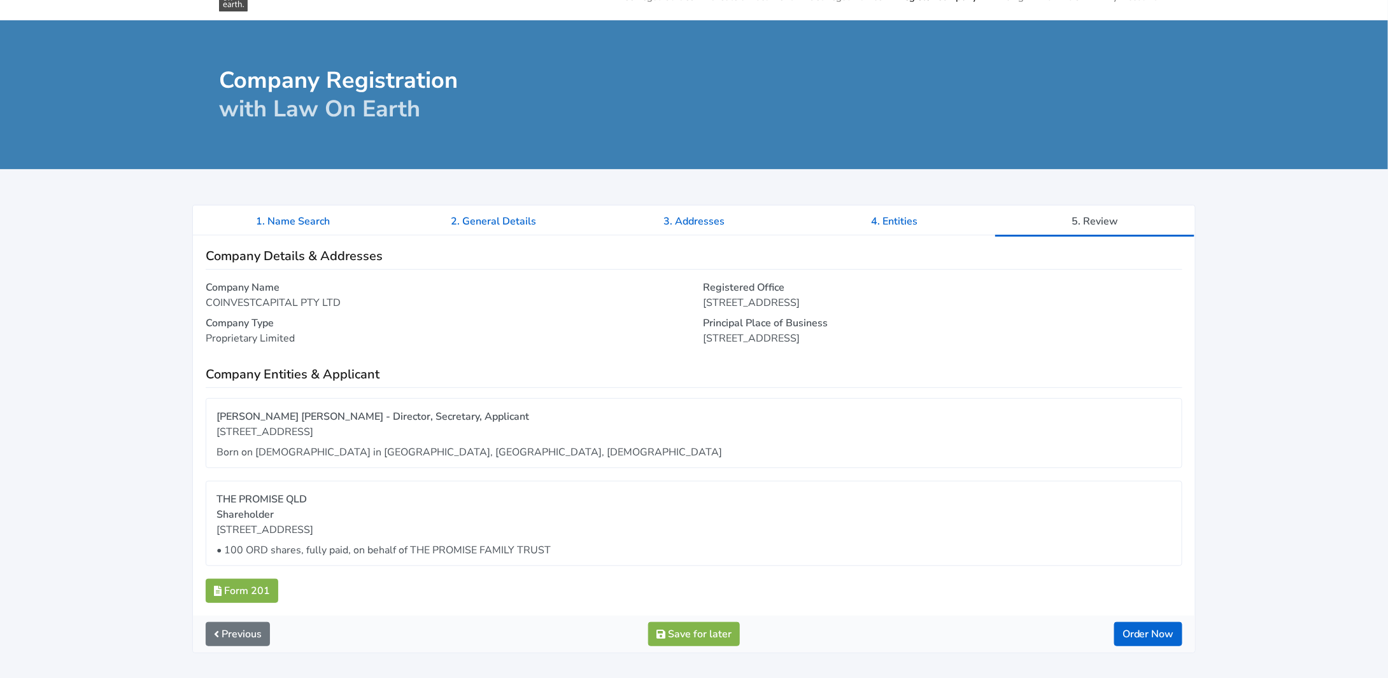
scroll to position [127, 0]
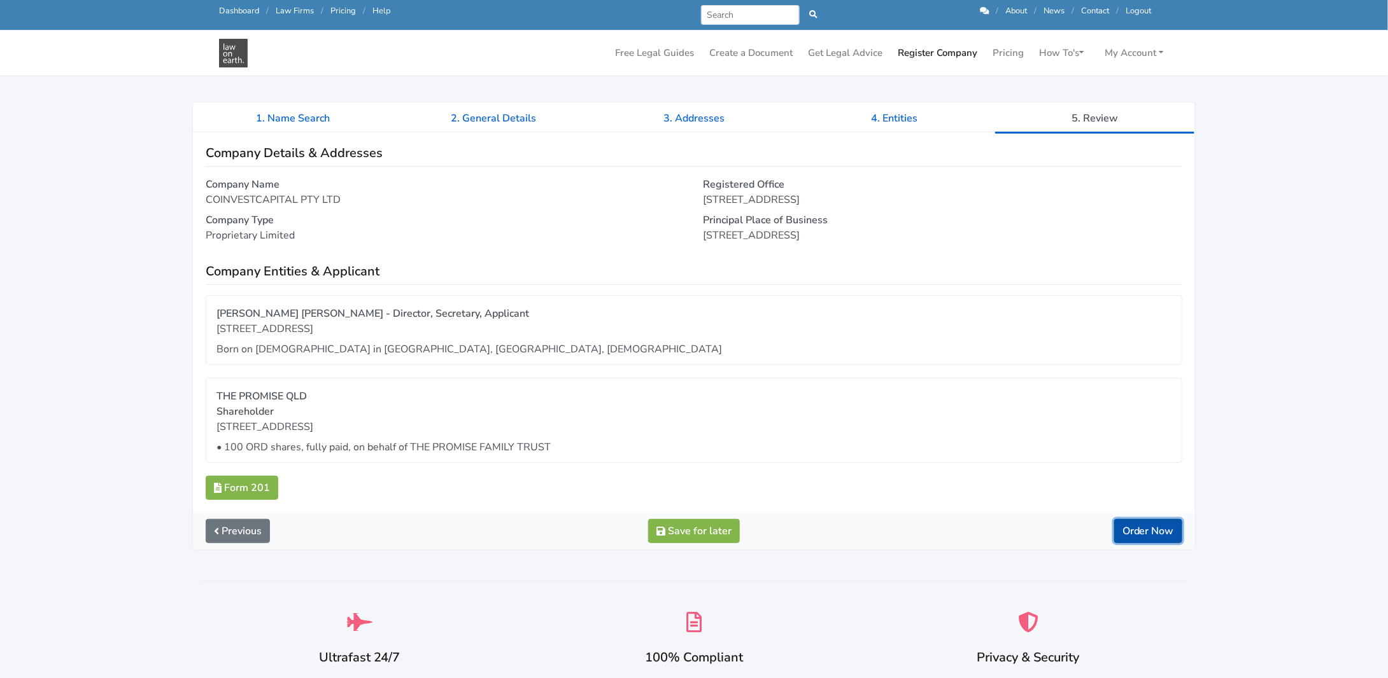
click at [1151, 535] on button "Order Now" at bounding box center [1148, 531] width 68 height 24
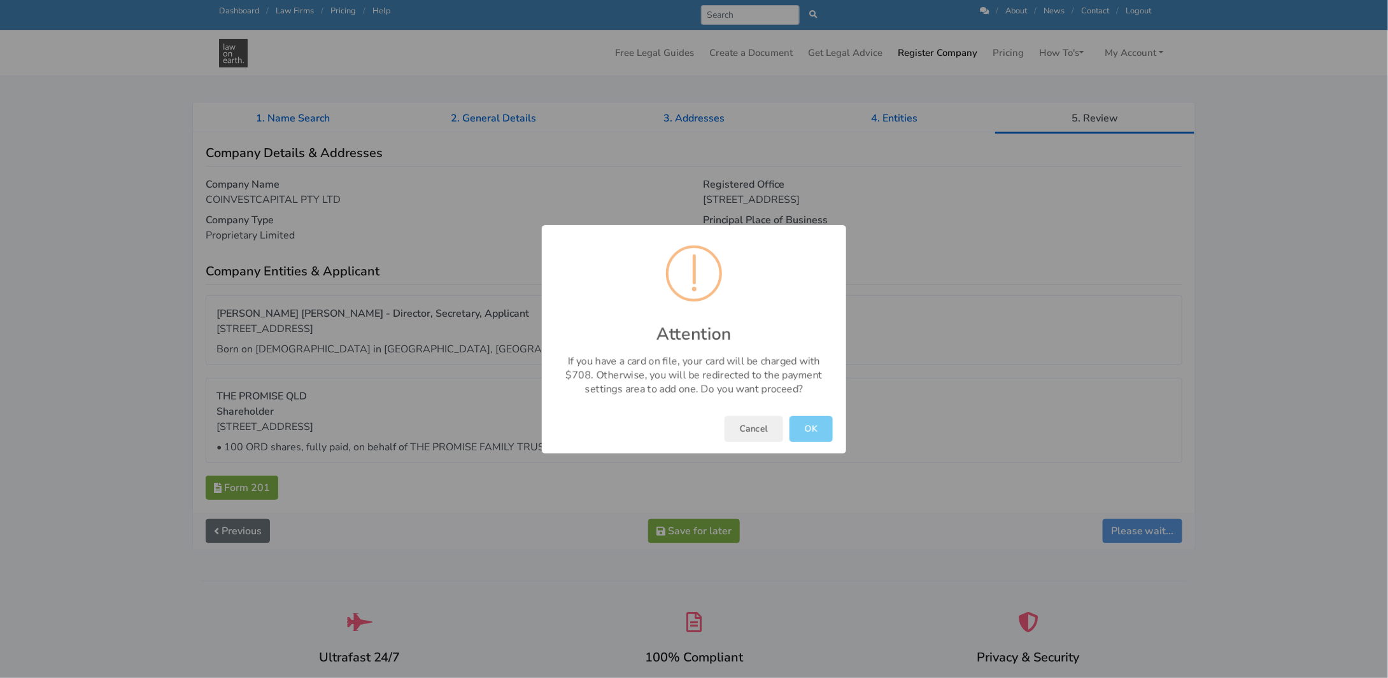
click at [806, 427] on button "OK" at bounding box center [810, 429] width 43 height 26
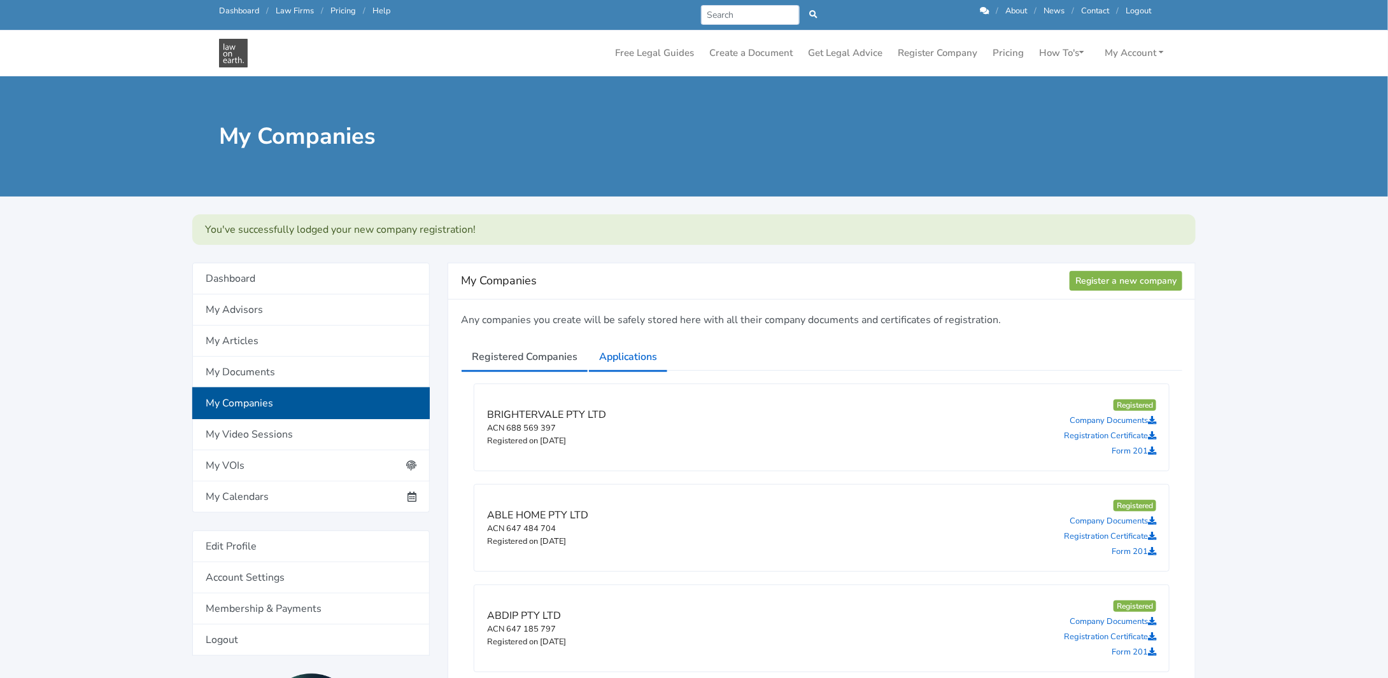
click at [628, 354] on link "Applications" at bounding box center [628, 357] width 80 height 32
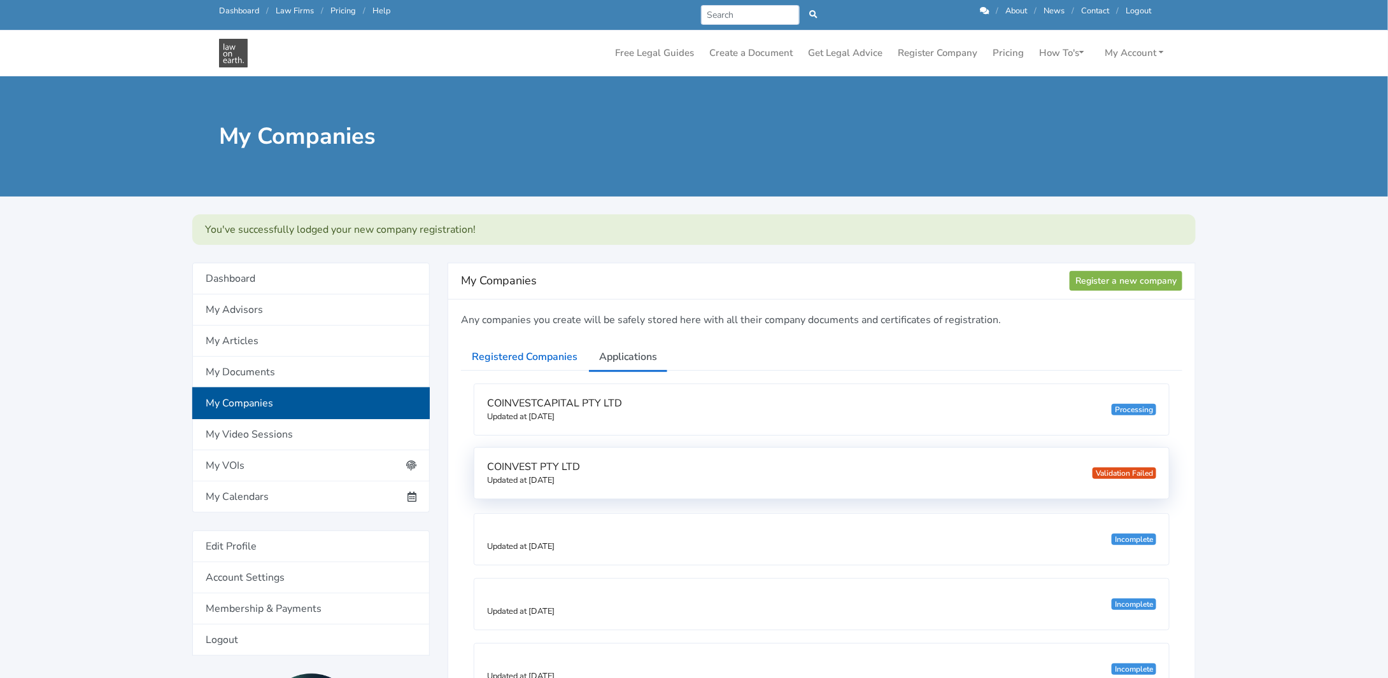
click at [1092, 475] on div "COINVEST PTY LTD Updated at [DATE] Validation Failed" at bounding box center [821, 473] width 694 height 51
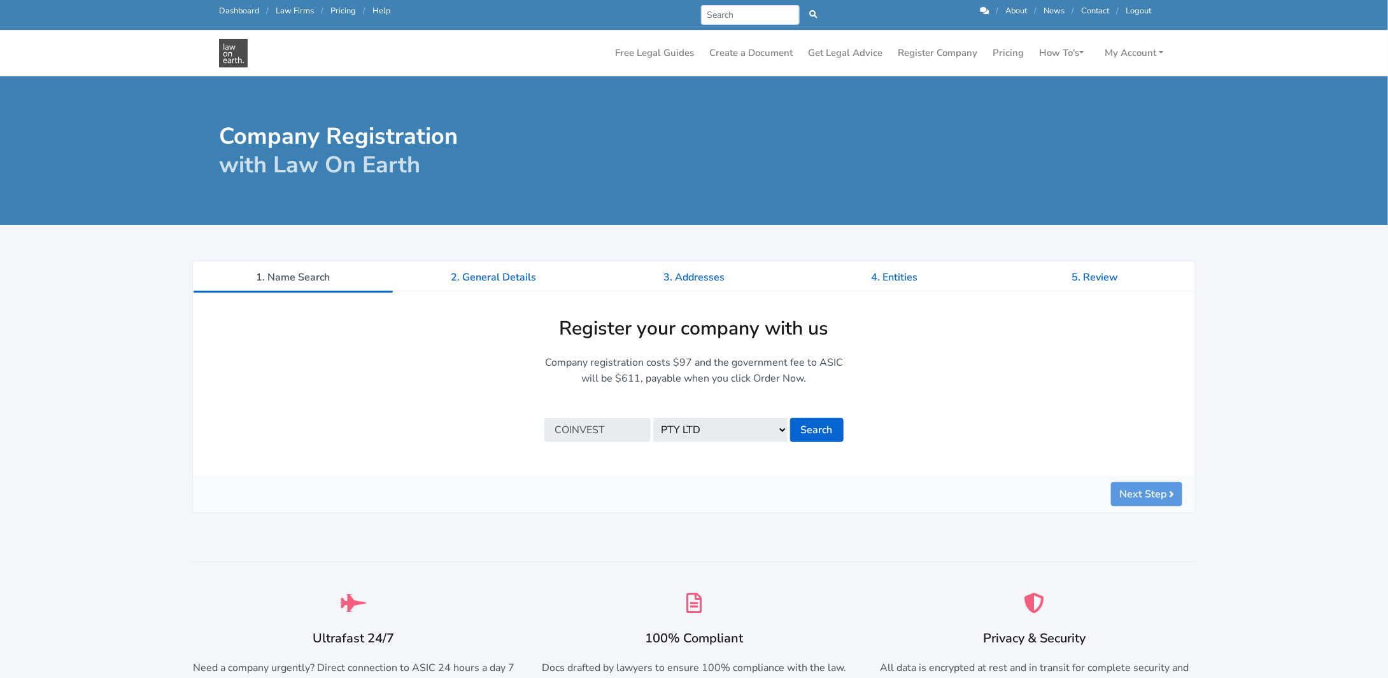
click at [244, 11] on link "Dashboard" at bounding box center [239, 10] width 40 height 11
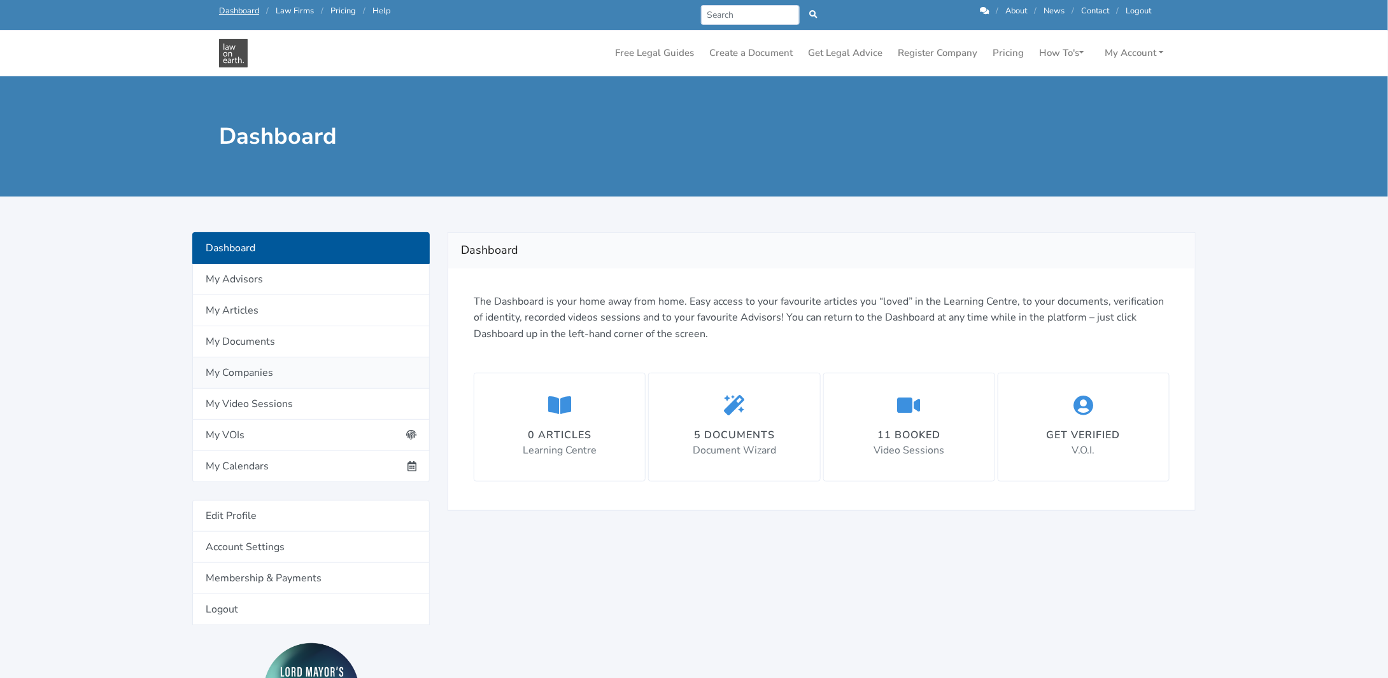
click at [237, 371] on link "My Companies" at bounding box center [310, 373] width 237 height 31
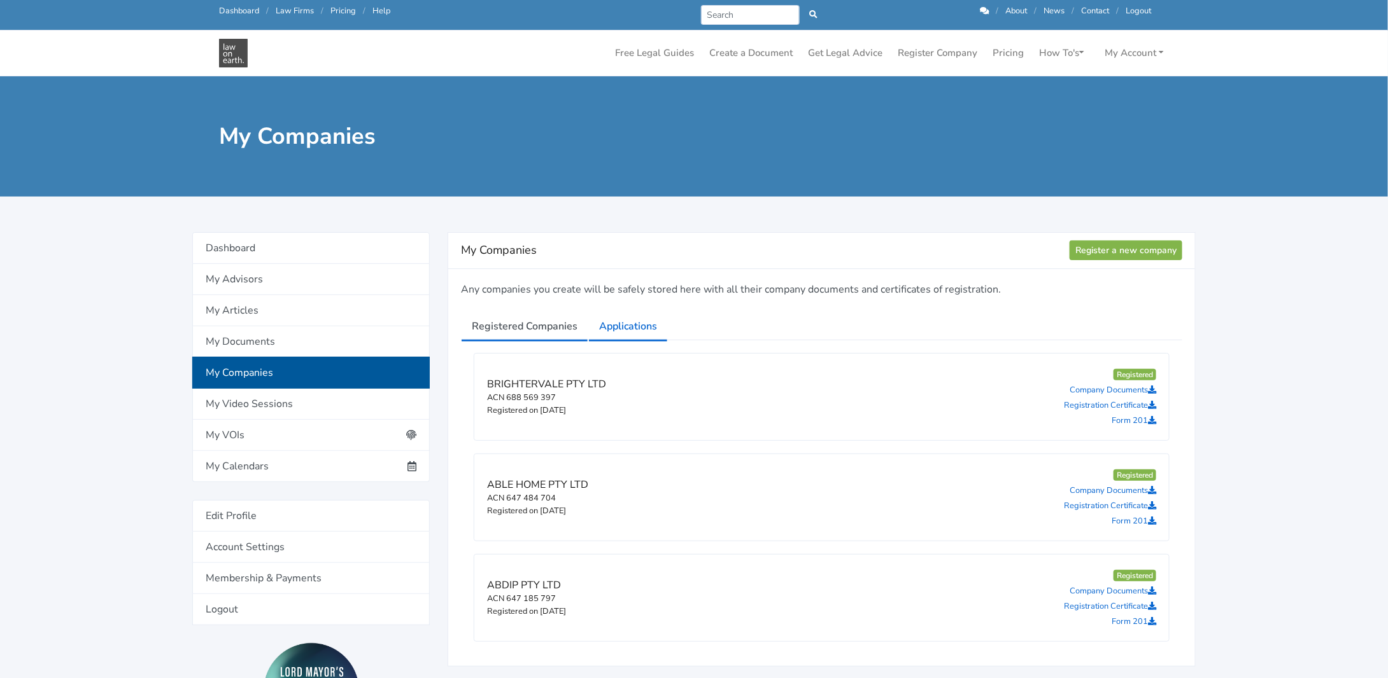
click at [630, 328] on link "Applications" at bounding box center [628, 327] width 80 height 32
click at [610, 326] on link "Applications" at bounding box center [628, 327] width 80 height 32
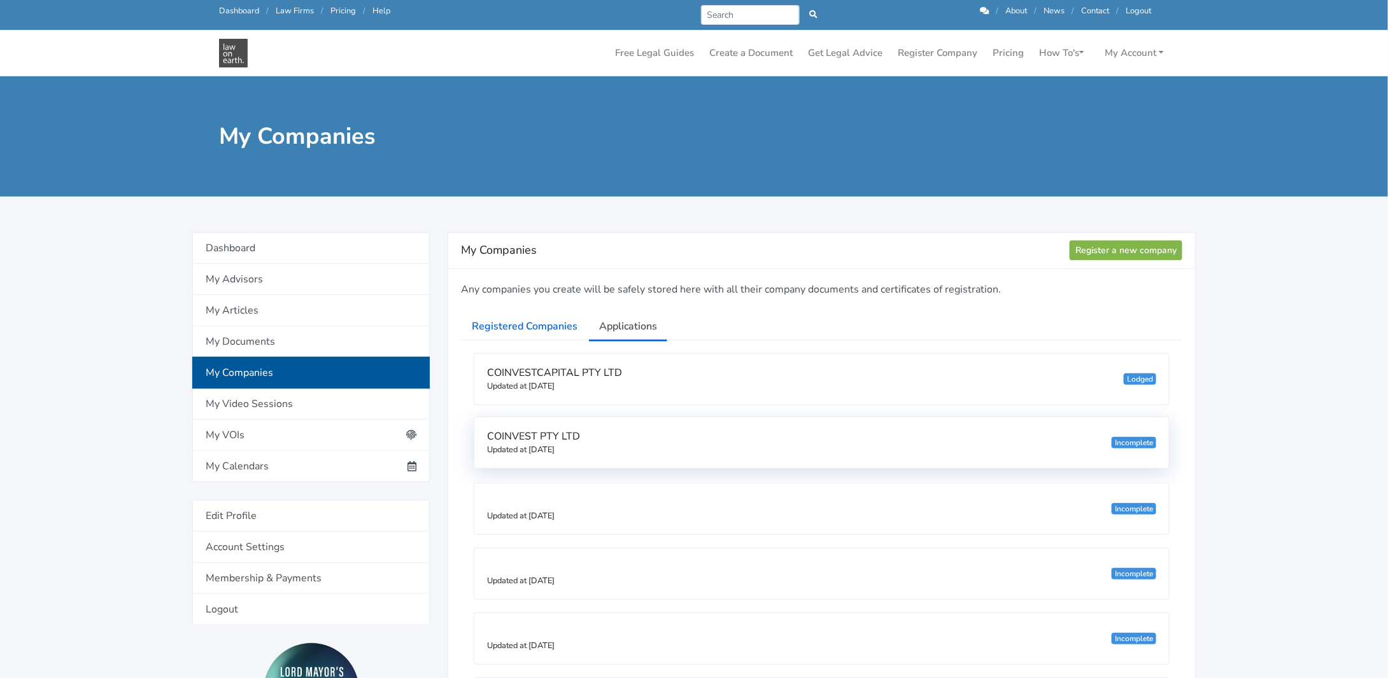
click at [545, 446] on small "Updated at [DATE]" at bounding box center [520, 449] width 67 height 11
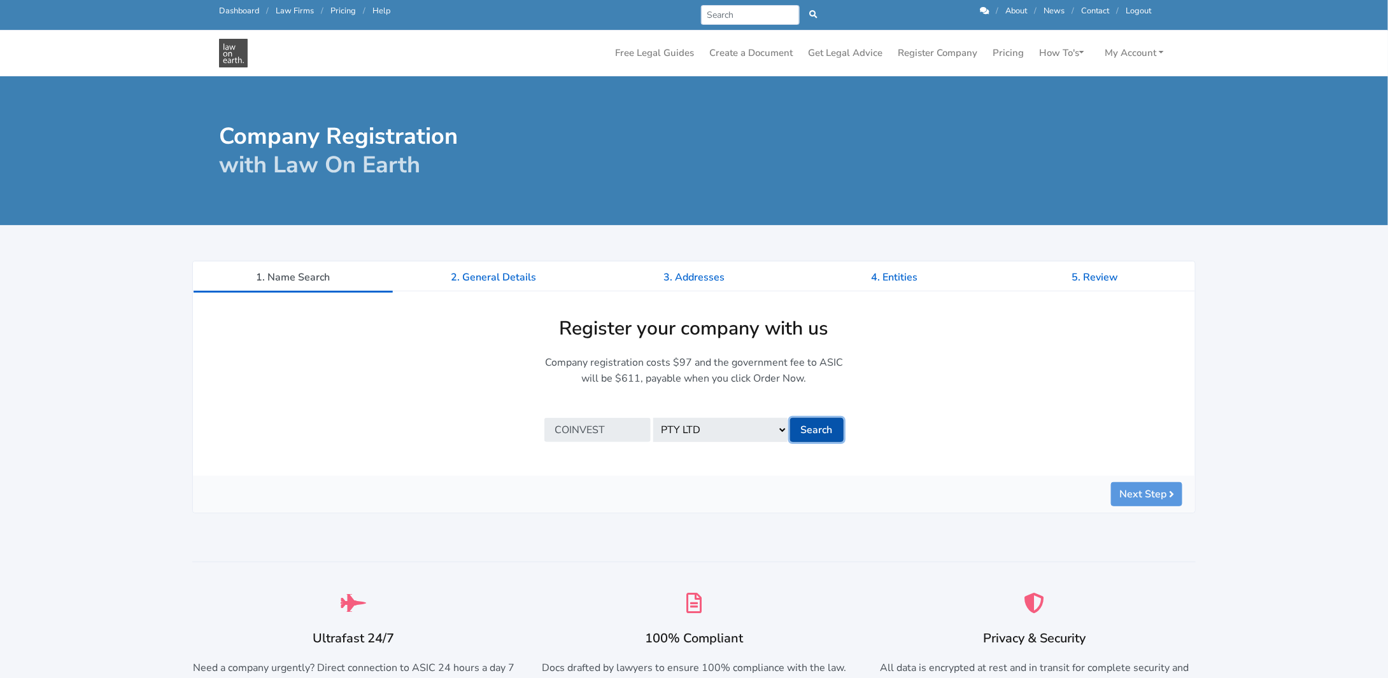
click at [812, 427] on button "Search" at bounding box center [816, 430] width 53 height 24
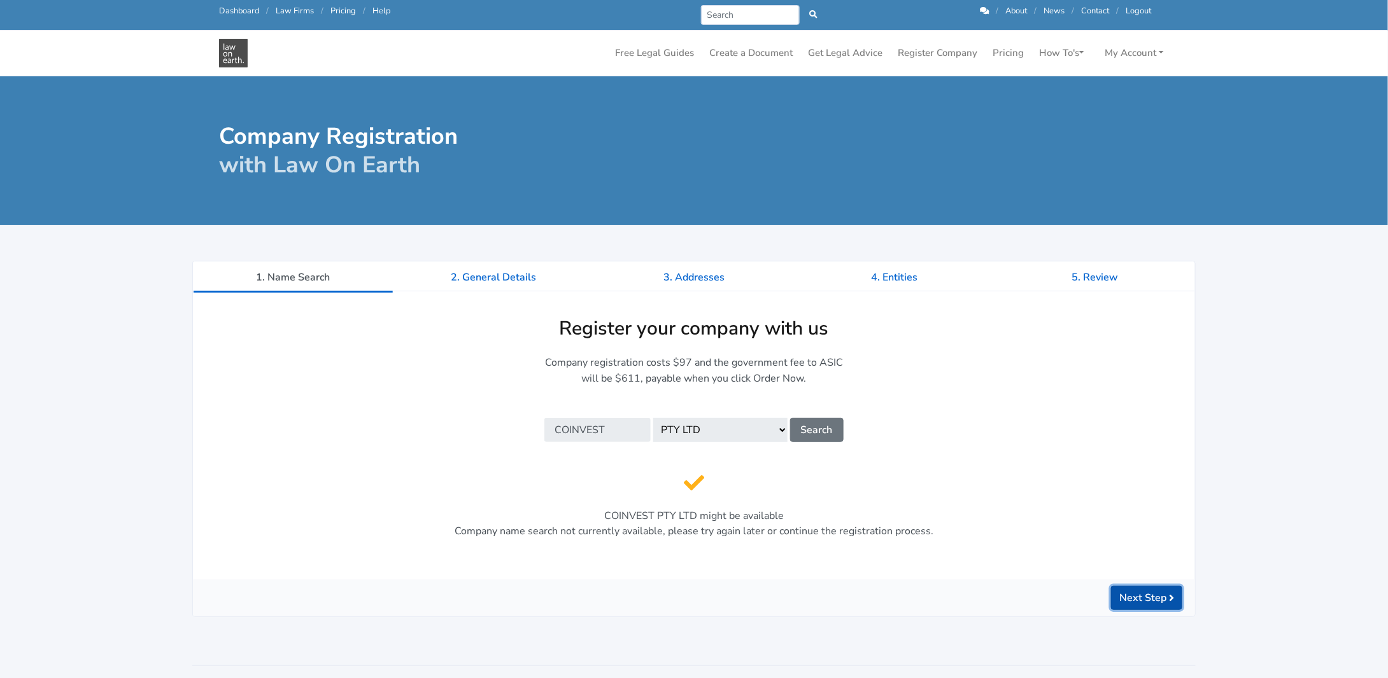
click at [1128, 600] on button "Next Step" at bounding box center [1146, 598] width 71 height 24
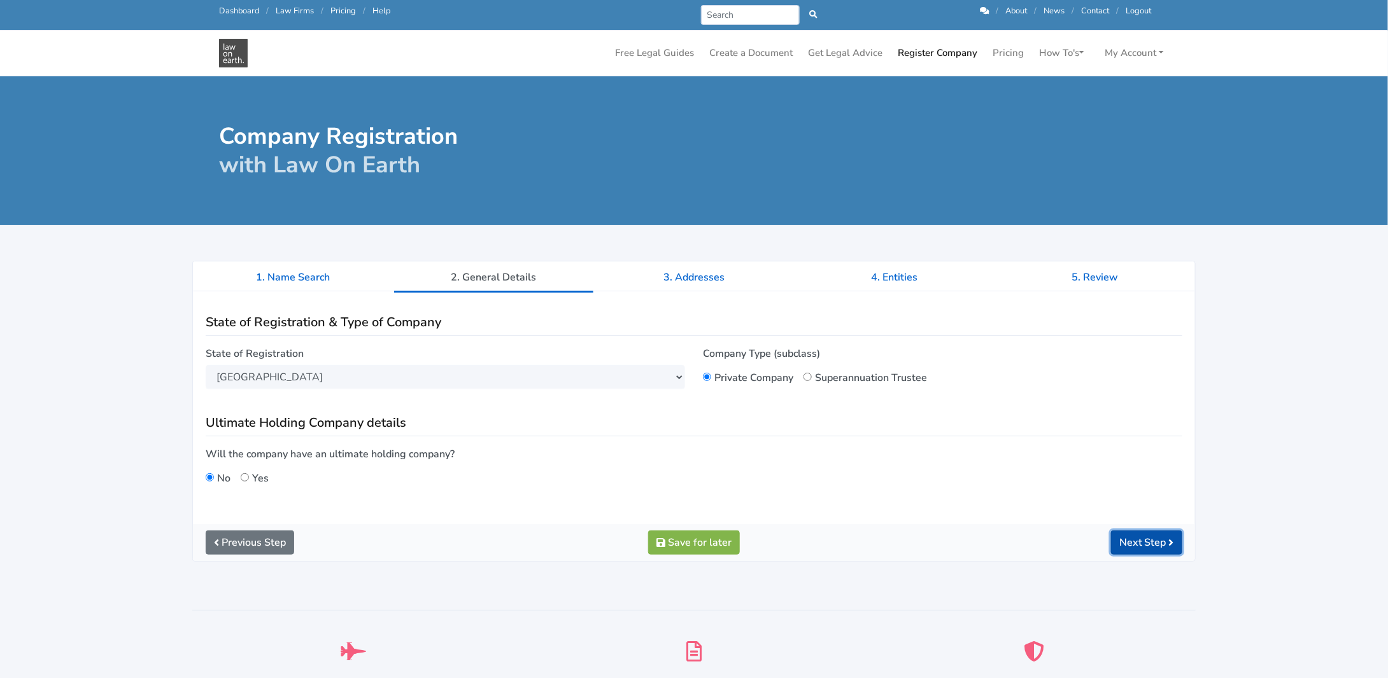
click at [1146, 542] on button "Next Step" at bounding box center [1146, 543] width 71 height 24
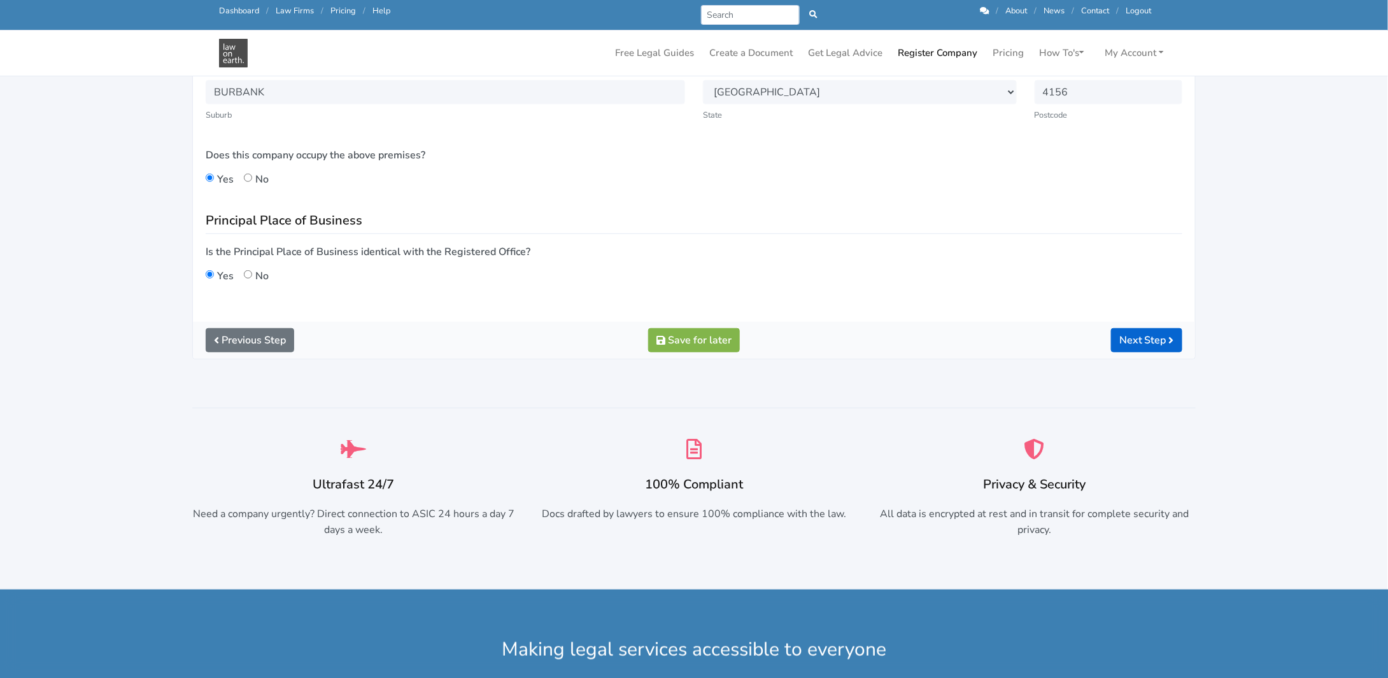
scroll to position [382, 0]
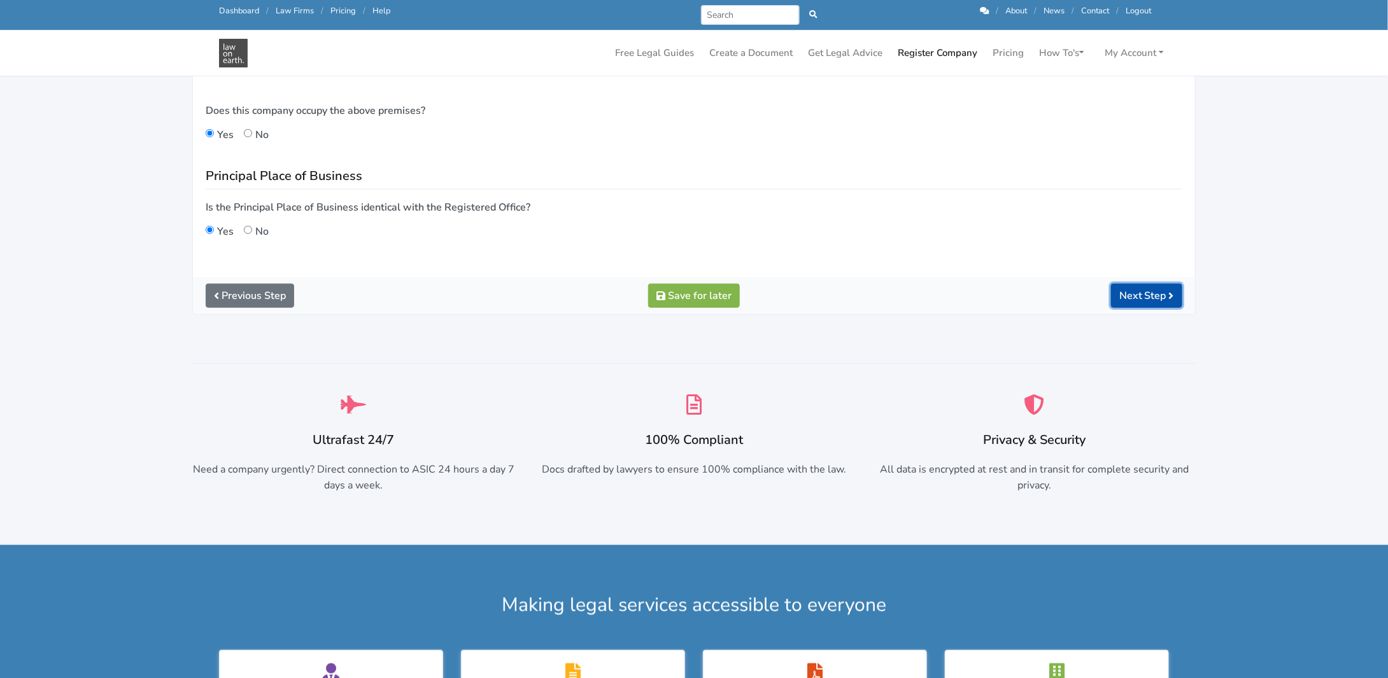
click at [1129, 295] on button "Next Step" at bounding box center [1146, 296] width 71 height 24
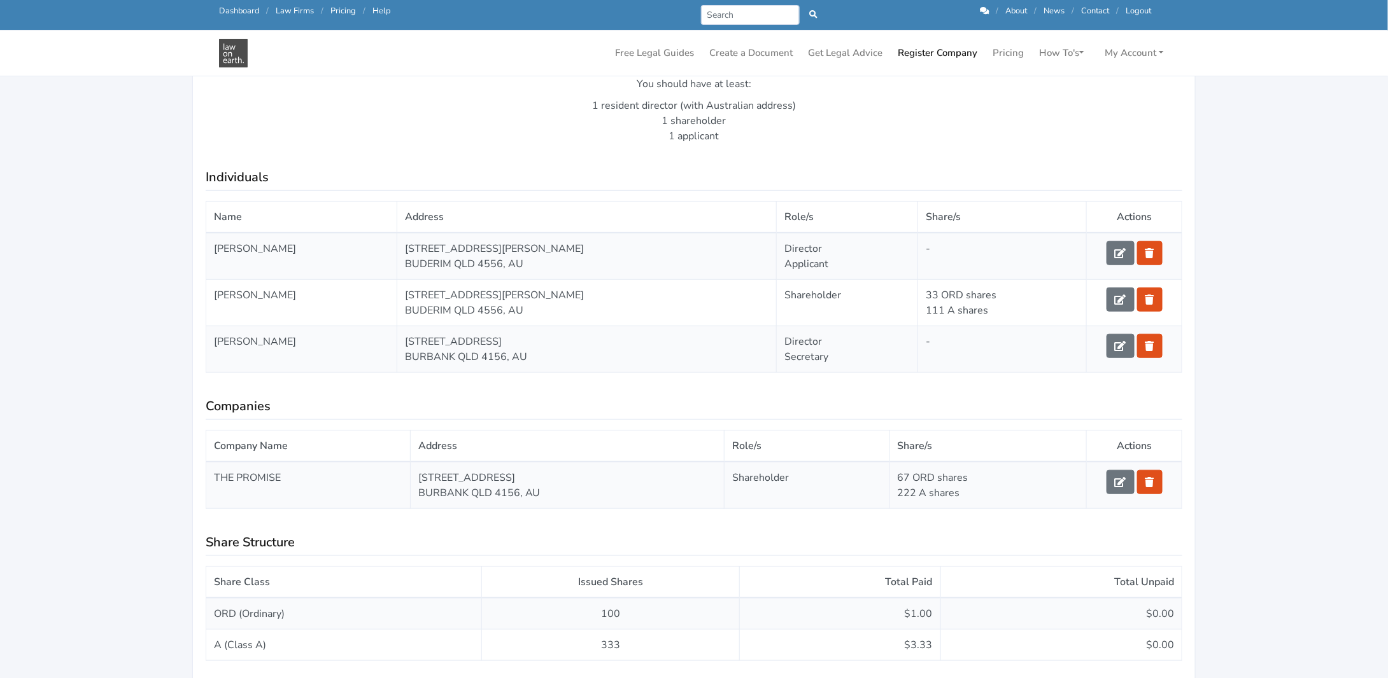
scroll to position [700, 0]
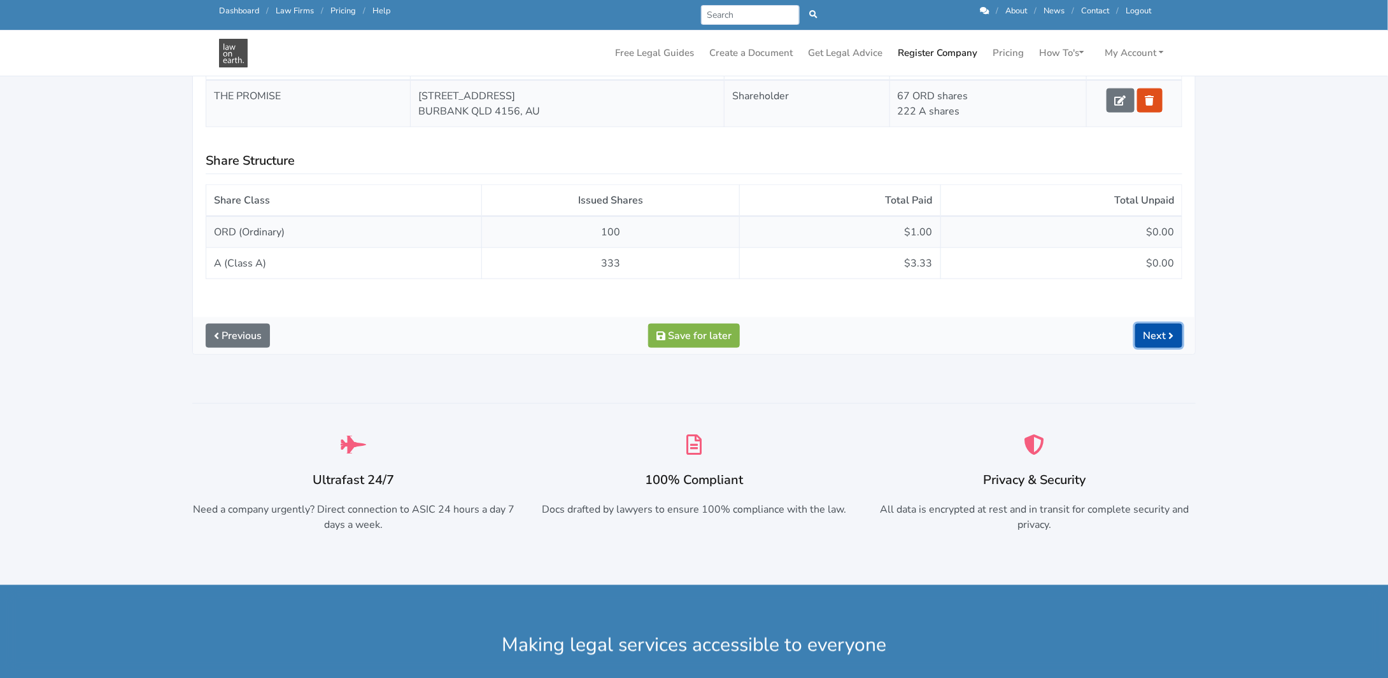
click at [1149, 329] on link "Next" at bounding box center [1158, 336] width 47 height 24
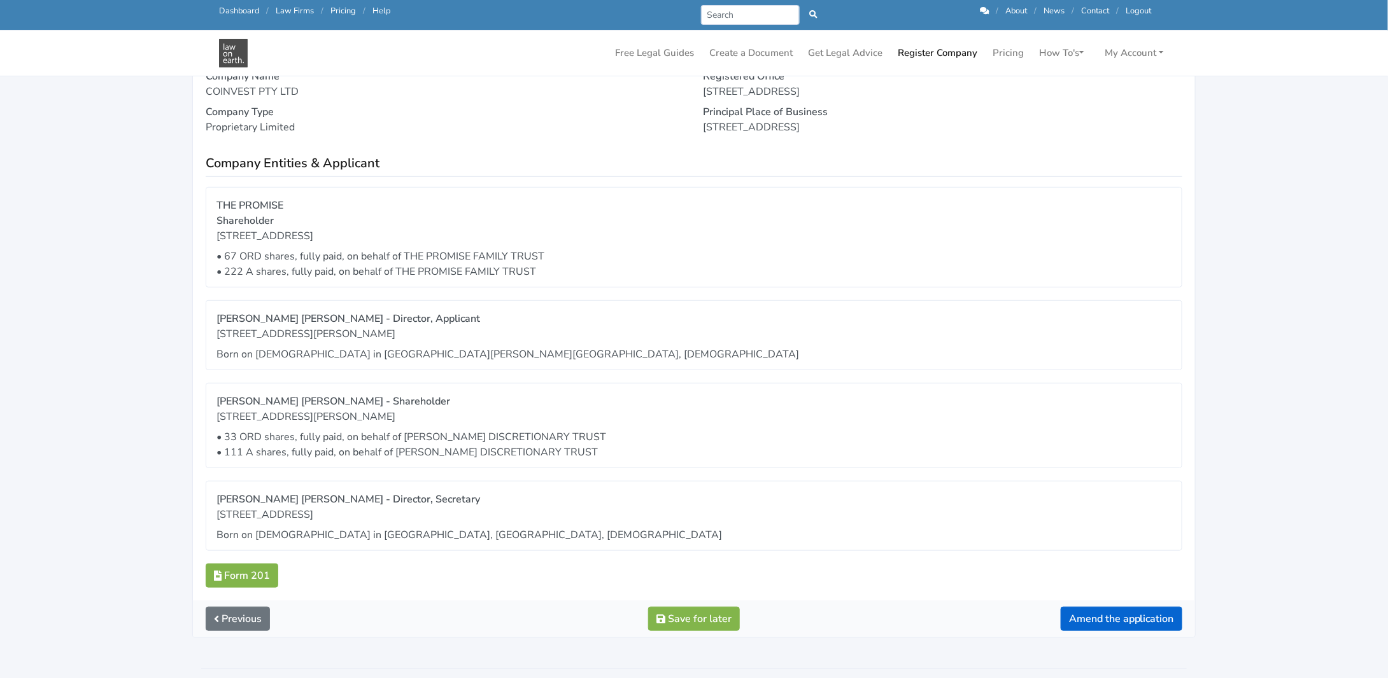
scroll to position [318, 0]
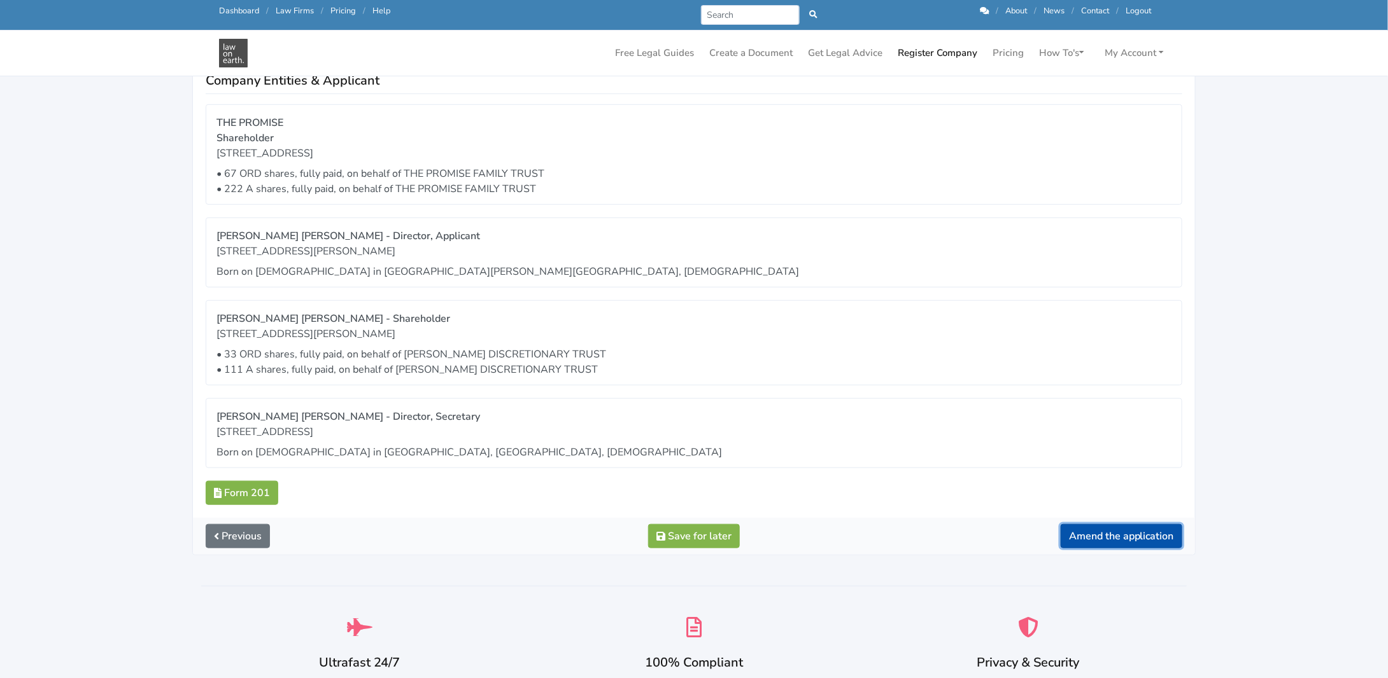
click at [1107, 537] on button "Amend the application" at bounding box center [1121, 536] width 122 height 24
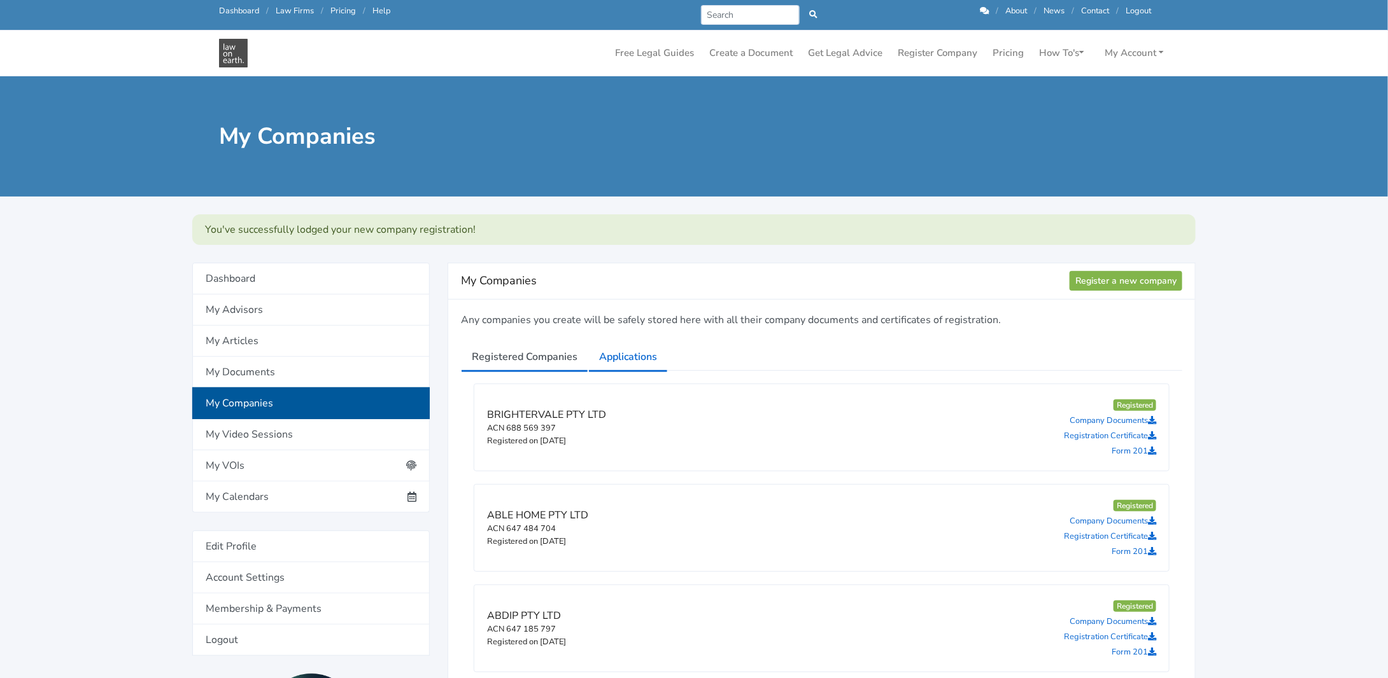
click at [628, 356] on link "Applications" at bounding box center [628, 357] width 80 height 32
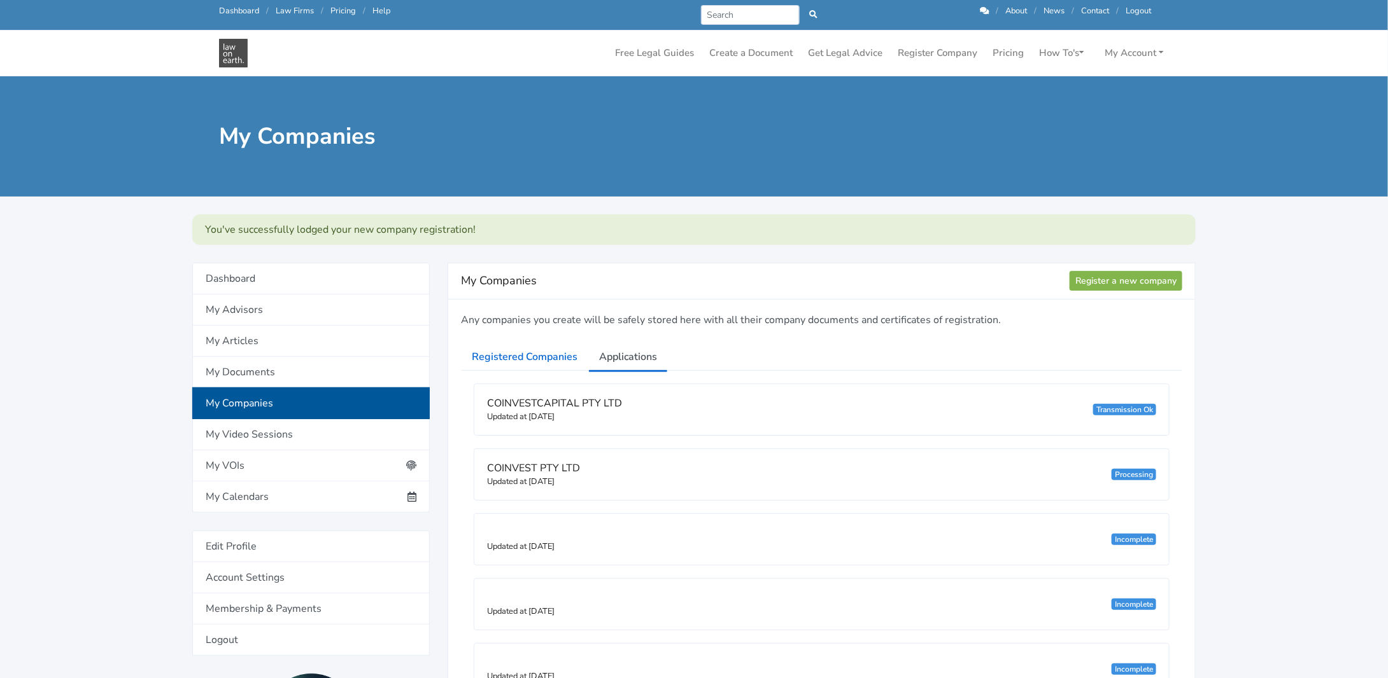
click at [245, 402] on link "My Companies" at bounding box center [310, 404] width 237 height 32
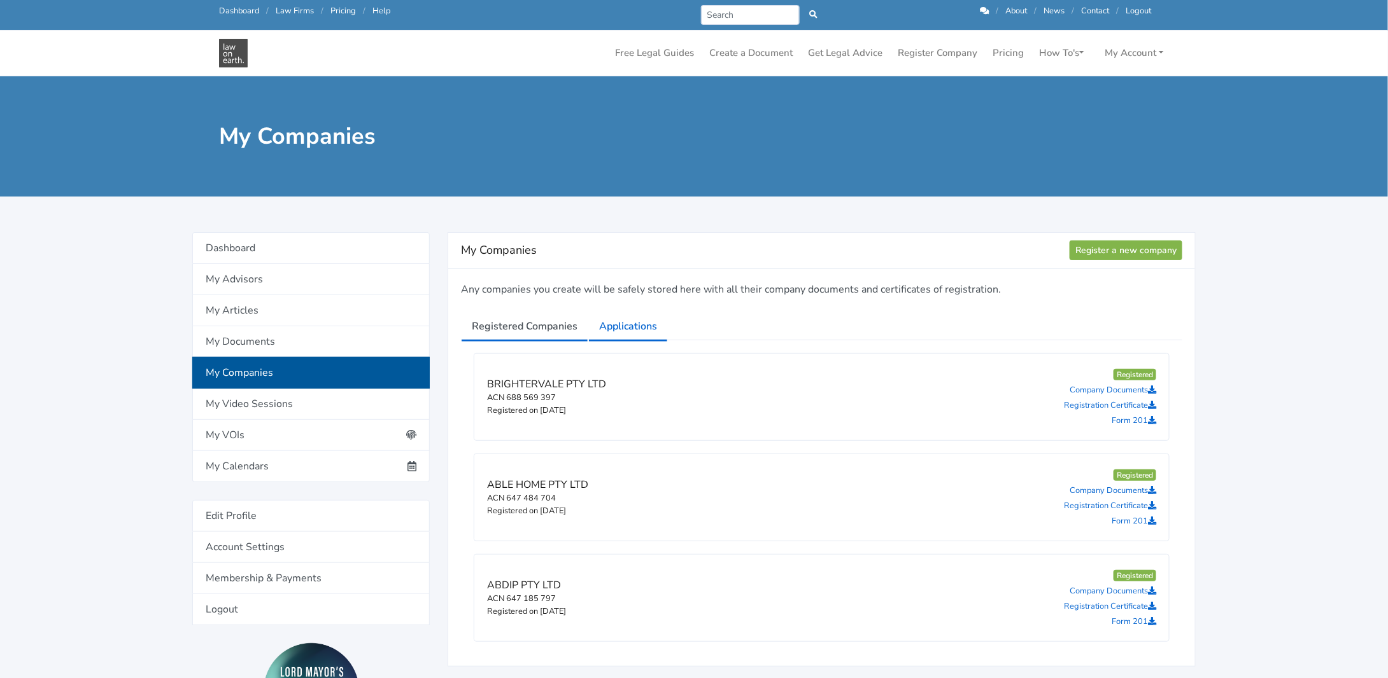
click at [622, 327] on link "Applications" at bounding box center [628, 327] width 80 height 32
click at [627, 335] on link "Applications" at bounding box center [628, 327] width 80 height 32
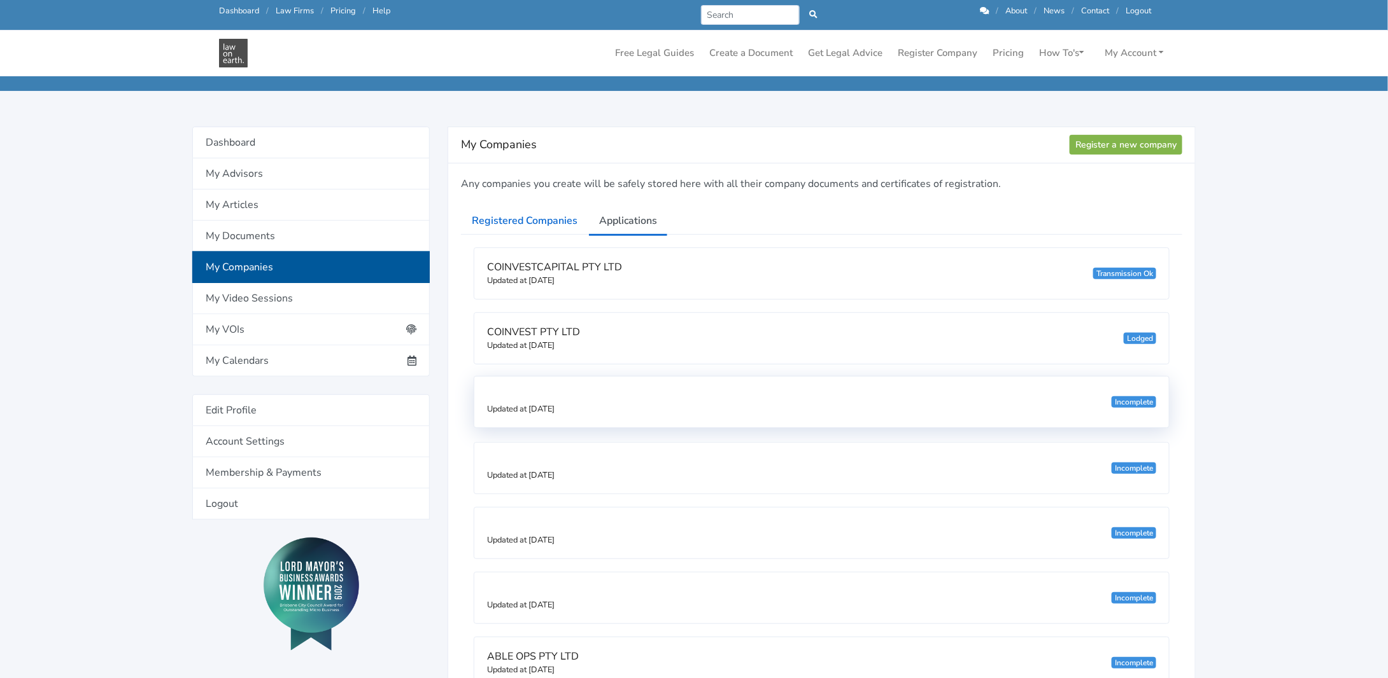
scroll to position [191, 0]
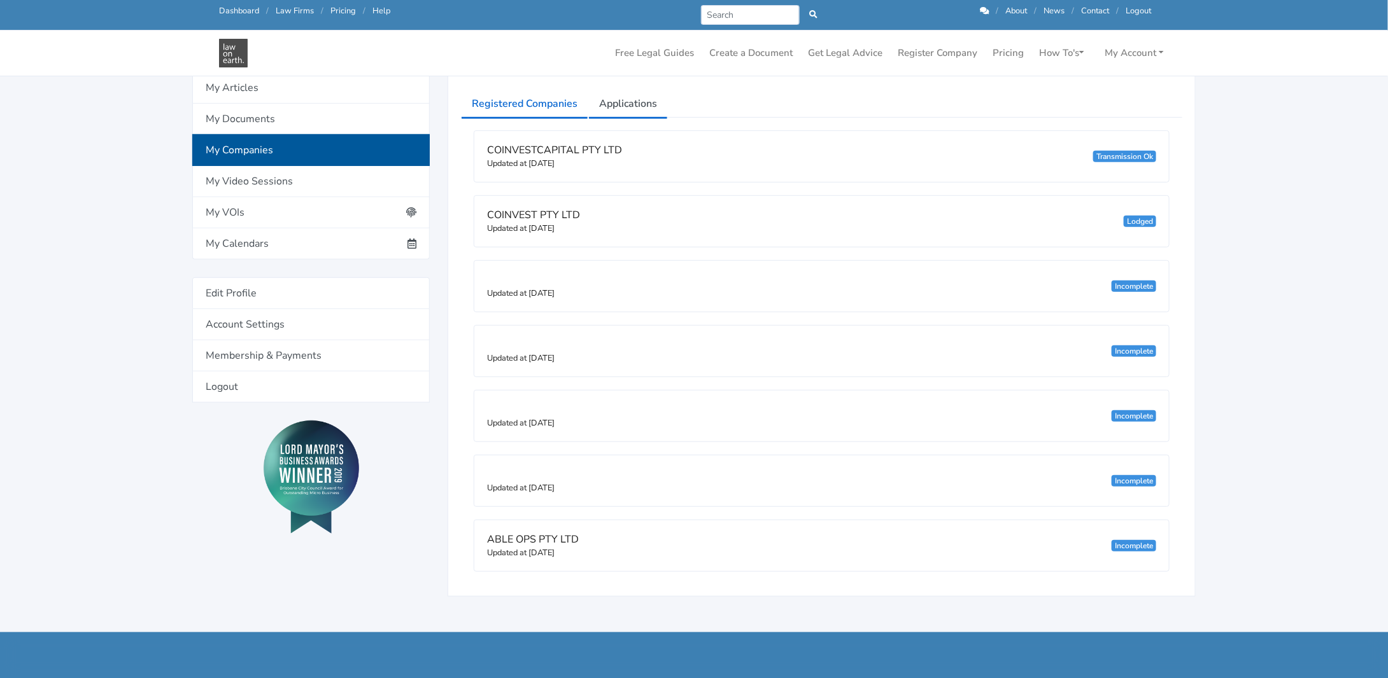
click at [511, 101] on link "Registered Companies" at bounding box center [524, 104] width 127 height 32
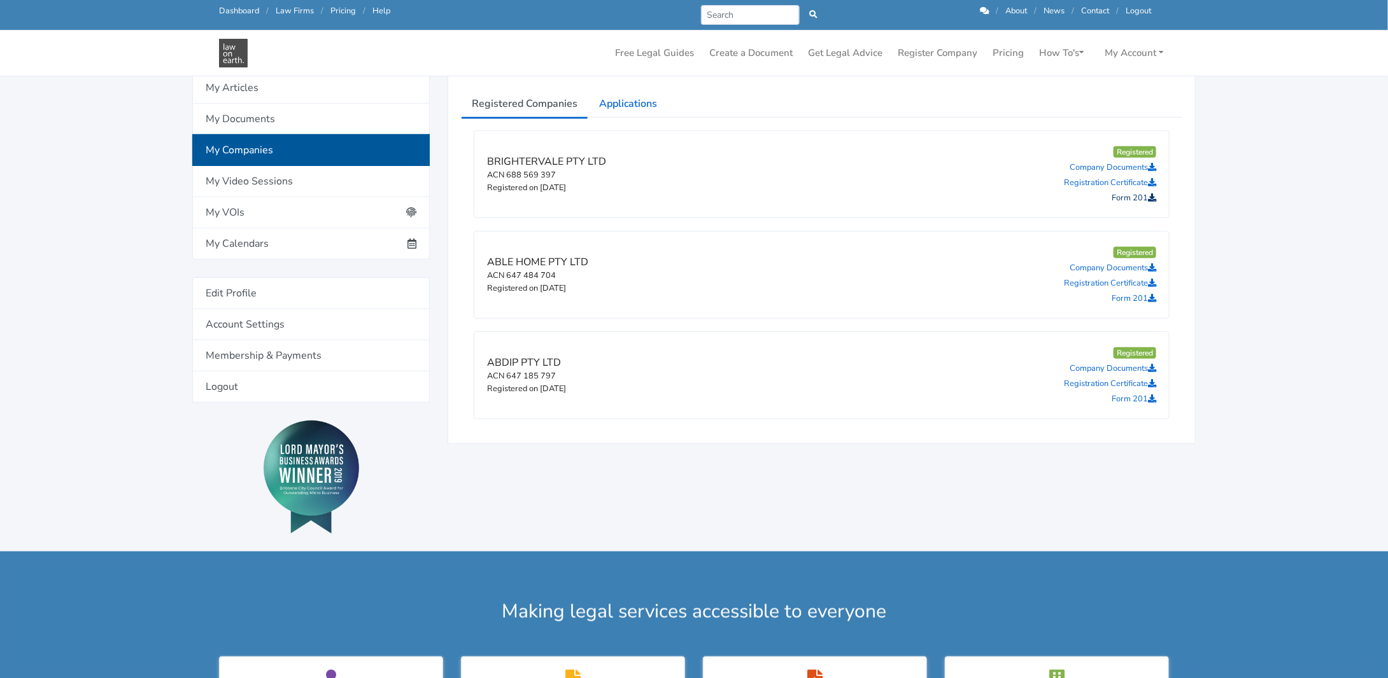
click at [1129, 197] on link "Form 201" at bounding box center [1133, 197] width 45 height 11
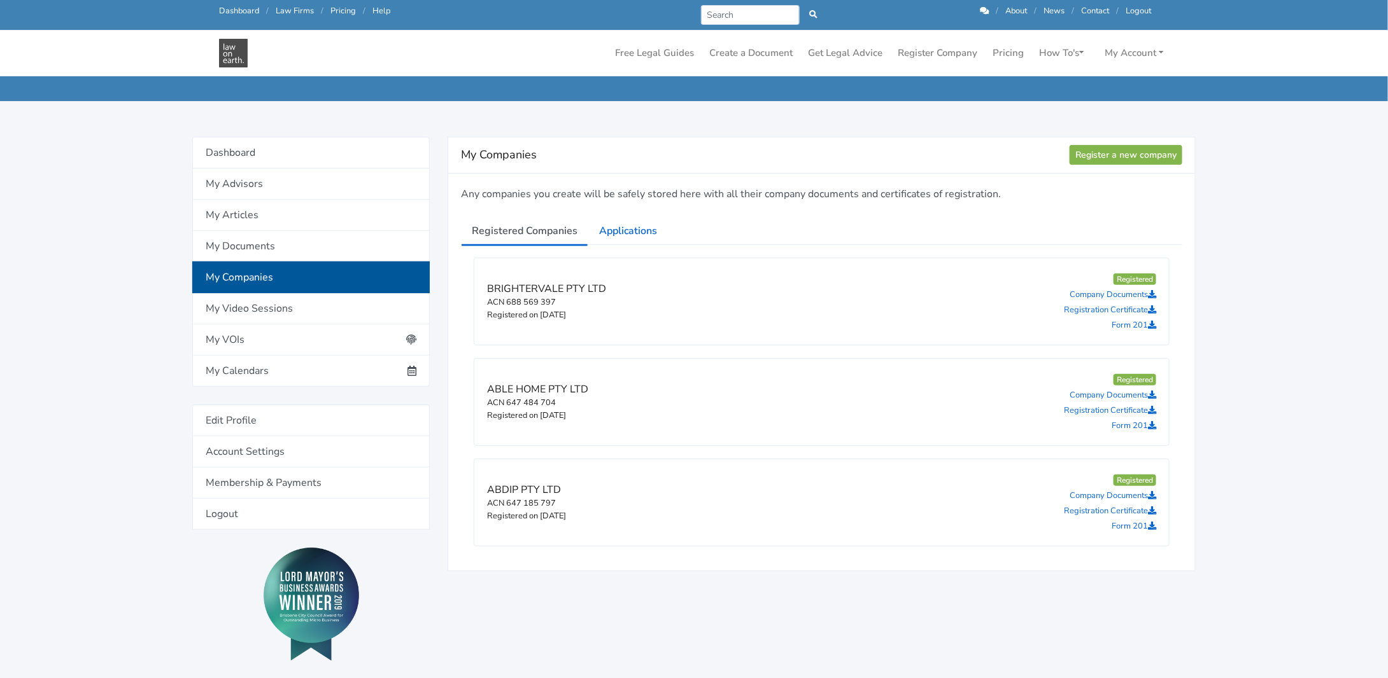
scroll to position [0, 0]
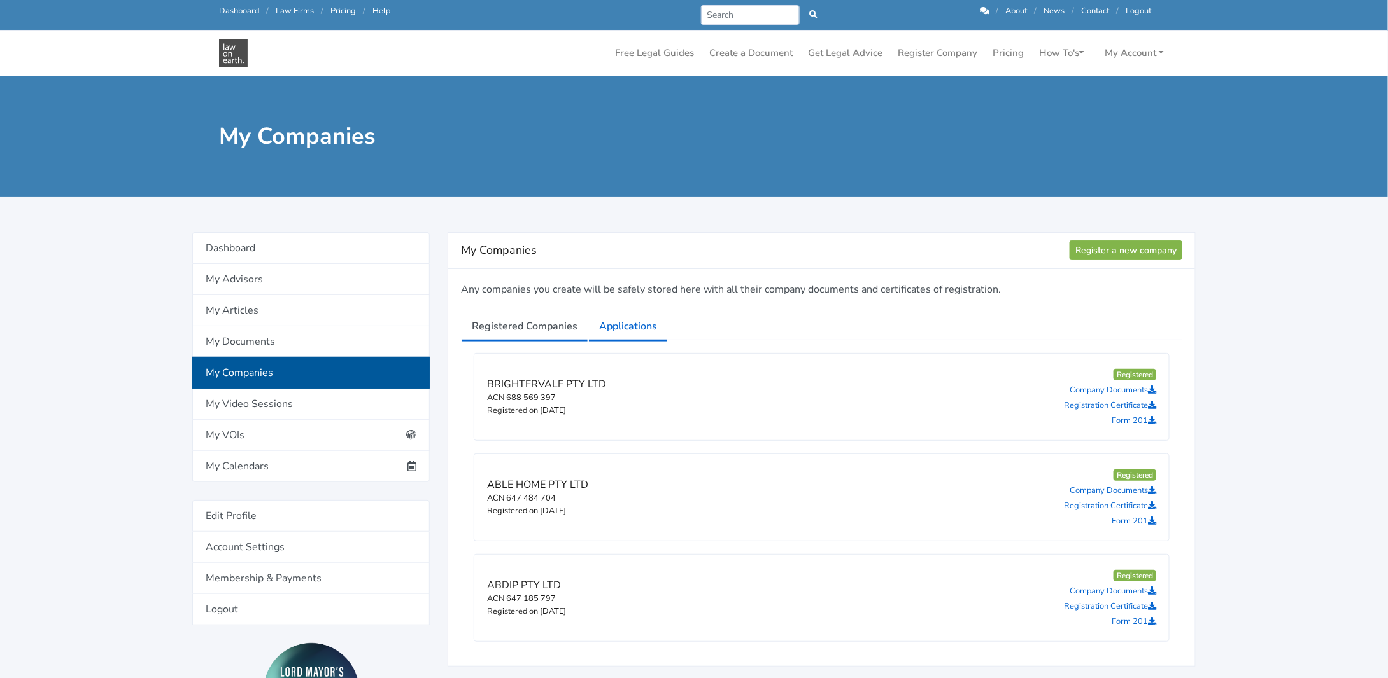
click at [619, 327] on link "Applications" at bounding box center [628, 327] width 80 height 32
click at [628, 332] on link "Applications" at bounding box center [628, 327] width 80 height 32
click at [629, 320] on link "Applications" at bounding box center [628, 327] width 80 height 32
click at [623, 332] on link "Applications" at bounding box center [628, 327] width 80 height 32
click at [650, 328] on link "Applications" at bounding box center [628, 327] width 80 height 32
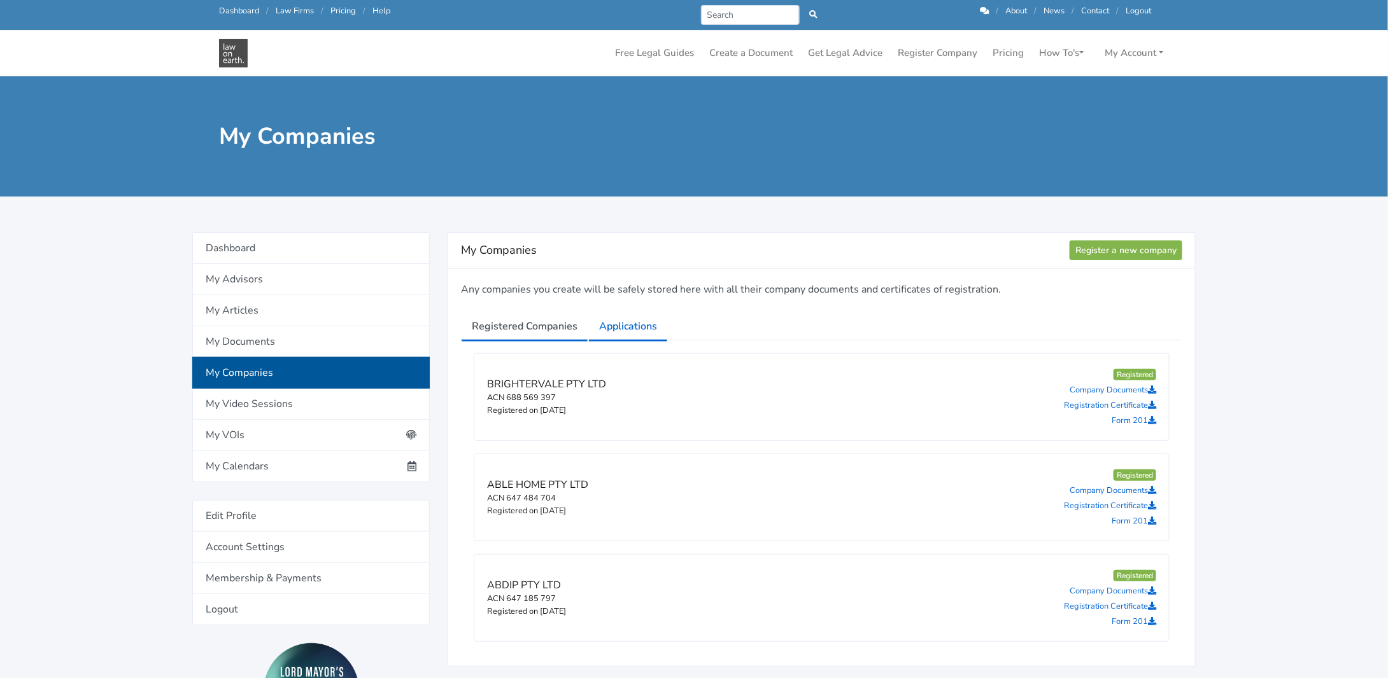
click at [625, 325] on link "Applications" at bounding box center [628, 327] width 80 height 32
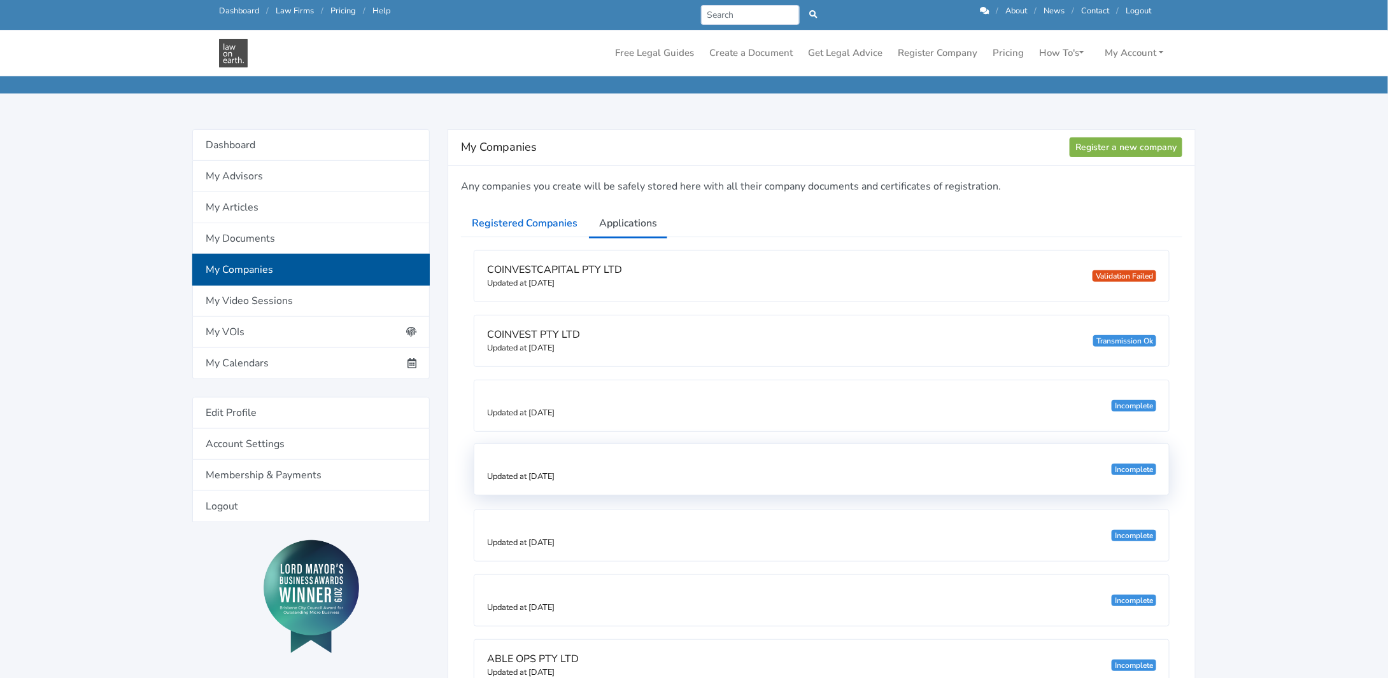
scroll to position [191, 0]
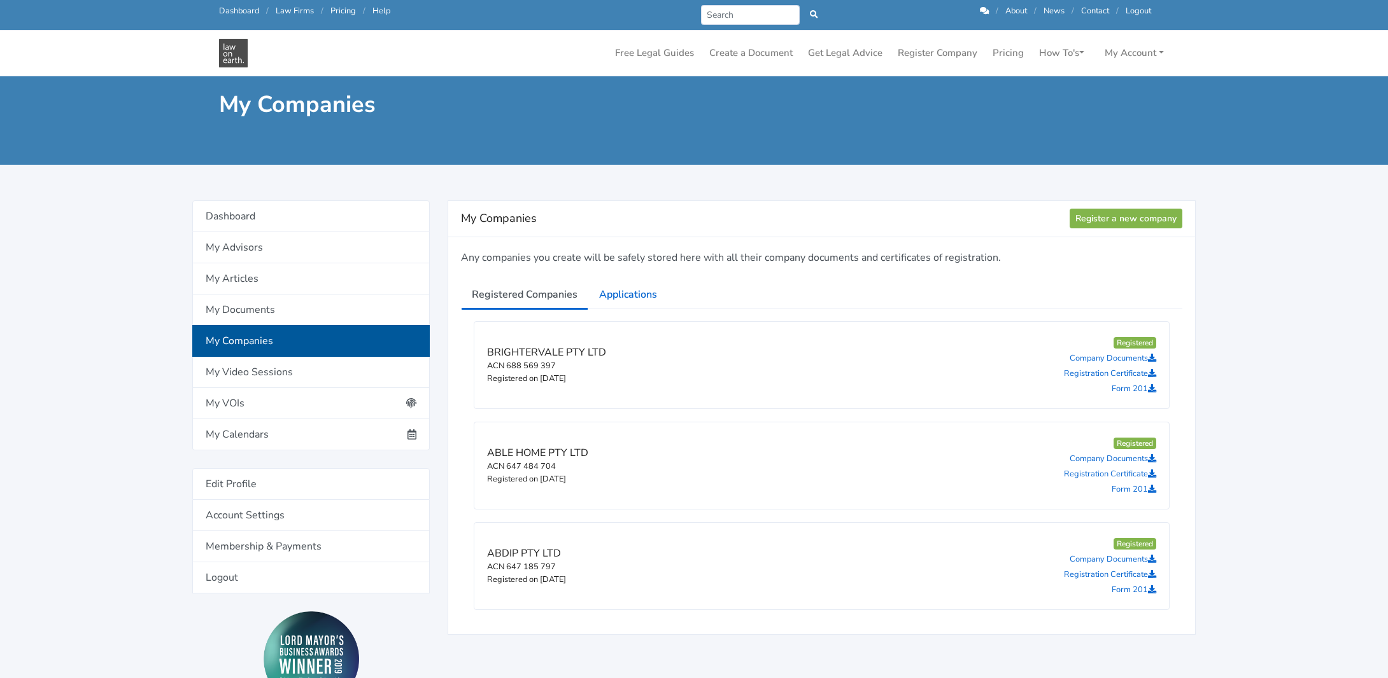
scroll to position [191, 0]
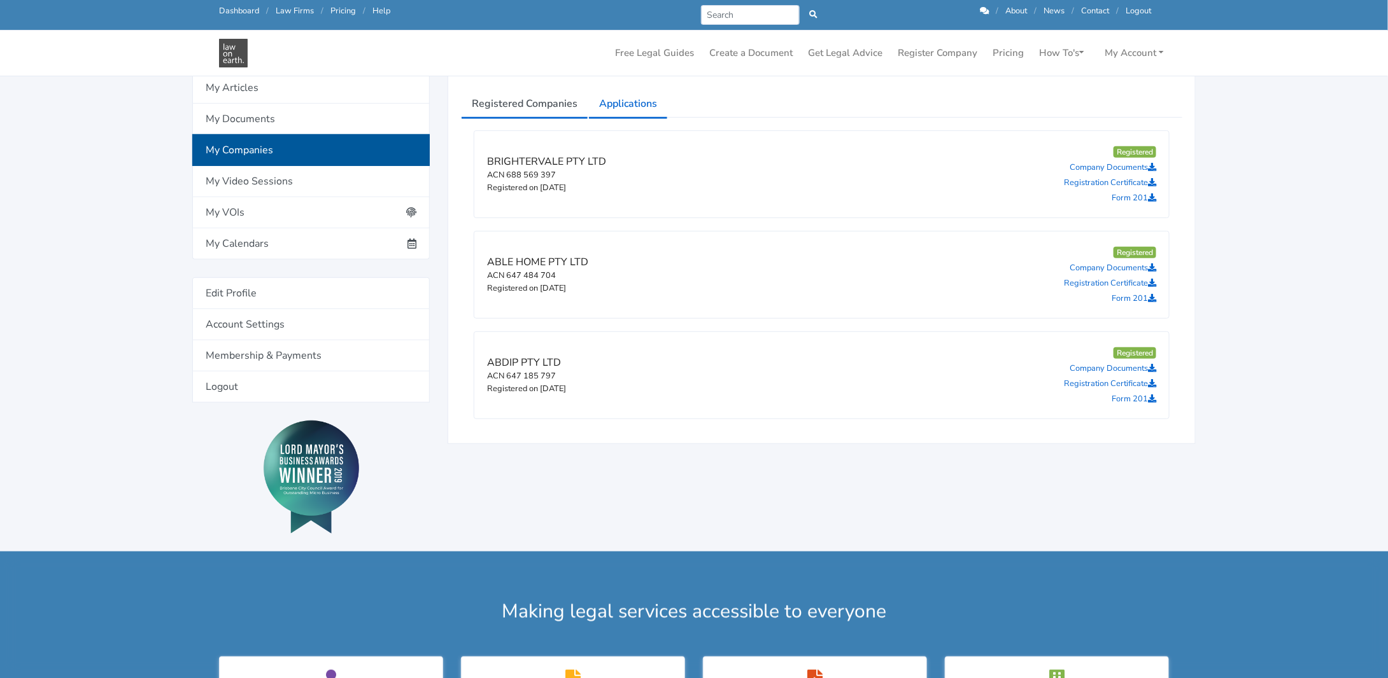
click at [636, 108] on link "Applications" at bounding box center [628, 104] width 80 height 32
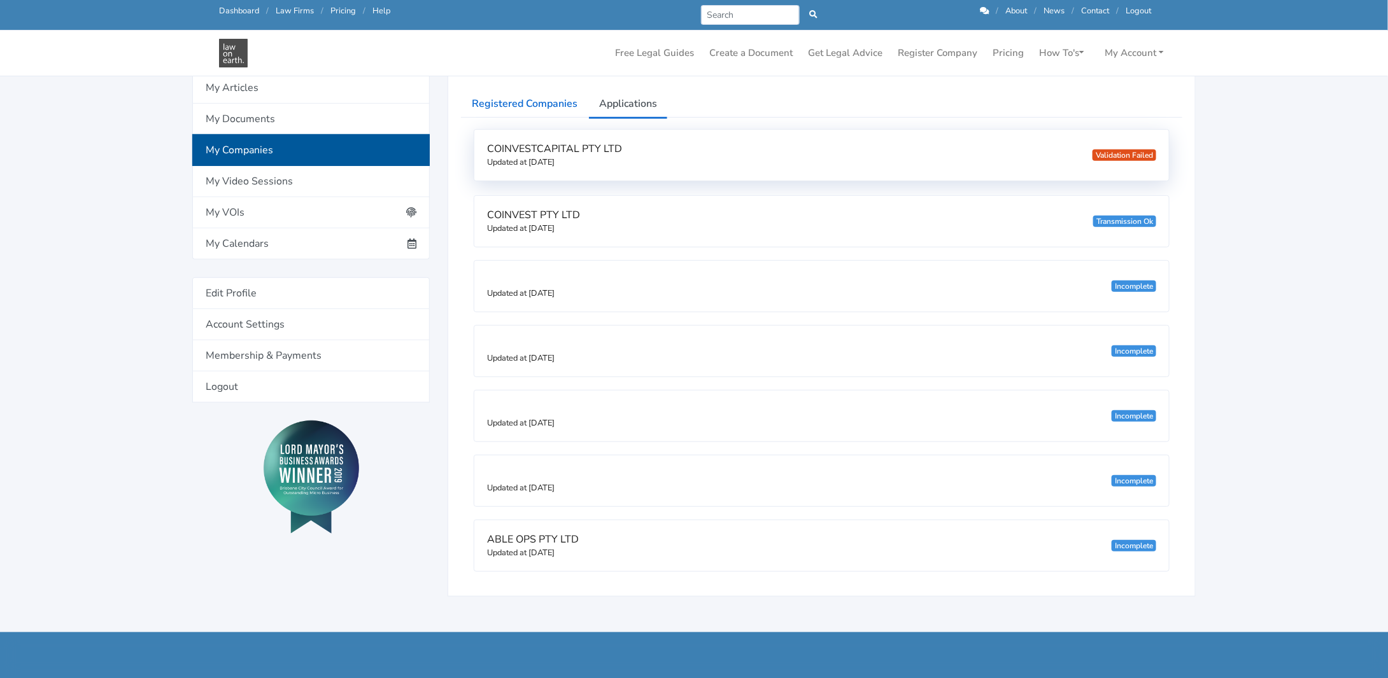
click at [554, 158] on small "Updated at 24/09/2025" at bounding box center [520, 162] width 67 height 11
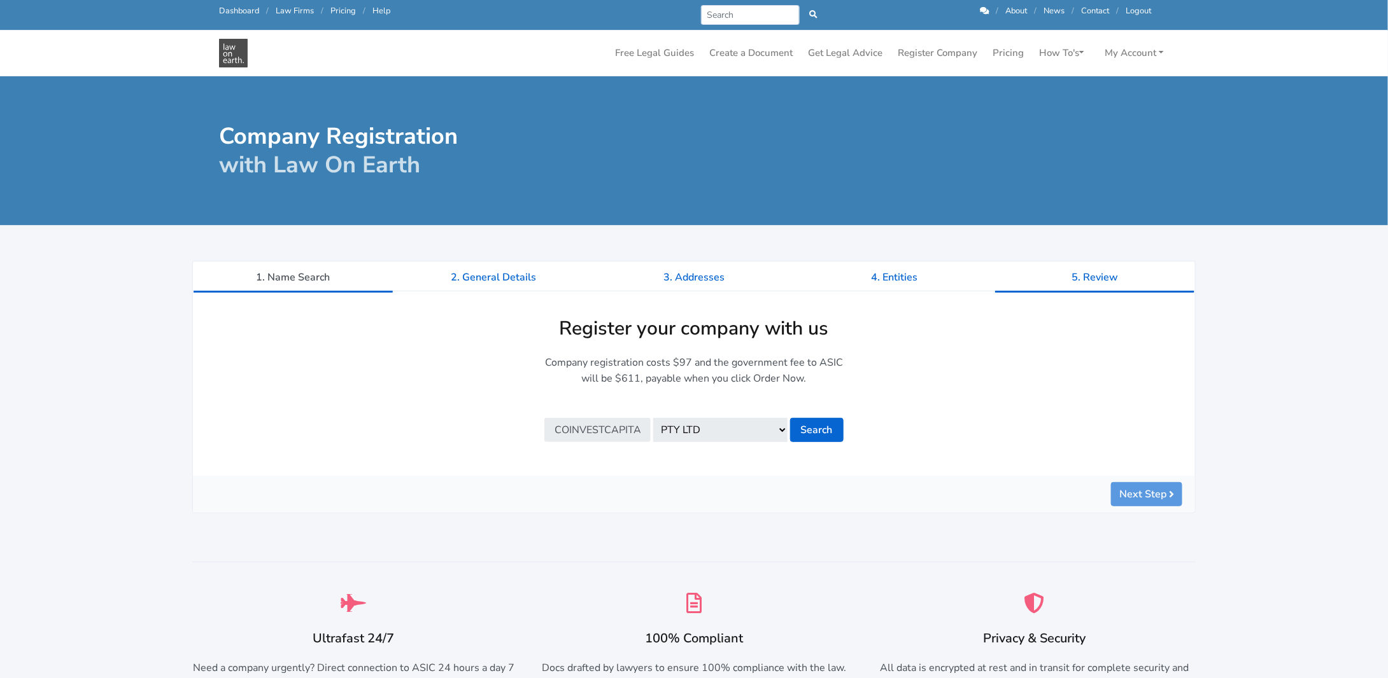
click at [1099, 278] on link "5. Review" at bounding box center [1094, 278] width 200 height 32
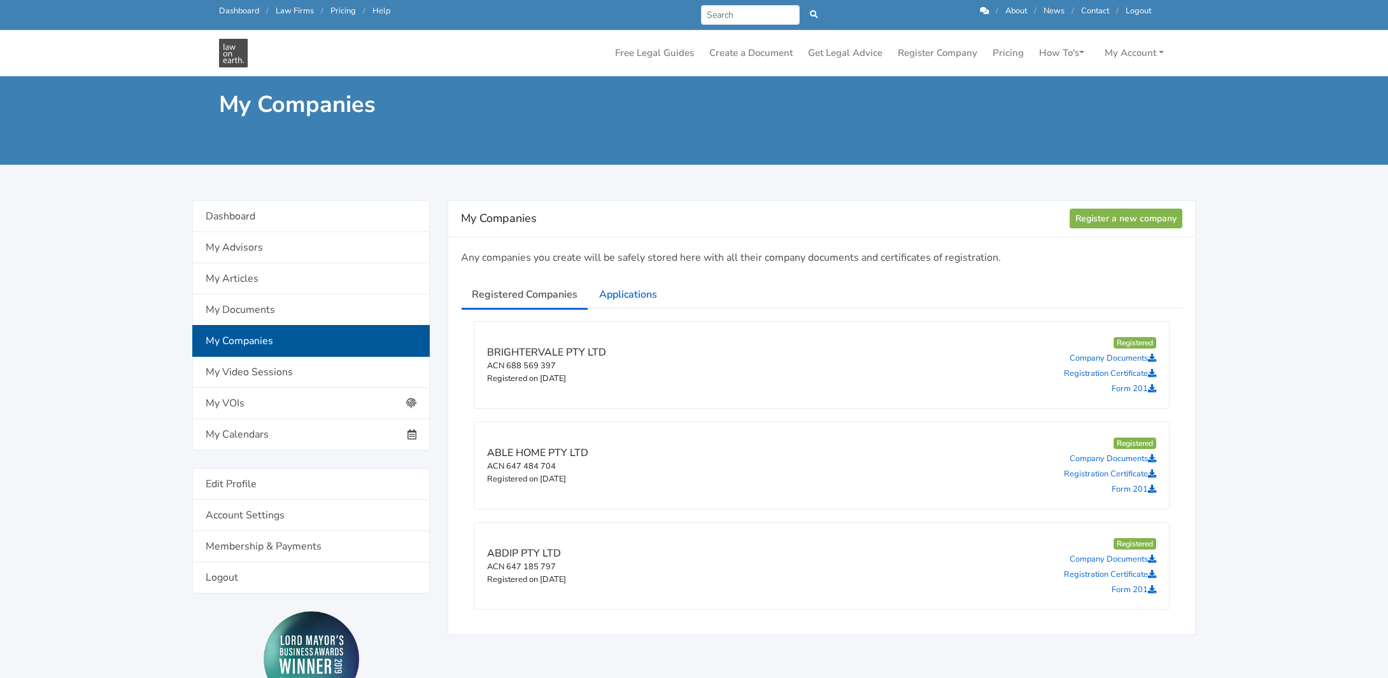
scroll to position [191, 0]
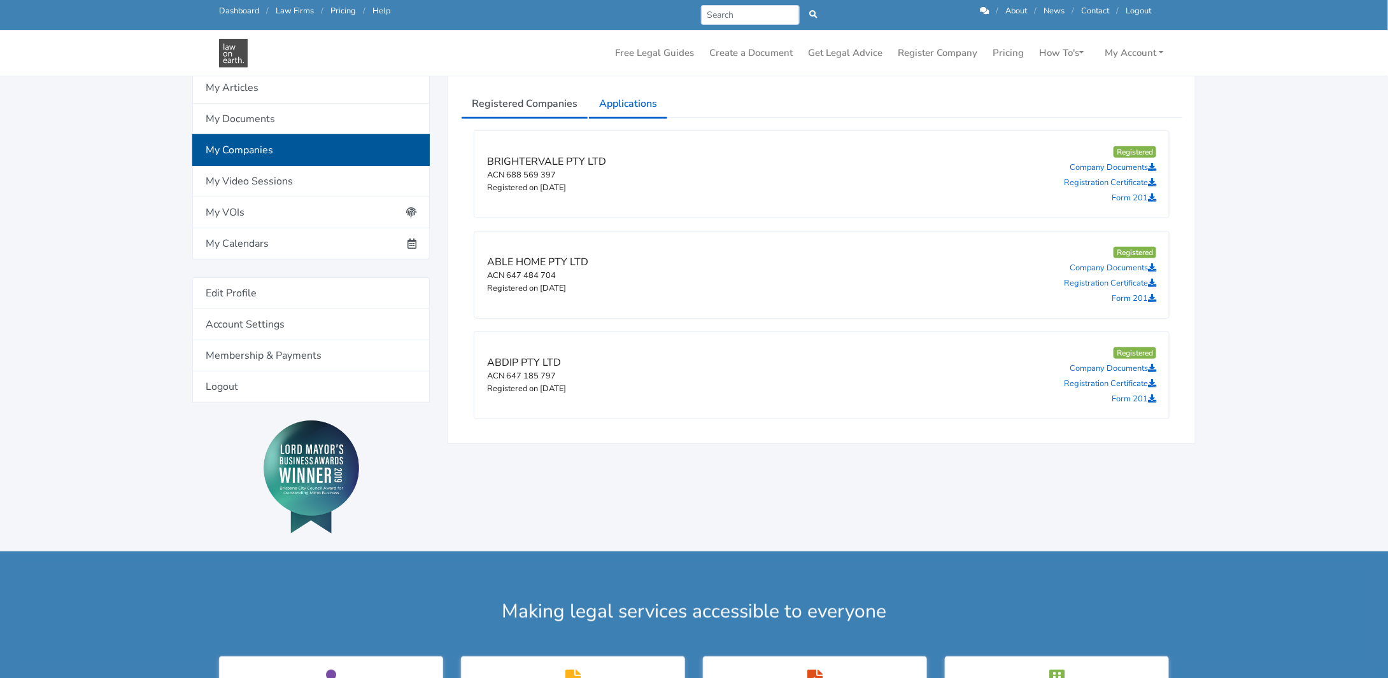
click at [636, 99] on link "Applications" at bounding box center [628, 104] width 80 height 32
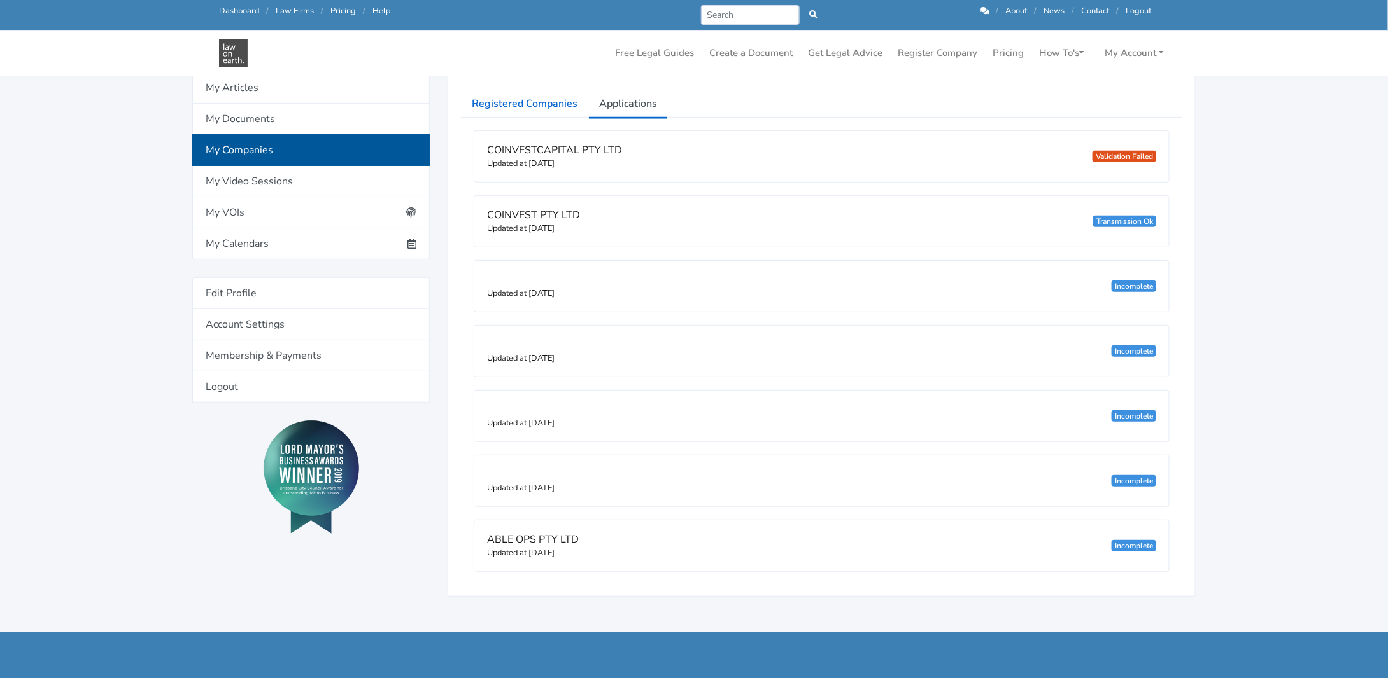
click at [826, 209] on div "COINVEST PTY LTD Updated at 24/09/2025 Transmission Ok" at bounding box center [821, 221] width 694 height 51
click at [1093, 222] on div "Transmission Ok" at bounding box center [1124, 221] width 63 height 11
click at [535, 209] on span "COINVEST PTY LTD" at bounding box center [533, 215] width 93 height 14
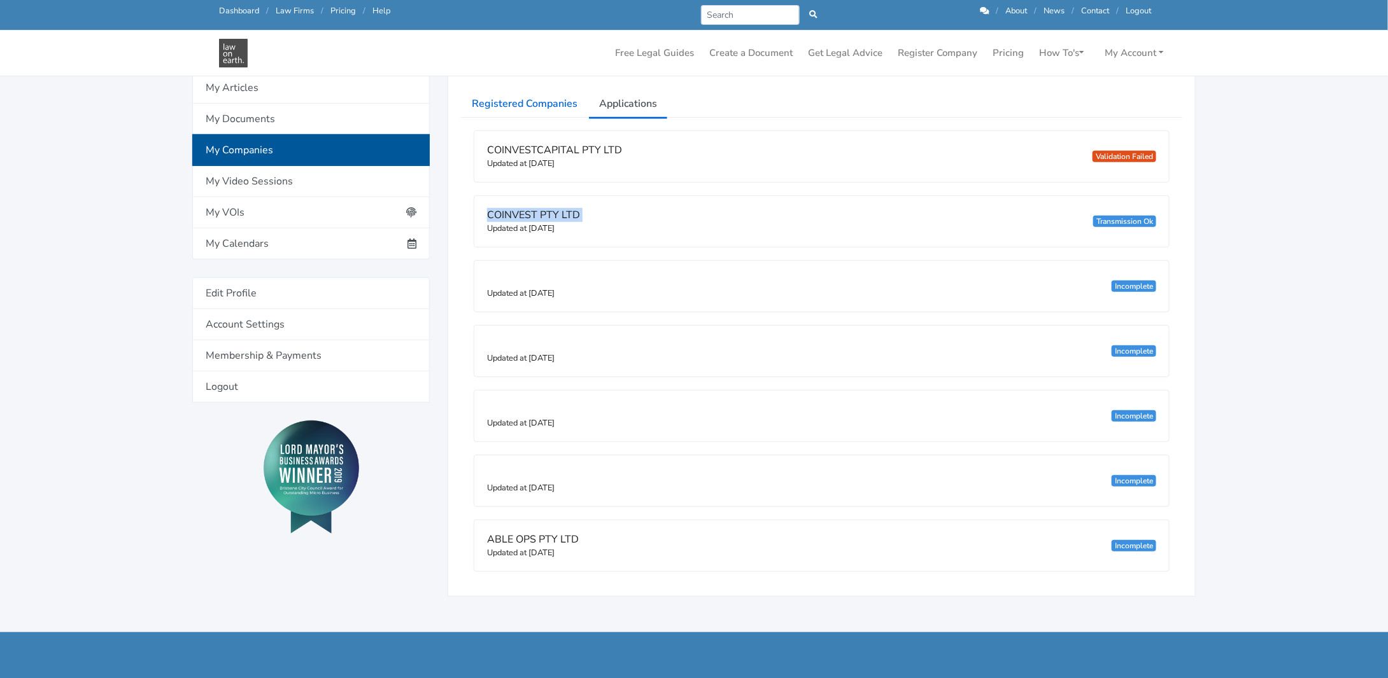
click at [536, 208] on span "COINVEST PTY LTD" at bounding box center [533, 215] width 93 height 14
click at [673, 216] on div "COINVEST PTY LTD Updated at 24/09/2025 Transmission Ok" at bounding box center [821, 221] width 694 height 51
click at [672, 216] on div "COINVEST PTY LTD Updated at 24/09/2025 Transmission Ok" at bounding box center [821, 221] width 694 height 51
